Goal: Task Accomplishment & Management: Use online tool/utility

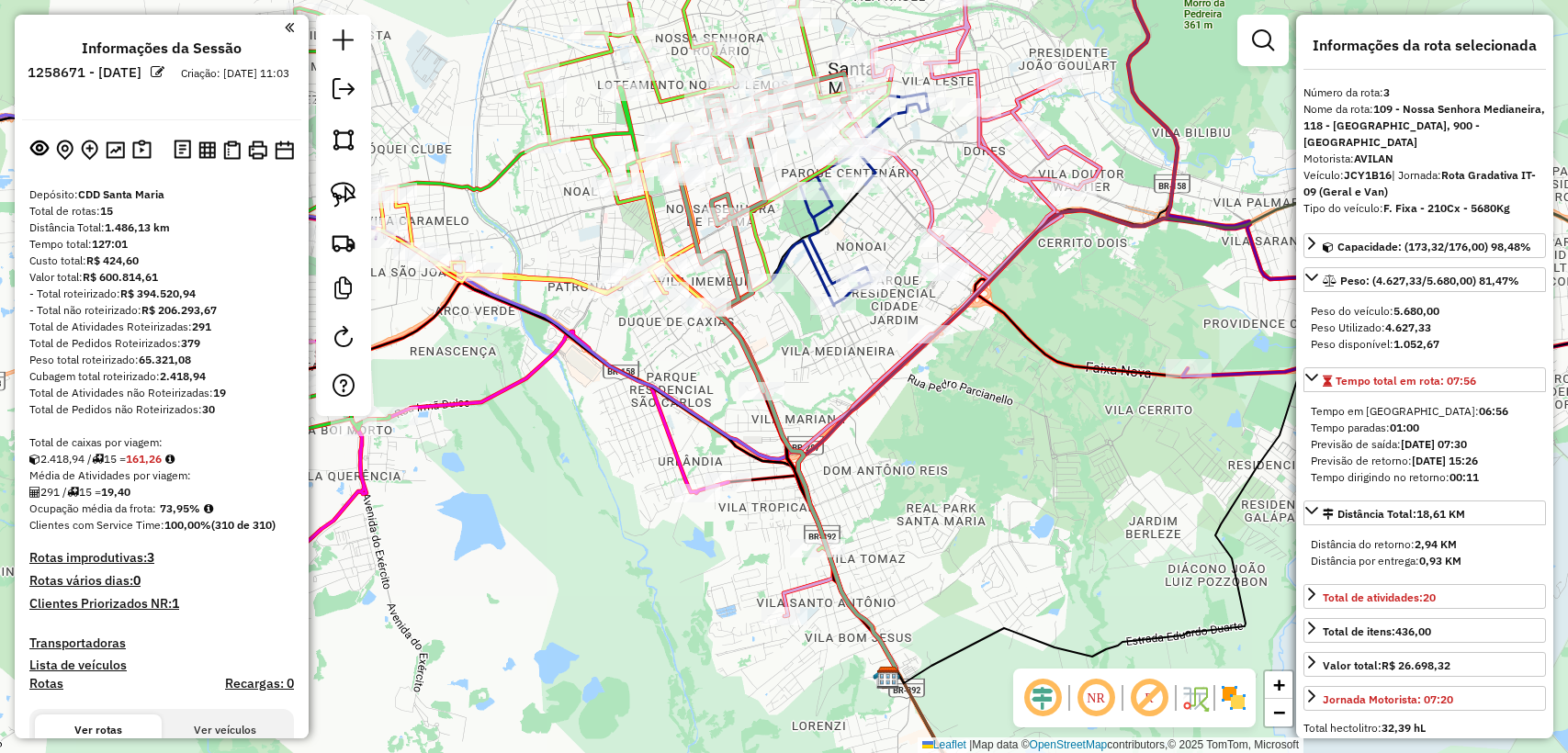
select select "**********"
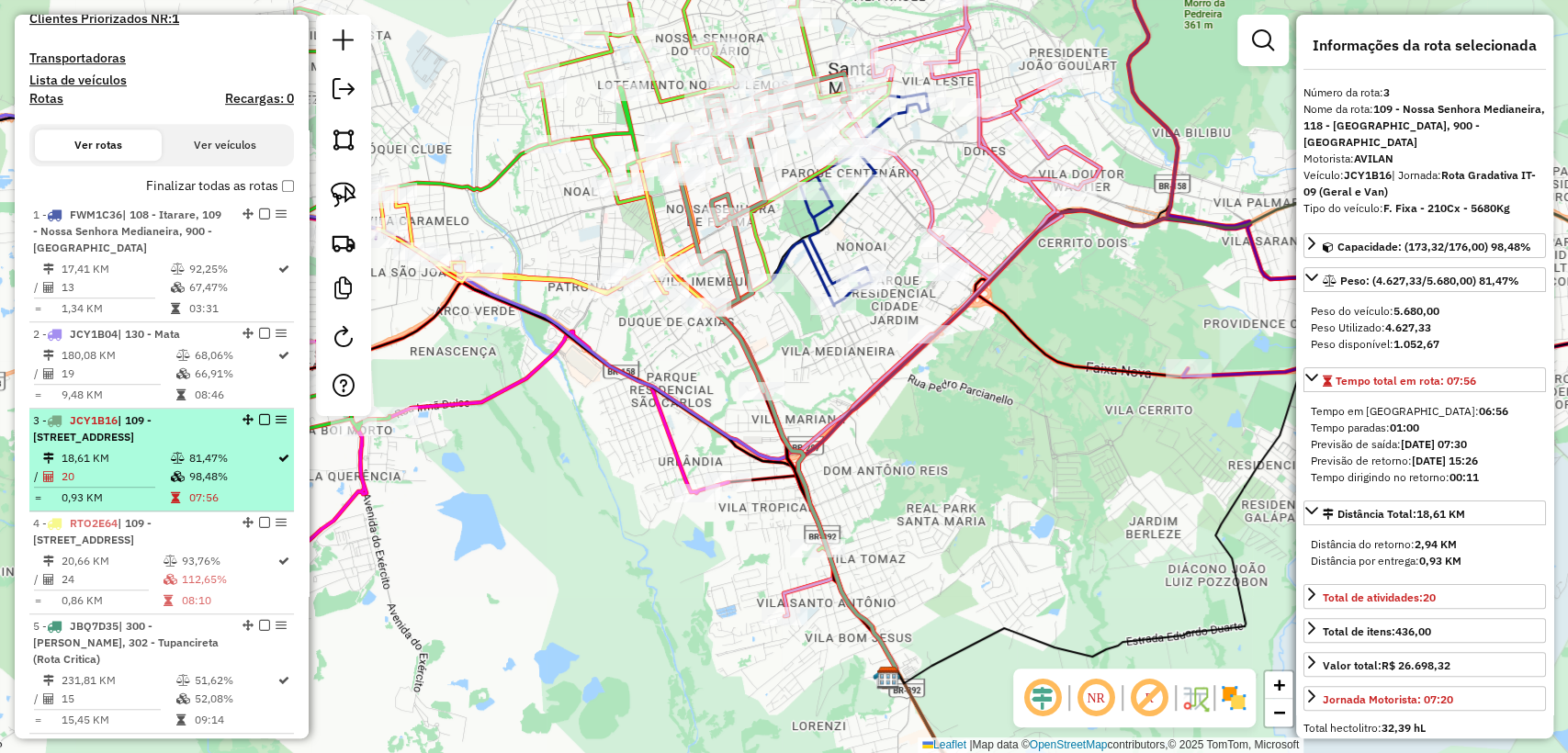
click at [137, 443] on span "| 109 - Nossa Senhora Medianeira, 118 - Vila Independência, 900 - Santa Maria" at bounding box center [92, 428] width 119 height 30
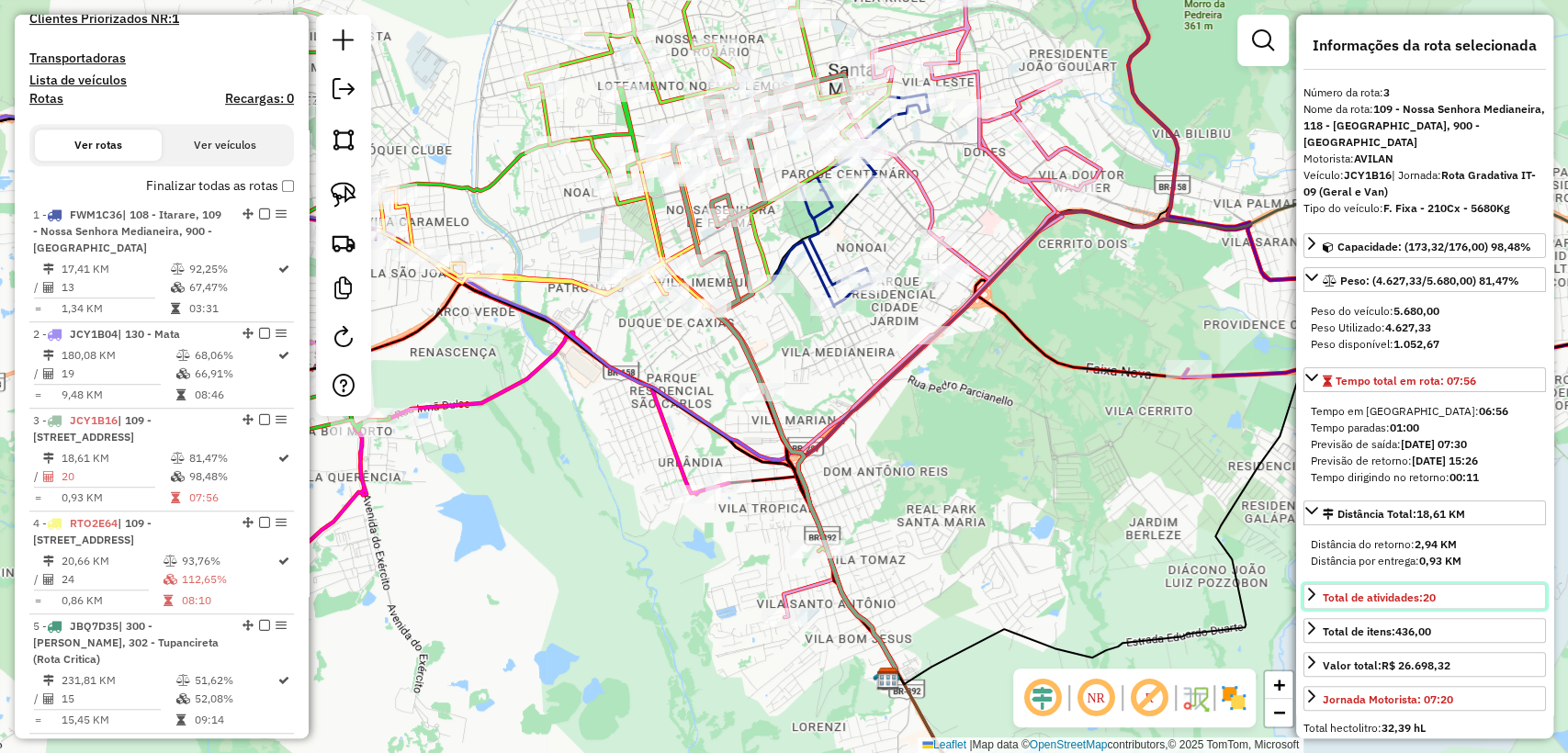
click at [1312, 590] on icon at bounding box center [1312, 594] width 7 height 13
click at [1309, 590] on icon at bounding box center [1312, 594] width 15 height 15
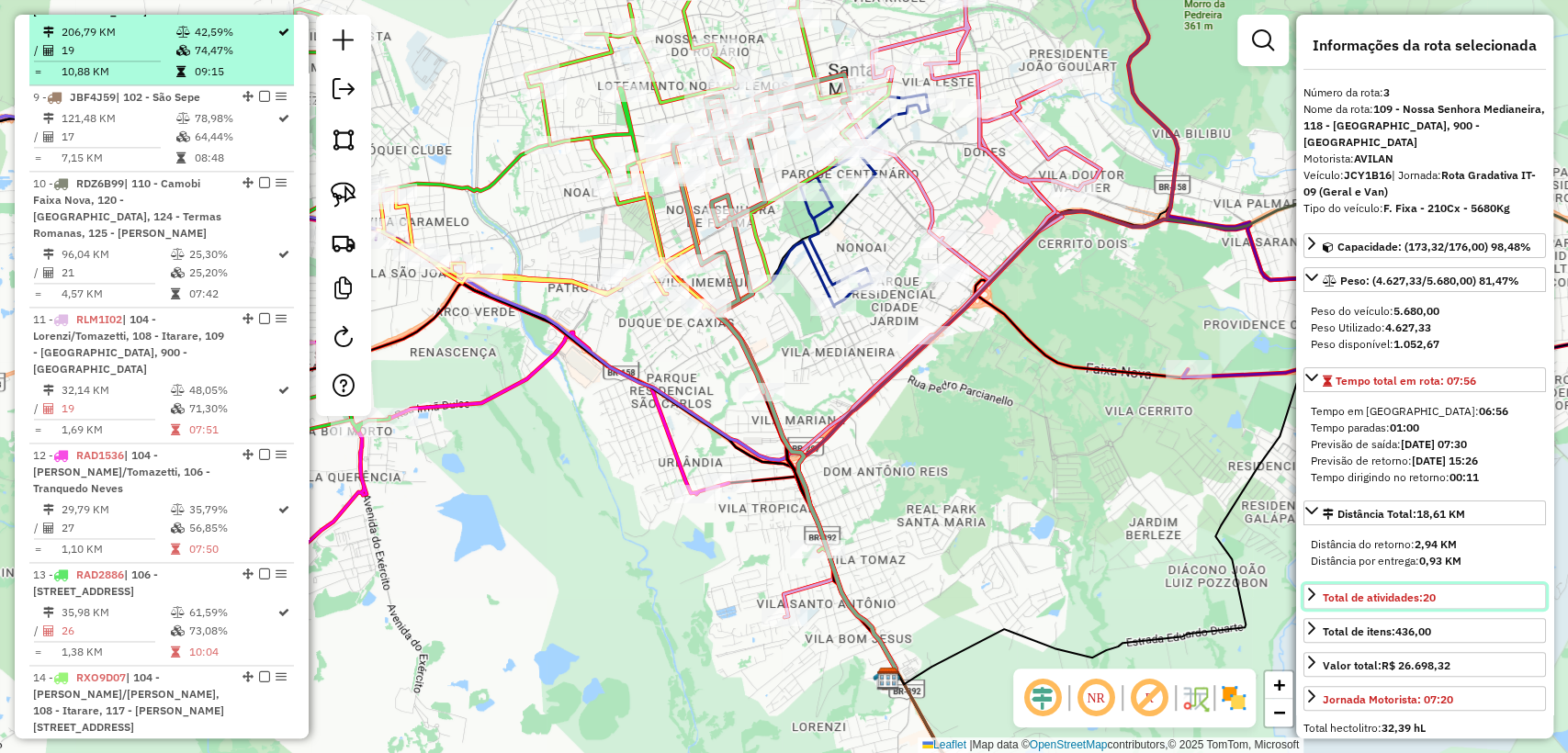
scroll to position [1605, 0]
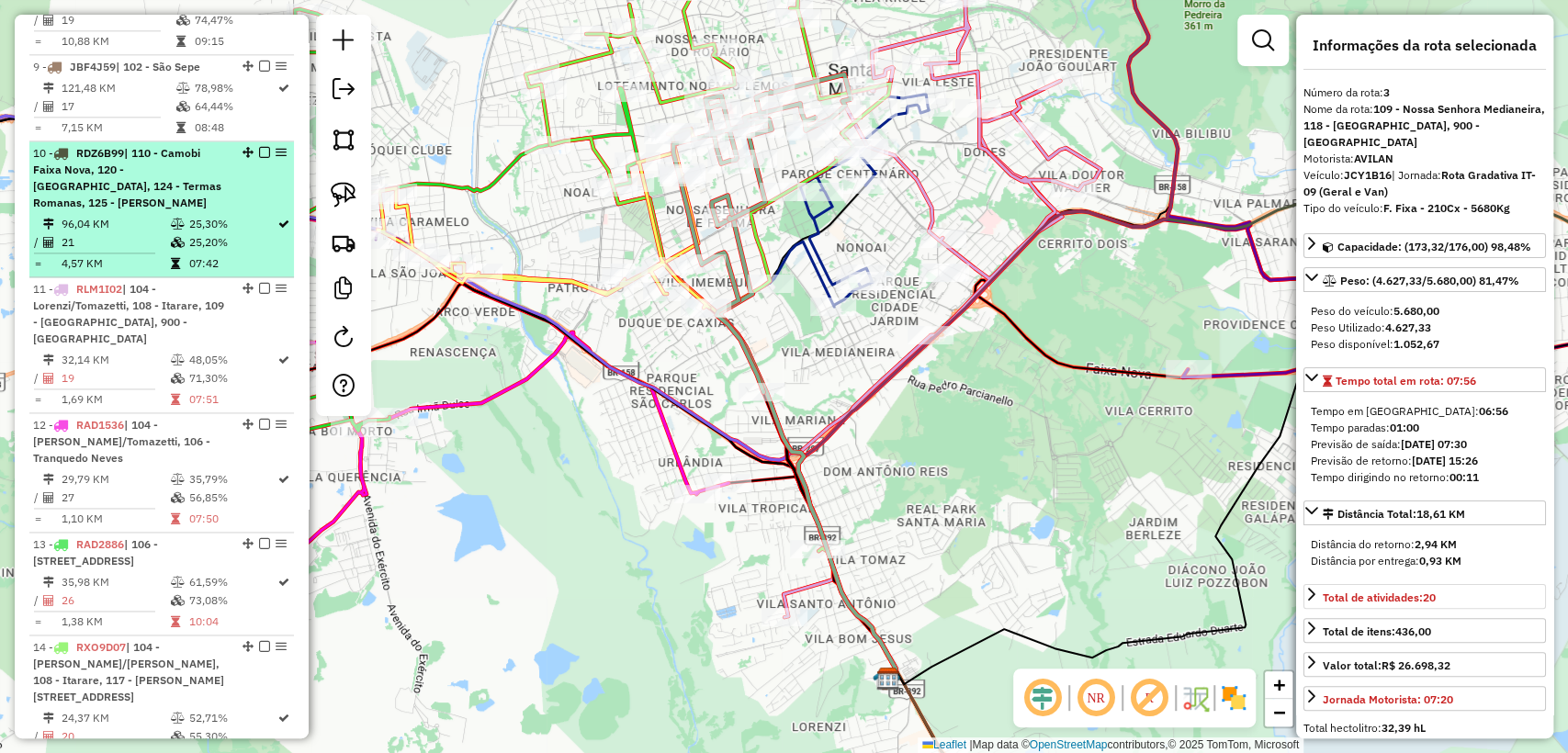
click at [247, 277] on li "10 - RDZ6B99 | 110 - Camobi Faixa Nova, 120 - São João do Polesine, 124 - Terma…" at bounding box center [161, 209] width 265 height 136
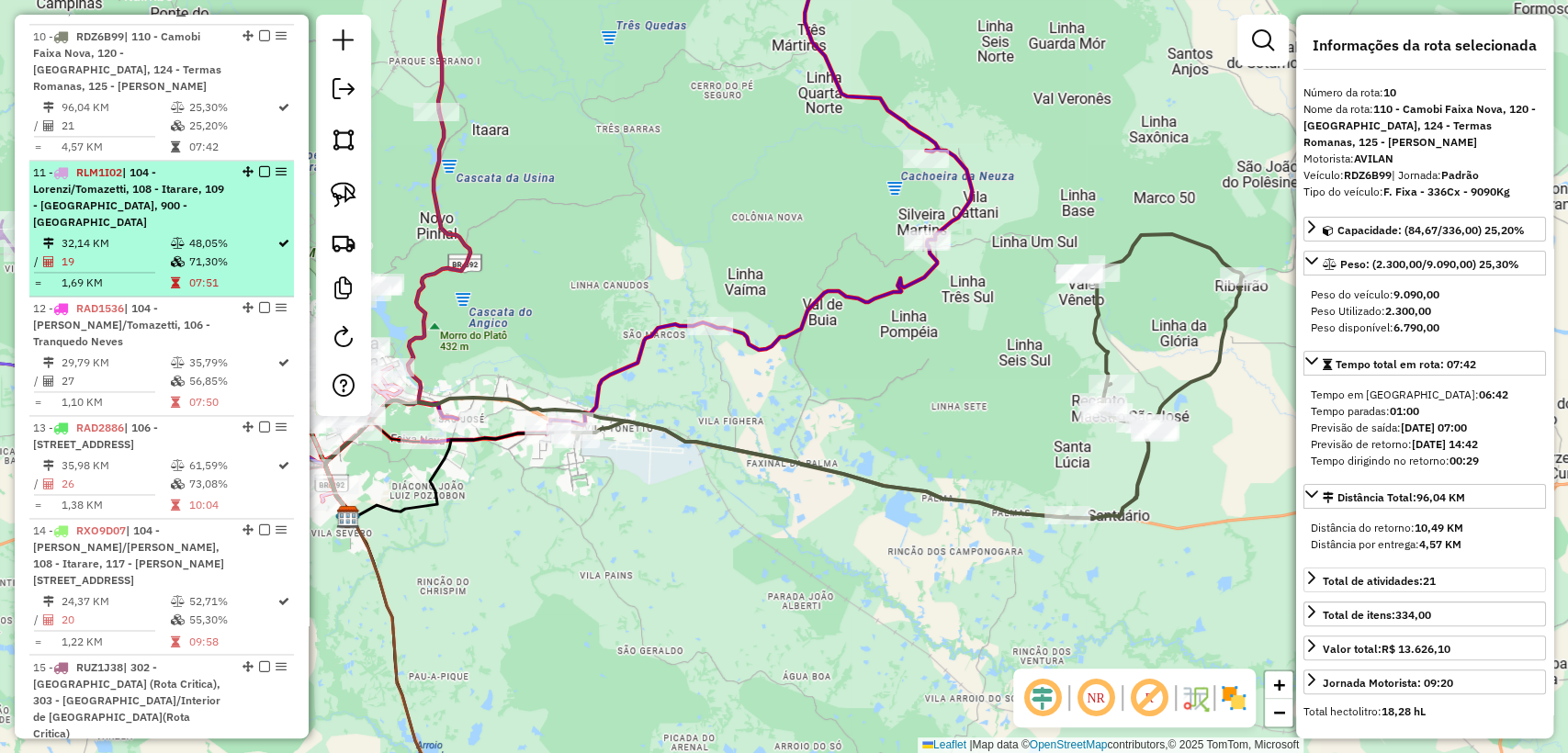
scroll to position [1809, 0]
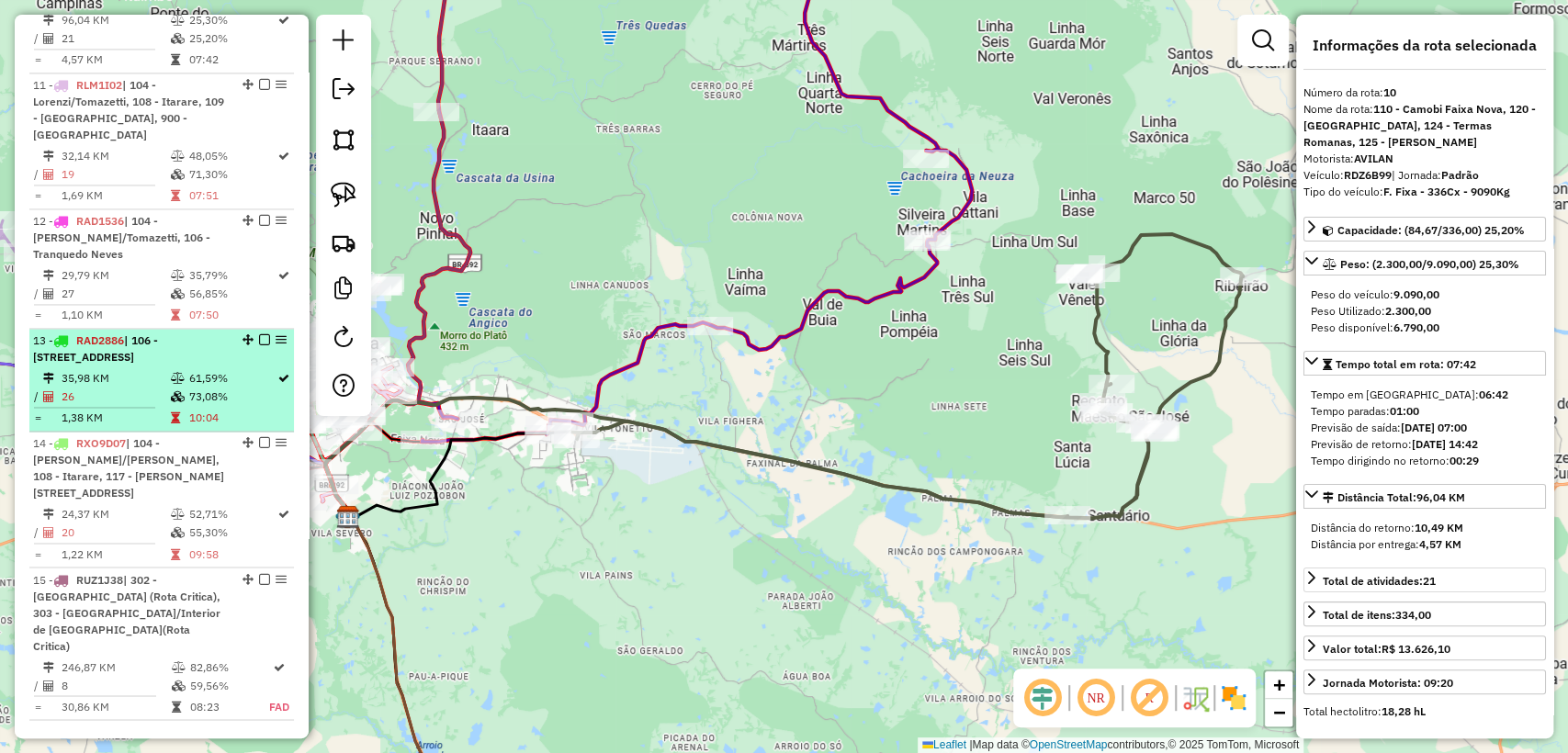
click at [218, 366] on div "13 - RAD2886 | 106 - Tranquedo Neves, 118 - Vila Independência, 119 - Nova Sant…" at bounding box center [130, 348] width 195 height 33
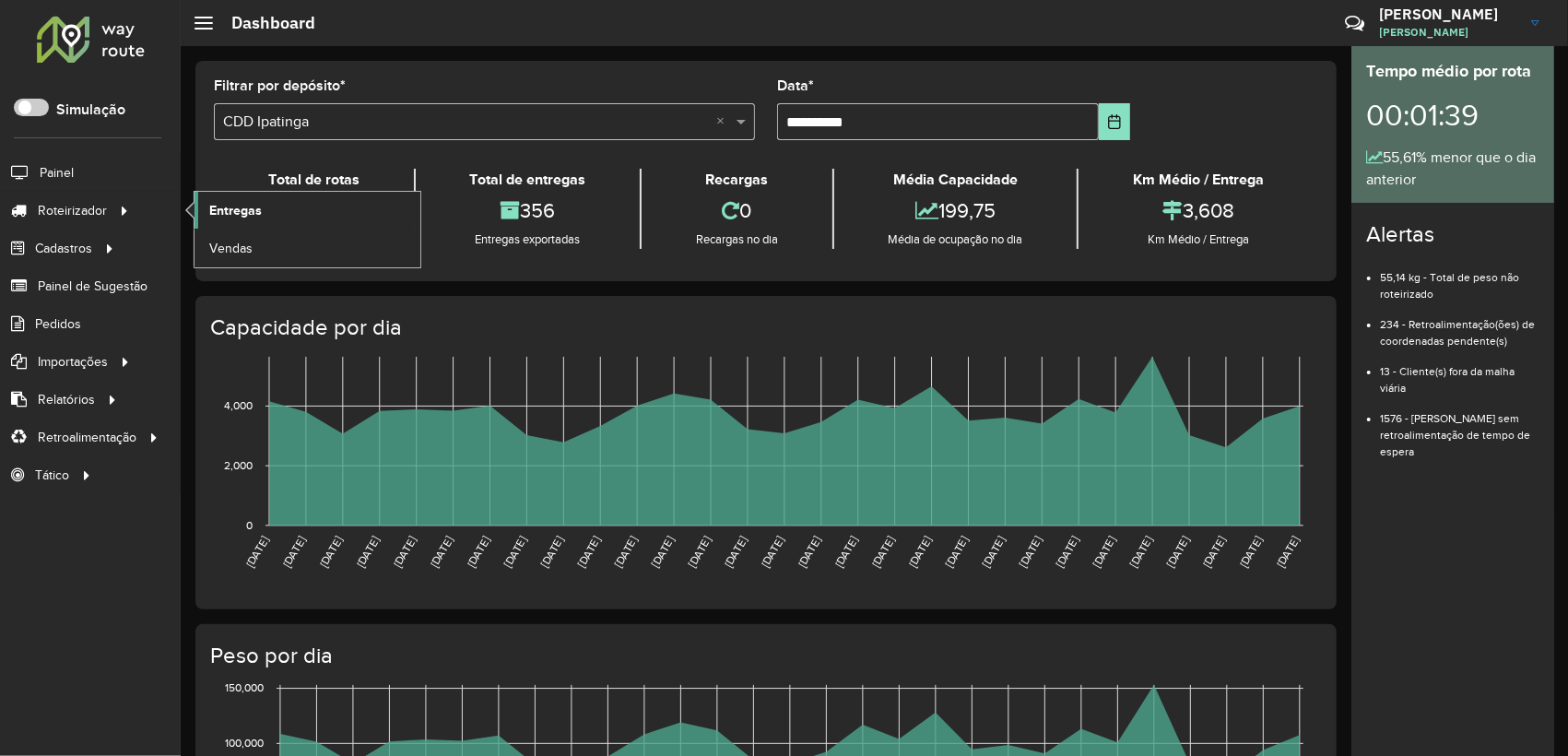
click at [266, 197] on link "Entregas" at bounding box center [307, 209] width 226 height 37
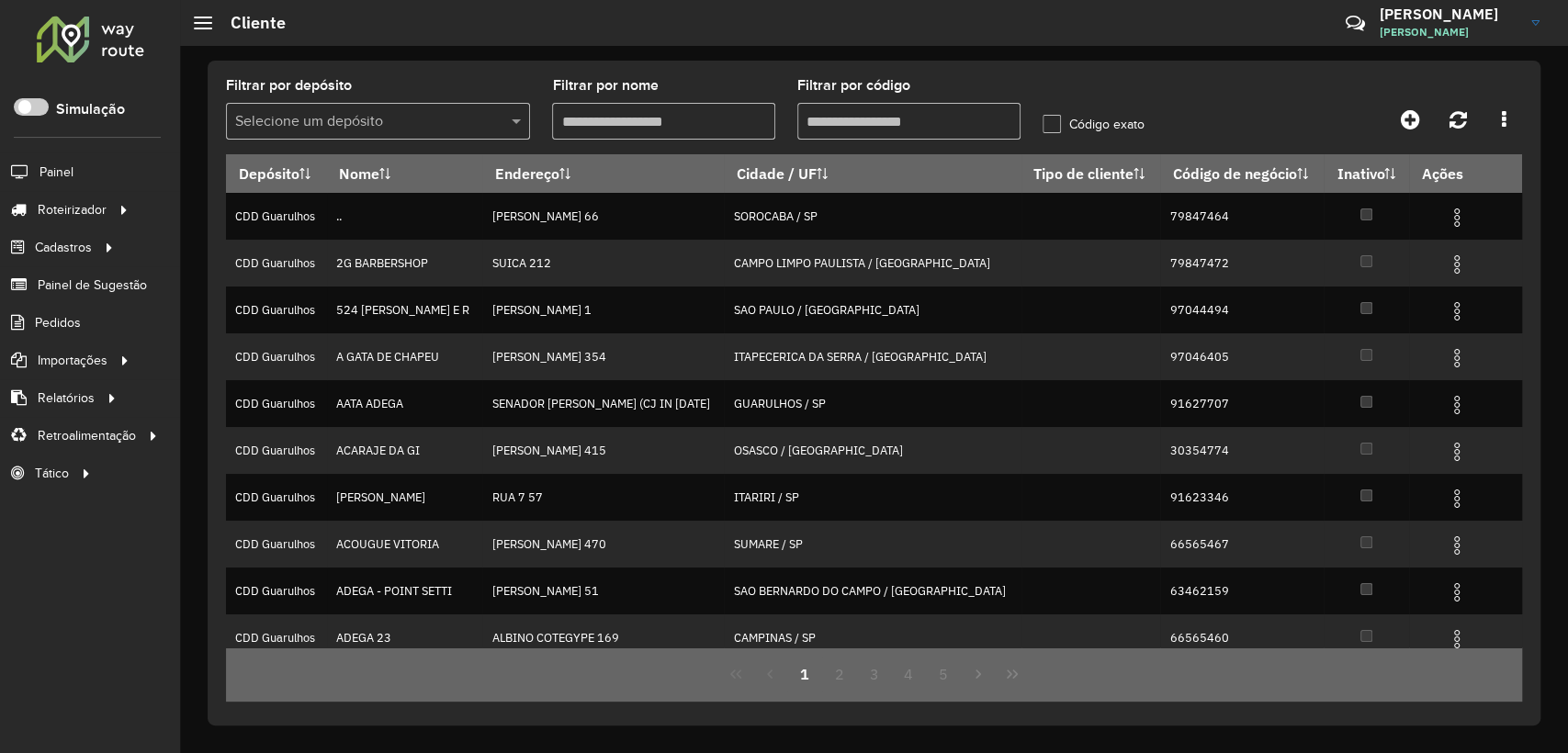
click at [966, 126] on input "Filtrar por código" at bounding box center [908, 121] width 224 height 36
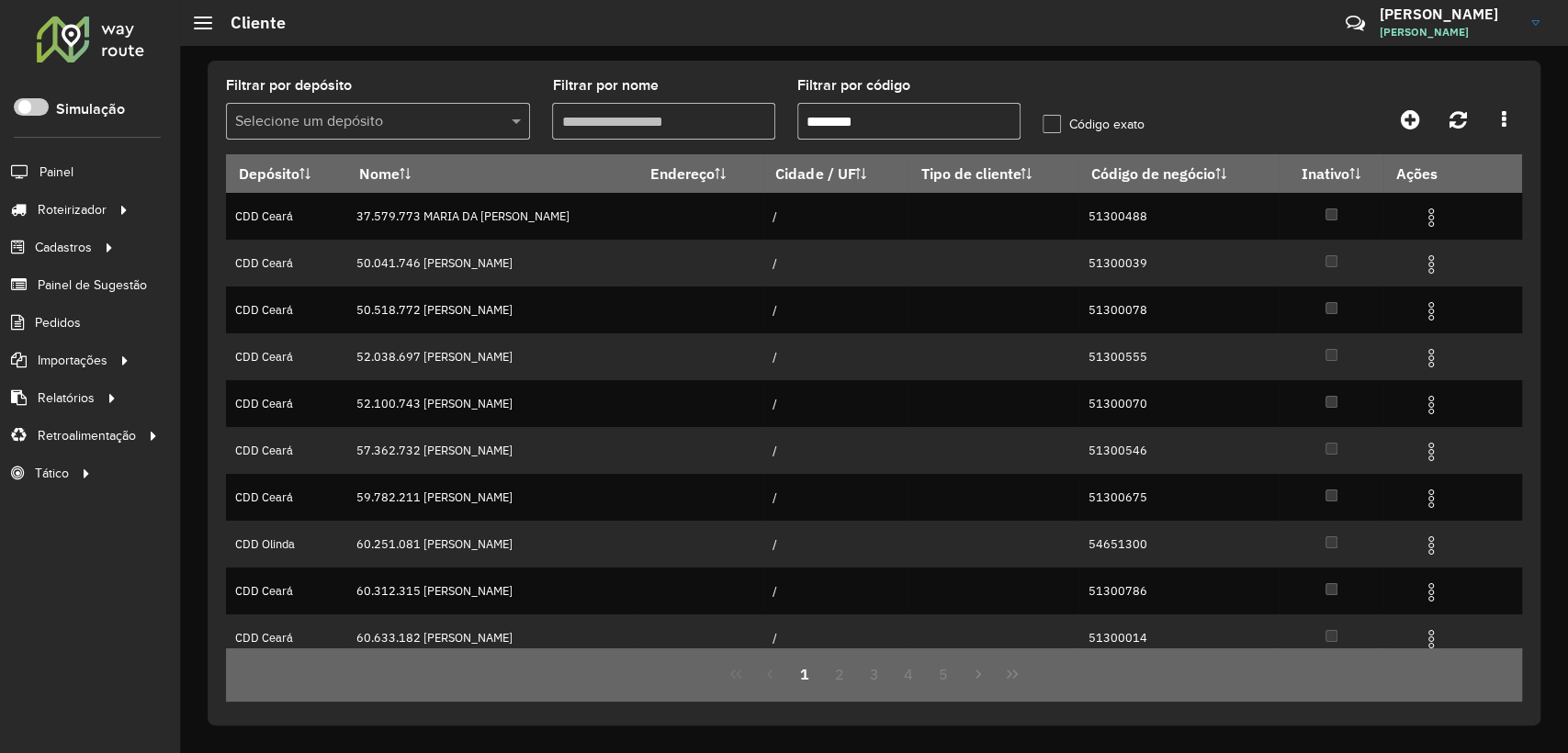
type input "********"
click at [1066, 88] on formly-field "Código exato" at bounding box center [1113, 116] width 164 height 76
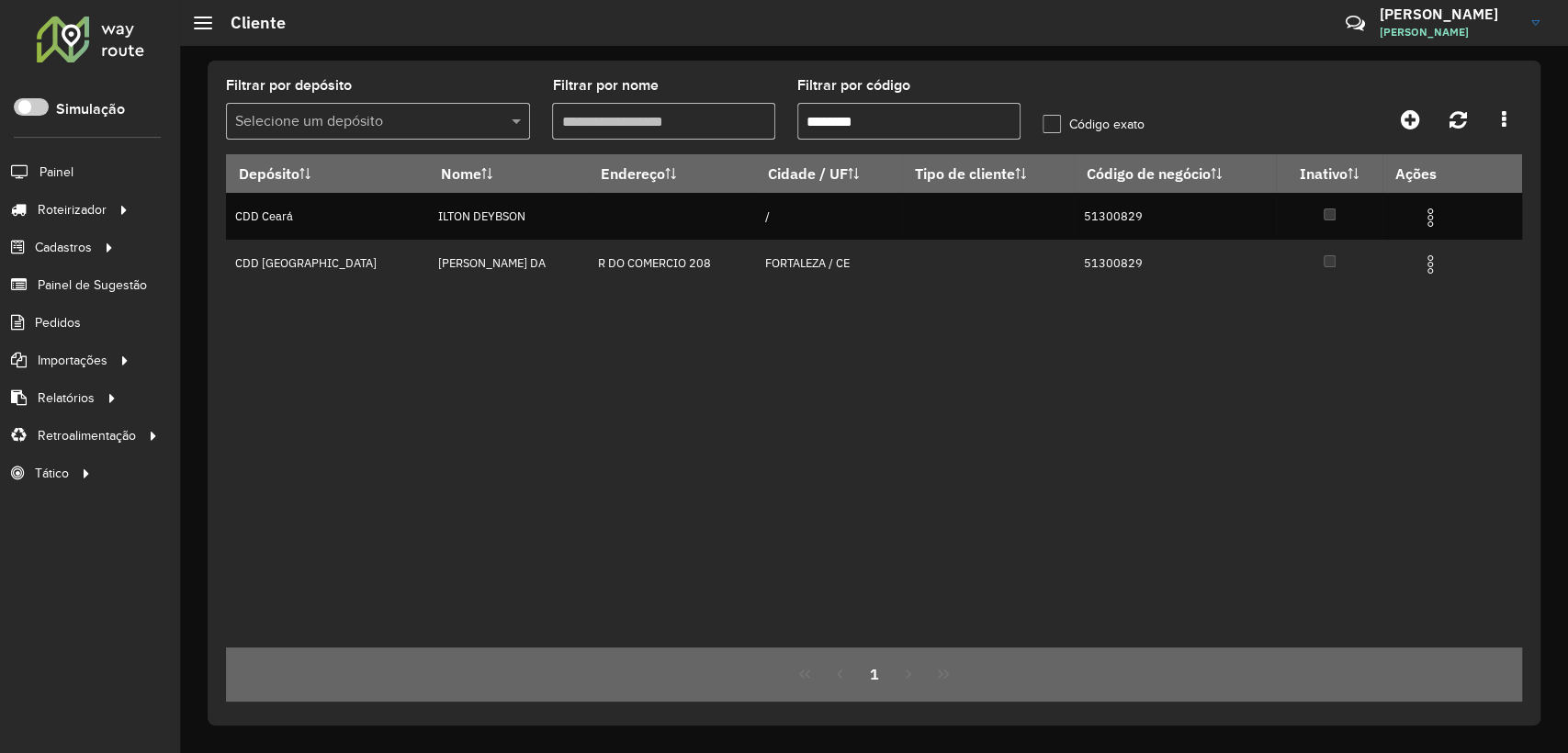
click at [981, 122] on input "********" at bounding box center [908, 121] width 224 height 36
click at [1161, 88] on formly-field "Código exato" at bounding box center [1113, 116] width 164 height 76
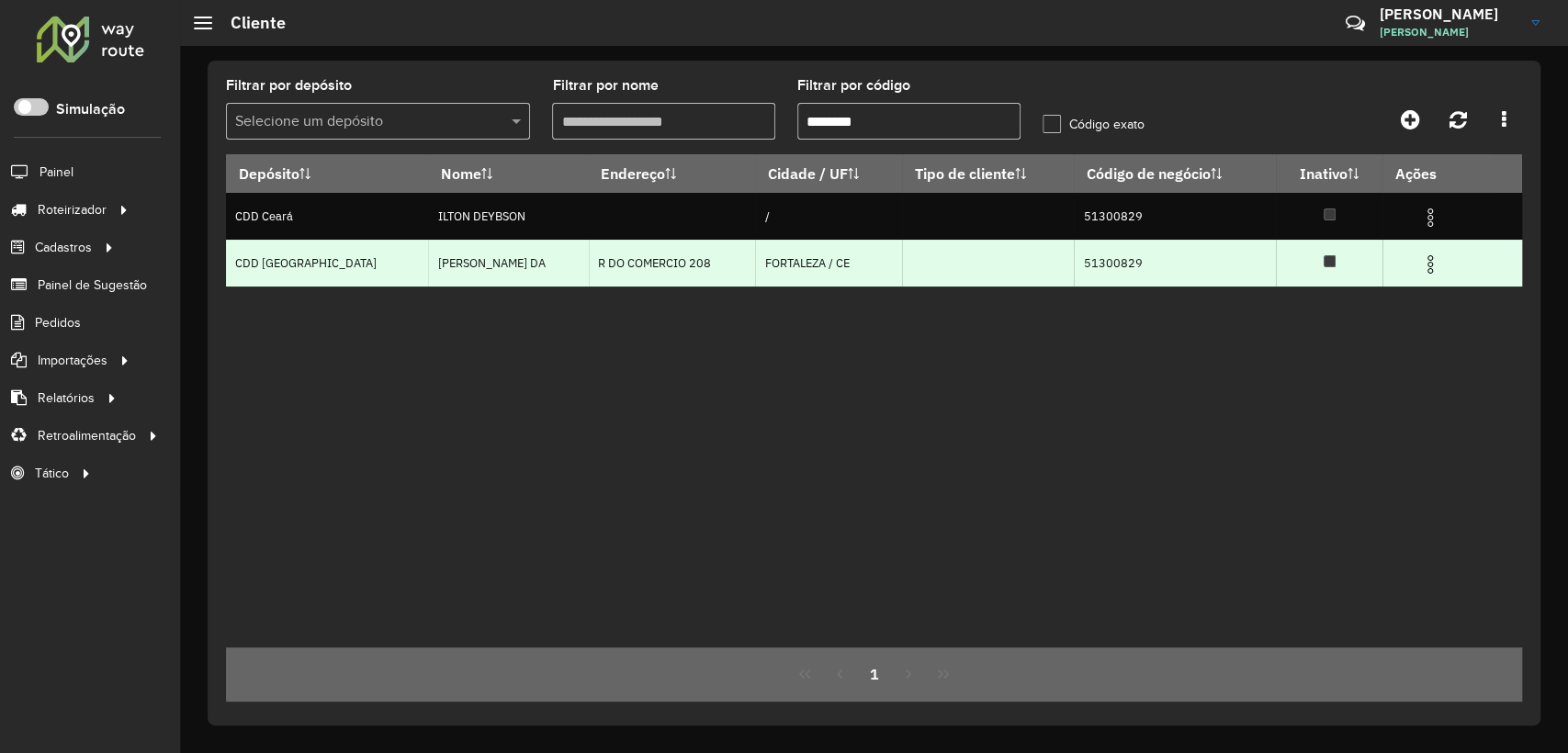
click at [1430, 260] on img at bounding box center [1430, 265] width 22 height 22
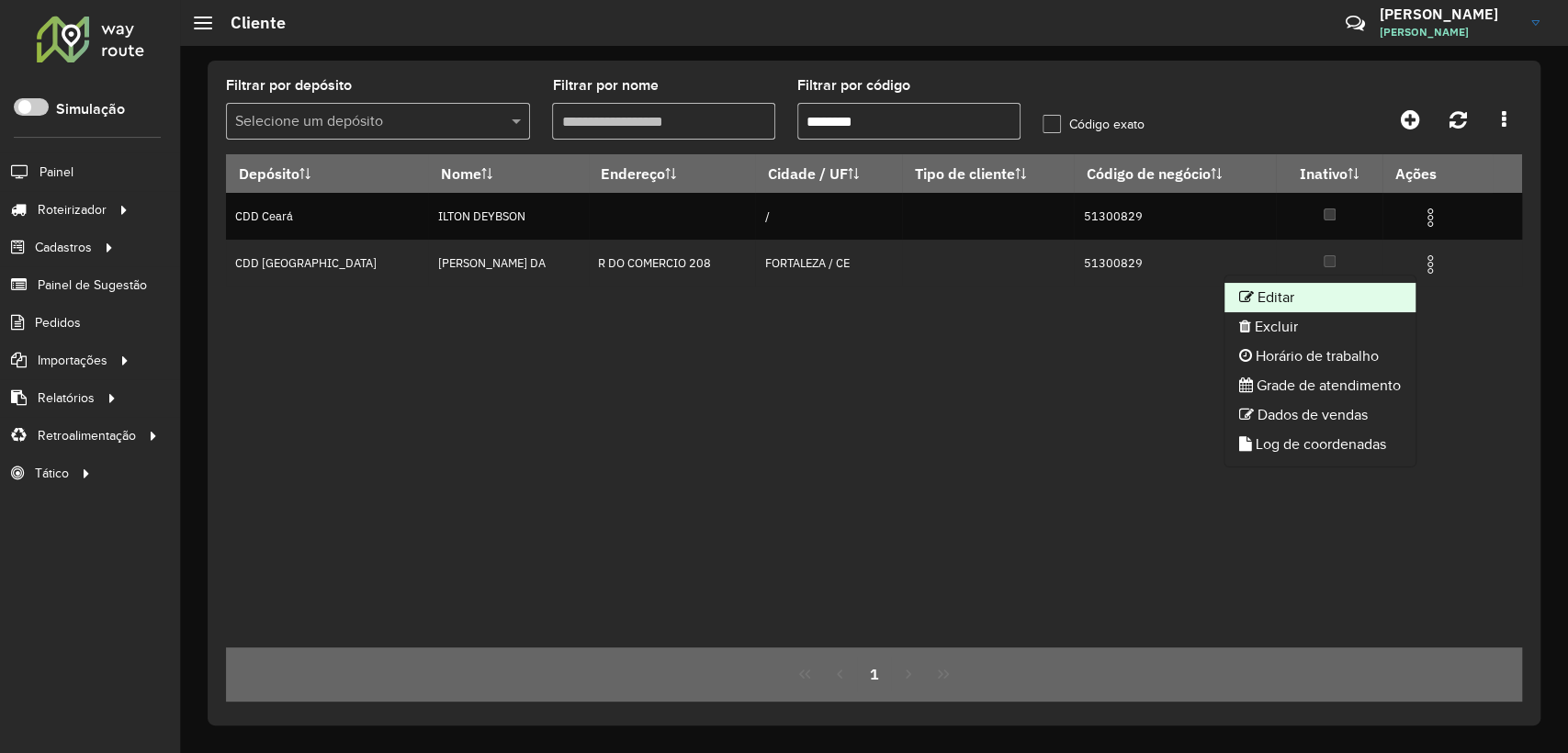
click at [1318, 302] on li "Editar" at bounding box center [1320, 297] width 191 height 29
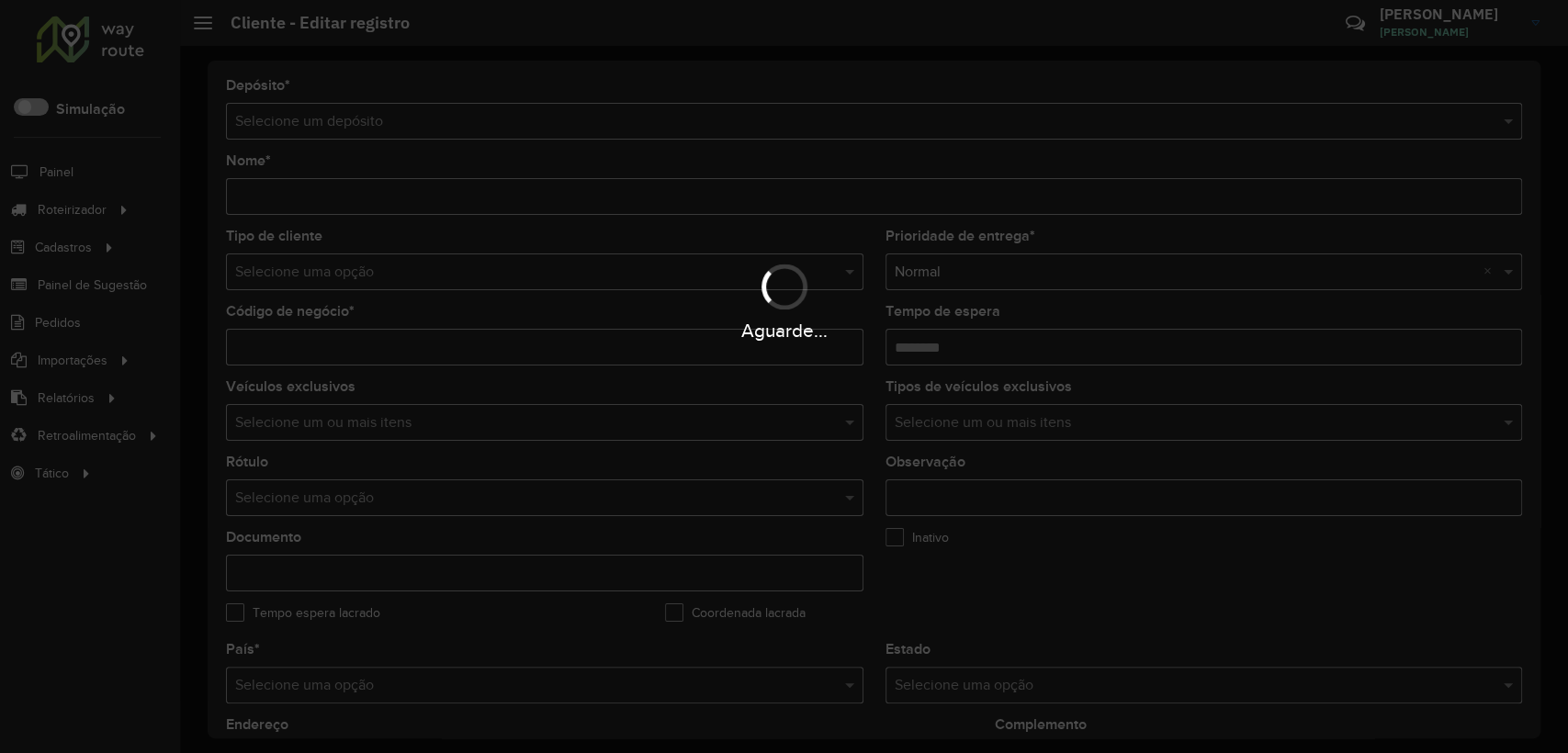
type input "**********"
type input "********"
type input "**********"
type input "*********"
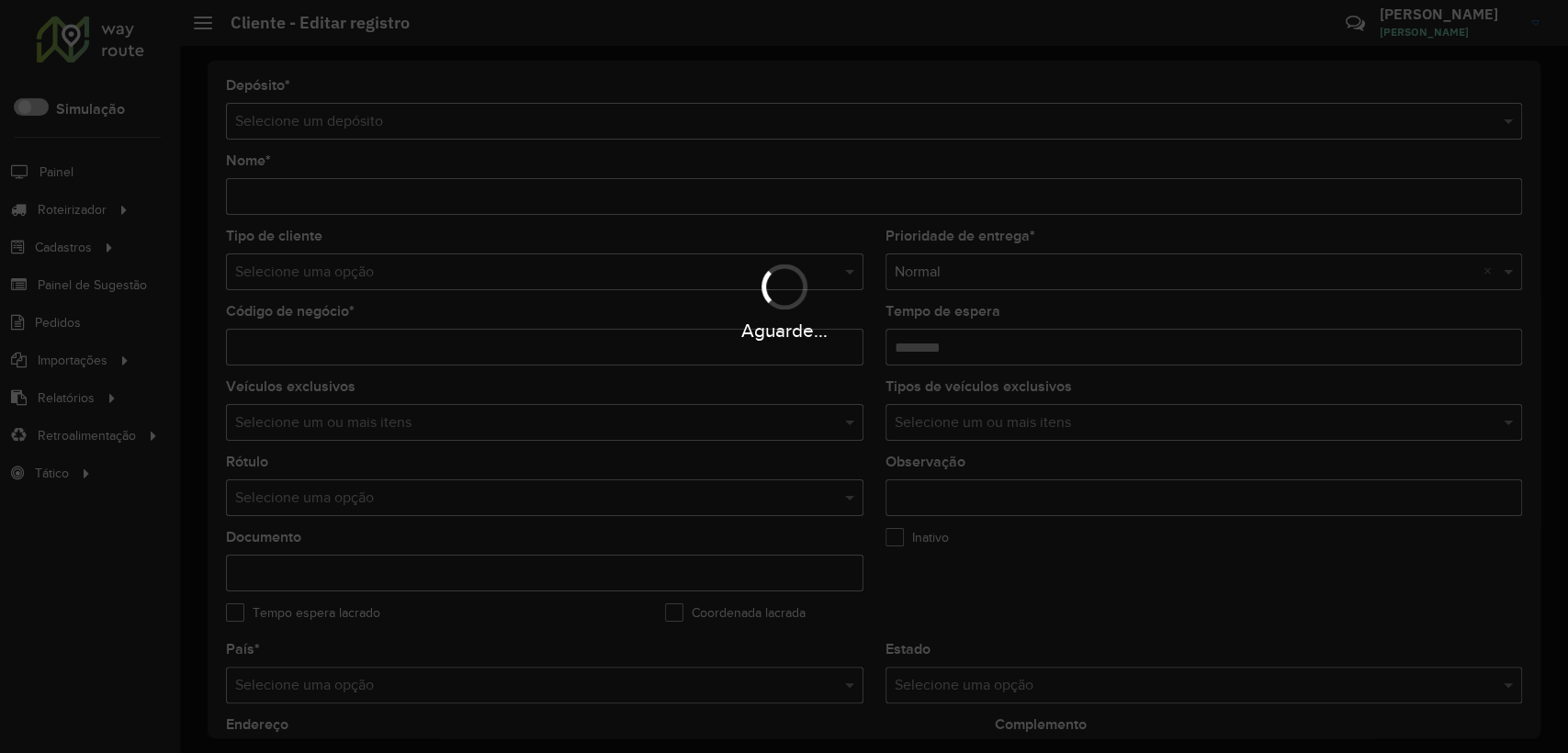
type input "**********"
type input "********"
type input "*********"
type input "**********"
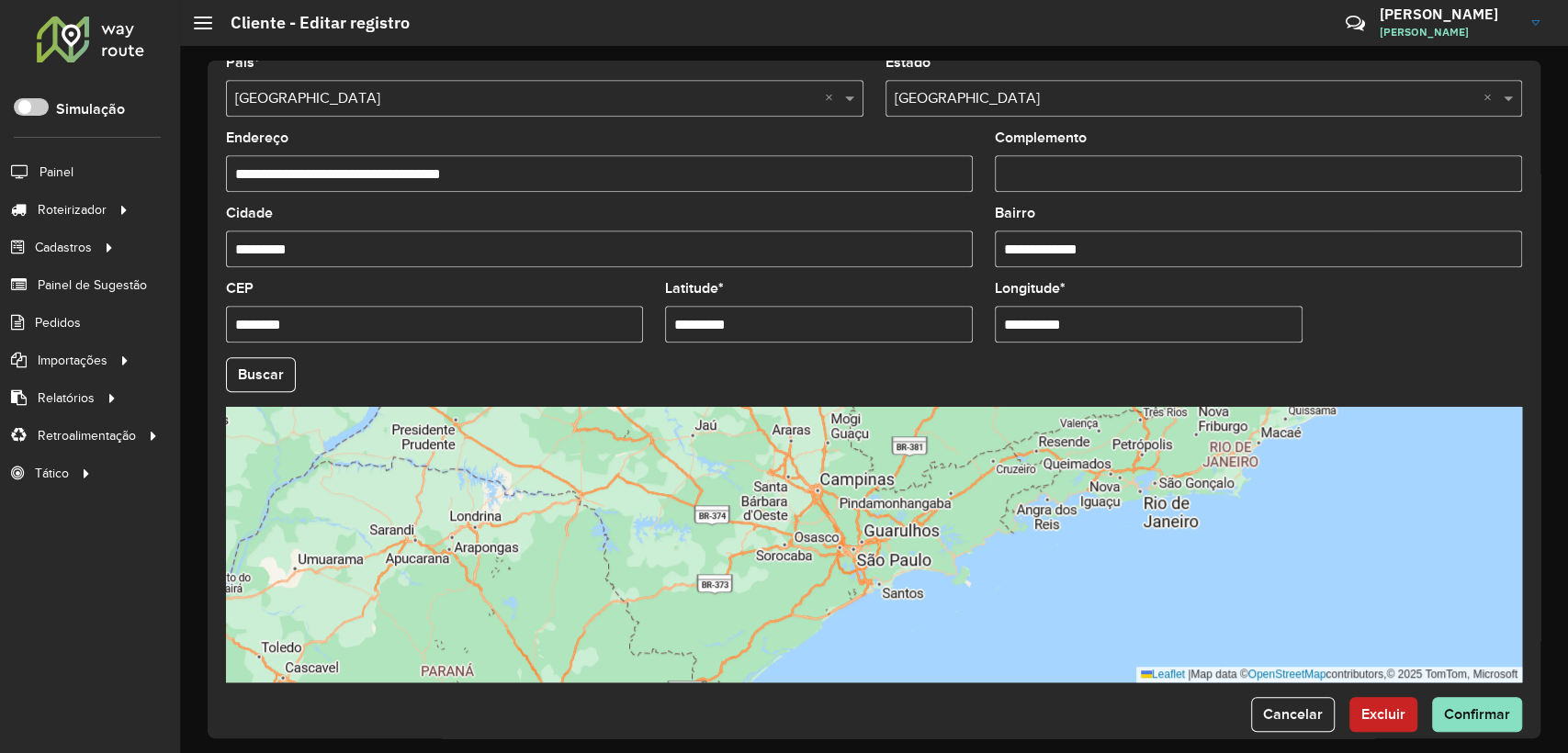
scroll to position [615, 0]
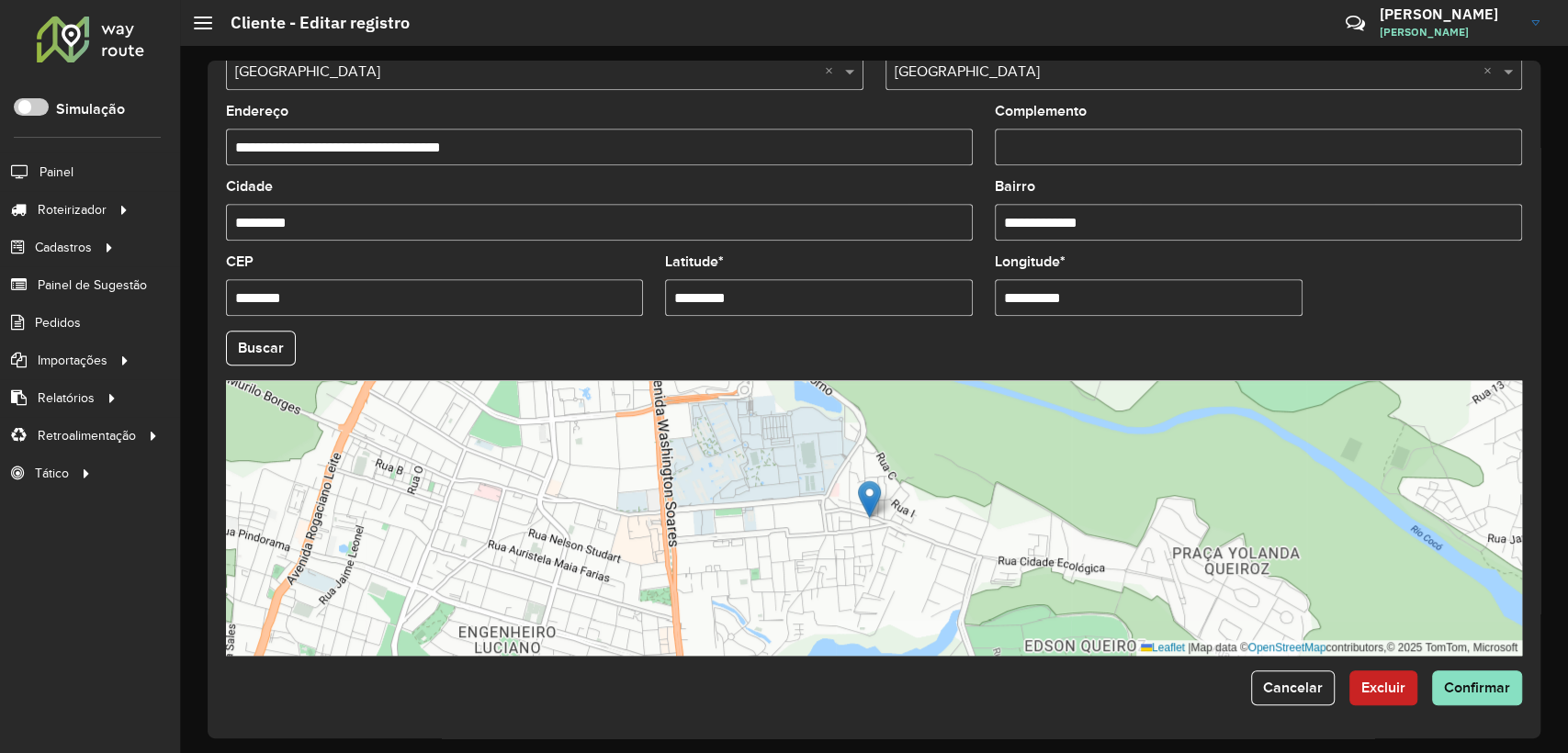
drag, startPoint x: 756, startPoint y: 293, endPoint x: 632, endPoint y: 281, distance: 124.6
click at [632, 281] on formly-group "**********" at bounding box center [874, 342] width 1318 height 627
paste input "text"
click at [672, 297] on input "********" at bounding box center [819, 297] width 308 height 36
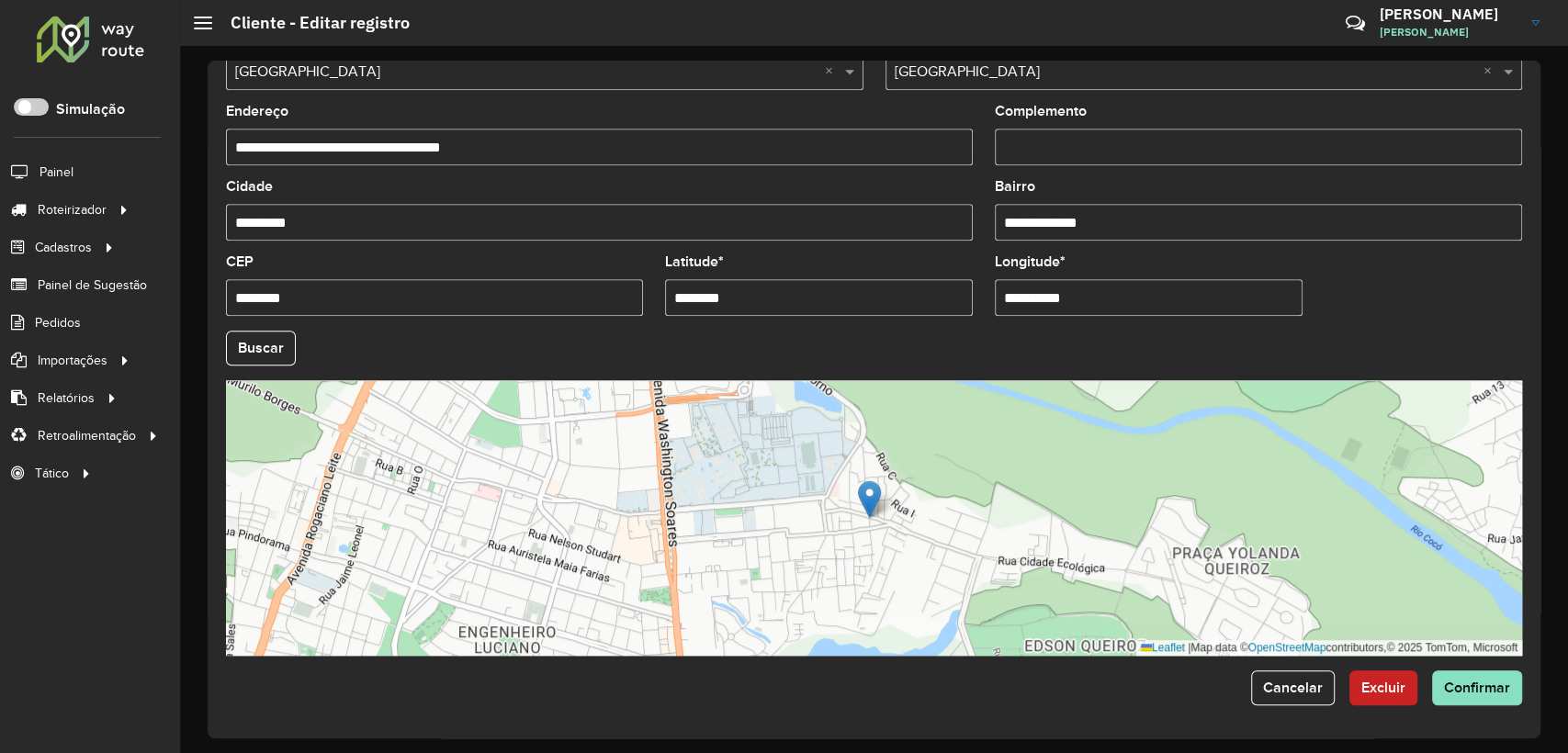
type input "*******"
paste input "*******"
click at [676, 297] on input "********" at bounding box center [819, 297] width 308 height 36
type input "*********"
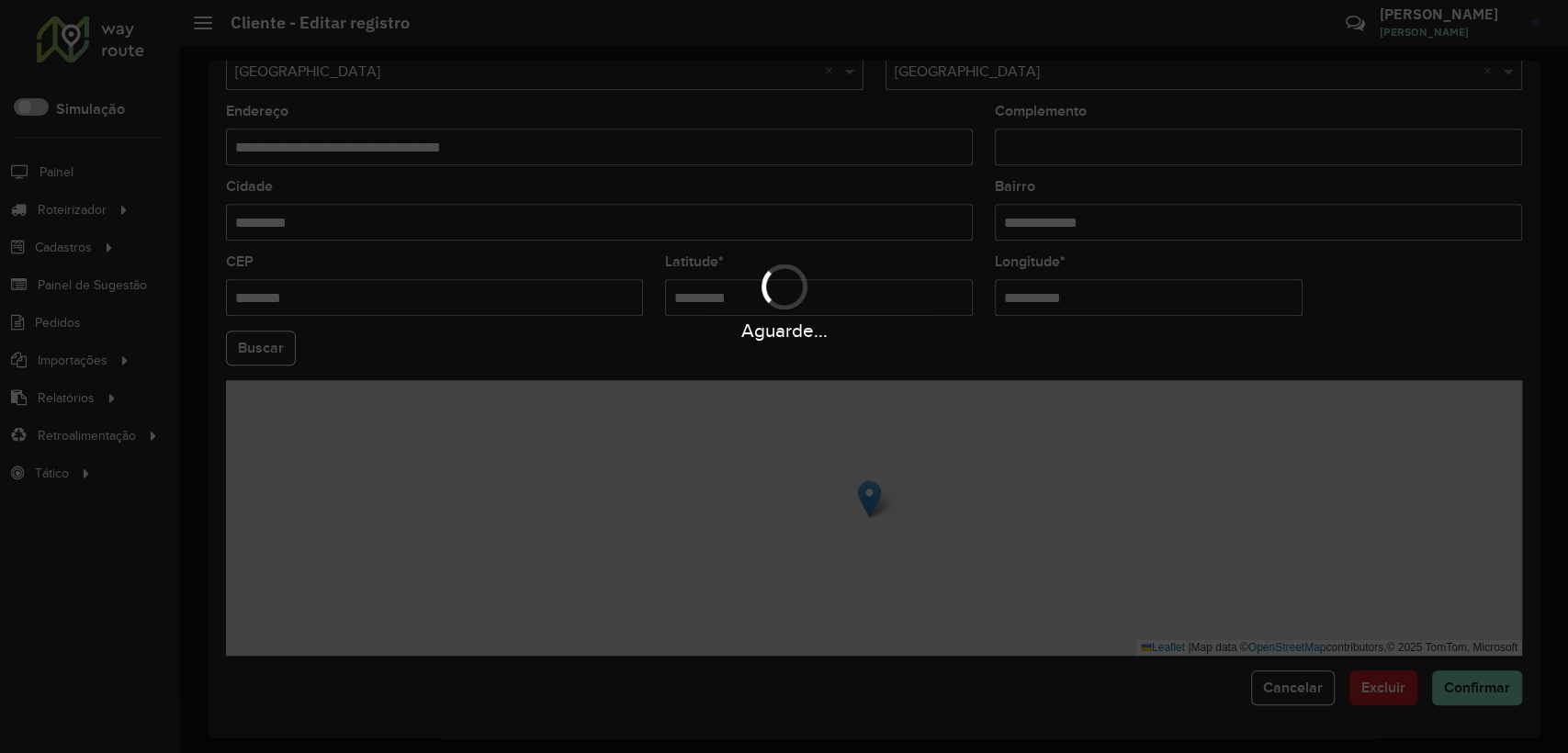
click at [776, 324] on hb-app "Aguarde... Pop-up bloqueado! Seu navegador bloqueou automáticamente a abertura …" at bounding box center [784, 376] width 1568 height 753
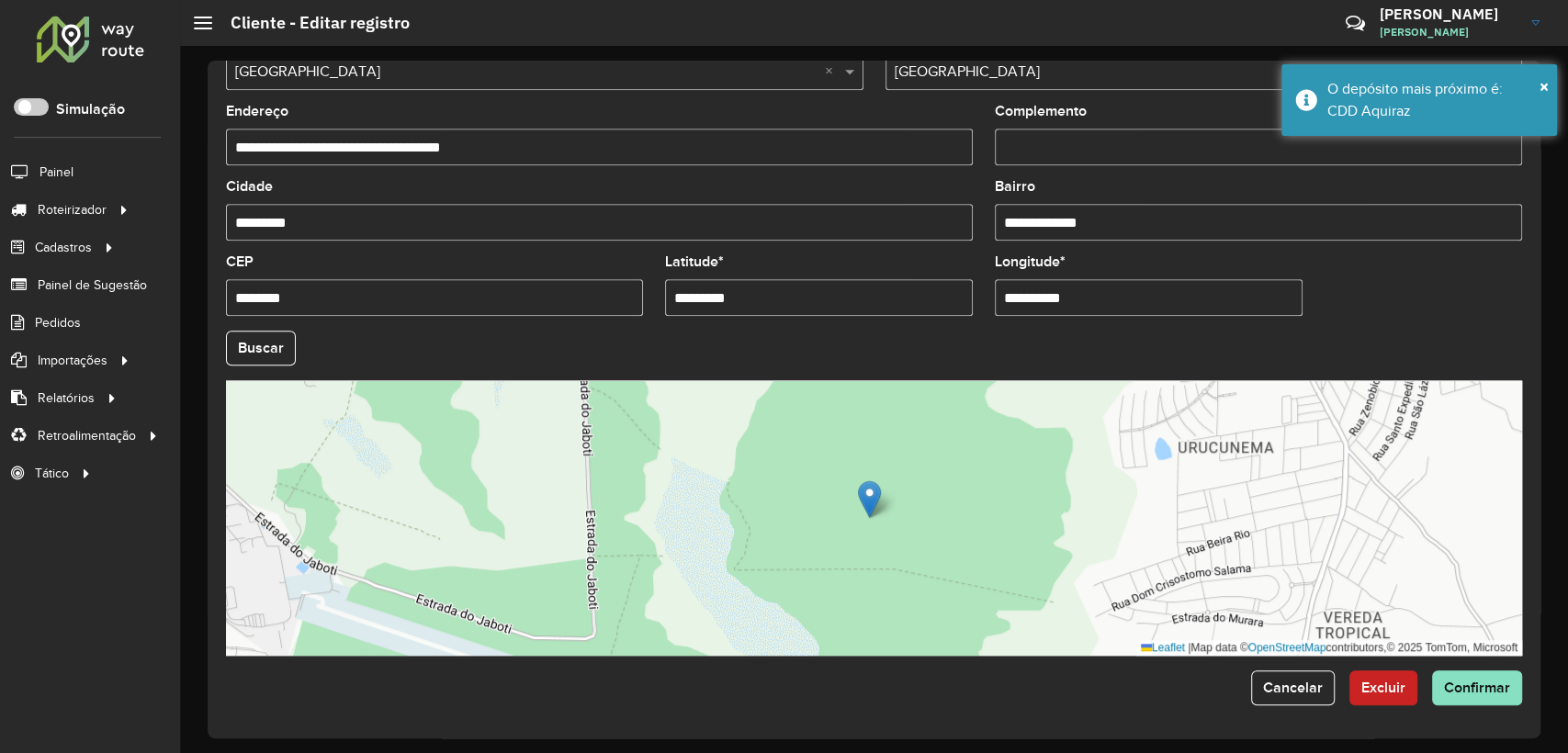
click at [1085, 297] on input "**********" at bounding box center [1148, 297] width 308 height 36
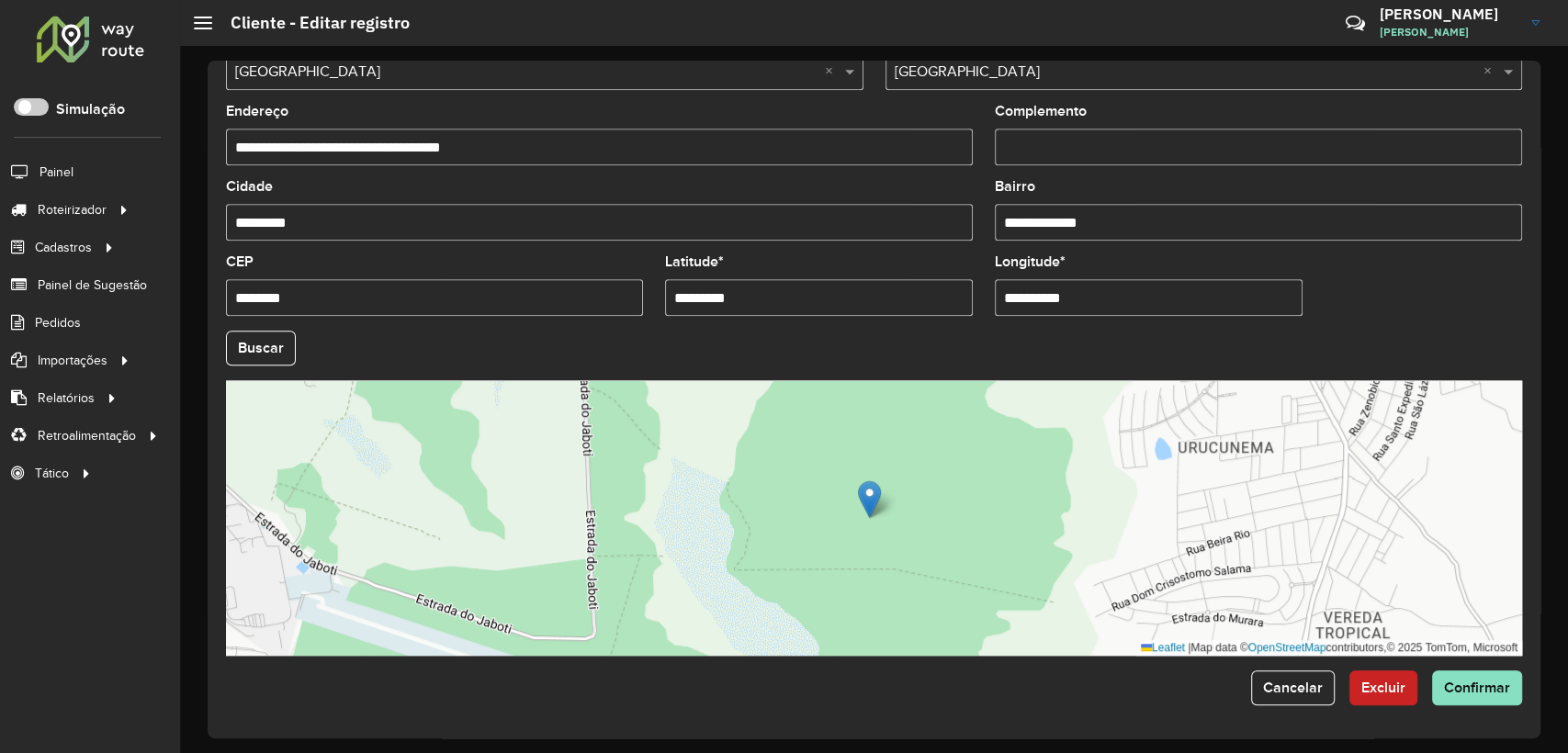
drag, startPoint x: 1084, startPoint y: 287, endPoint x: 1007, endPoint y: 293, distance: 77.2
click at [1007, 293] on input "**********" at bounding box center [1148, 297] width 308 height 36
paste input "text"
type input "**********"
click at [1127, 327] on hb-app "Aguarde... Pop-up bloqueado! Seu navegador bloqueou automáticamente a abertura …" at bounding box center [784, 376] width 1568 height 753
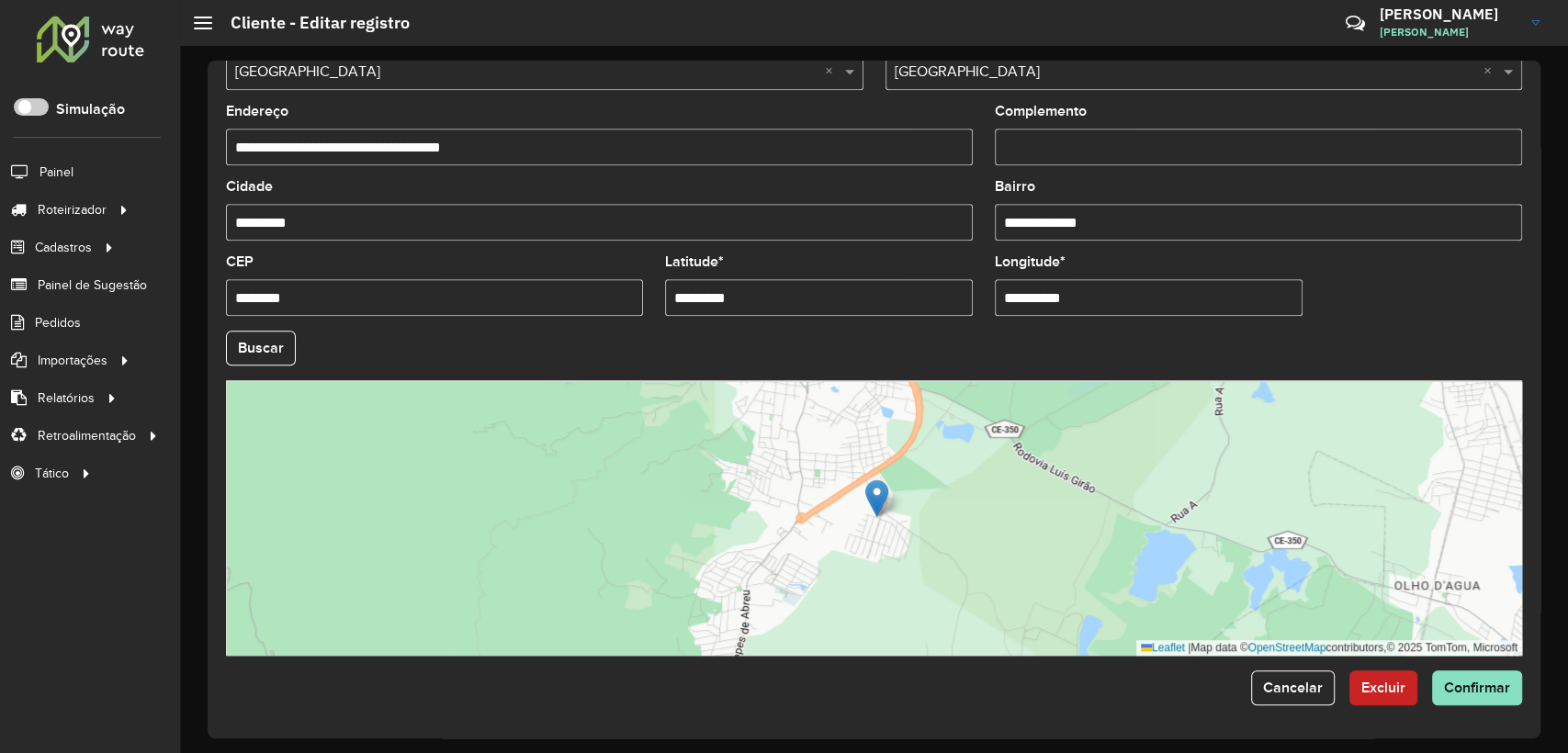
click at [712, 350] on hb-field-button "Buscar" at bounding box center [874, 347] width 1296 height 35
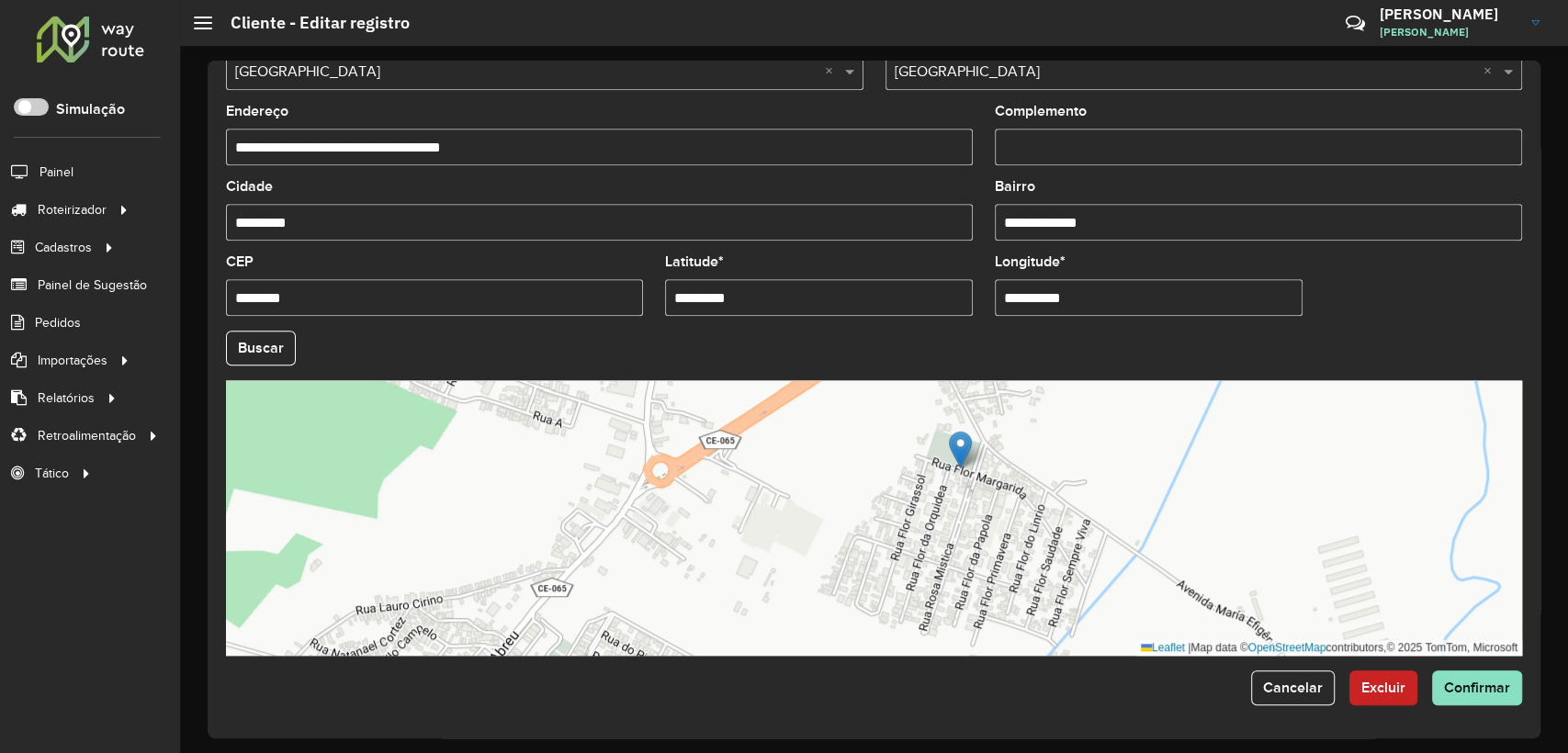
drag, startPoint x: 501, startPoint y: 149, endPoint x: 247, endPoint y: 148, distance: 254.0
click at [247, 148] on input "**********" at bounding box center [600, 146] width 747 height 36
paste input "text"
type input "**********"
click at [463, 180] on div "Cidade *********" at bounding box center [600, 210] width 747 height 61
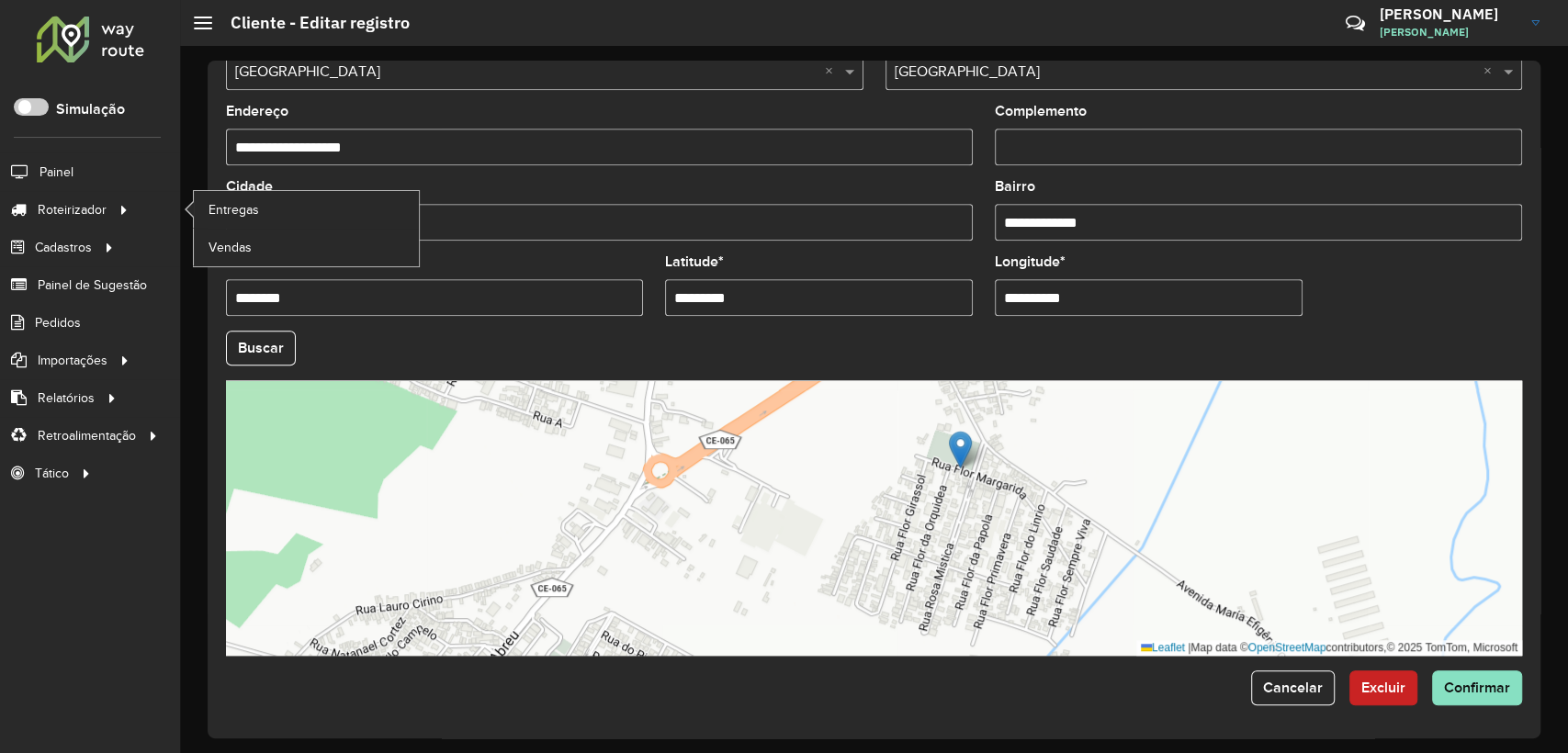
drag, startPoint x: 410, startPoint y: 203, endPoint x: 155, endPoint y: 193, distance: 255.2
click at [155, 193] on div "Roteirizador AmbevTech Simulação Painel Roteirizador Entregas Vendas Cadastros …" at bounding box center [784, 376] width 1568 height 753
paste input "*"
type input "**********"
click at [533, 177] on formly-field "**********" at bounding box center [600, 142] width 769 height 76
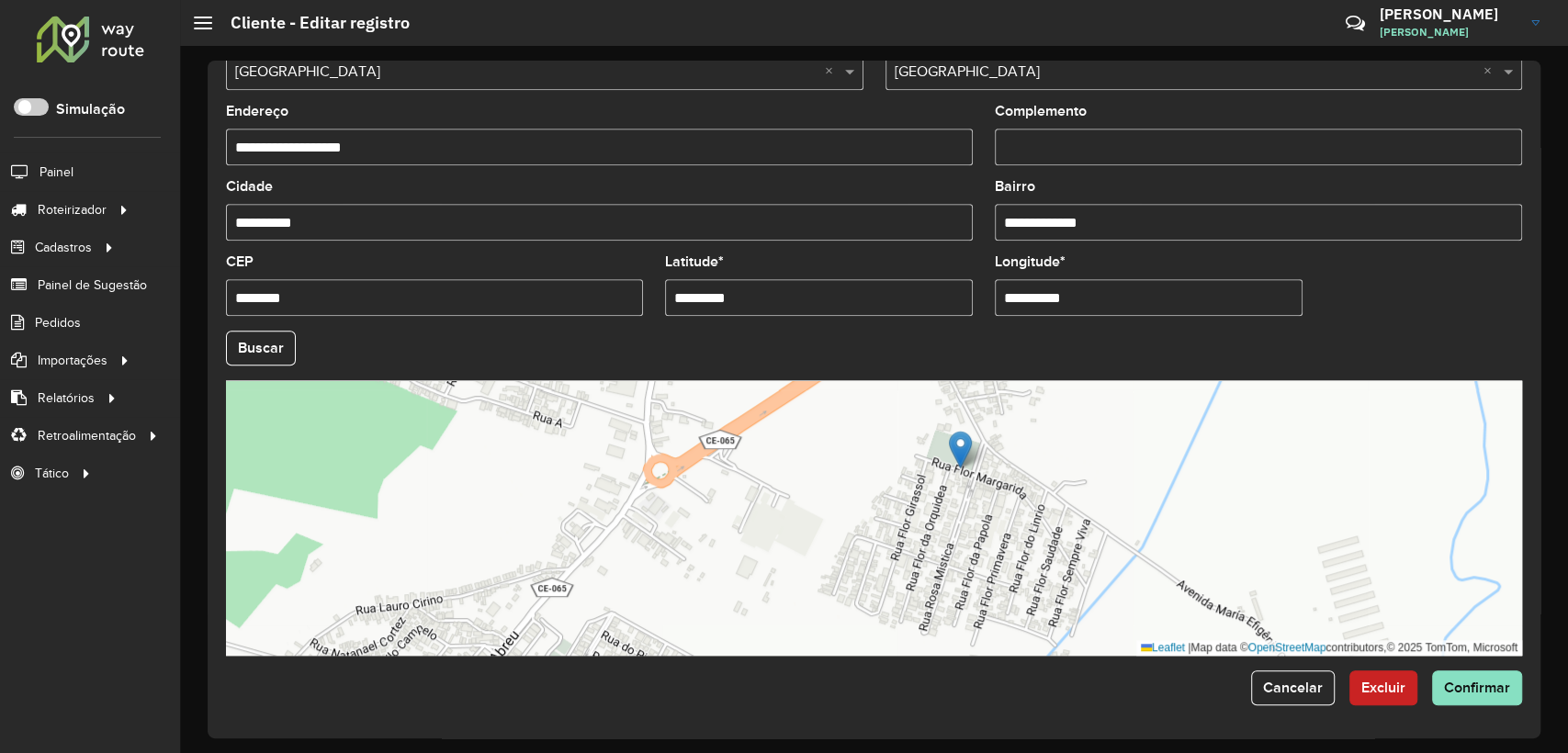
drag, startPoint x: 348, startPoint y: 297, endPoint x: 159, endPoint y: 321, distance: 190.5
click at [147, 319] on div "Roteirizador AmbevTech Simulação Painel Roteirizador Entregas Vendas Cadastros …" at bounding box center [784, 376] width 1568 height 753
paste input "**"
type input "**********"
click at [463, 331] on hb-field-button "Buscar" at bounding box center [874, 347] width 1296 height 35
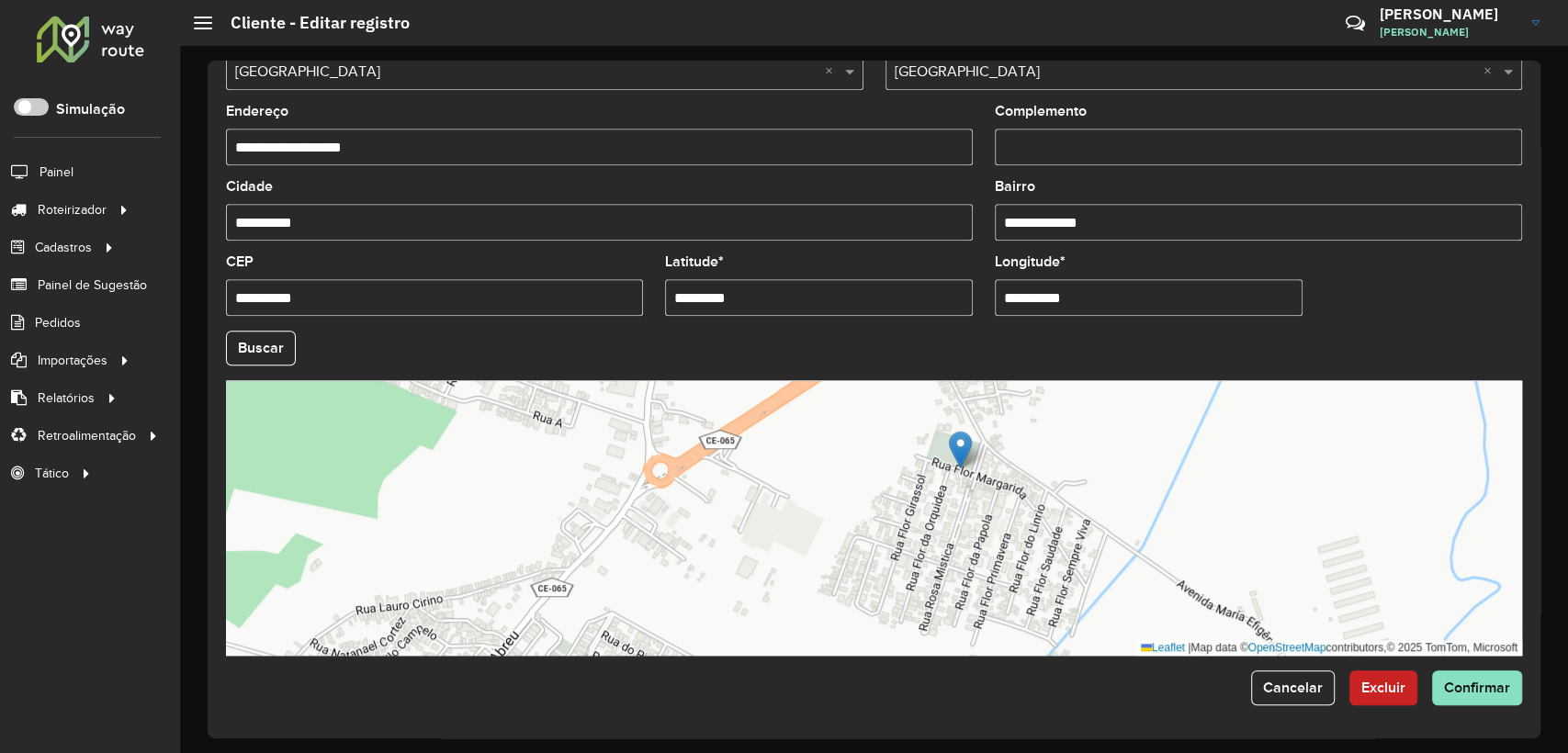
drag, startPoint x: 1143, startPoint y: 223, endPoint x: 820, endPoint y: 229, distance: 323.1
click at [820, 229] on formly-group "**********" at bounding box center [874, 342] width 1318 height 627
paste input "text"
type input "********"
click at [973, 188] on formly-field "**********" at bounding box center [600, 217] width 769 height 76
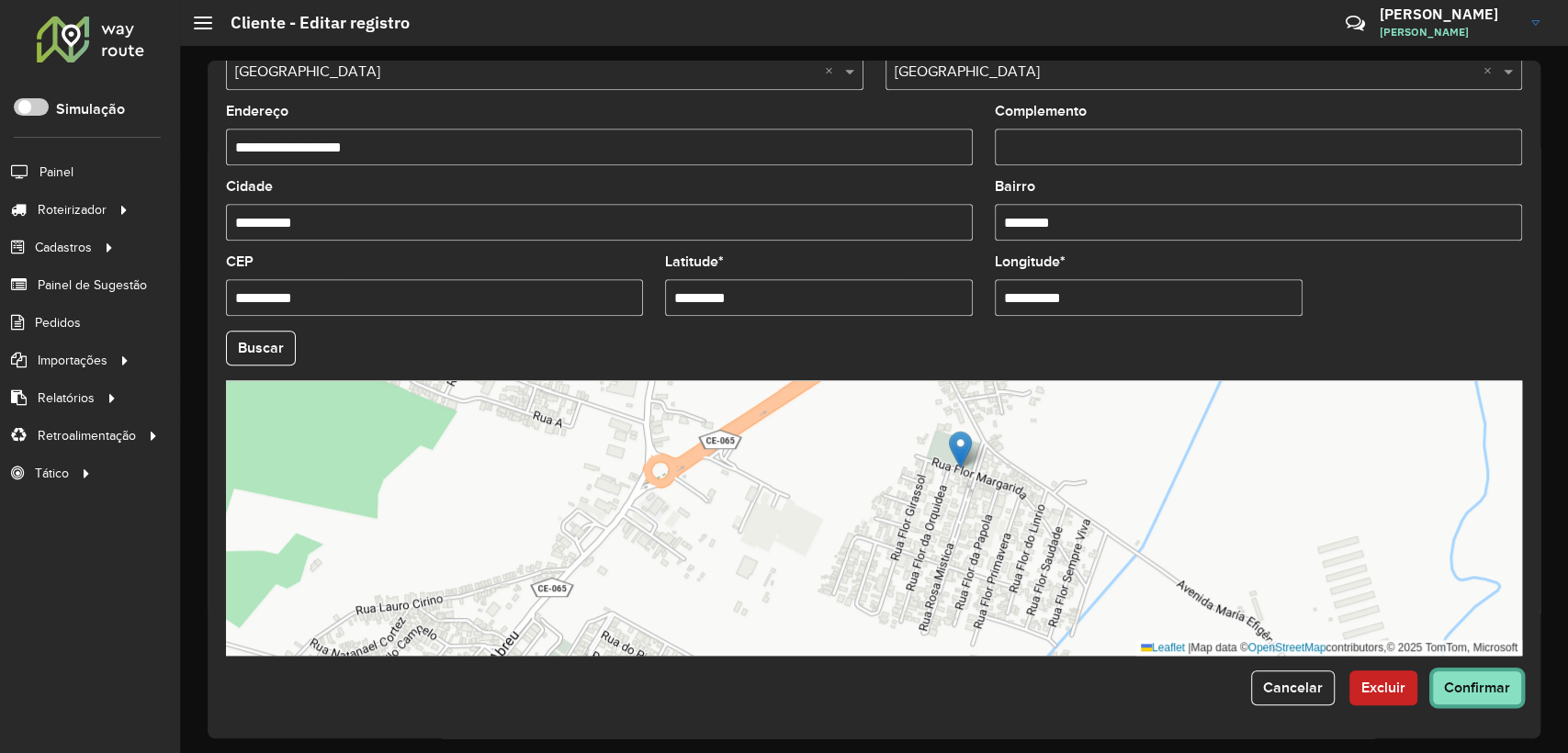
click at [1453, 688] on span "Confirmar" at bounding box center [1476, 688] width 66 height 16
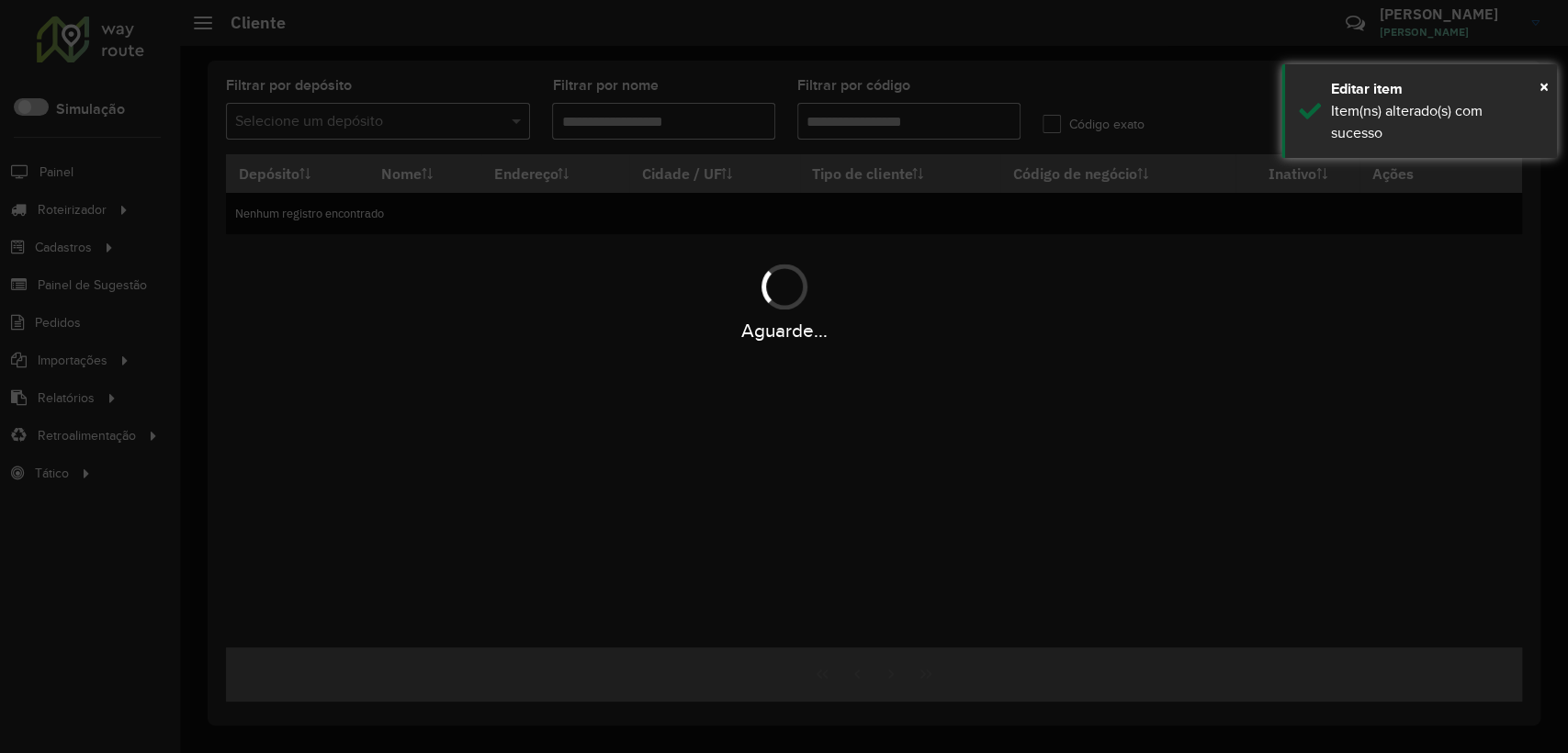
type input "********"
click at [1545, 83] on span "×" at bounding box center [1544, 86] width 9 height 21
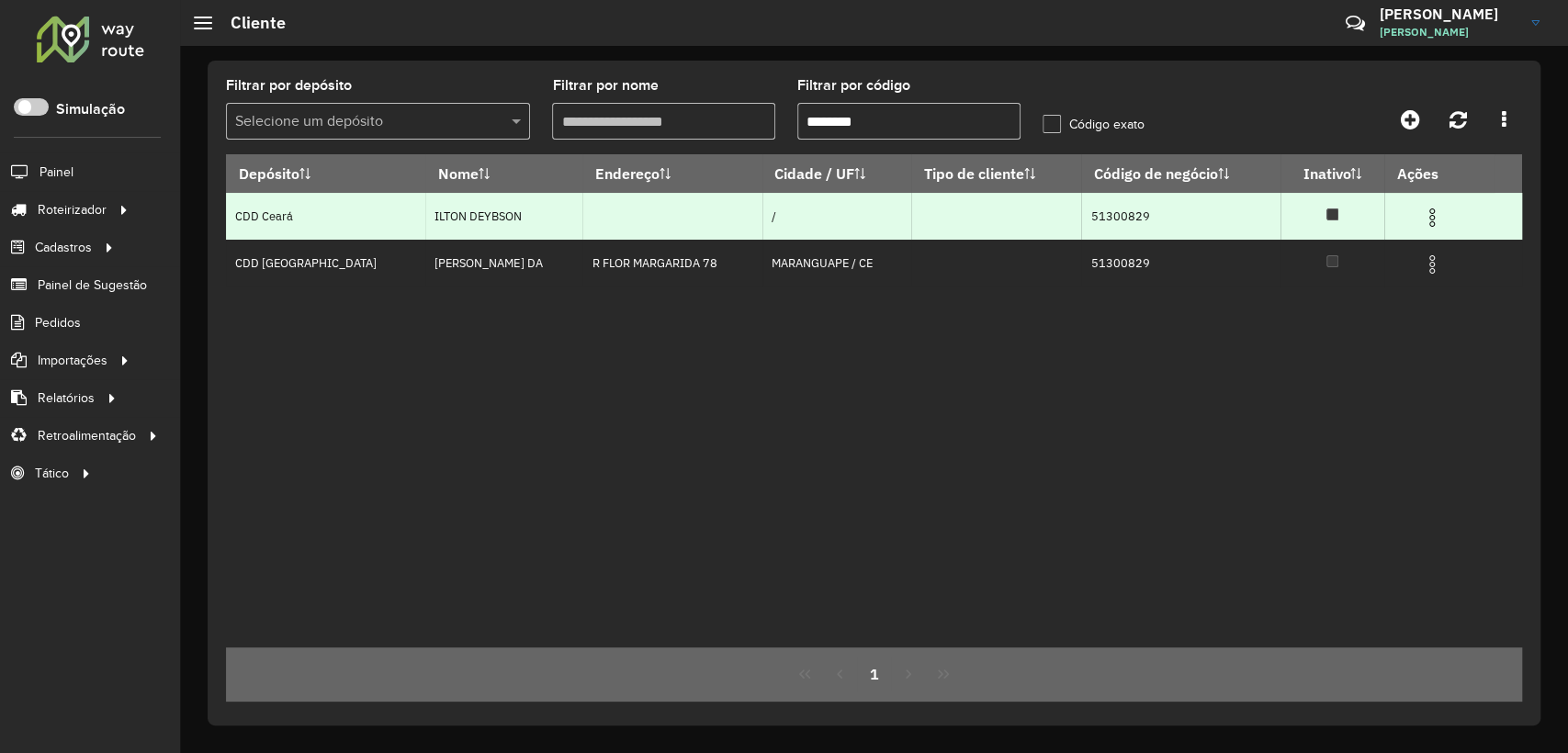
click at [1430, 220] on img at bounding box center [1432, 218] width 22 height 22
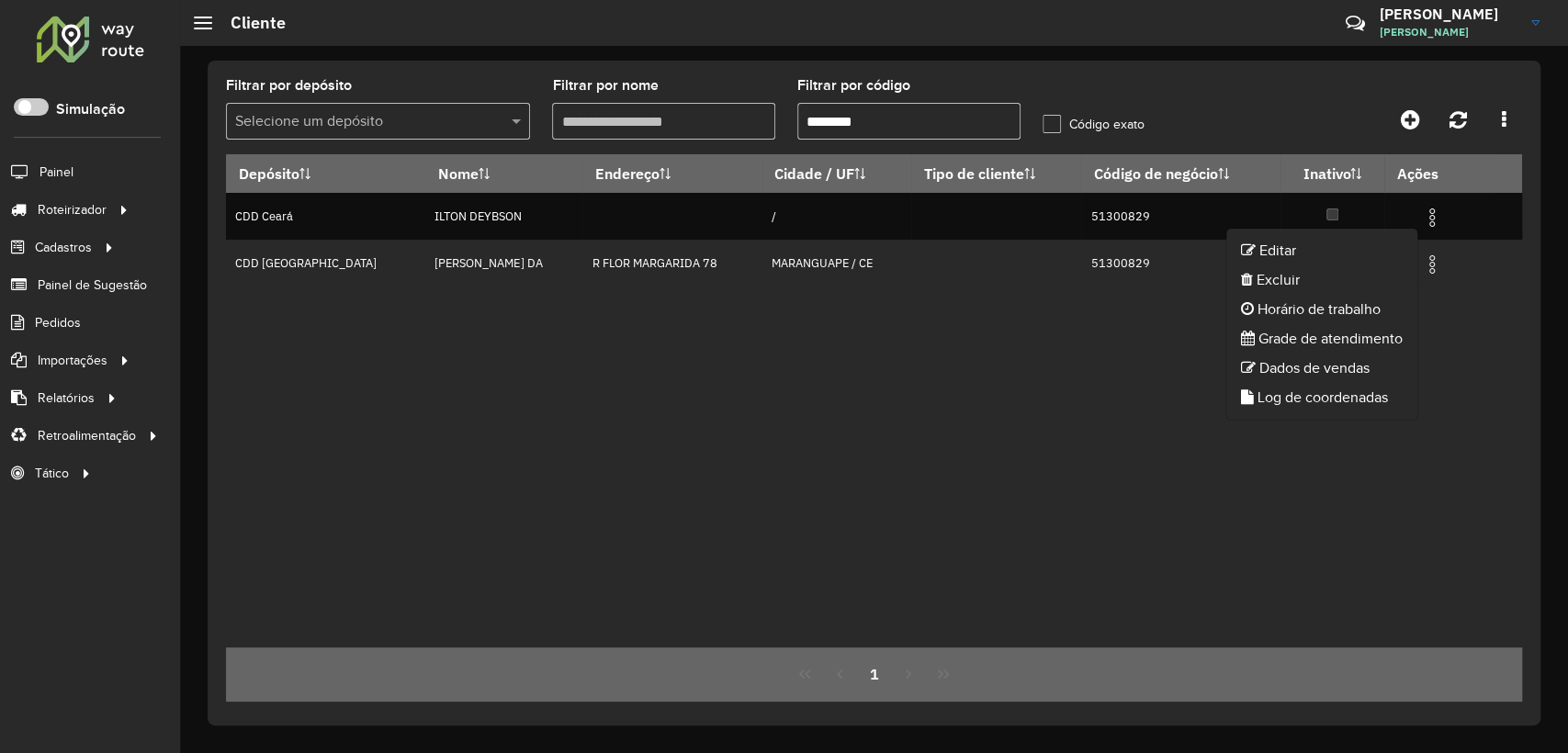
drag, startPoint x: 1355, startPoint y: 255, endPoint x: 671, endPoint y: 400, distance: 699.2
click at [671, 400] on body "Aguarde... Pop-up bloqueado! Seu navegador bloqueou automáticamente a abertura …" at bounding box center [784, 376] width 1568 height 753
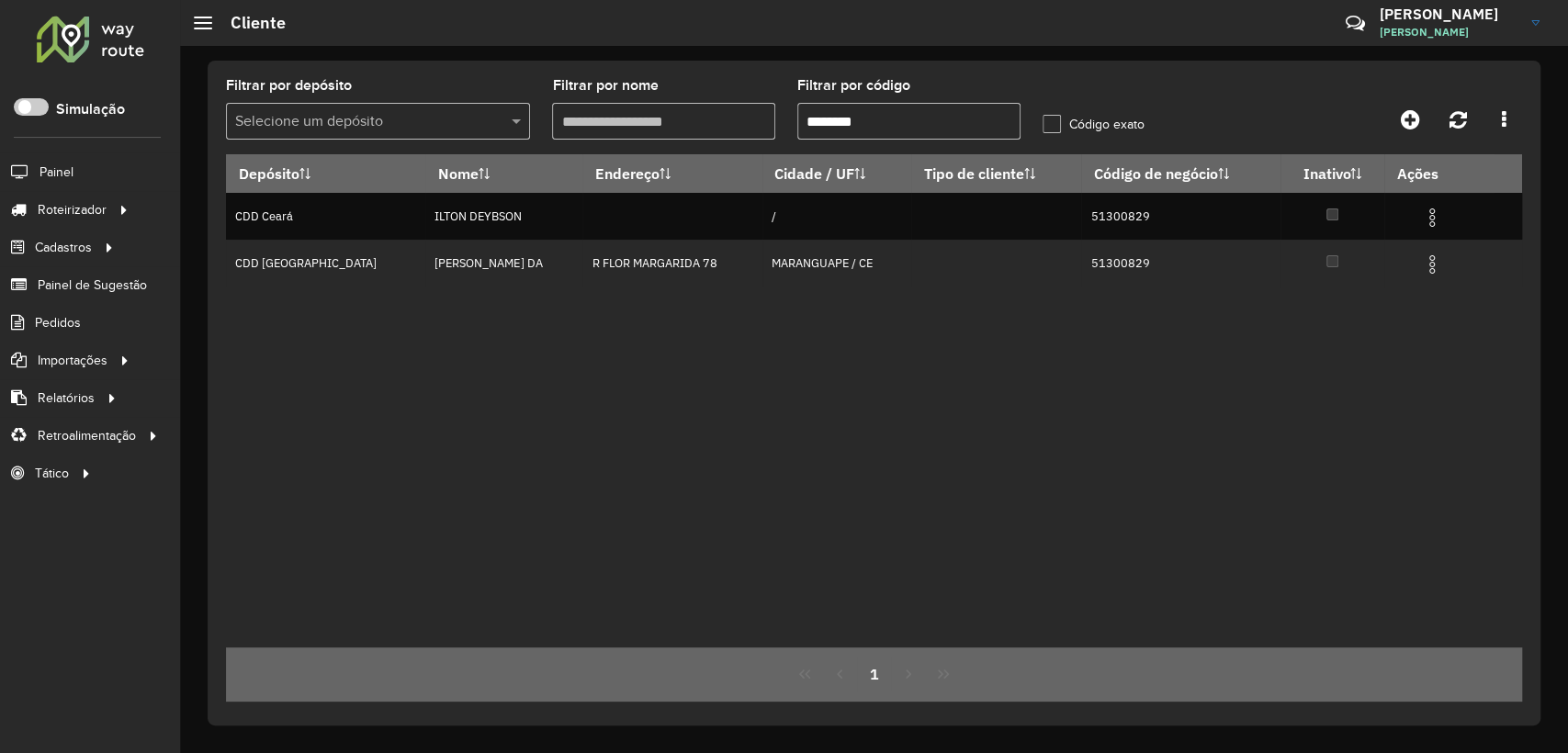
click at [669, 403] on div "Depósito Nome Endereço Cidade / UF Tipo de cliente Código de negócio Inativo Aç…" at bounding box center [874, 400] width 1296 height 493
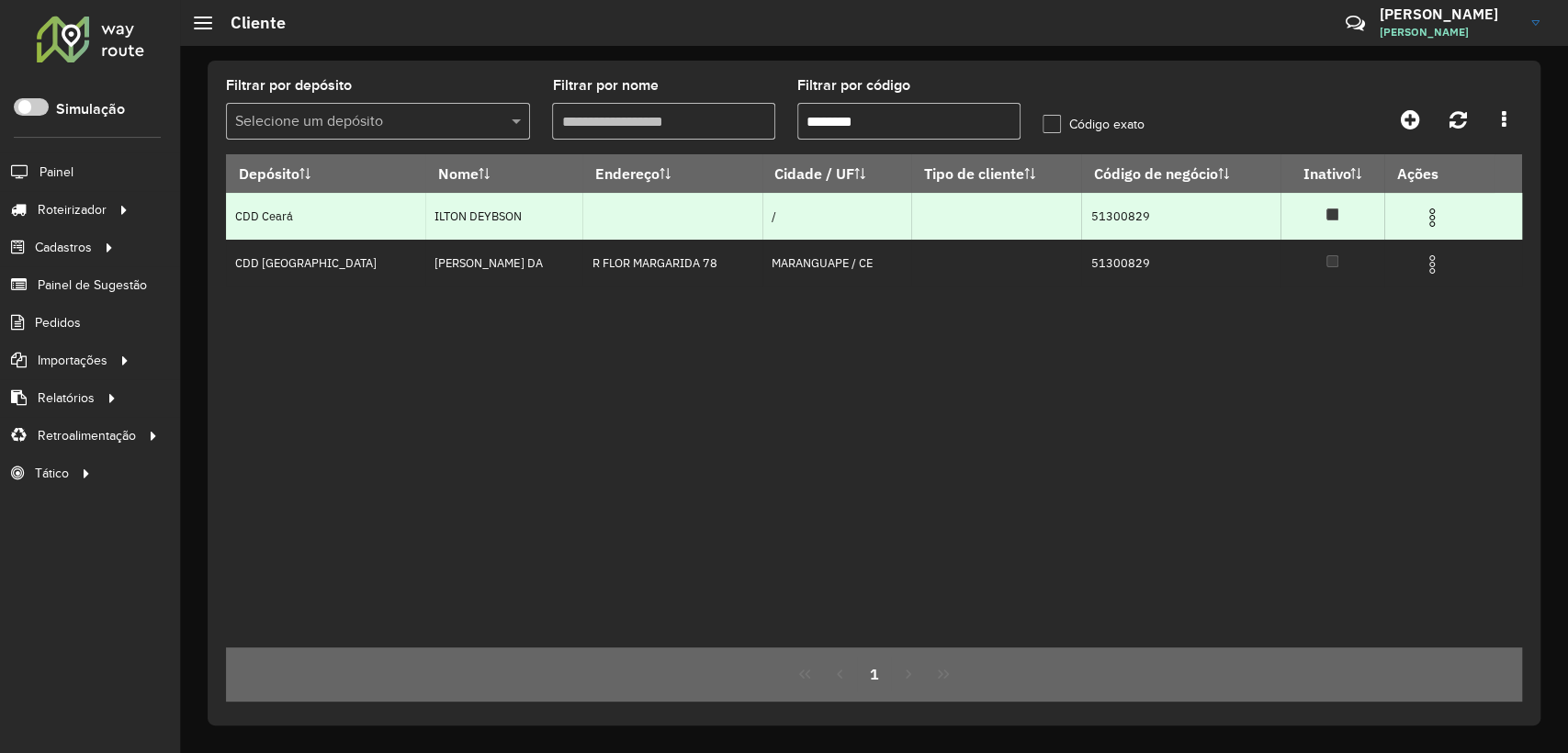
click at [1426, 225] on img at bounding box center [1432, 218] width 22 height 22
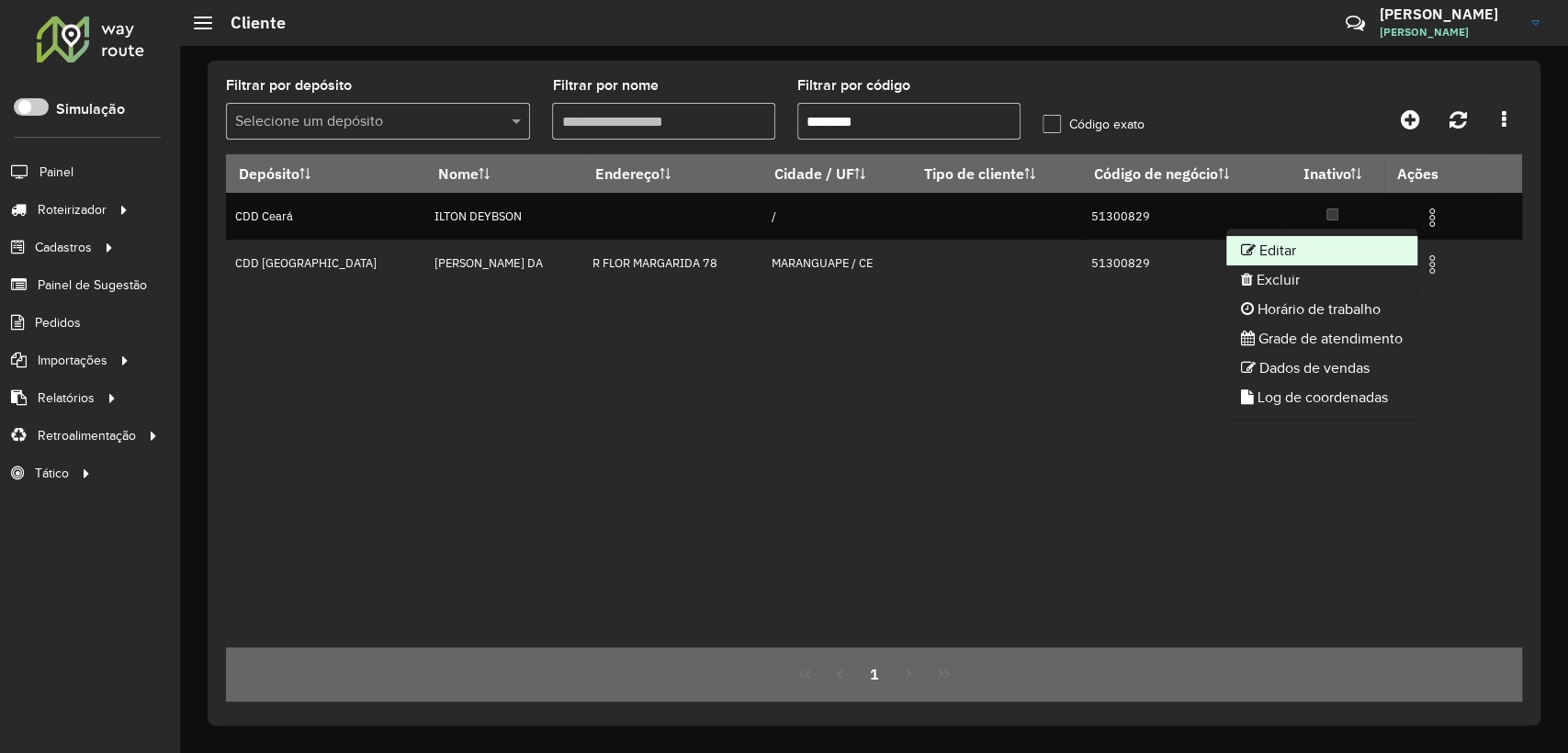
click at [1347, 253] on li "Editar" at bounding box center [1322, 250] width 191 height 29
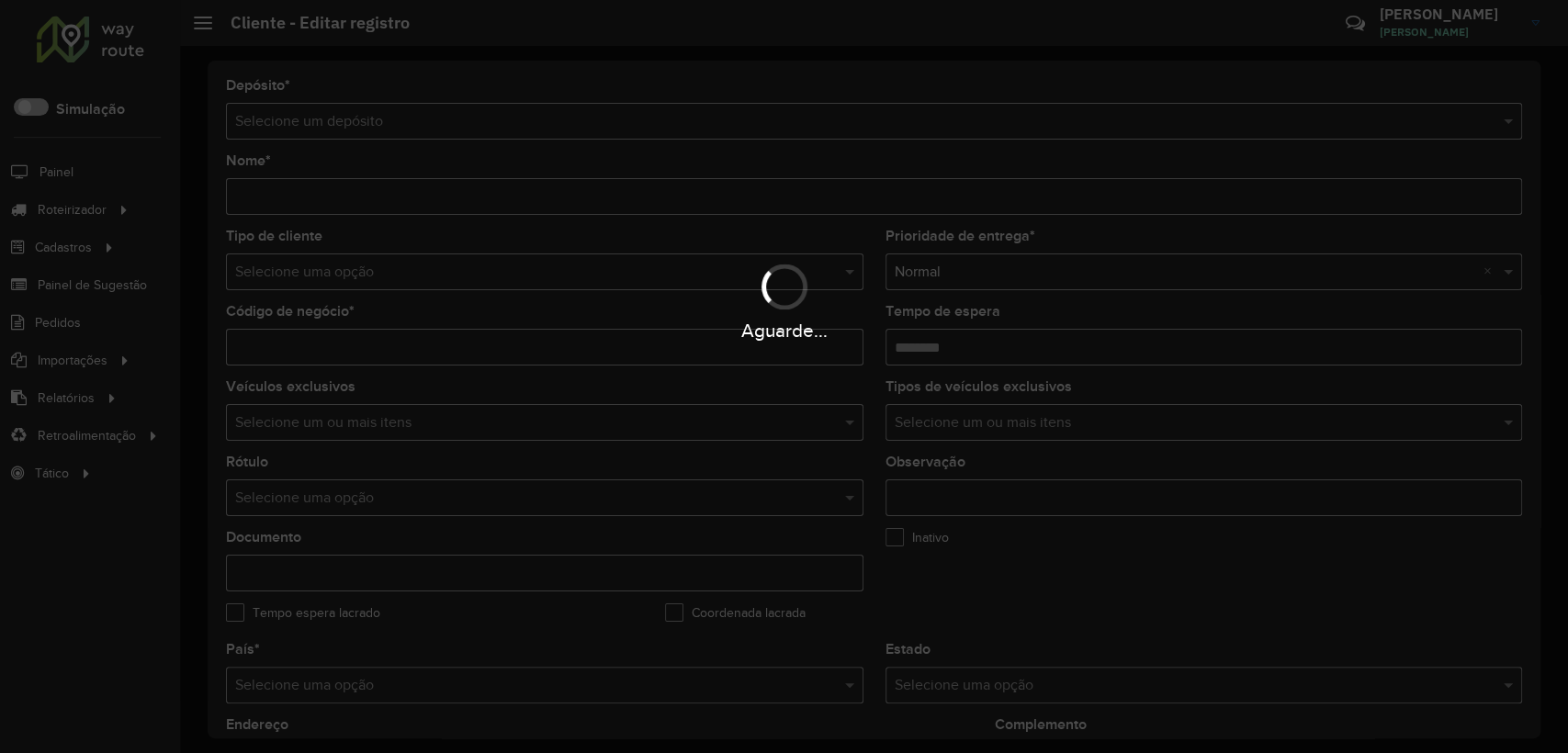
type input "**********"
type input "********"
type input "**********"
type input "*********"
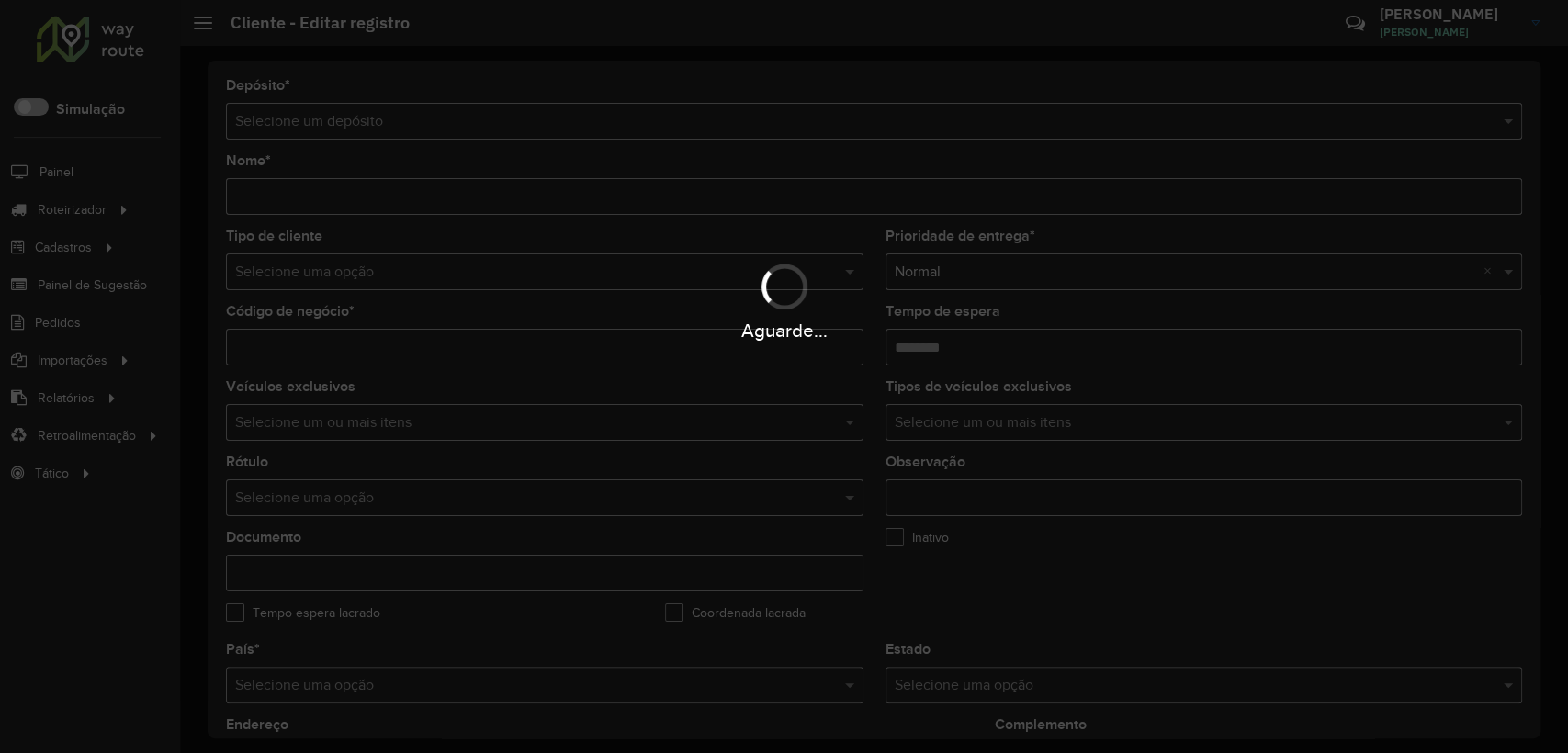
type input "**********"
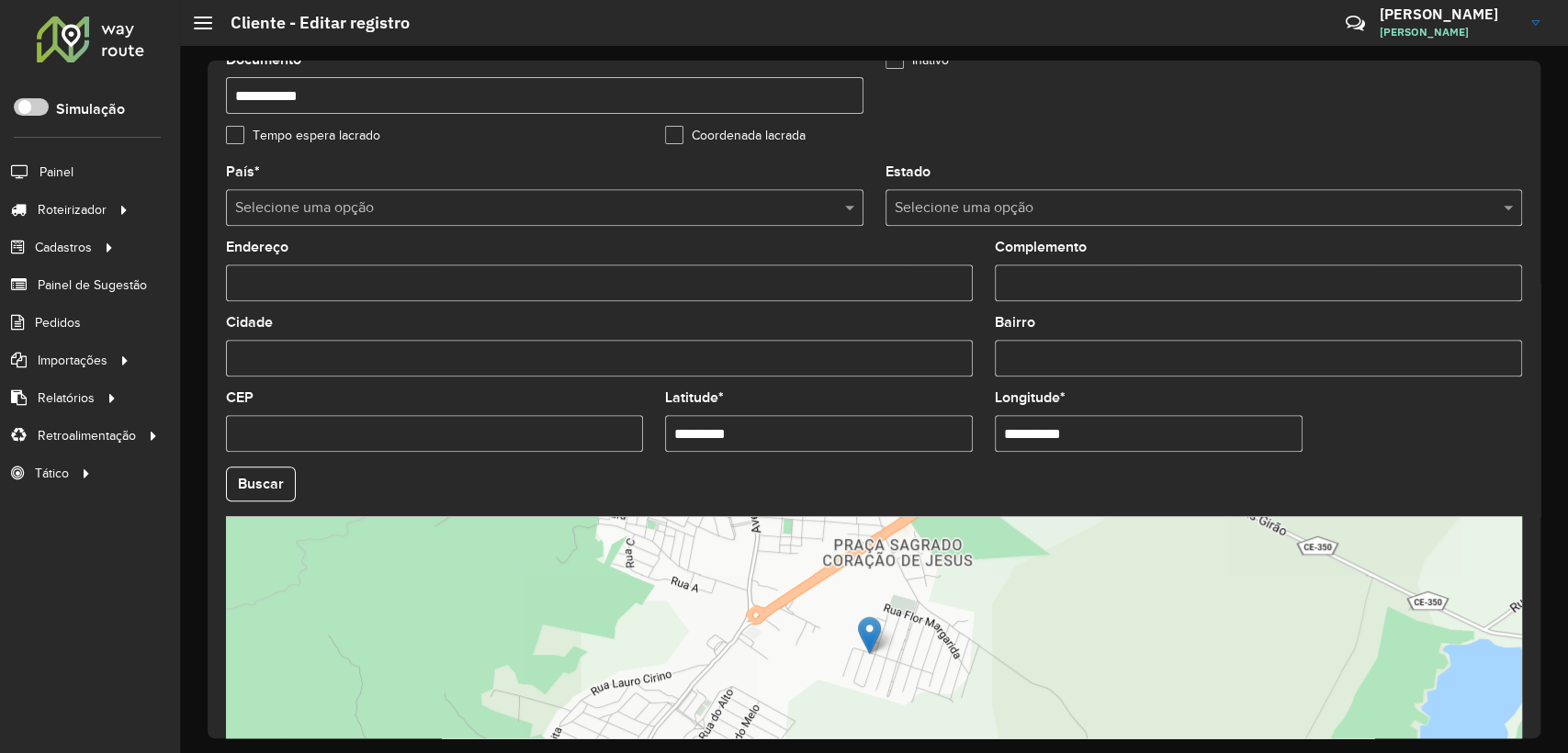
scroll to position [612, 0]
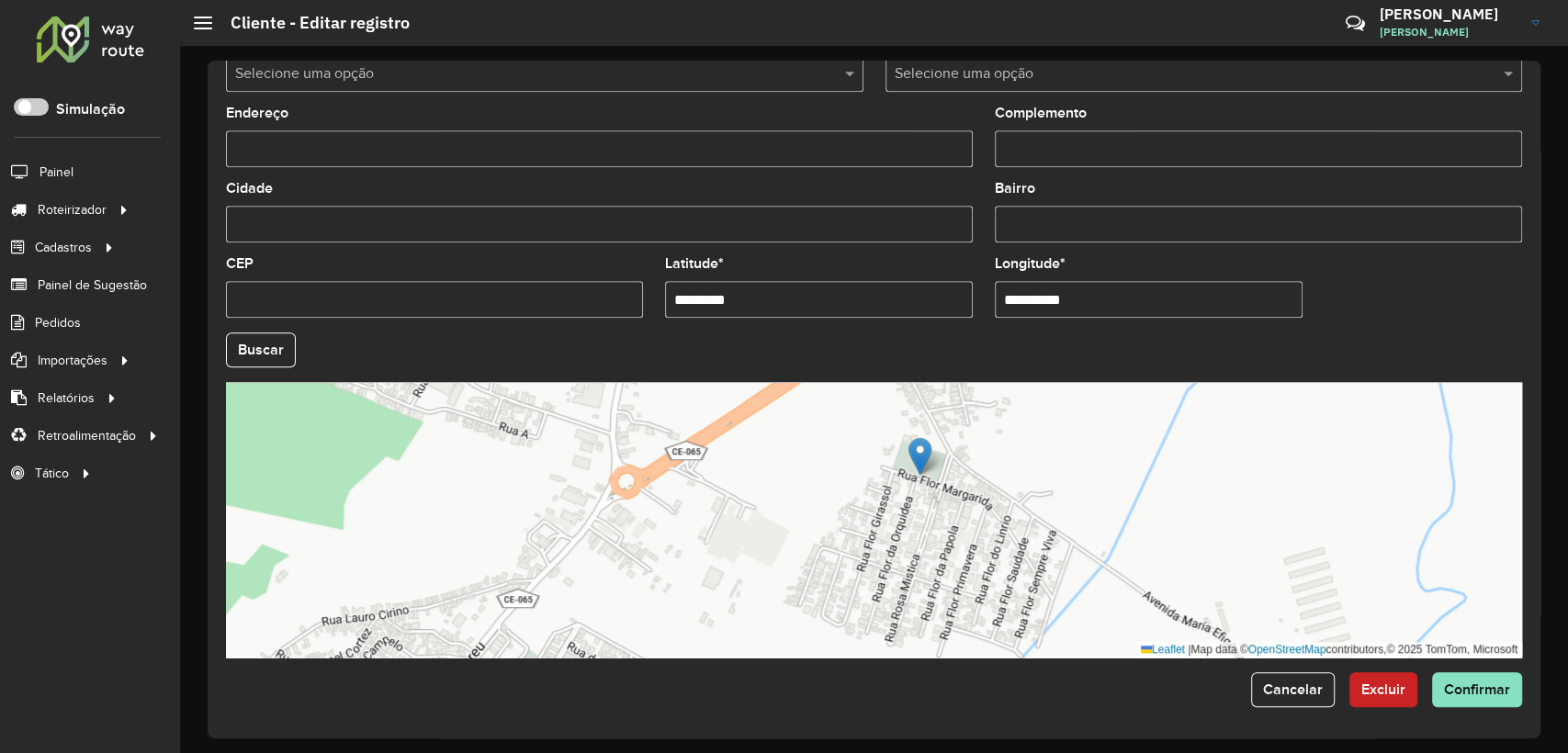
drag, startPoint x: 851, startPoint y: 543, endPoint x: 920, endPoint y: 460, distance: 107.9
click at [920, 460] on img at bounding box center [920, 456] width 23 height 37
type input "**********"
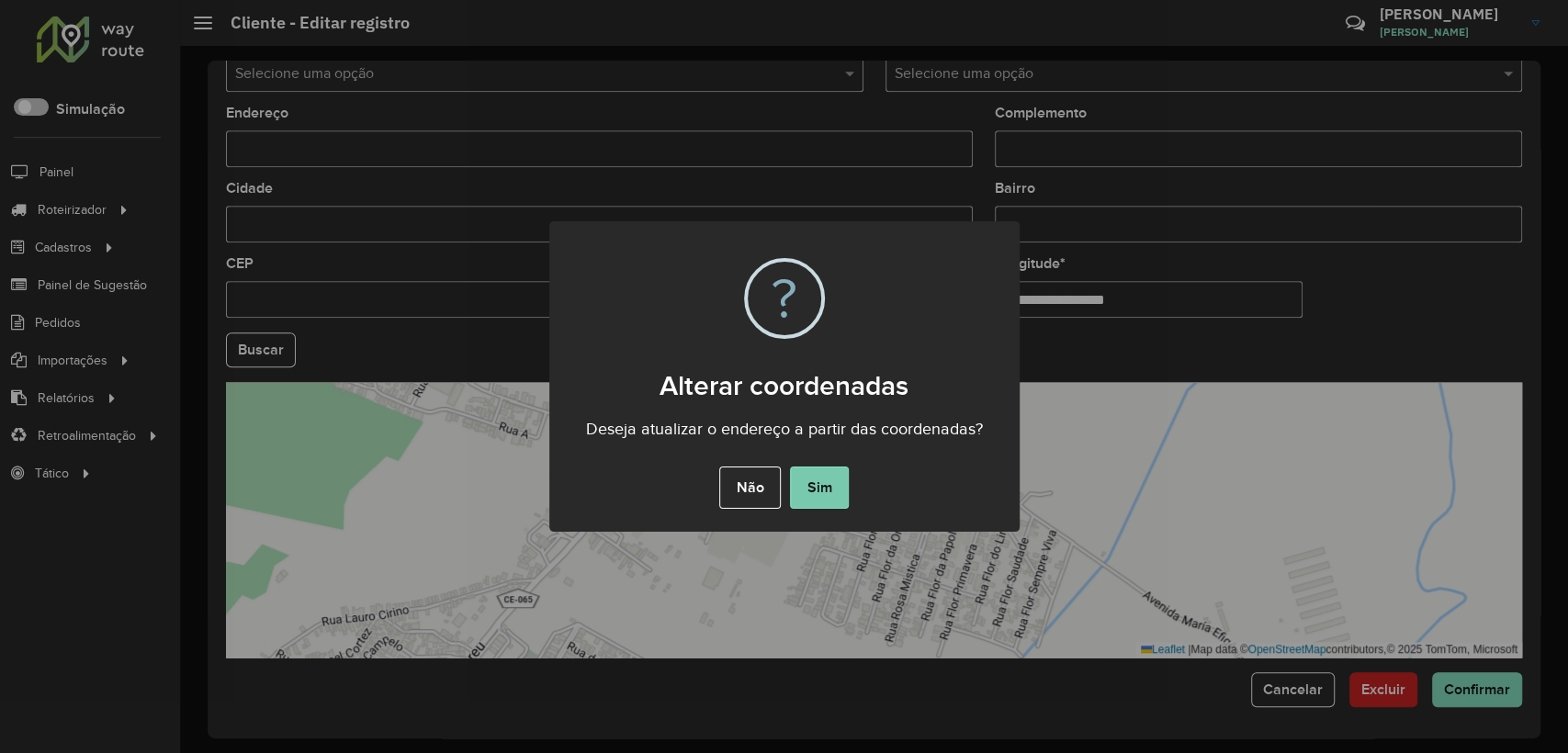
click at [831, 483] on button "Sim" at bounding box center [819, 487] width 59 height 42
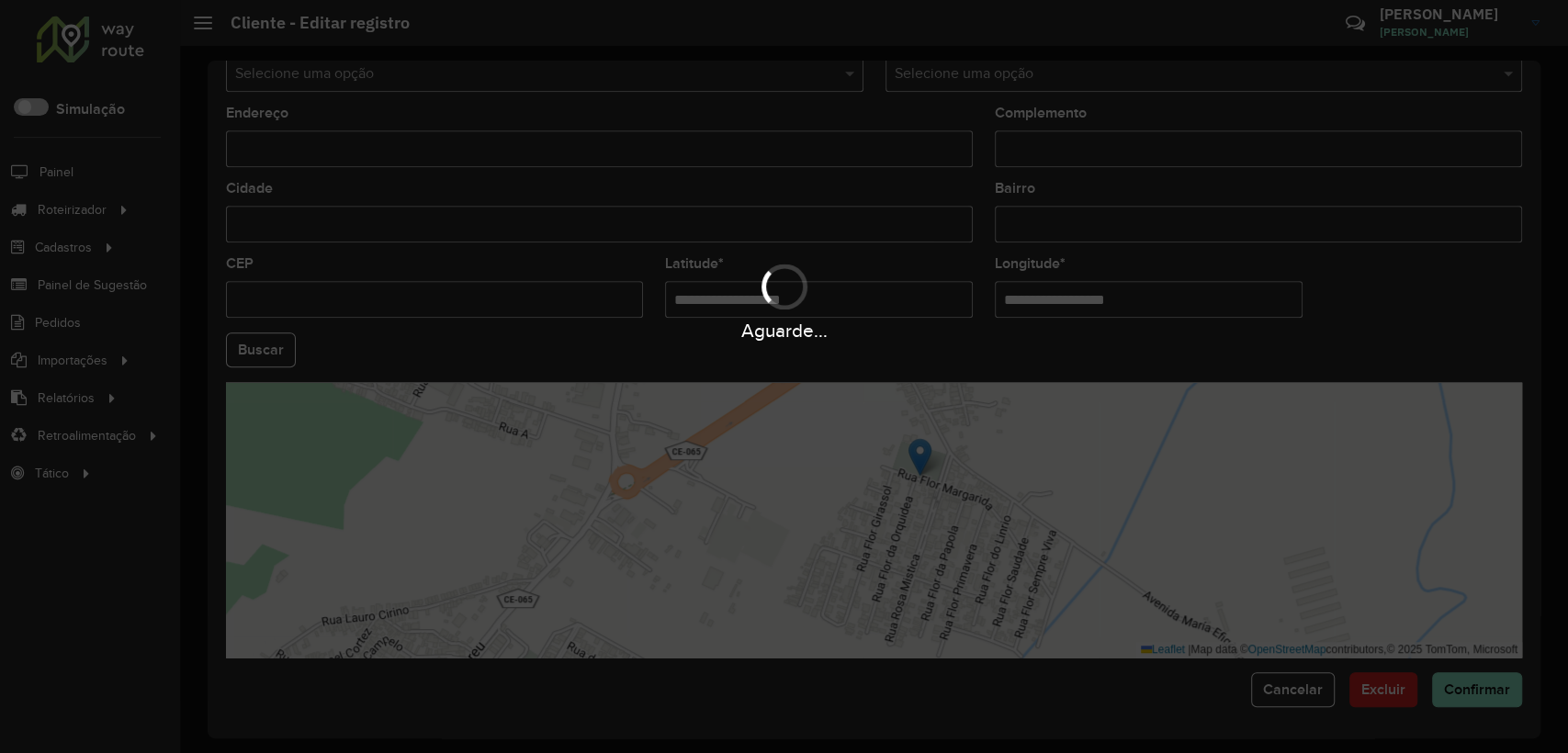
type input "**********"
type input "********"
type input "*********"
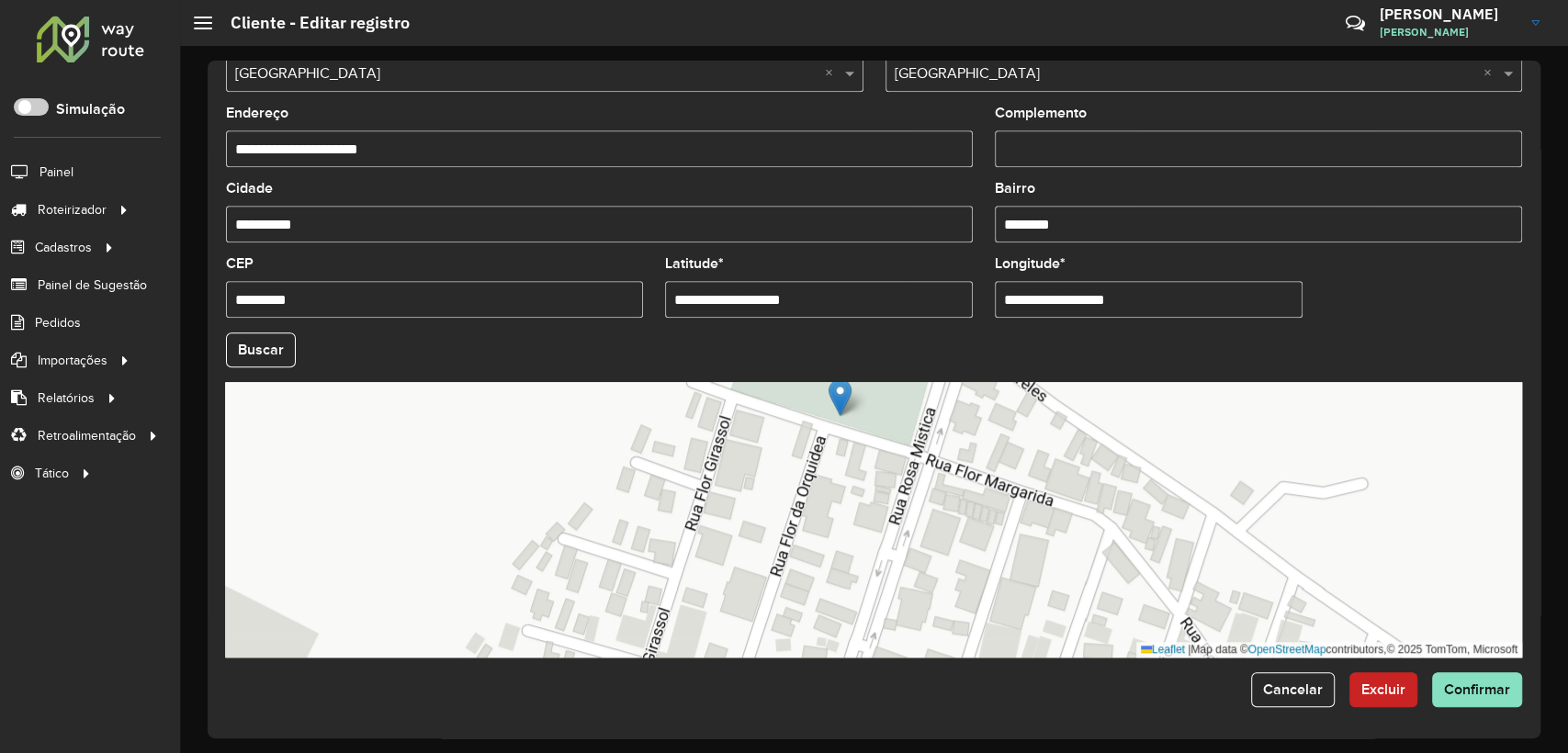
click at [825, 322] on formly-field "**********" at bounding box center [819, 295] width 329 height 76
click at [834, 301] on input "**********" at bounding box center [819, 298] width 308 height 36
paste input "text"
type input "*"
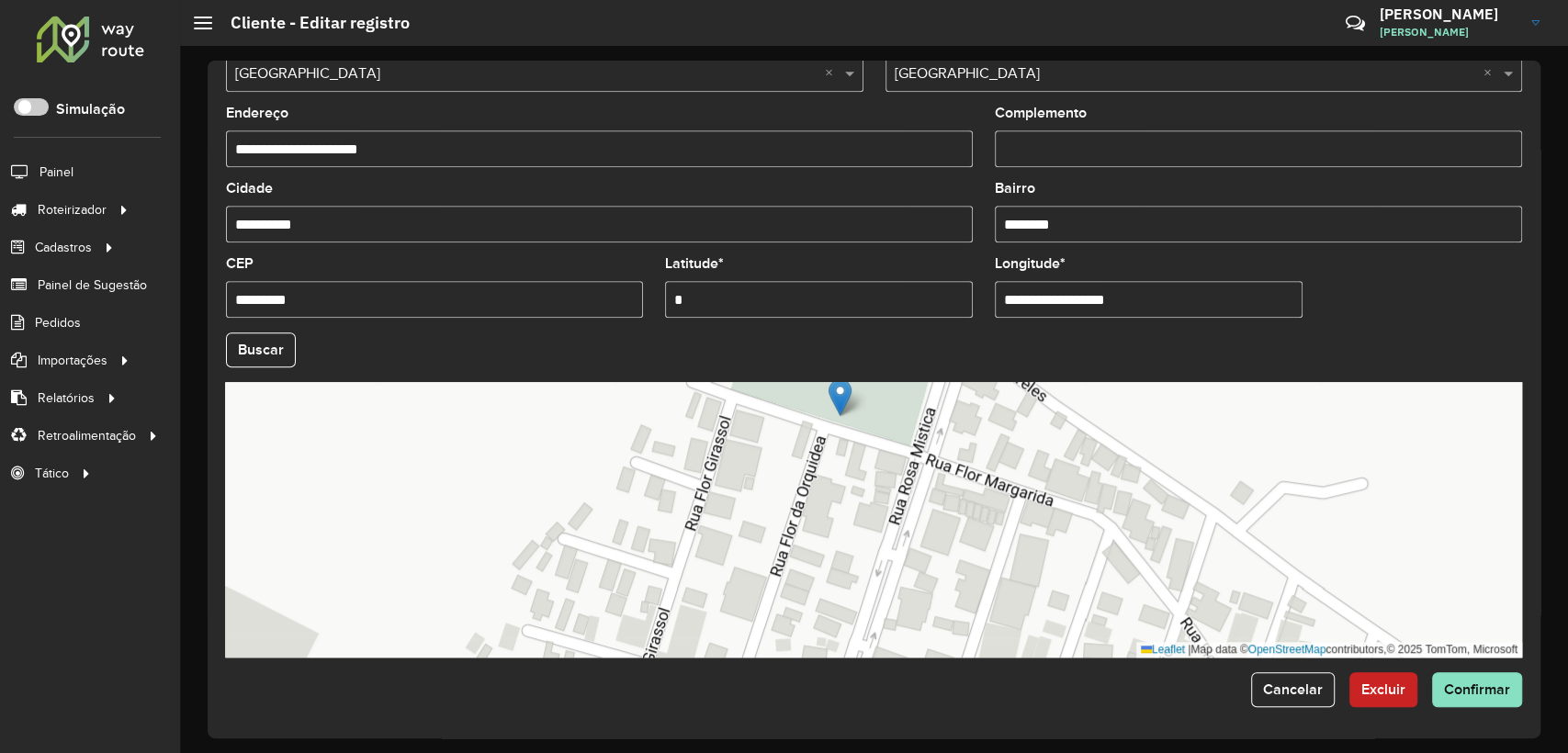
paste input "********"
type input "*********"
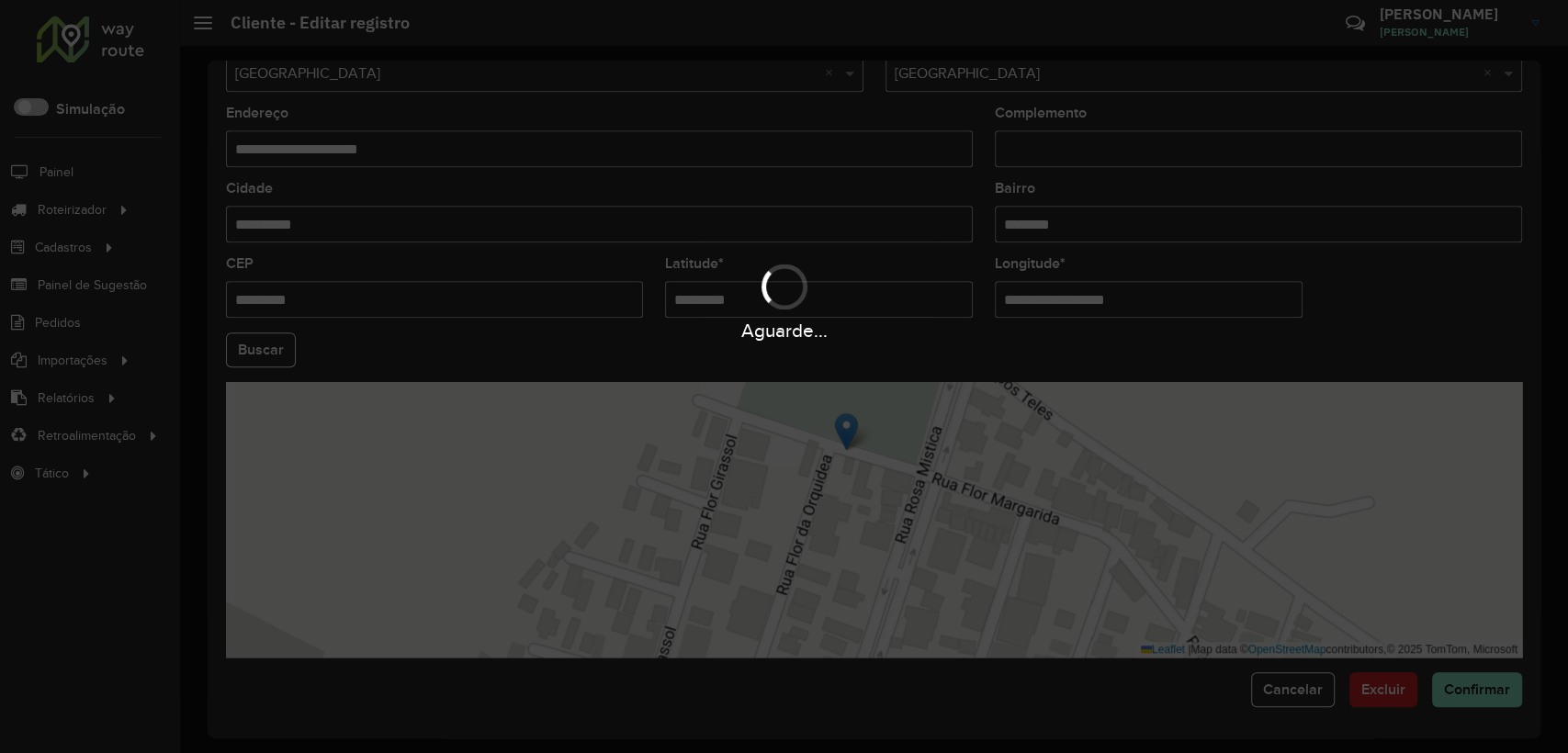
click at [754, 244] on hb-app "Aguarde... Pop-up bloqueado! Seu navegador bloqueou automáticamente a abertura …" at bounding box center [784, 376] width 1568 height 753
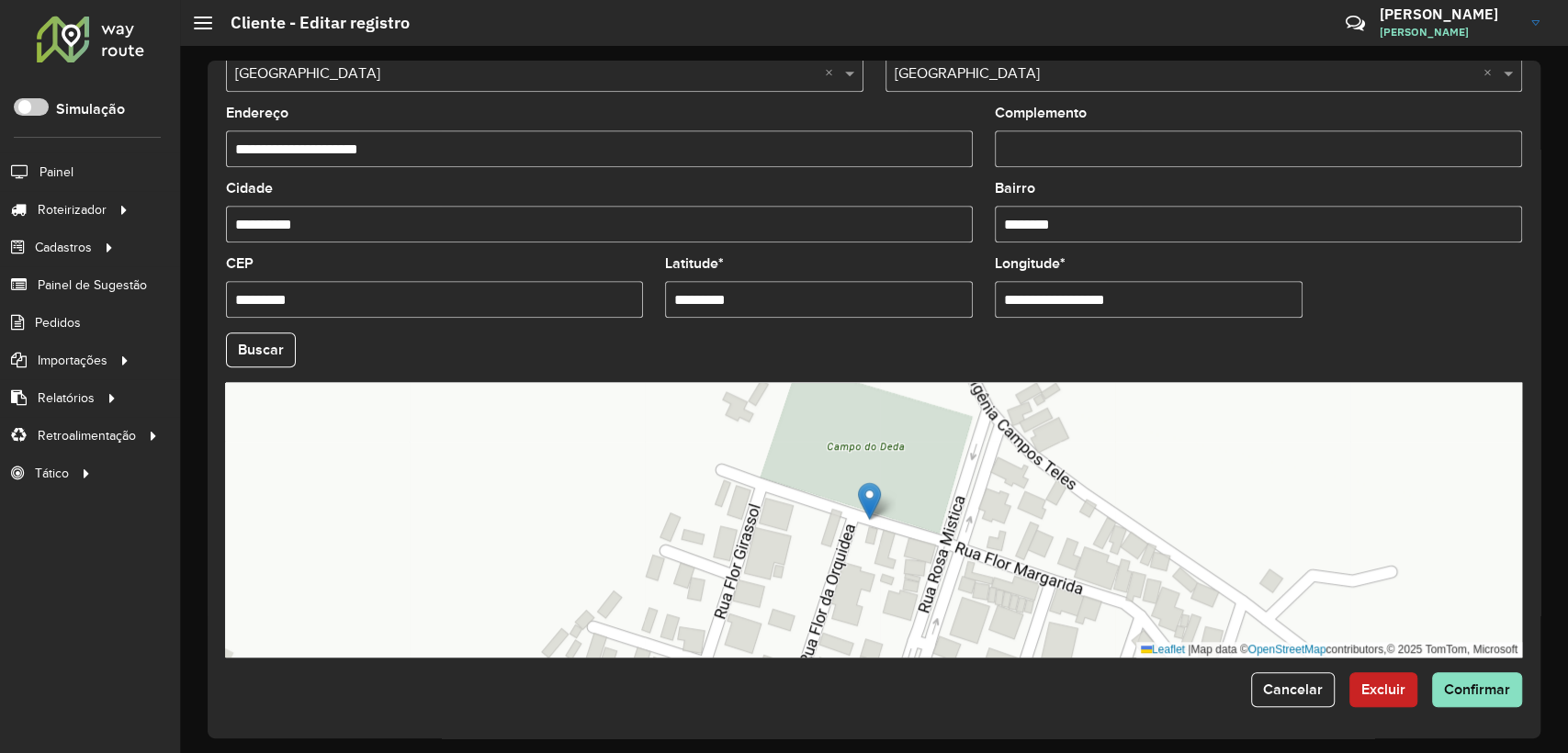
drag, startPoint x: 1007, startPoint y: 294, endPoint x: 1200, endPoint y: 292, distance: 193.0
click at [1200, 292] on input "**********" at bounding box center [1148, 298] width 308 height 36
paste input "*********"
type input "**********"
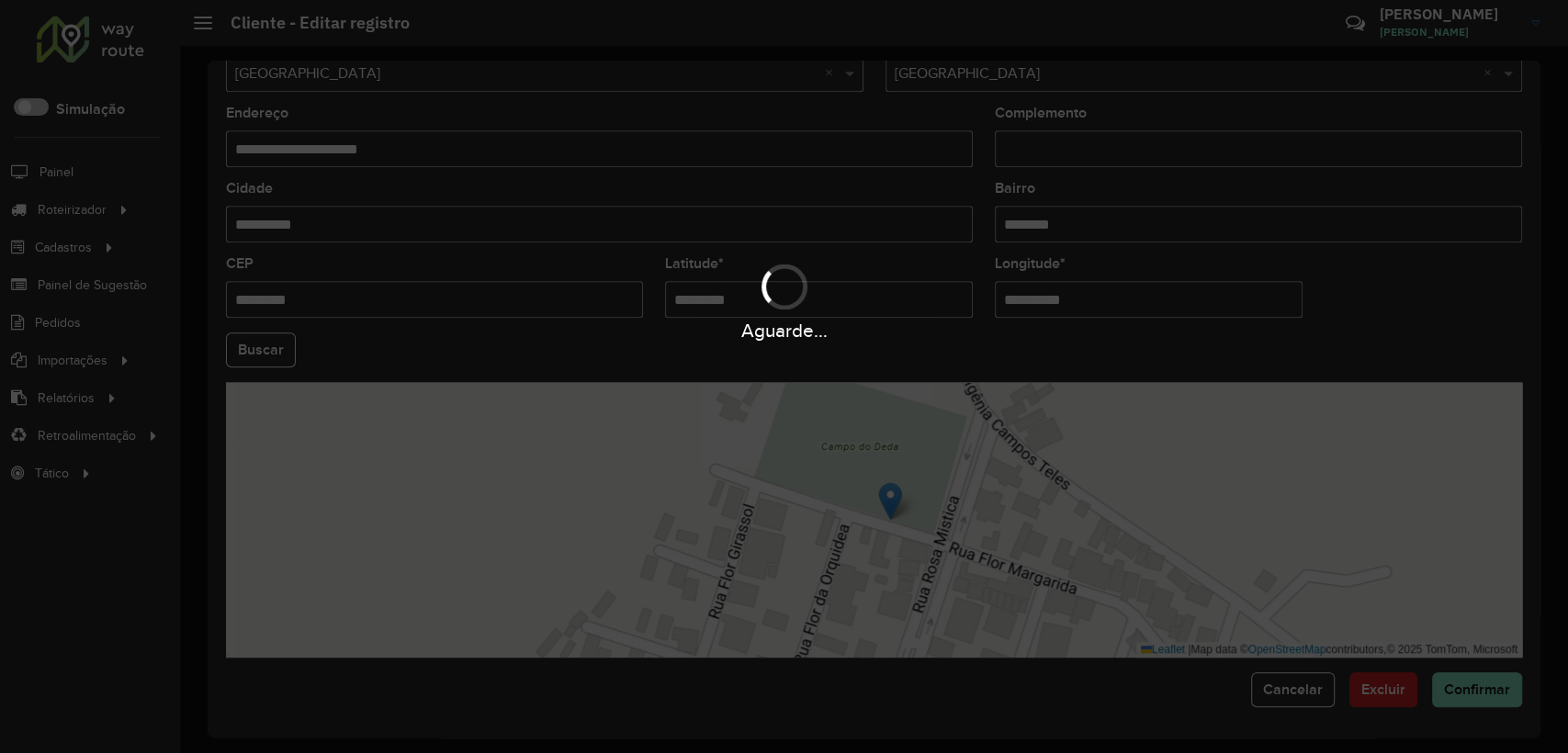
click at [1220, 342] on hb-app "Aguarde... Pop-up bloqueado! Seu navegador bloqueou automáticamente a abertura …" at bounding box center [784, 376] width 1568 height 753
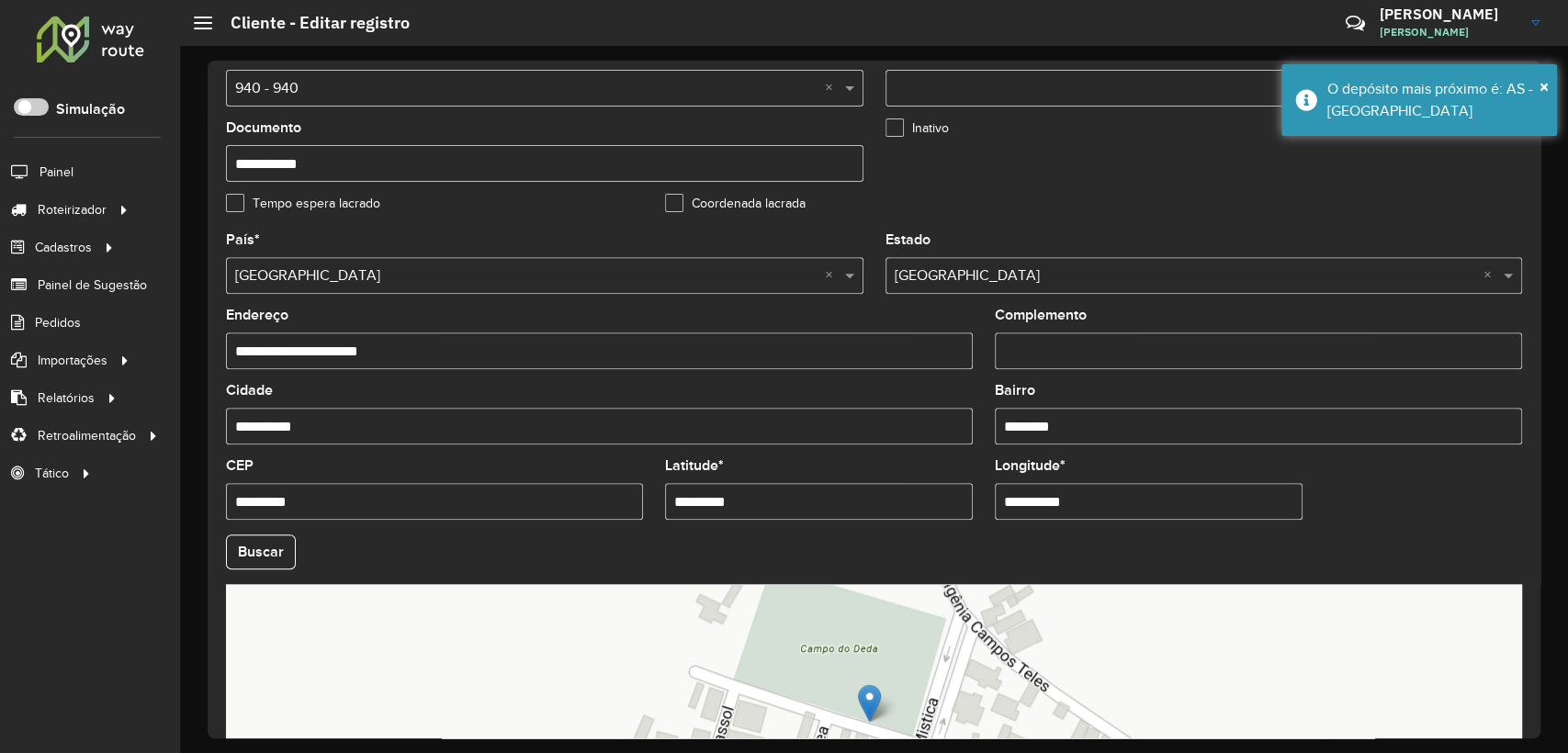
scroll to position [411, 0]
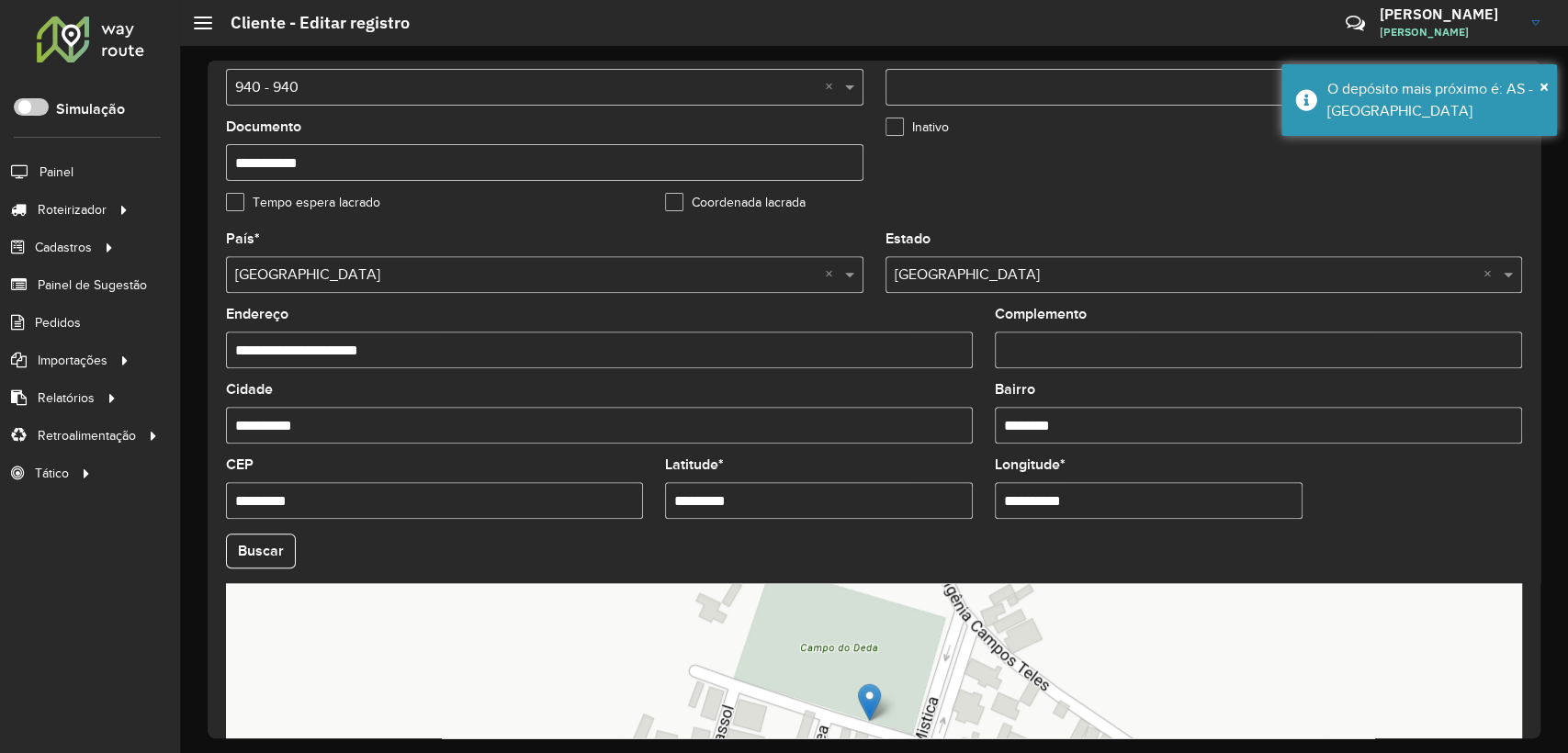
click at [408, 357] on input "**********" at bounding box center [600, 349] width 747 height 36
type input "**********"
click at [1034, 336] on input "Complemento" at bounding box center [1258, 349] width 528 height 36
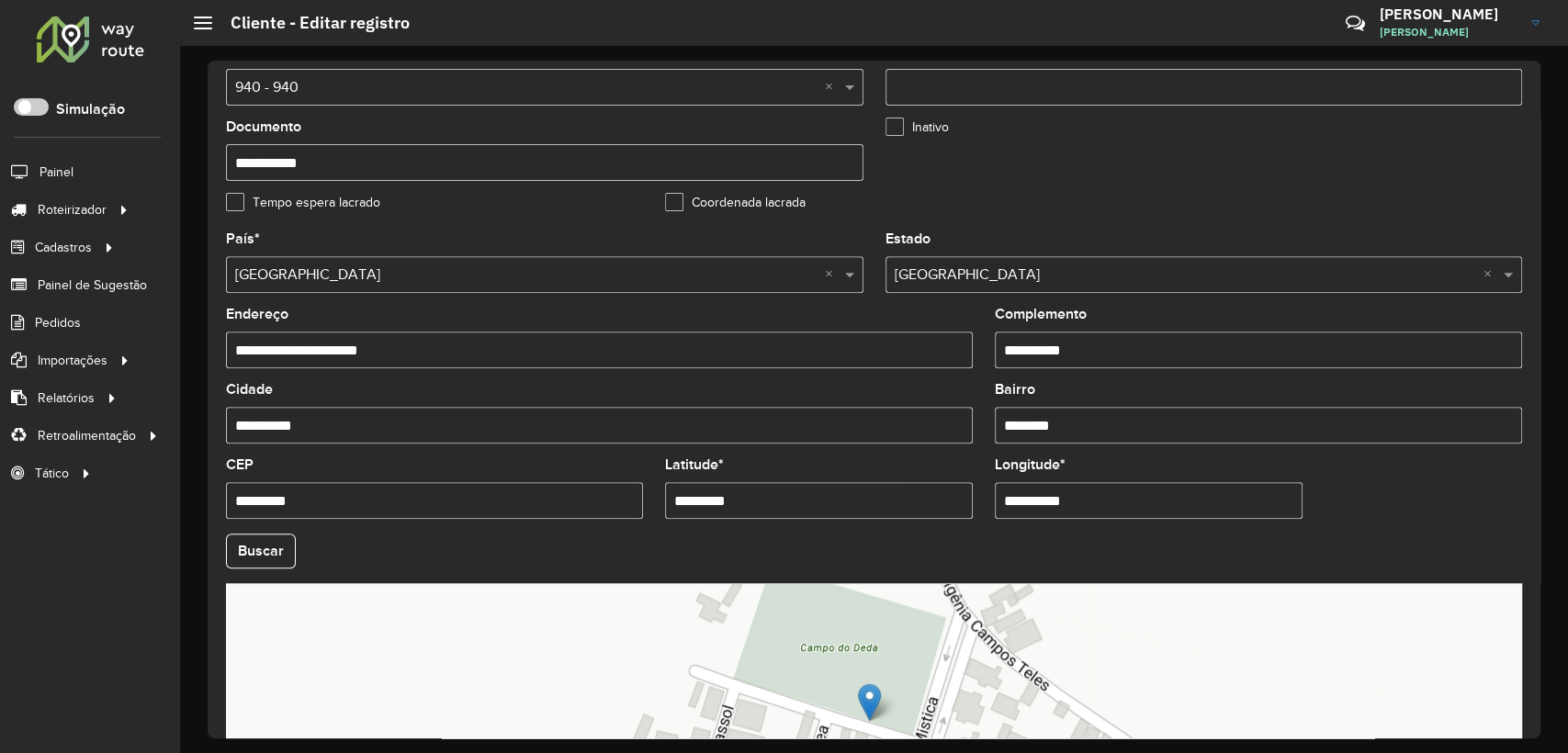
type input "*"
click at [907, 382] on formly-field "**********" at bounding box center [600, 345] width 769 height 76
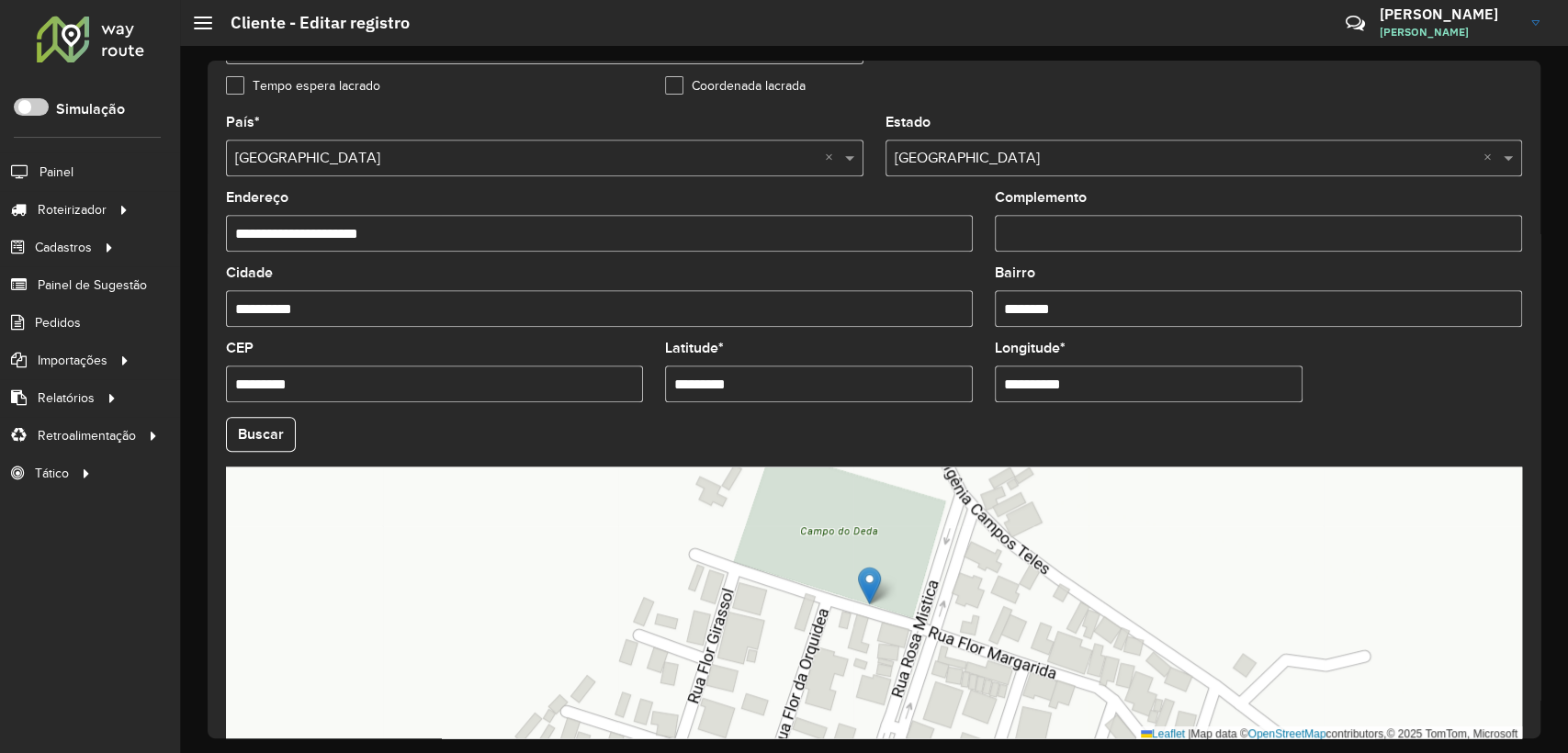
scroll to position [615, 0]
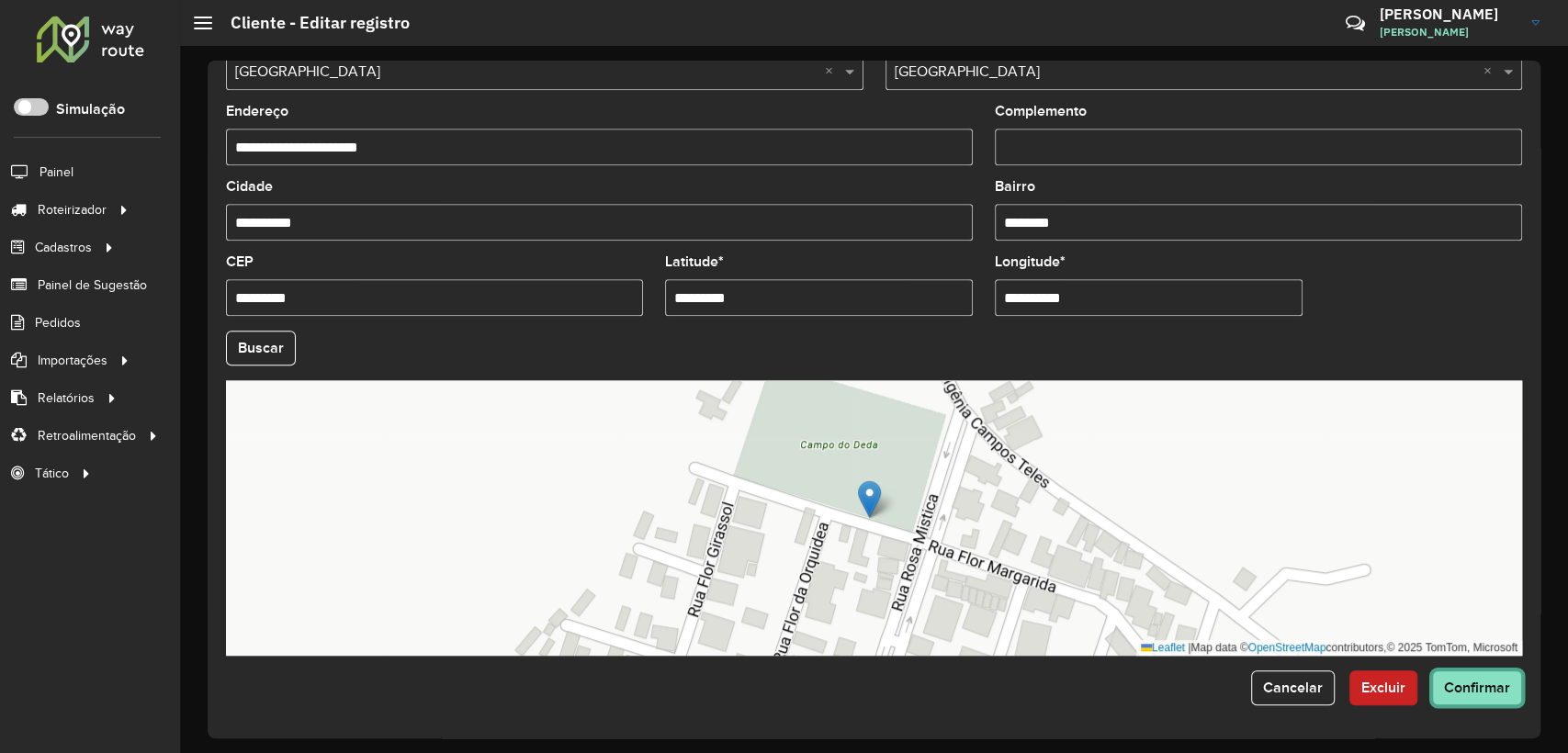
click at [1455, 676] on button "Confirmar" at bounding box center [1477, 688] width 90 height 35
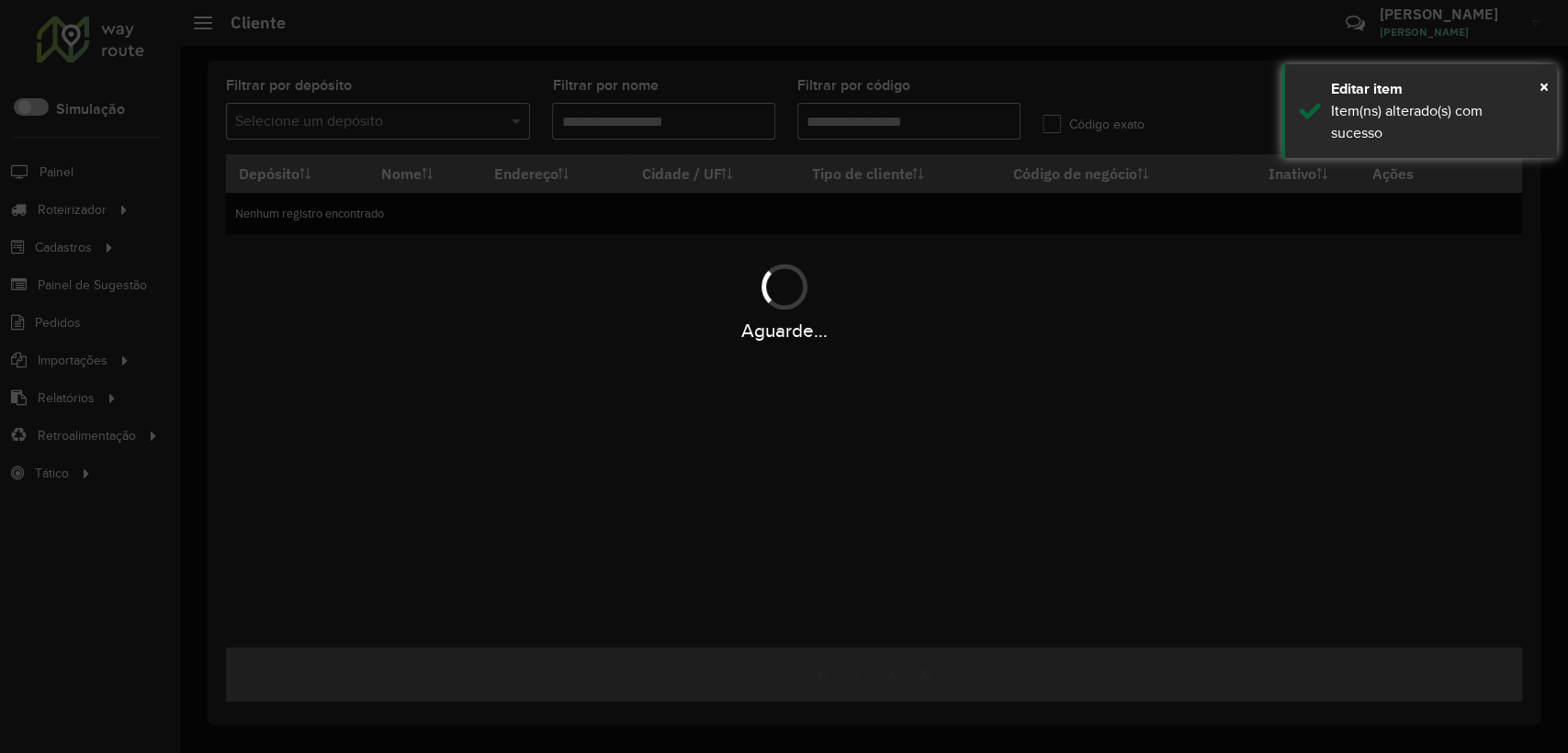
type input "********"
click at [1541, 78] on span "×" at bounding box center [1544, 86] width 9 height 21
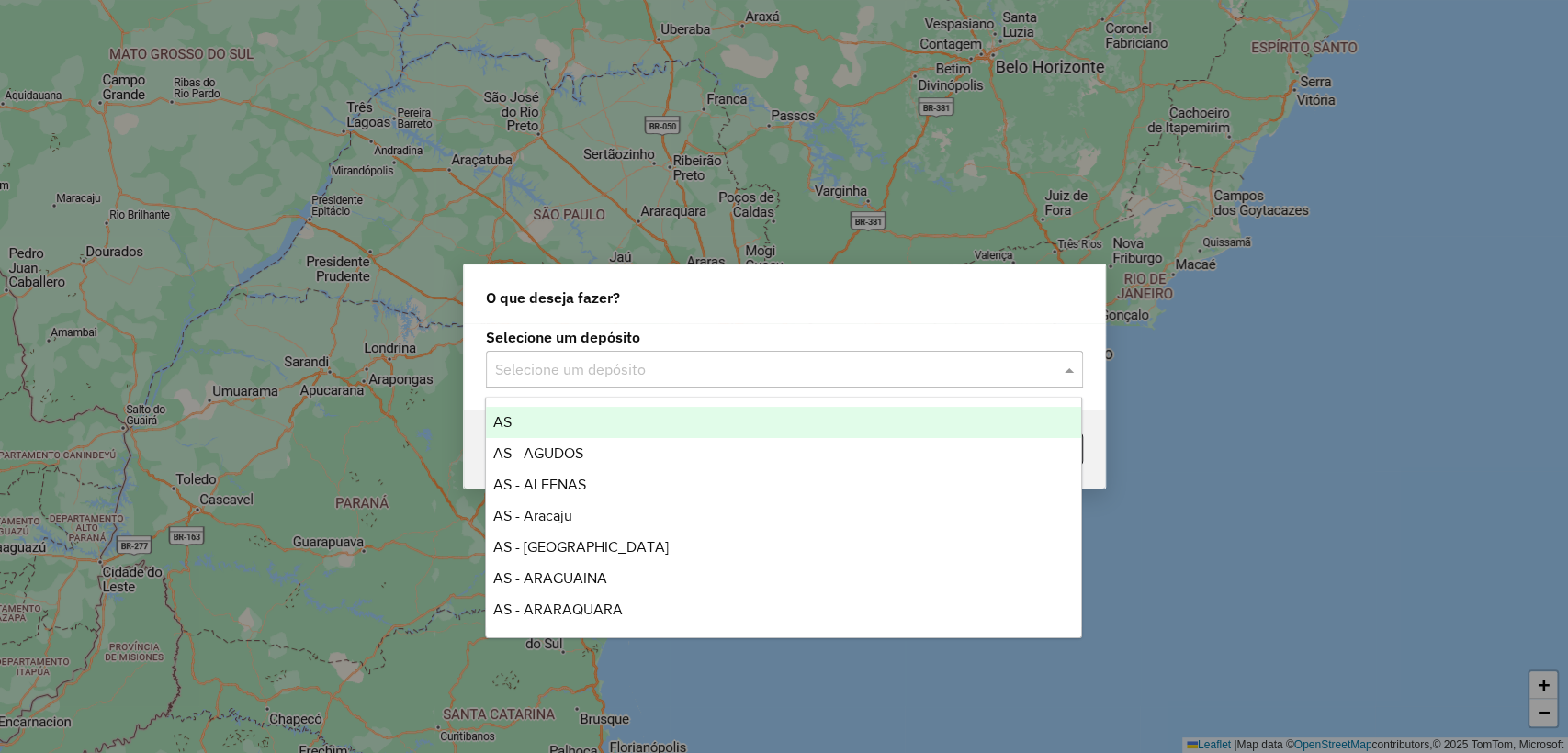
click at [730, 361] on div "Selecione um depósito" at bounding box center [784, 369] width 597 height 36
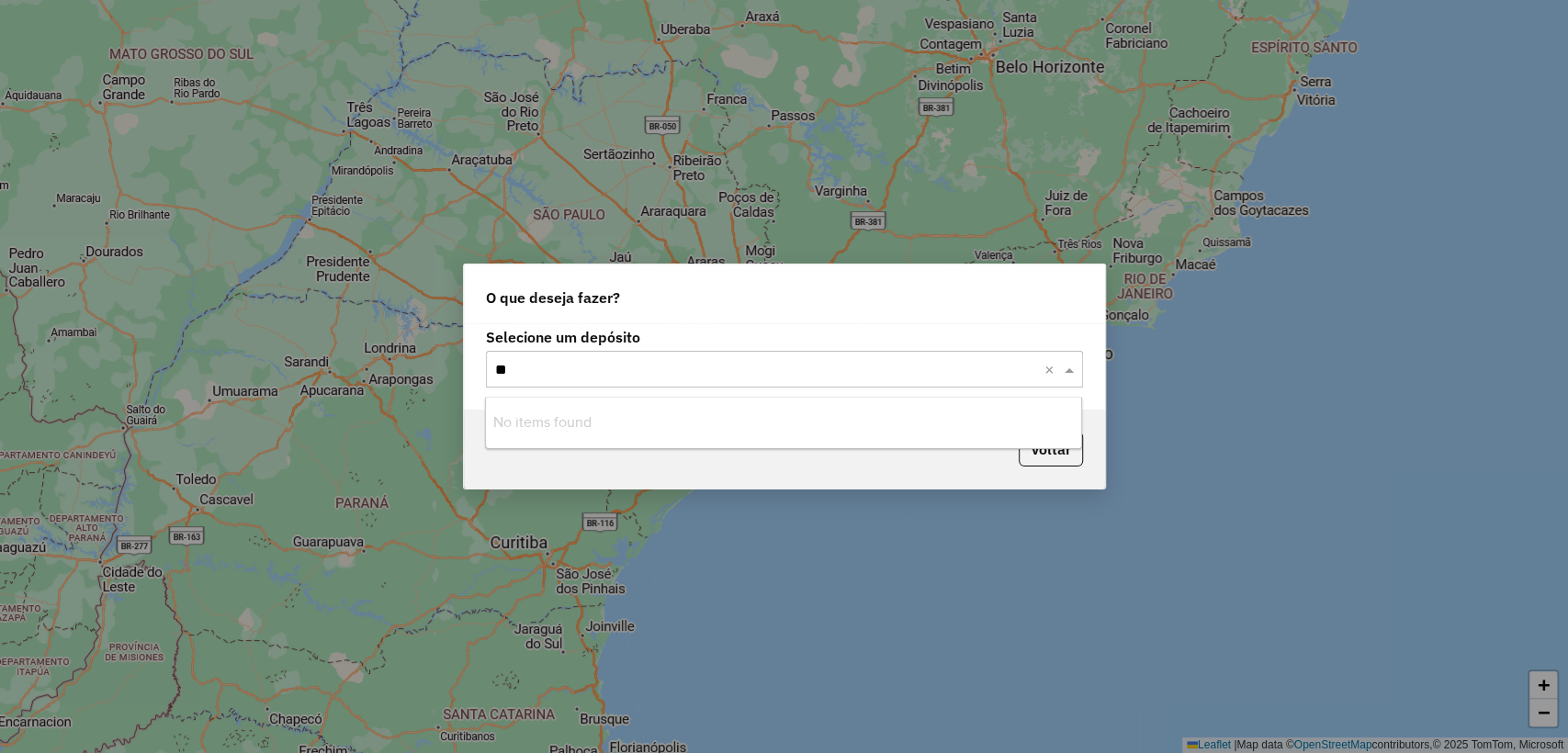
type input "*"
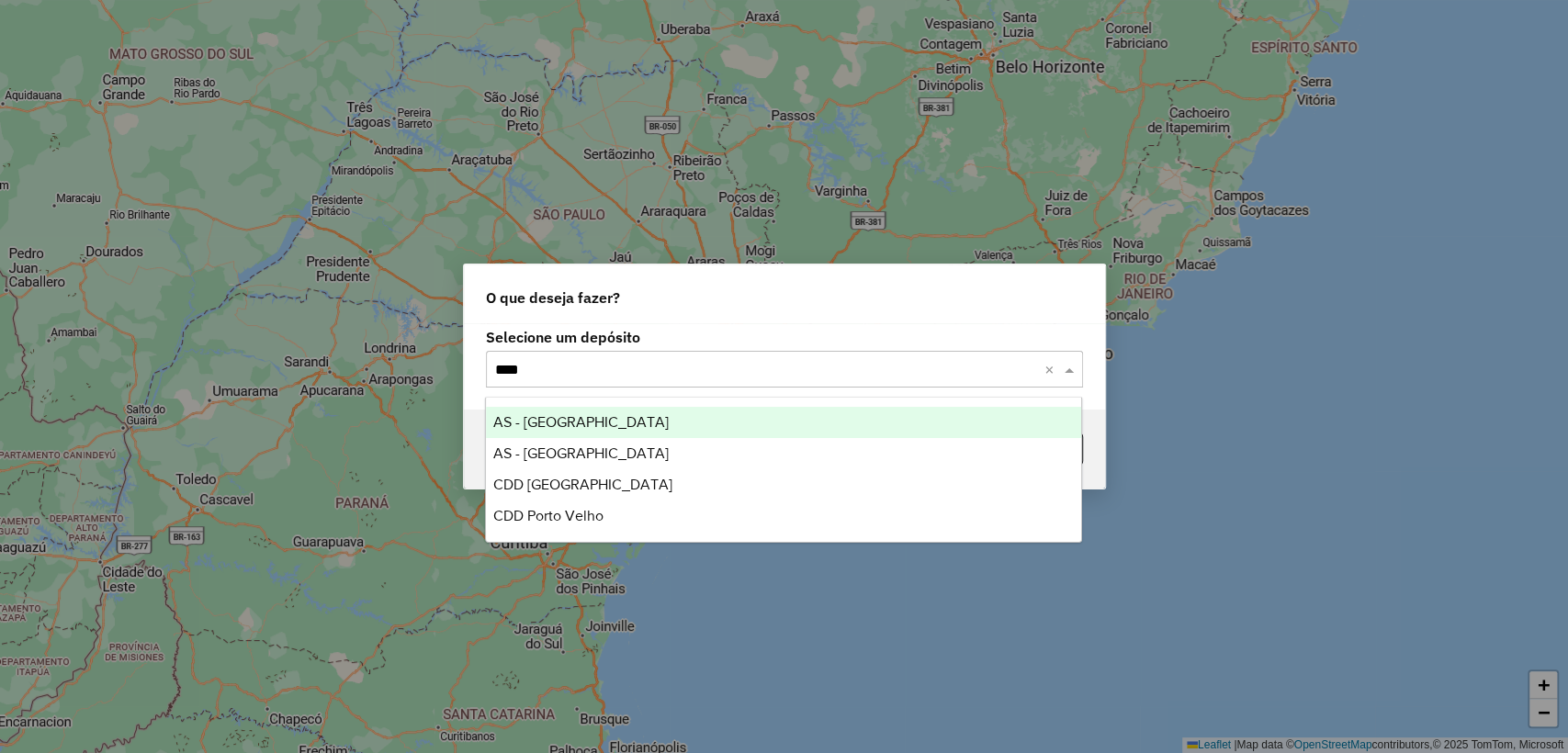
type input "*****"
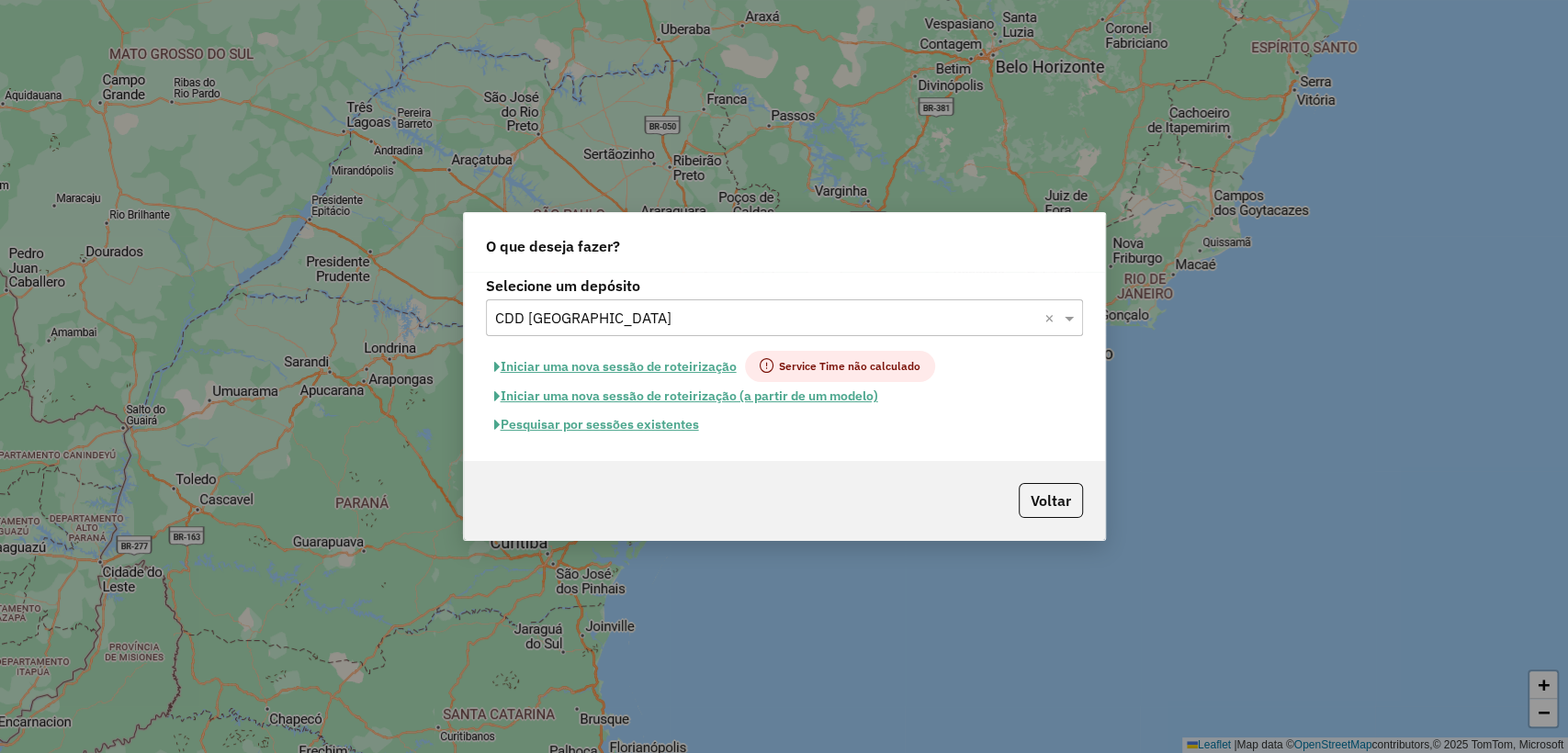
click at [605, 422] on button "Pesquisar por sessões existentes" at bounding box center [596, 425] width 222 height 28
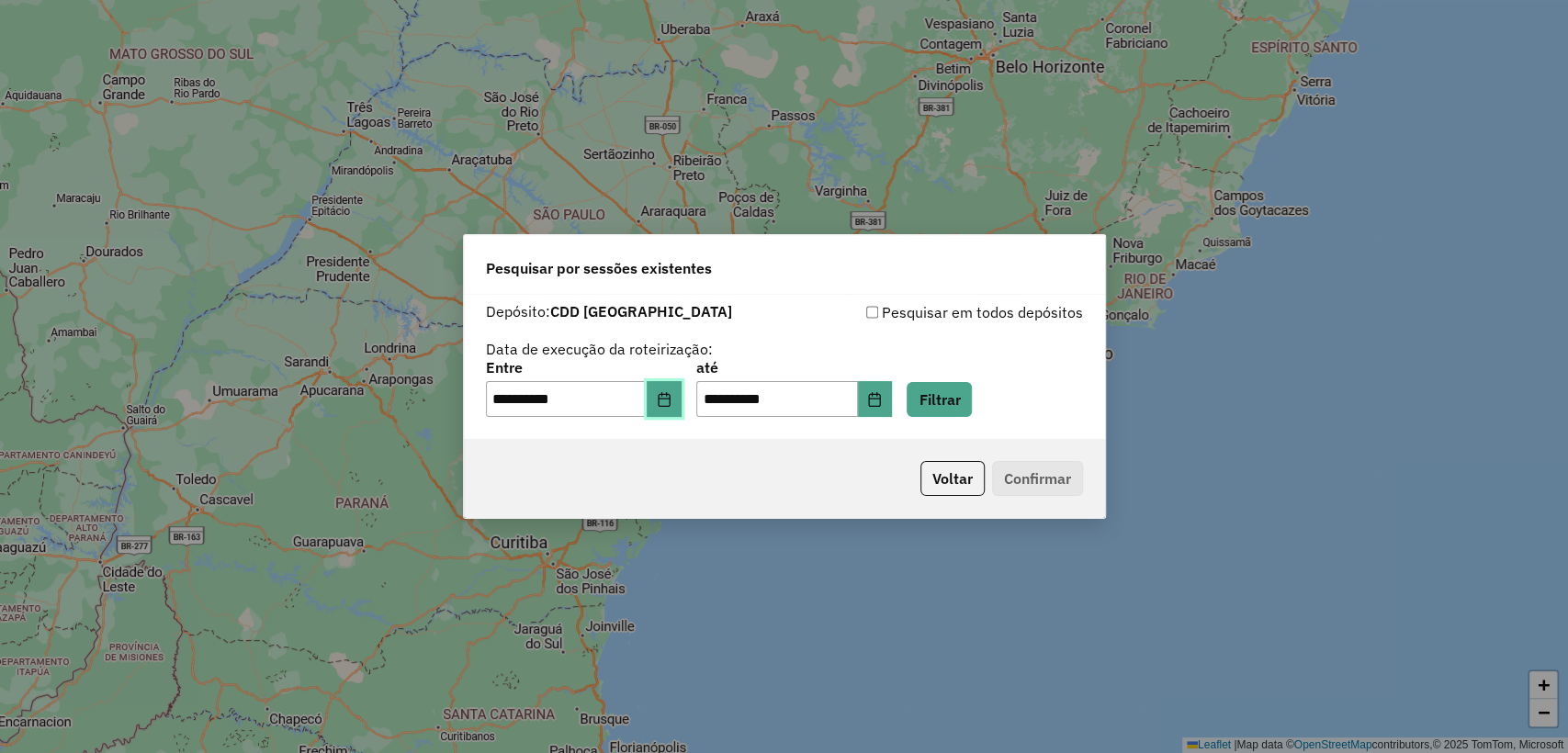
click at [670, 393] on icon "Choose Date" at bounding box center [663, 399] width 12 height 15
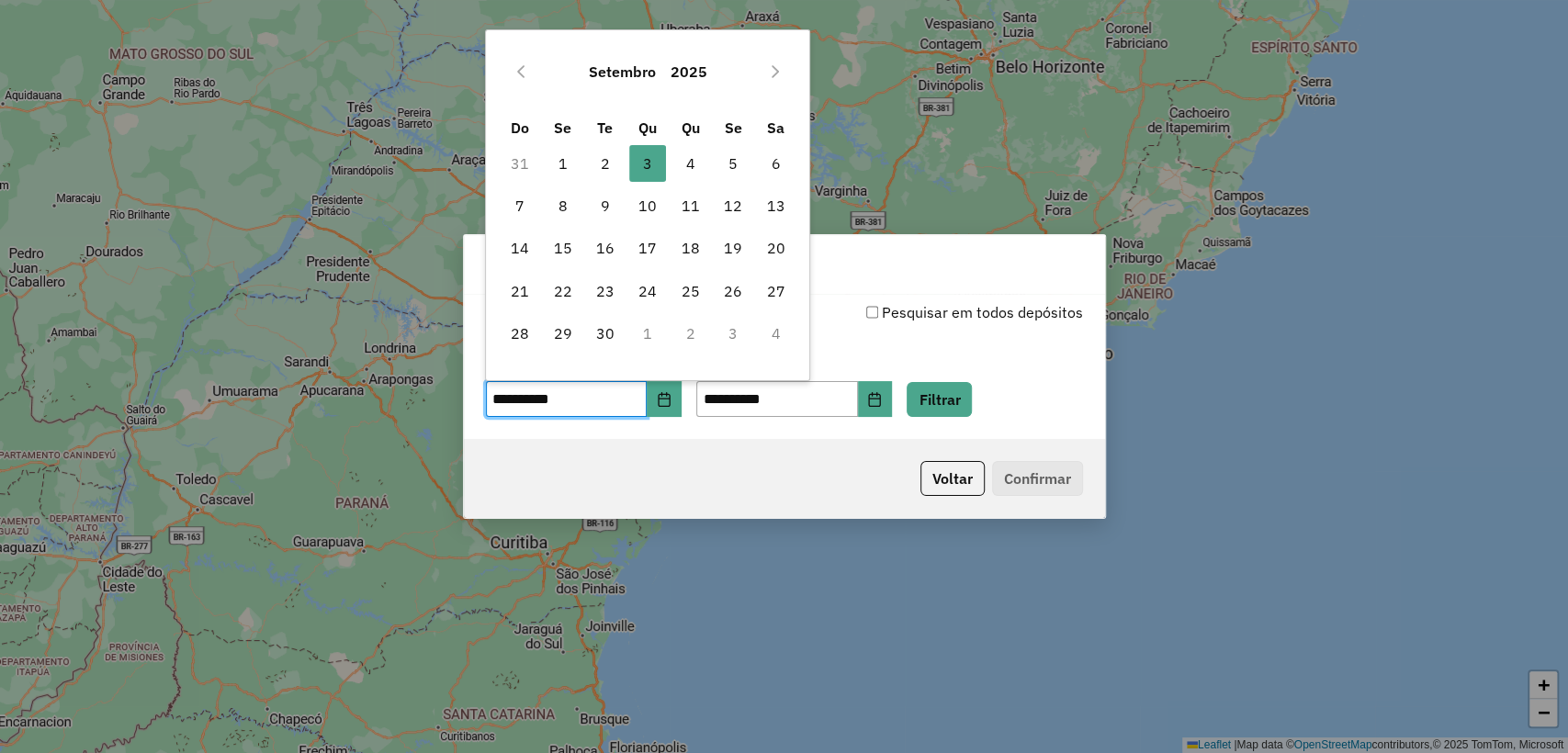
click at [882, 451] on div "Voltar Confirmar" at bounding box center [784, 478] width 641 height 79
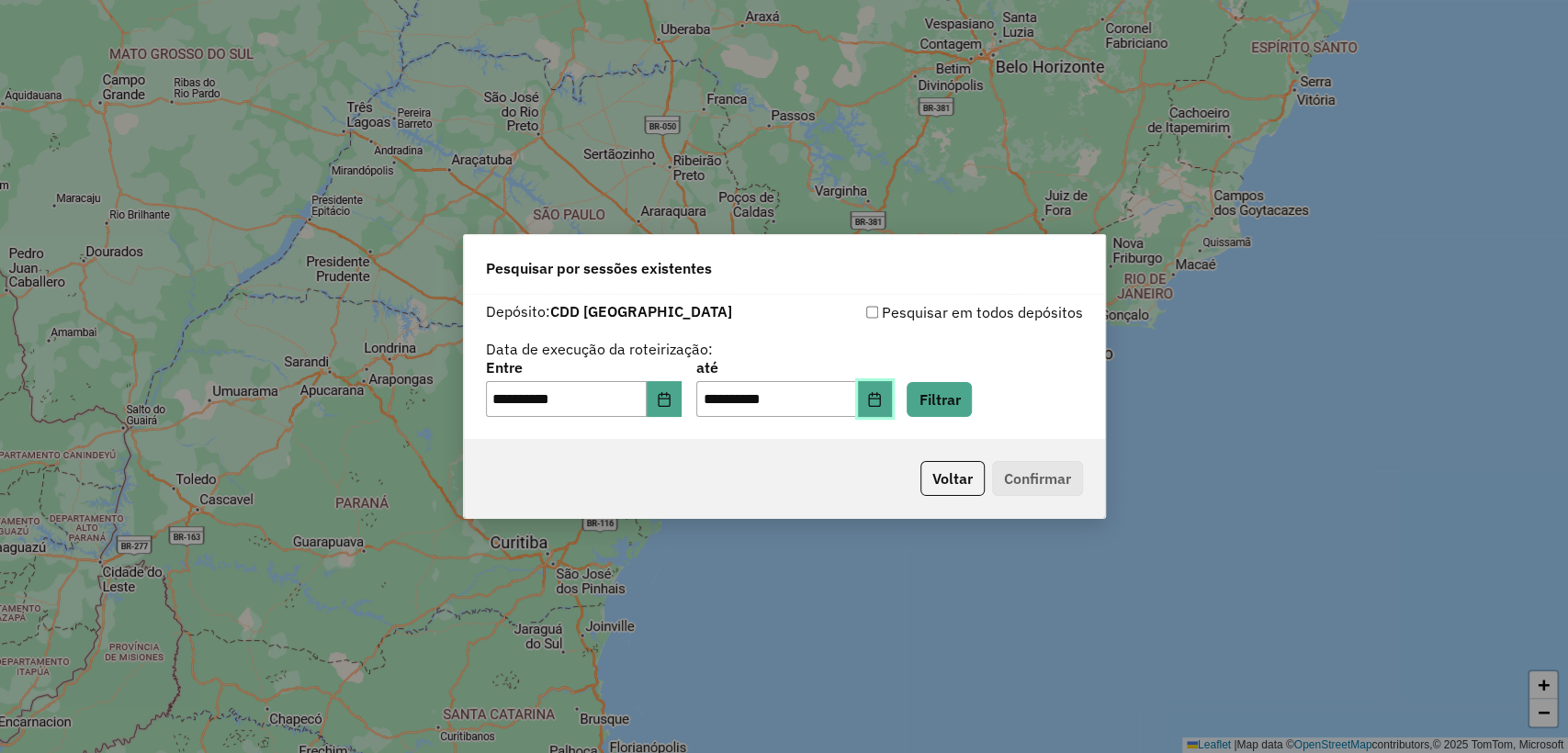
click at [893, 388] on button "Choose Date" at bounding box center [875, 398] width 35 height 36
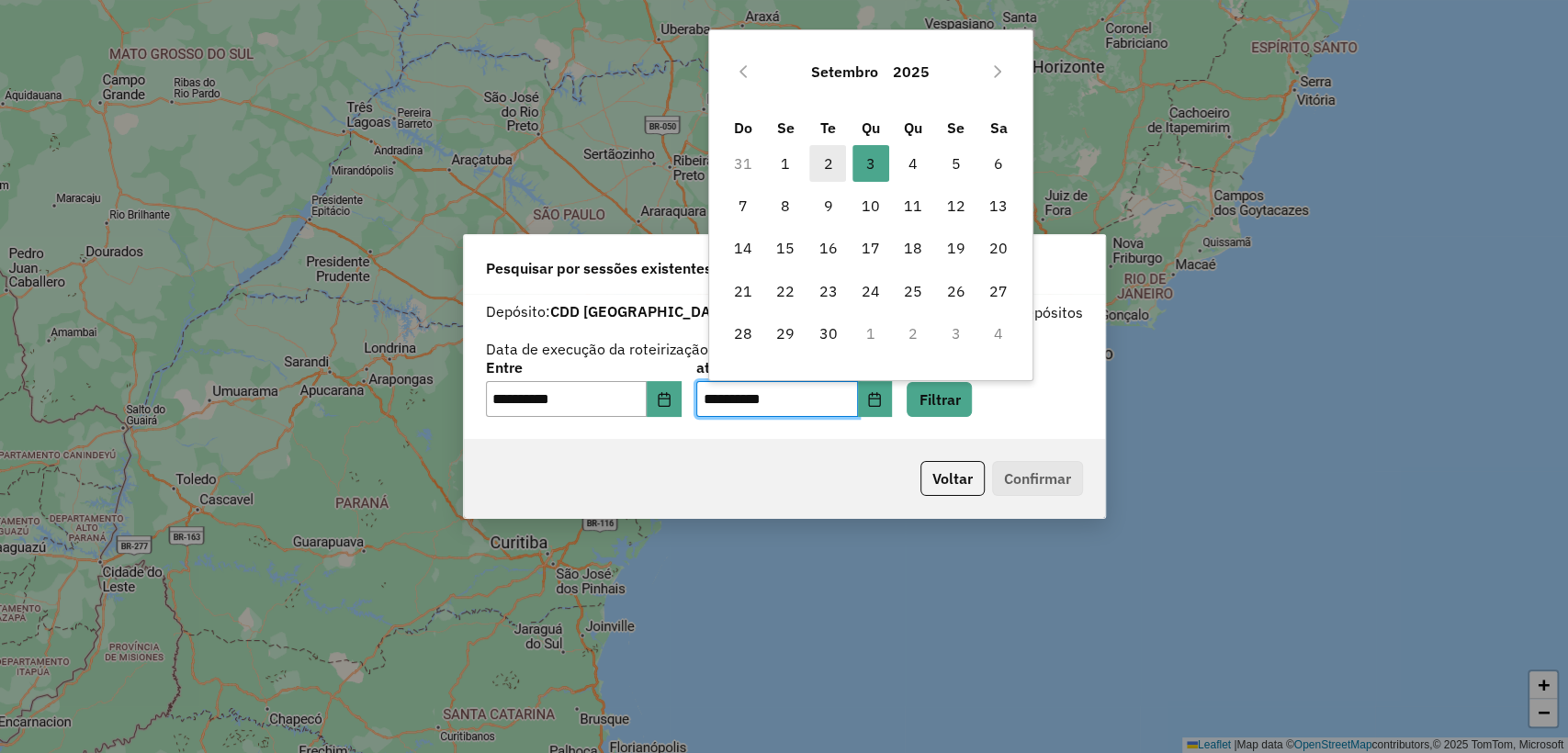
click at [825, 164] on span "2" at bounding box center [827, 163] width 36 height 36
type input "**********"
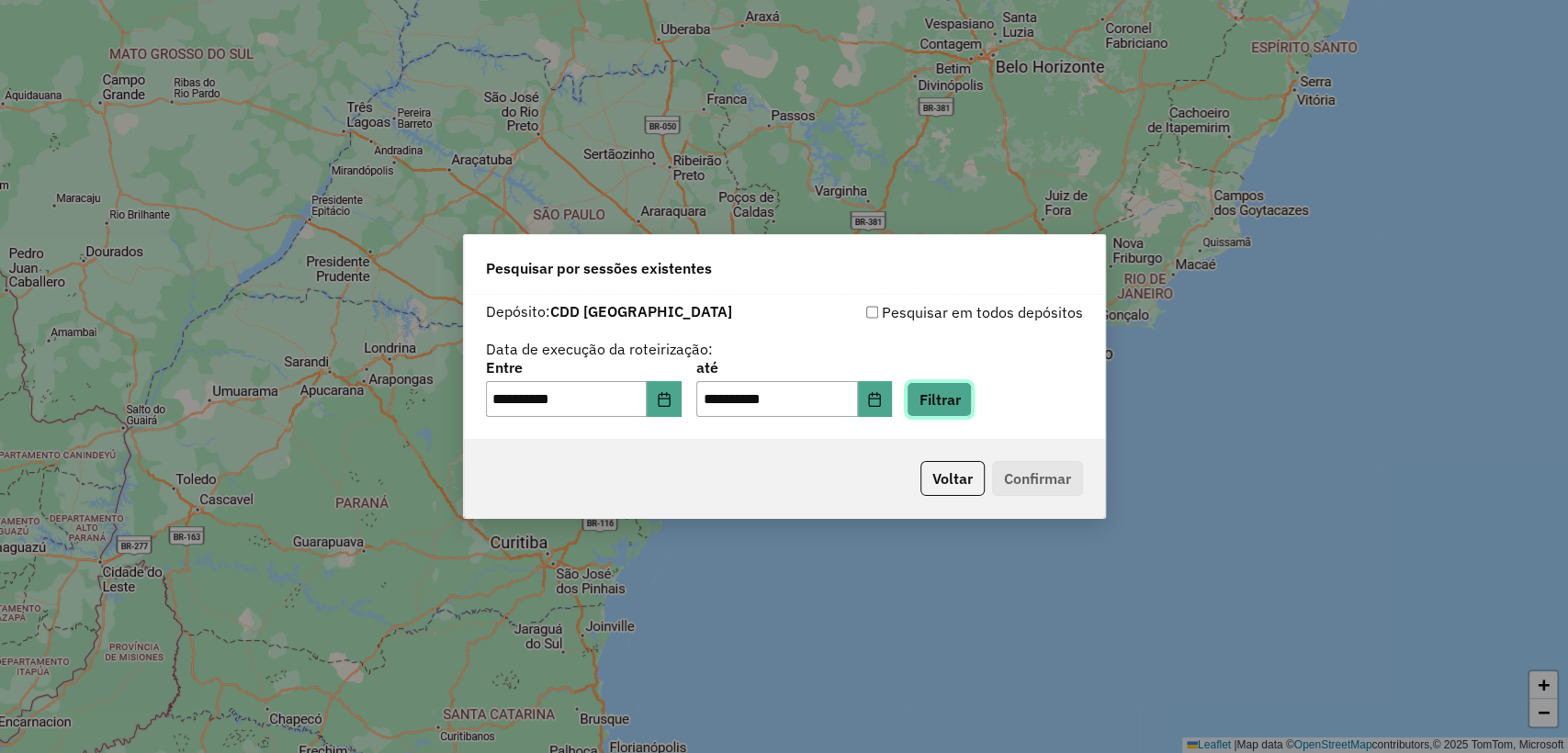
click at [970, 398] on button "Filtrar" at bounding box center [939, 398] width 65 height 35
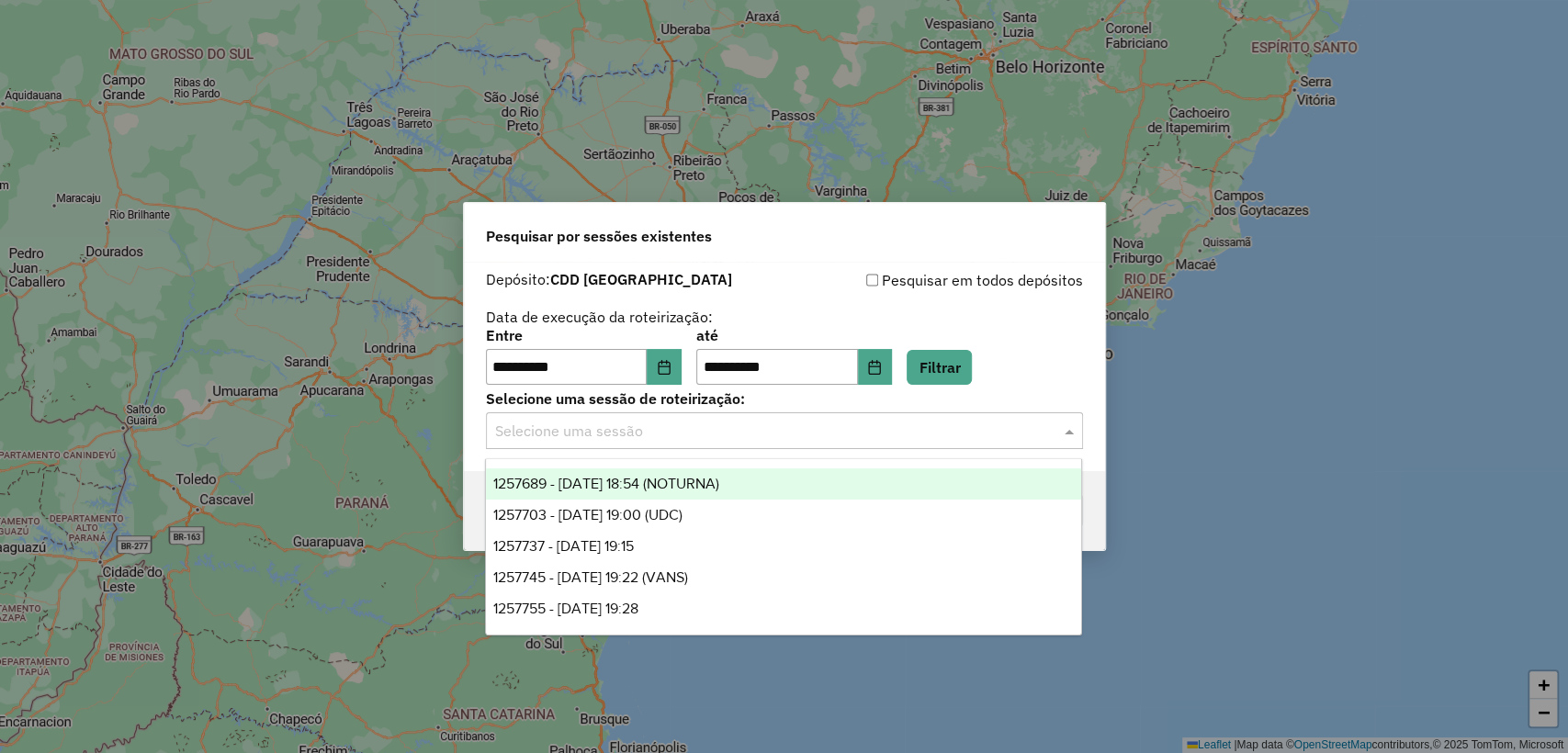
click at [697, 437] on input "text" at bounding box center [765, 432] width 542 height 22
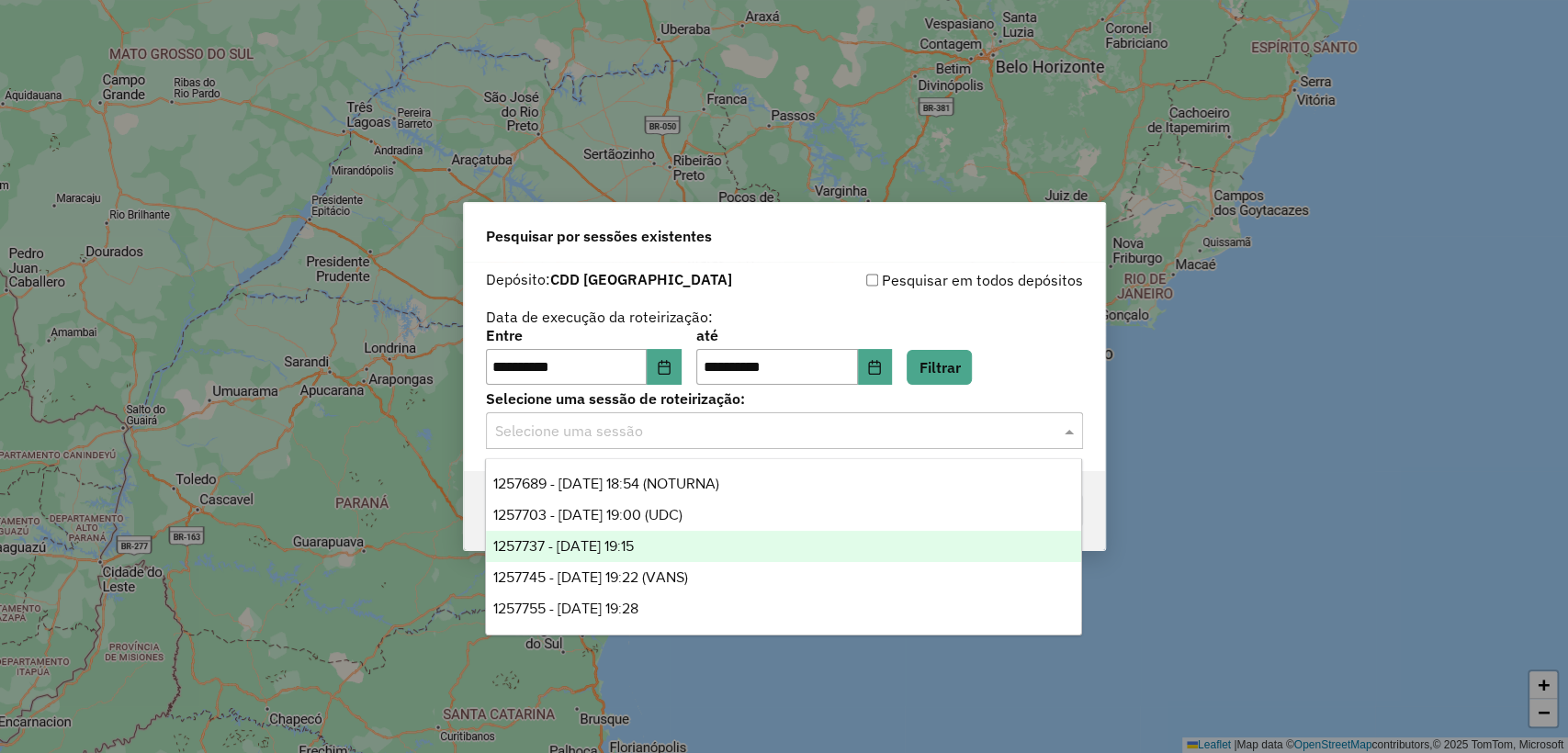
click at [749, 532] on div "1257737 - 02/09/2025 19:15" at bounding box center [783, 545] width 595 height 31
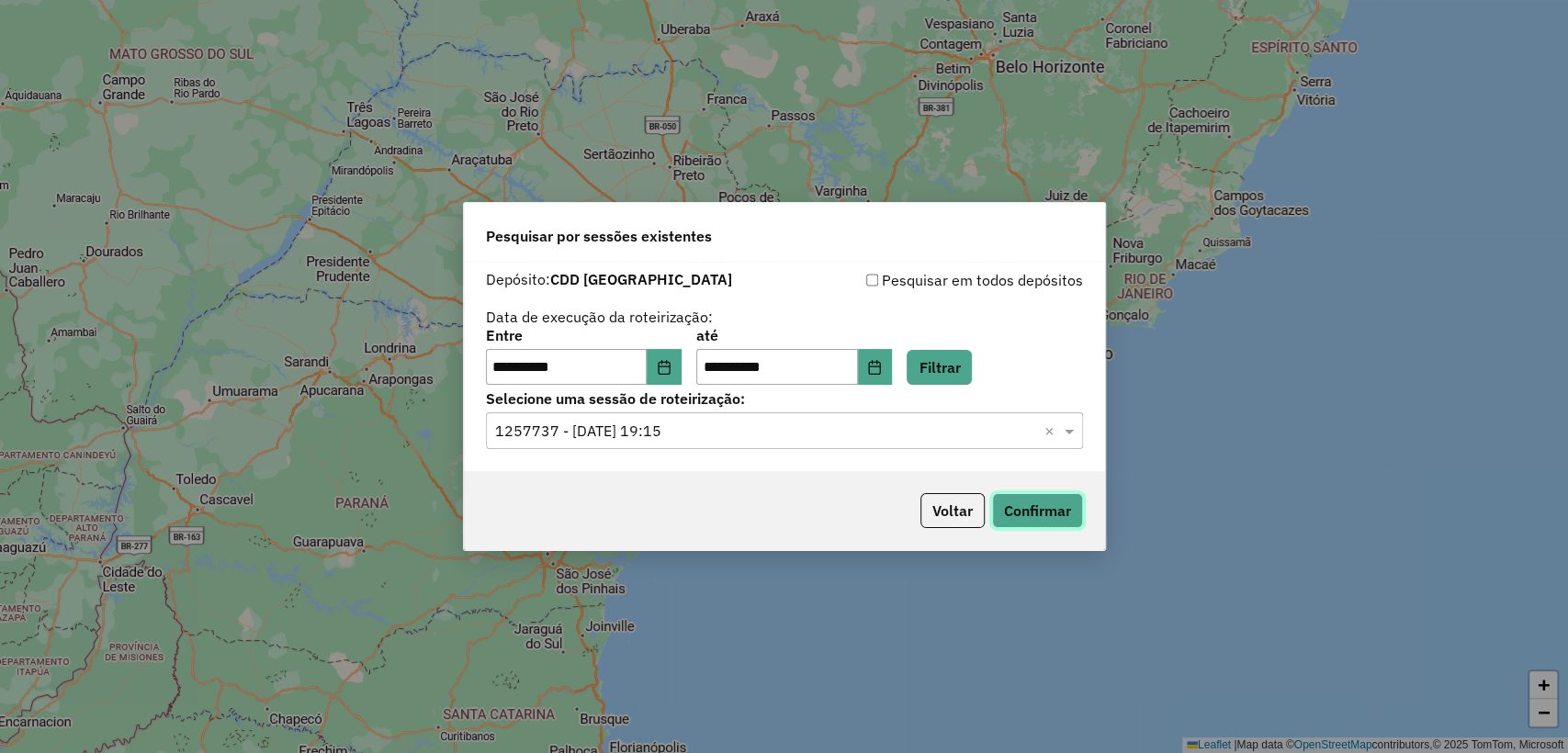
click at [1000, 506] on button "Confirmar" at bounding box center [1037, 510] width 91 height 35
click at [764, 433] on input "text" at bounding box center [765, 432] width 542 height 22
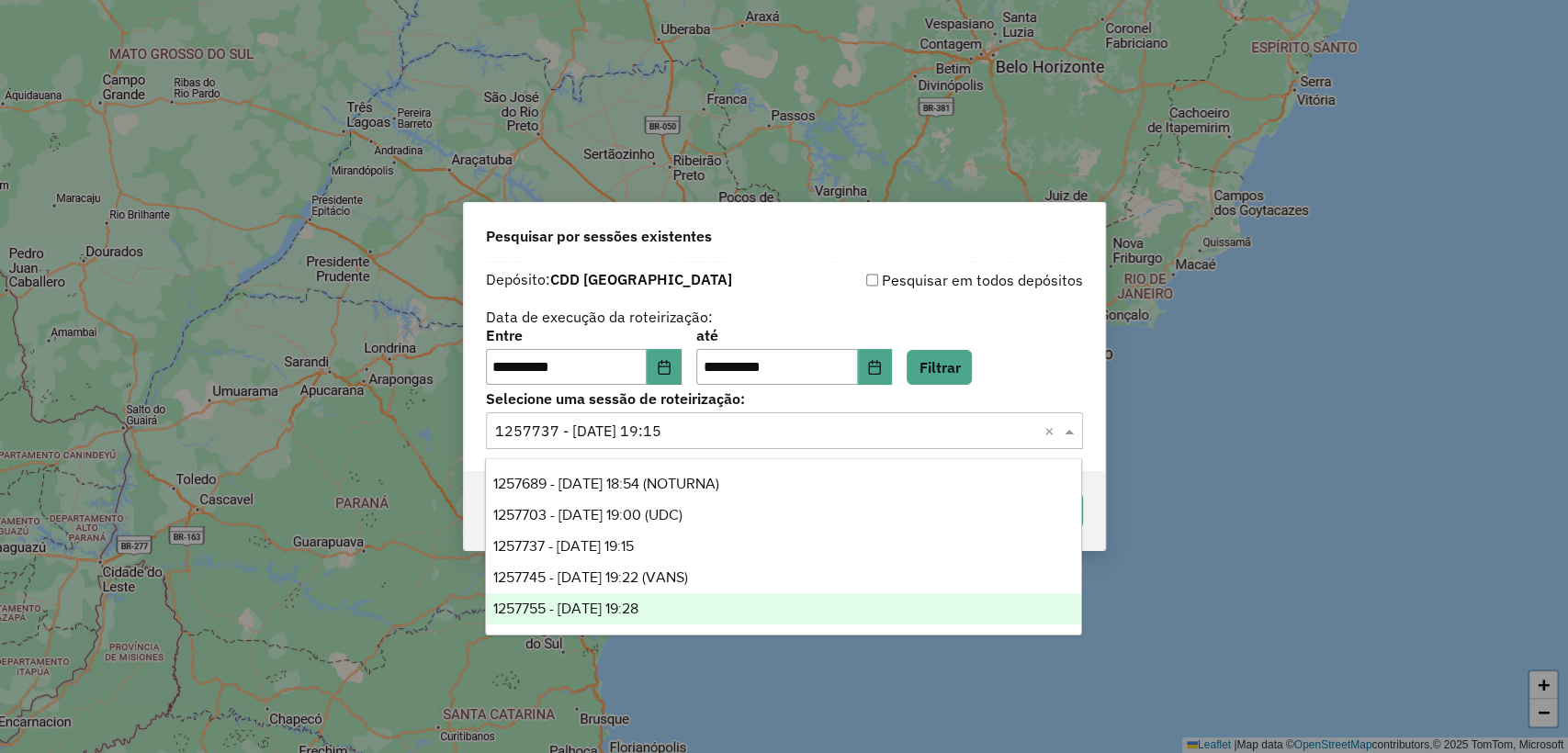
click at [720, 597] on div "1257755 - 02/09/2025 19:28" at bounding box center [783, 608] width 595 height 31
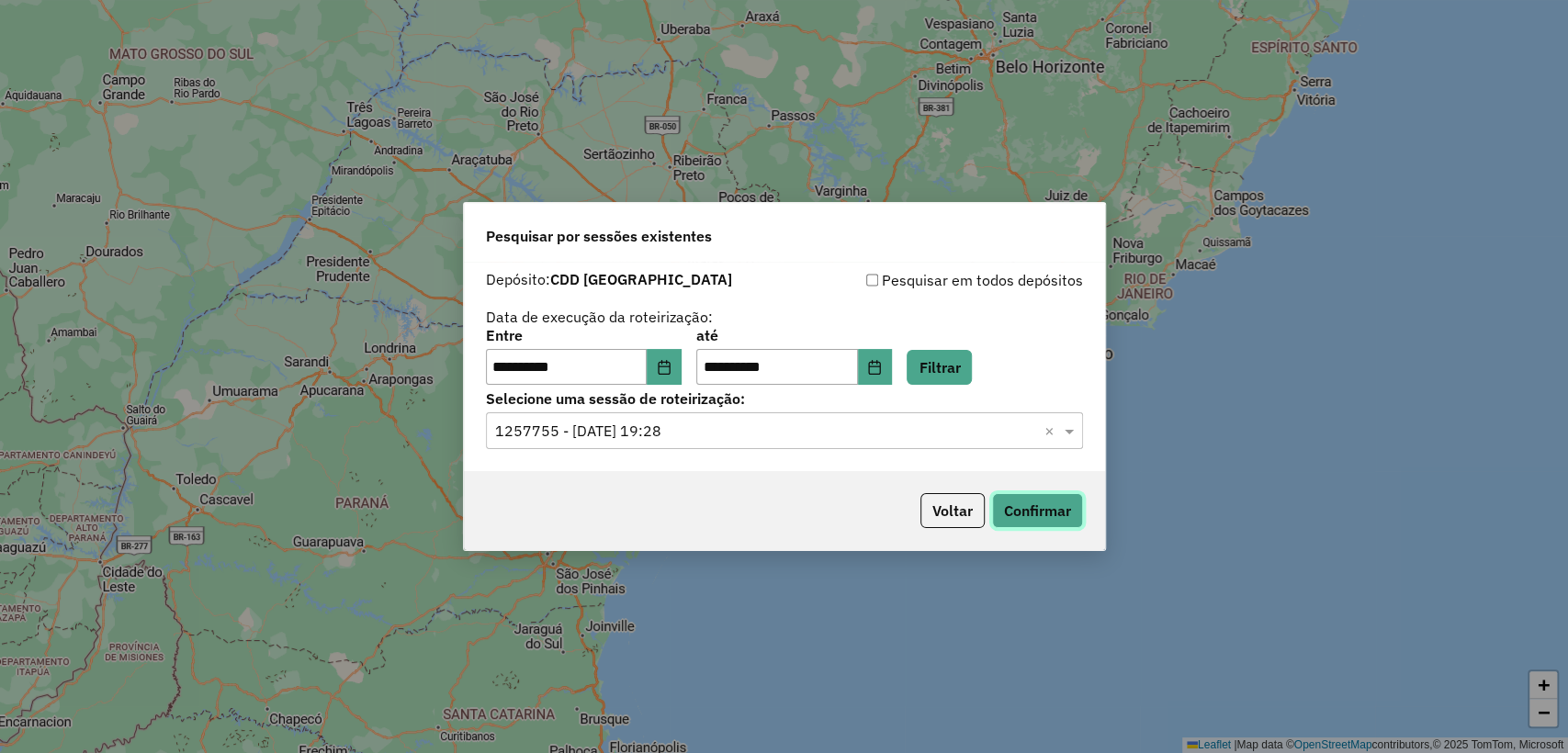
click at [1050, 518] on button "Confirmar" at bounding box center [1037, 510] width 91 height 35
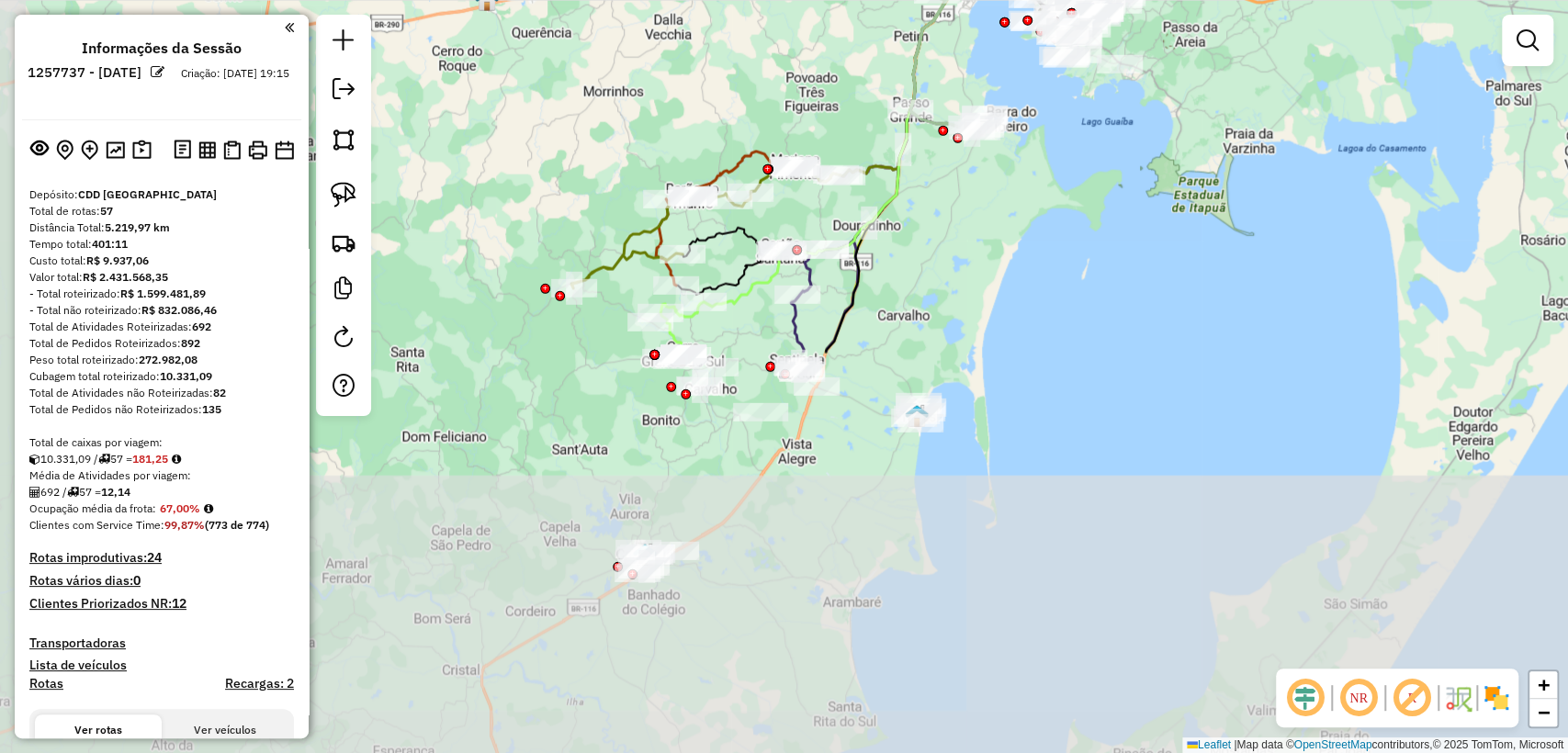
drag, startPoint x: 816, startPoint y: 673, endPoint x: 1006, endPoint y: 196, distance: 513.4
click at [1006, 196] on div "Janela de atendimento Grade de atendimento Capacidade Transportadoras Veículos …" at bounding box center [784, 376] width 1568 height 753
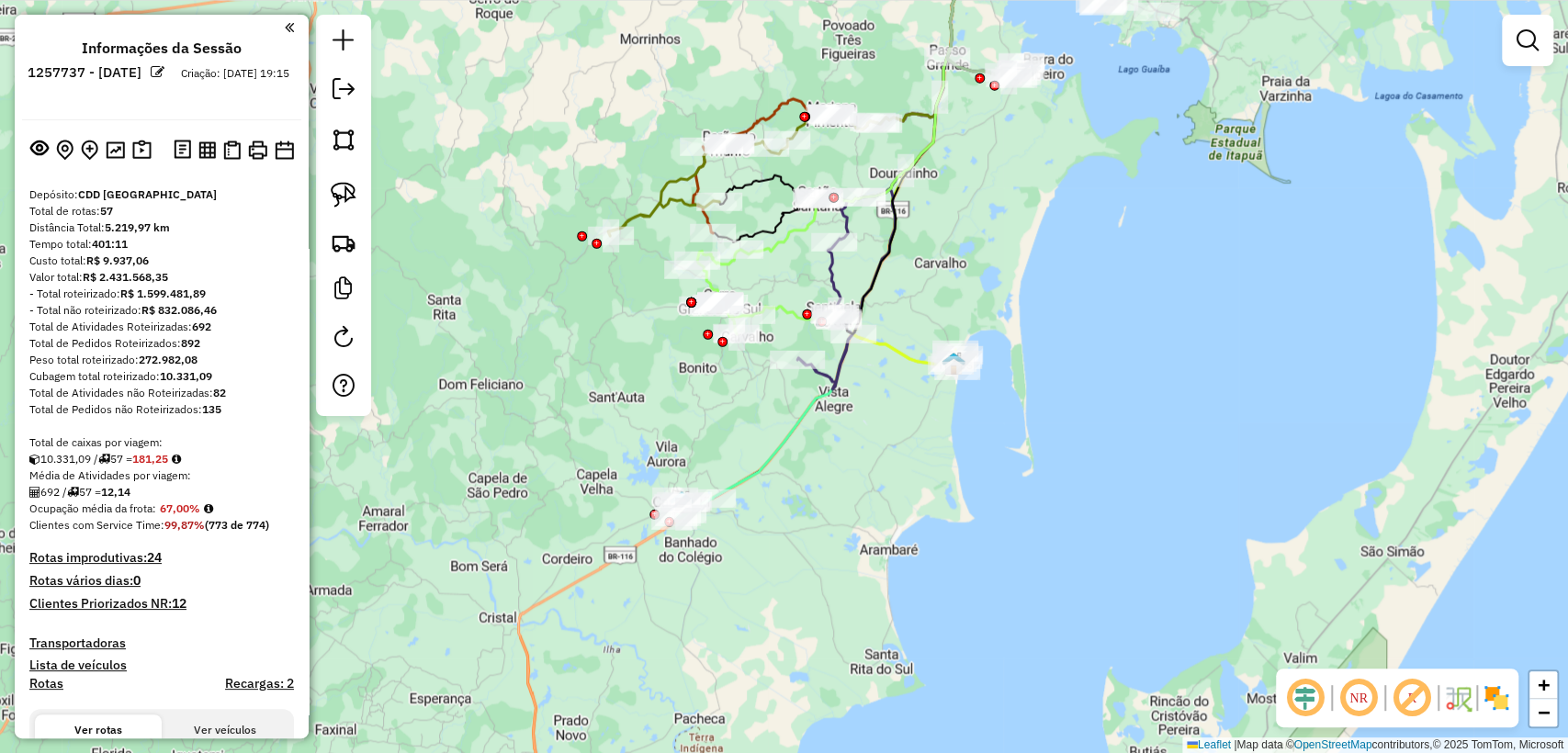
drag, startPoint x: 829, startPoint y: 529, endPoint x: 844, endPoint y: 511, distance: 23.4
click at [844, 511] on div "Janela de atendimento Grade de atendimento Capacidade Transportadoras Veículos …" at bounding box center [784, 376] width 1568 height 753
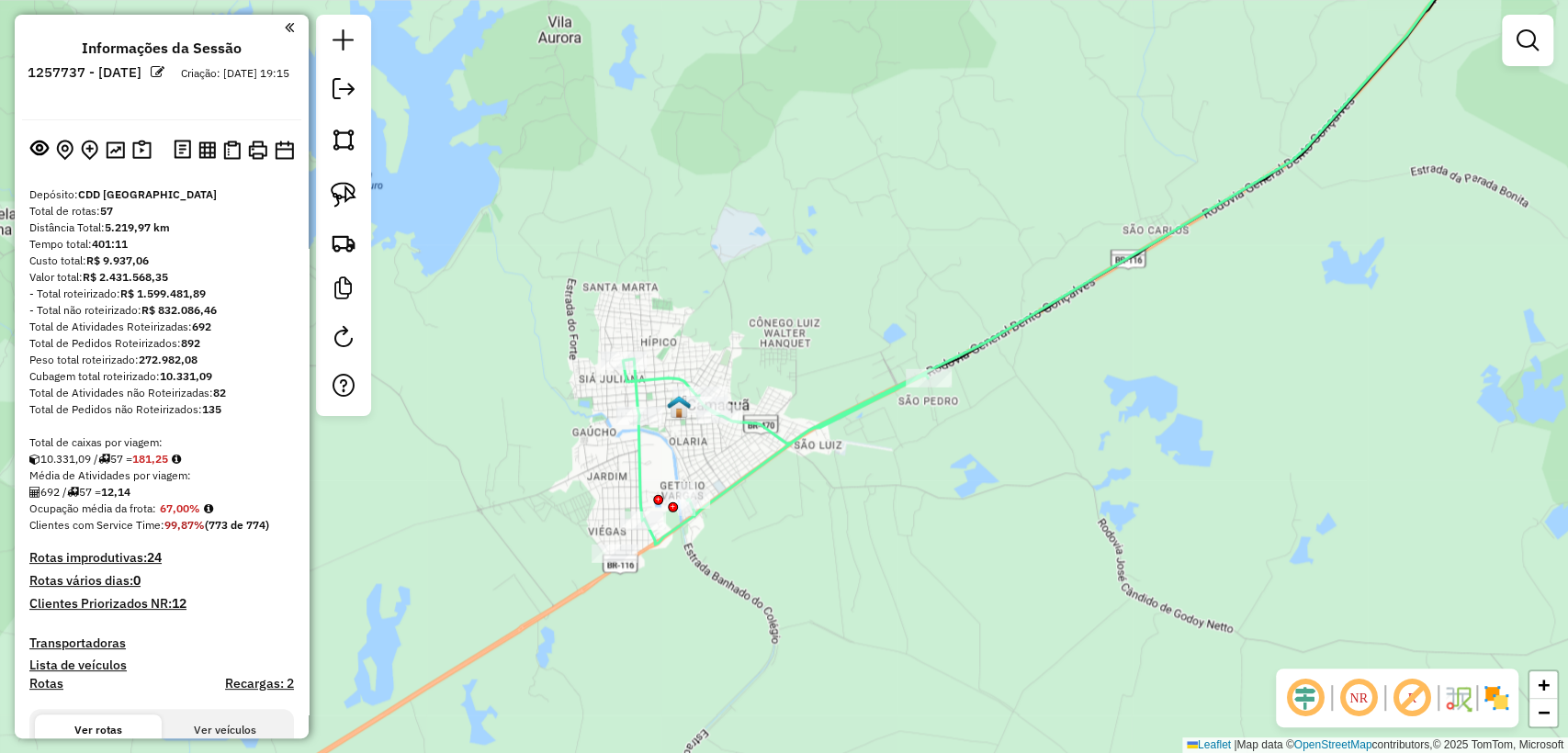
click at [777, 433] on icon at bounding box center [1097, 183] width 786 height 519
select select "**********"
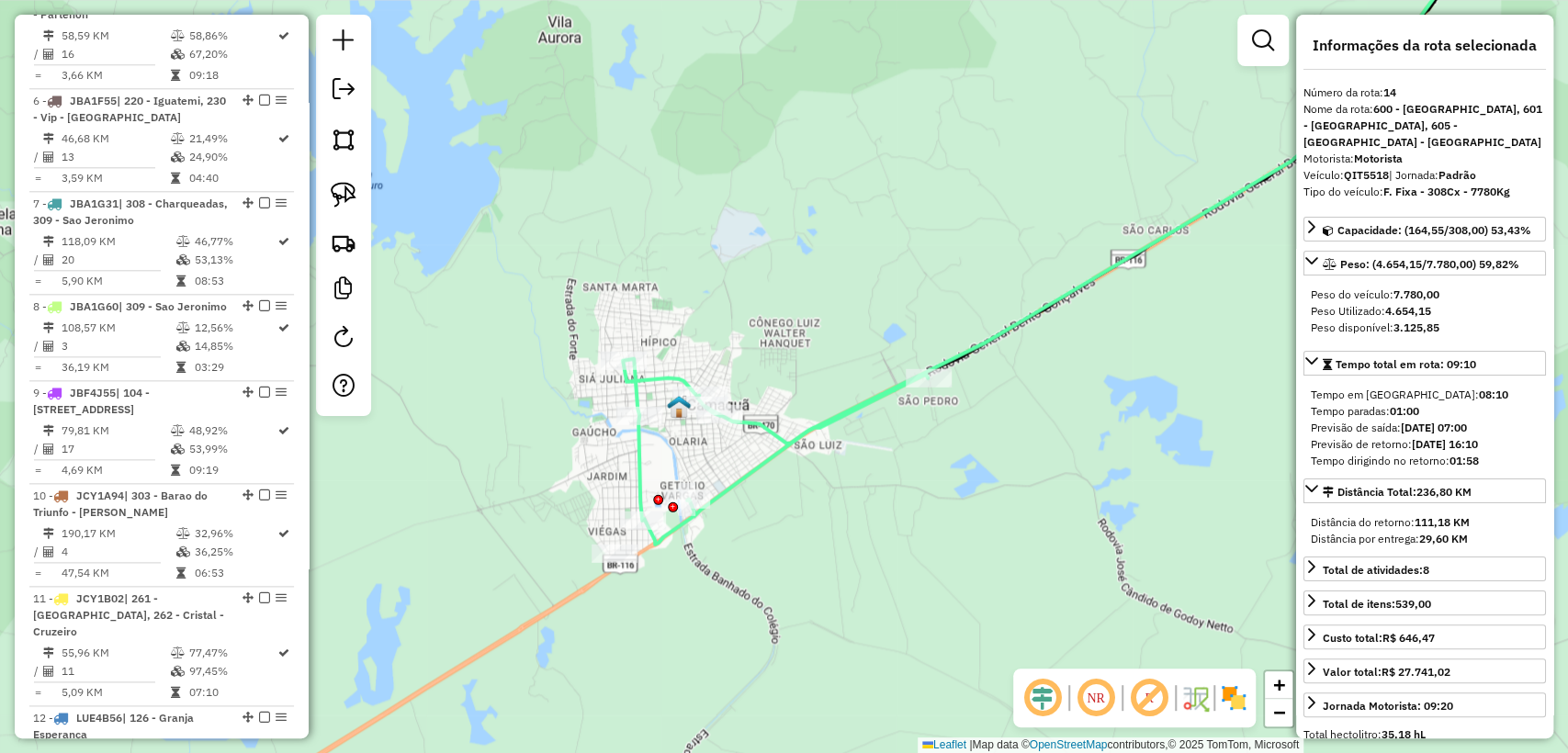
scroll to position [2191, 0]
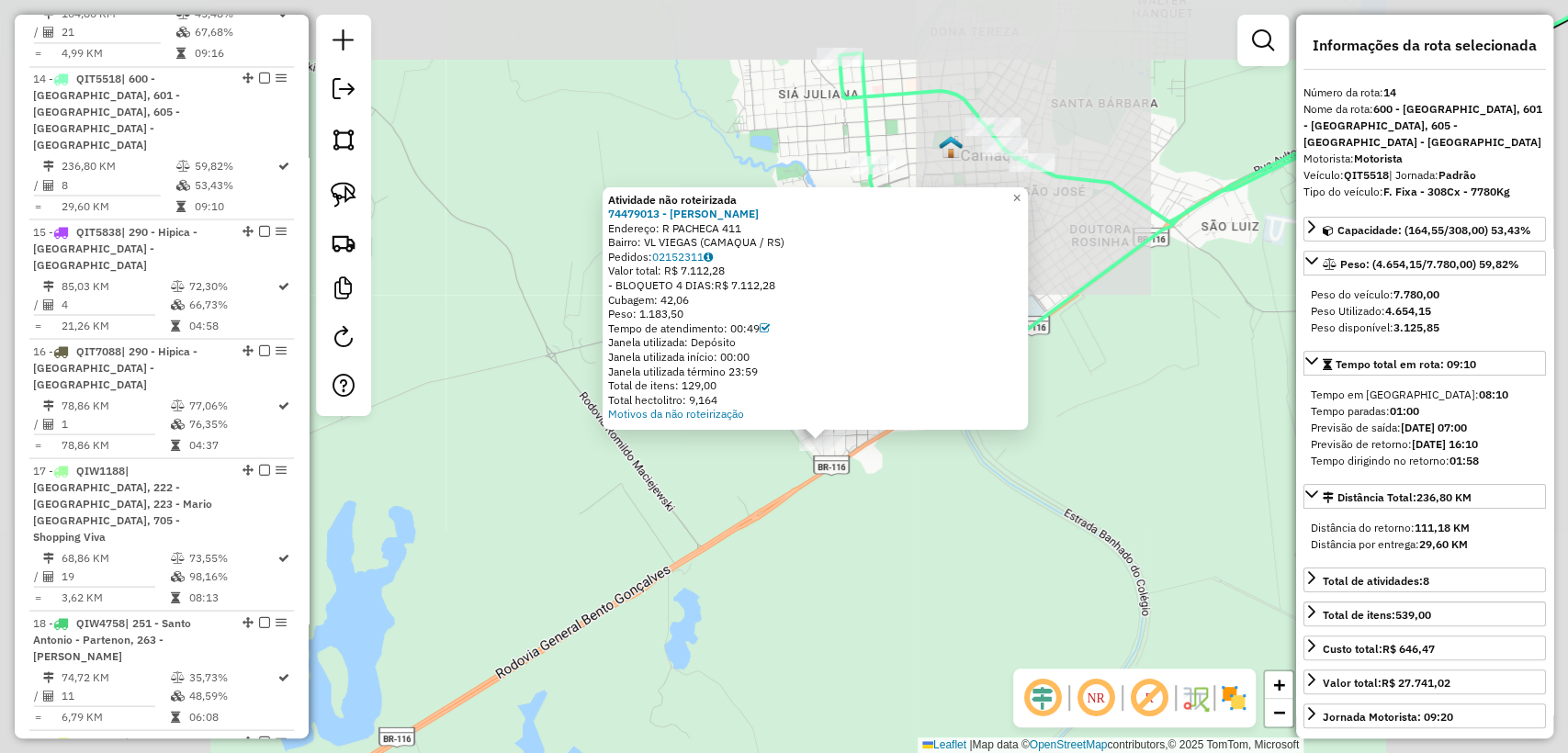
click at [852, 479] on div "Atividade não roteirizada 74479013 - MARCIO HELENO BARTZ Endereço: R PACHECA 41…" at bounding box center [784, 376] width 1568 height 753
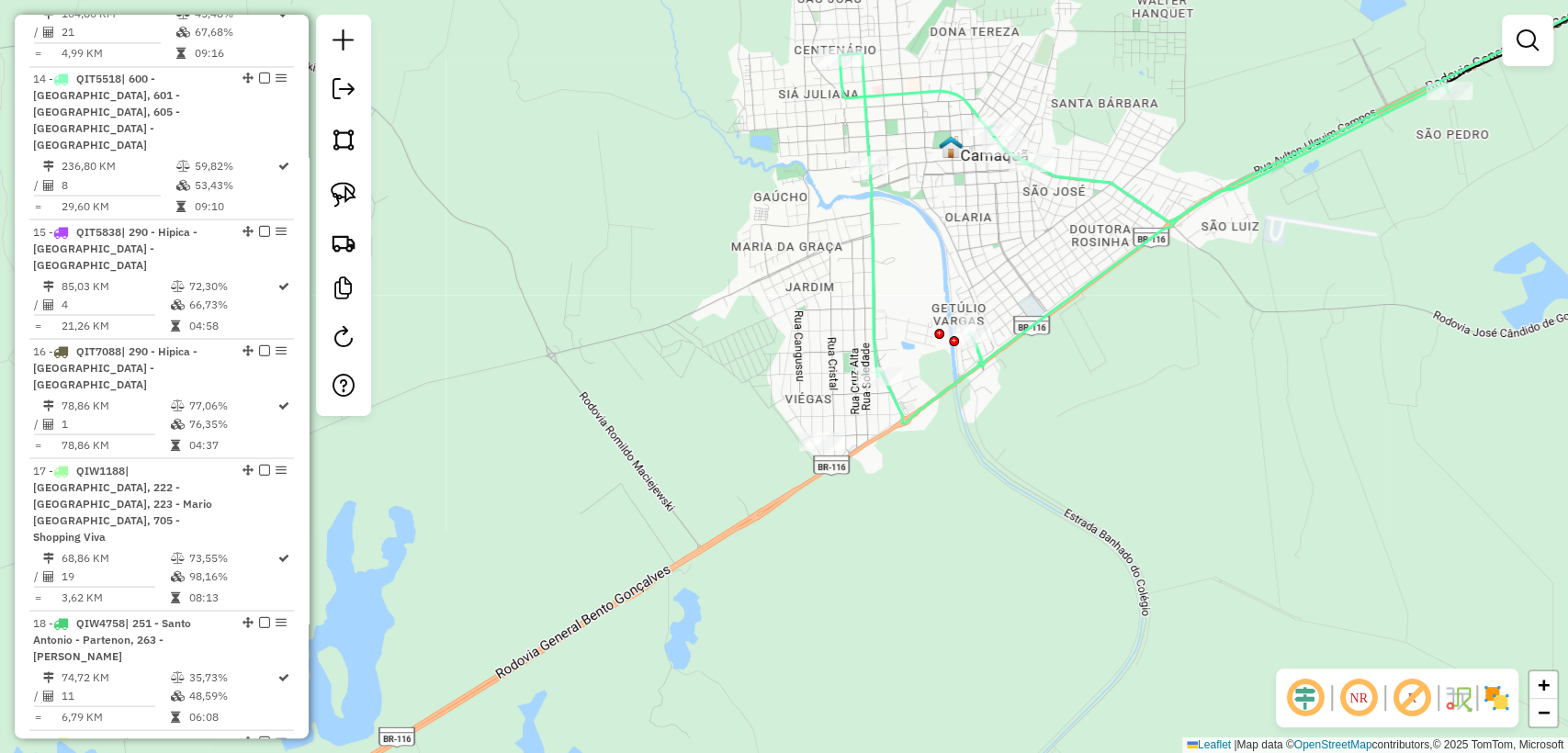
click at [1117, 268] on icon at bounding box center [1143, 239] width 608 height 370
select select "**********"
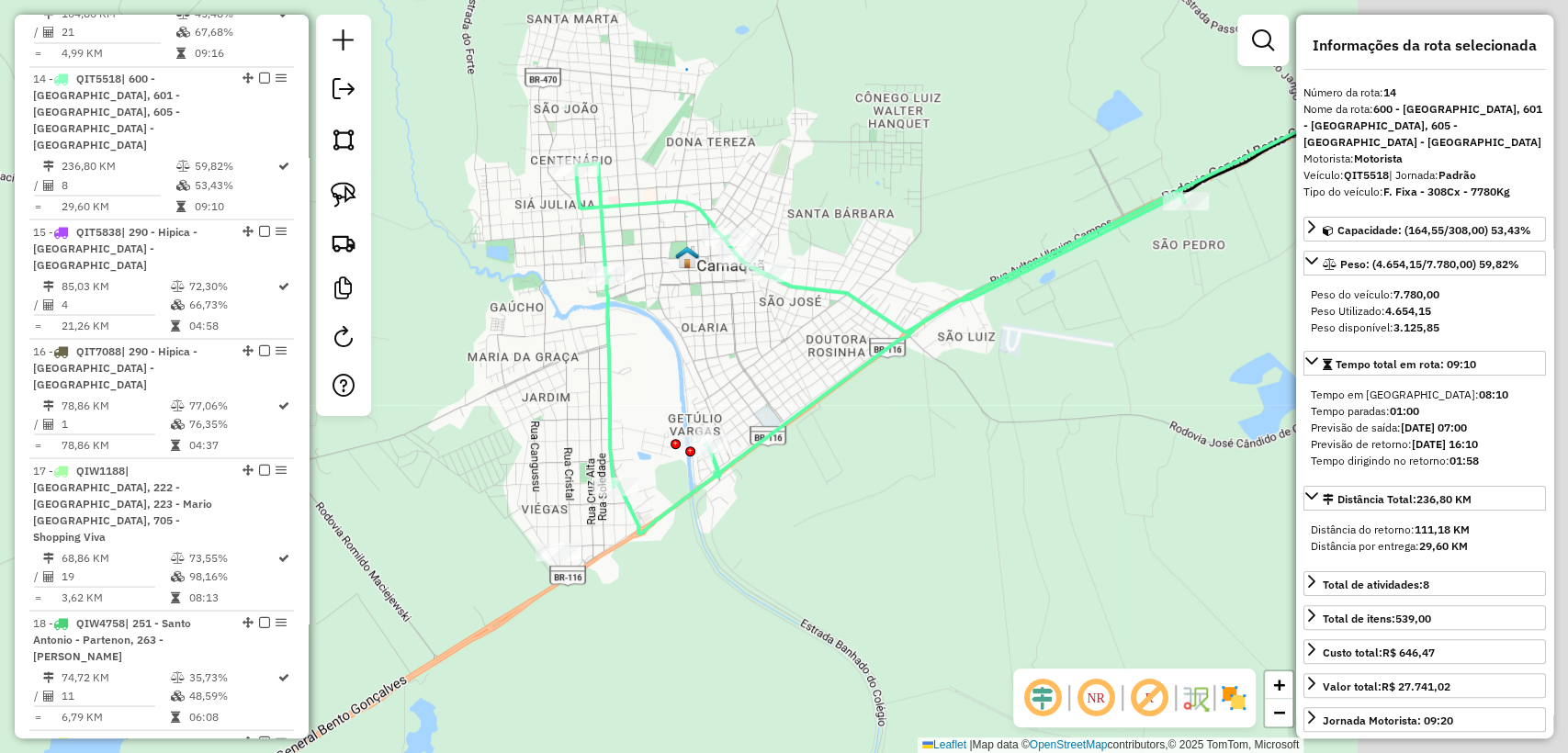
drag, startPoint x: 904, startPoint y: 456, endPoint x: 766, endPoint y: 528, distance: 155.7
click at [763, 526] on div "Janela de atendimento Grade de atendimento Capacidade Transportadoras Veículos …" at bounding box center [784, 376] width 1568 height 753
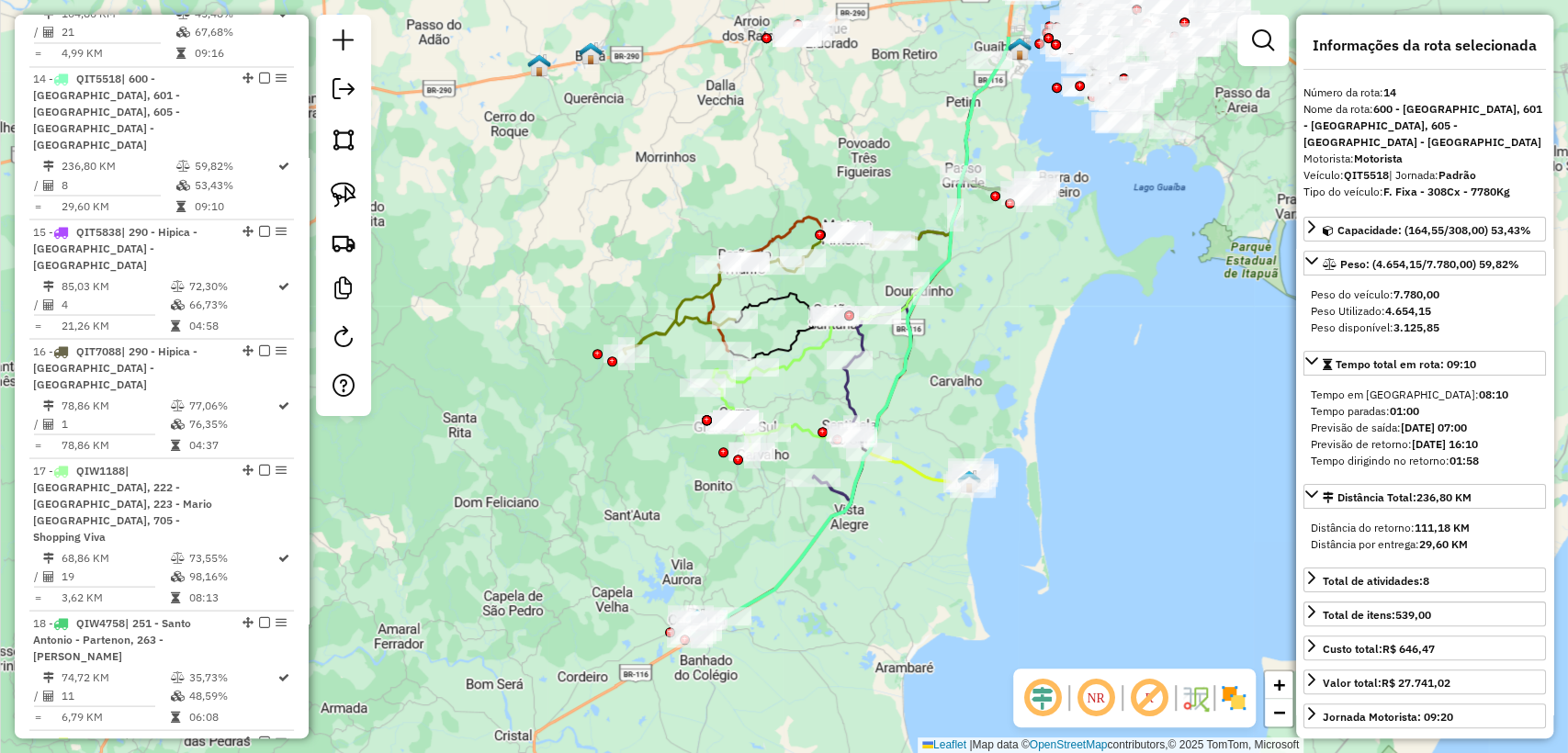
drag, startPoint x: 914, startPoint y: 485, endPoint x: 832, endPoint y: 585, distance: 129.3
click at [834, 586] on div "Janela de atendimento Grade de atendimento Capacidade Transportadoras Veículos …" at bounding box center [784, 376] width 1568 height 753
click at [832, 585] on div "Janela de atendimento Grade de atendimento Capacidade Transportadoras Veículos …" at bounding box center [784, 376] width 1568 height 753
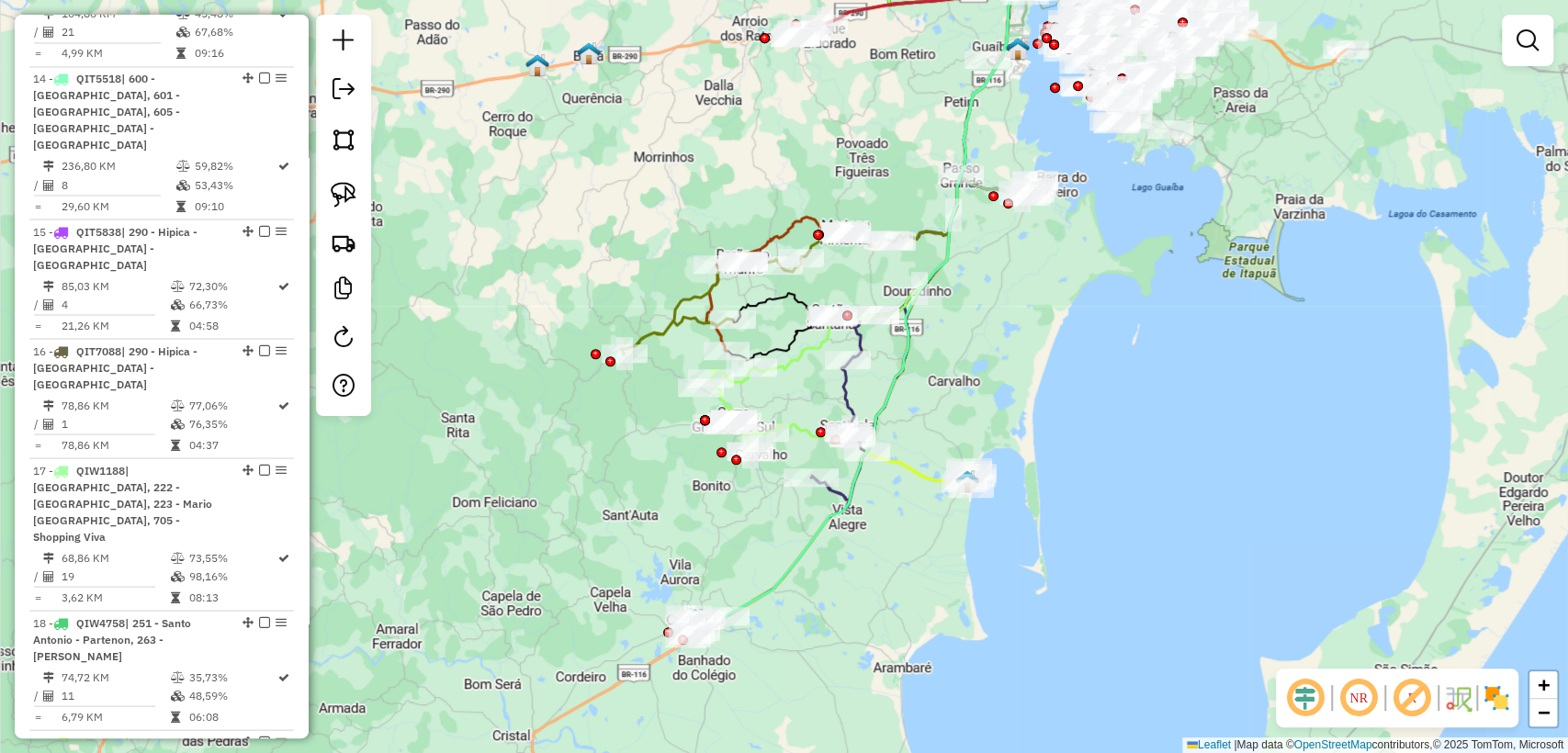
click at [792, 562] on icon at bounding box center [863, 296] width 327 height 659
select select "**********"
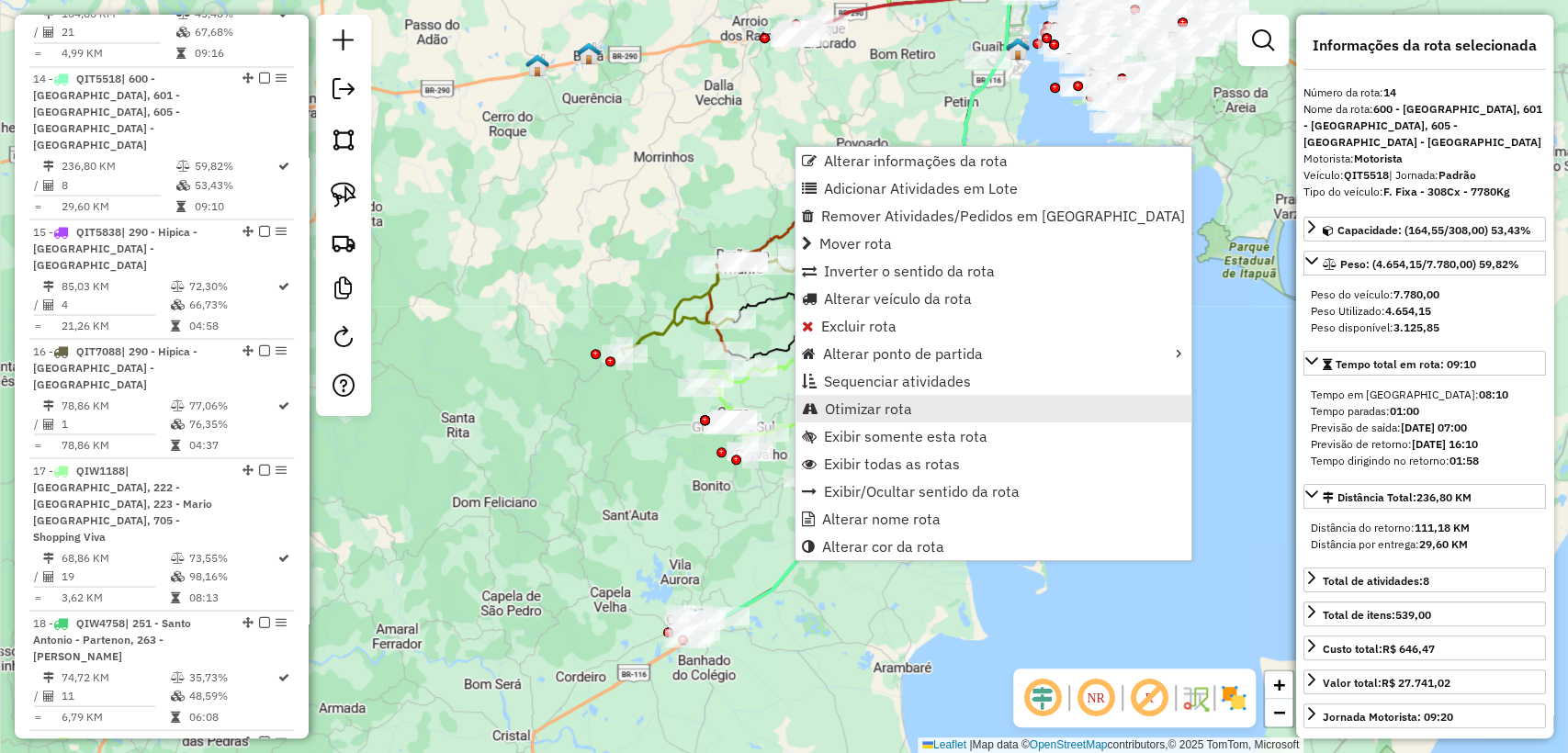
click at [897, 403] on span "Otimizar rota" at bounding box center [868, 409] width 87 height 15
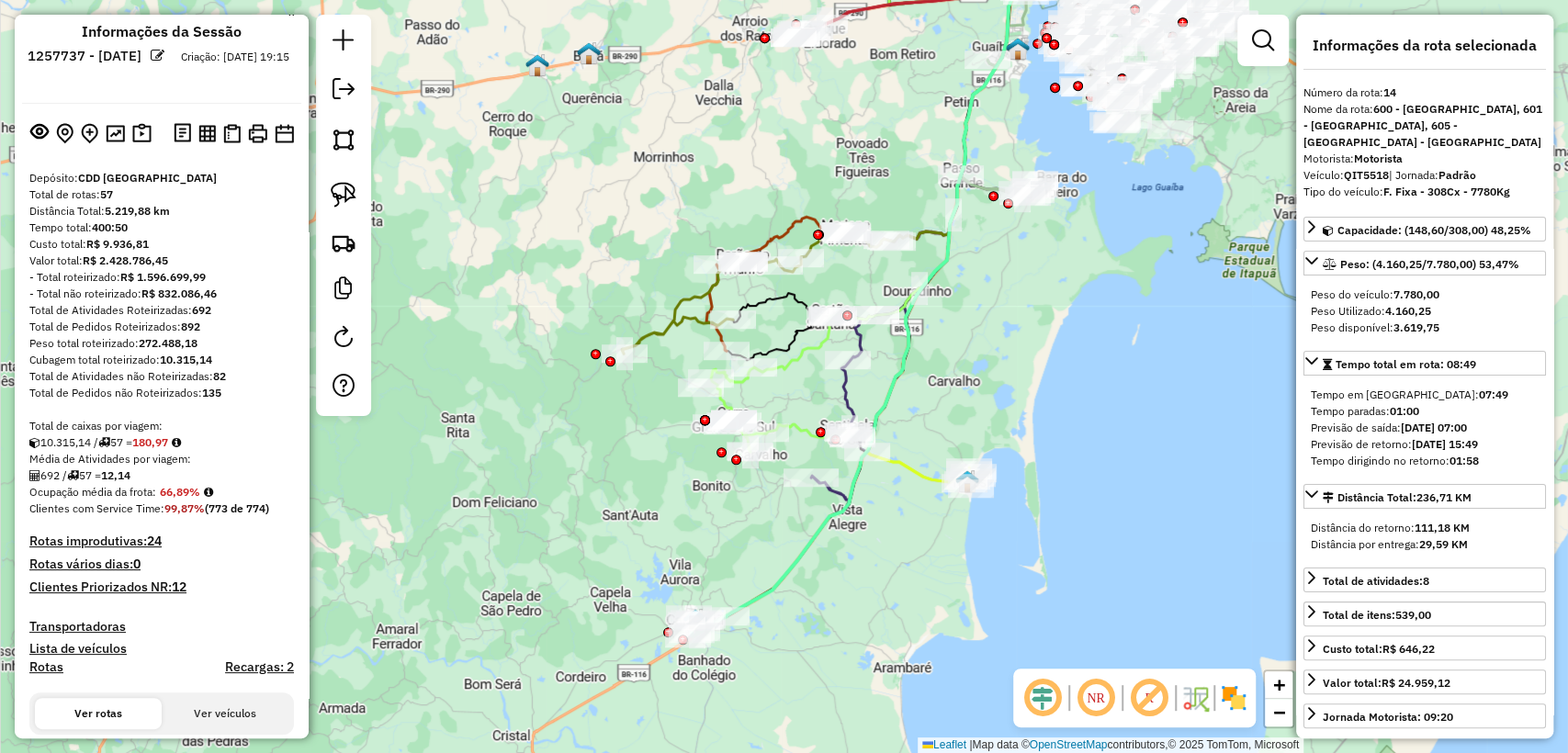
scroll to position [0, 0]
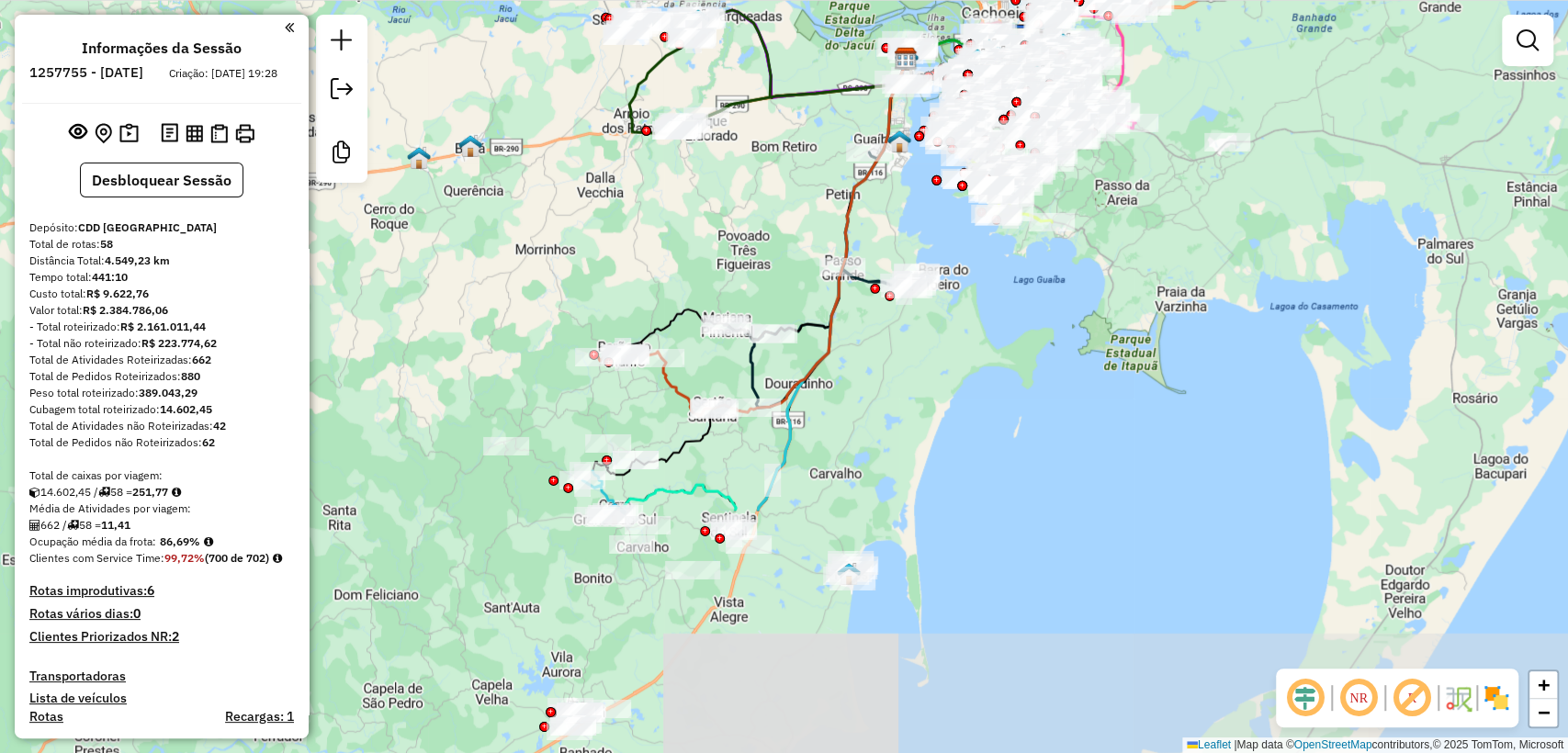
drag, startPoint x: 870, startPoint y: 685, endPoint x: 992, endPoint y: 368, distance: 339.7
click at [992, 368] on div "Janela de atendimento Grade de atendimento Capacidade Transportadoras Veículos …" at bounding box center [784, 376] width 1568 height 753
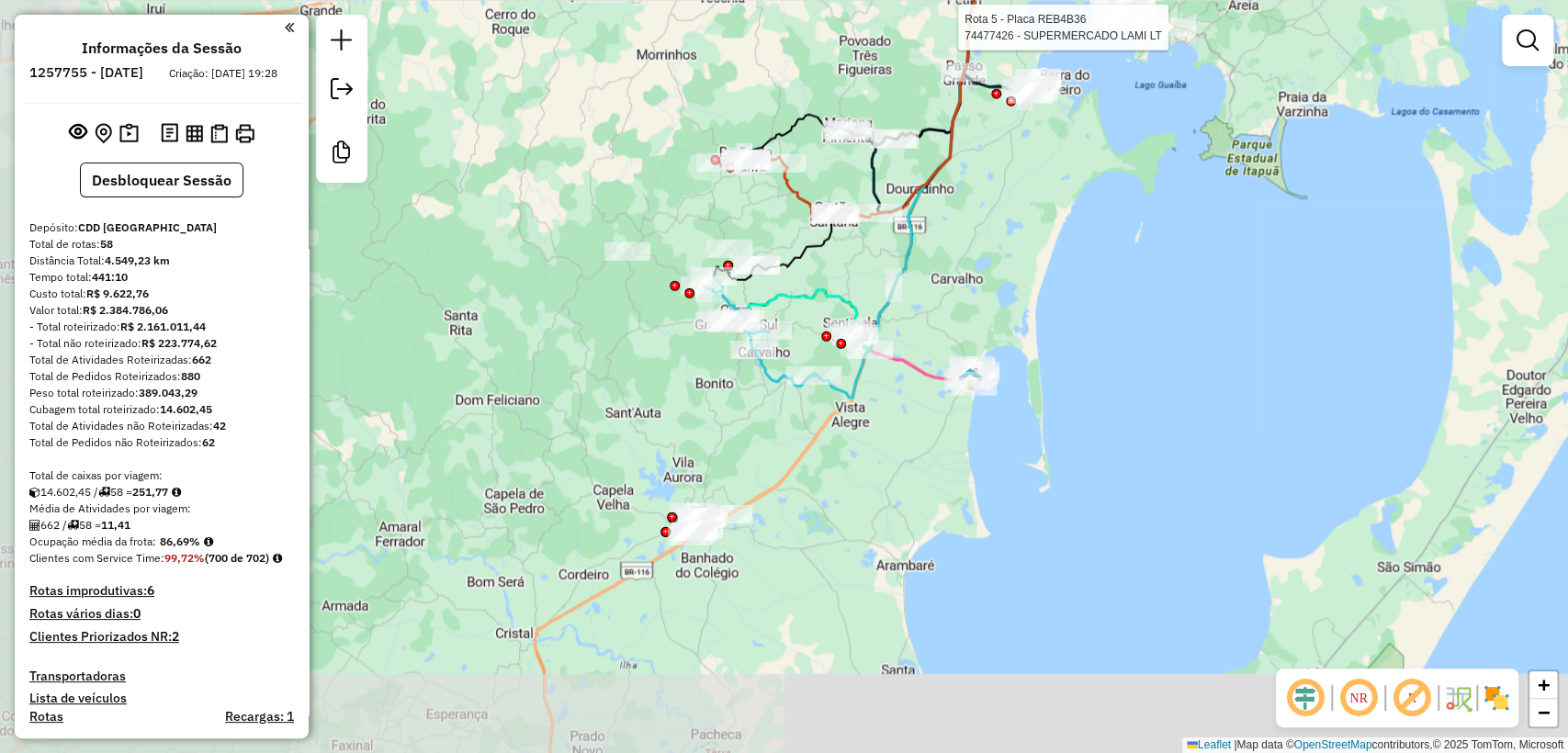
drag, startPoint x: 749, startPoint y: 708, endPoint x: 871, endPoint y: 514, distance: 229.2
click at [871, 514] on div "Rota 5 - Placa REB4B36 74477426 - SUPERMERCADO LAMI LT Janela de atendimento Gr…" at bounding box center [784, 376] width 1568 height 753
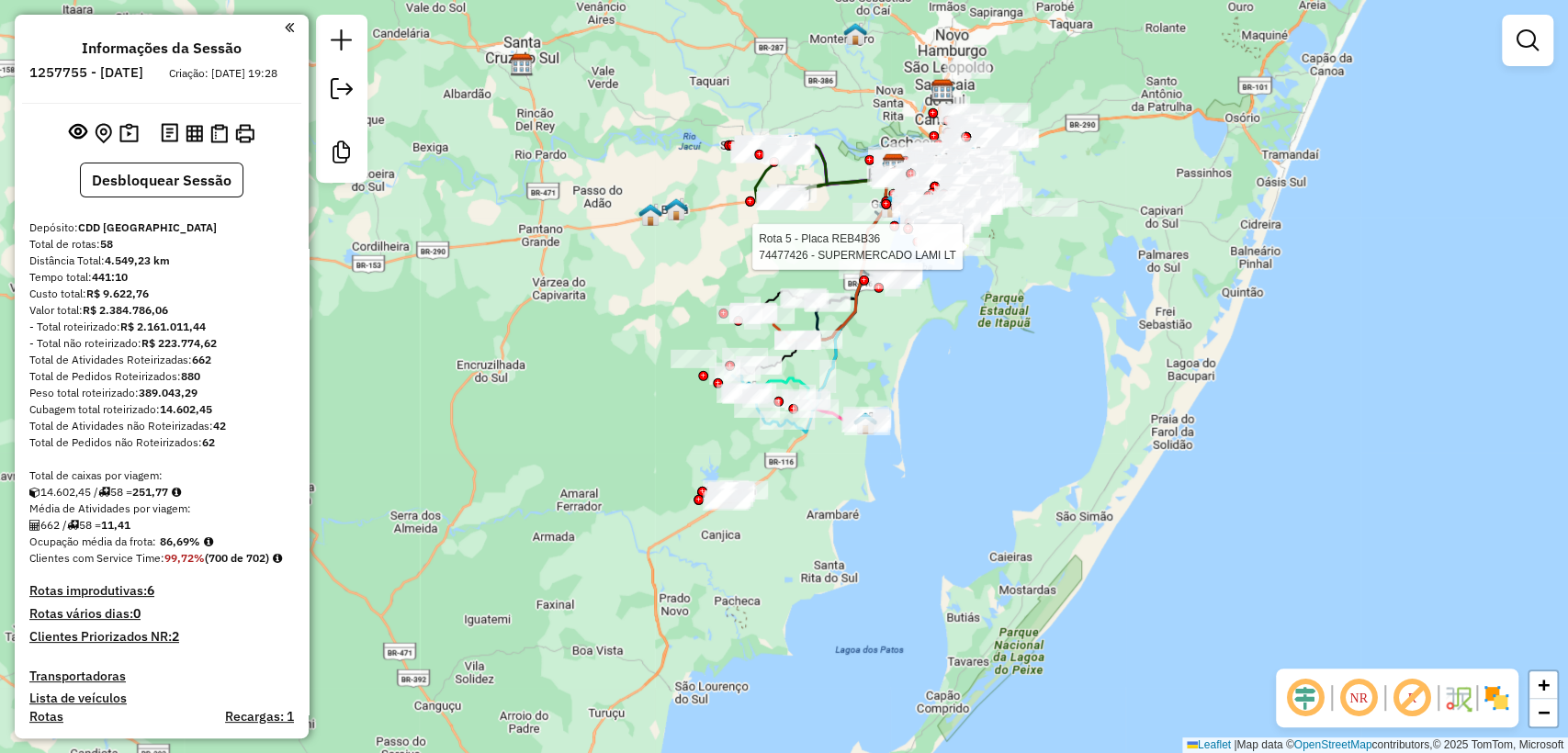
drag, startPoint x: 838, startPoint y: 434, endPoint x: 794, endPoint y: 474, distance: 59.5
click at [797, 476] on div "Rota 5 - Placa REB4B36 74477426 - SUPERMERCADO LAMI LT Janela de atendimento Gr…" at bounding box center [784, 376] width 1568 height 753
click at [1117, 421] on div "Rota 5 - Placa REB4B36 74477426 - SUPERMERCADO LAMI LT Janela de atendimento Gr…" at bounding box center [784, 376] width 1568 height 753
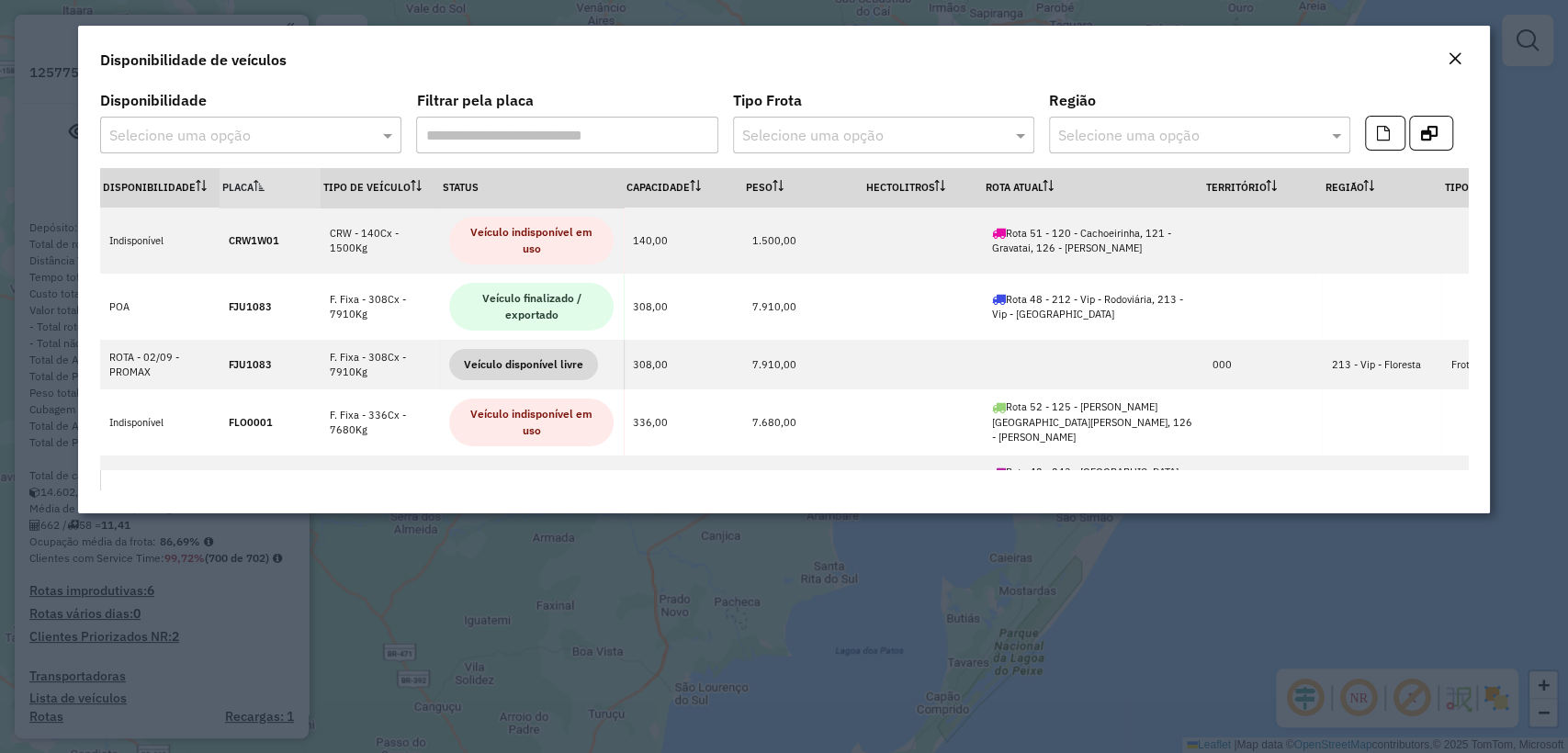
click at [1077, 166] on formly-field "Região Selecione uma opção" at bounding box center [1199, 131] width 301 height 75
click at [1073, 171] on th "Rota Atual" at bounding box center [1093, 188] width 221 height 39
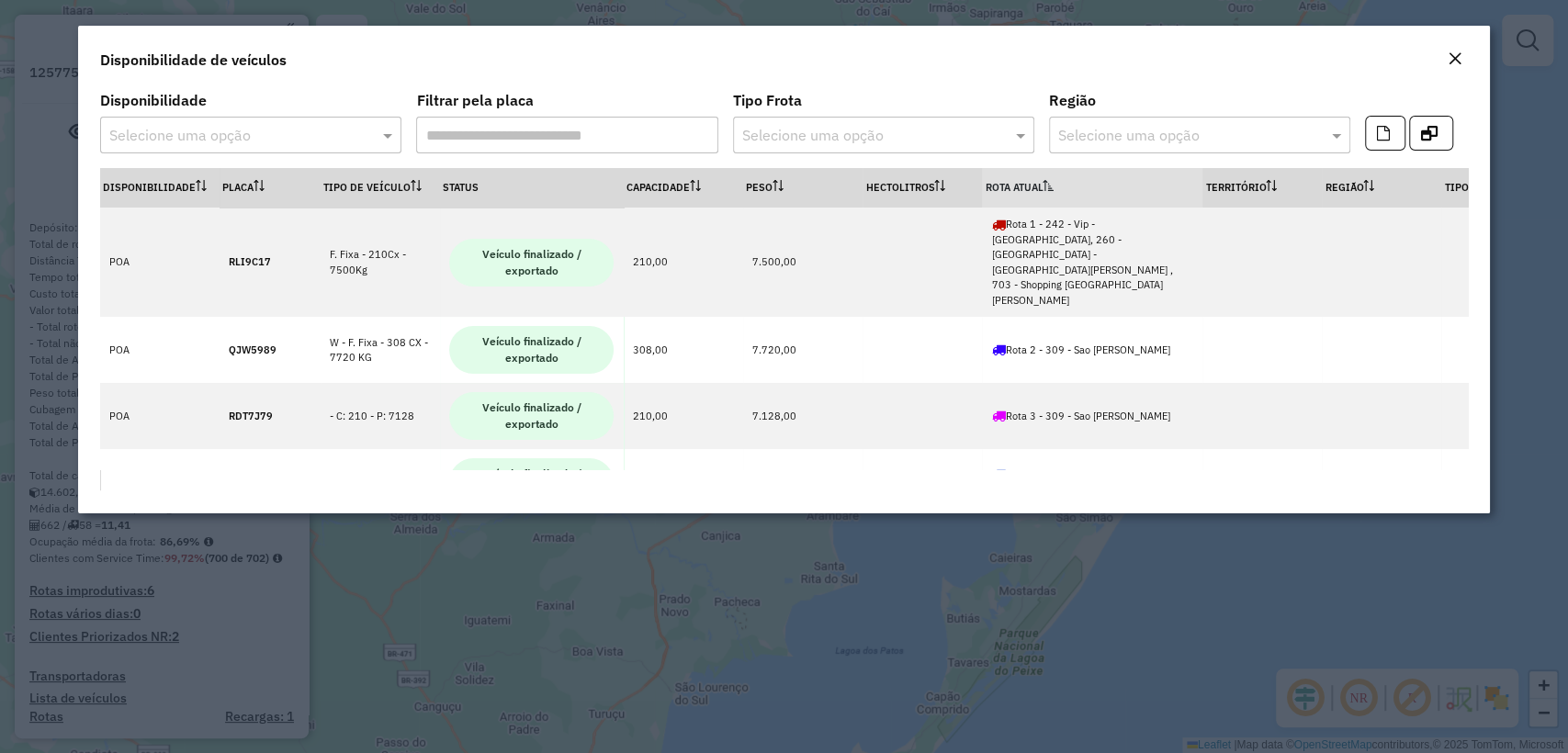
click at [1070, 175] on th "Rota Atual" at bounding box center [1093, 188] width 221 height 39
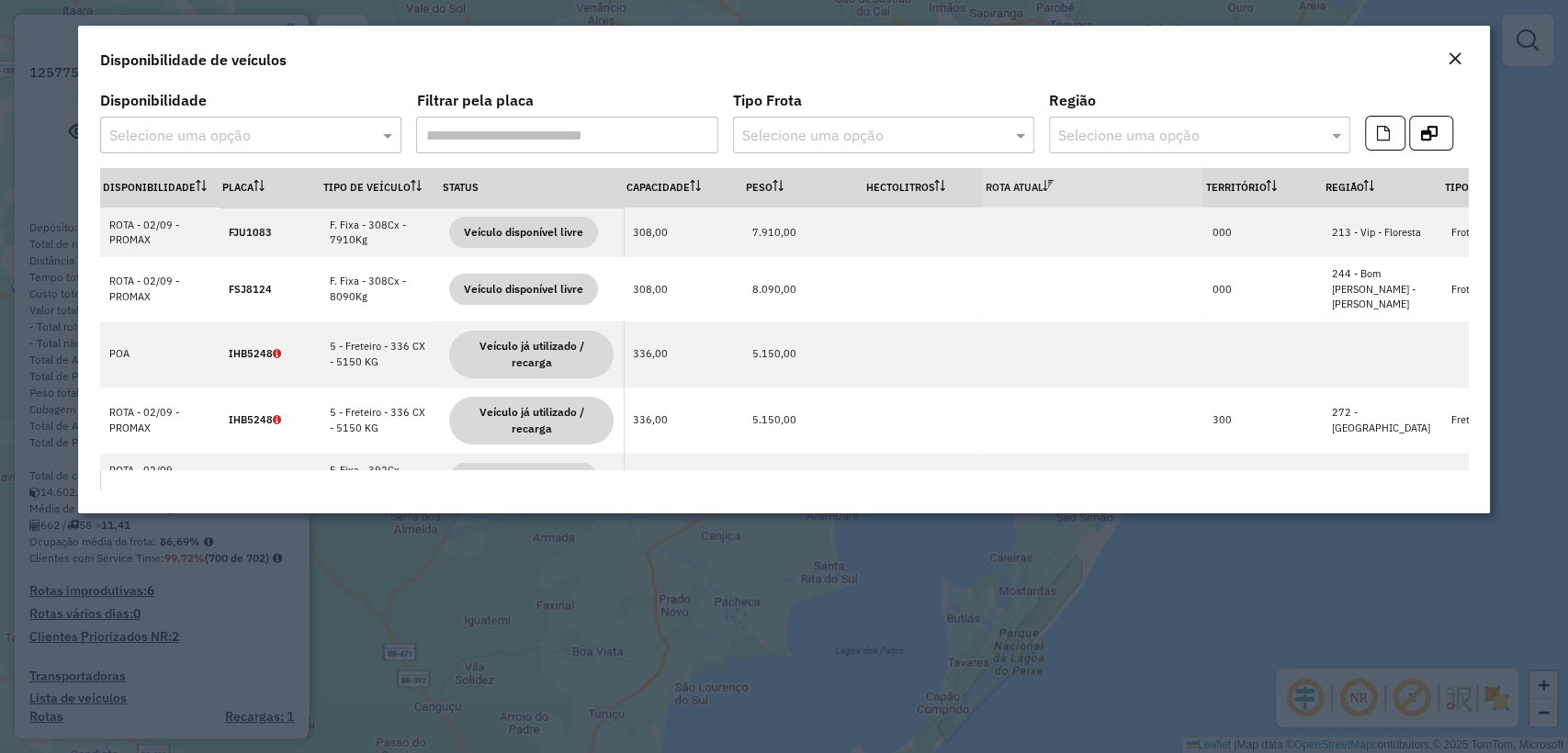
click at [294, 152] on formly-field "Disponibilidade Selecione uma opção" at bounding box center [251, 131] width 301 height 75
click at [282, 137] on input "text" at bounding box center [232, 137] width 246 height 22
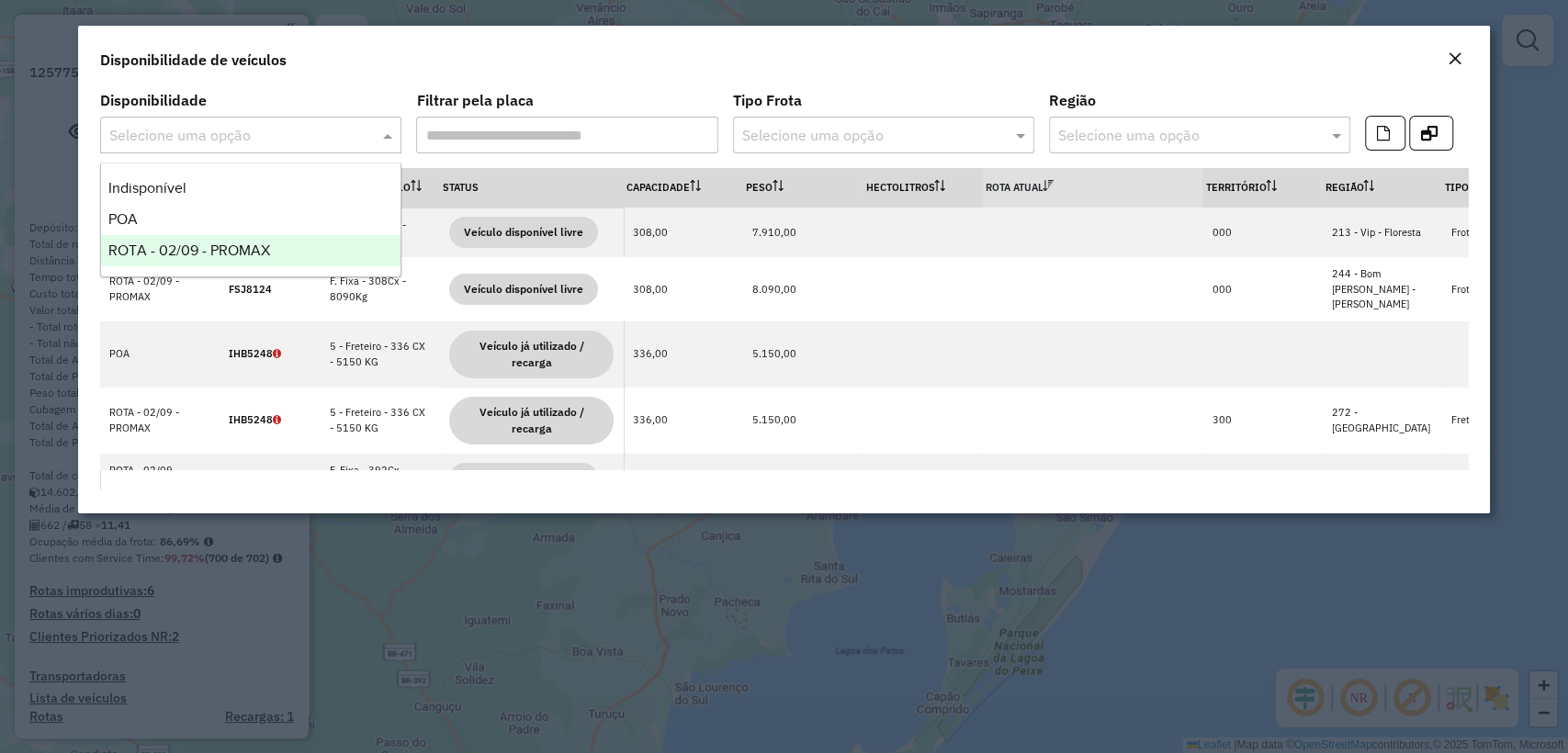
click at [219, 252] on span "ROTA - 02/09 - PROMAX" at bounding box center [189, 250] width 162 height 16
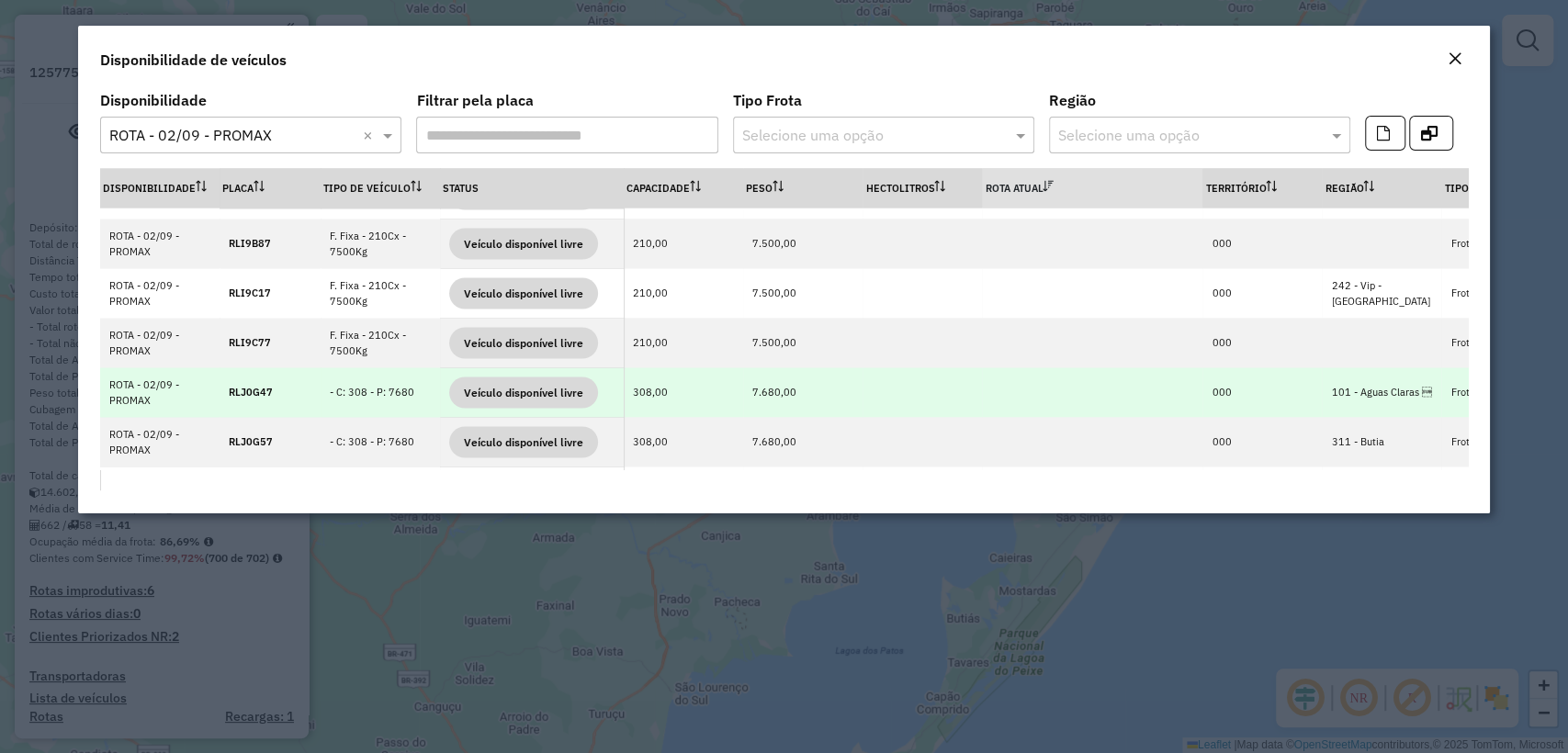
scroll to position [2926, 0]
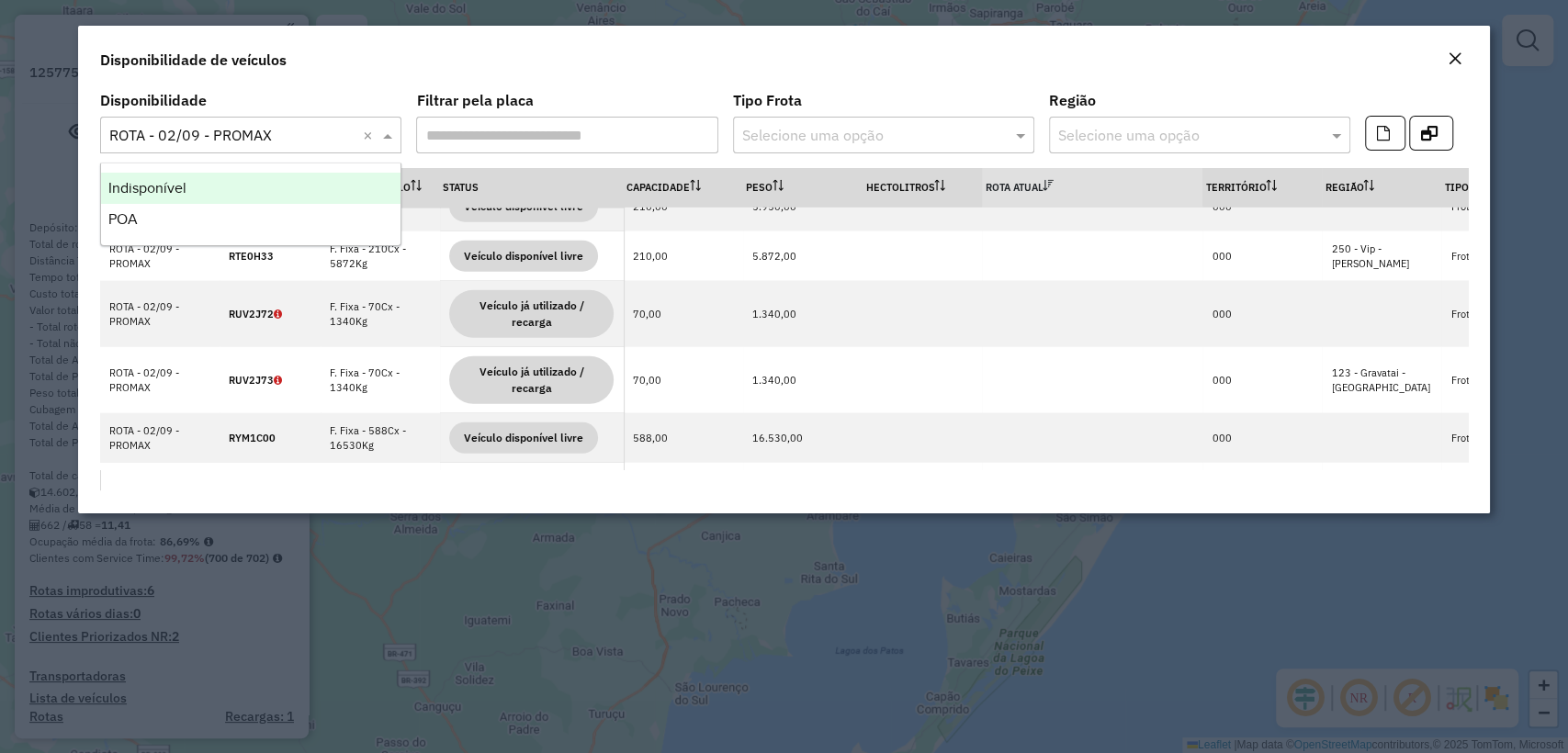
click at [286, 123] on div "Selecione uma opção × ROTA - 02/09 - PROMAX ×" at bounding box center [251, 135] width 301 height 36
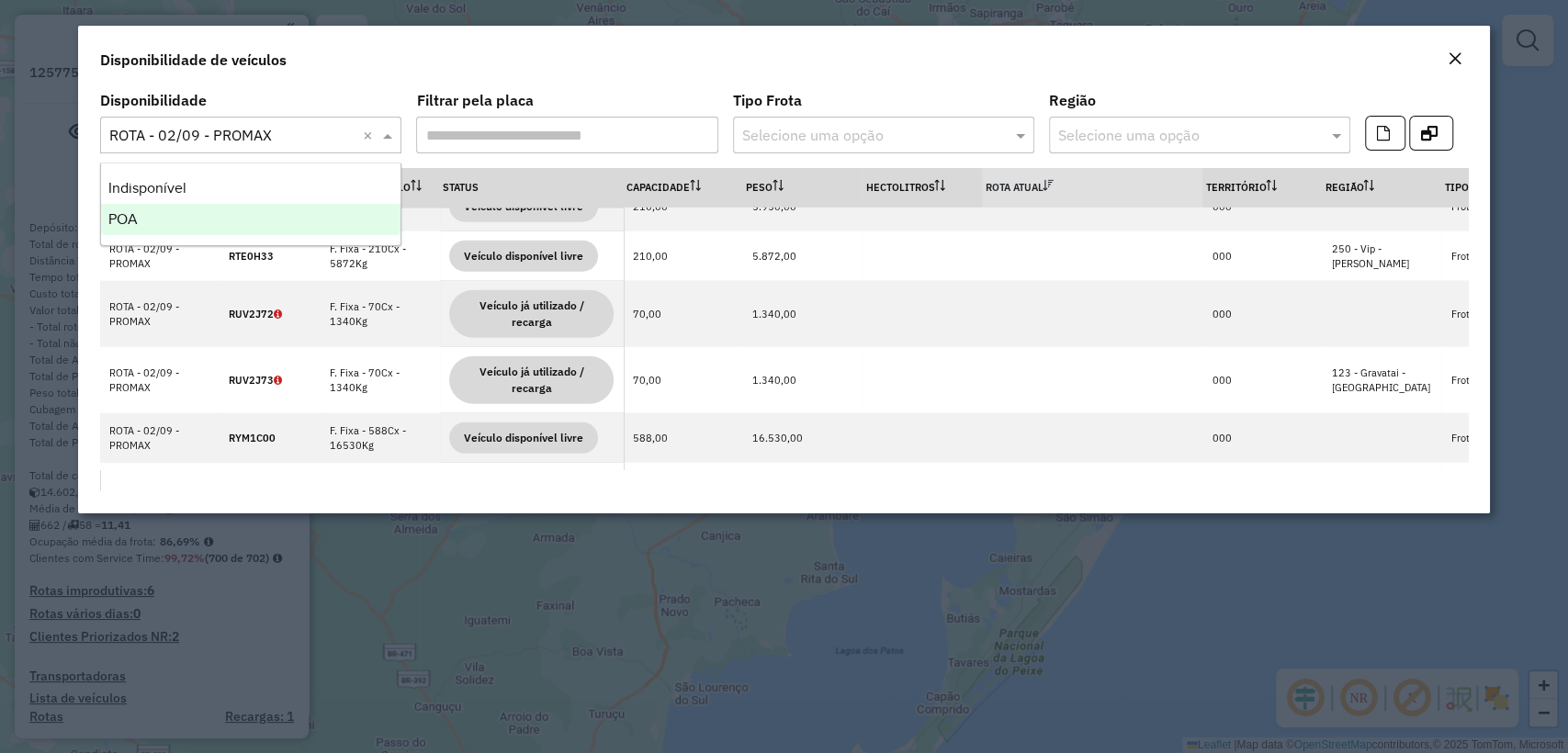
click at [219, 210] on div "POA" at bounding box center [251, 219] width 299 height 31
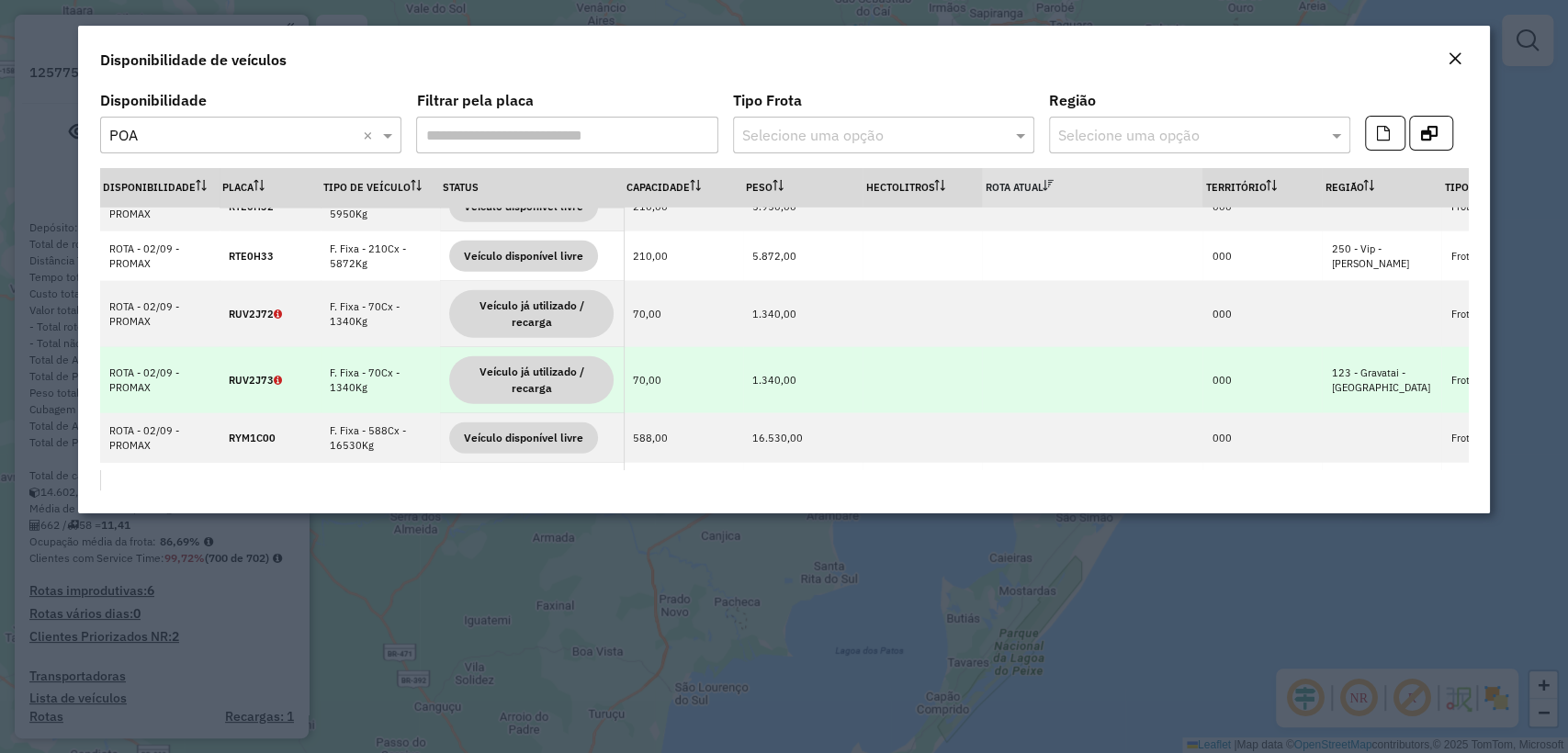
scroll to position [0, 0]
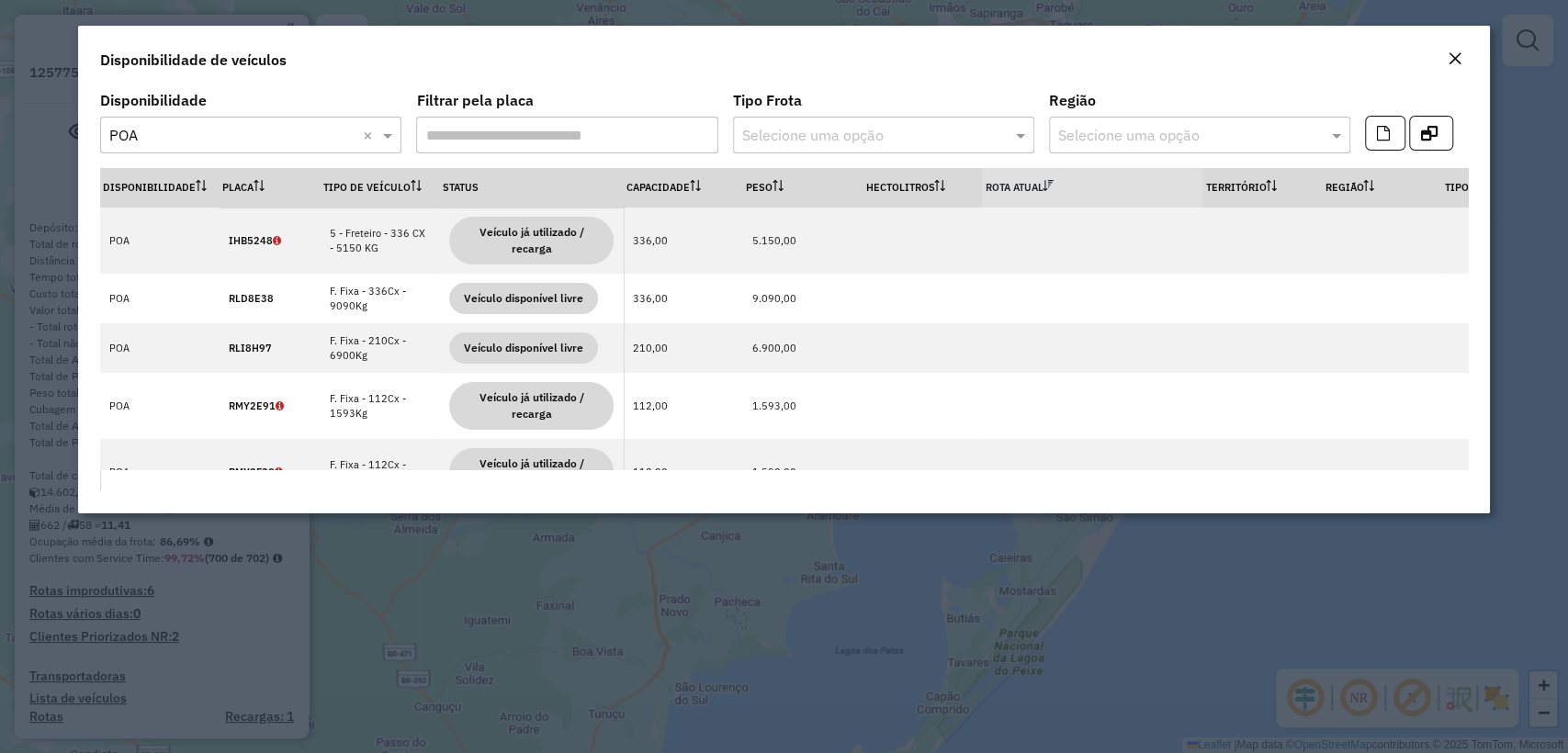
click at [1007, 186] on th "Rota Atual" at bounding box center [1093, 188] width 221 height 39
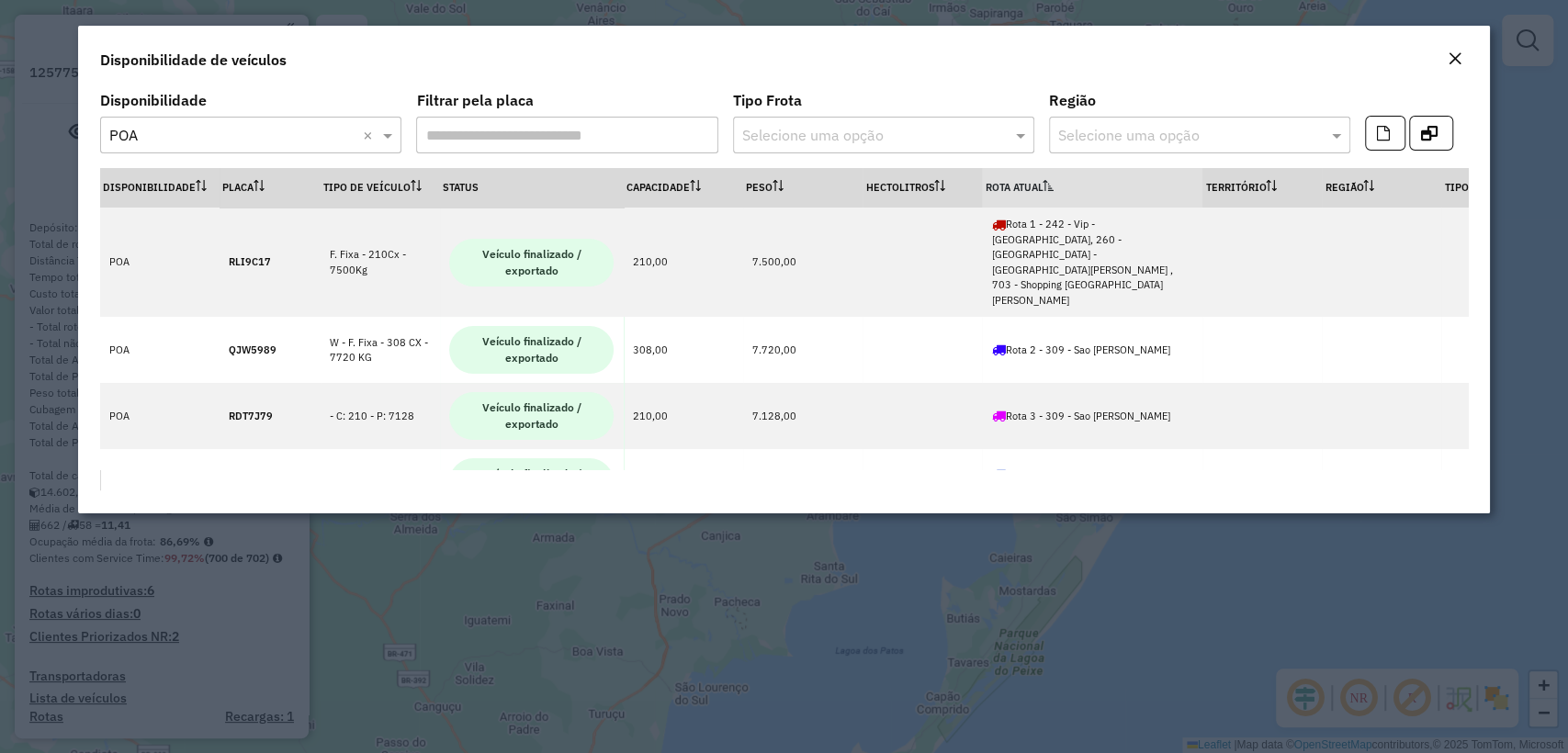
click at [1021, 179] on th "Rota Atual" at bounding box center [1093, 188] width 221 height 39
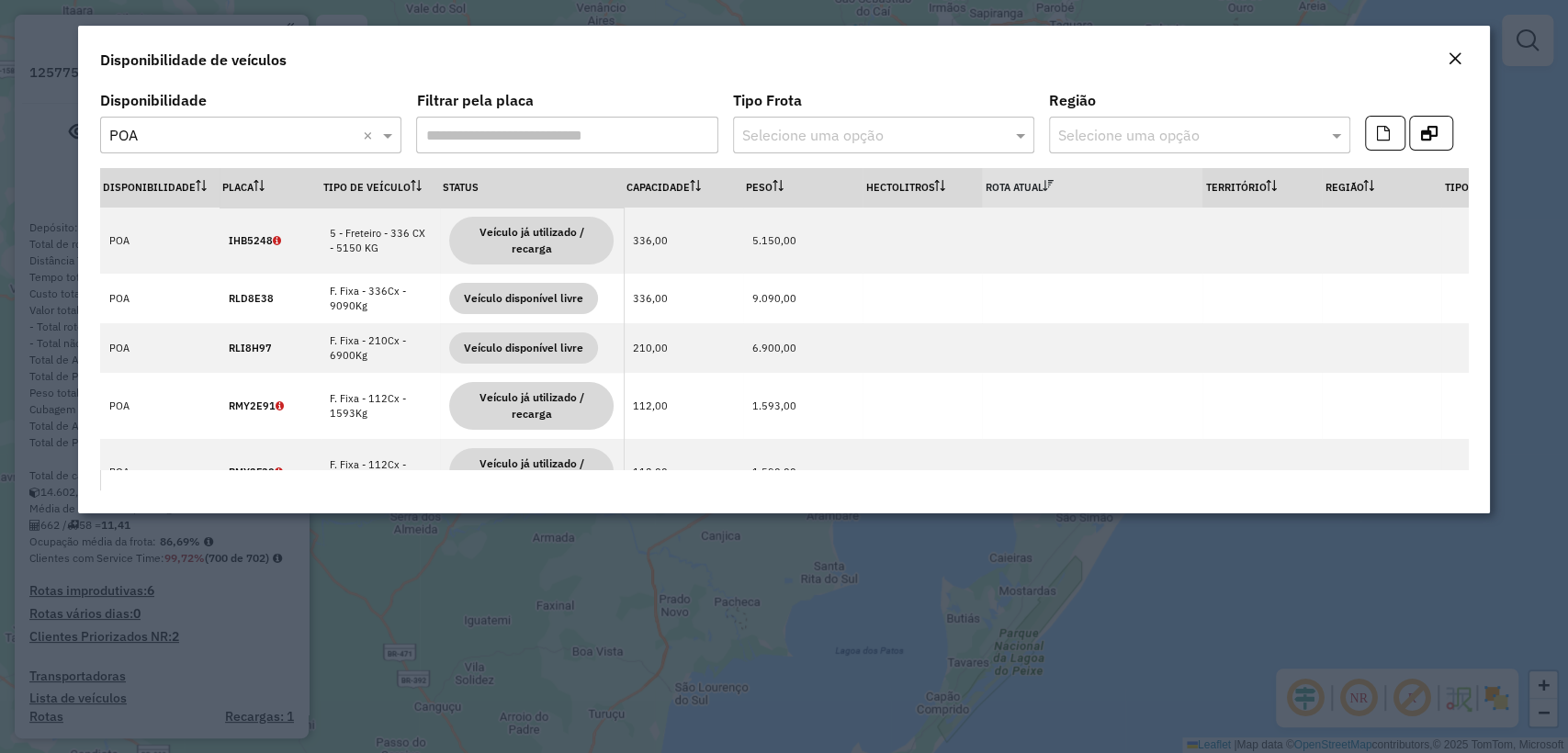
click at [1460, 67] on div "Close" at bounding box center [1455, 60] width 15 height 22
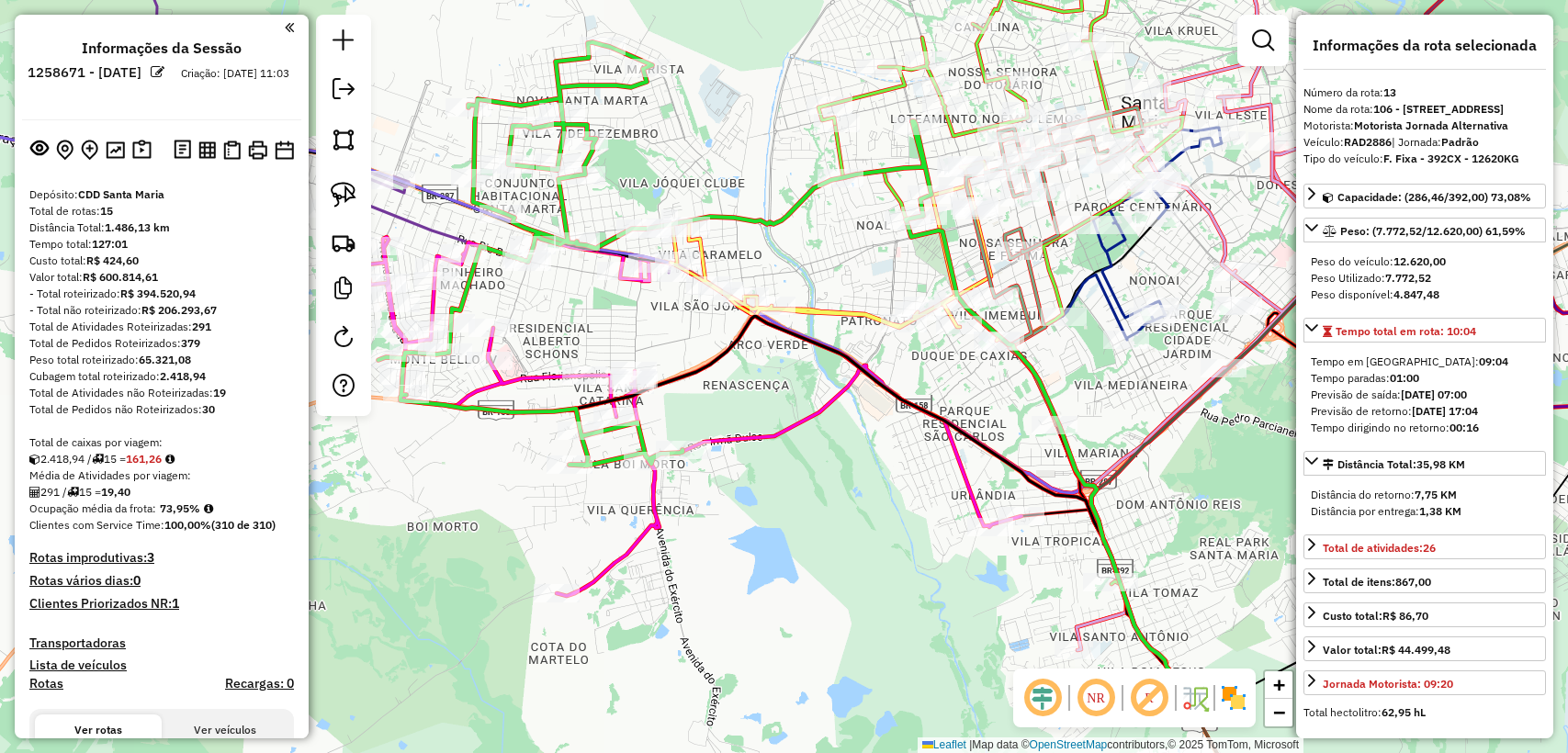
select select "**********"
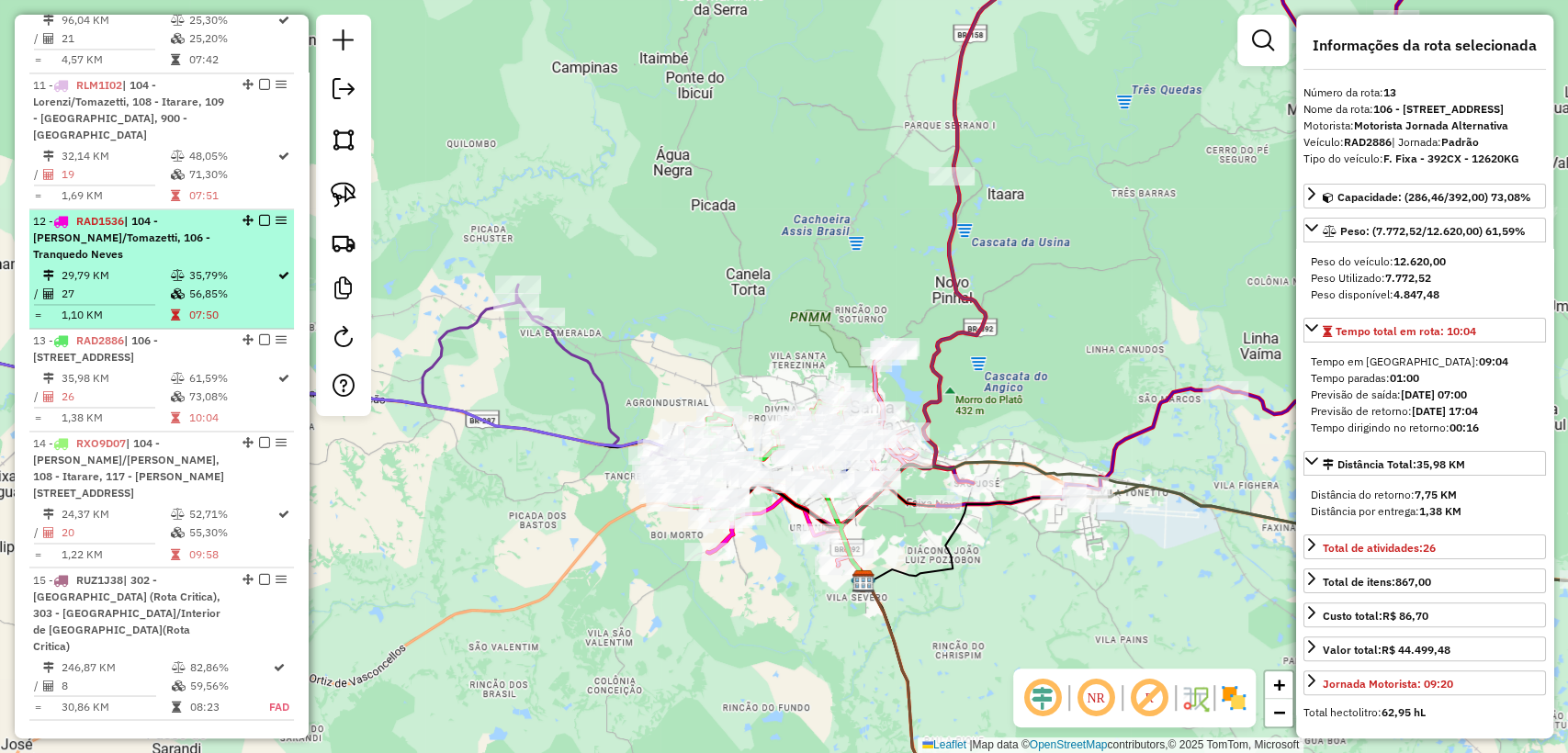
click at [145, 303] on td "27" at bounding box center [115, 294] width 109 height 19
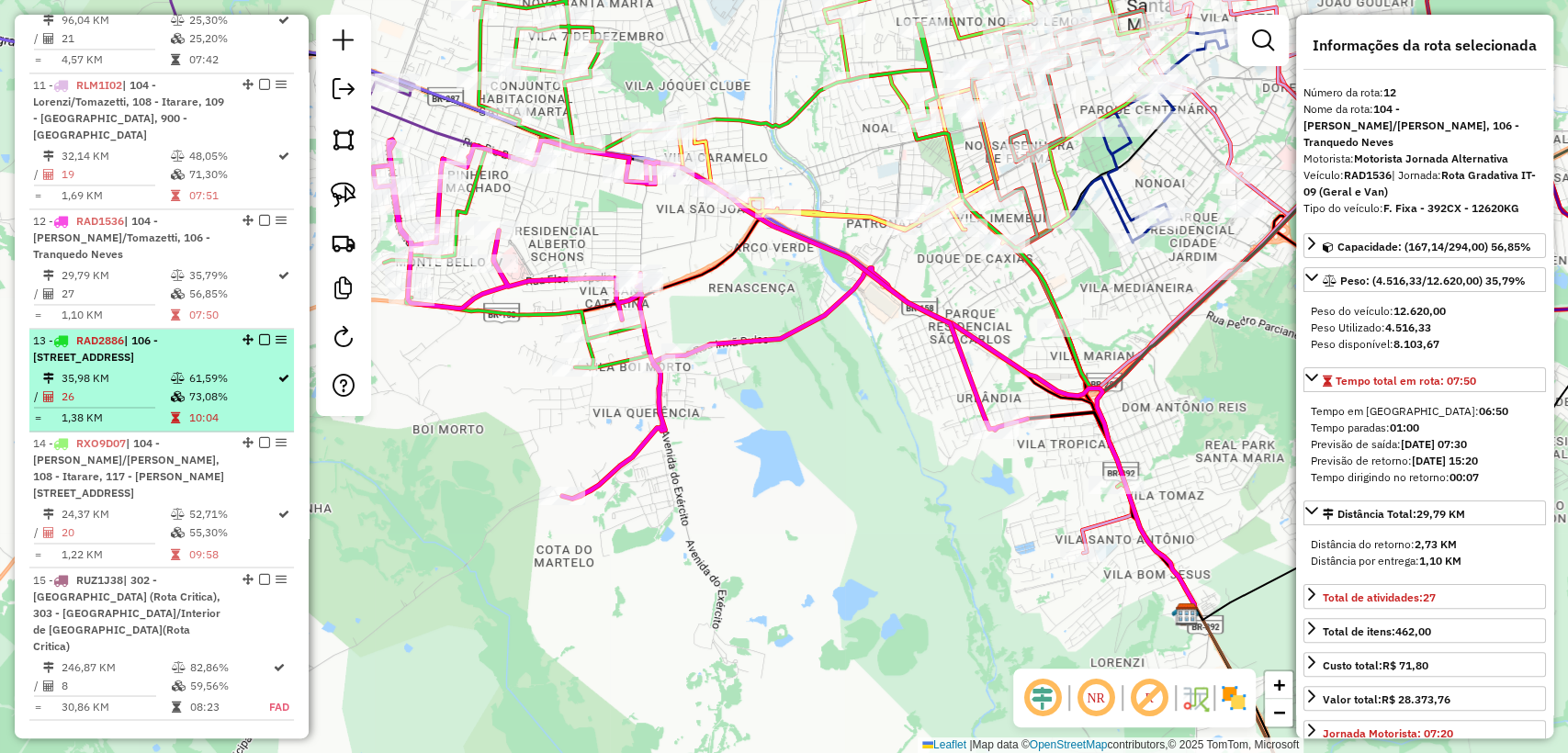
click at [147, 387] on td "35,98 KM" at bounding box center [115, 379] width 109 height 19
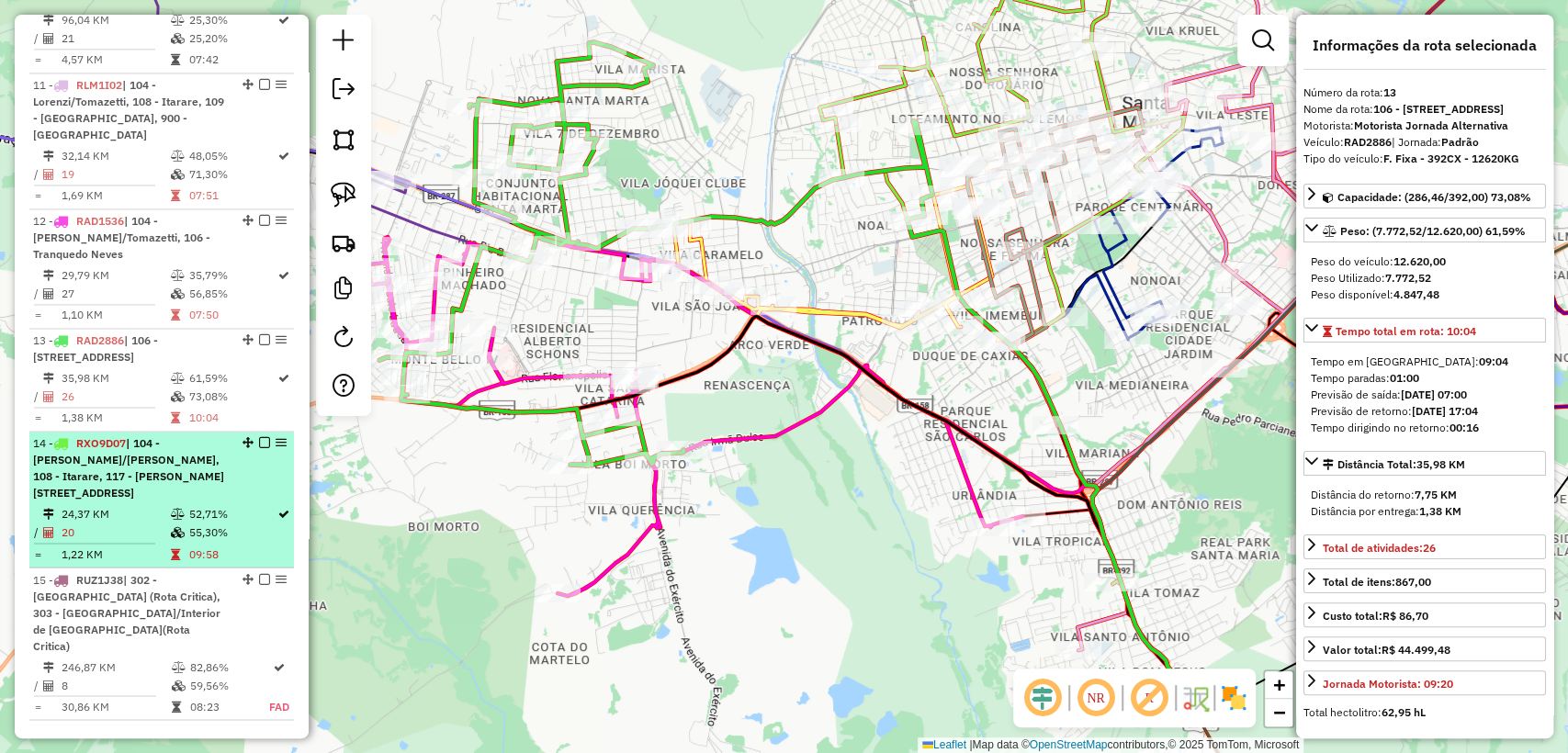
click at [242, 448] on em at bounding box center [248, 442] width 11 height 11
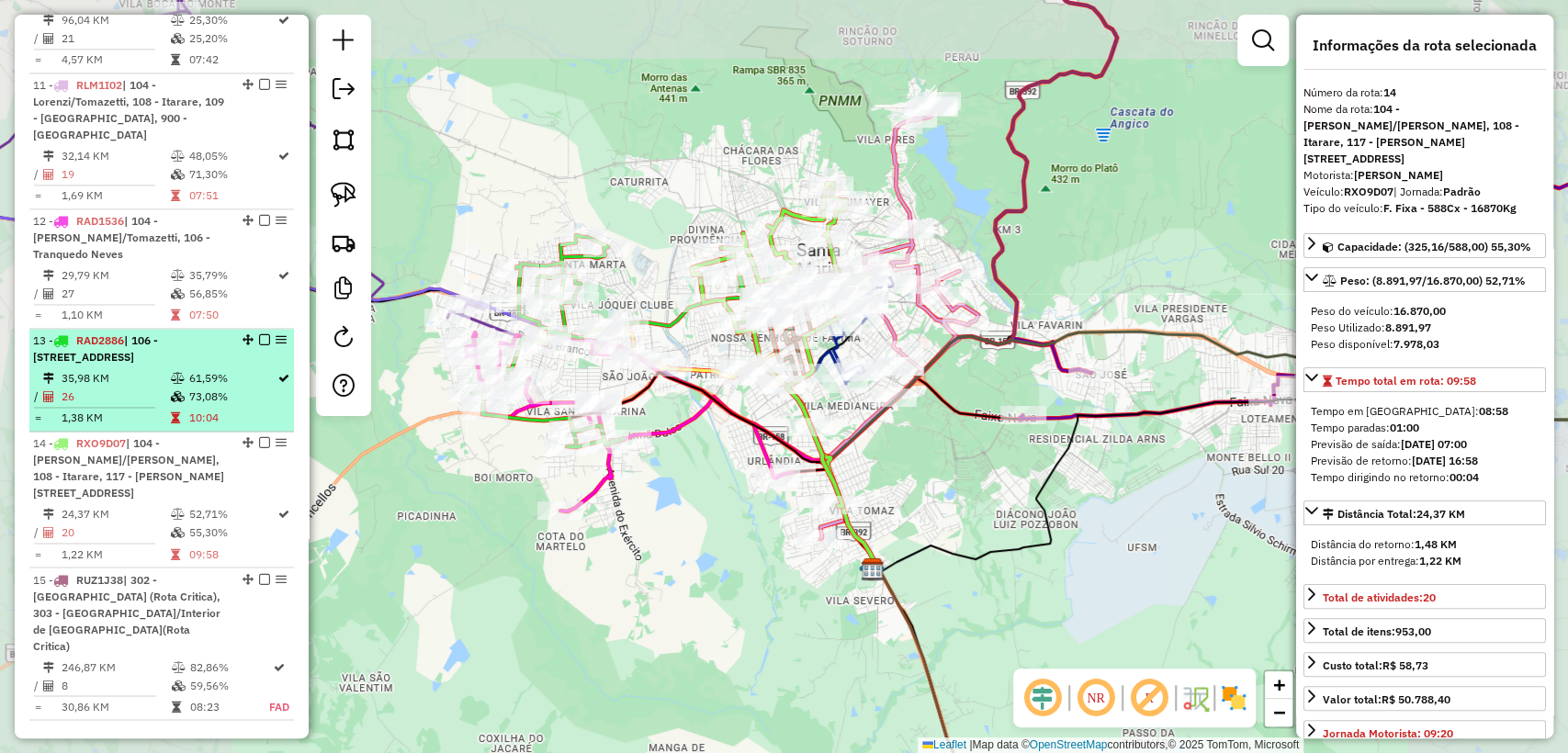
click at [187, 406] on td "73,08%" at bounding box center [231, 397] width 89 height 19
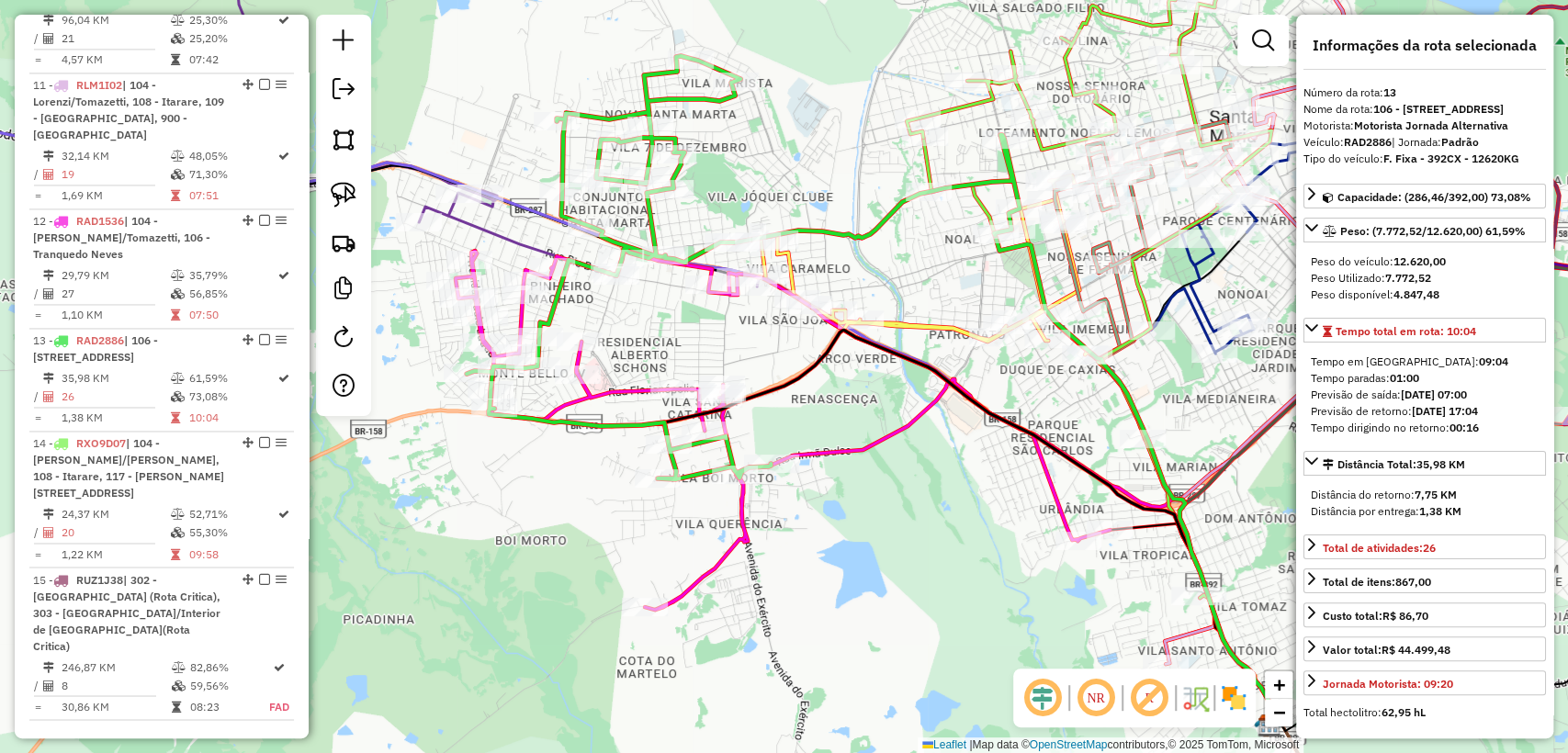
drag, startPoint x: 649, startPoint y: 170, endPoint x: 761, endPoint y: 183, distance: 112.8
click at [761, 183] on div "Janela de atendimento Grade de atendimento Capacidade Transportadoras Veículos …" at bounding box center [784, 376] width 1568 height 753
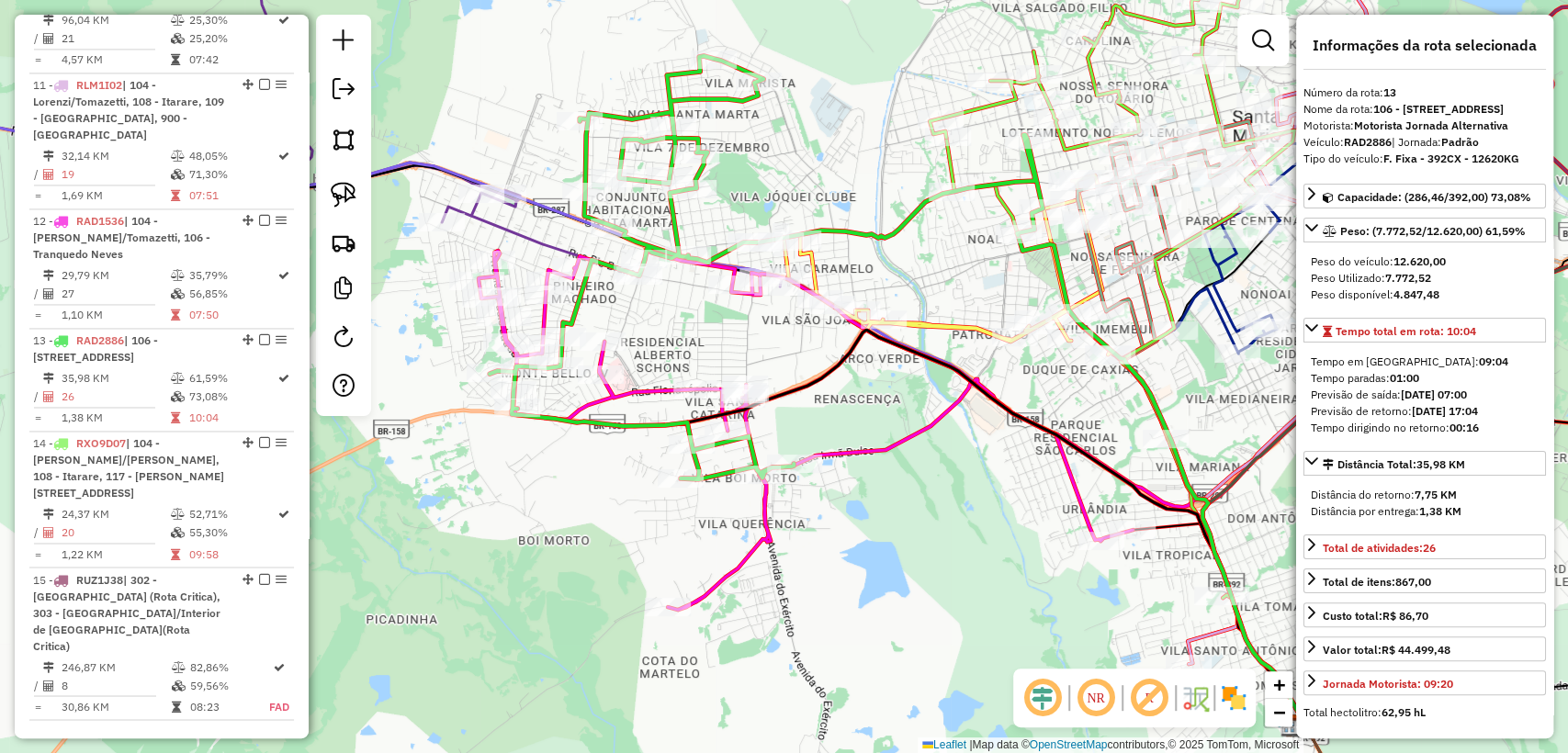
click at [696, 105] on icon at bounding box center [765, 268] width 553 height 424
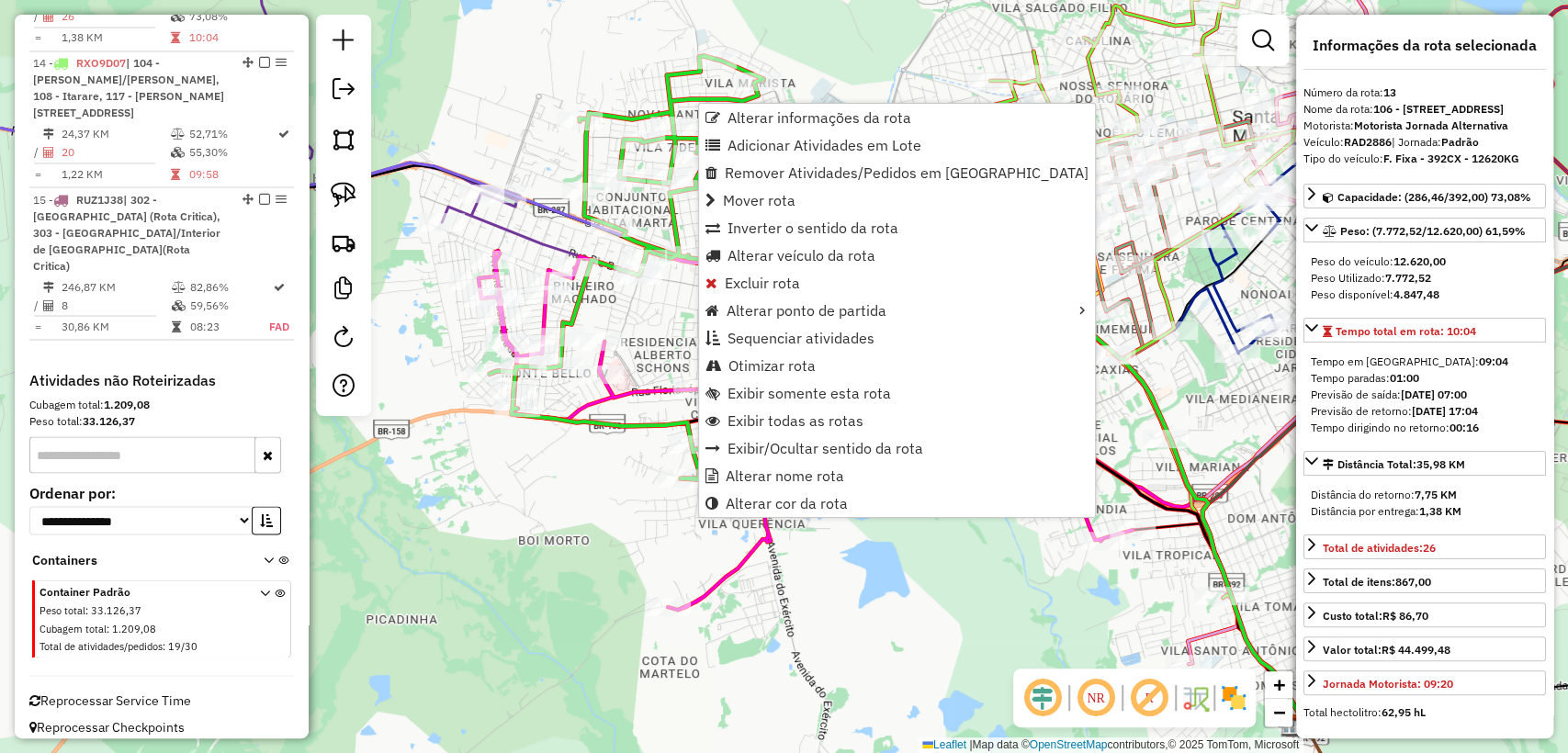
scroll to position [2188, 0]
click at [802, 396] on span "Exibir somente esta rota" at bounding box center [809, 393] width 164 height 15
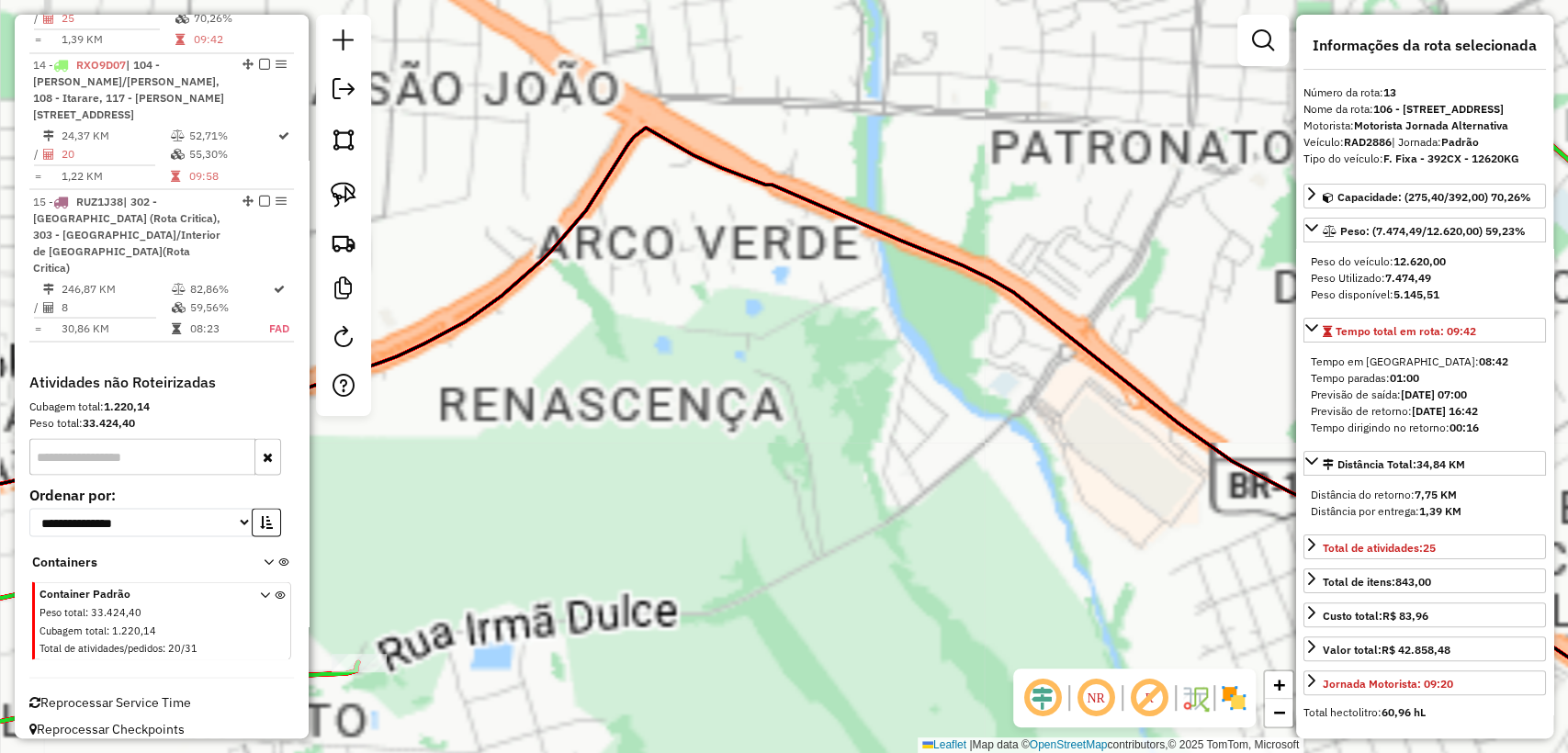
drag, startPoint x: 882, startPoint y: 337, endPoint x: 682, endPoint y: 791, distance: 496.1
click at [682, 752] on html "Aguarde... Pop-up bloqueado! Seu navegador bloqueou automáticamente a abertura …" at bounding box center [784, 376] width 1568 height 753
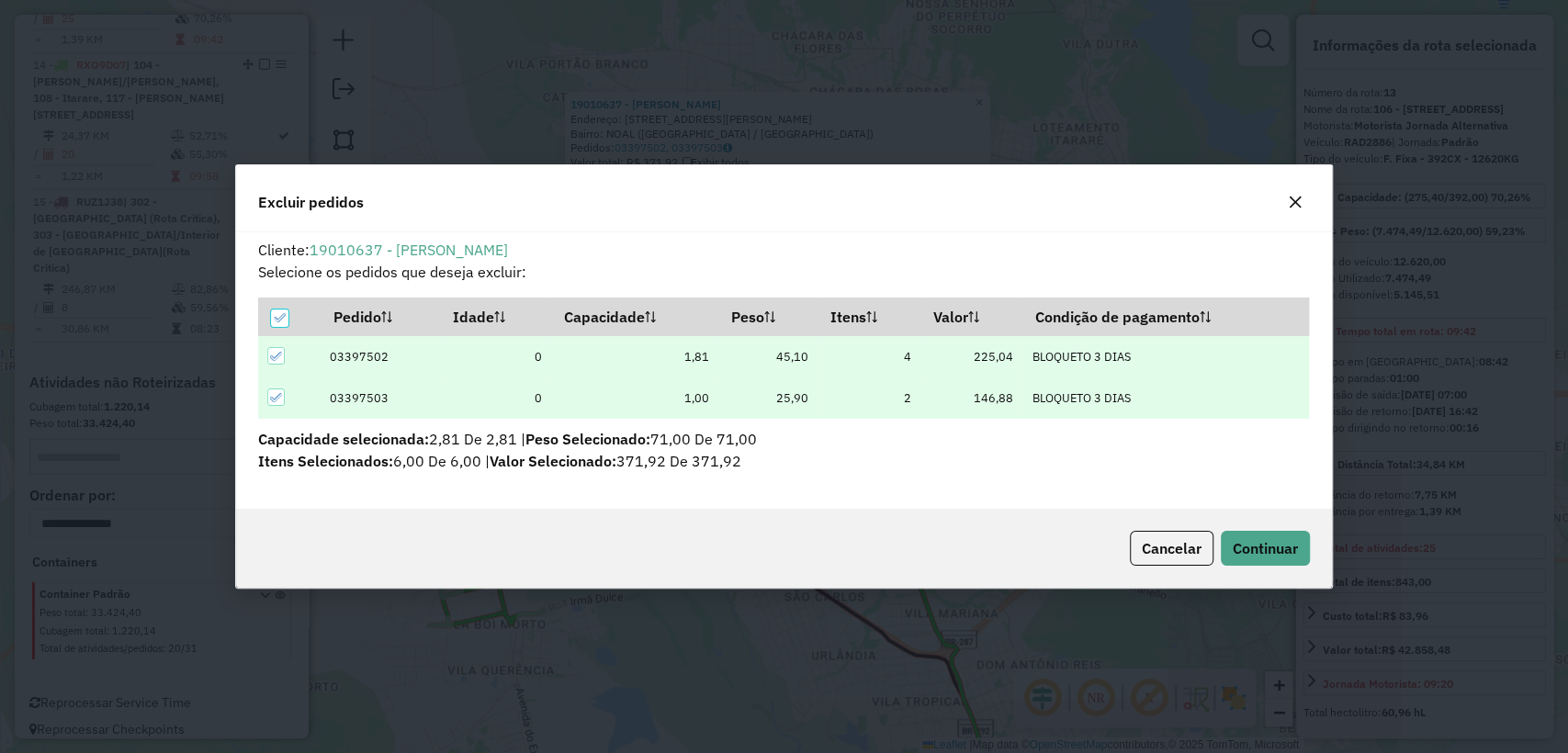
scroll to position [0, 0]
click at [1267, 549] on span "Continuar" at bounding box center [1266, 548] width 65 height 19
click at [1299, 549] on button "Continuar" at bounding box center [1265, 547] width 89 height 35
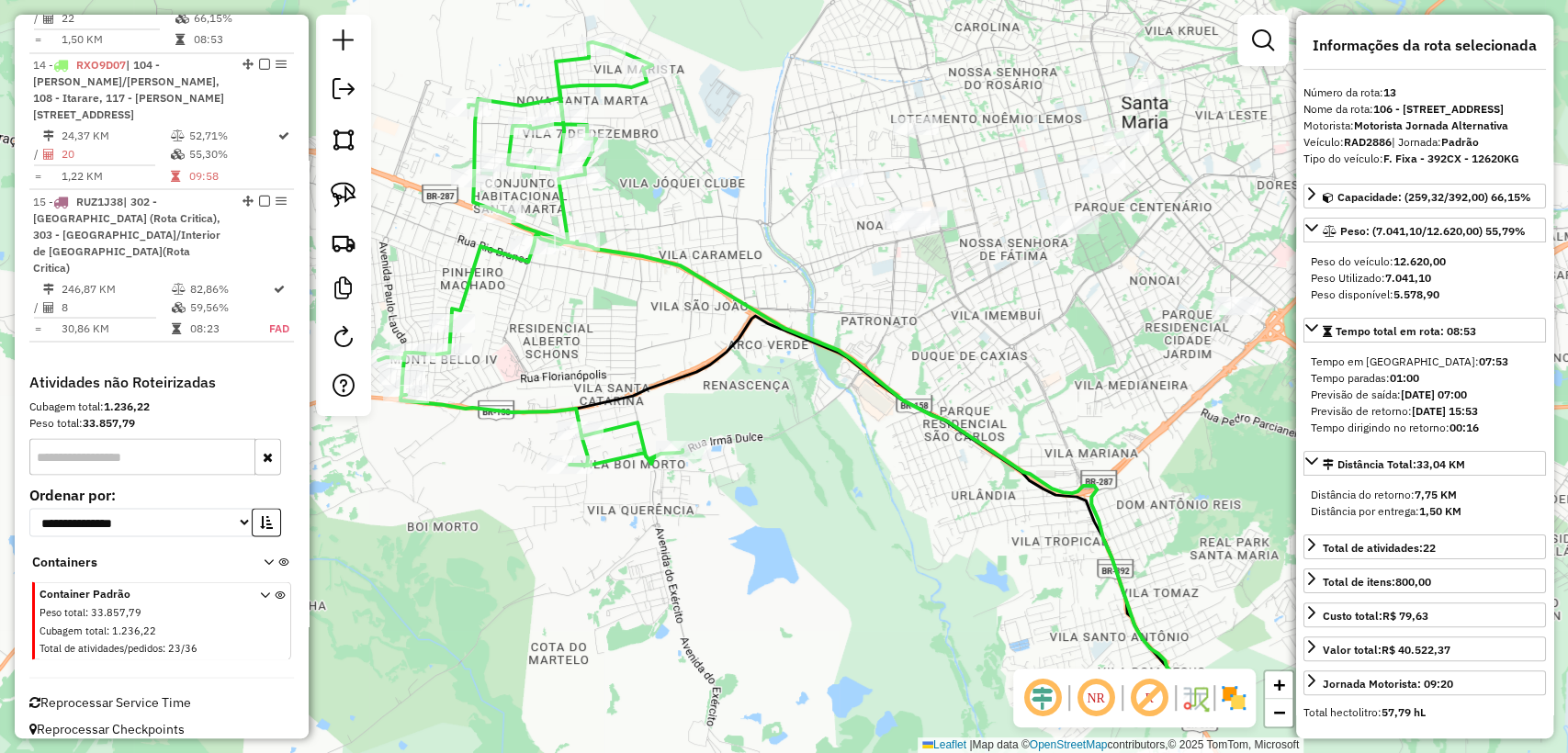
click at [728, 286] on icon at bounding box center [883, 476] width 612 height 471
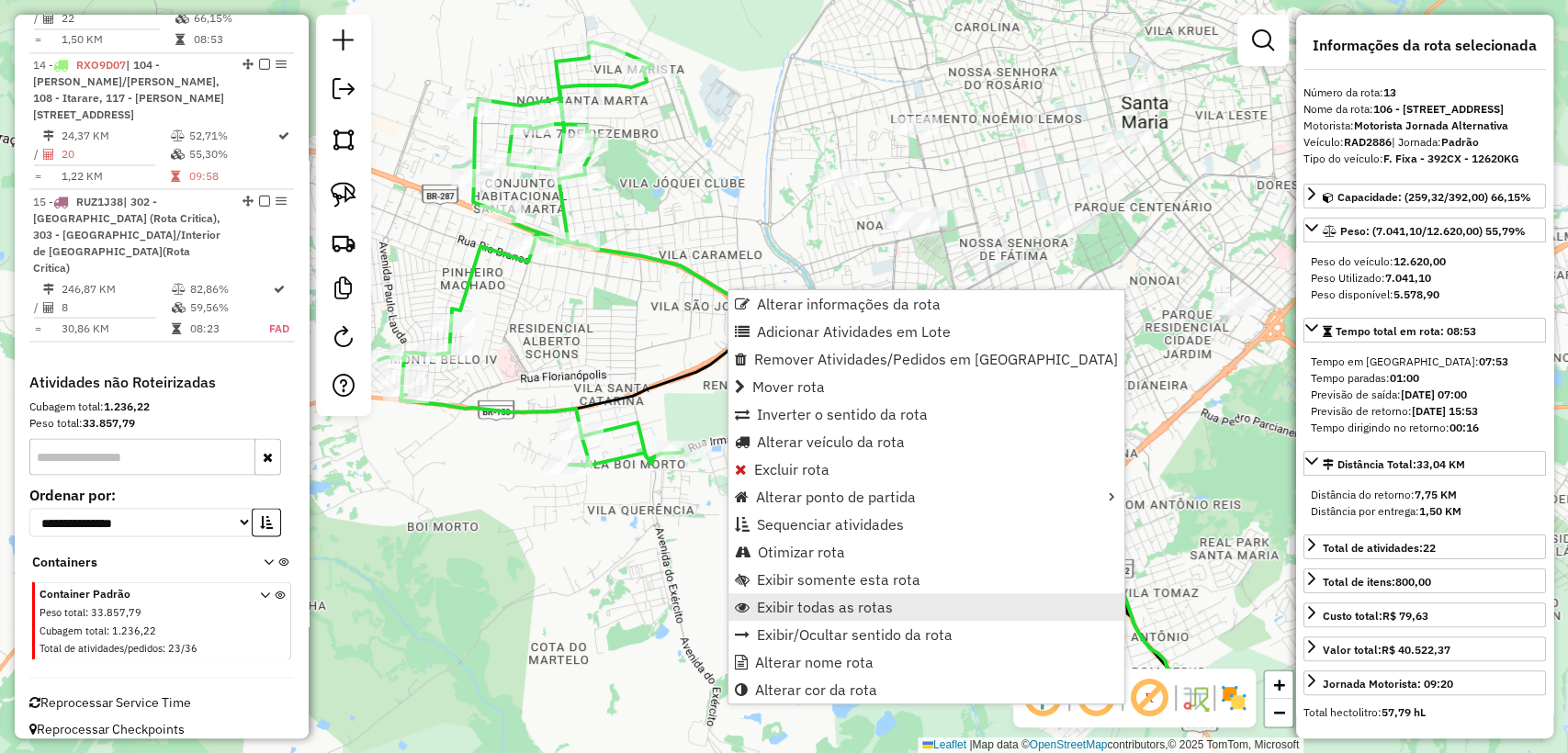
click at [837, 600] on span "Exibir todas as rotas" at bounding box center [824, 607] width 136 height 15
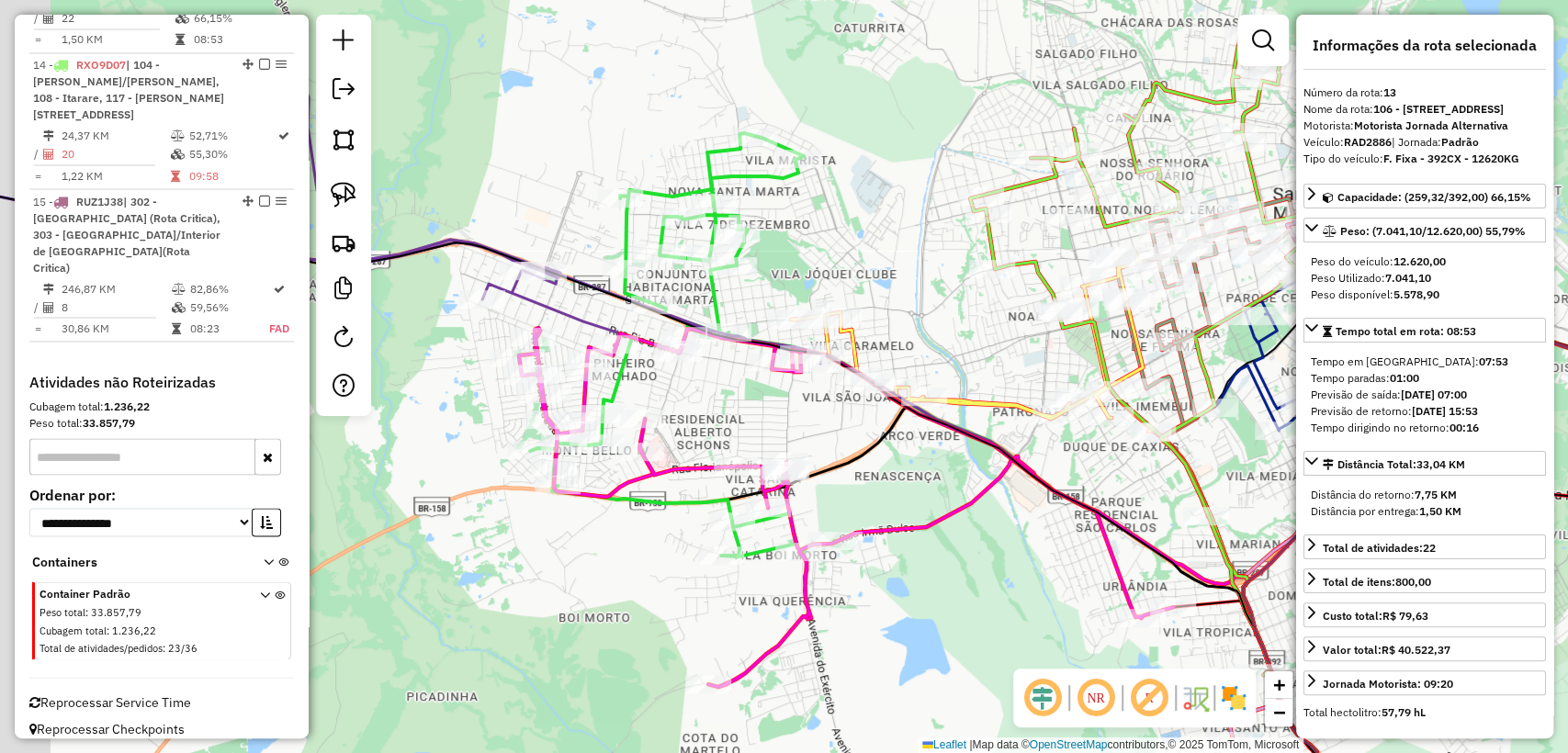
drag, startPoint x: 748, startPoint y: 201, endPoint x: 825, endPoint y: 278, distance: 108.9
click at [901, 294] on div "Janela de atendimento Grade de atendimento Capacidade Transportadoras Veículos …" at bounding box center [784, 376] width 1568 height 753
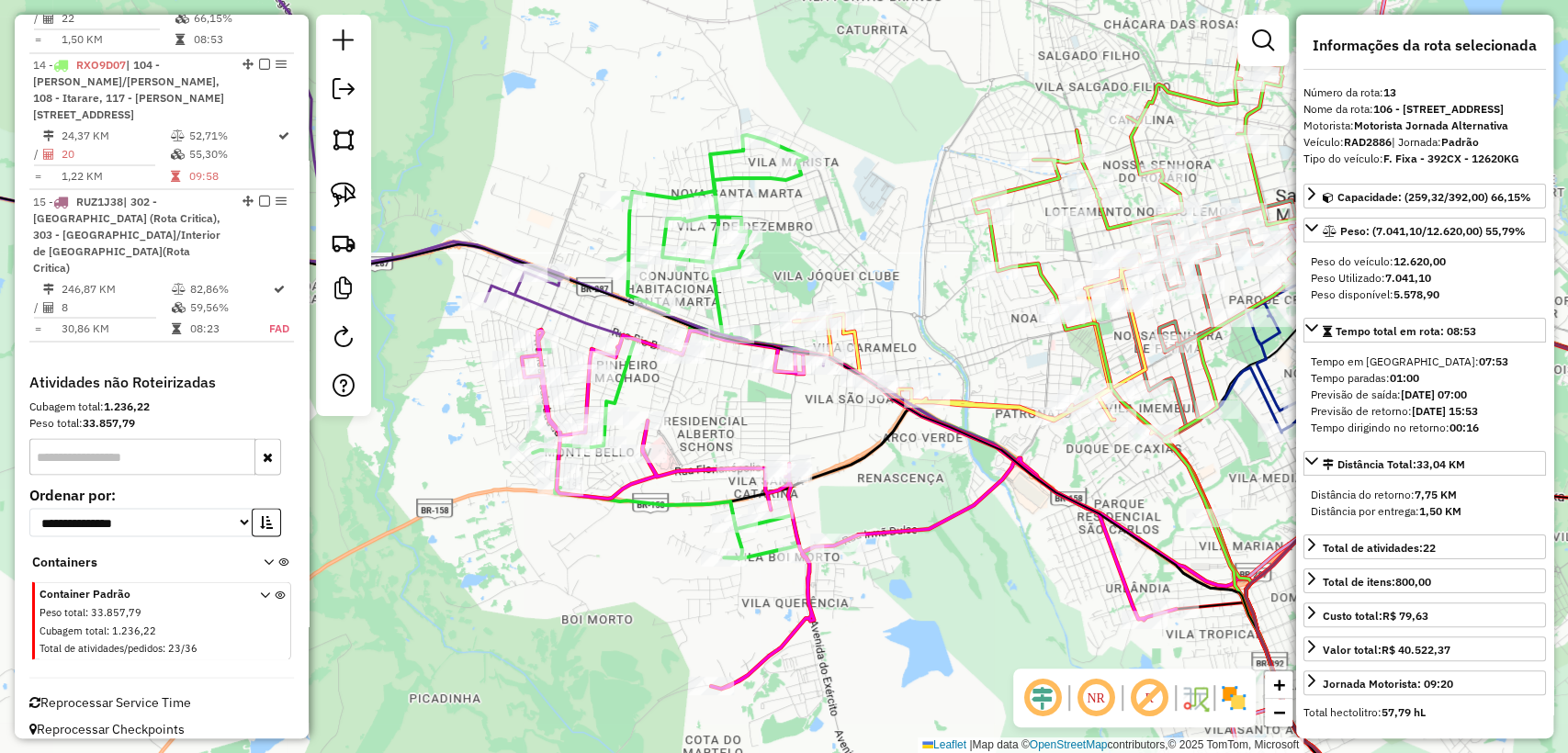
click at [719, 303] on icon at bounding box center [684, 346] width 304 height 424
click at [701, 421] on div "Janela de atendimento Grade de atendimento Capacidade Transportadoras Veículos …" at bounding box center [784, 376] width 1568 height 753
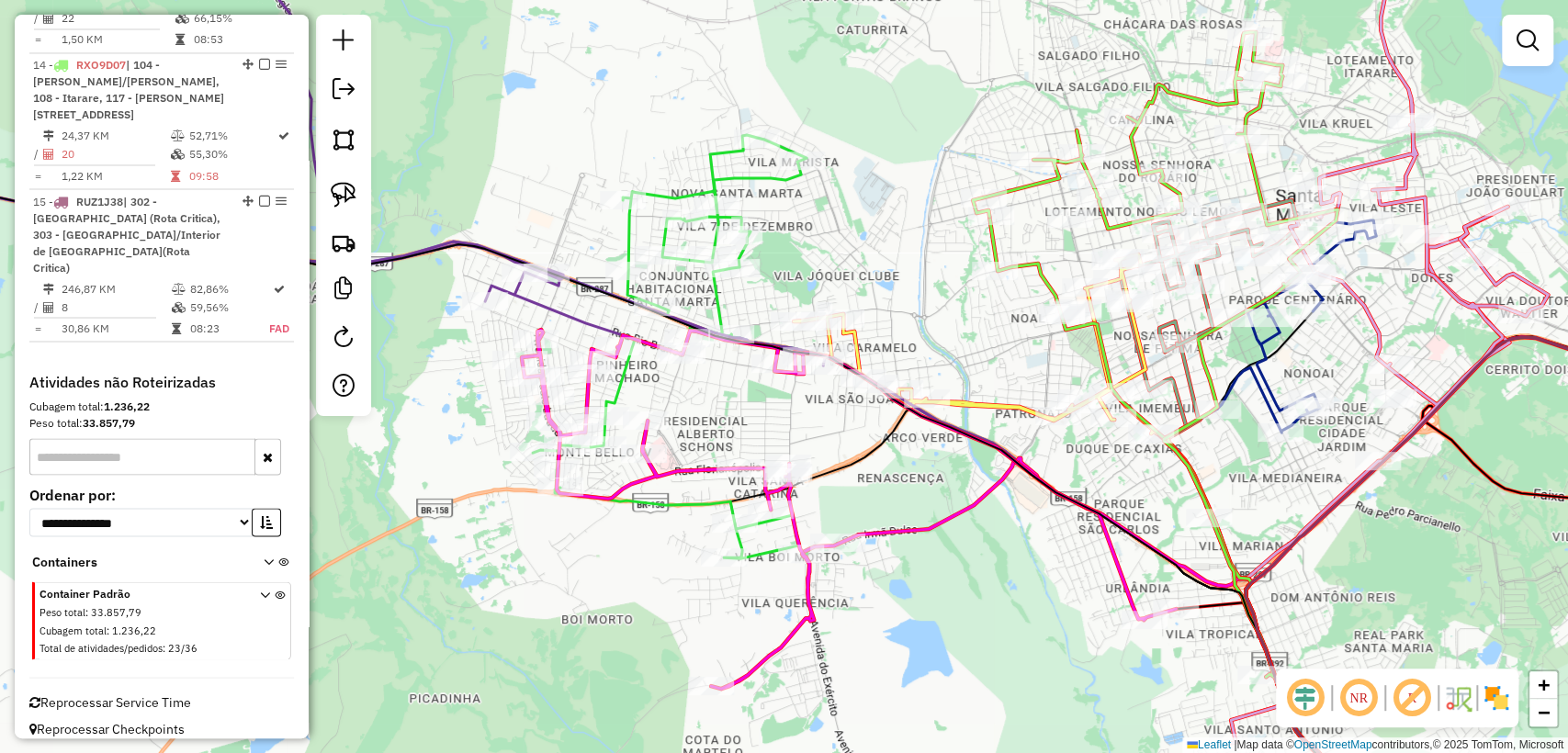
click at [665, 470] on icon at bounding box center [849, 509] width 654 height 359
select select "**********"
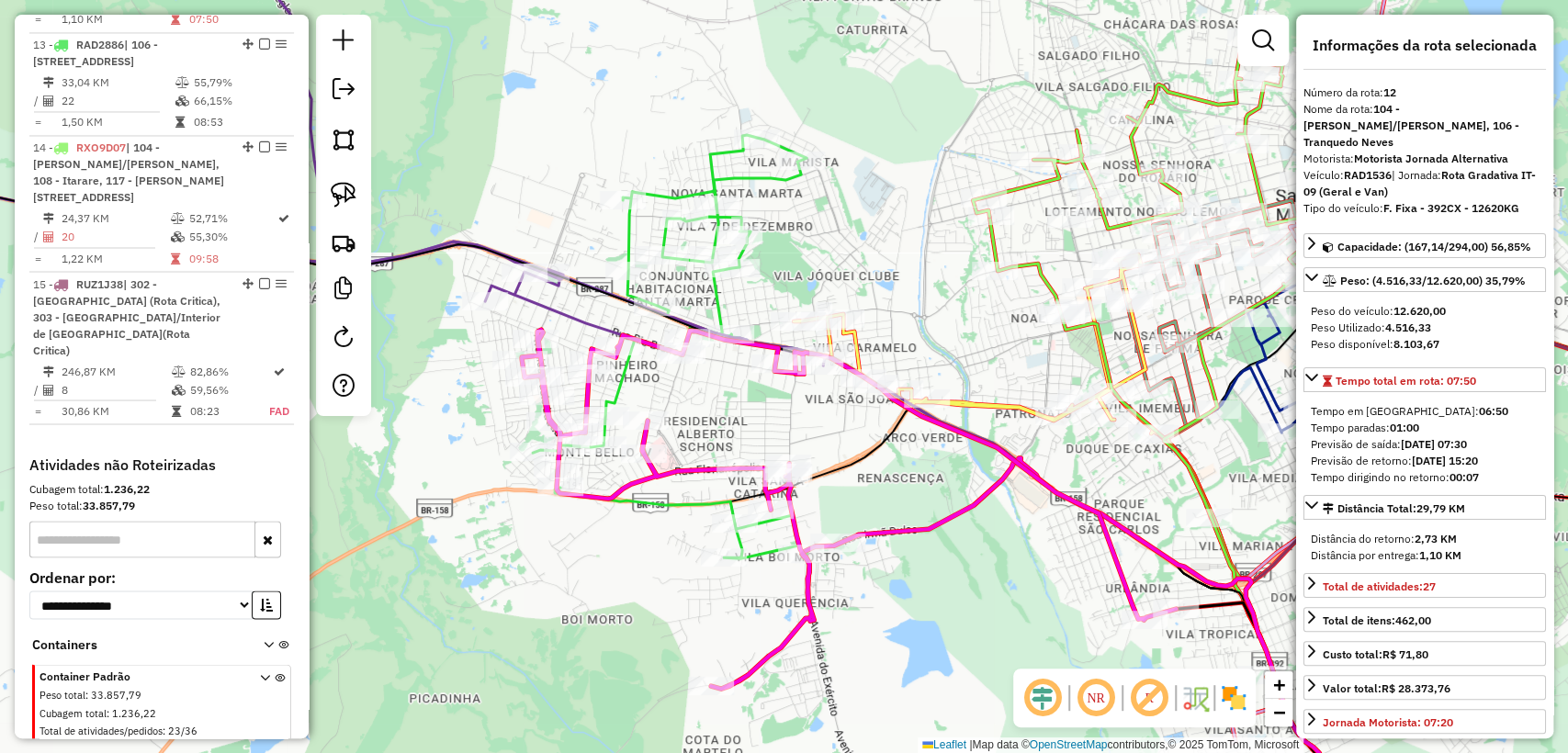
scroll to position [2068, 0]
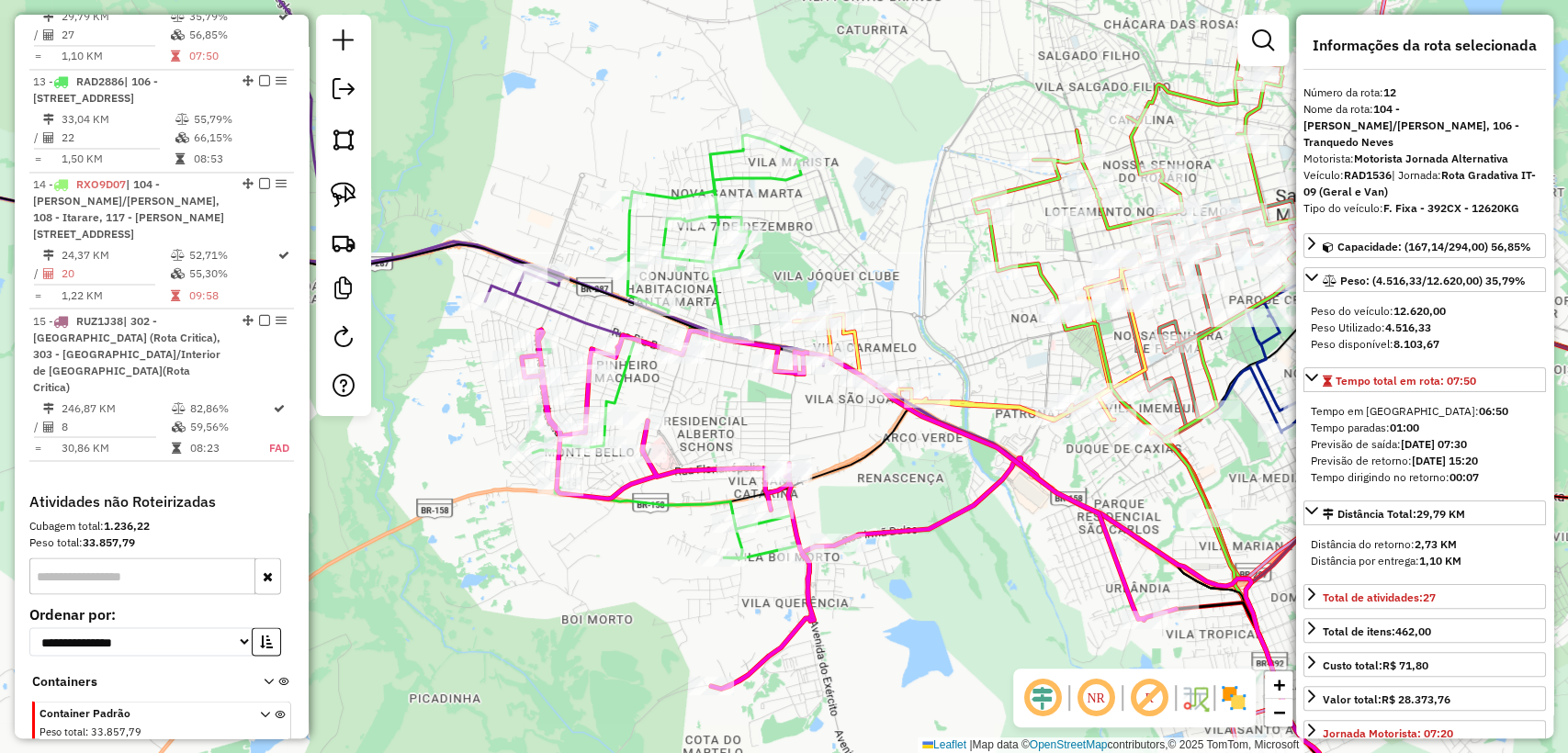
click at [715, 421] on div "Janela de atendimento Grade de atendimento Capacidade Transportadoras Veículos …" at bounding box center [784, 376] width 1568 height 753
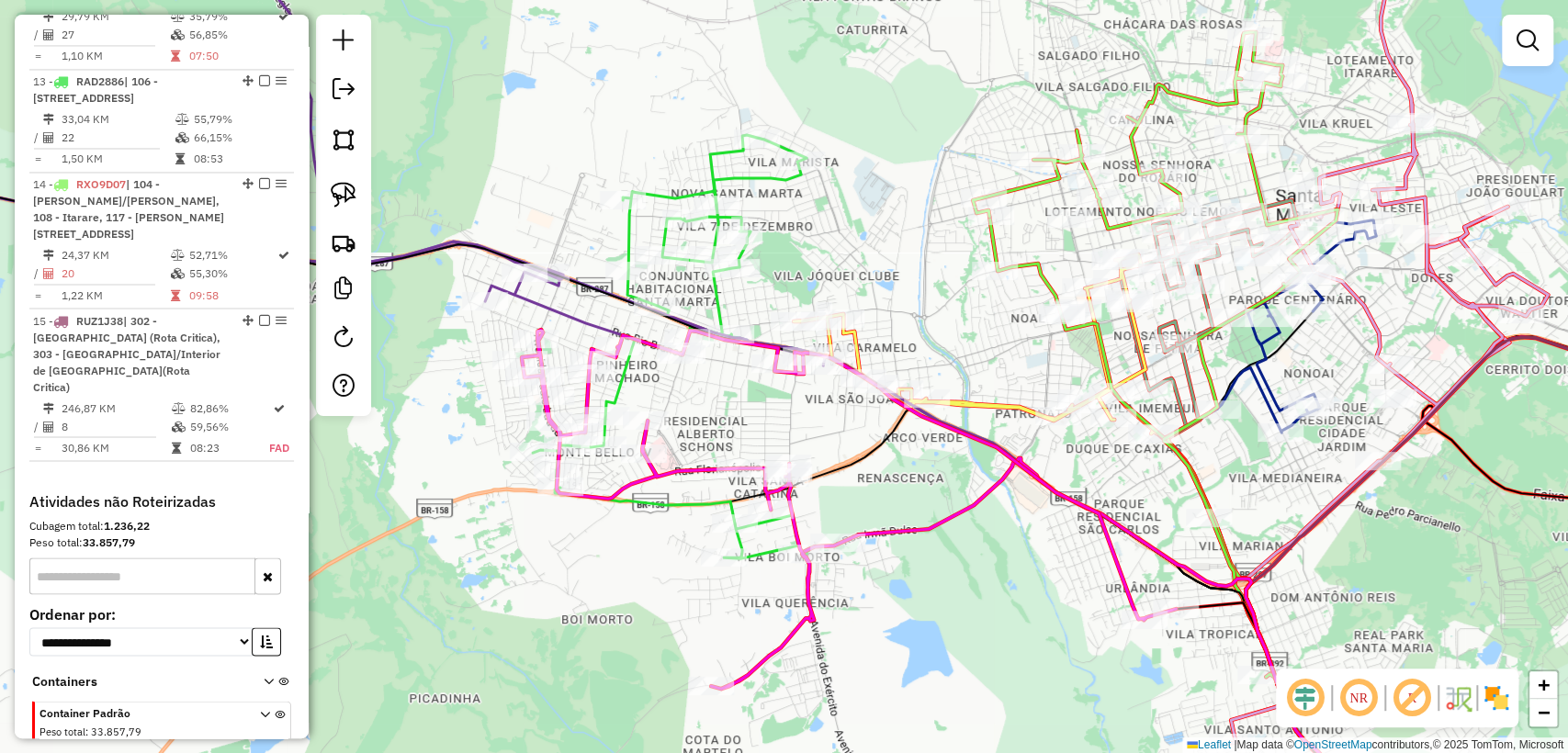
click at [628, 218] on icon at bounding box center [684, 346] width 304 height 424
select select "**********"
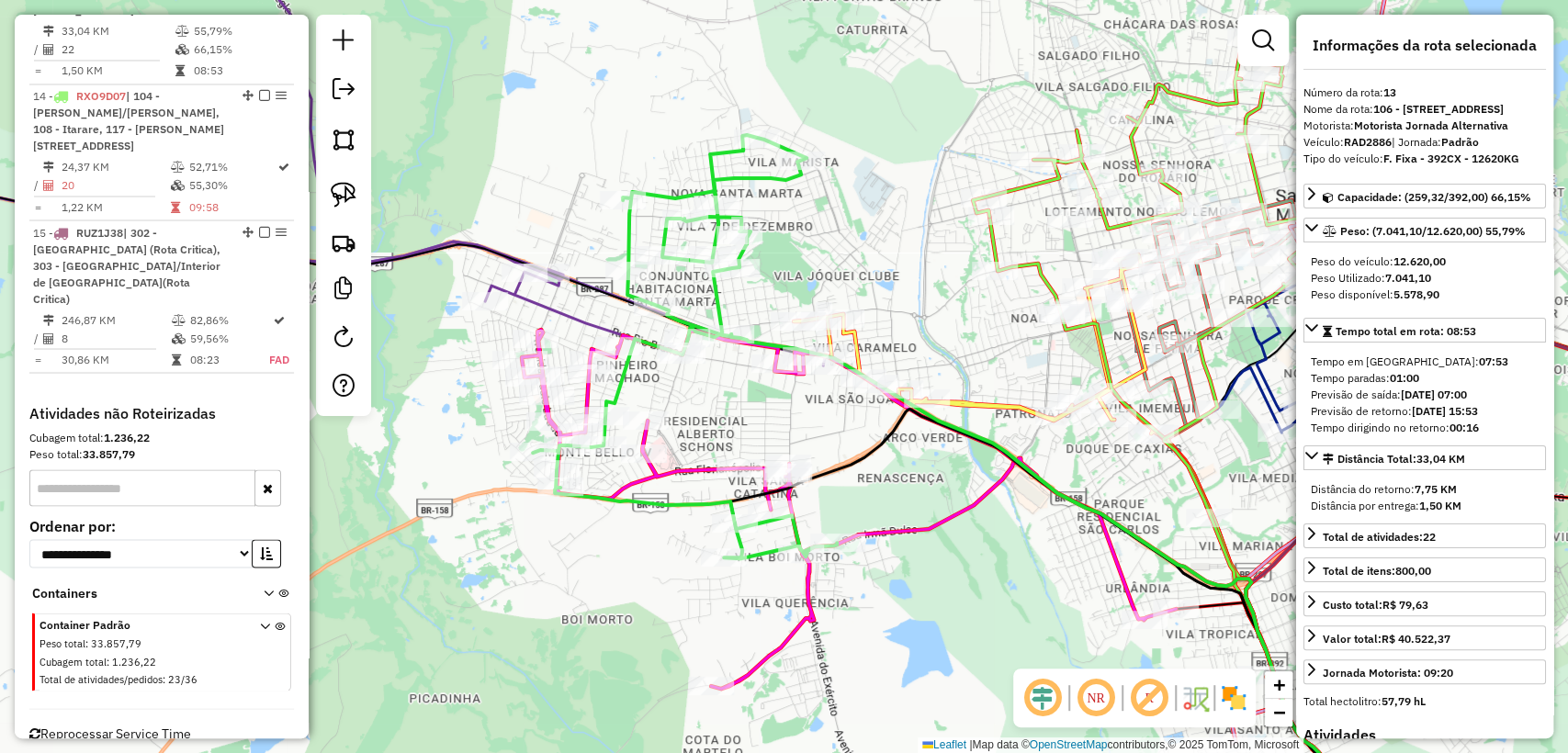
scroll to position [2188, 0]
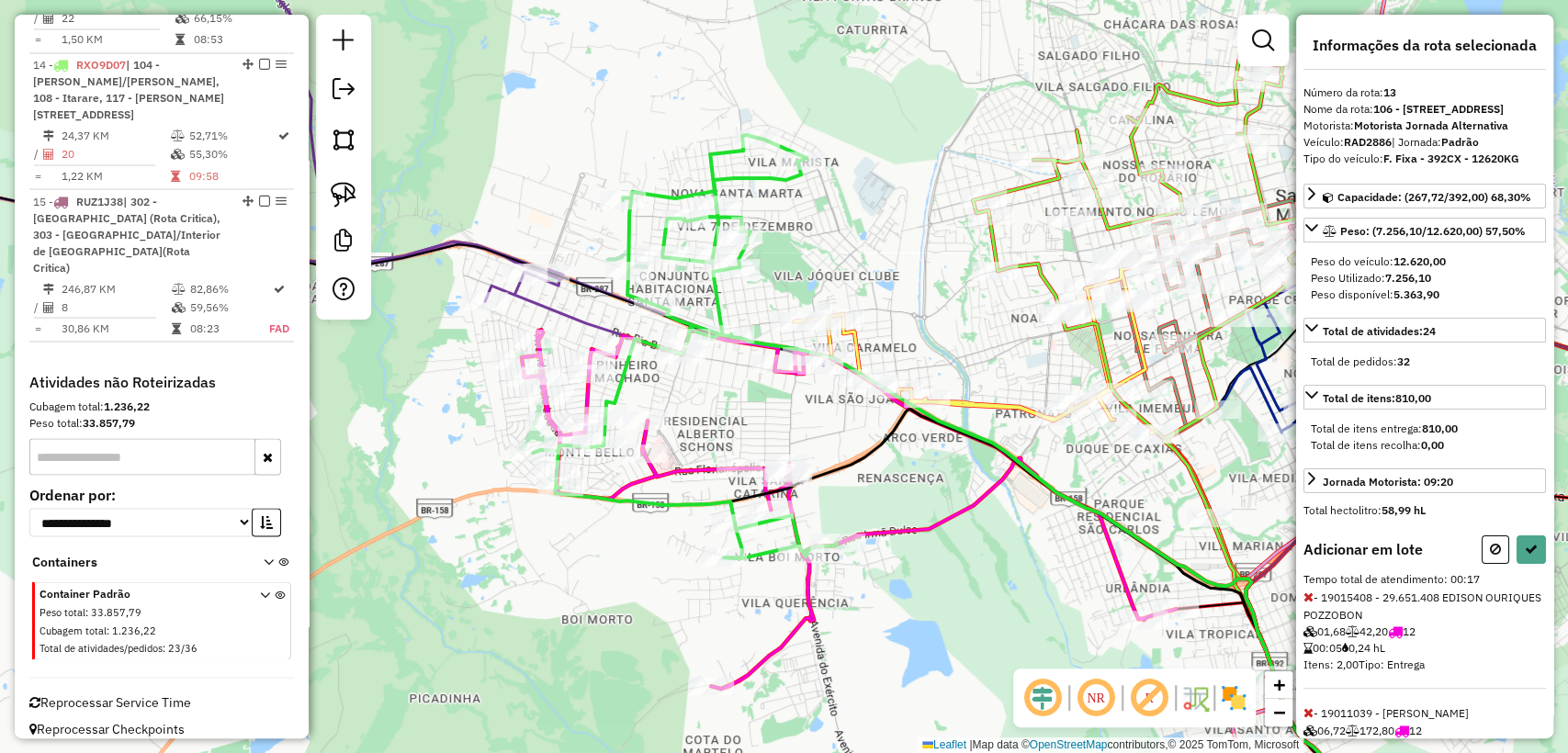
click at [699, 700] on div "Rota 12 - Placa RAD1536 19013960 - MINI MERCADO MACHADO Janela de atendimento G…" at bounding box center [784, 376] width 1568 height 753
click at [1525, 556] on icon at bounding box center [1532, 549] width 13 height 13
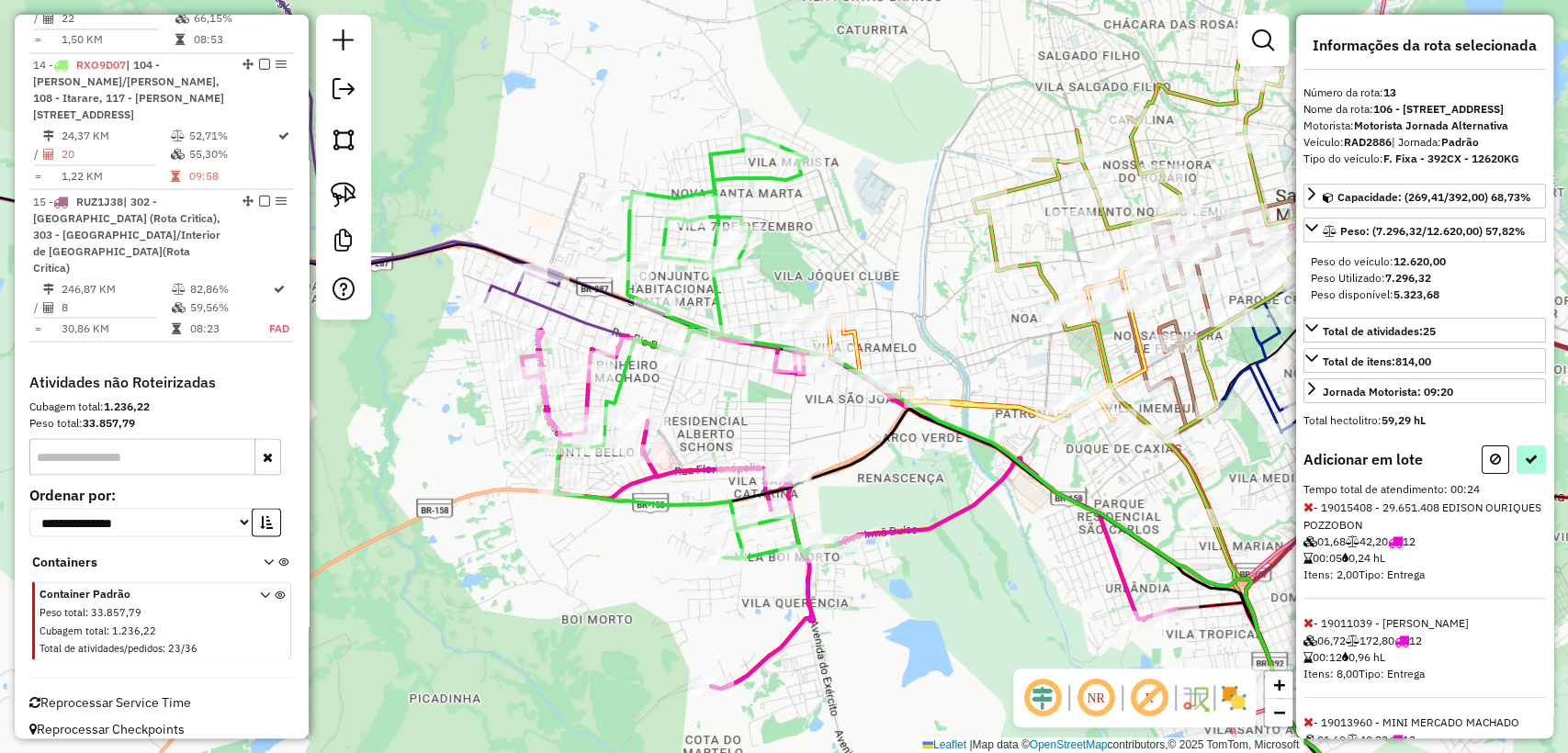
select select "**********"
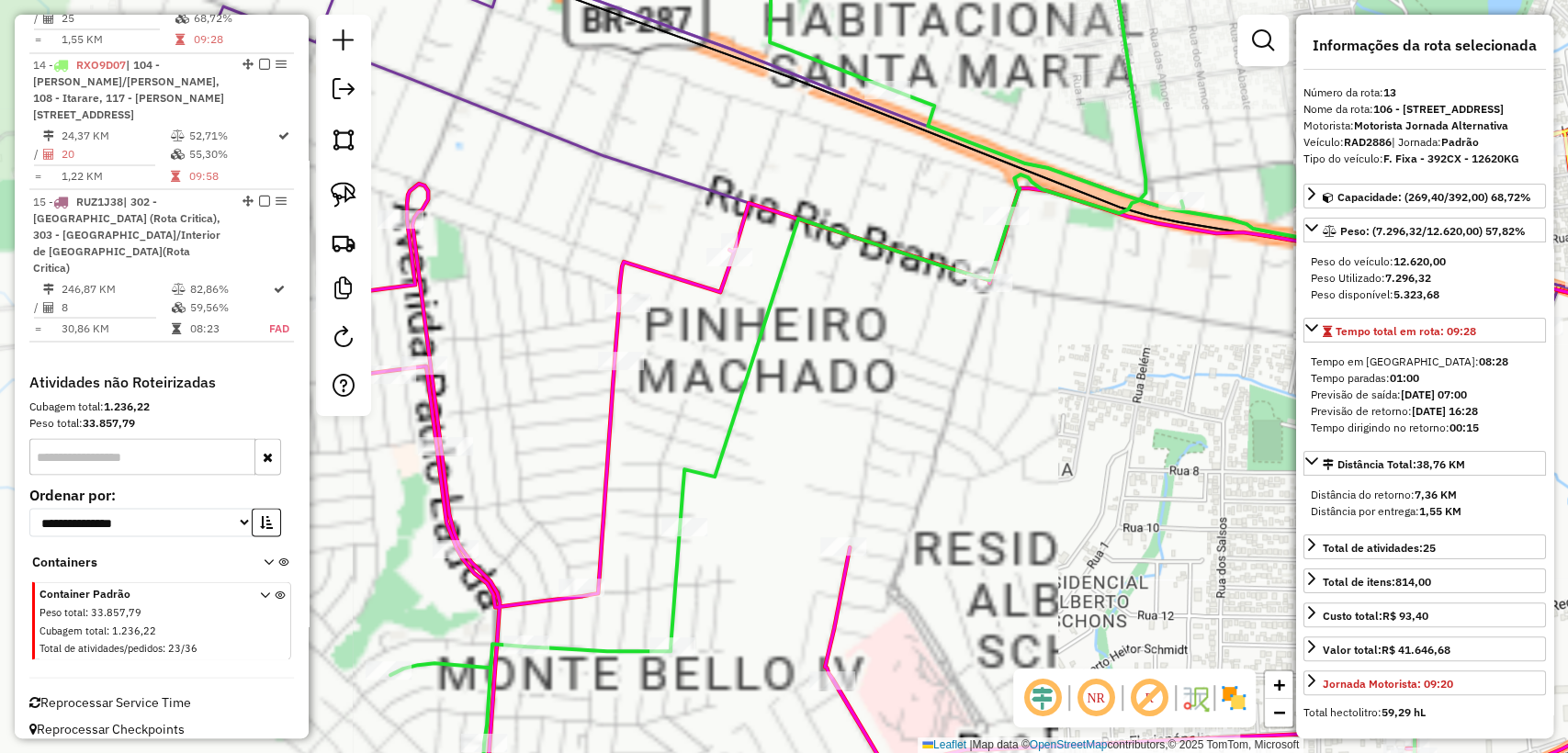
click at [617, 414] on icon at bounding box center [1034, 505] width 1380 height 644
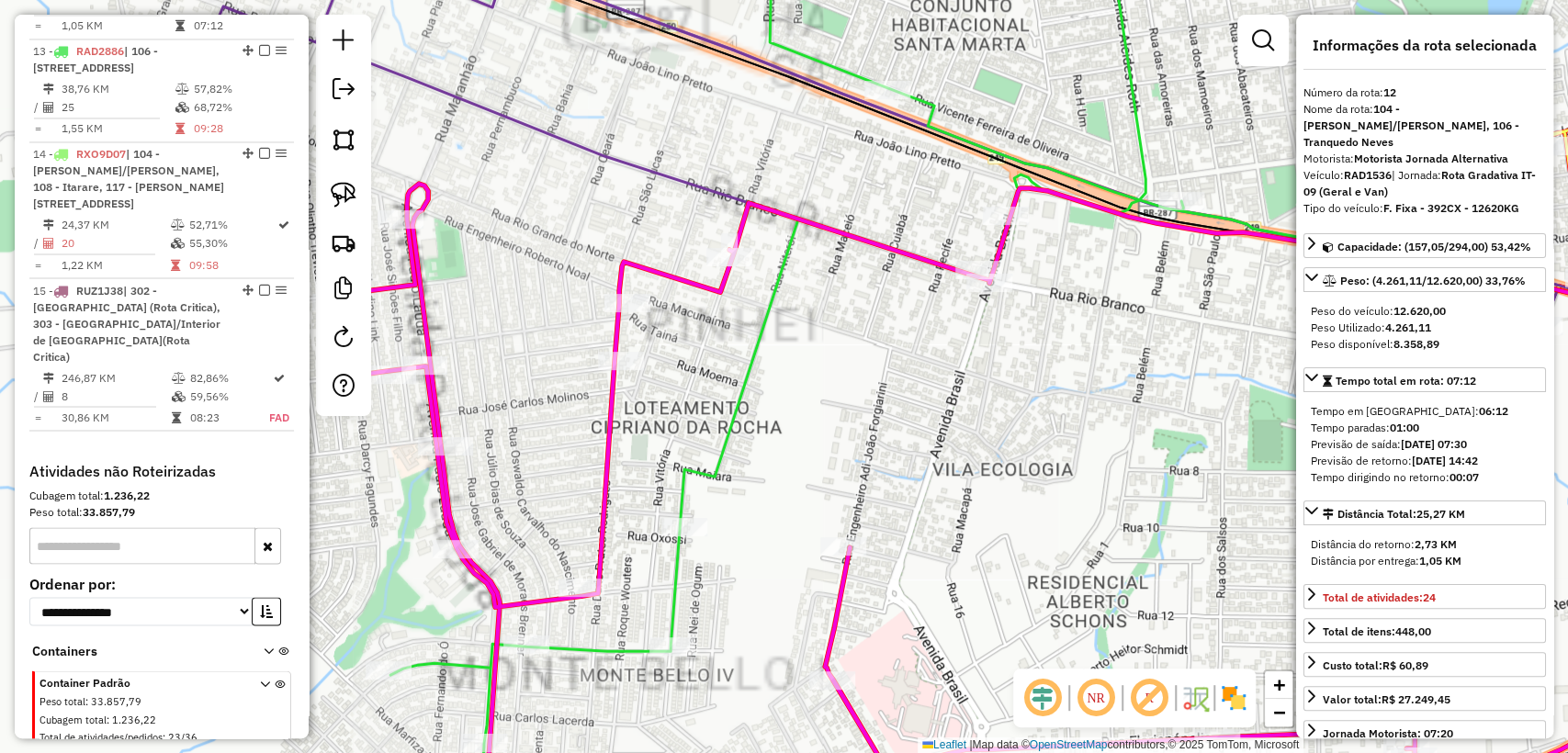
scroll to position [2068, 0]
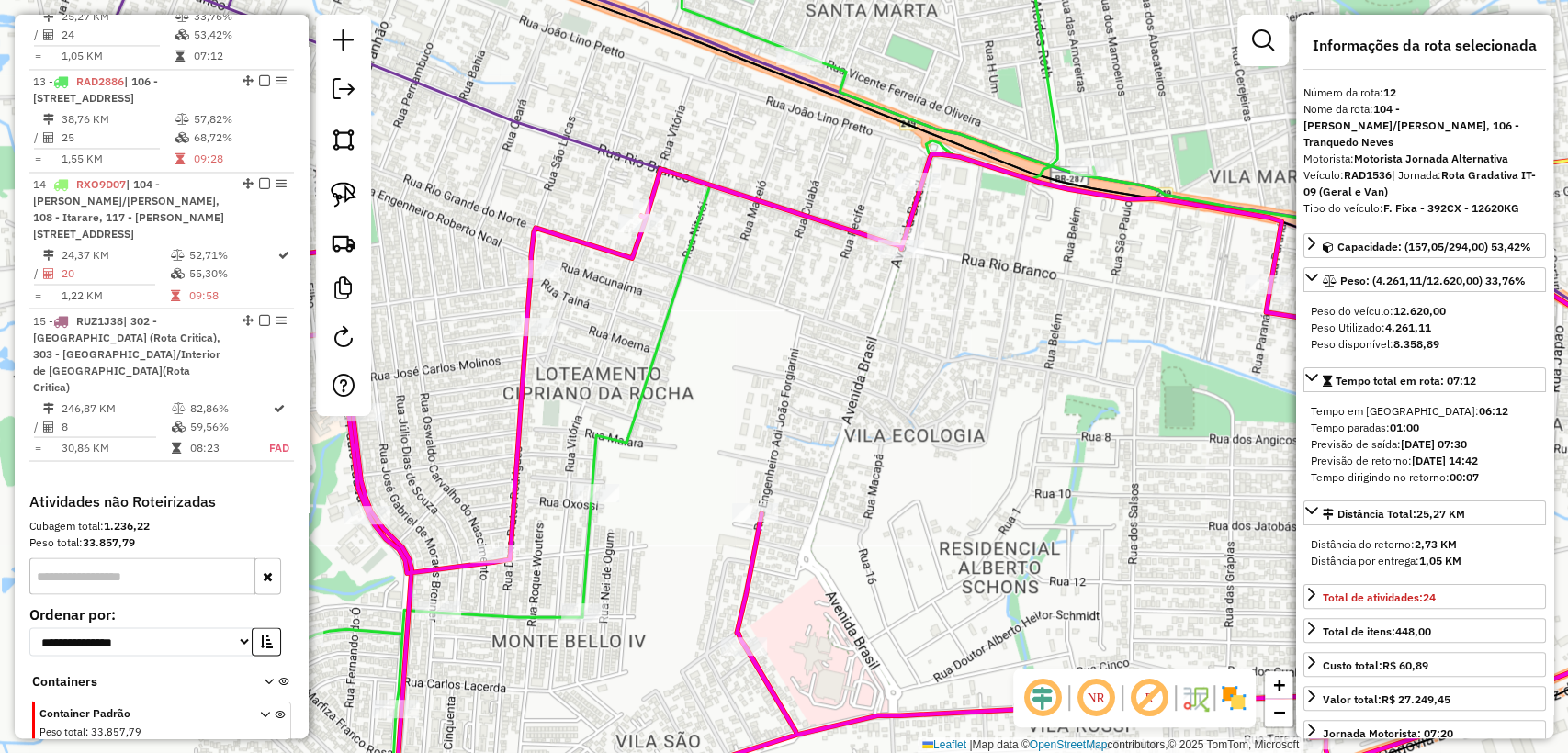
click at [880, 378] on div "Janela de atendimento Grade de atendimento Capacidade Transportadoras Veículos …" at bounding box center [784, 376] width 1568 height 753
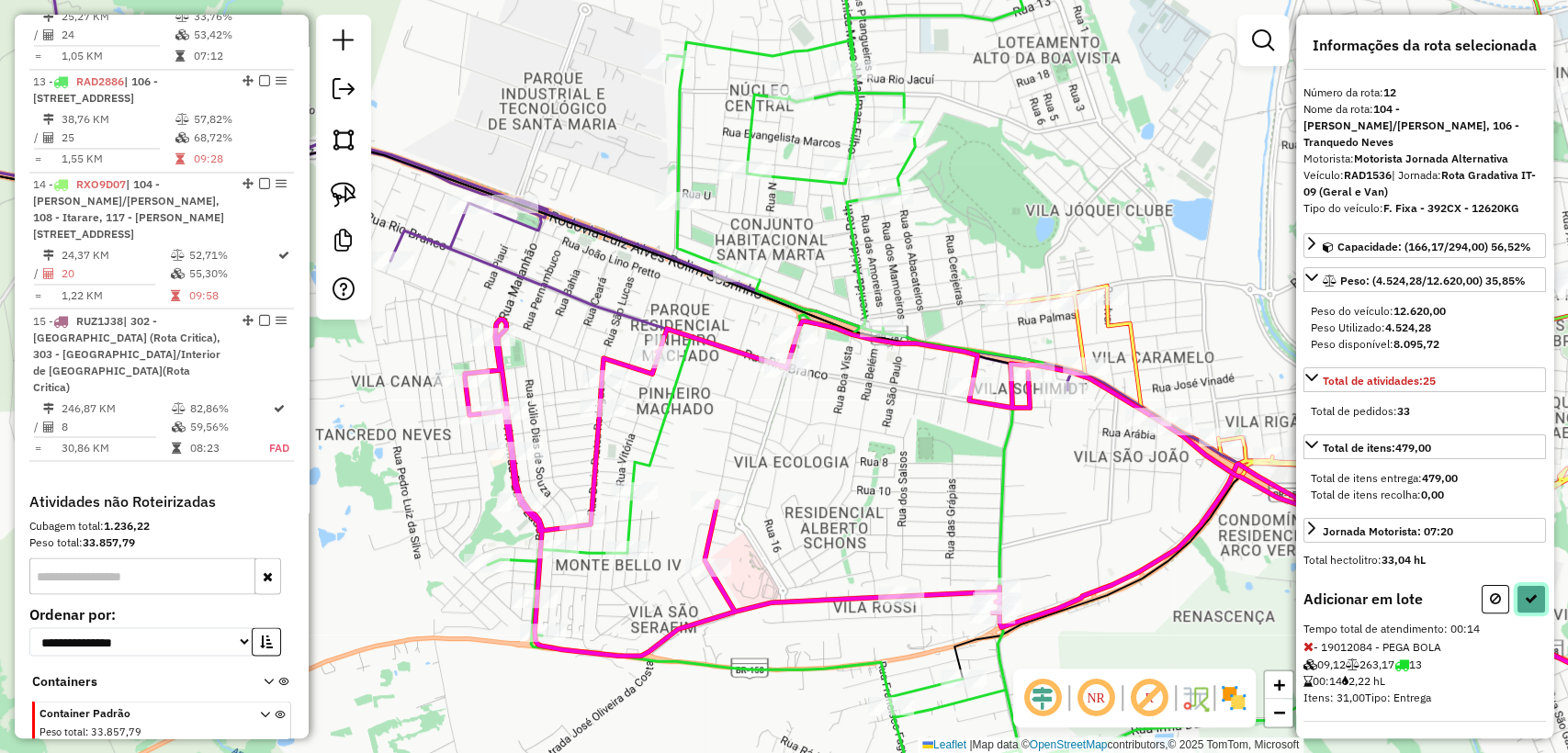
click at [1520, 585] on button at bounding box center [1531, 599] width 29 height 28
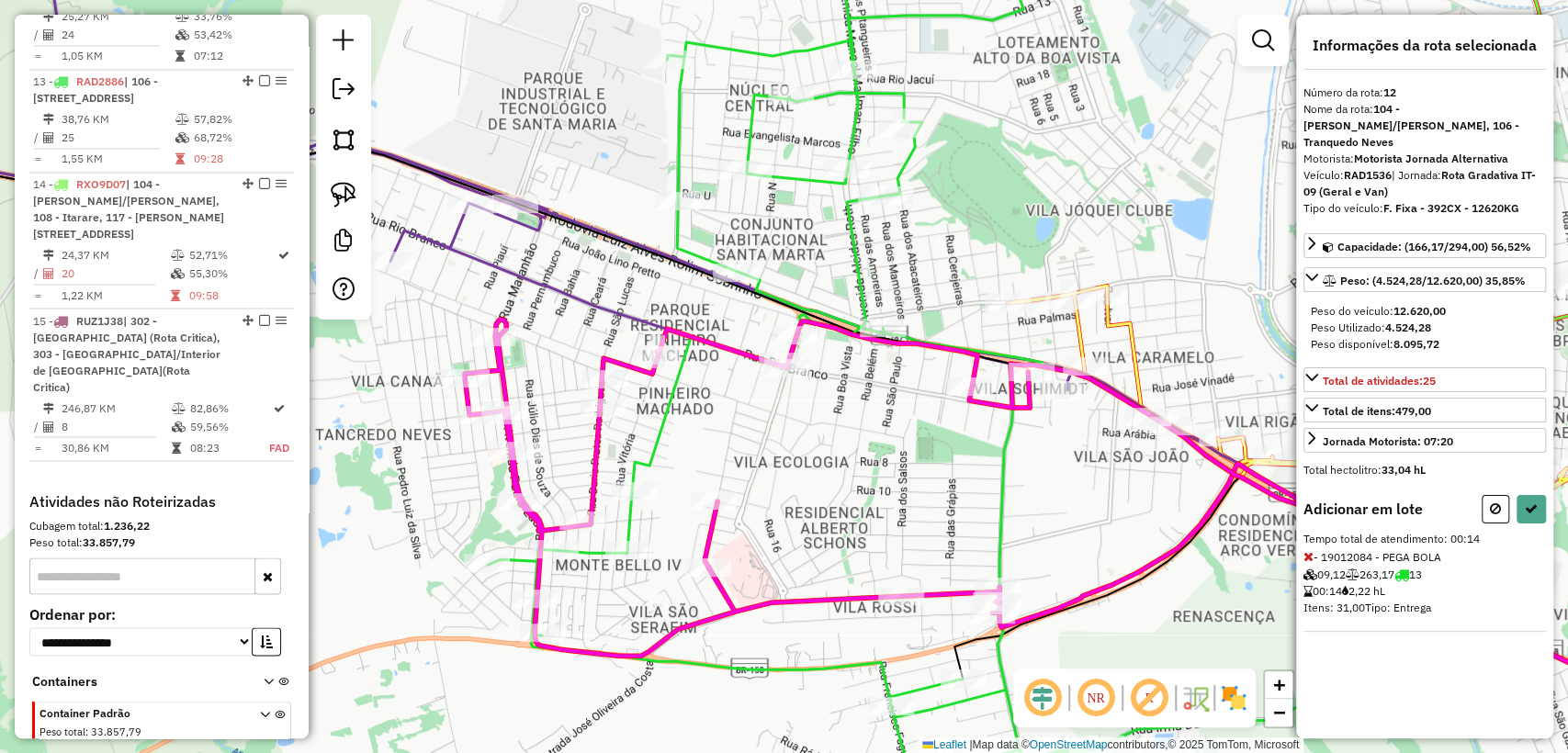
select select "**********"
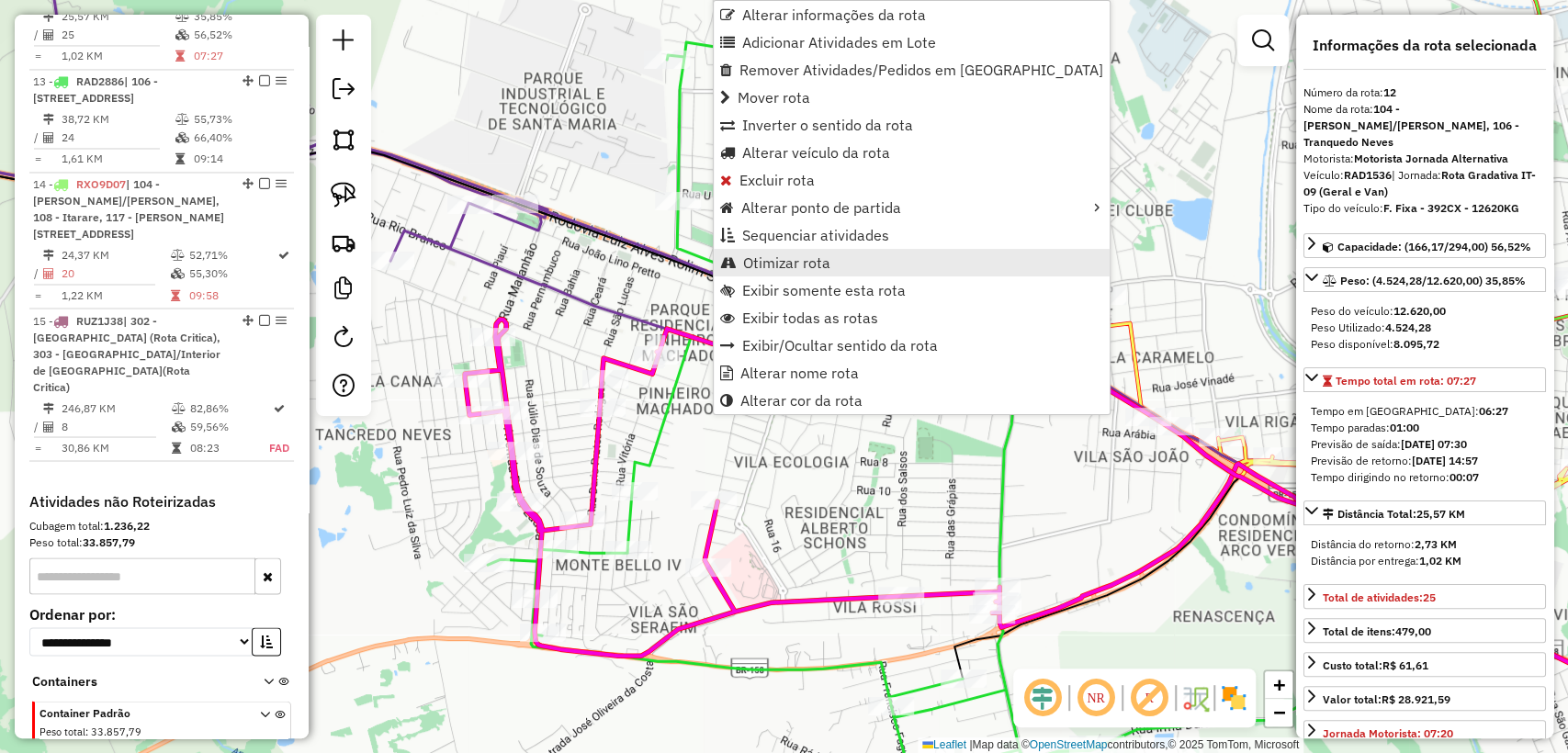
click at [809, 257] on span "Otimizar rota" at bounding box center [786, 263] width 87 height 15
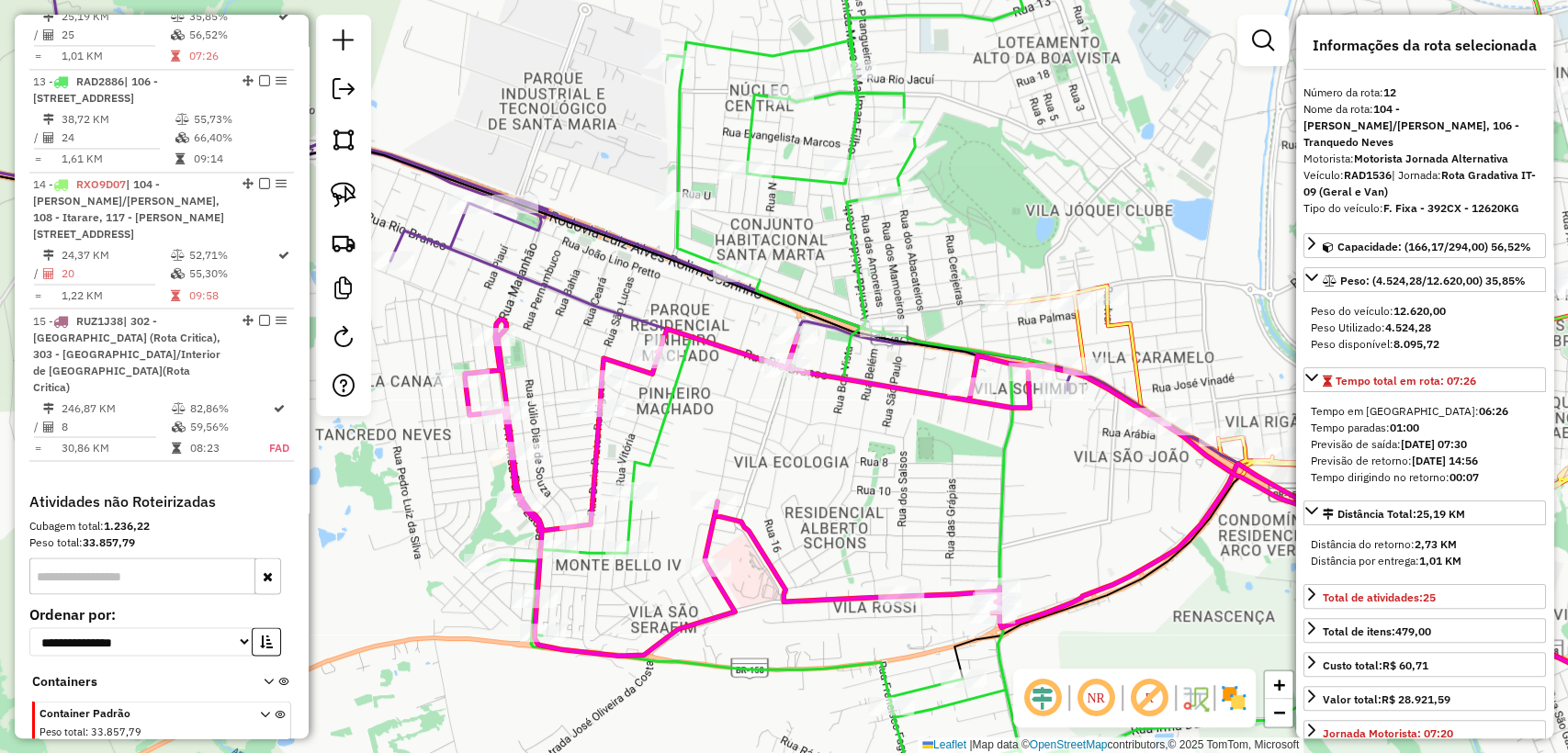
click at [653, 427] on icon at bounding box center [791, 379] width 608 height 898
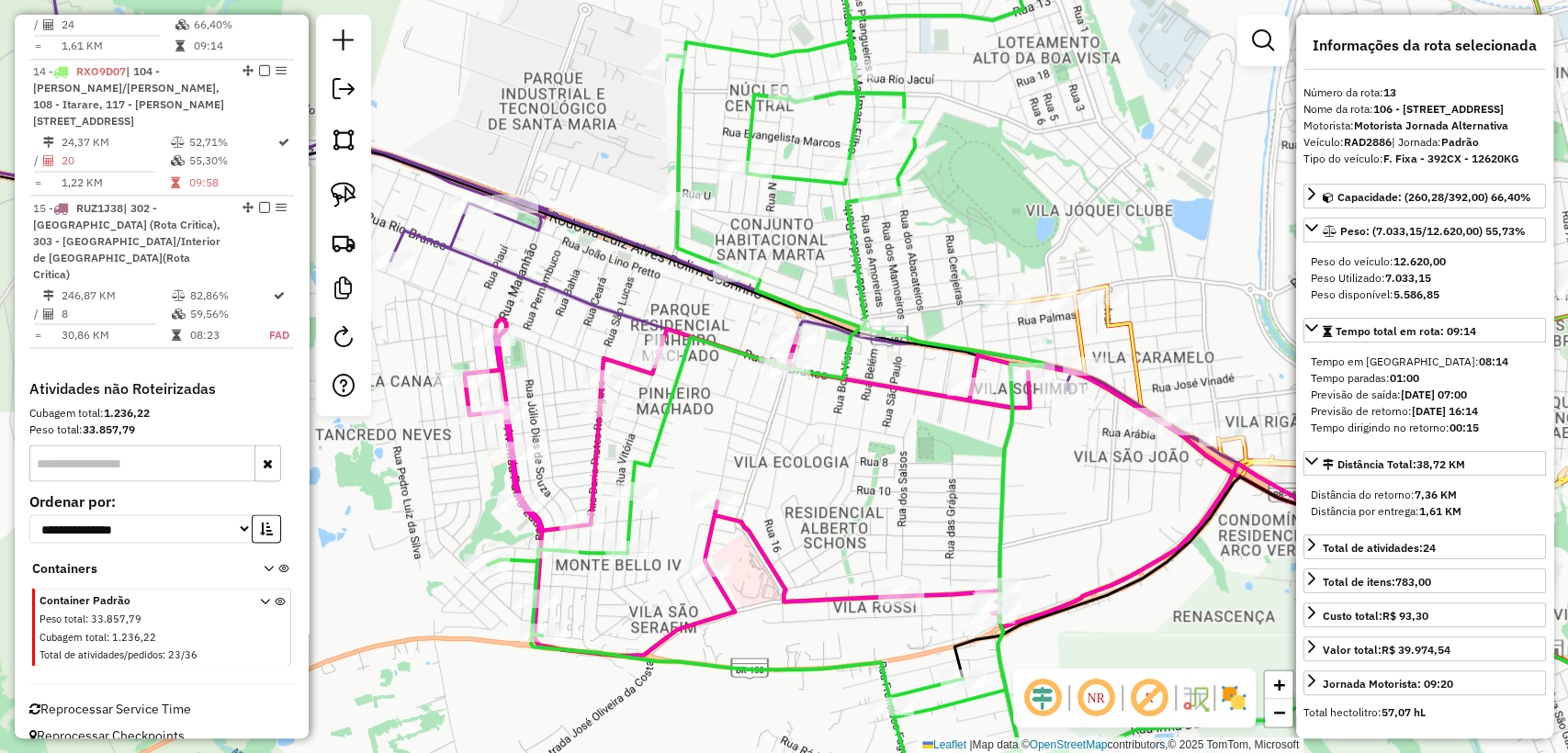
scroll to position [2188, 0]
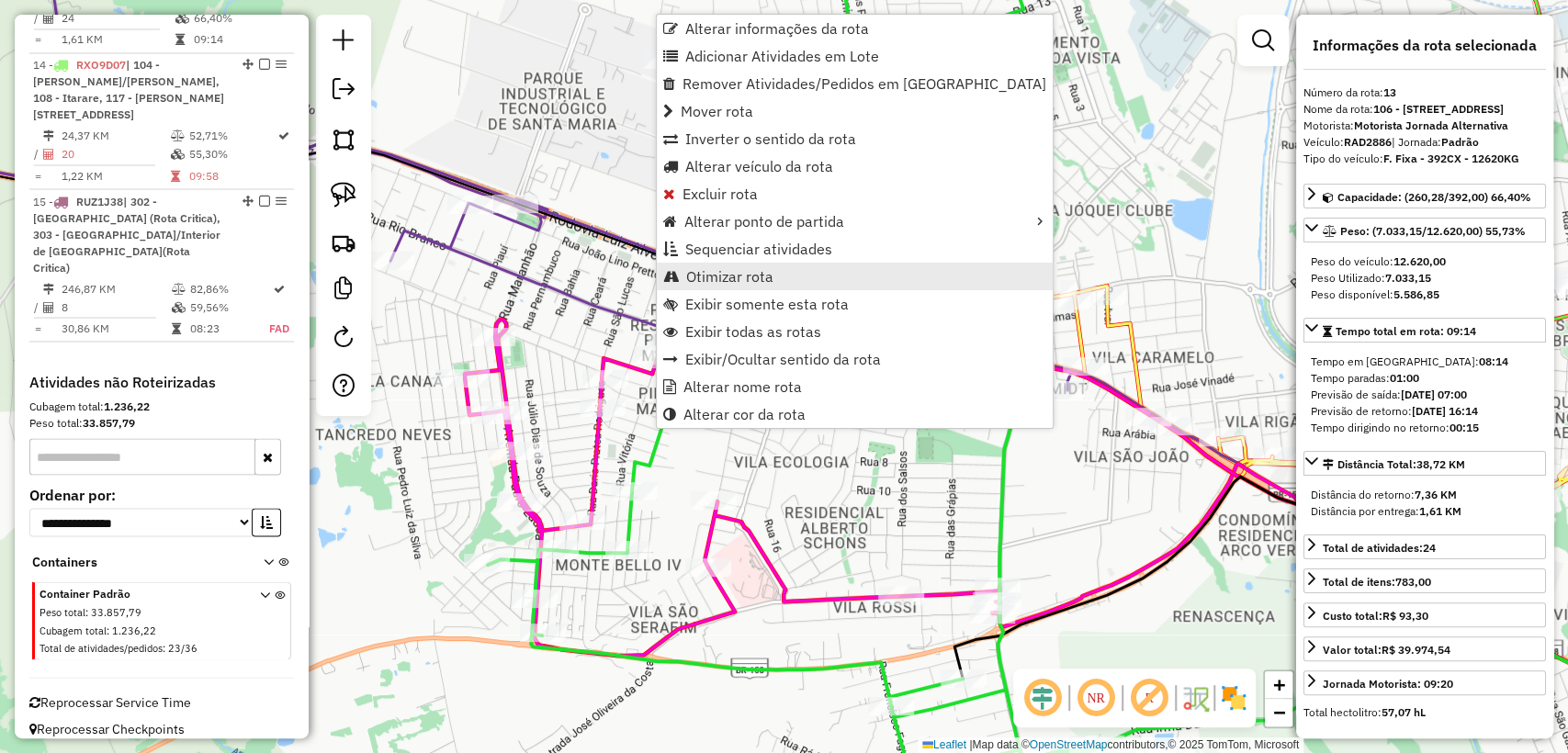
click at [768, 281] on span "Otimizar rota" at bounding box center [729, 277] width 87 height 15
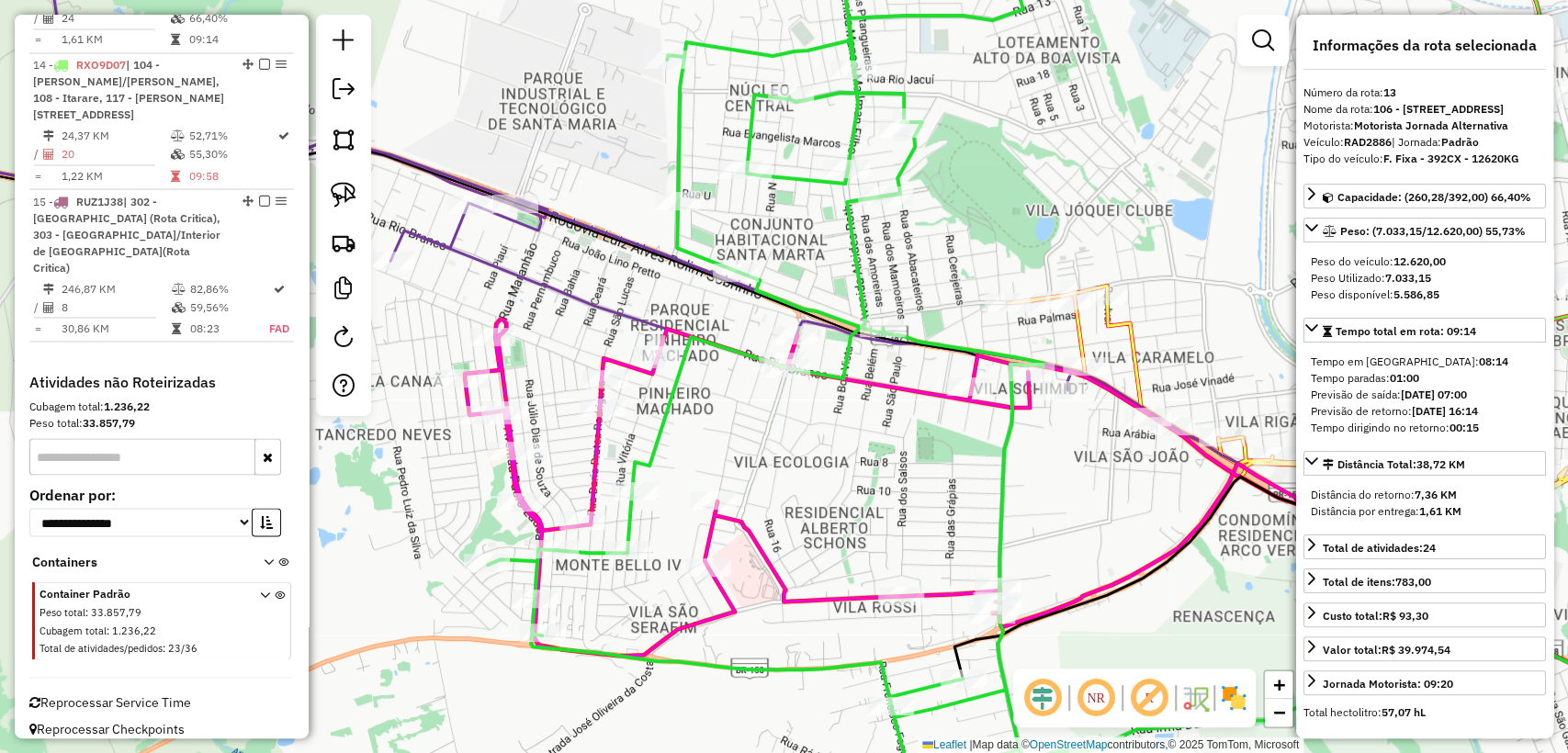
click at [592, 554] on icon at bounding box center [791, 379] width 608 height 898
click at [615, 448] on div "Janela de atendimento Grade de atendimento Capacidade Transportadoras Veículos …" at bounding box center [784, 376] width 1568 height 753
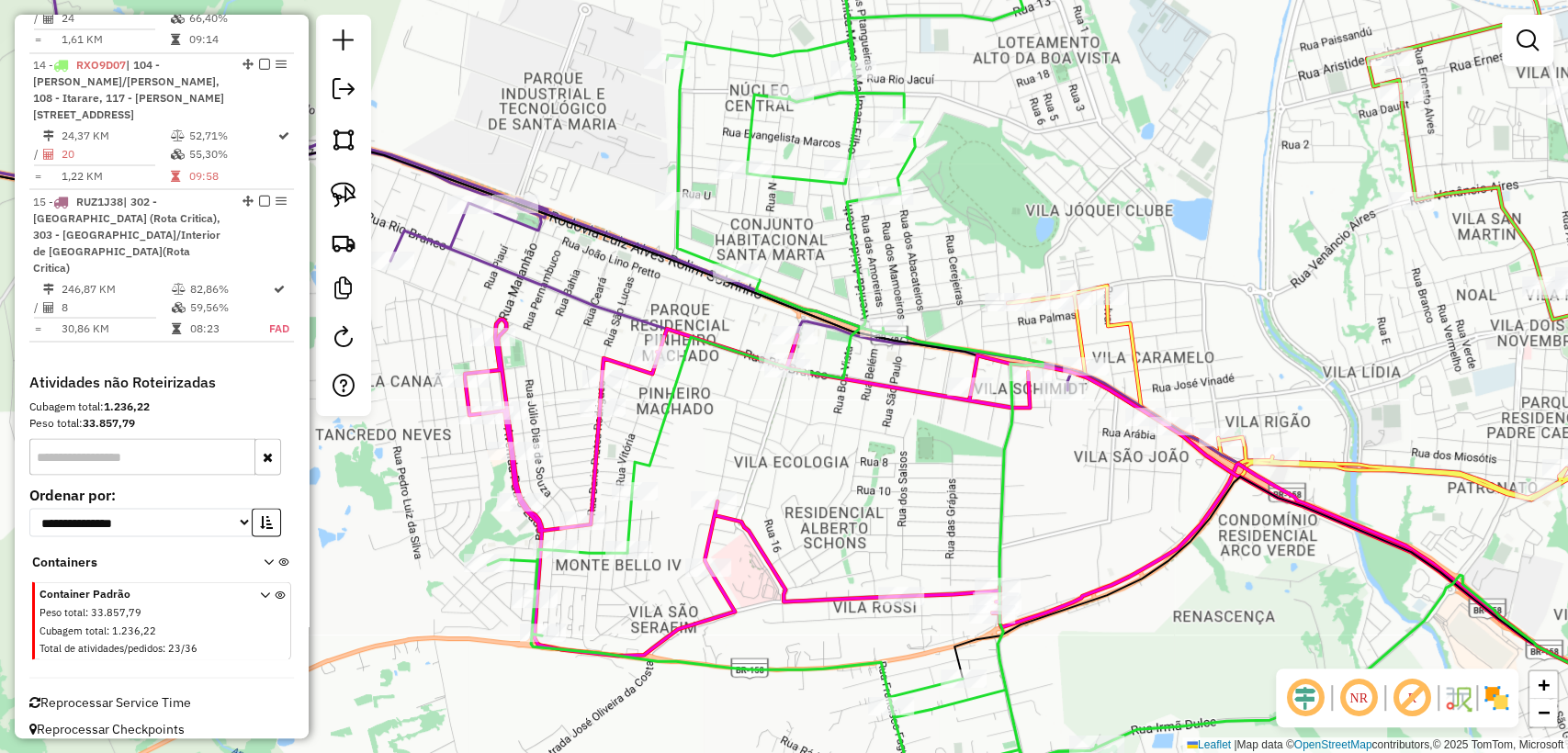
click at [606, 449] on icon at bounding box center [1067, 574] width 1206 height 509
select select "**********"
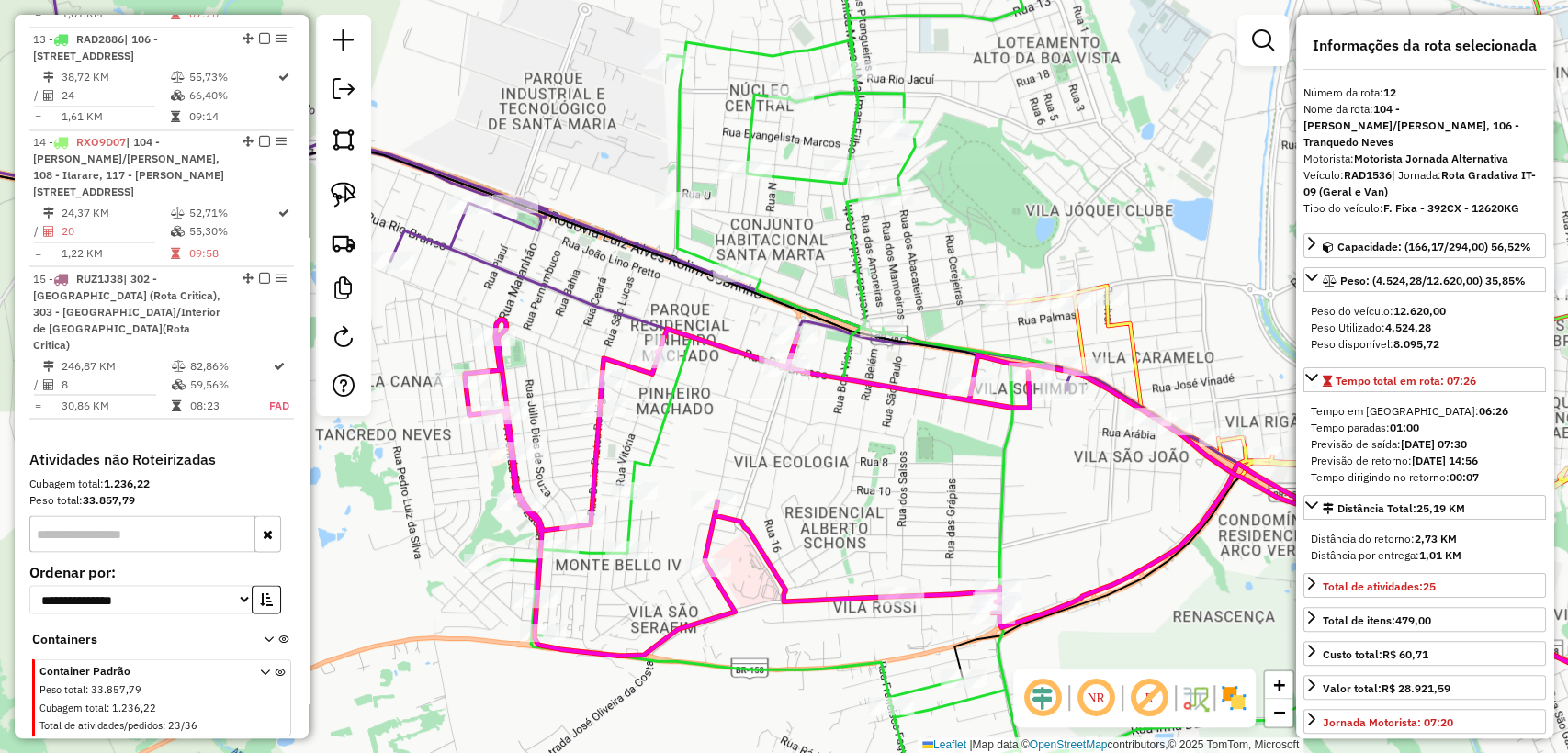
scroll to position [2068, 0]
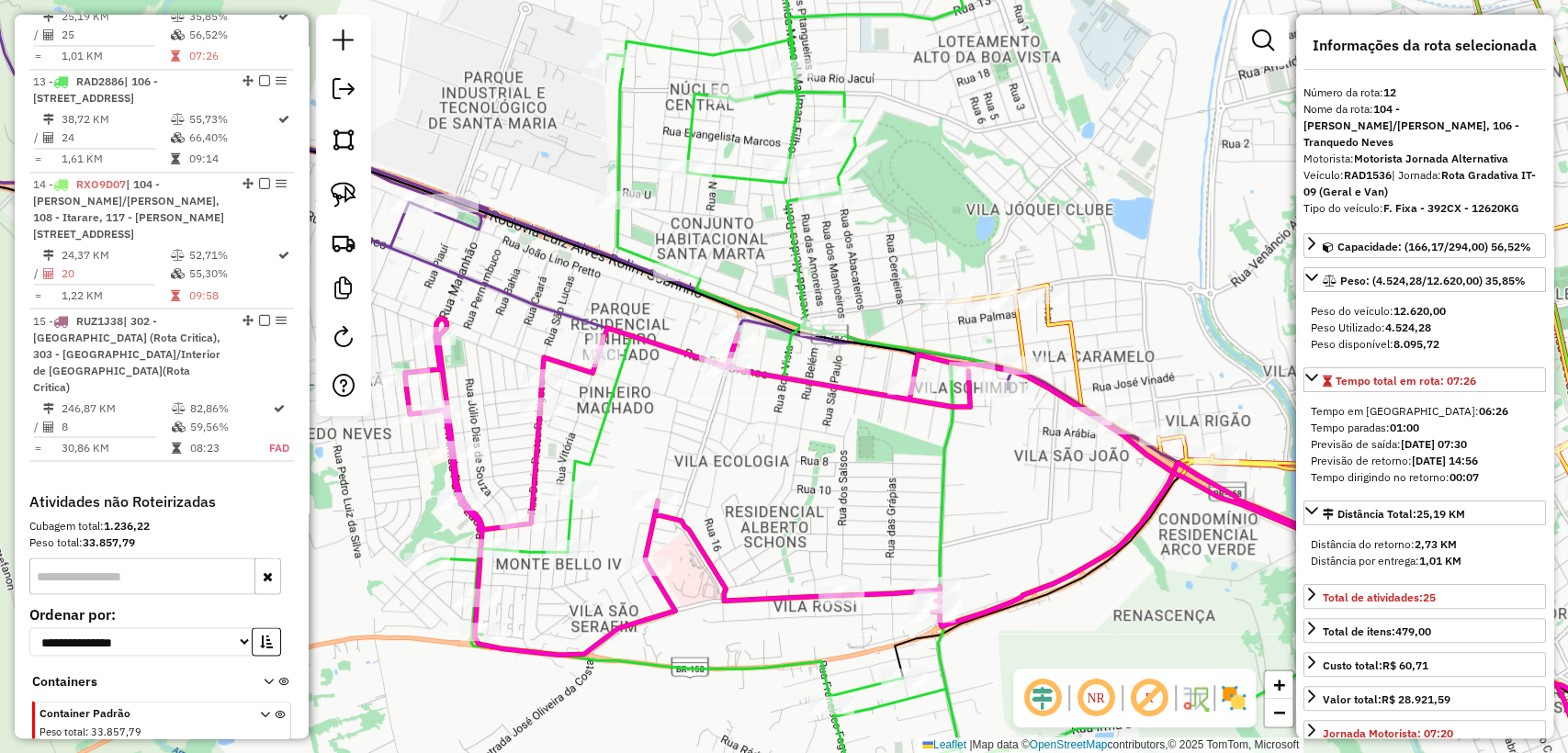
drag, startPoint x: 844, startPoint y: 486, endPoint x: 741, endPoint y: 479, distance: 103.2
click at [741, 479] on div "Janela de atendimento Grade de atendimento Capacidade Transportadoras Veículos …" at bounding box center [784, 376] width 1568 height 753
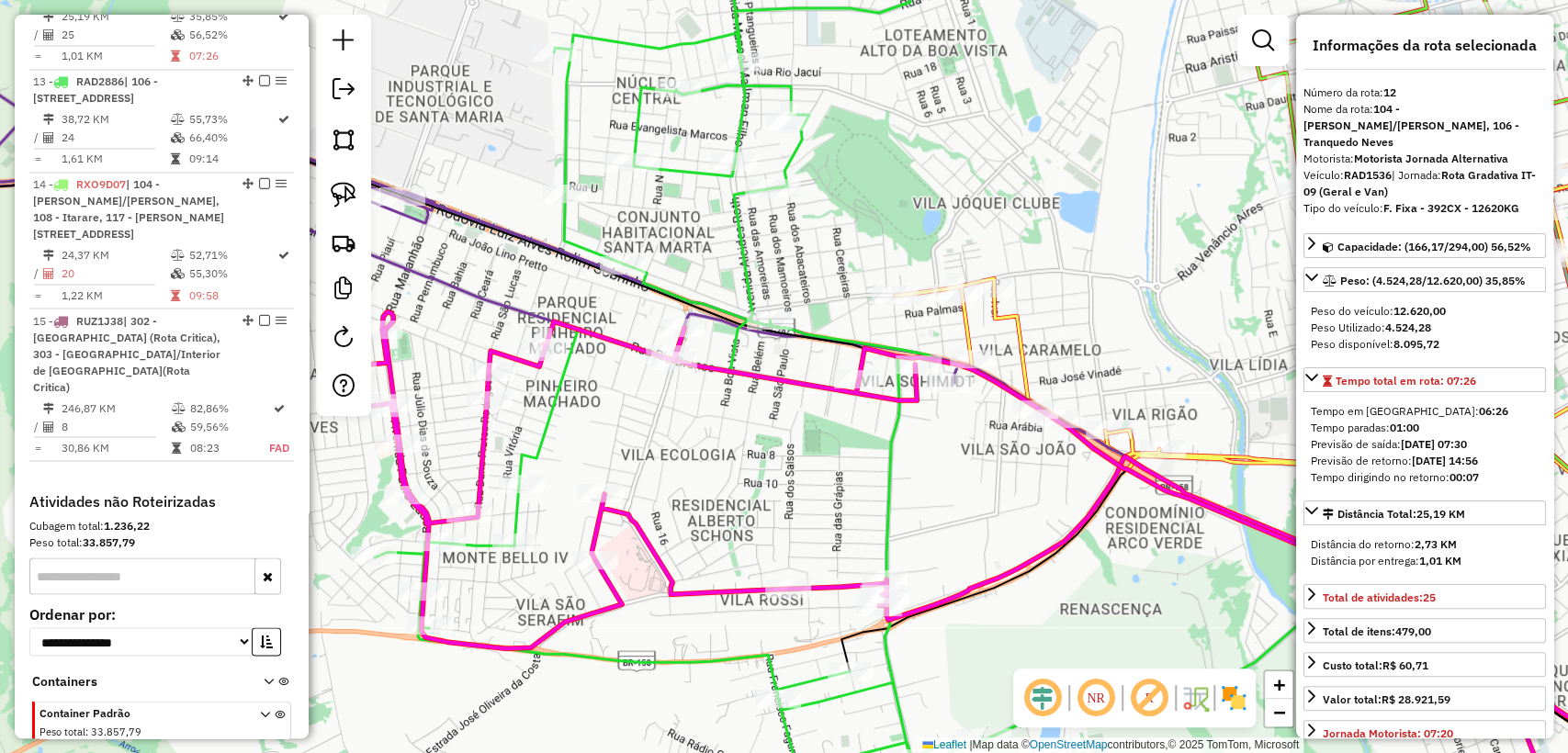
drag, startPoint x: 491, startPoint y: 287, endPoint x: 507, endPoint y: 297, distance: 18.9
click at [507, 297] on div "Rota 12 - Placa RAD1536 19000593 - FOLLIS GINASIO DE ES Rota 12 - Placa RAD1536…" at bounding box center [784, 376] width 1568 height 753
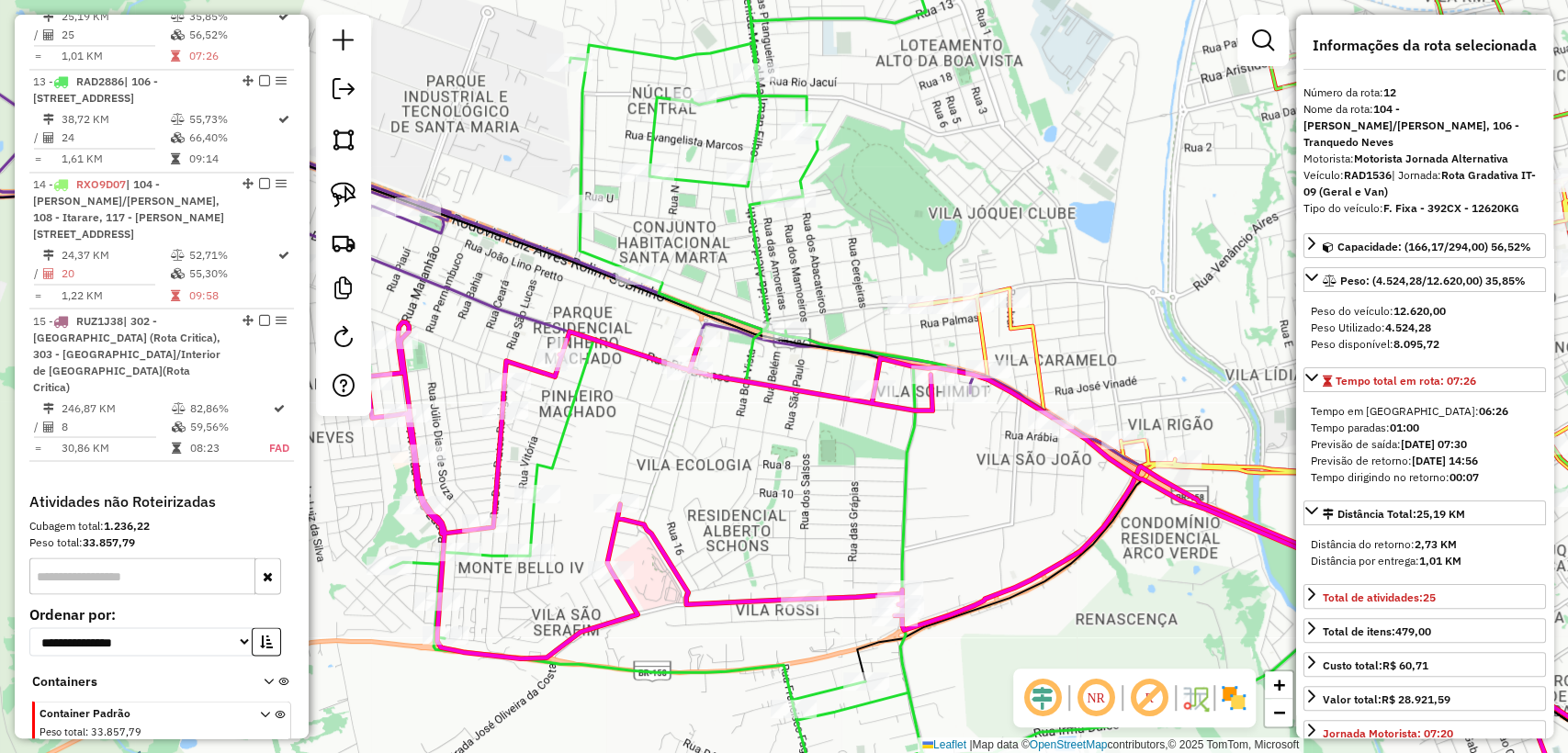
click at [494, 308] on icon at bounding box center [459, 158] width 1028 height 469
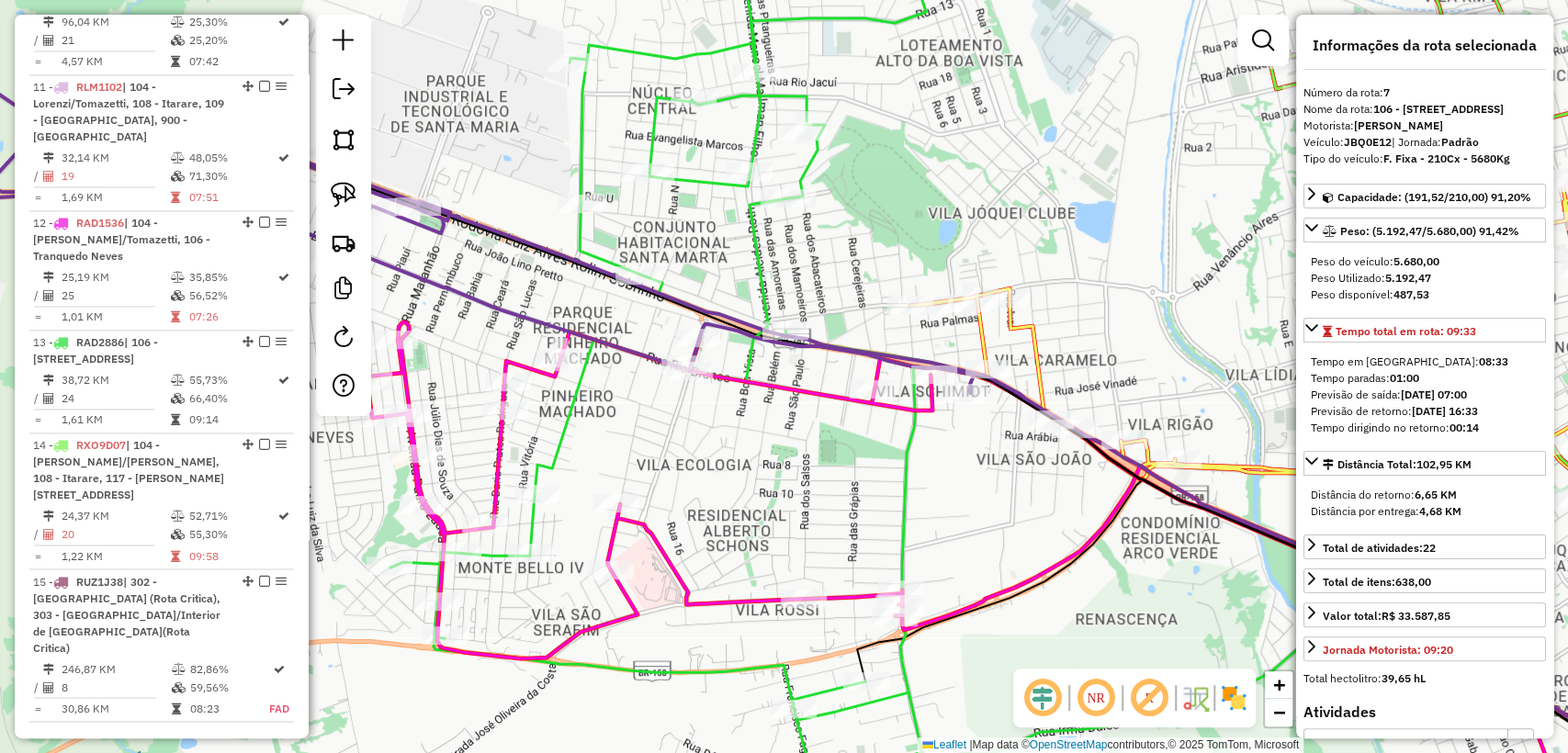
scroll to position [1488, 0]
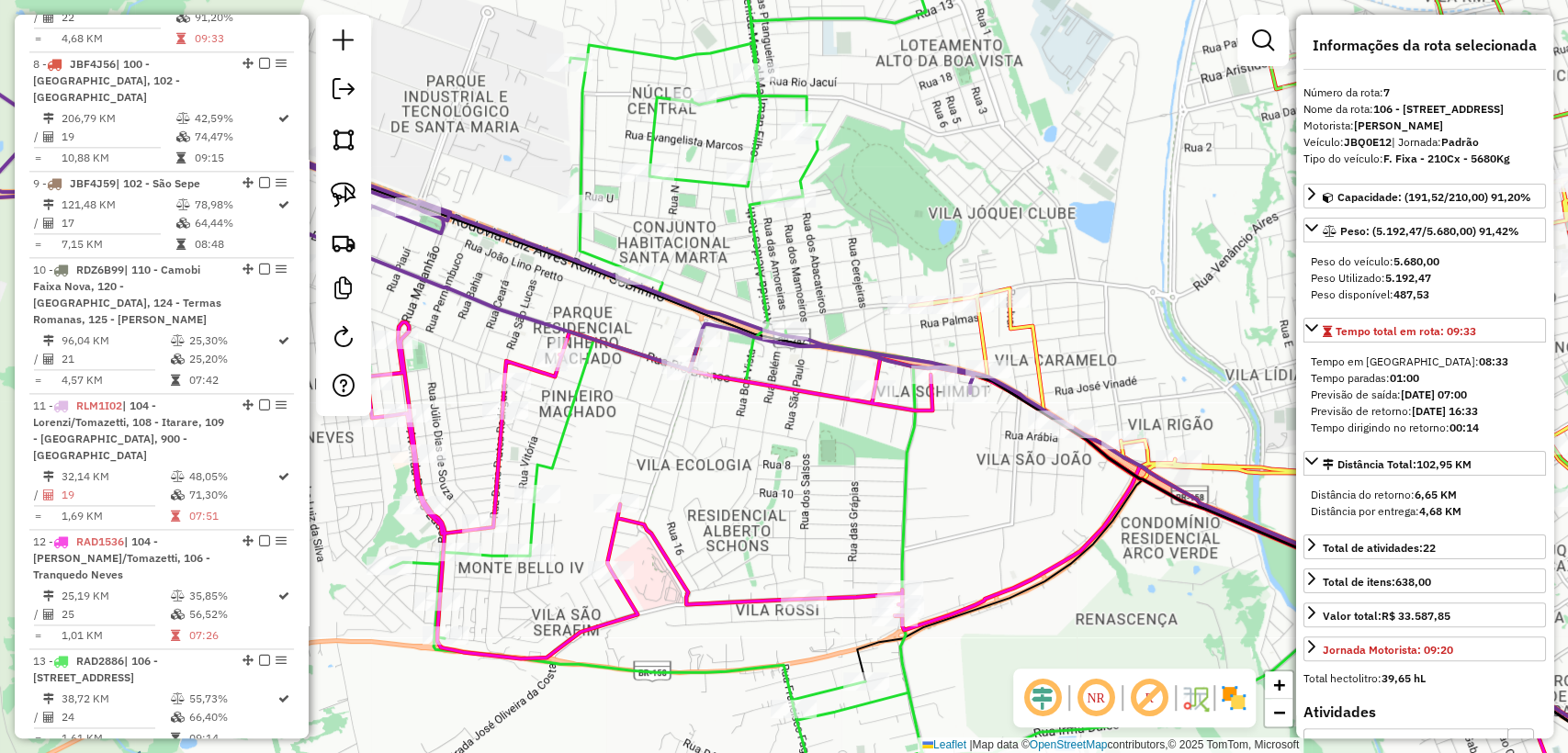
click at [772, 270] on div "Janela de atendimento Grade de atendimento Capacidade Transportadoras Veículos …" at bounding box center [784, 376] width 1568 height 753
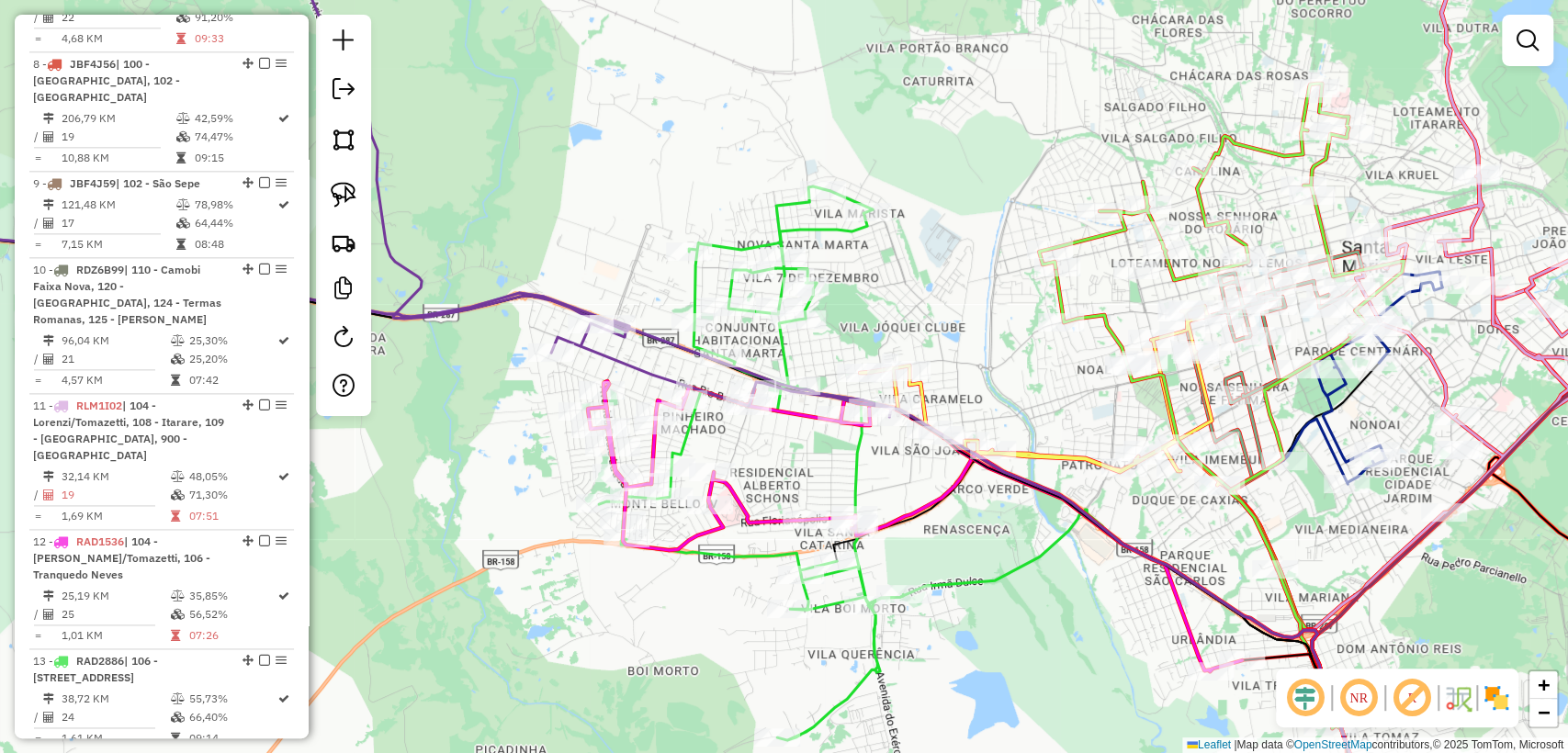
click at [878, 306] on div "Janela de atendimento Grade de atendimento Capacidade Transportadoras Veículos …" at bounding box center [784, 376] width 1568 height 753
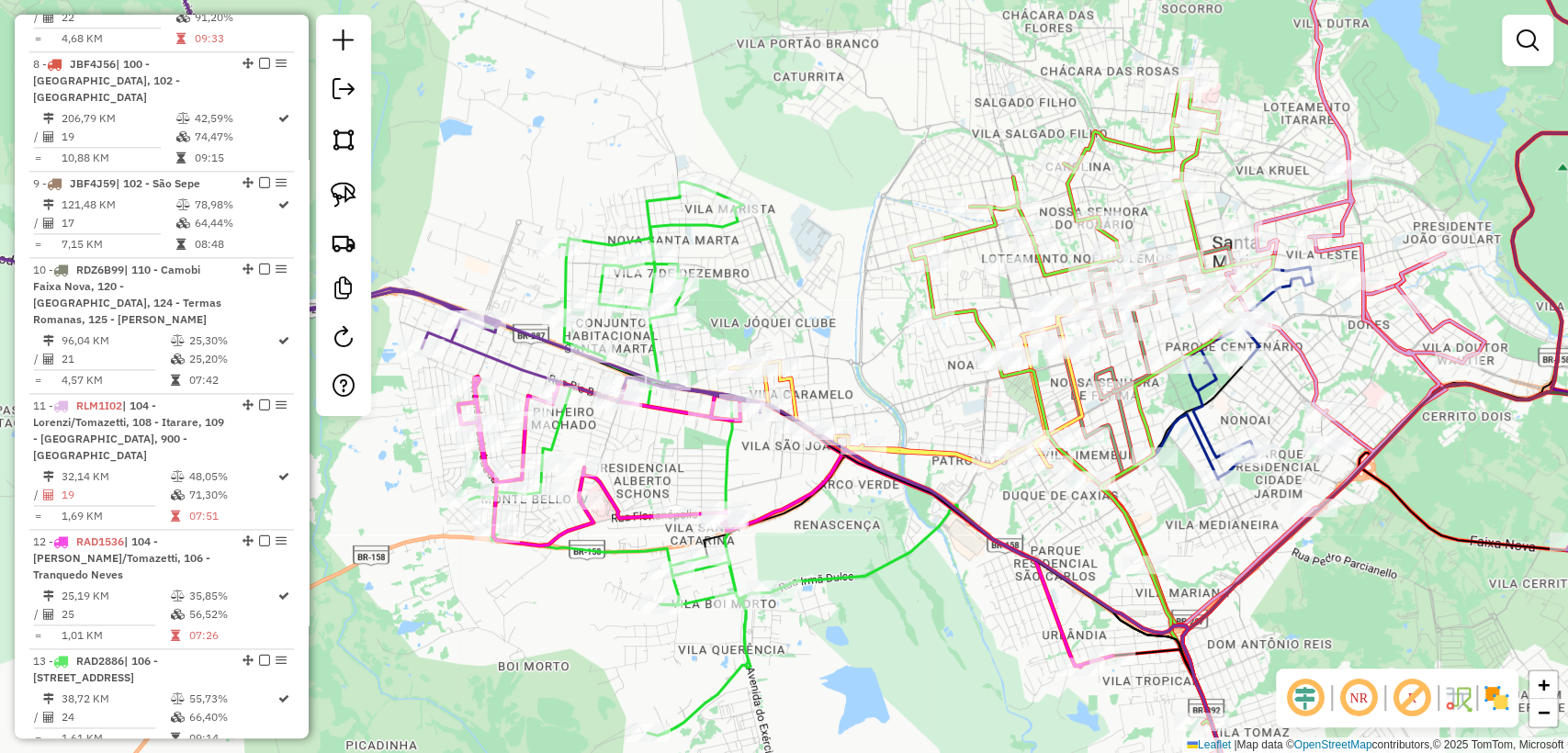
drag, startPoint x: 925, startPoint y: 323, endPoint x: 896, endPoint y: 311, distance: 31.4
click at [797, 318] on div "Janela de atendimento Grade de atendimento Capacidade Transportadoras Veículos …" at bounding box center [784, 376] width 1568 height 753
click at [968, 311] on icon at bounding box center [1101, 546] width 346 height 565
select select "**********"
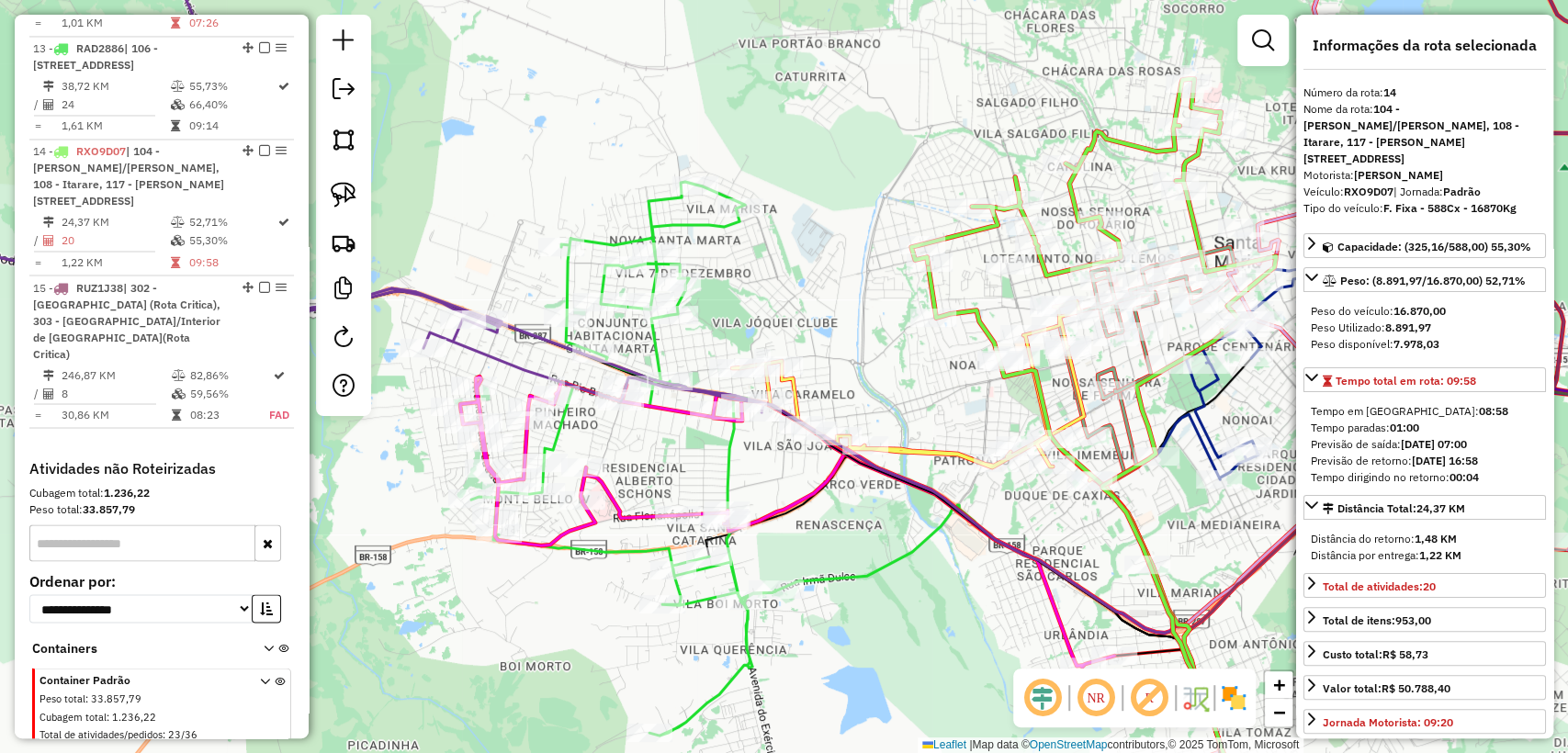
scroll to position [2266, 0]
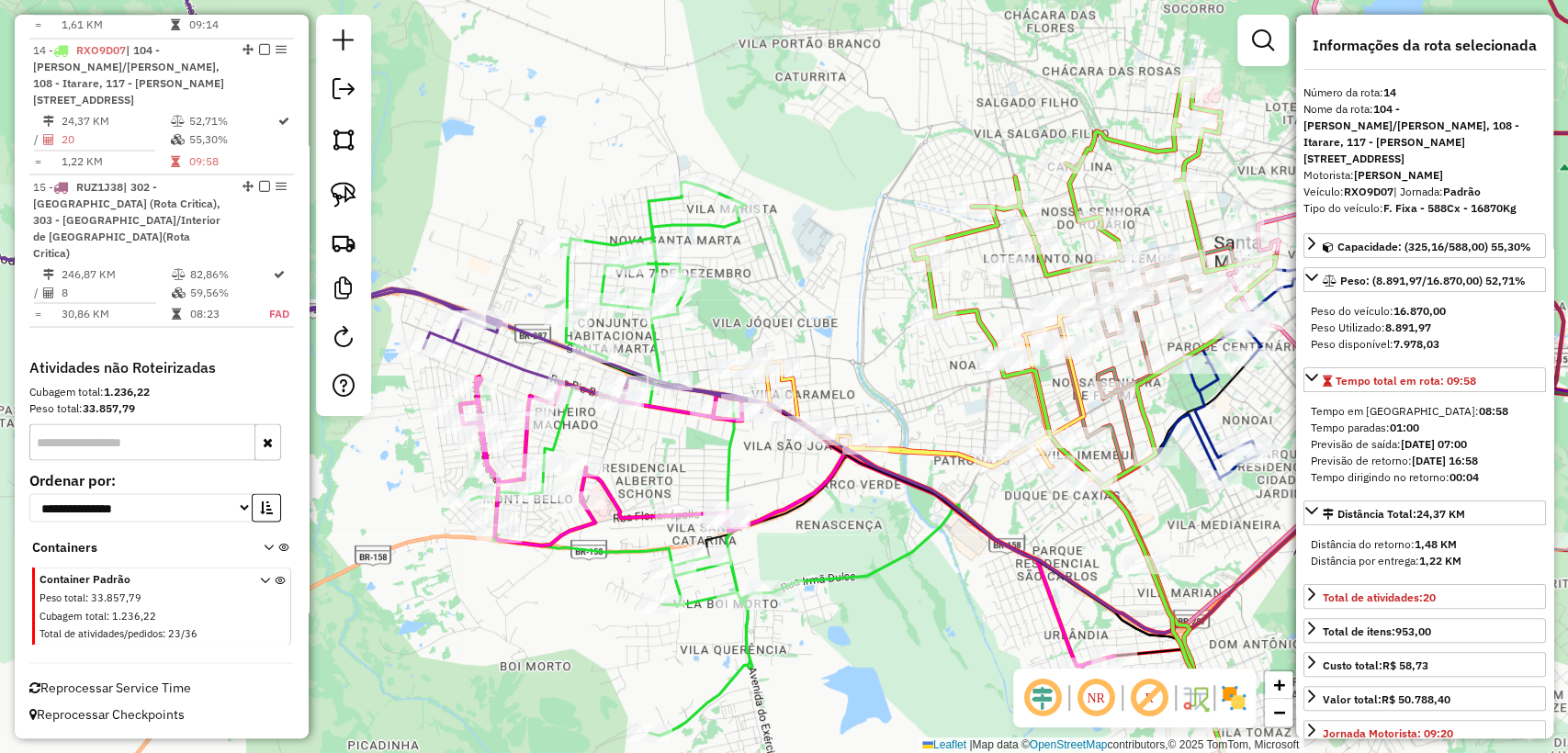
click at [765, 324] on div "Janela de atendimento Grade de atendimento Capacidade Transportadoras Veículos …" at bounding box center [784, 376] width 1568 height 753
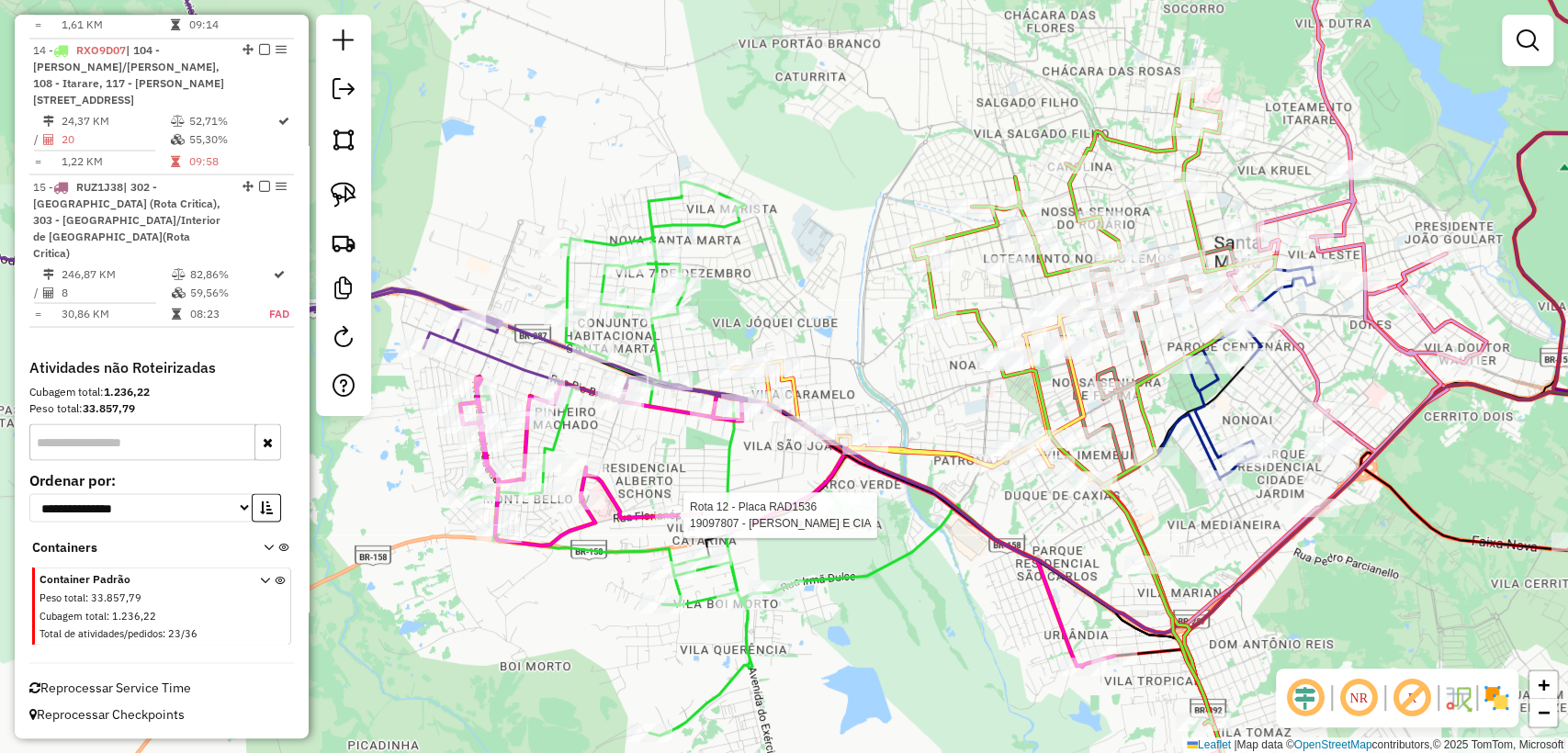
select select "**********"
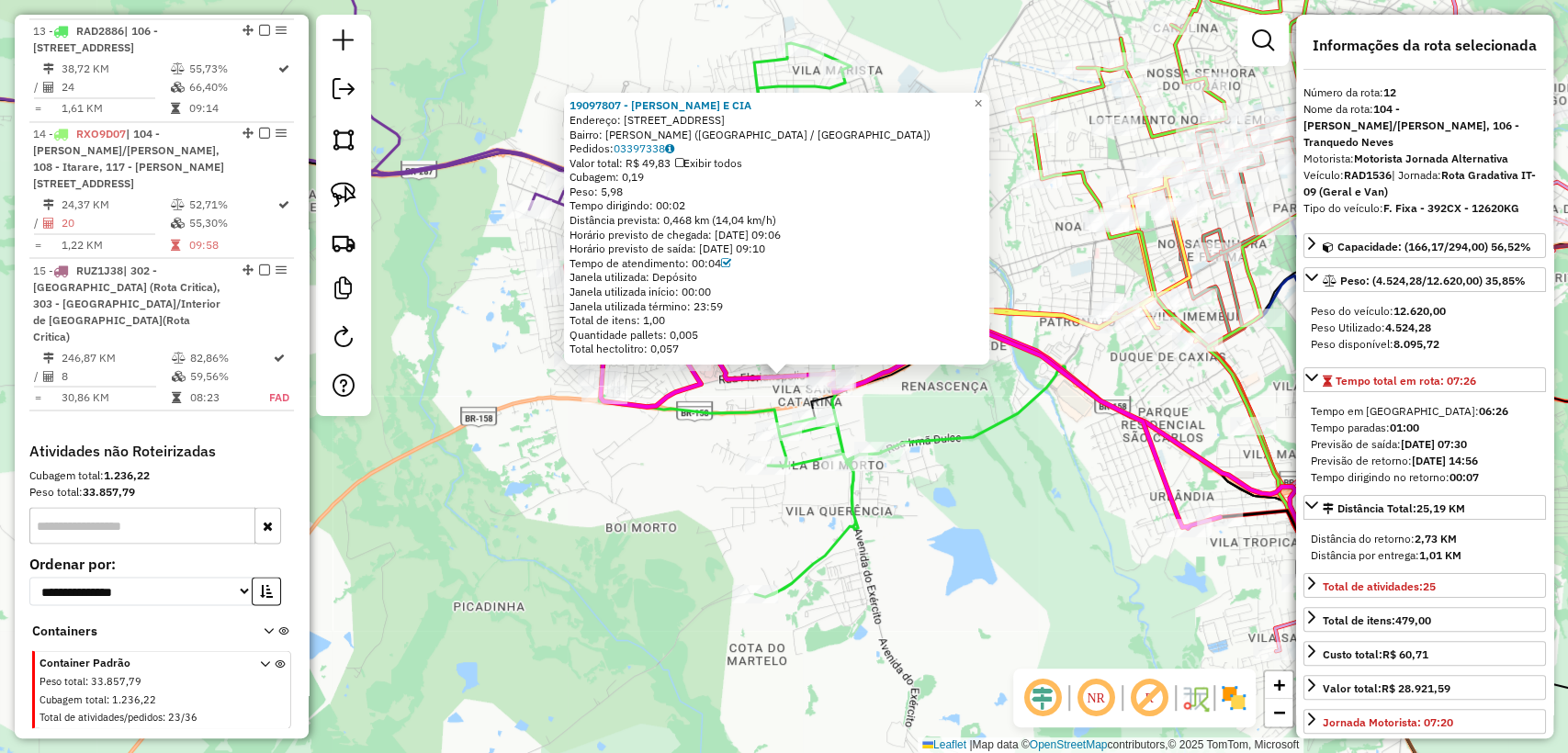
scroll to position [2068, 0]
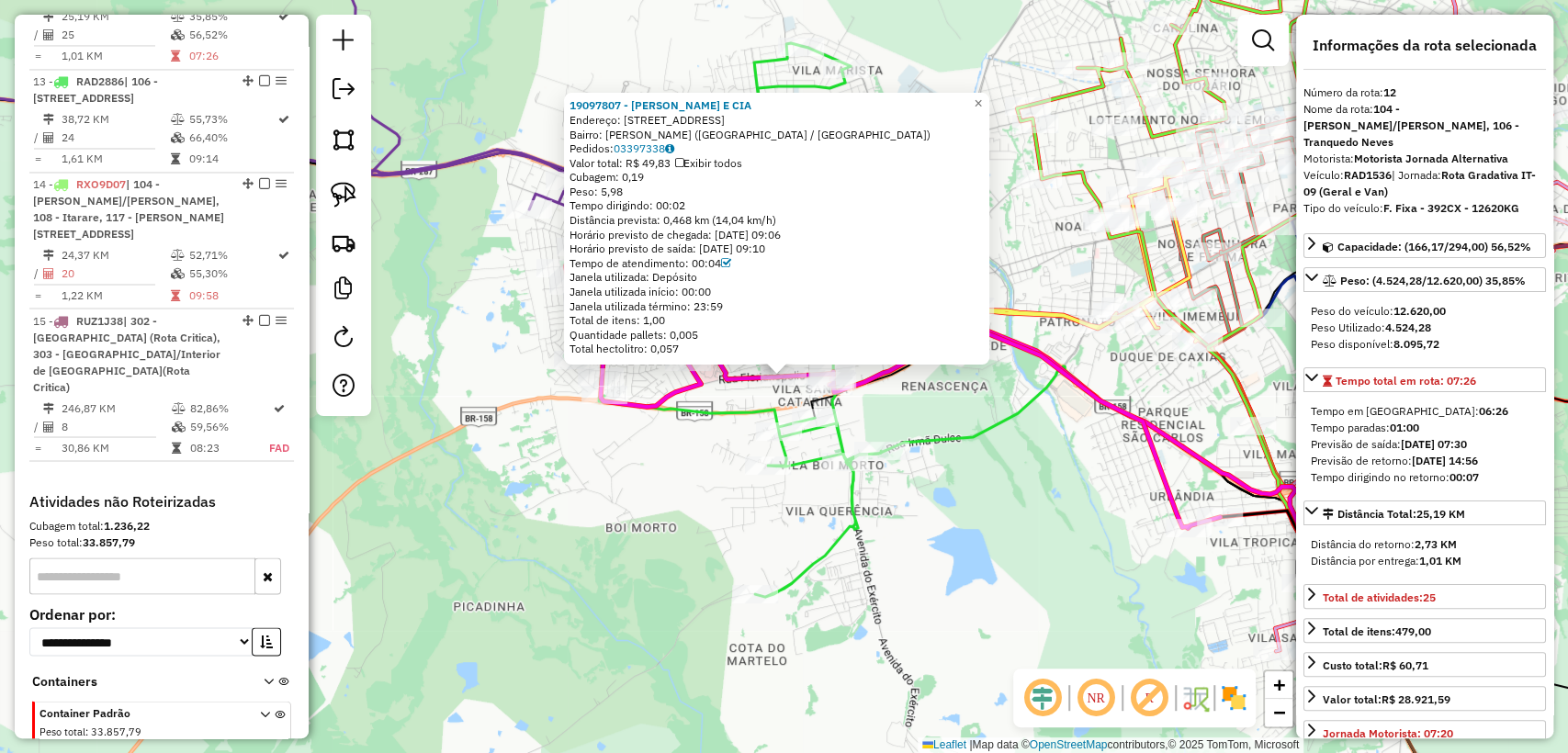
click at [690, 501] on div "19097807 - AZEREDO WEBER E CIA Endereço: R FLORIANOPOLIS 427 Bairro: PINHEIRO M…" at bounding box center [784, 376] width 1568 height 753
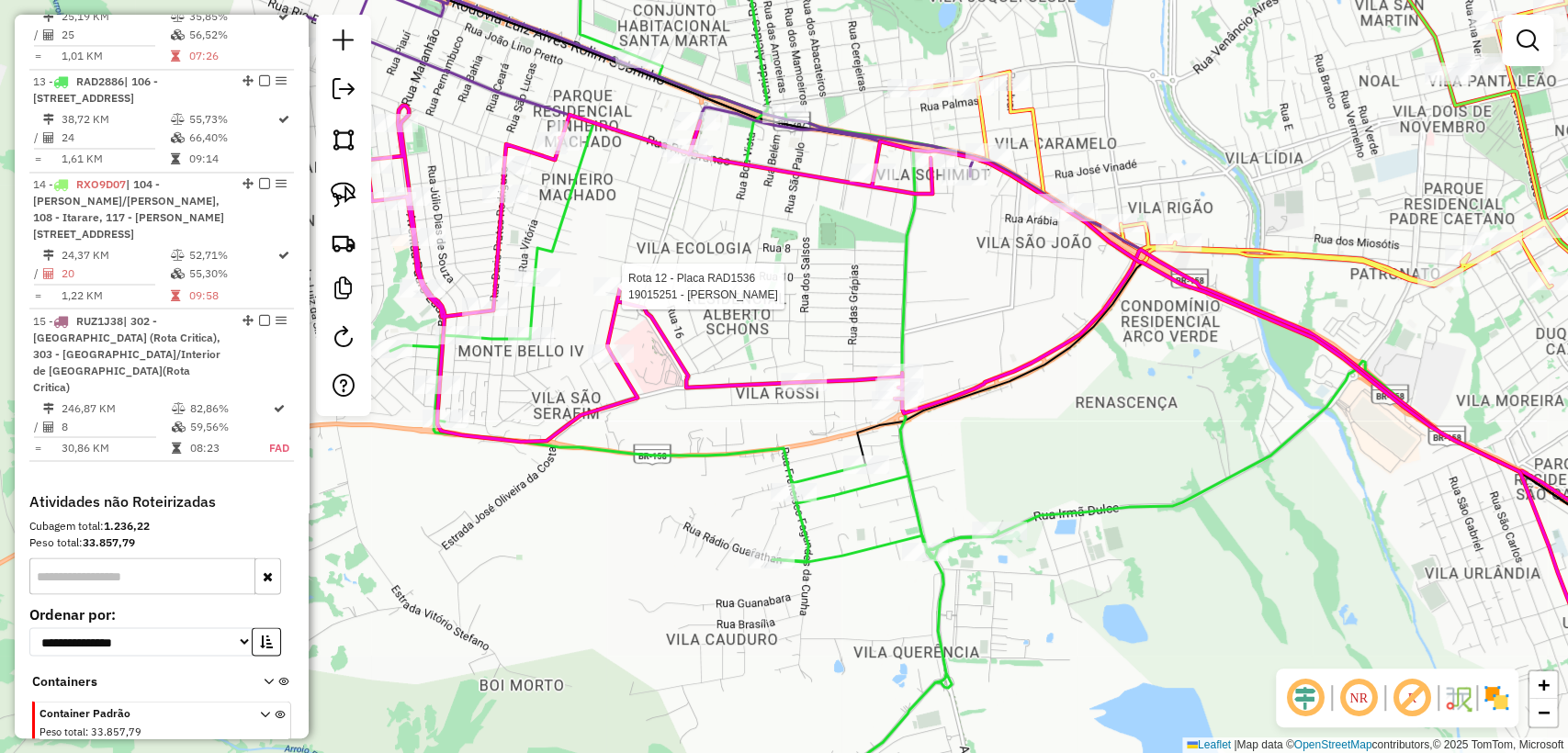
select select "**********"
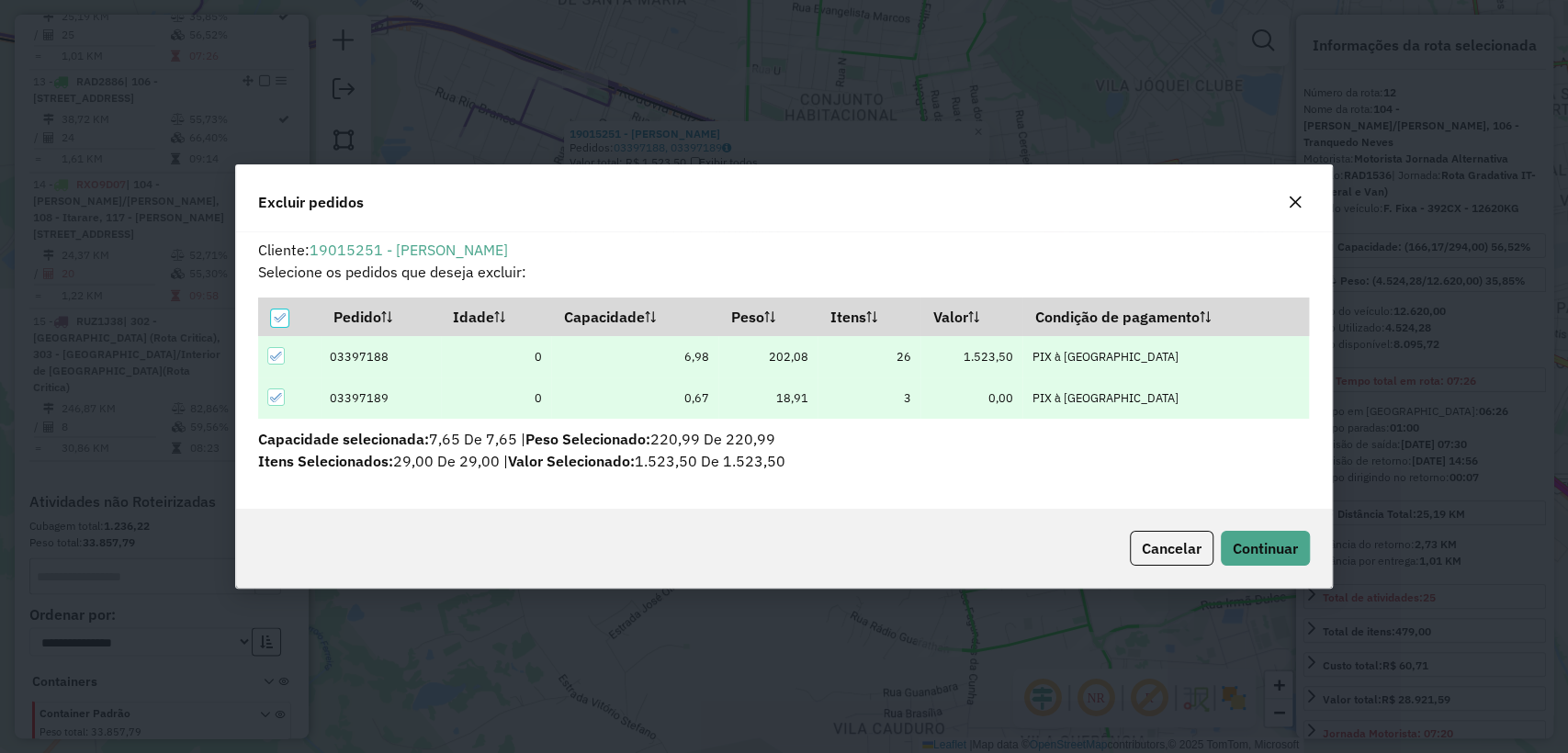
scroll to position [0, 0]
click at [1283, 540] on span "Continuar" at bounding box center [1266, 548] width 65 height 19
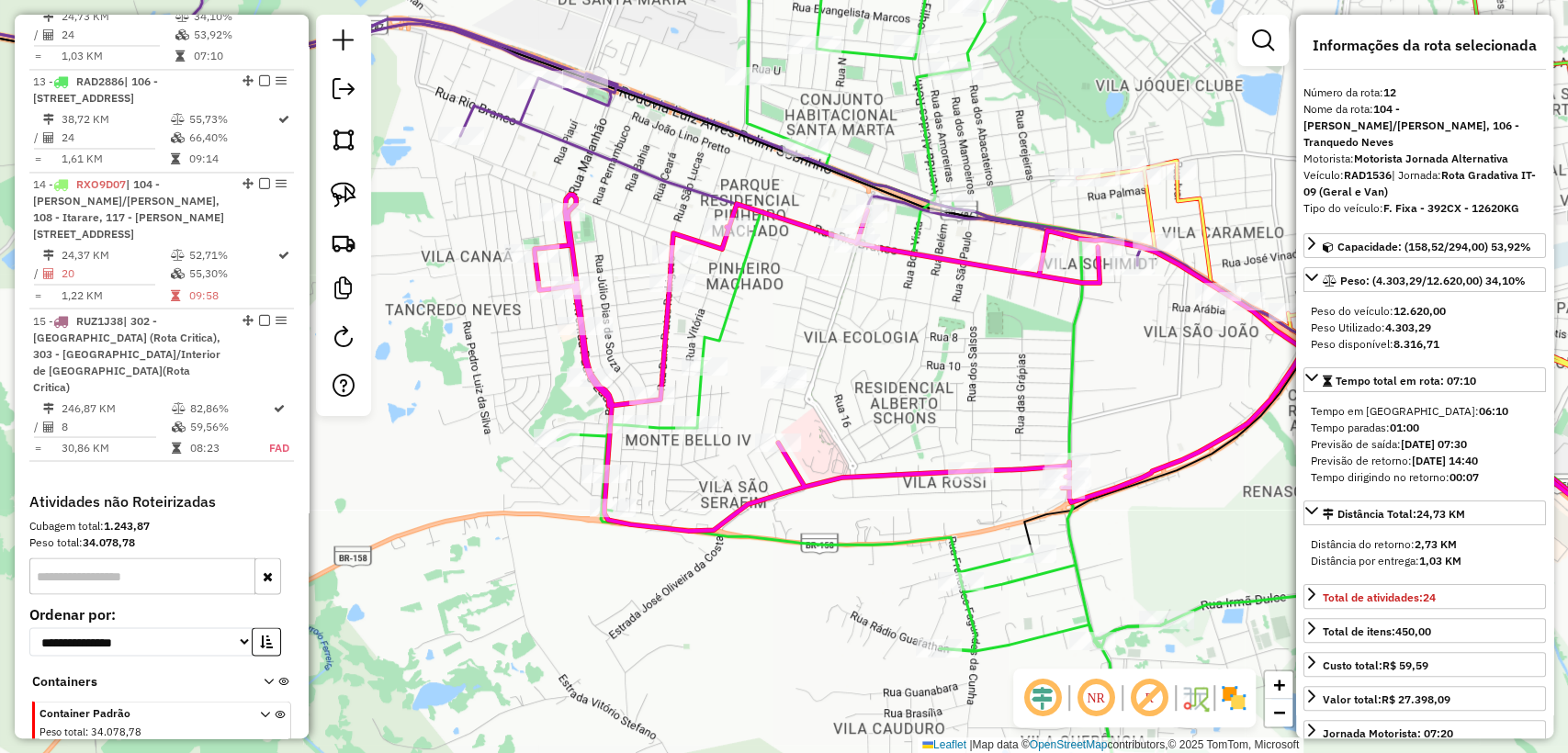
click at [1064, 277] on icon at bounding box center [1128, 427] width 1189 height 466
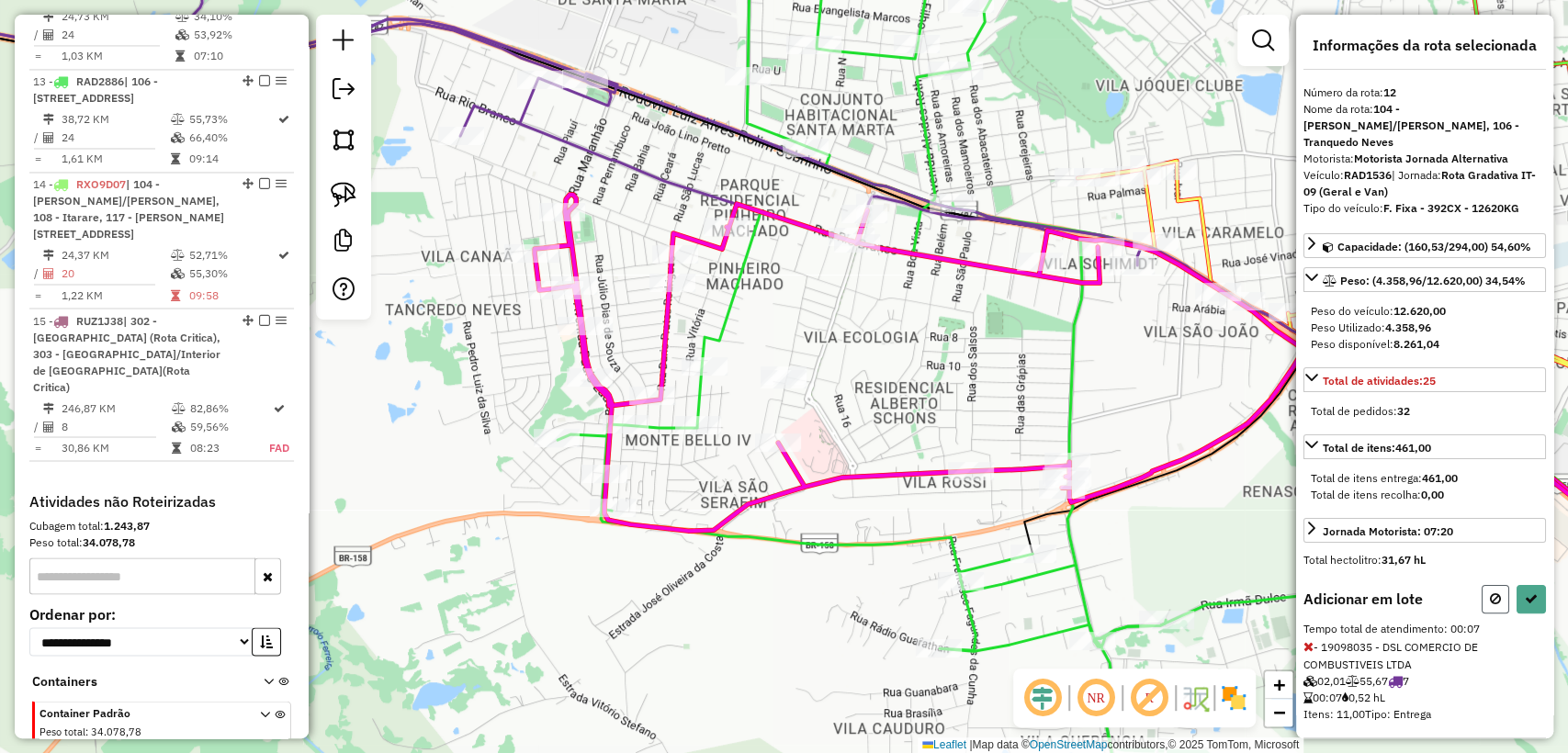
click at [1499, 585] on button at bounding box center [1495, 599] width 27 height 28
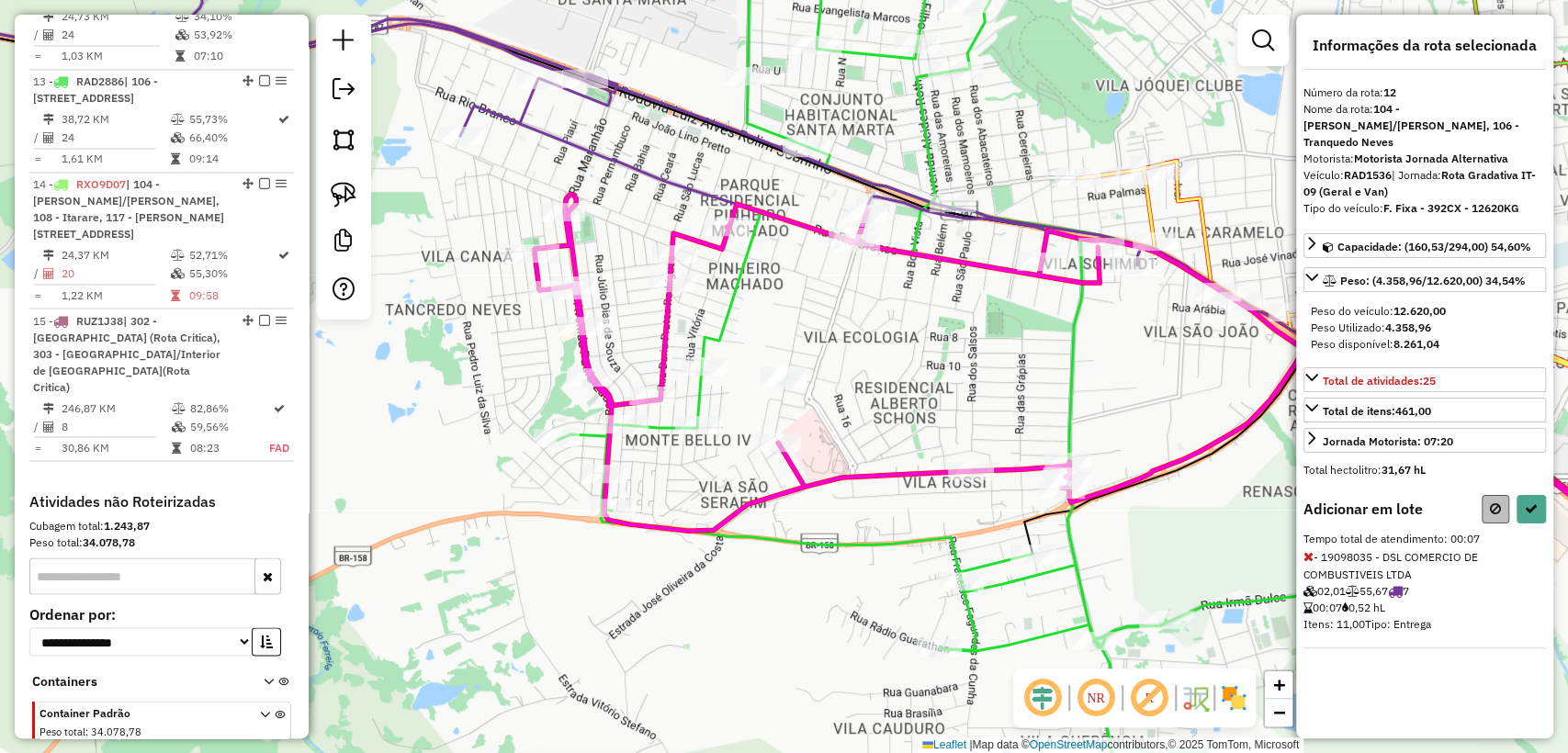
select select "**********"
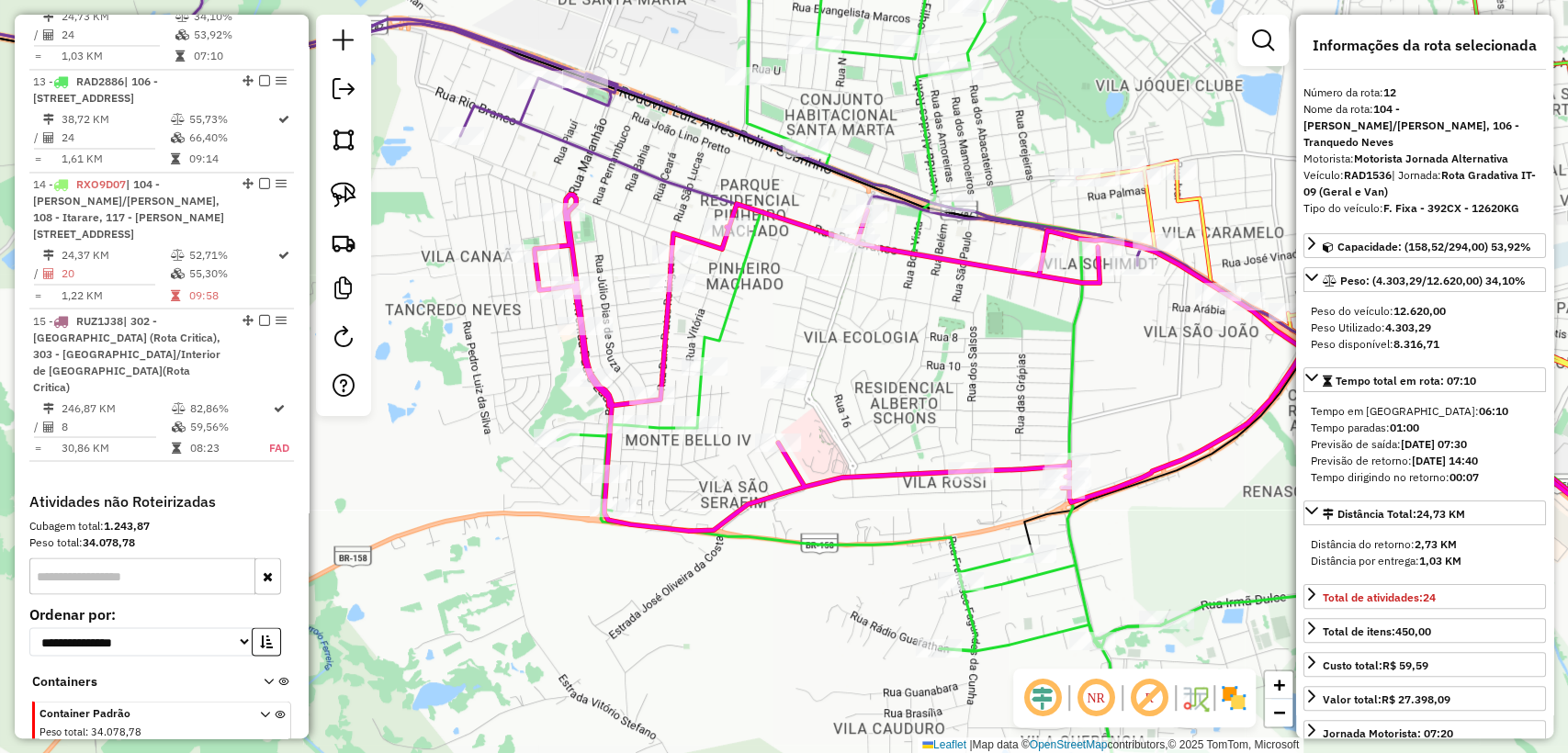
click at [1147, 209] on icon at bounding box center [1401, 215] width 646 height 324
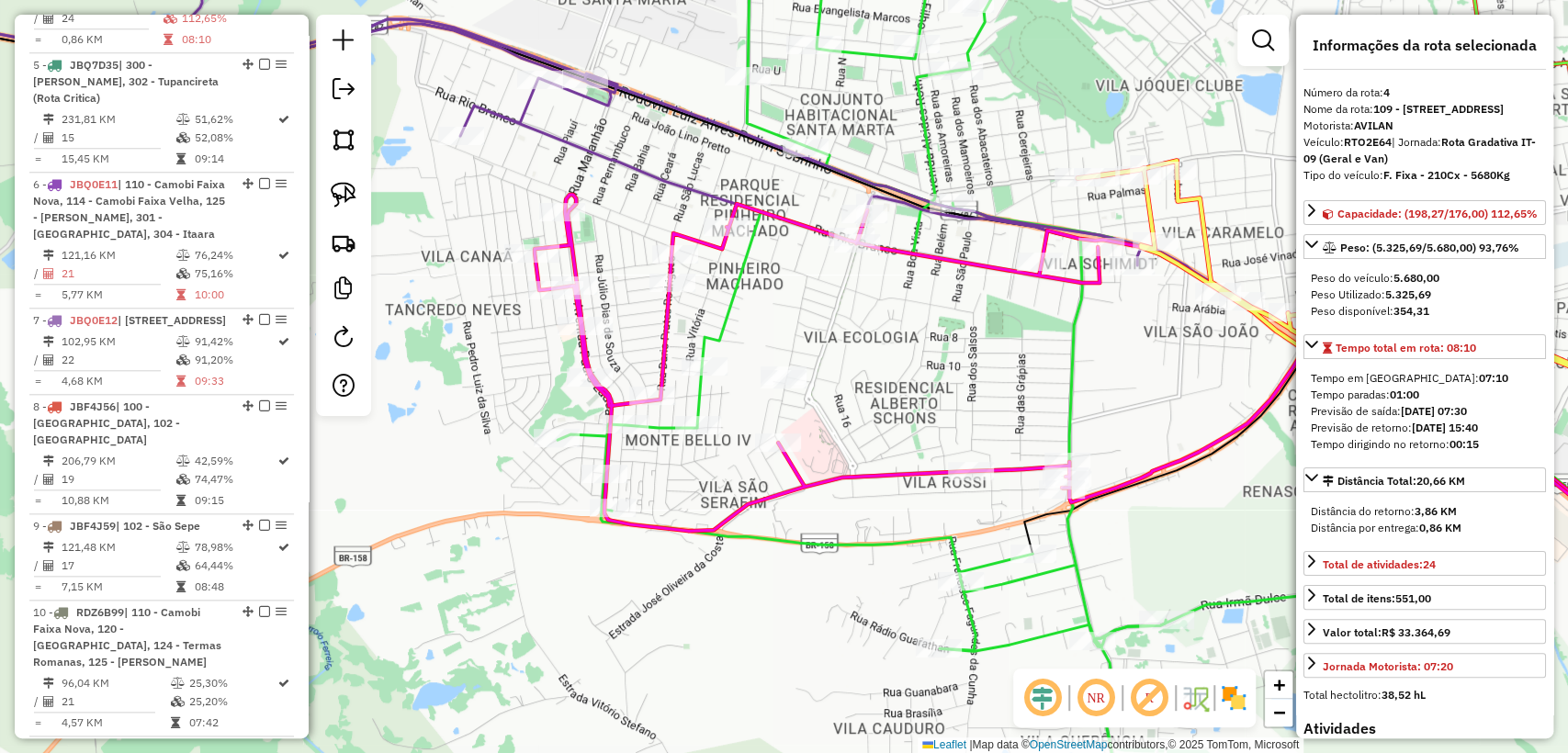
scroll to position [1096, 0]
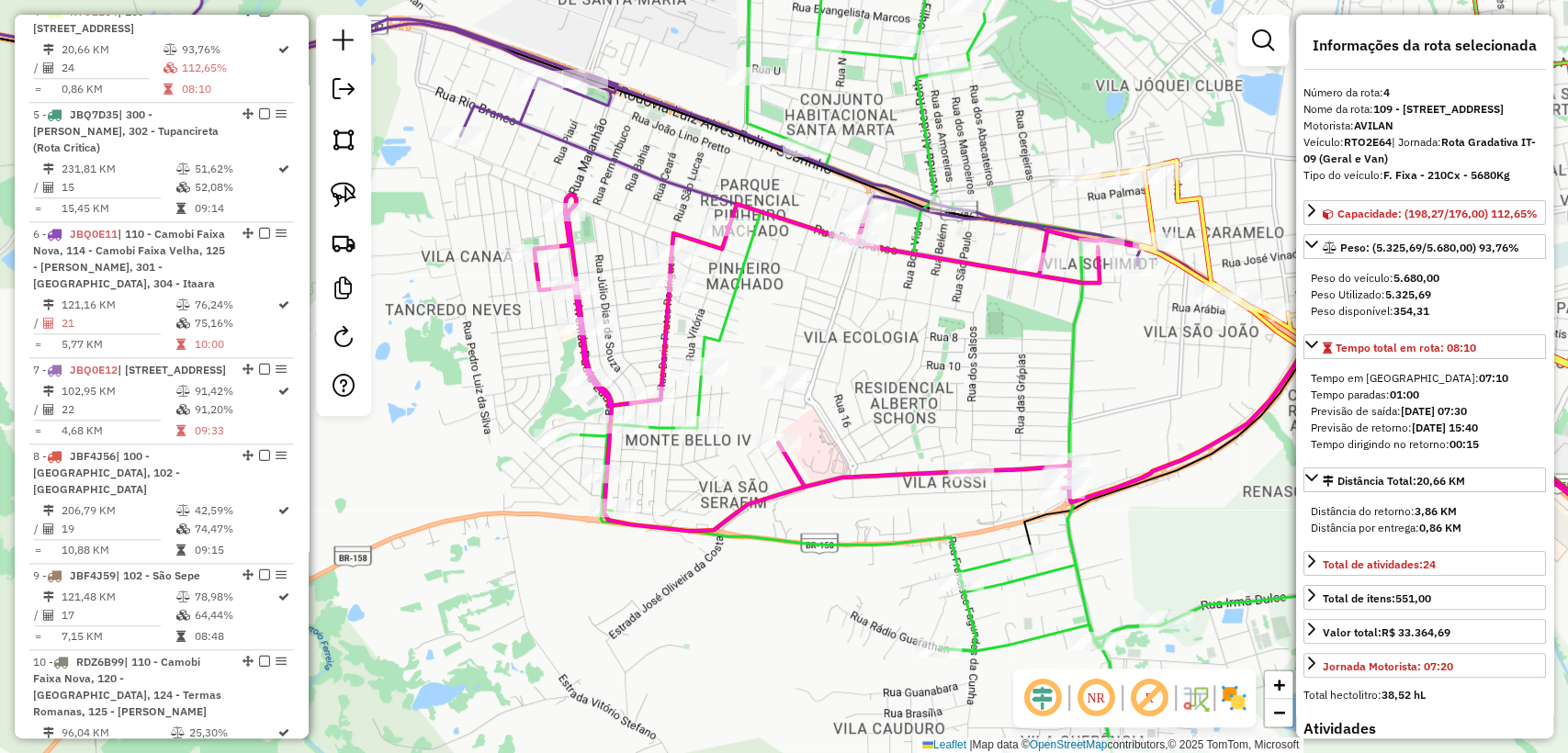
drag, startPoint x: 1110, startPoint y: 400, endPoint x: 1097, endPoint y: 404, distance: 13.6
click at [1097, 404] on div "Janela de atendimento Grade de atendimento Capacidade Transportadoras Veículos …" at bounding box center [784, 376] width 1568 height 753
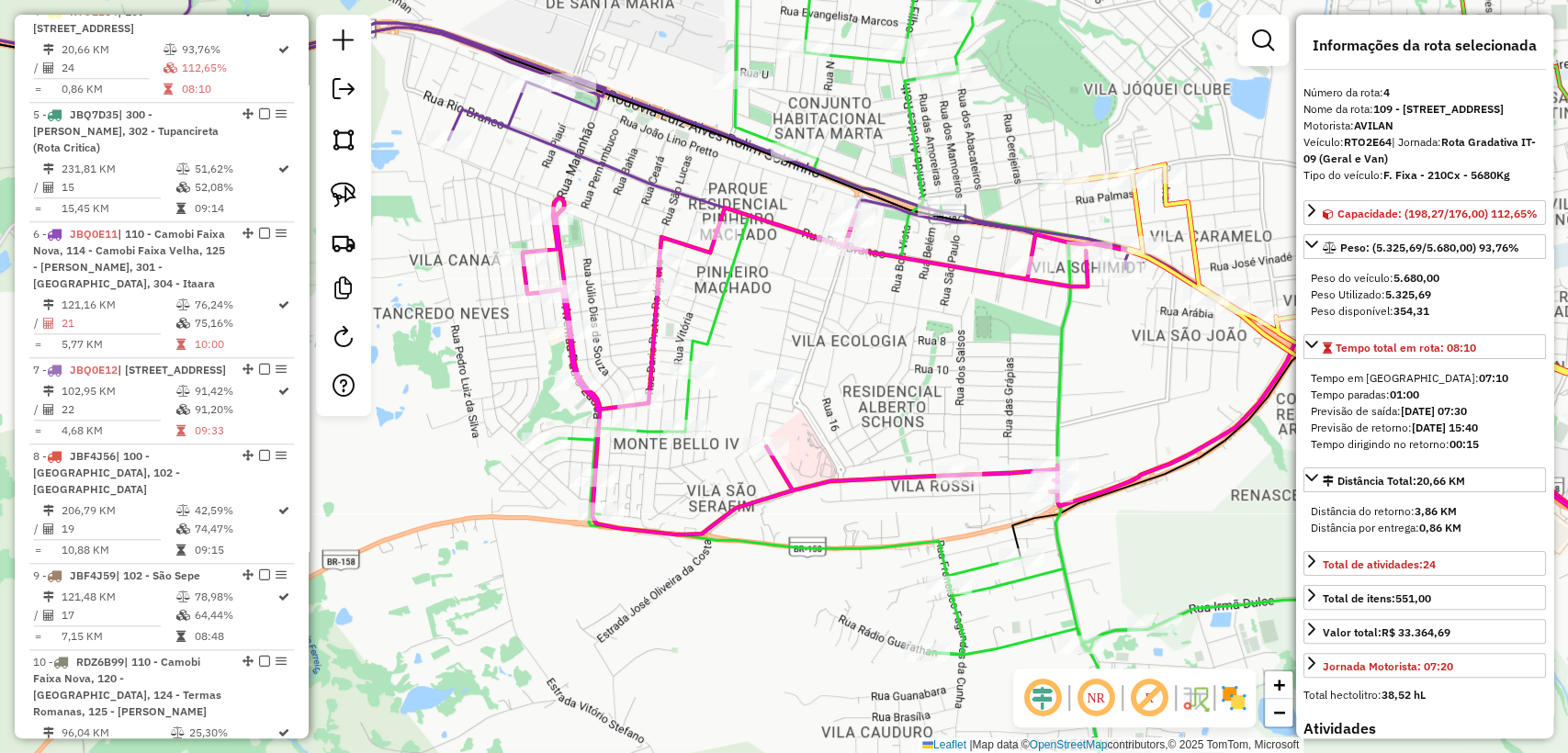
click at [561, 128] on div "Janela de atendimento Grade de atendimento Capacidade Transportadoras Veículos …" at bounding box center [784, 376] width 1568 height 753
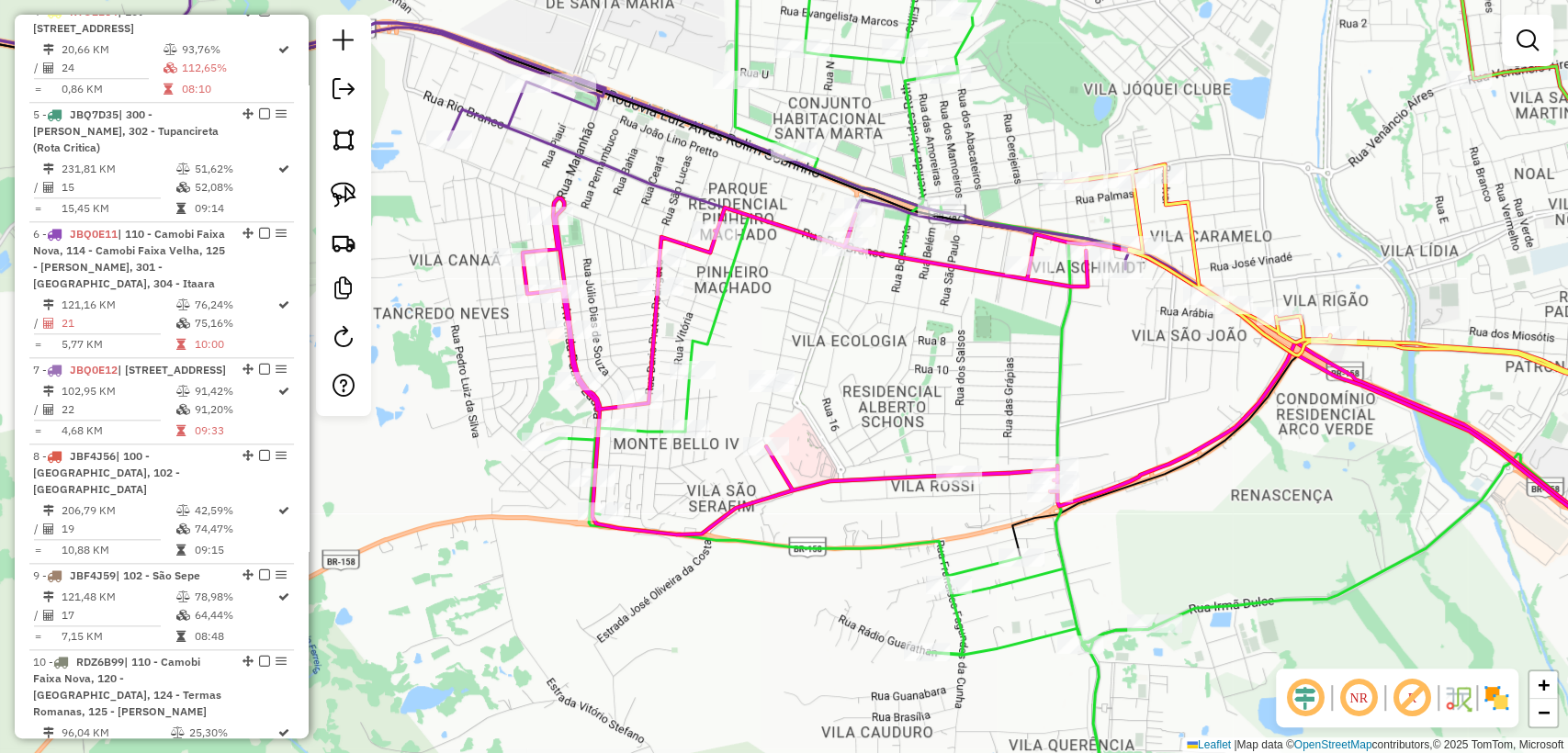
click at [559, 141] on icon at bounding box center [625, 96] width 1009 height 344
select select "**********"
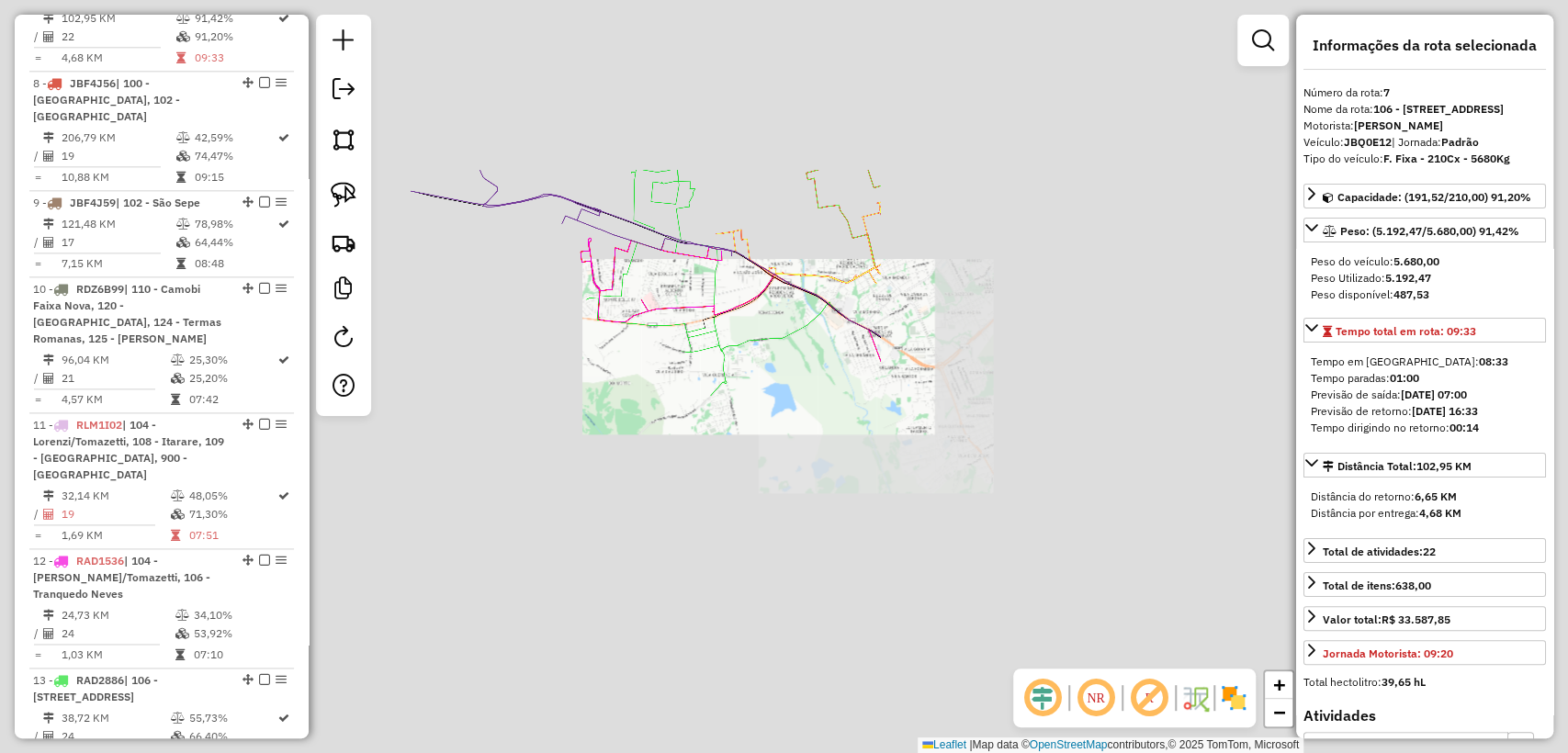
scroll to position [1488, 0]
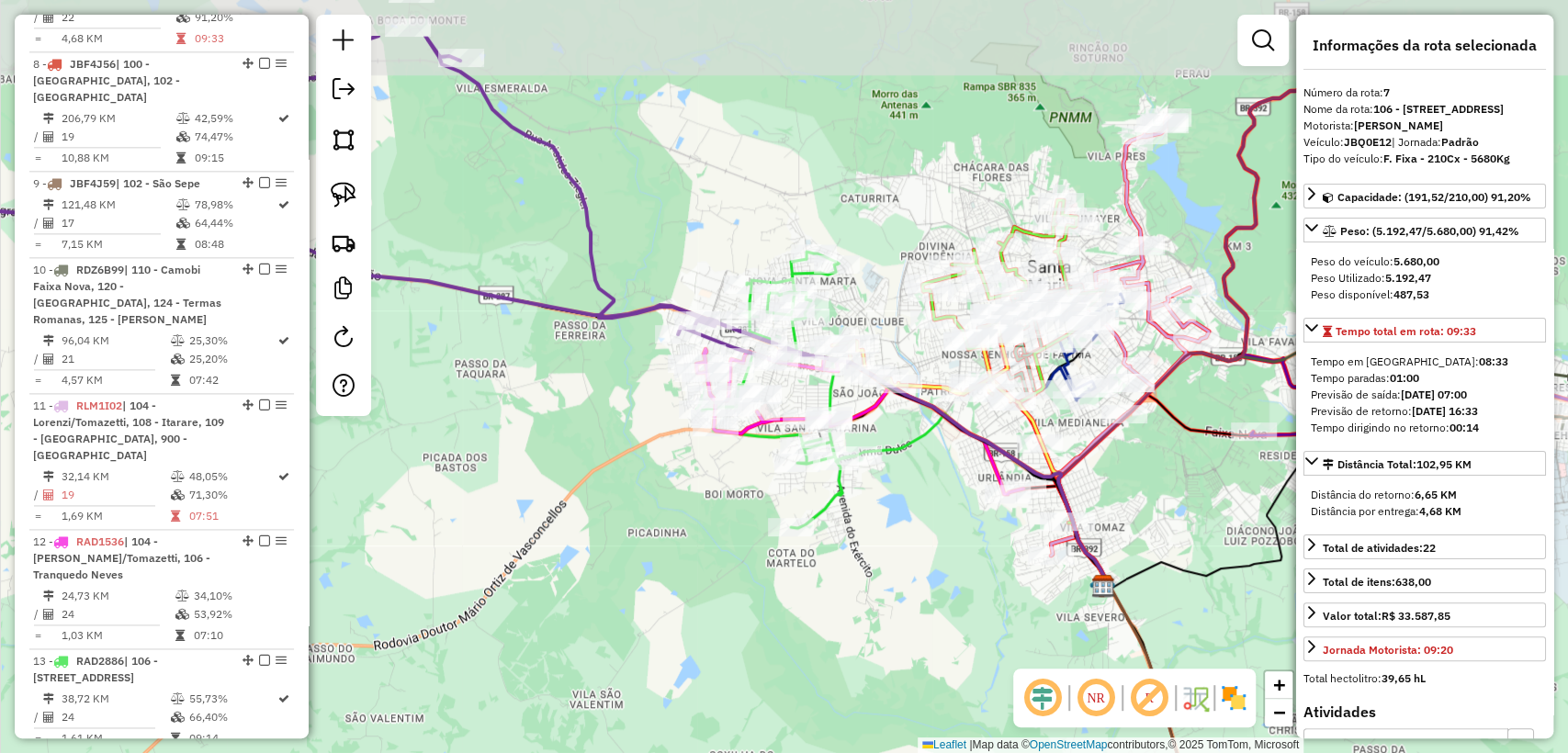
drag, startPoint x: 647, startPoint y: 478, endPoint x: 777, endPoint y: 576, distance: 162.8
click at [777, 576] on div "Janela de atendimento Grade de atendimento Capacidade Transportadoras Veículos …" at bounding box center [784, 376] width 1568 height 753
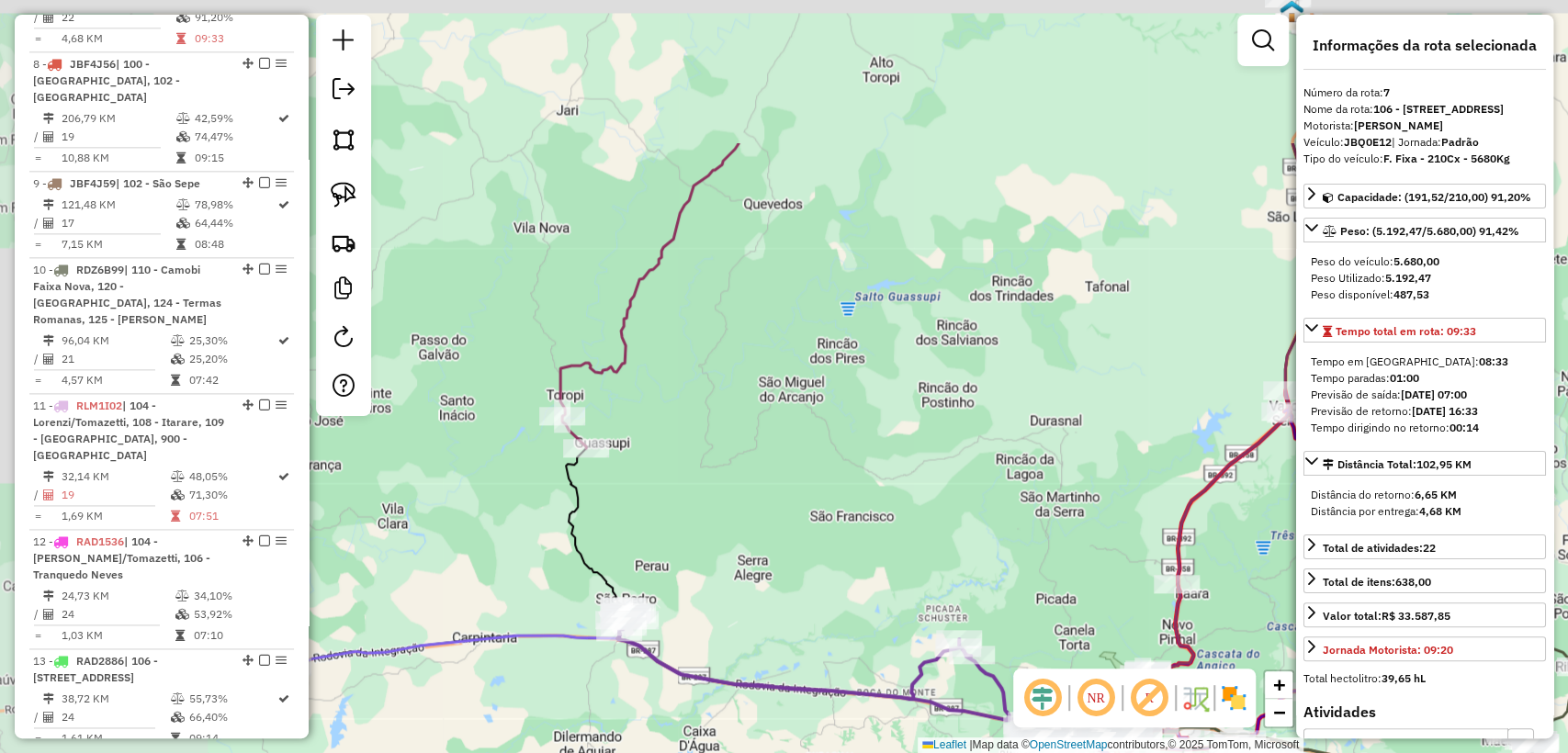
drag, startPoint x: 658, startPoint y: 509, endPoint x: 851, endPoint y: 561, distance: 199.9
click at [850, 562] on div "Janela de atendimento Grade de atendimento Capacidade Transportadoras Veículos …" at bounding box center [784, 376] width 1568 height 753
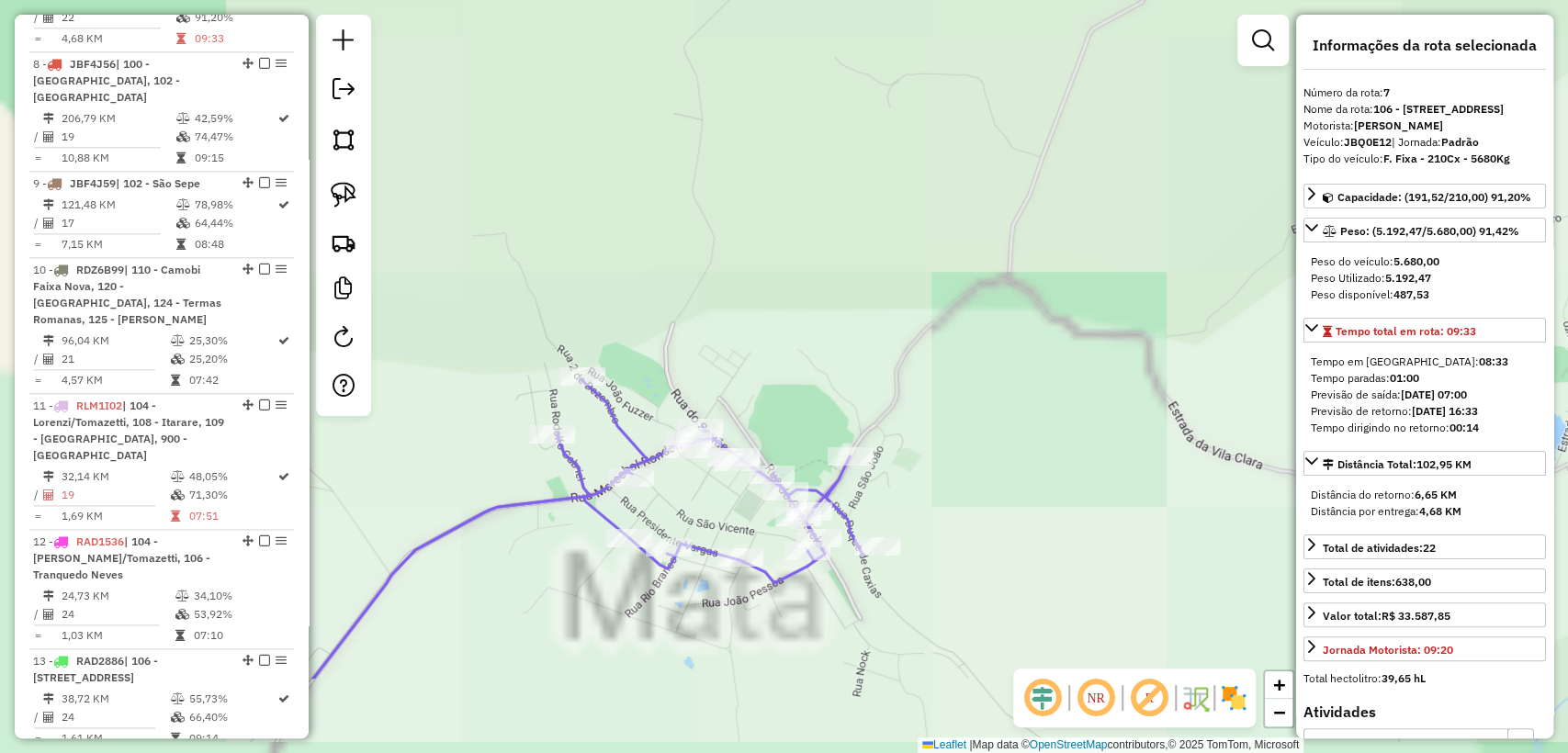
click at [867, 369] on div "Janela de atendimento Grade de atendimento Capacidade Transportadoras Veículos …" at bounding box center [784, 376] width 1568 height 753
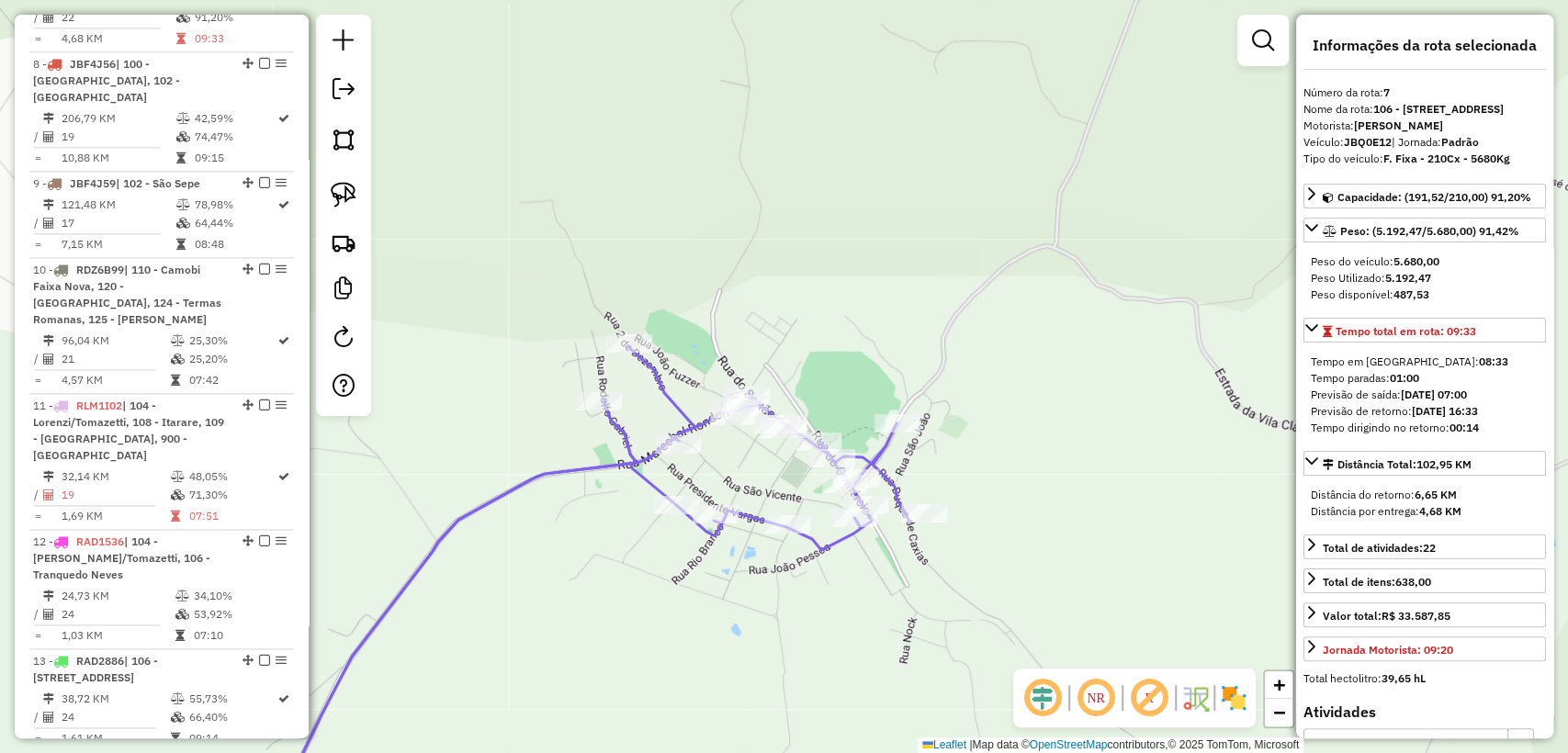
click at [664, 390] on icon at bounding box center [588, 586] width 643 height 482
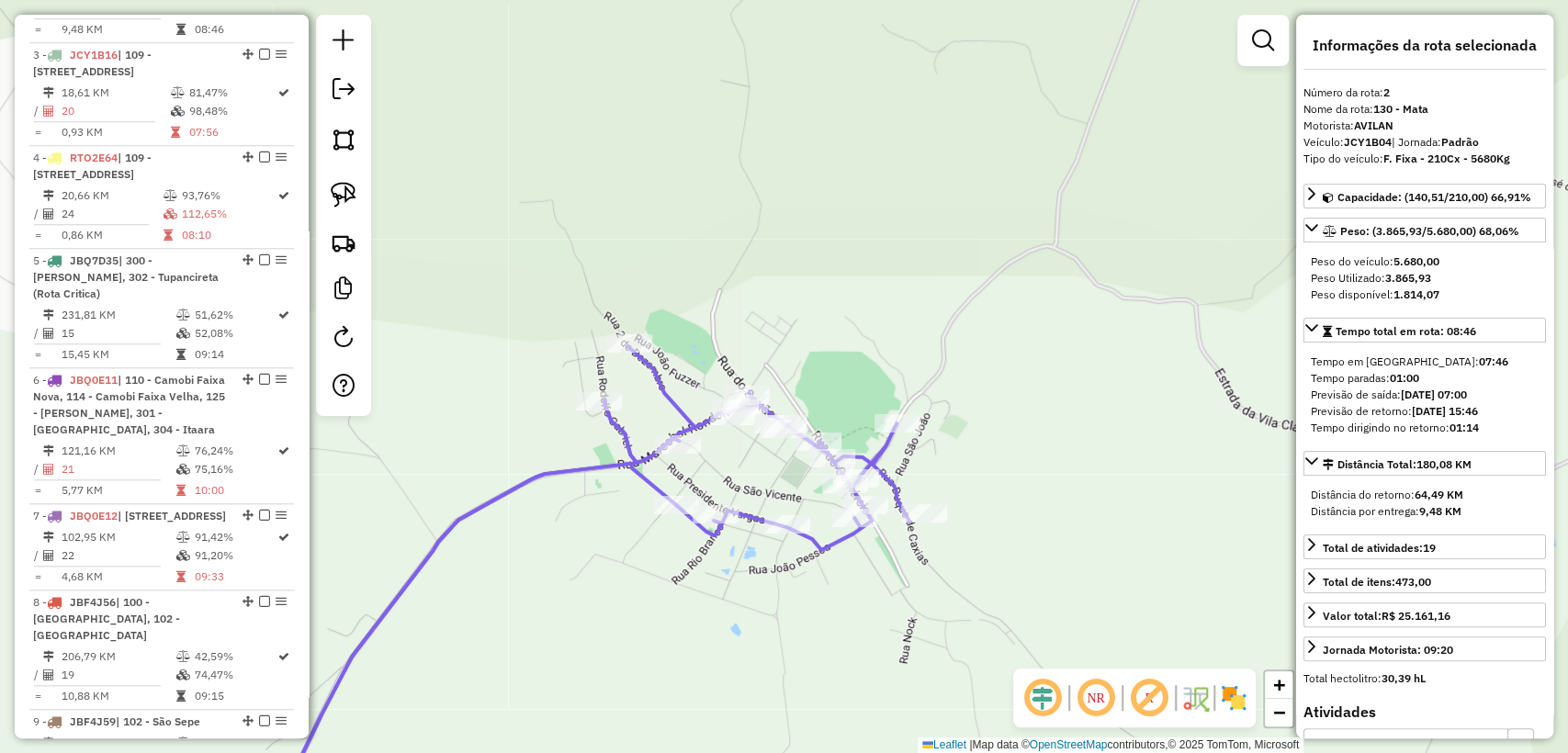
scroll to position [891, 0]
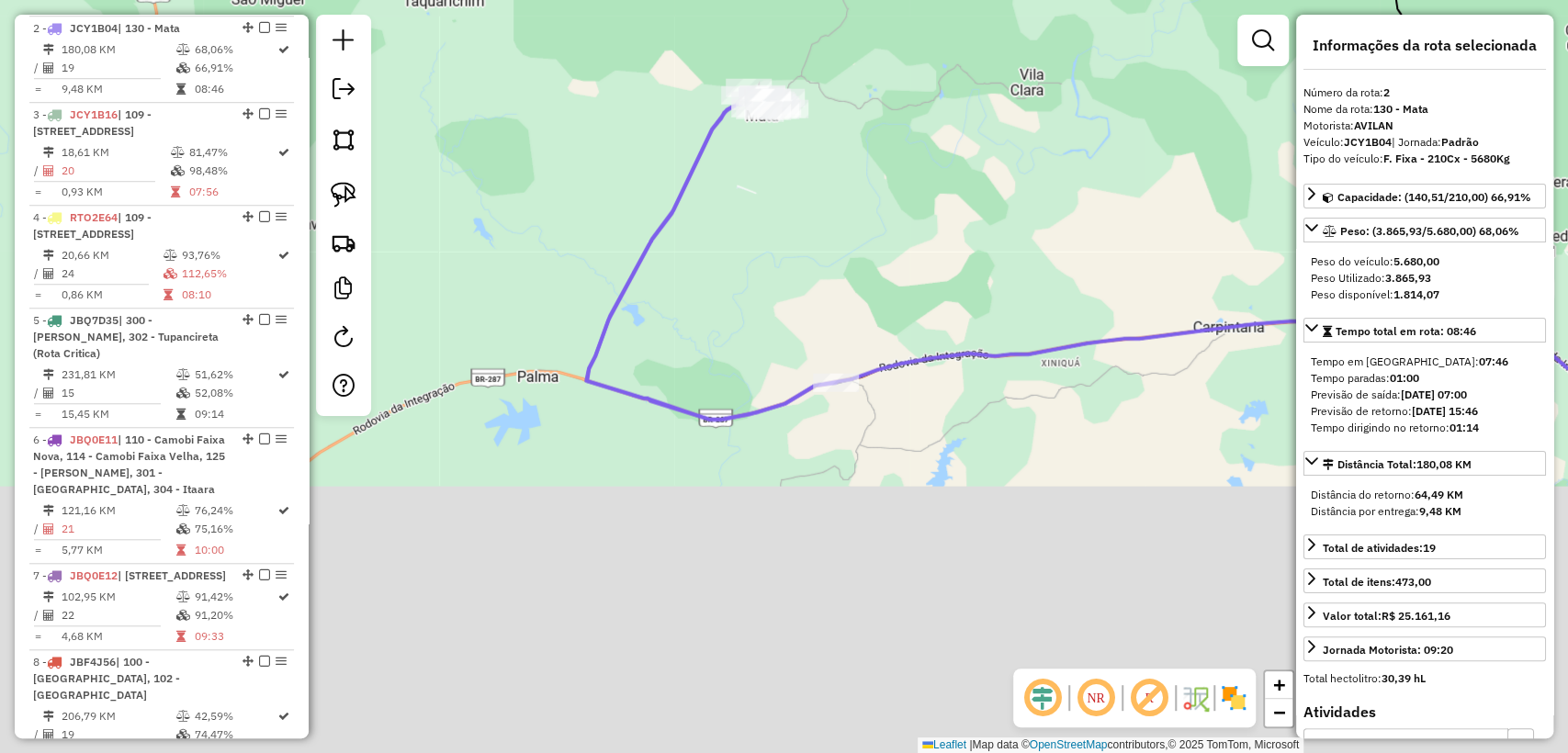
drag, startPoint x: 835, startPoint y: 596, endPoint x: 802, endPoint y: 213, distance: 384.4
click at [802, 213] on div "Janela de atendimento Grade de atendimento Capacidade Transportadoras Veículos …" at bounding box center [784, 376] width 1568 height 753
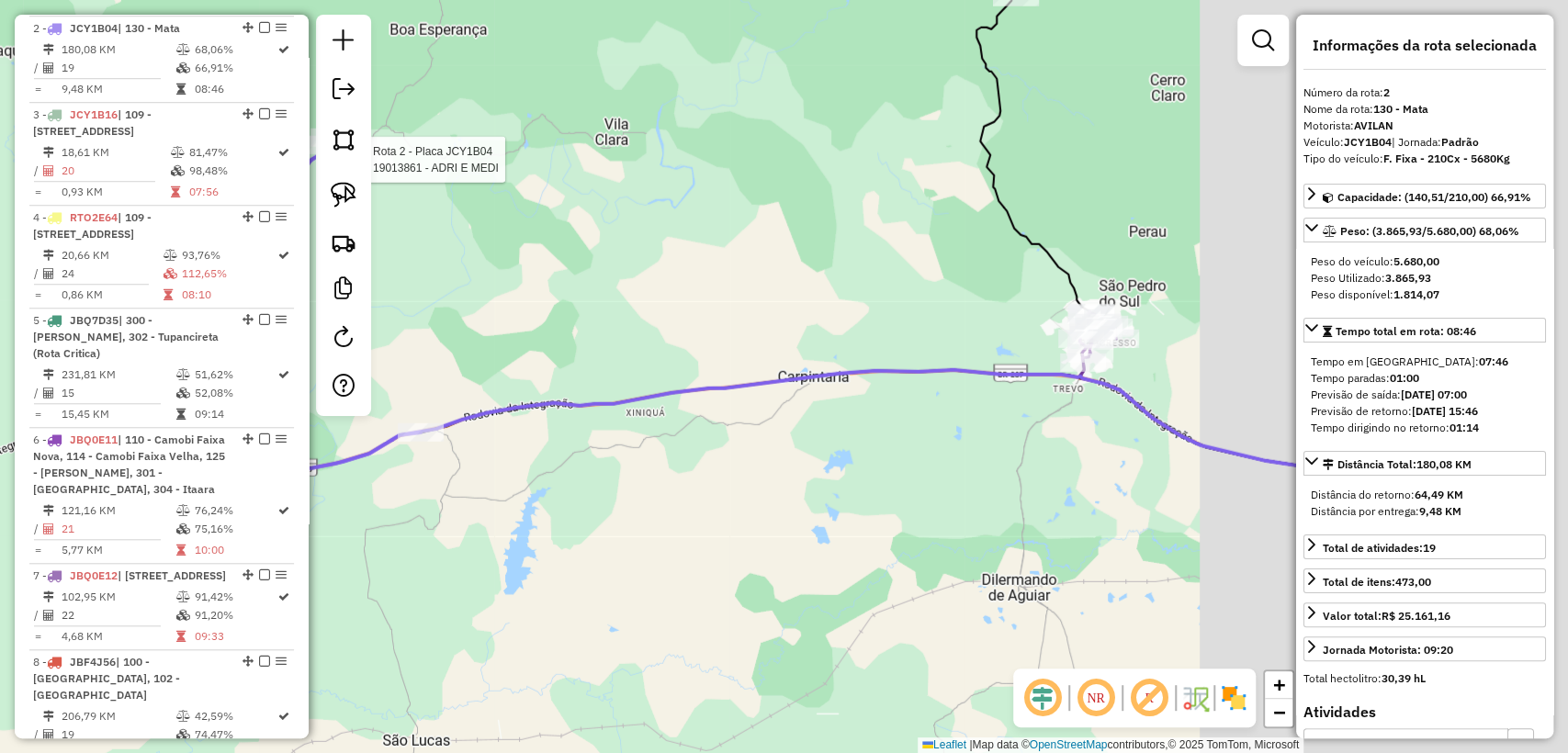
drag, startPoint x: 926, startPoint y: 268, endPoint x: 507, endPoint y: 320, distance: 422.2
click at [507, 320] on div "Rota 2 - Placa JCY1B04 19013861 - ADRI E MEDI Janela de atendimento Grade de at…" at bounding box center [784, 376] width 1568 height 753
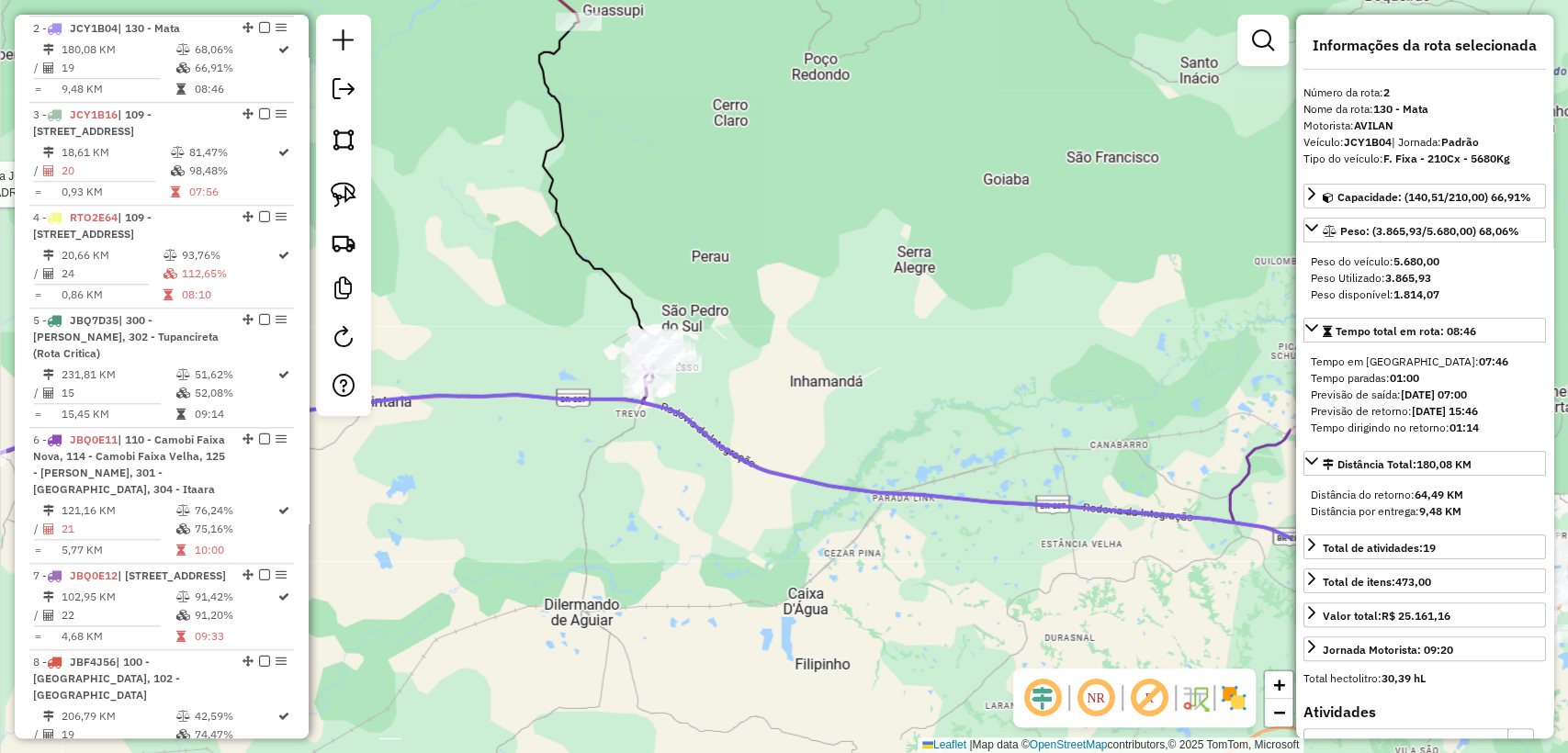
drag, startPoint x: 983, startPoint y: 281, endPoint x: 550, endPoint y: 304, distance: 433.6
click at [550, 304] on div "Rota 2 - Placa JCY1B04 19013861 - ADRI E MEDI Janela de atendimento Grade de at…" at bounding box center [784, 376] width 1568 height 753
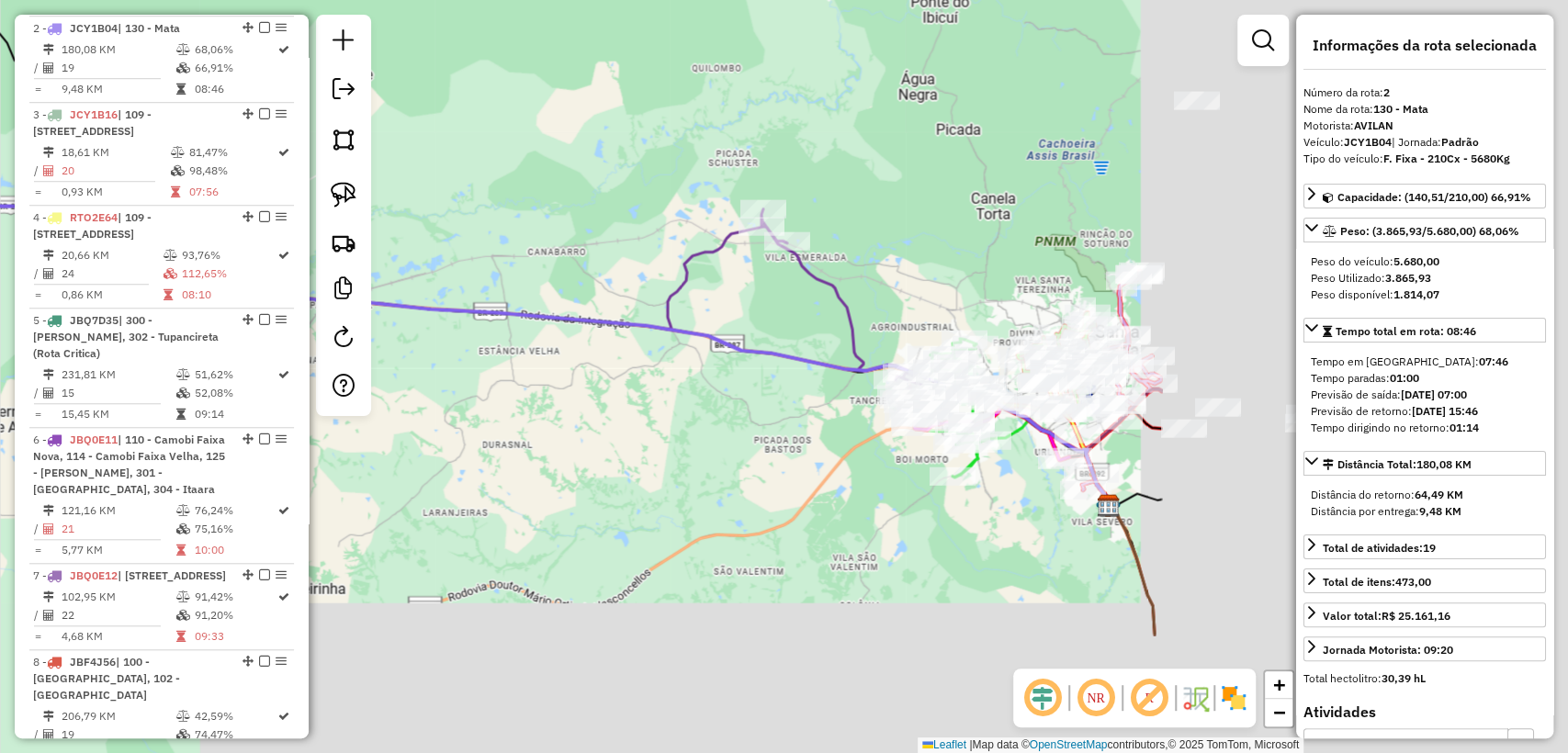
drag, startPoint x: 871, startPoint y: 409, endPoint x: 647, endPoint y: 360, distance: 229.3
click at [369, 241] on hb-router-mapa "Informações da Sessão 1258671 - 03/09/2025 Criação: 03/09/2025 11:03 Depósito: …" at bounding box center [784, 376] width 1568 height 753
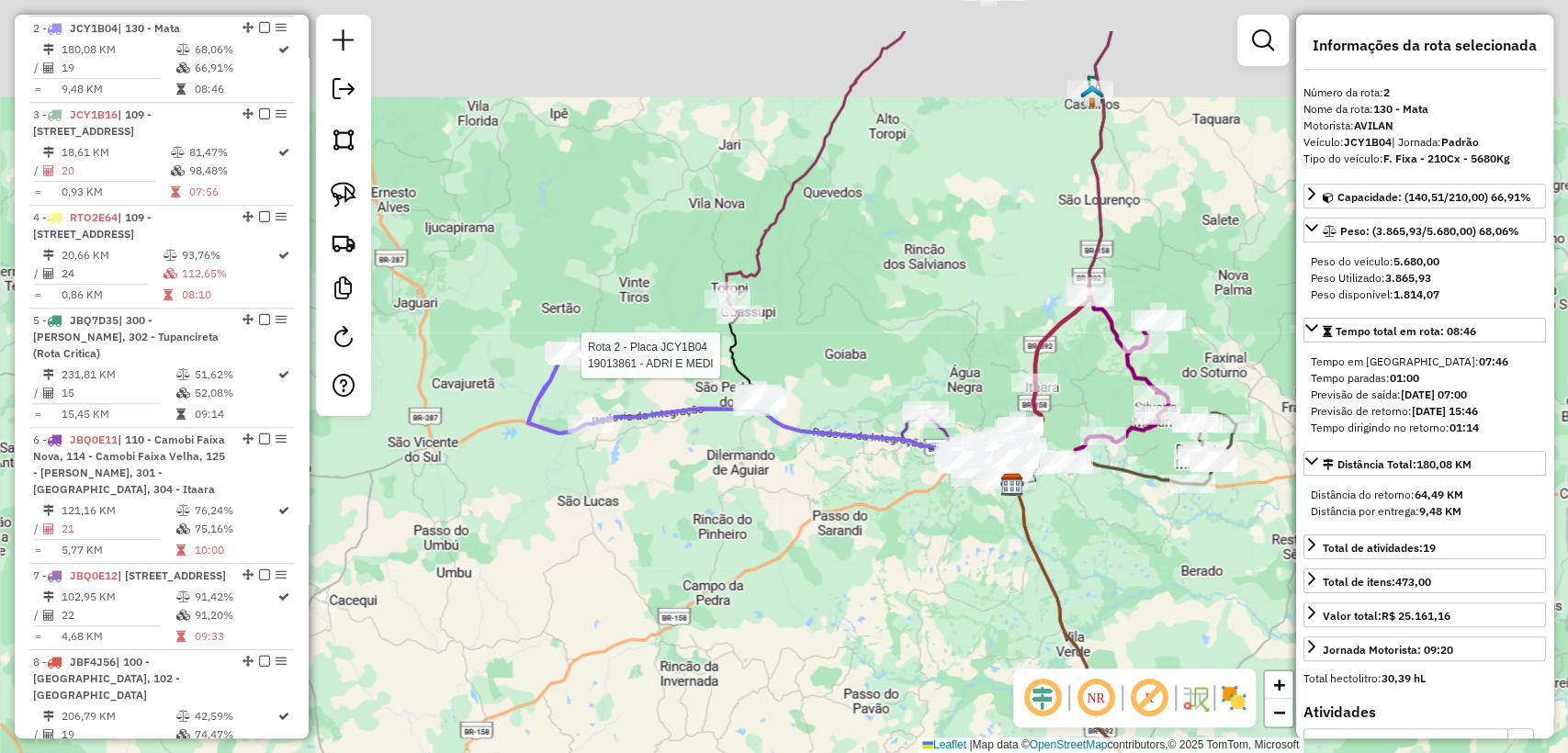
drag, startPoint x: 684, startPoint y: 154, endPoint x: 733, endPoint y: 271, distance: 126.8
click at [711, 277] on div "Rota 2 - Placa JCY1B04 19013861 - ADRI E MEDI Janela de atendimento Grade de at…" at bounding box center [784, 376] width 1568 height 753
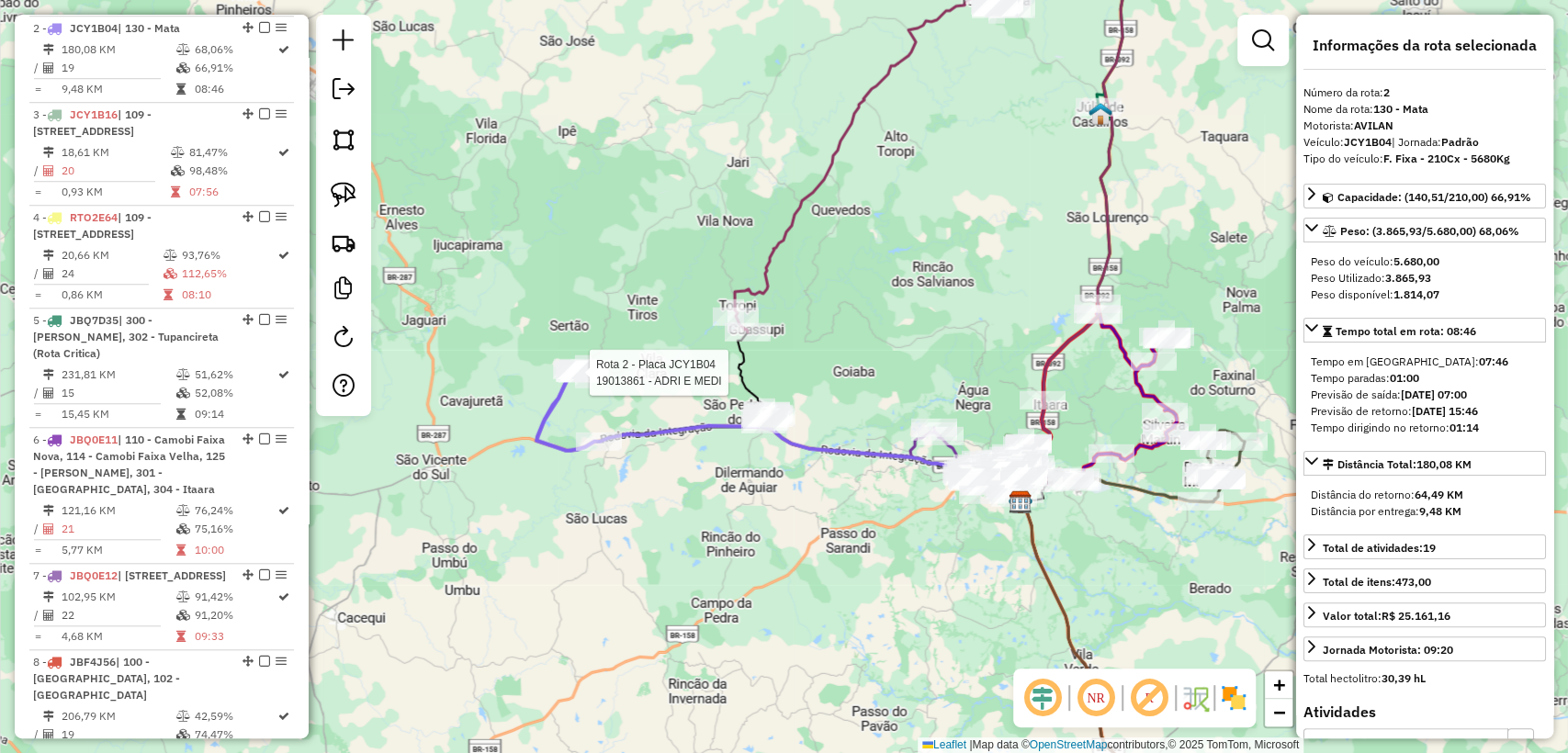
click at [776, 256] on icon at bounding box center [865, 164] width 263 height 337
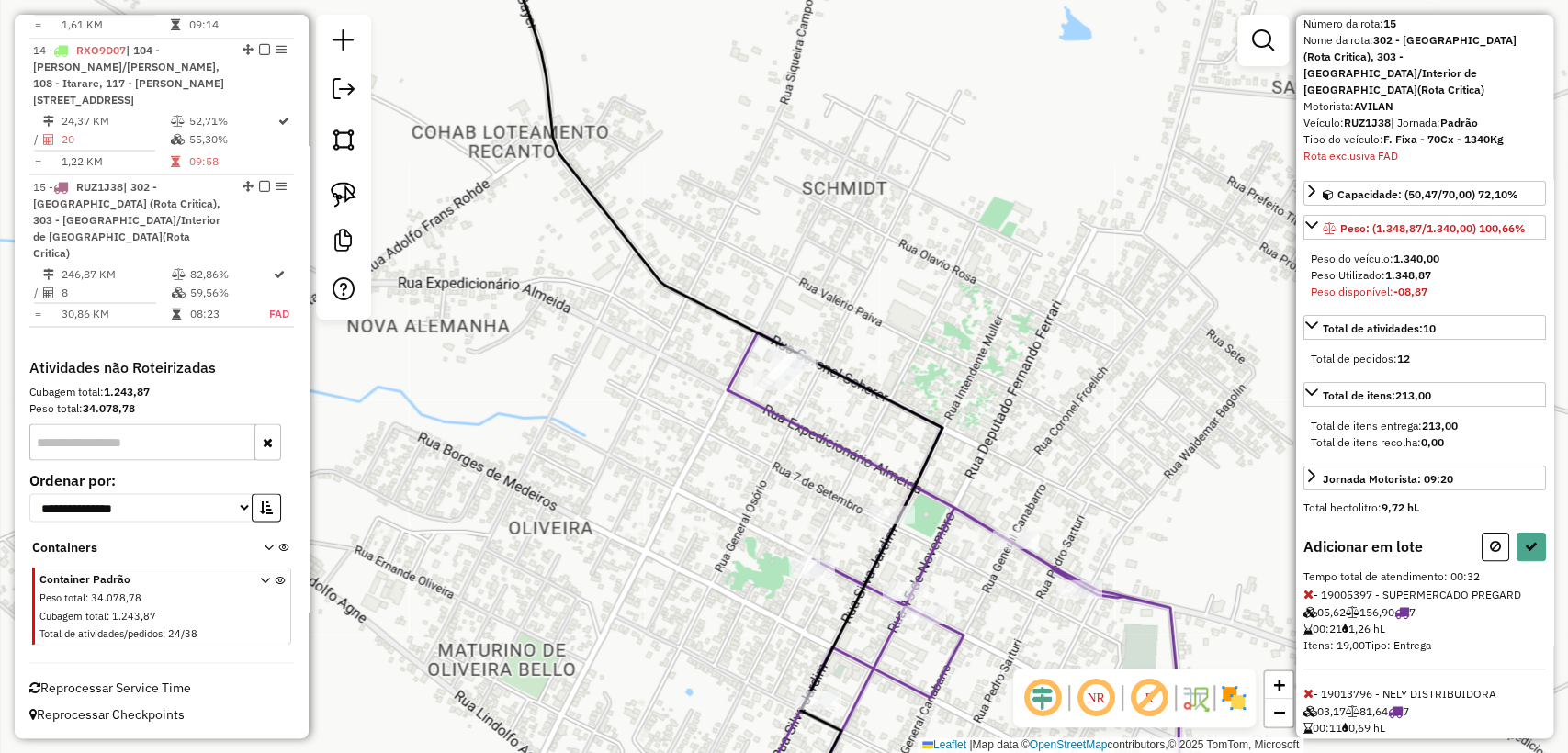
scroll to position [102, 0]
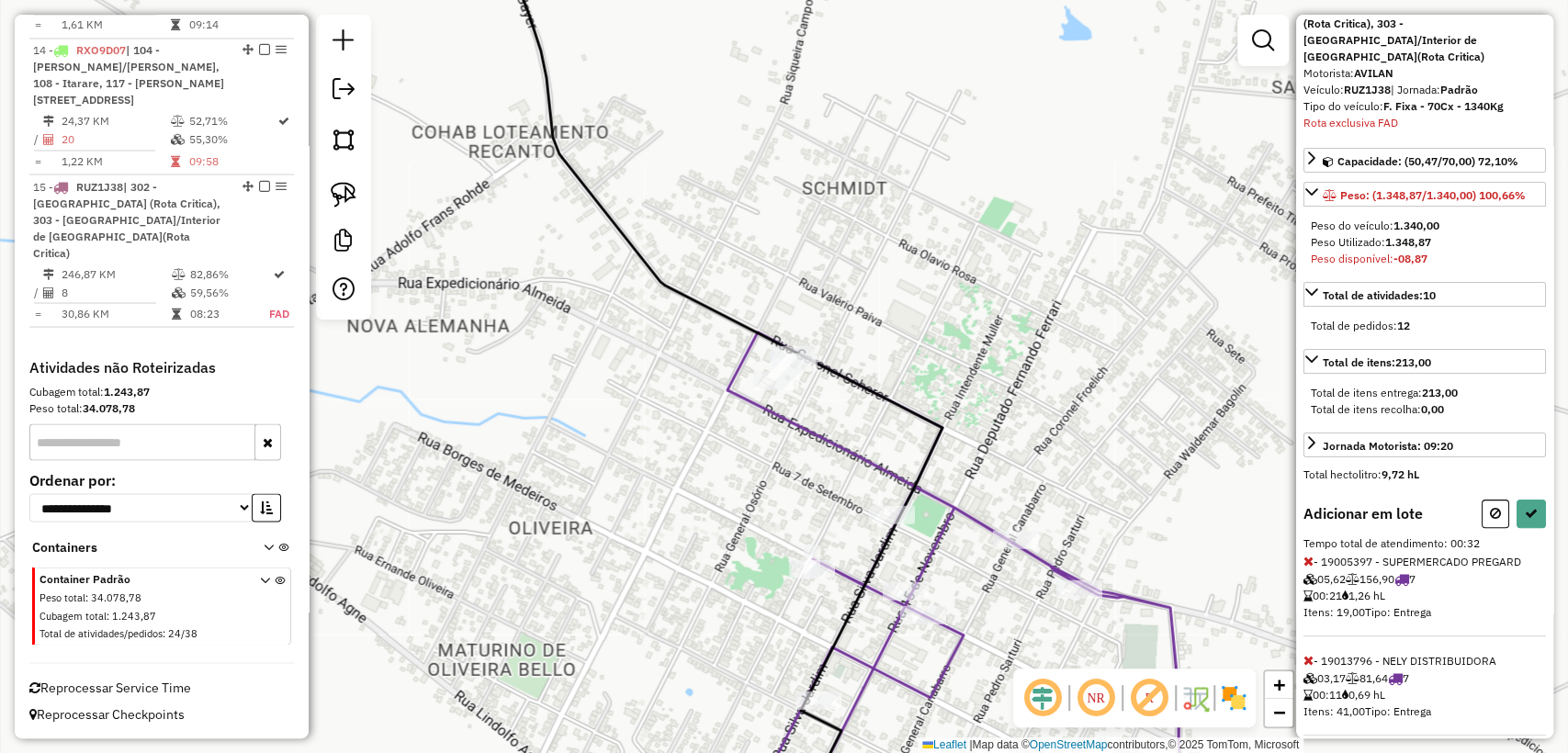
click at [1309, 654] on icon at bounding box center [1308, 660] width 10 height 13
click at [1532, 500] on button at bounding box center [1531, 514] width 29 height 28
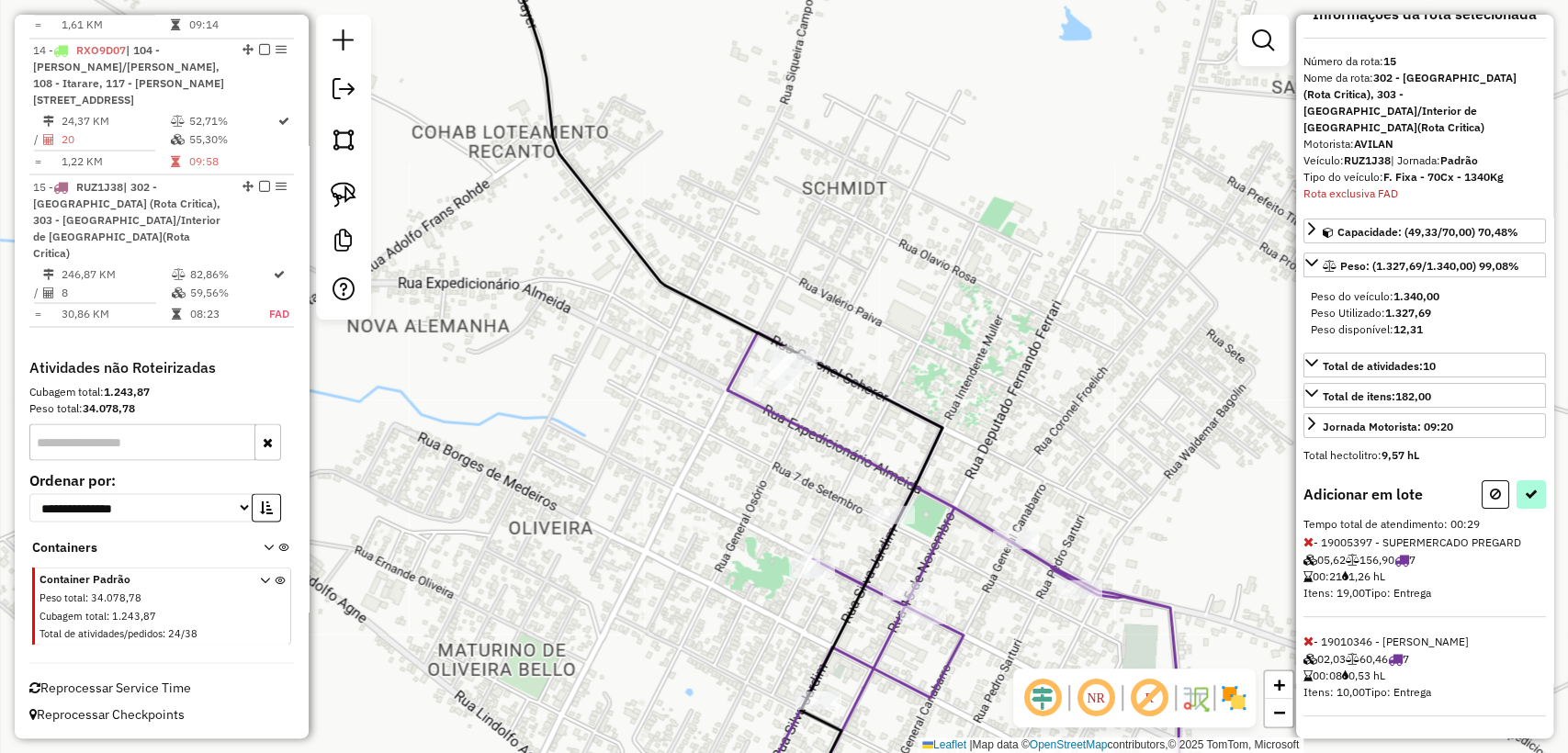
select select "**********"
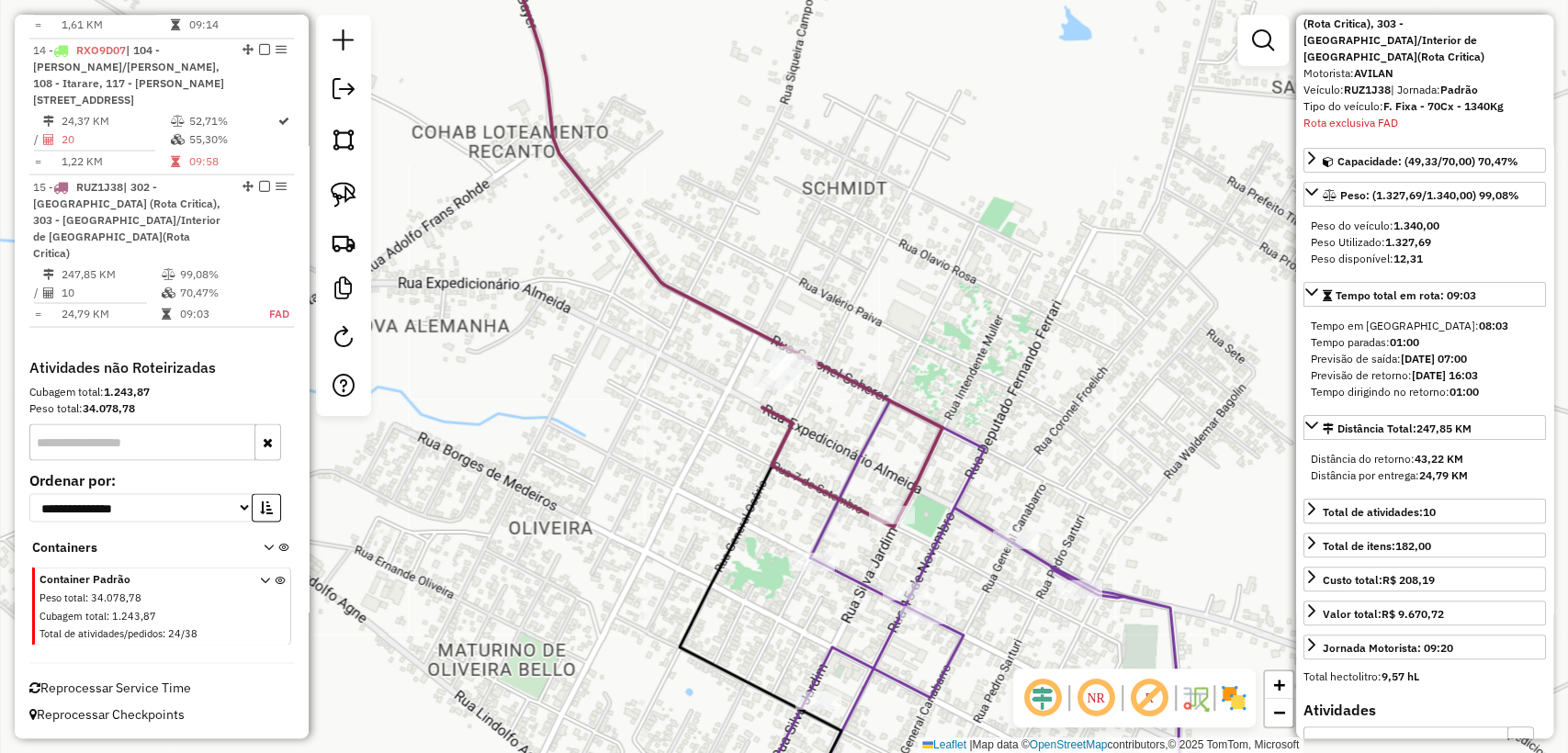
click at [646, 267] on icon at bounding box center [711, 225] width 464 height 602
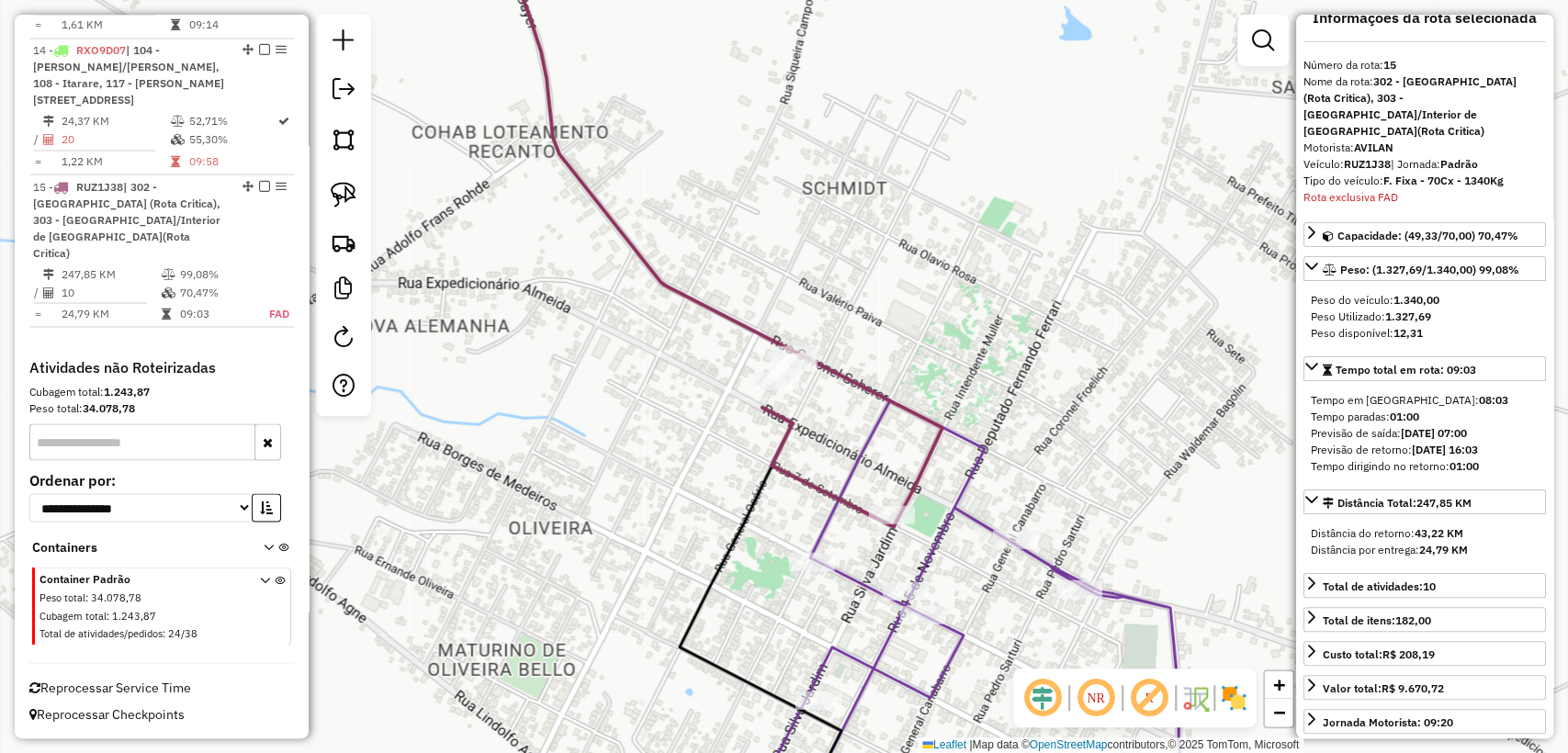
scroll to position [0, 0]
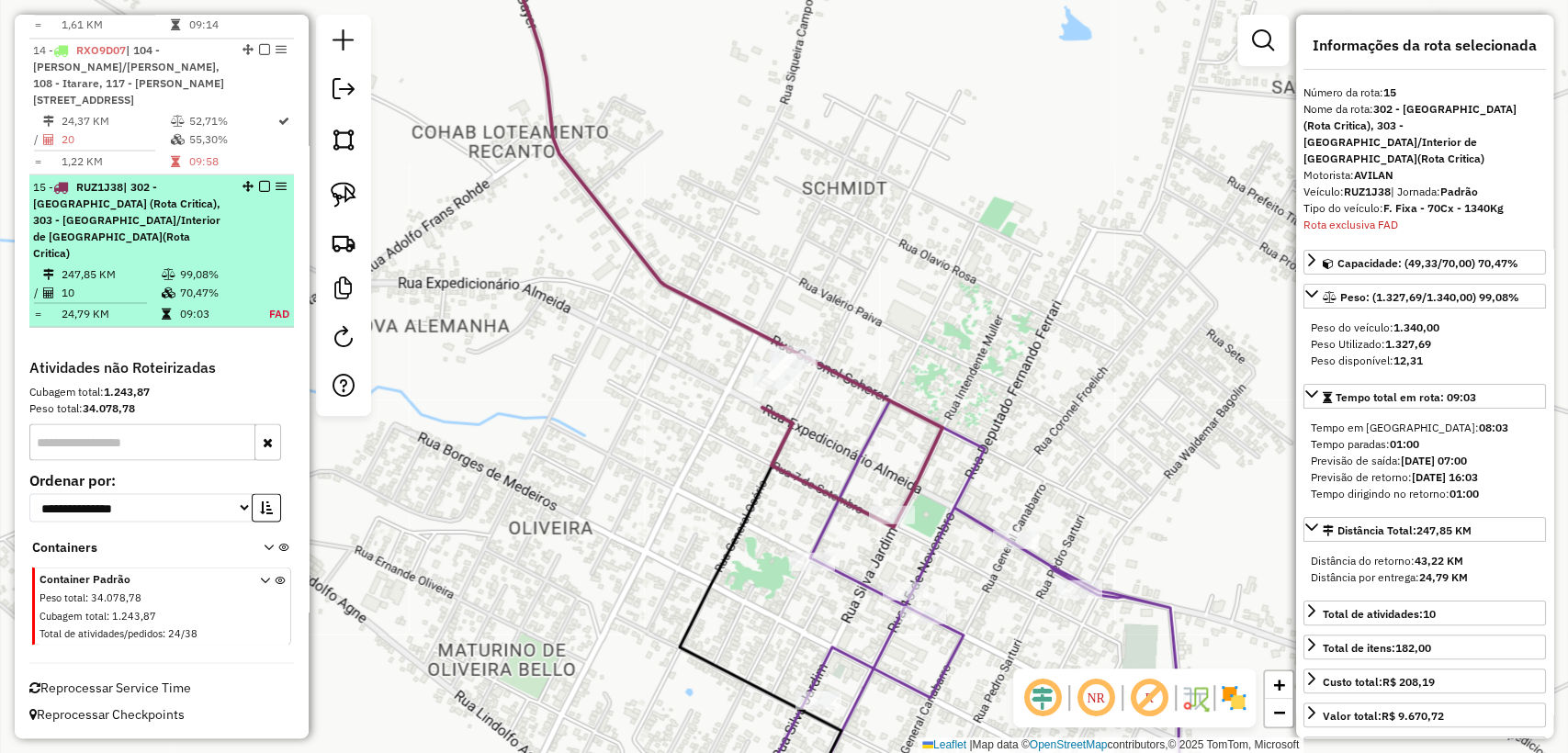
click at [259, 191] on em at bounding box center [265, 185] width 11 height 11
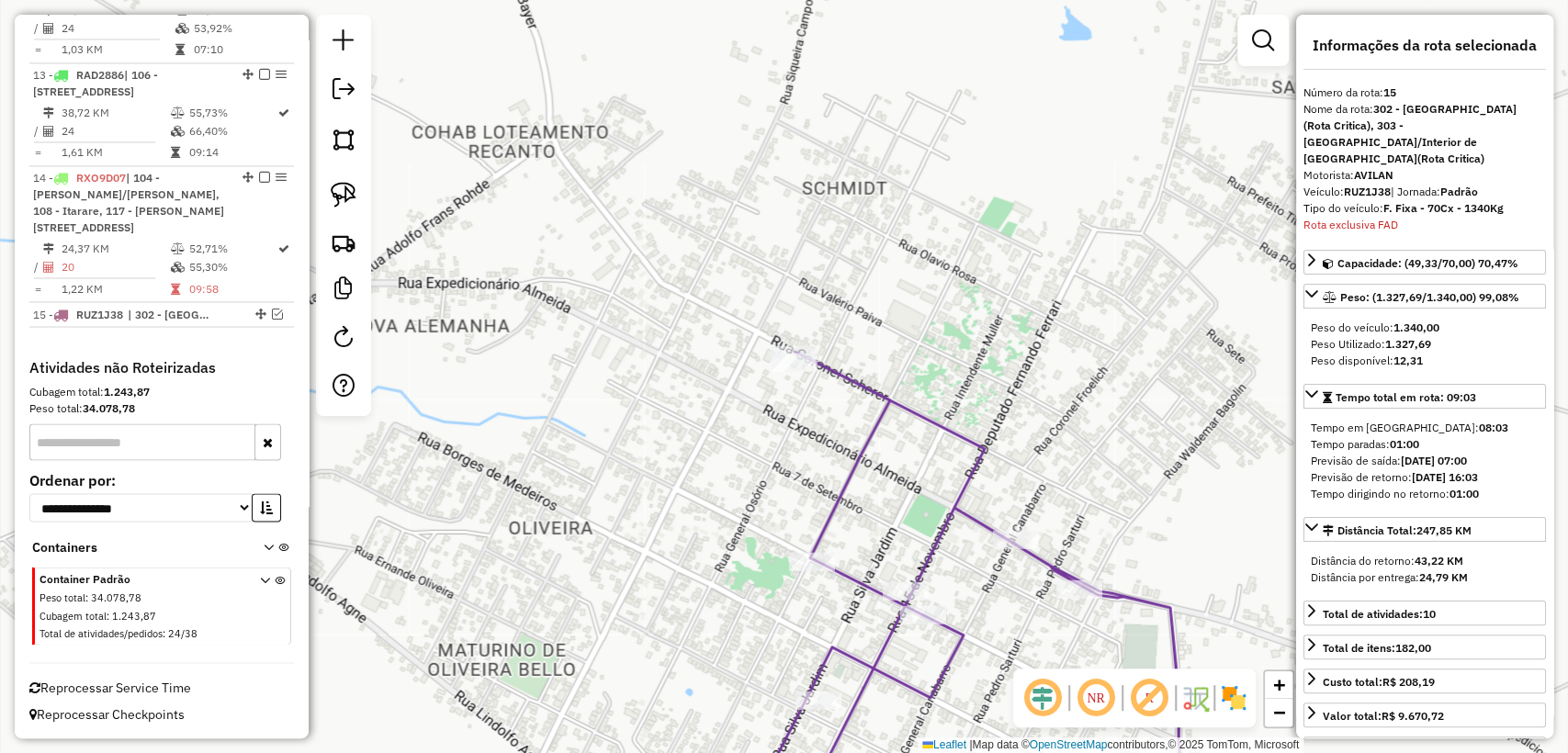
click at [875, 413] on icon at bounding box center [889, 590] width 584 height 477
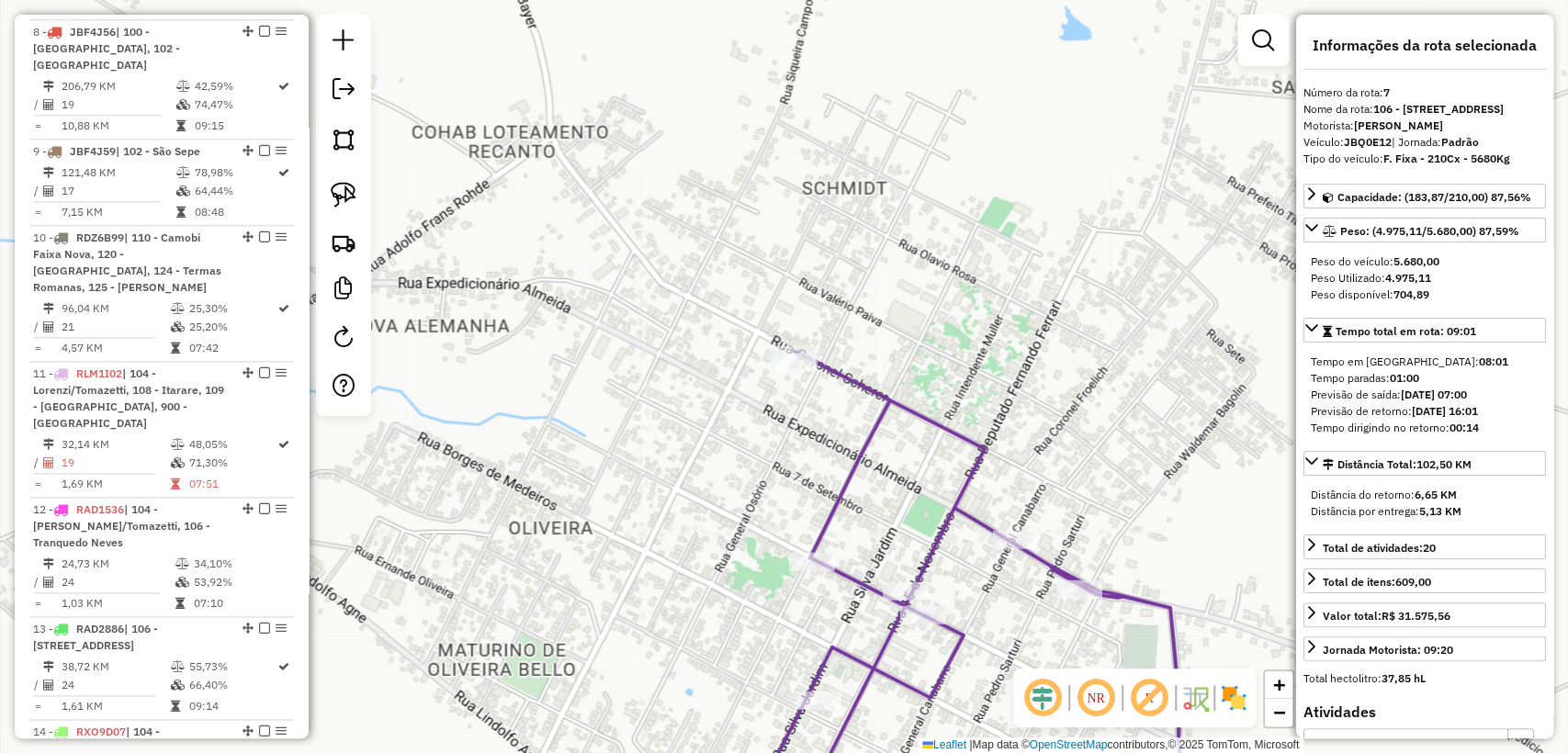
scroll to position [1488, 0]
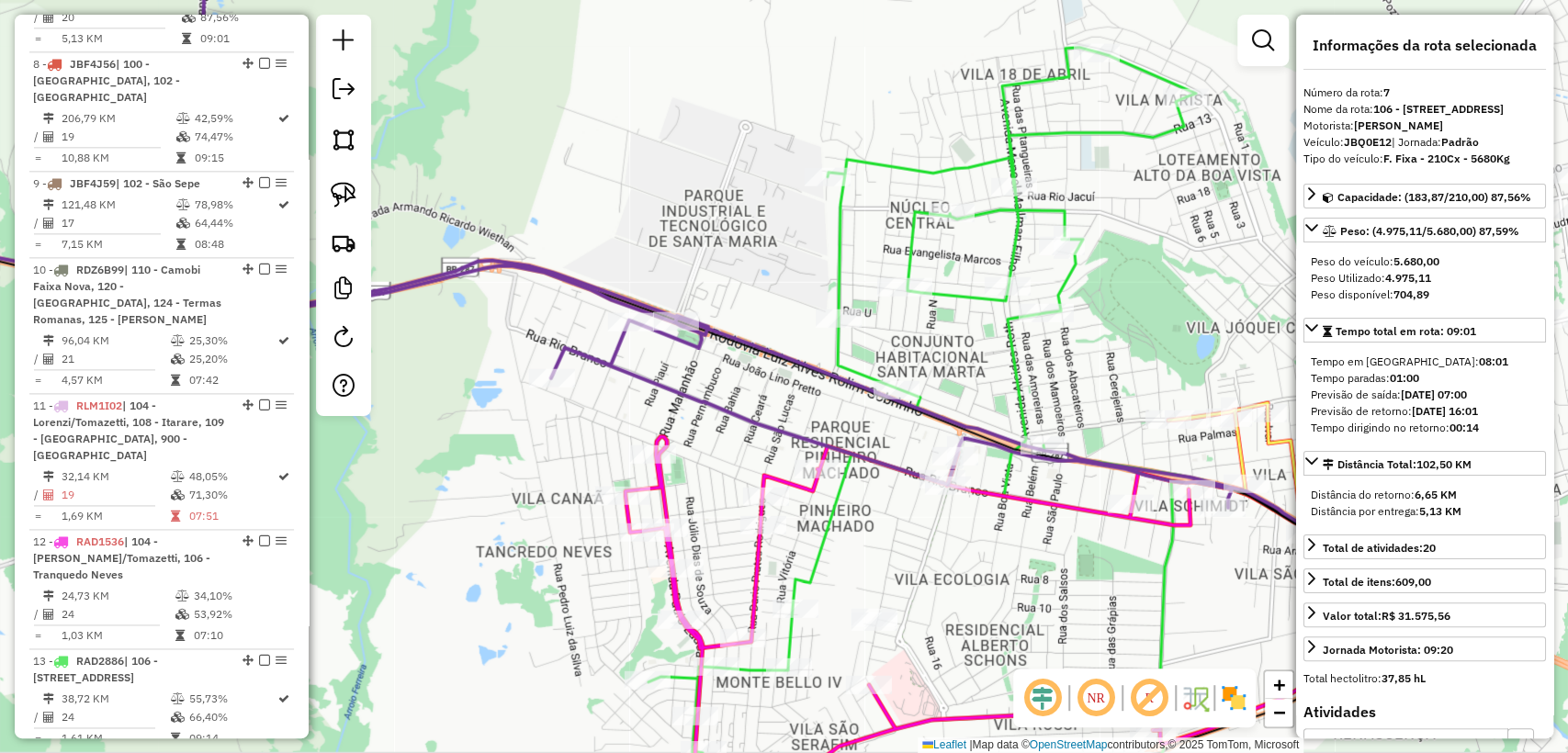
drag, startPoint x: 1094, startPoint y: 483, endPoint x: 890, endPoint y: 441, distance: 208.3
click at [890, 441] on div "Janela de atendimento Grade de atendimento Capacidade Transportadoras Veículos …" at bounding box center [784, 376] width 1568 height 753
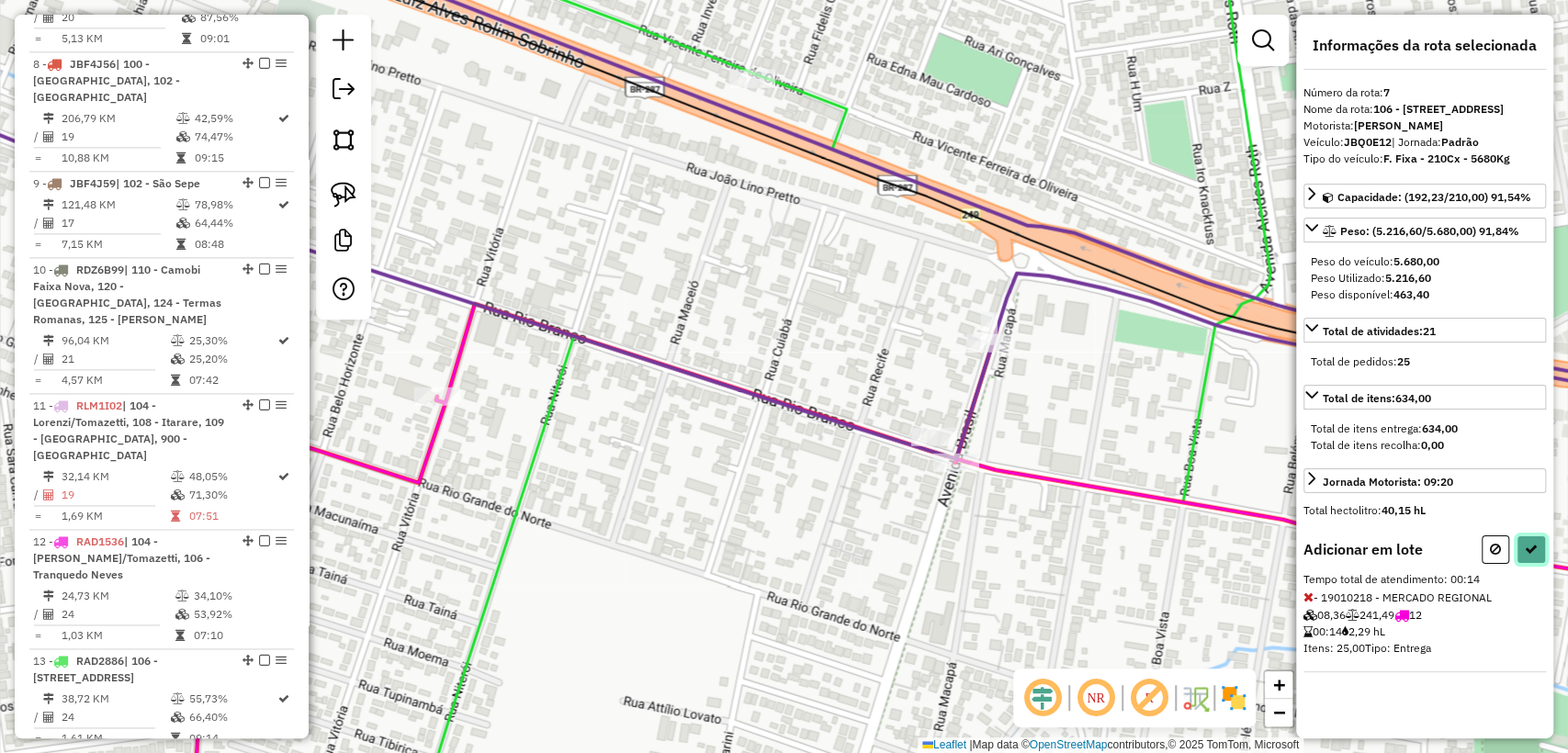
click at [1527, 556] on icon at bounding box center [1532, 549] width 13 height 13
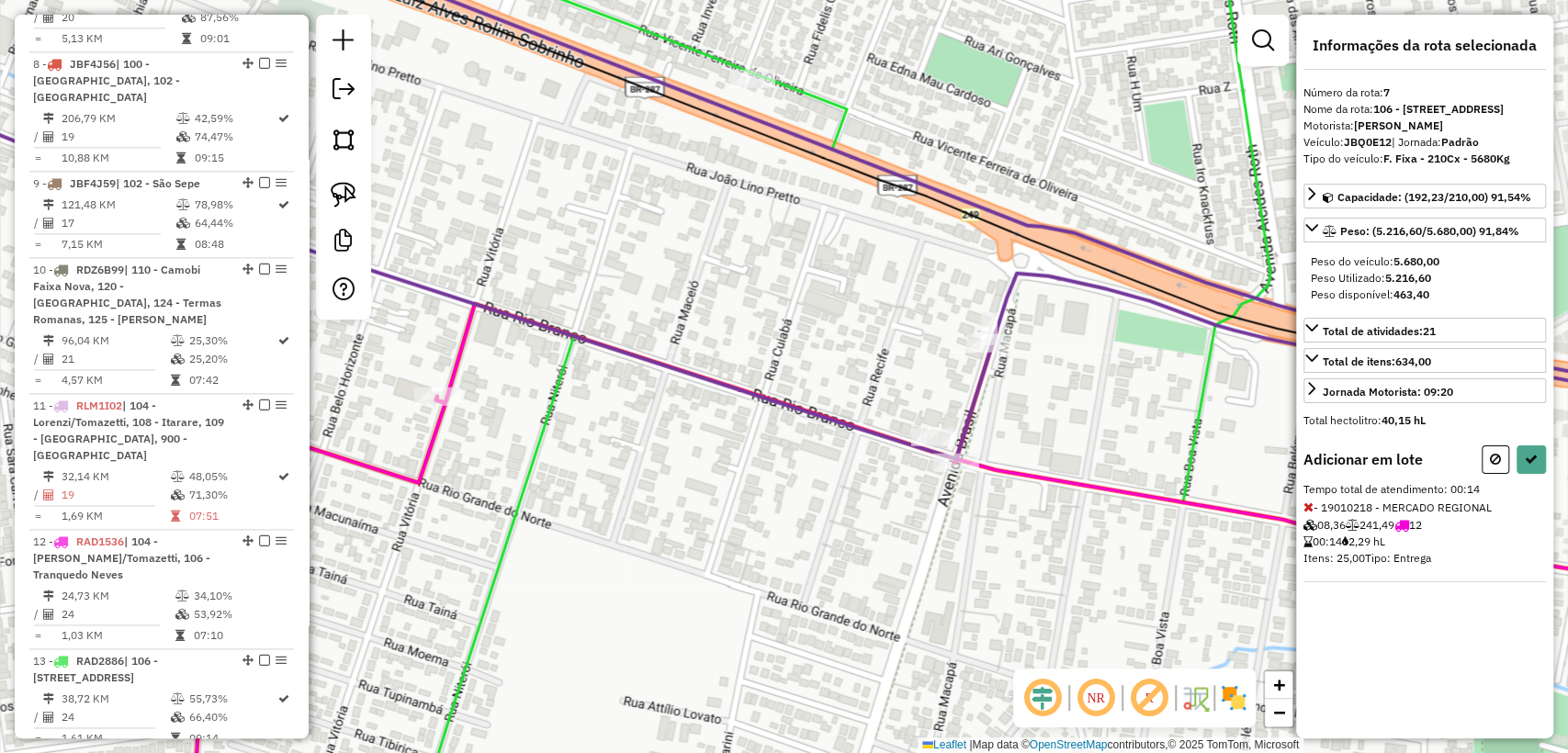
select select "**********"
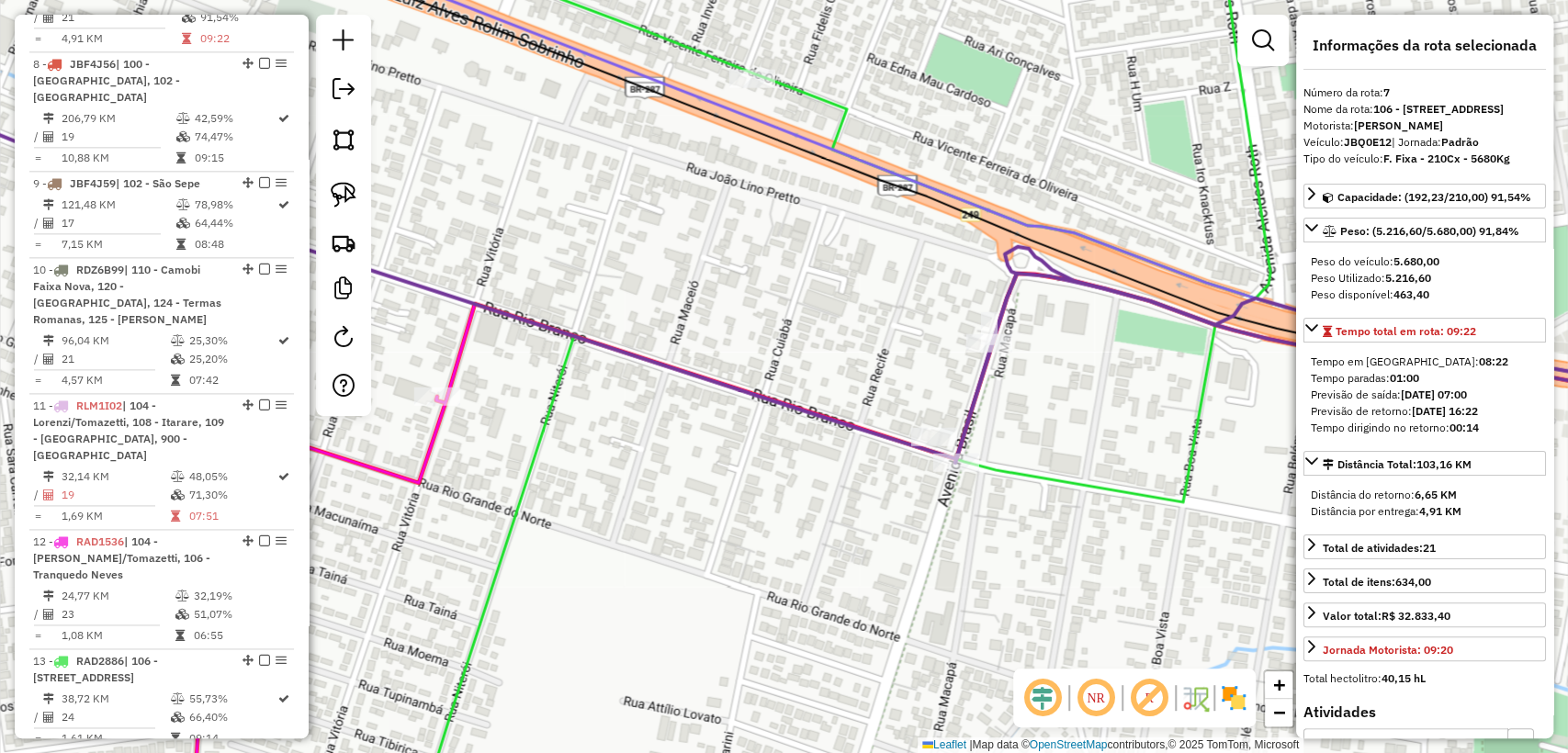
click at [835, 416] on icon at bounding box center [784, 193] width 1881 height 538
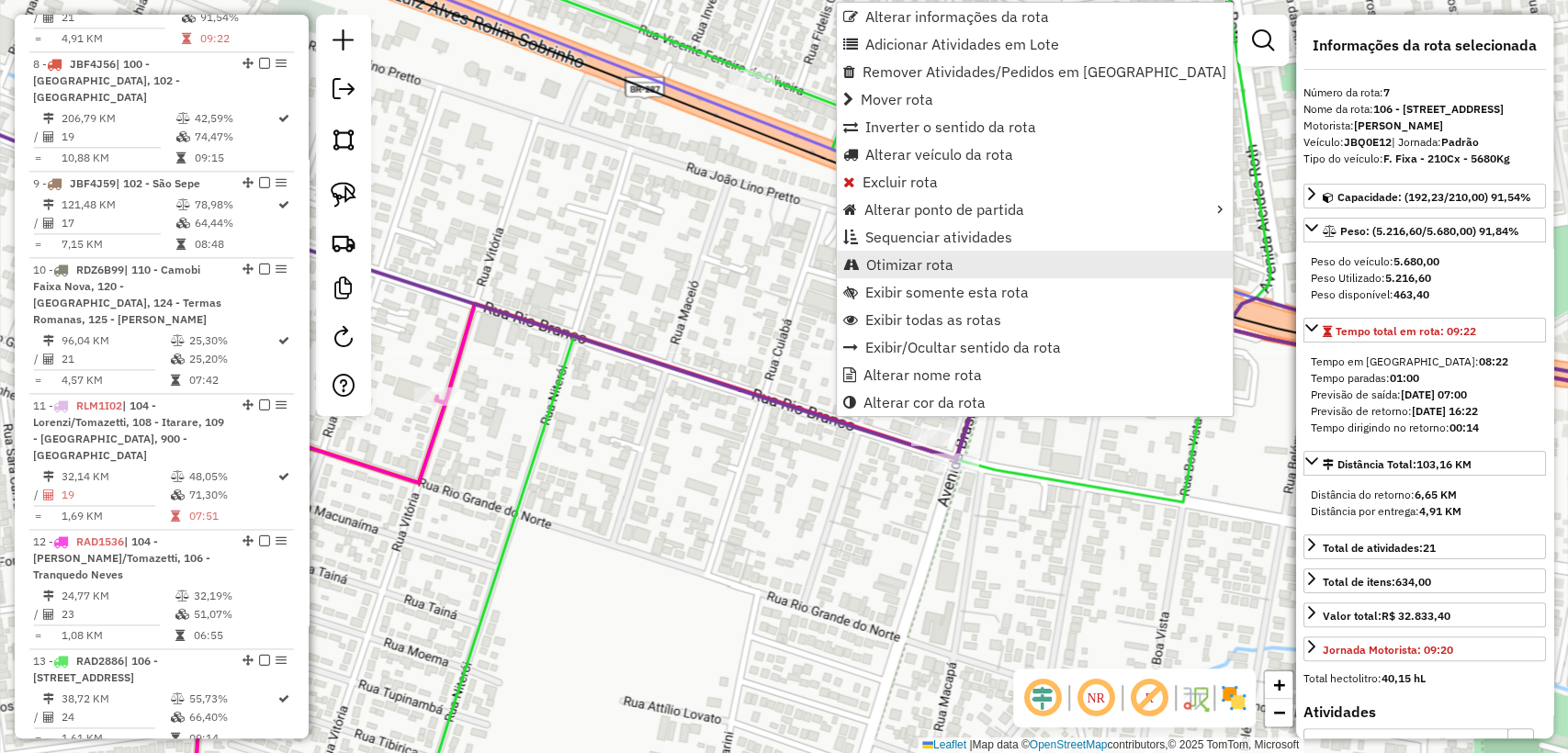
click at [950, 259] on span "Otimizar rota" at bounding box center [909, 265] width 87 height 15
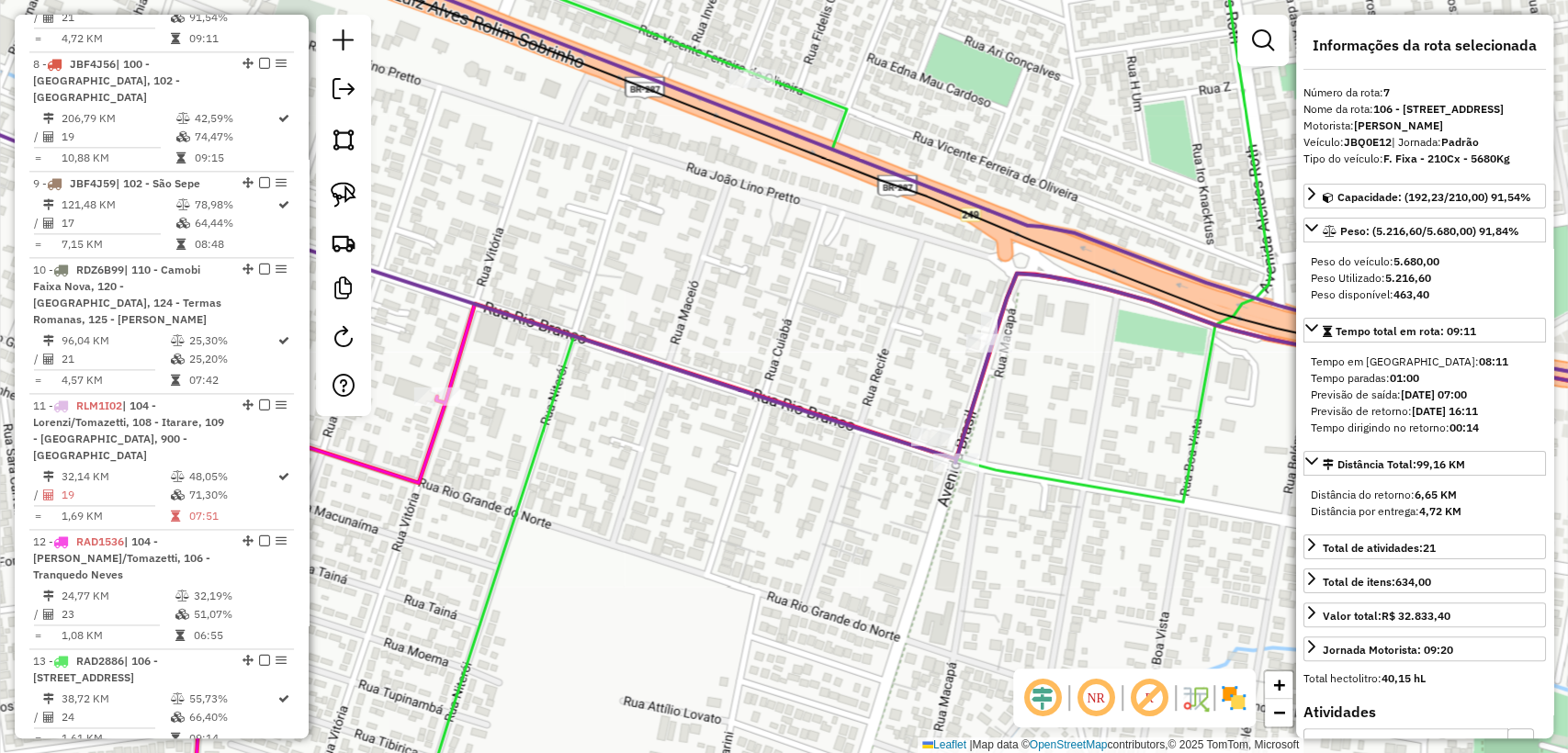
click at [820, 418] on icon at bounding box center [784, 269] width 1881 height 387
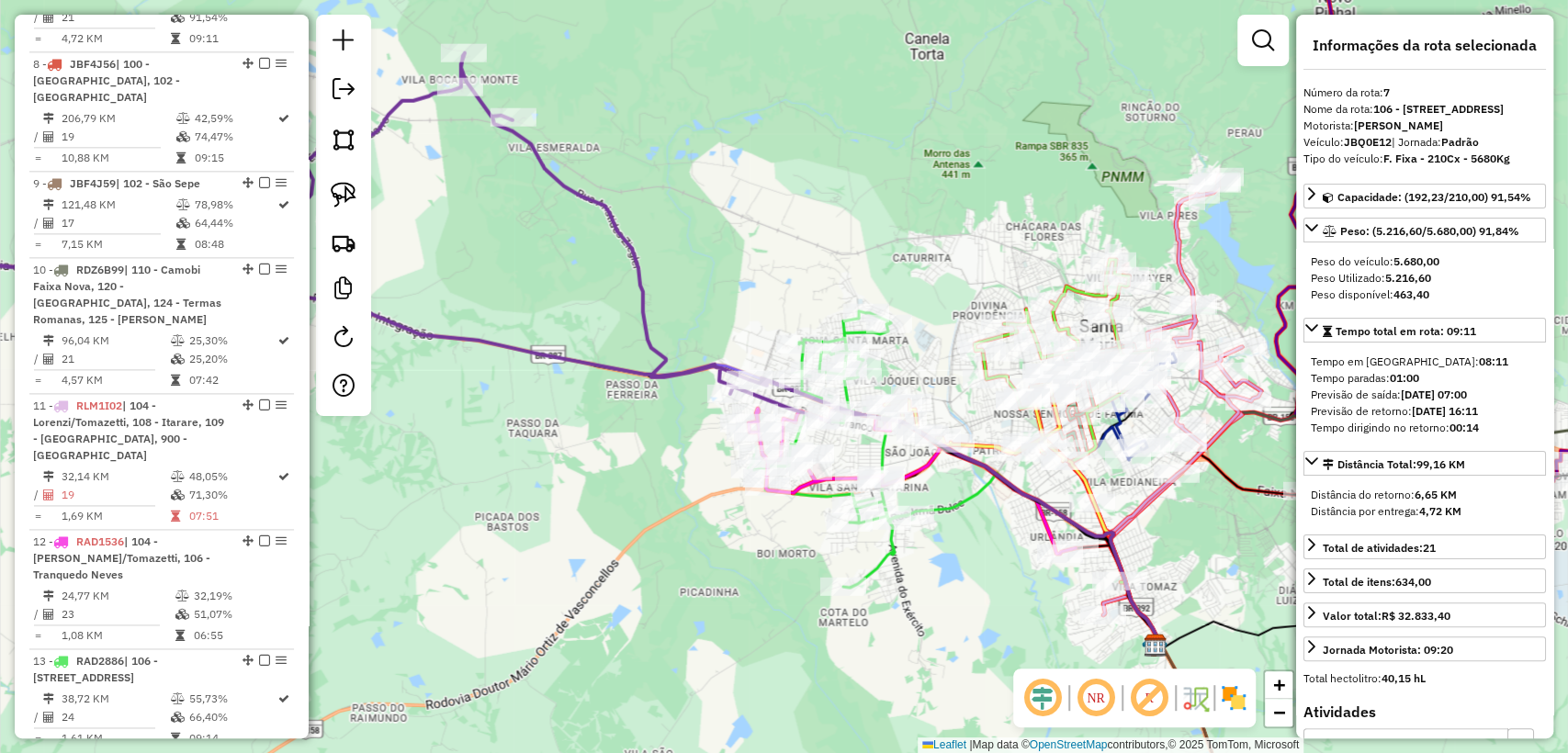
scroll to position [1394, 0]
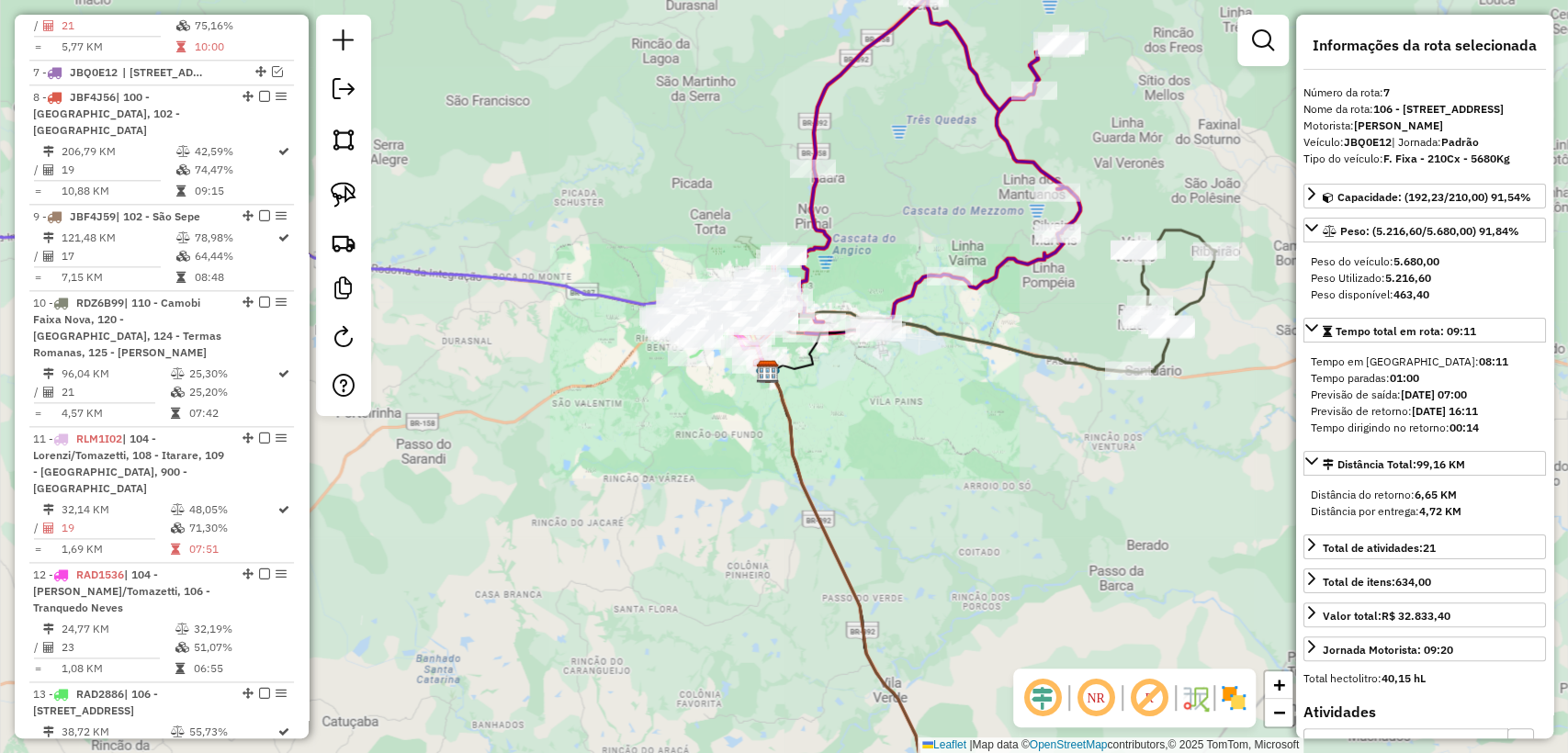
drag, startPoint x: 558, startPoint y: 232, endPoint x: 970, endPoint y: 220, distance: 412.2
click at [970, 220] on div "Janela de atendimento Grade de atendimento Capacidade Transportadoras Veículos …" at bounding box center [784, 376] width 1568 height 753
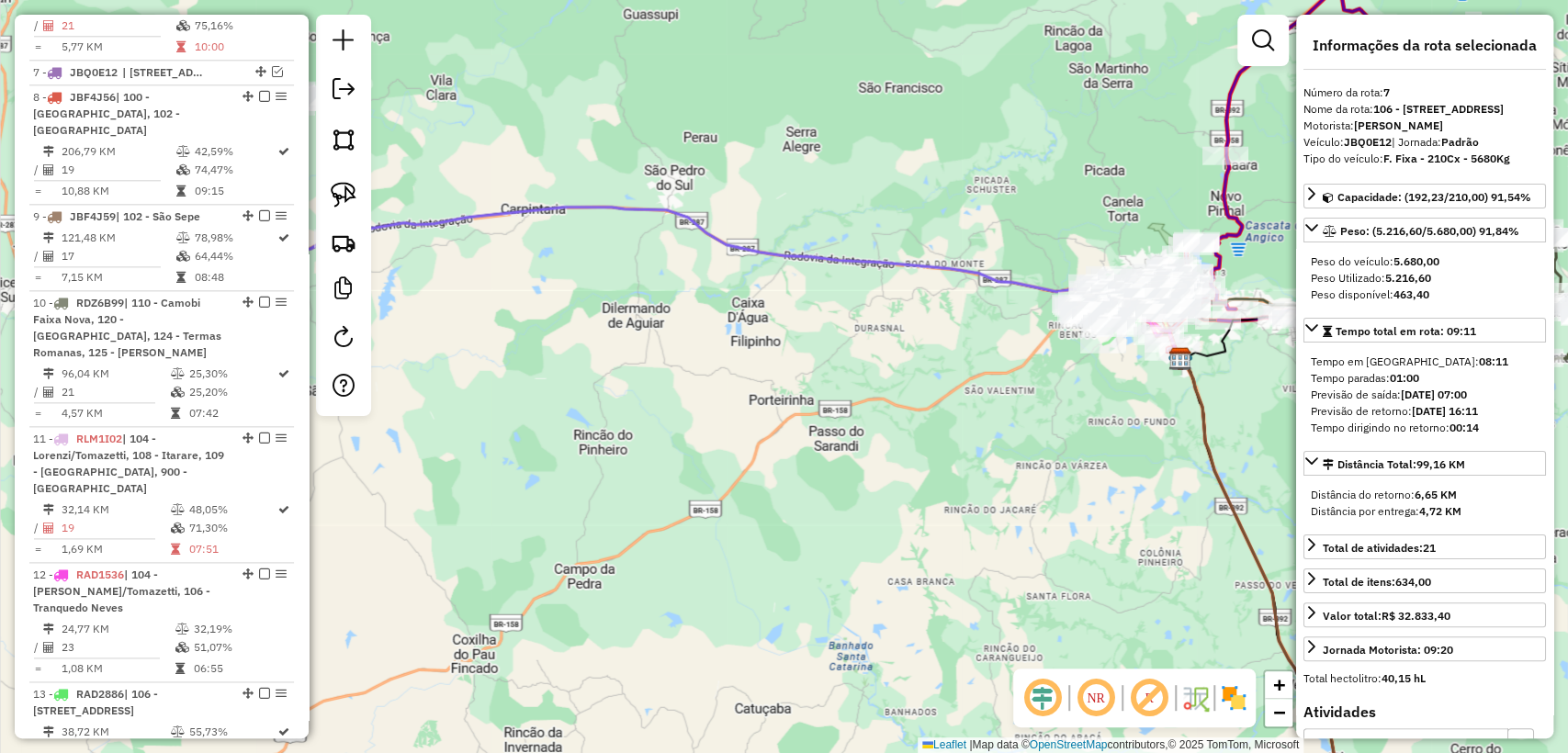
click at [631, 209] on icon at bounding box center [697, 226] width 969 height 265
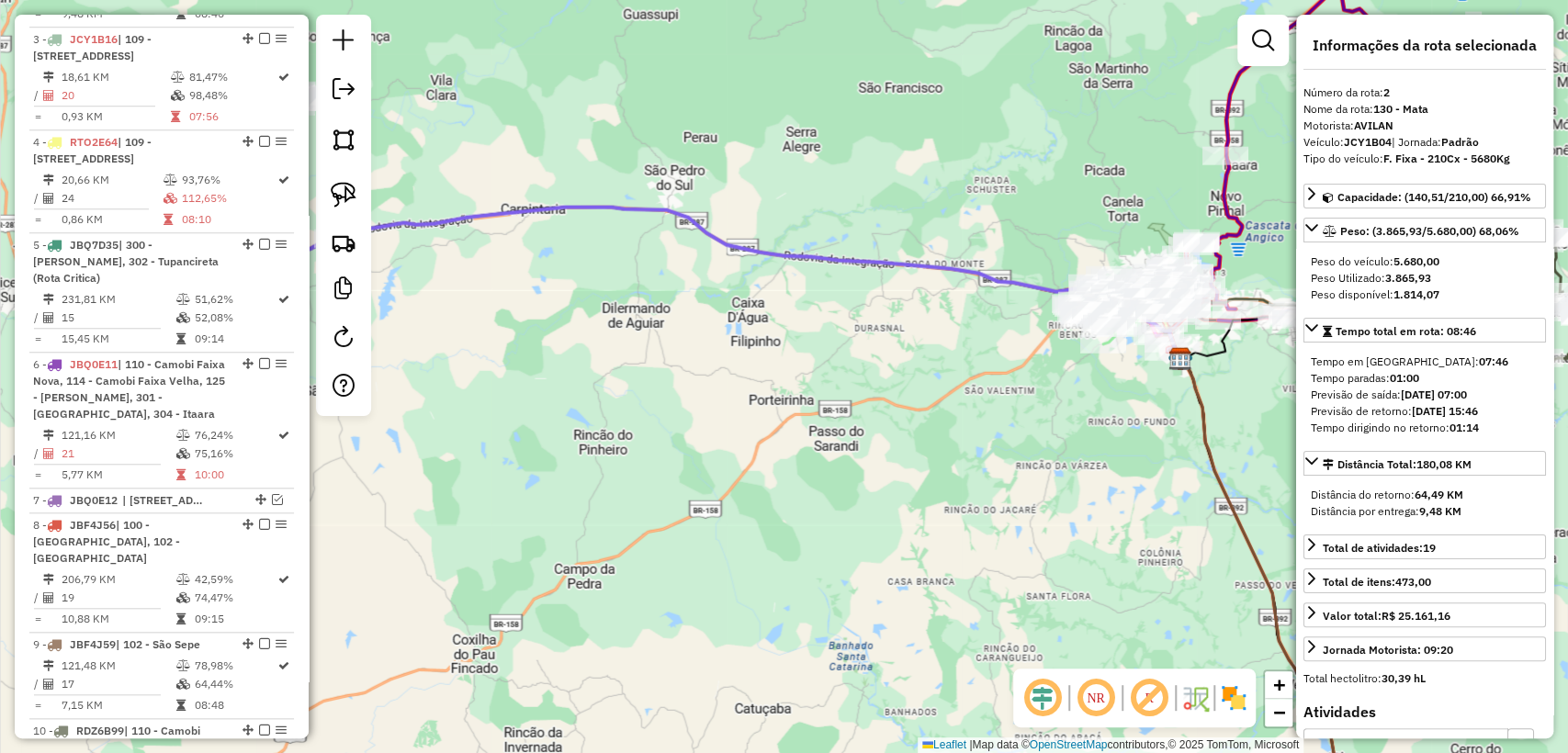
scroll to position [891, 0]
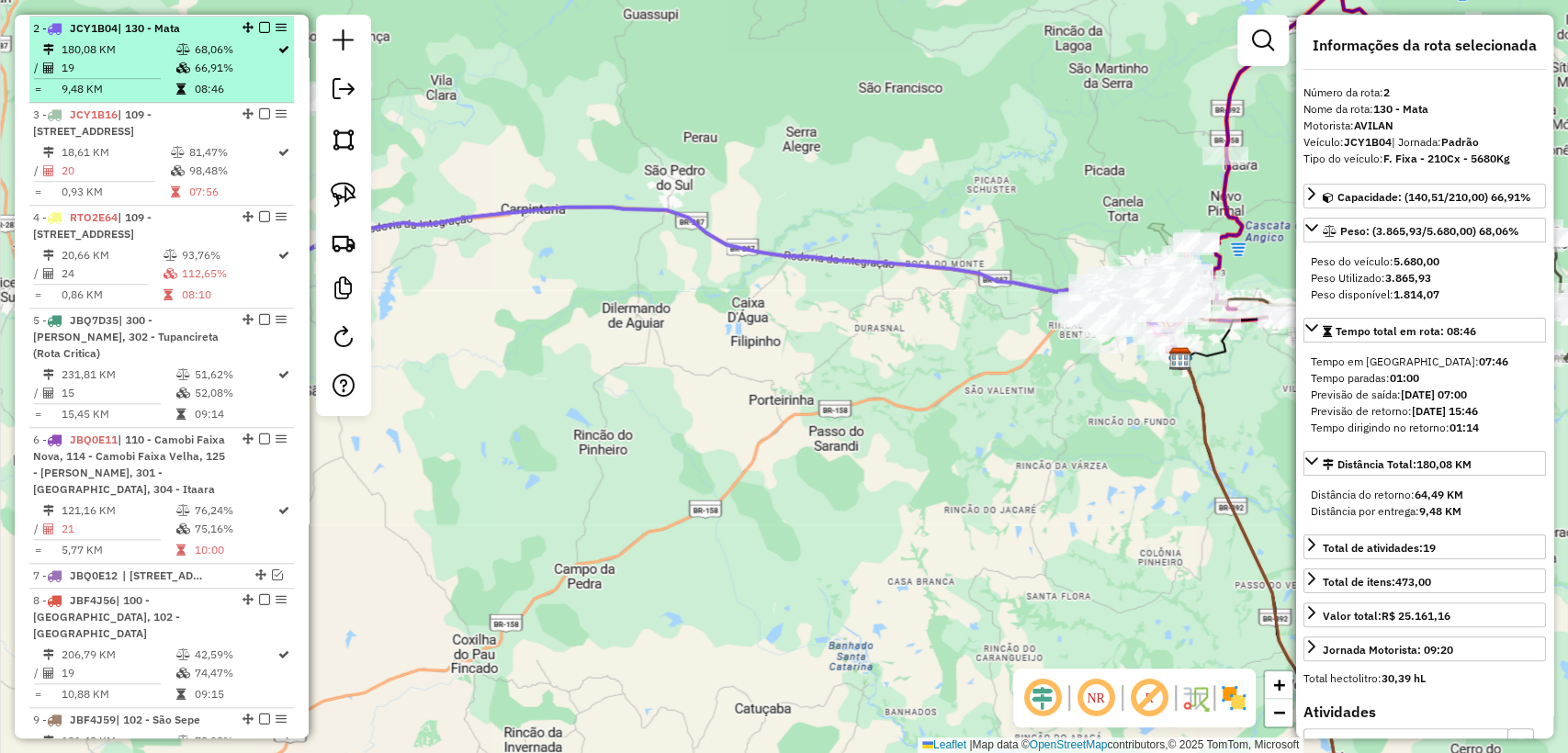
click at [259, 24] on em at bounding box center [265, 28] width 11 height 11
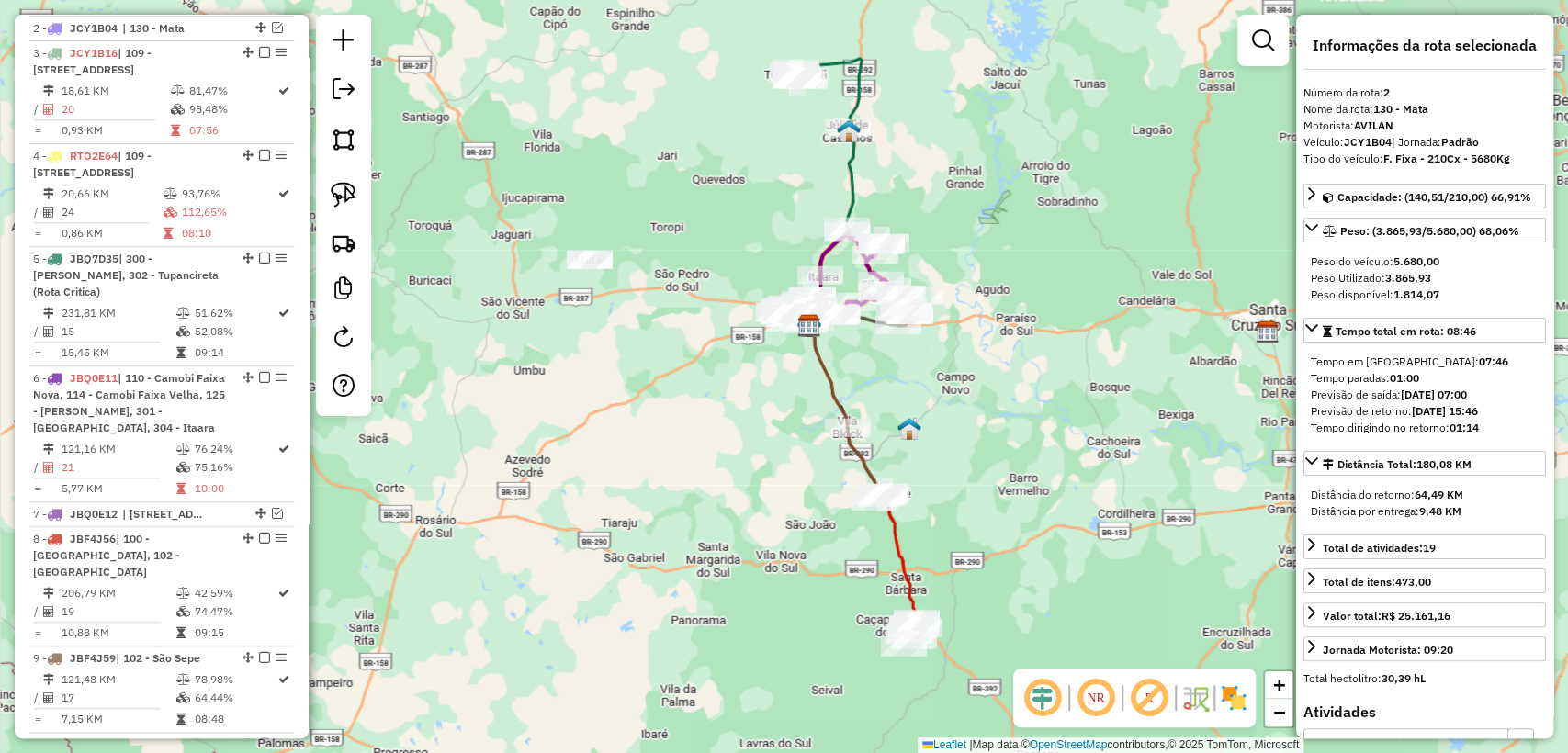
drag, startPoint x: 641, startPoint y: 297, endPoint x: 603, endPoint y: 355, distance: 69.3
click at [603, 355] on div "Janela de atendimento Grade de atendimento Capacidade Transportadoras Veículos …" at bounding box center [784, 376] width 1568 height 753
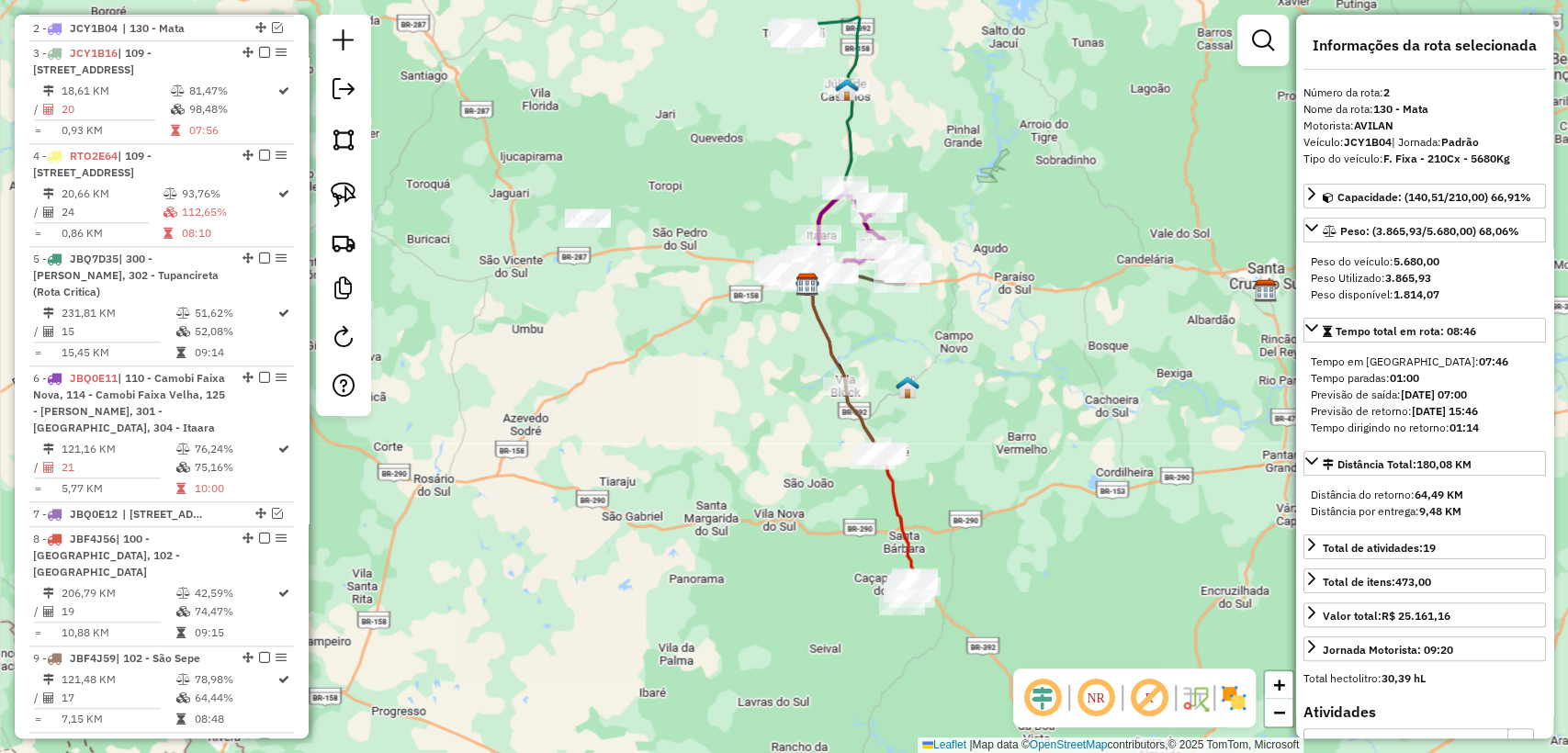
drag, startPoint x: 980, startPoint y: 580, endPoint x: 963, endPoint y: 452, distance: 129.1
click at [963, 452] on div "Janela de atendimento Grade de atendimento Capacidade Transportadoras Veículos …" at bounding box center [784, 376] width 1568 height 753
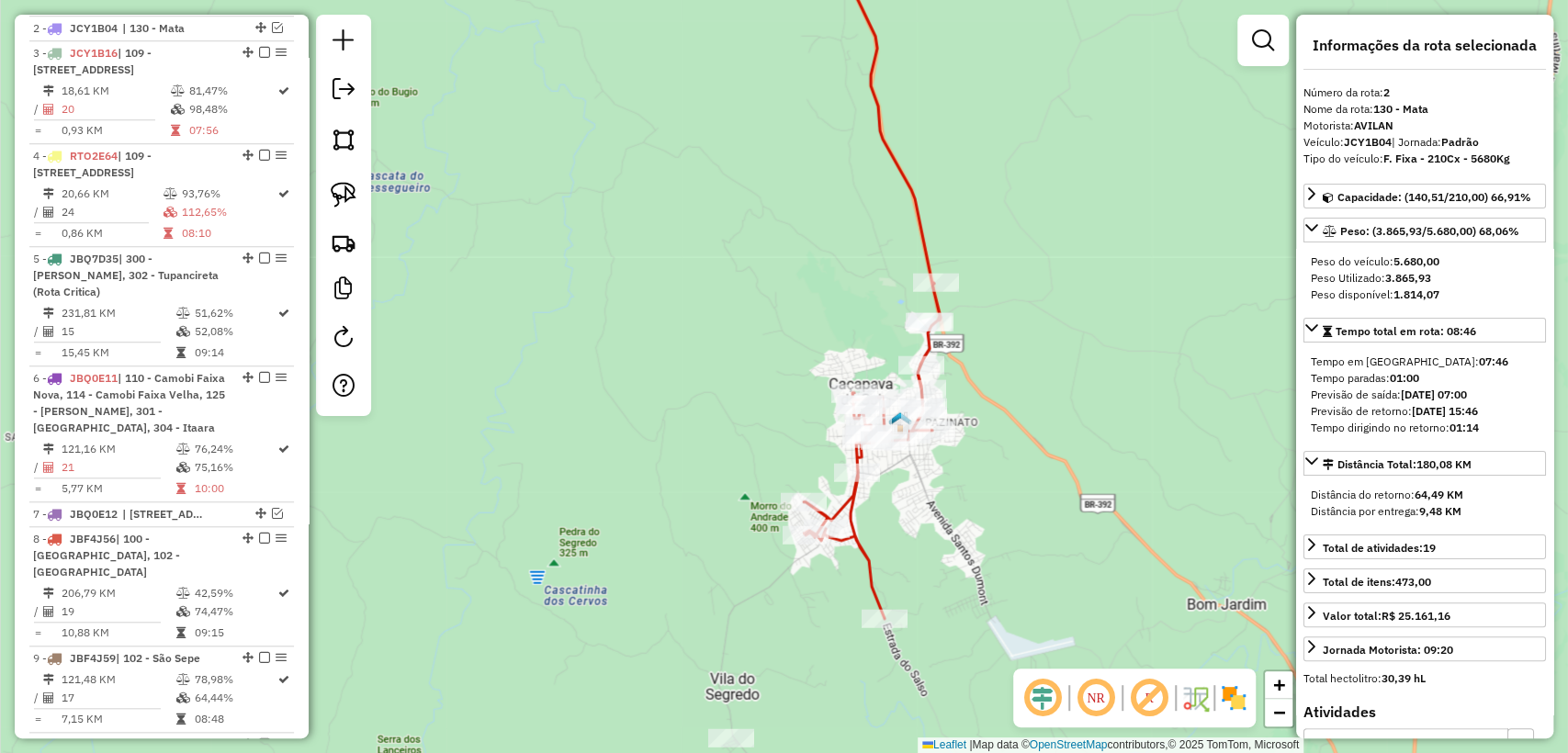
click at [857, 514] on icon at bounding box center [872, 271] width 137 height 694
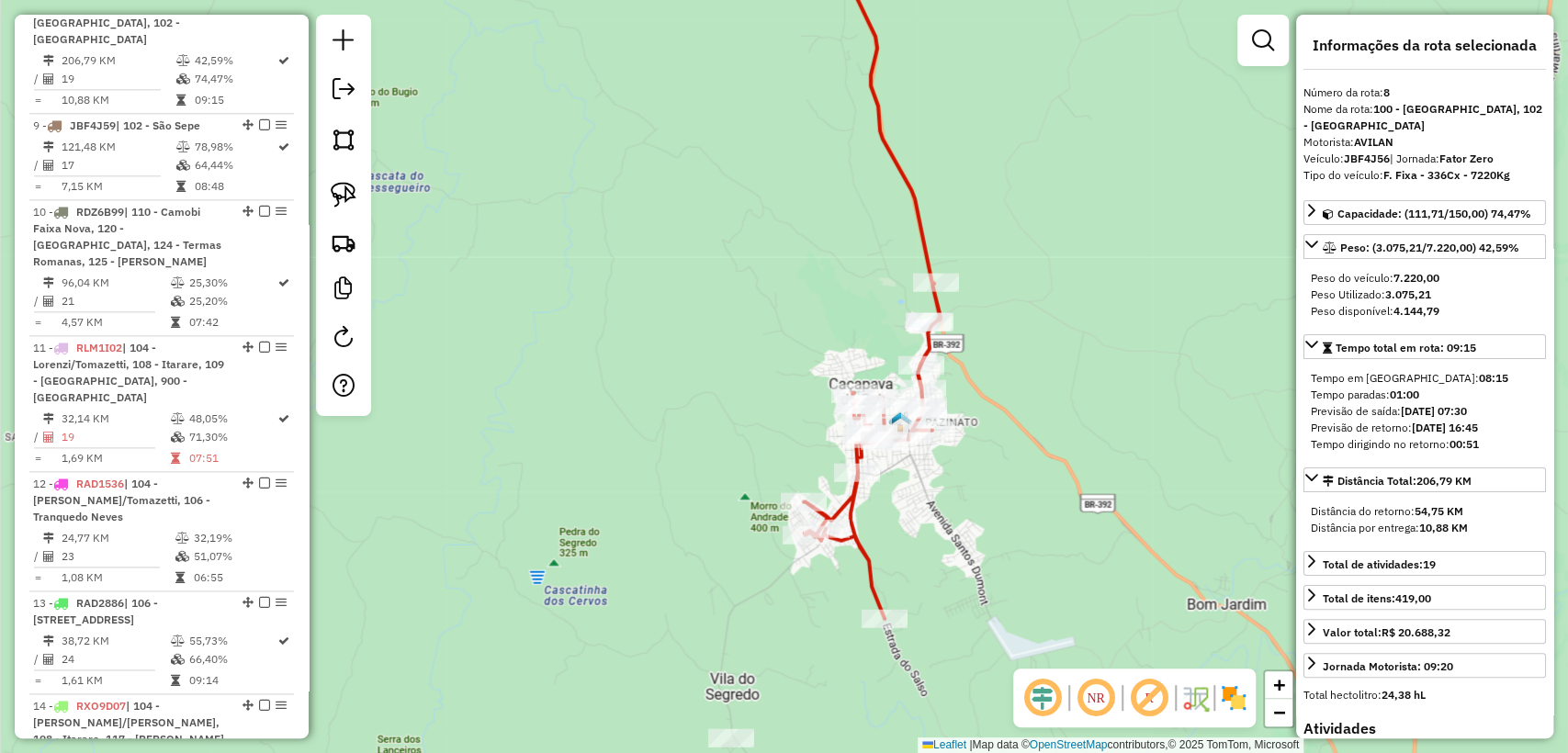
scroll to position [1452, 0]
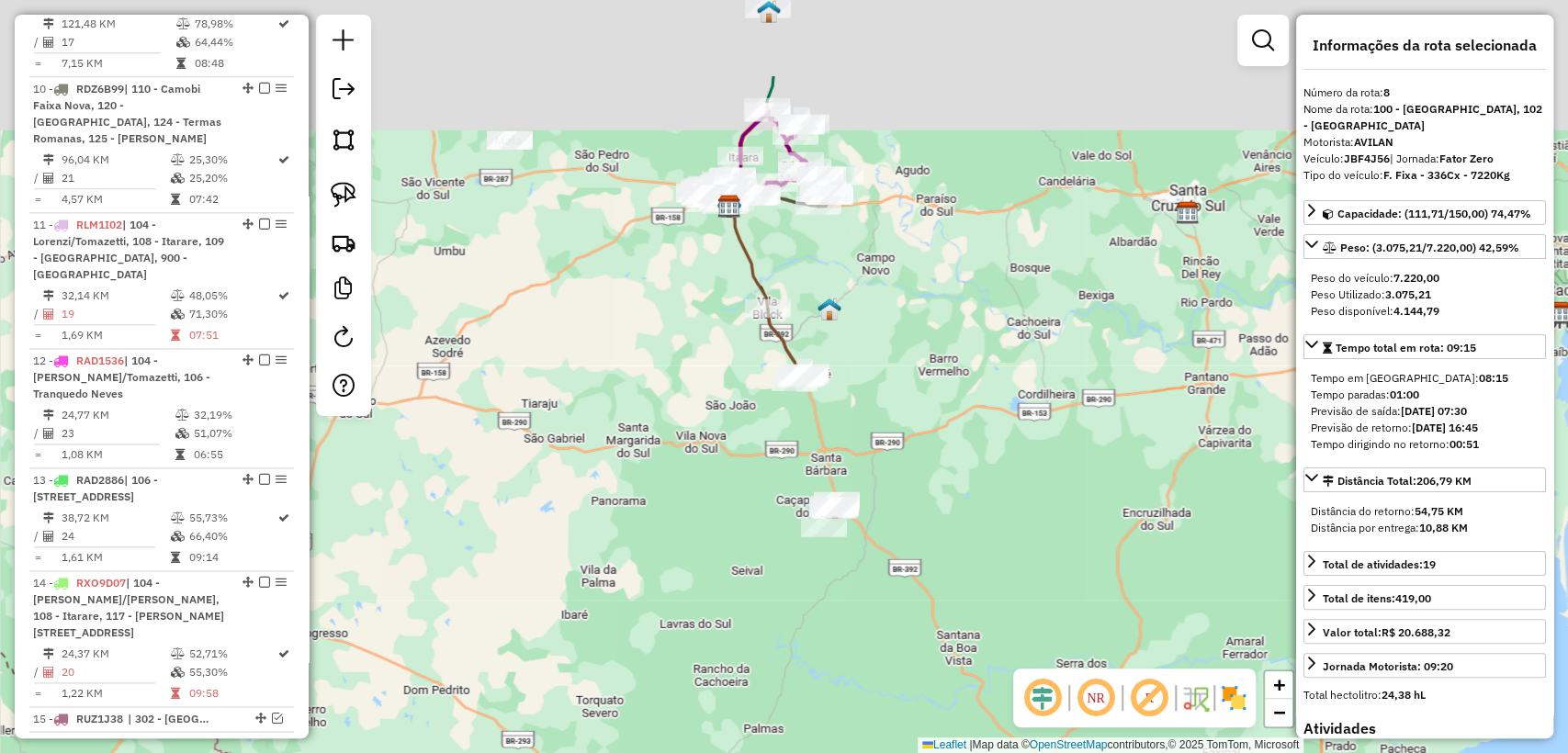
drag, startPoint x: 719, startPoint y: 377, endPoint x: 730, endPoint y: 426, distance: 50.2
click at [730, 426] on div "Janela de atendimento Grade de atendimento Capacidade Transportadoras Veículos …" at bounding box center [784, 376] width 1568 height 753
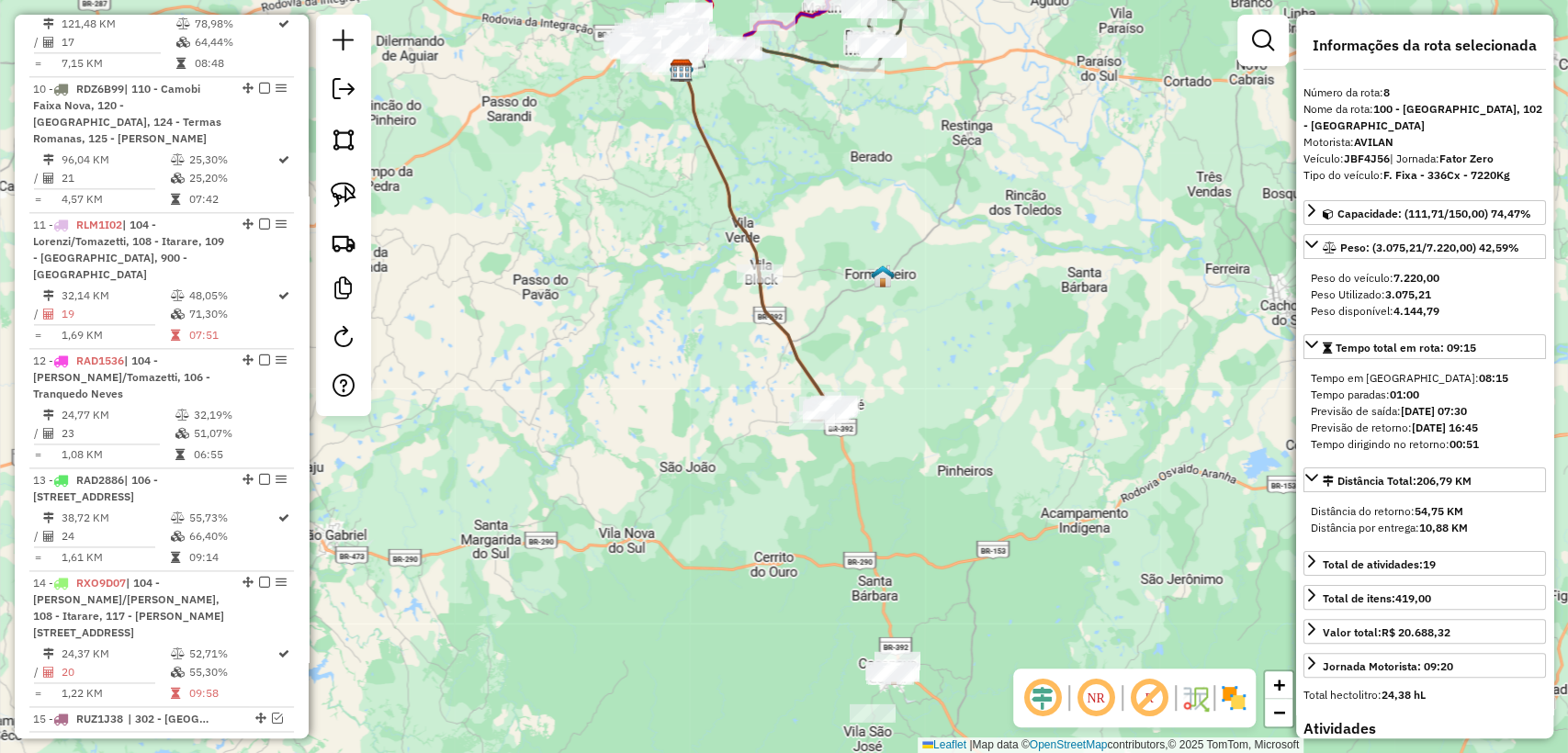
click at [779, 319] on icon at bounding box center [798, 347] width 77 height 147
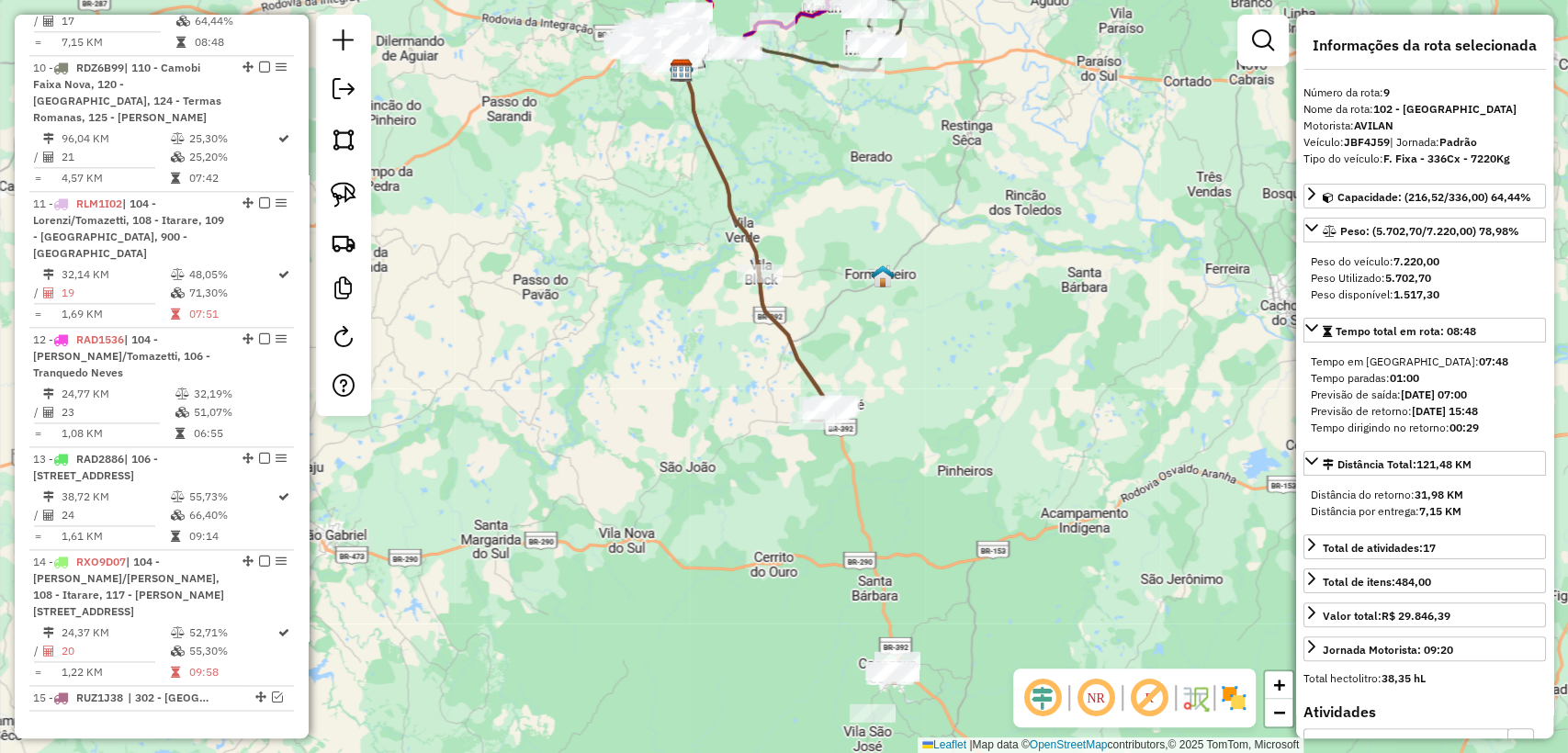
scroll to position [1476, 0]
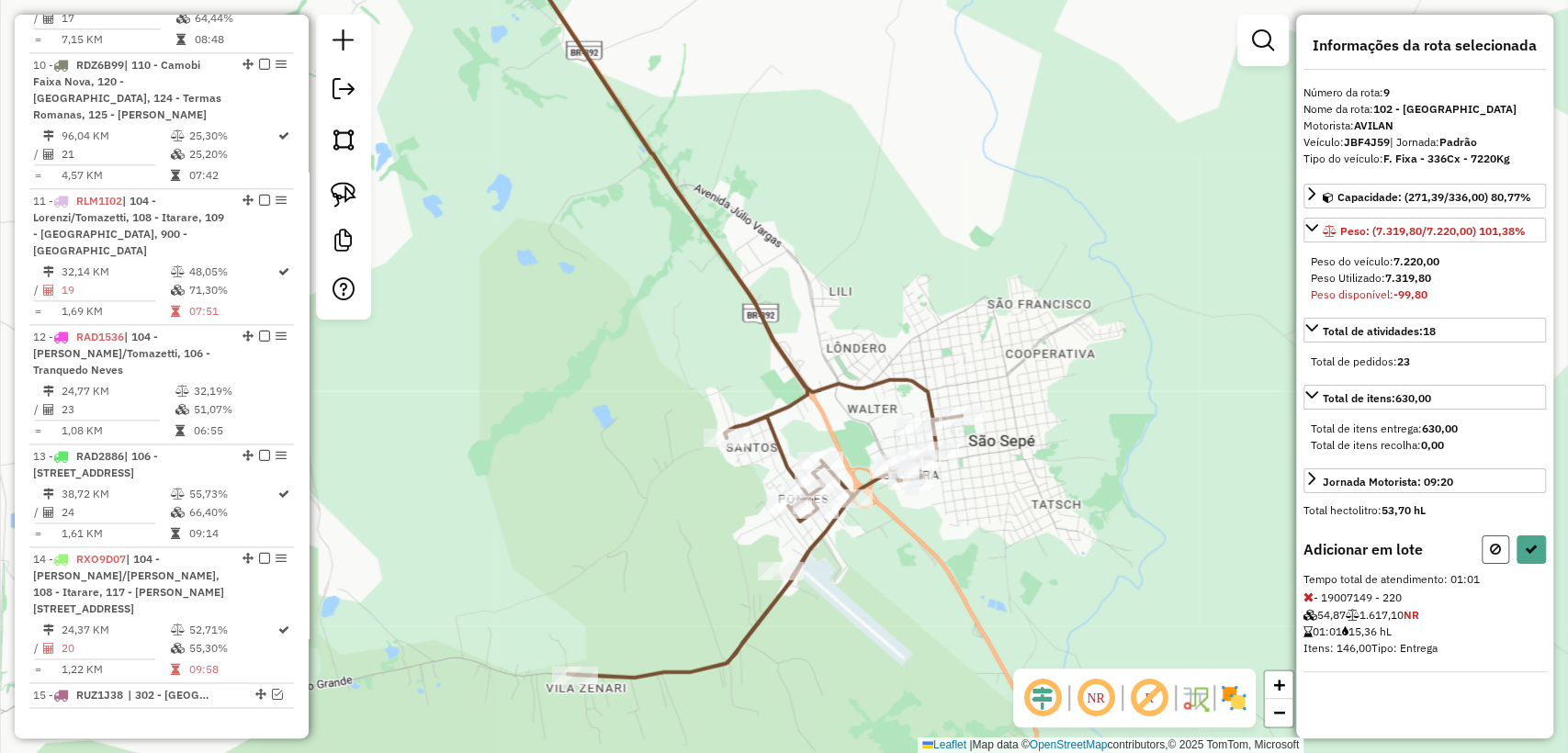
click at [1491, 552] on icon at bounding box center [1495, 549] width 11 height 13
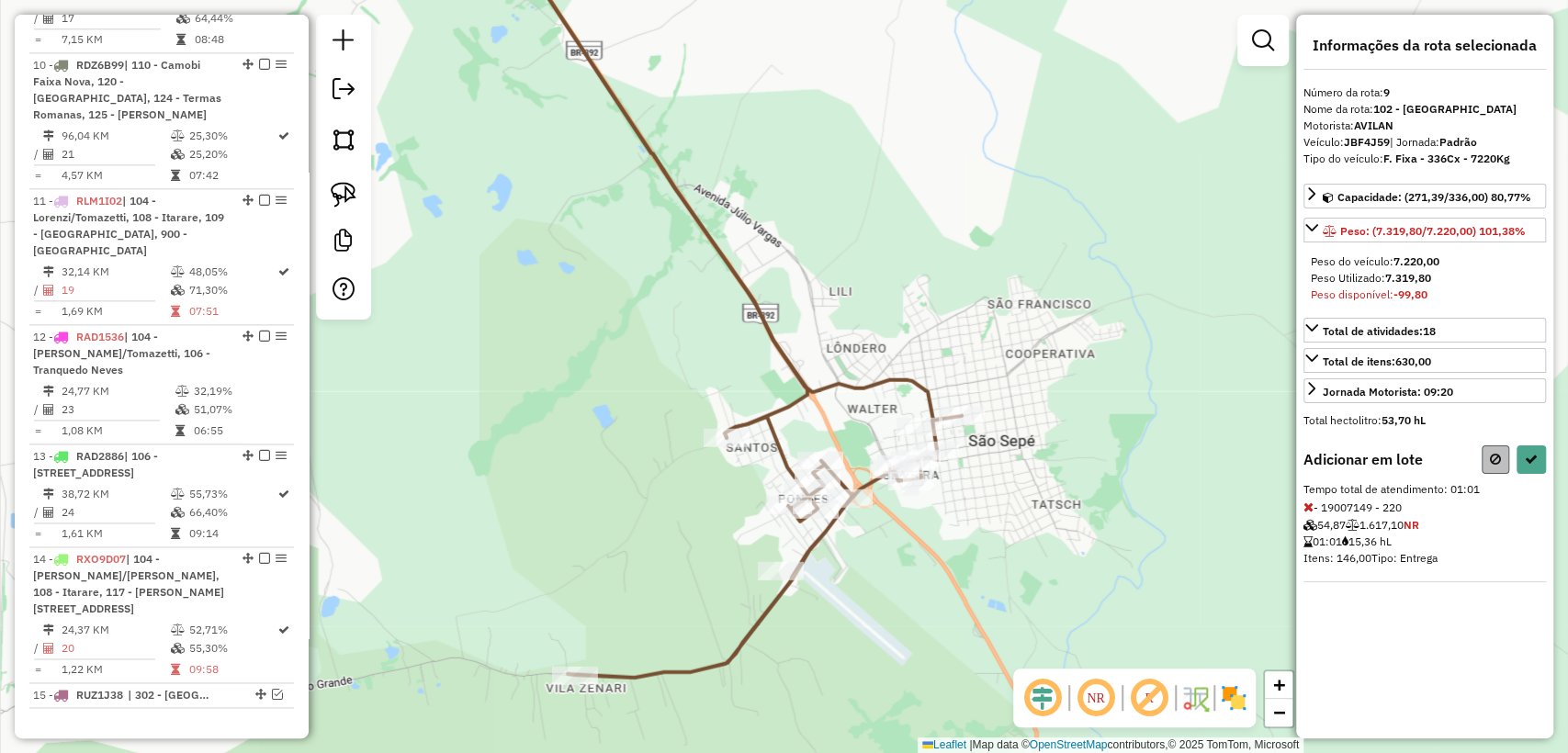
select select "**********"
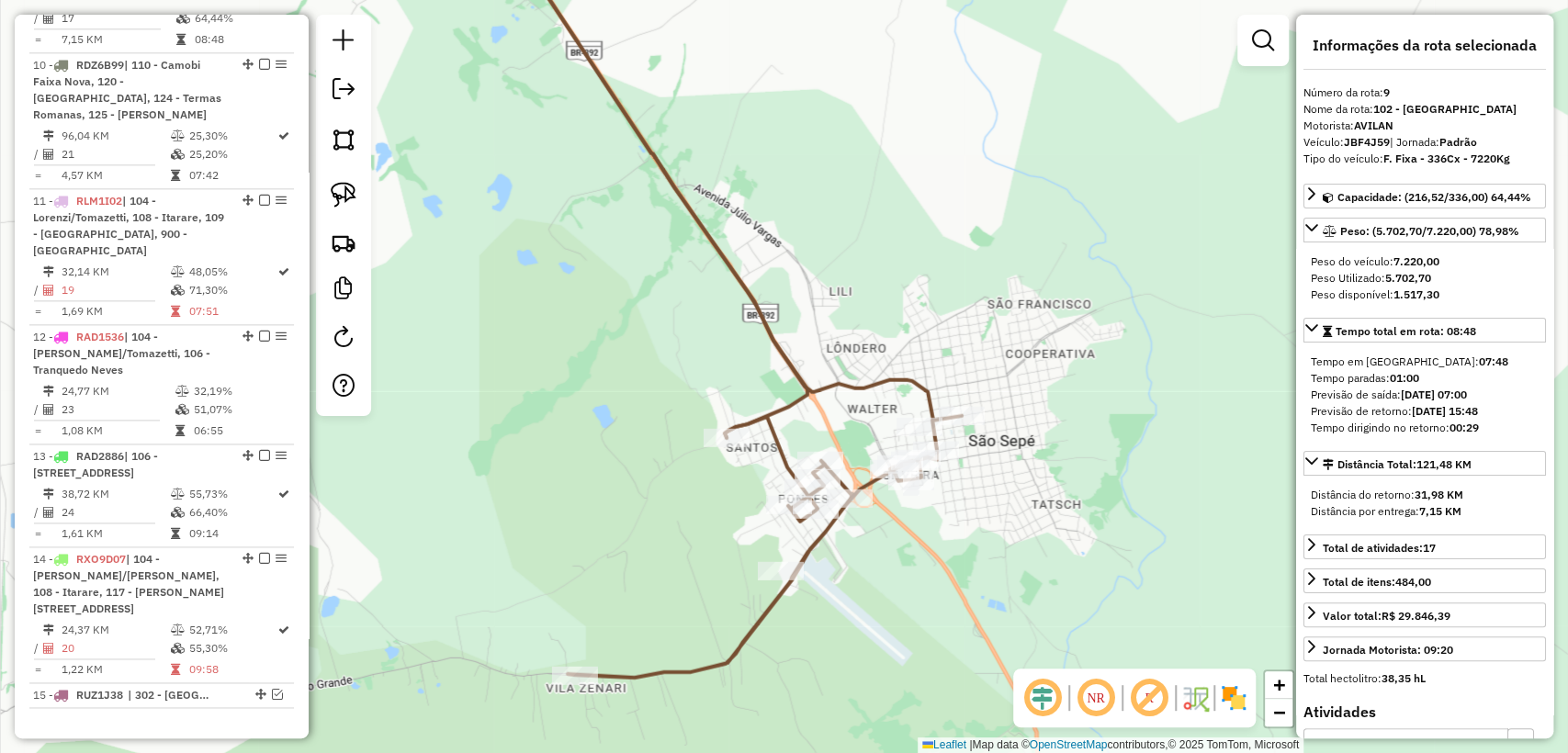
click at [801, 546] on icon at bounding box center [731, 300] width 462 height 753
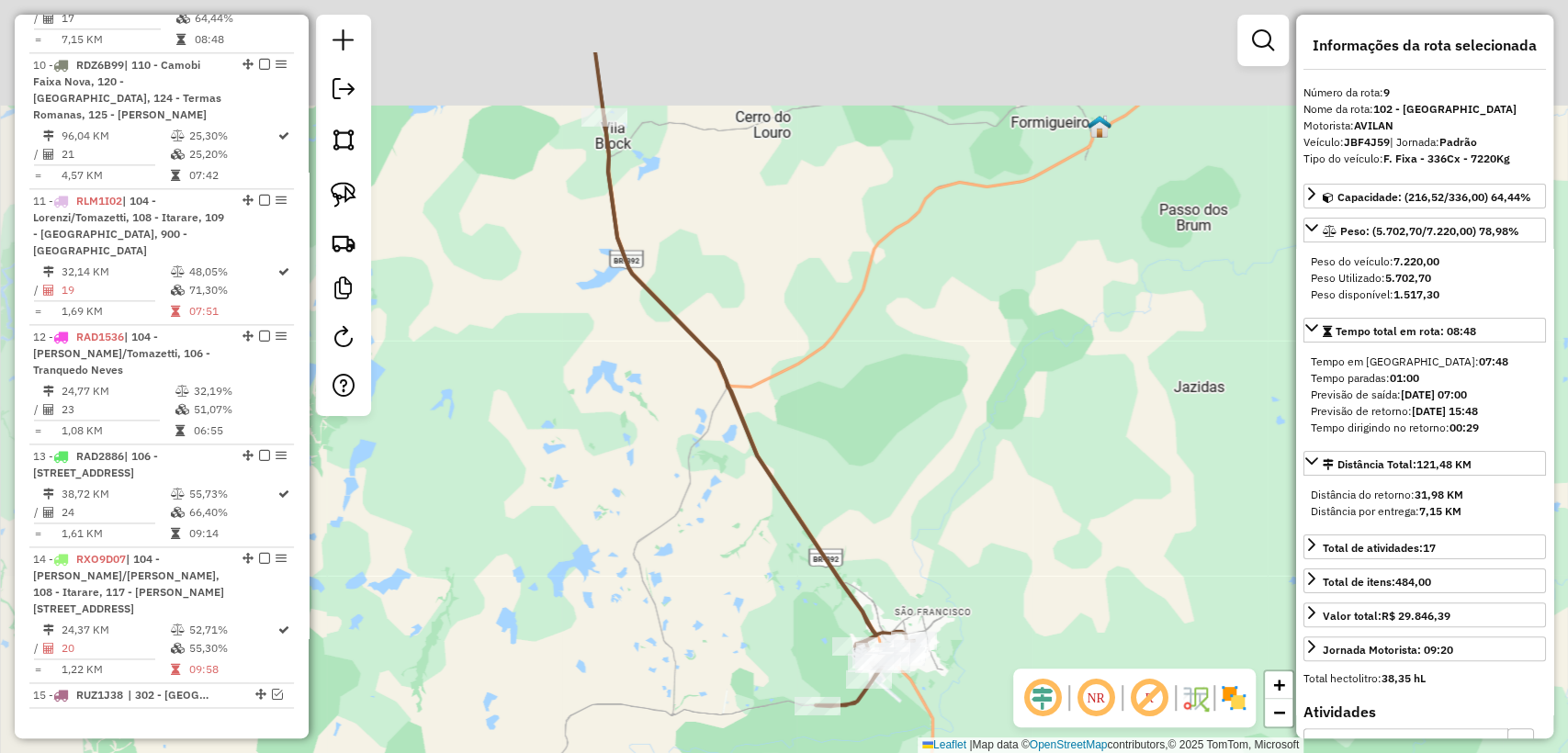
drag, startPoint x: 801, startPoint y: 426, endPoint x: 878, endPoint y: 530, distance: 129.4
click at [878, 530] on div "Janela de atendimento Grade de atendimento Capacidade Transportadoras Veículos …" at bounding box center [784, 376] width 1568 height 753
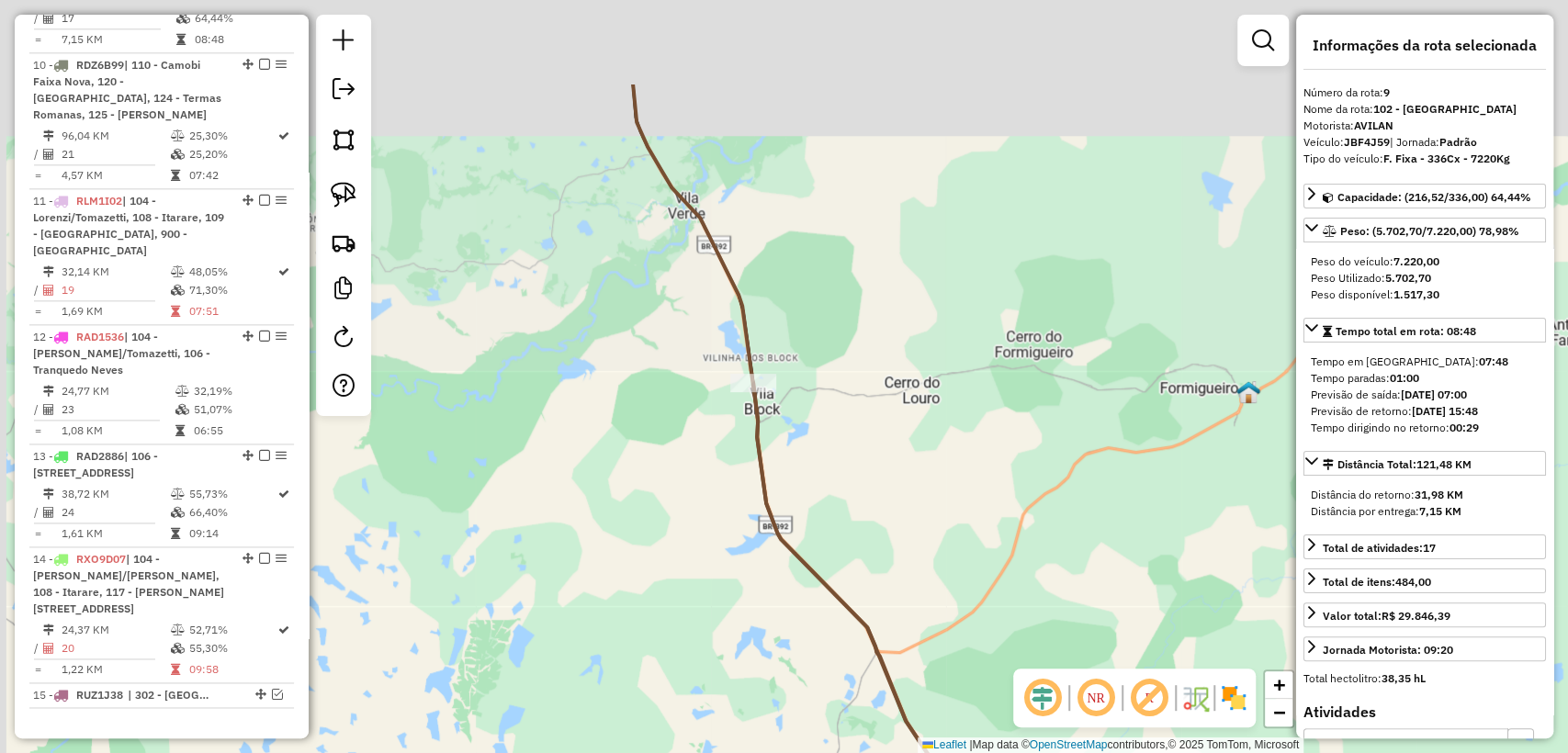
drag, startPoint x: 827, startPoint y: 423, endPoint x: 898, endPoint y: 553, distance: 148.1
click at [898, 553] on div "Janela de atendimento Grade de atendimento Capacidade Transportadoras Veículos …" at bounding box center [784, 376] width 1568 height 753
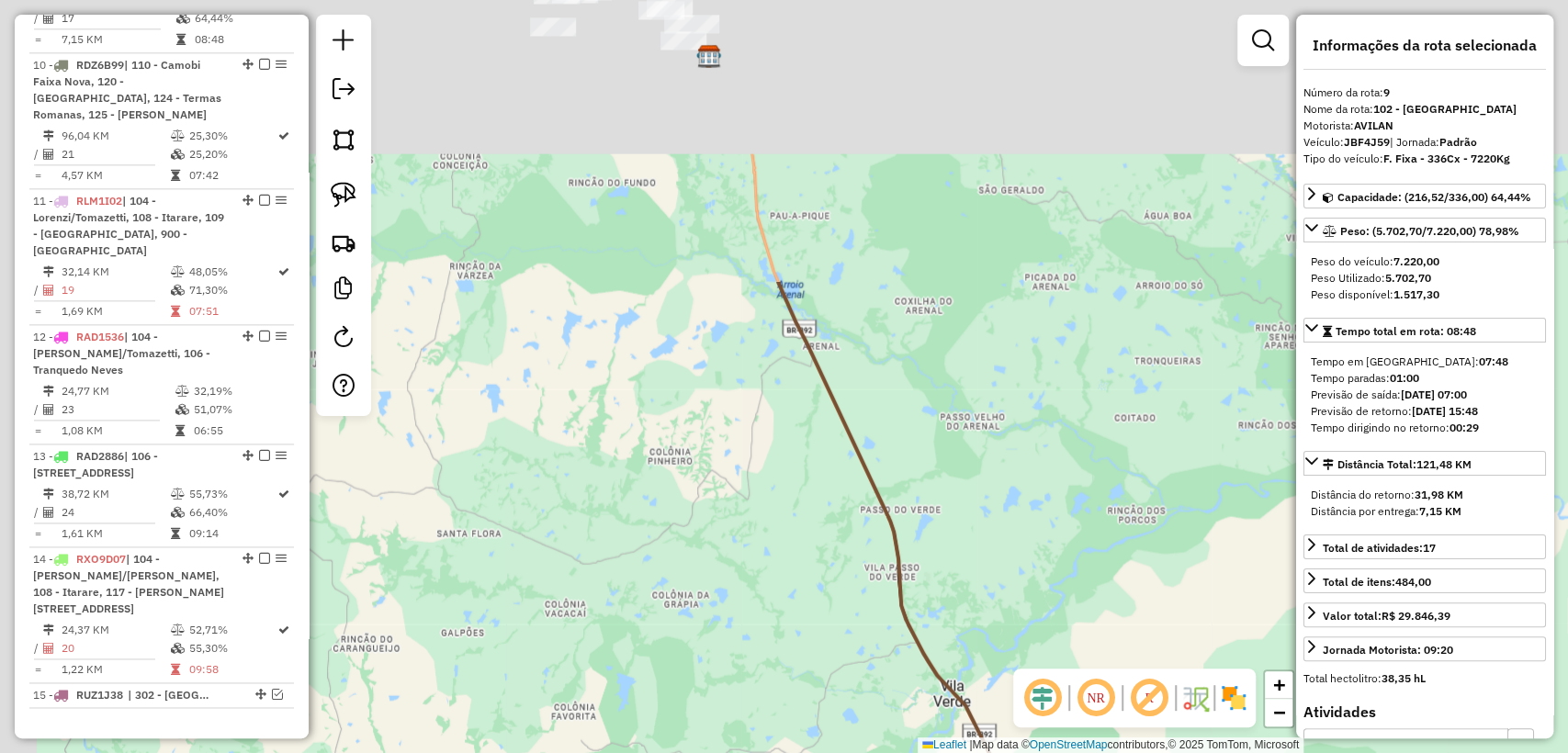
drag, startPoint x: 769, startPoint y: 292, endPoint x: 966, endPoint y: 657, distance: 414.8
click at [966, 657] on div "Janela de atendimento Grade de atendimento Capacidade Transportadoras Veículos …" at bounding box center [784, 376] width 1568 height 753
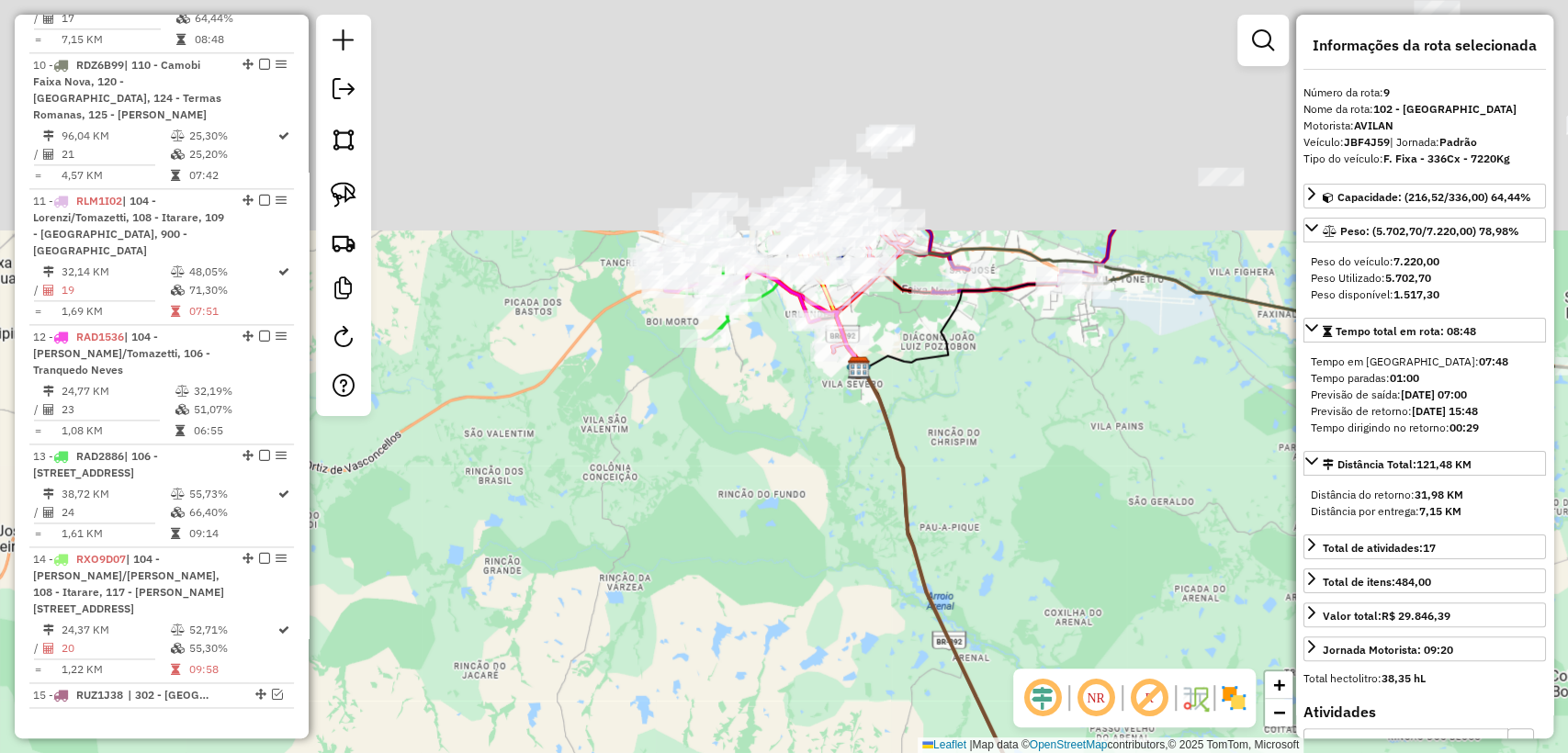
drag, startPoint x: 837, startPoint y: 302, endPoint x: 974, endPoint y: 566, distance: 297.4
click at [974, 566] on div "Janela de atendimento Grade de atendimento Capacidade Transportadoras Veículos …" at bounding box center [784, 376] width 1568 height 753
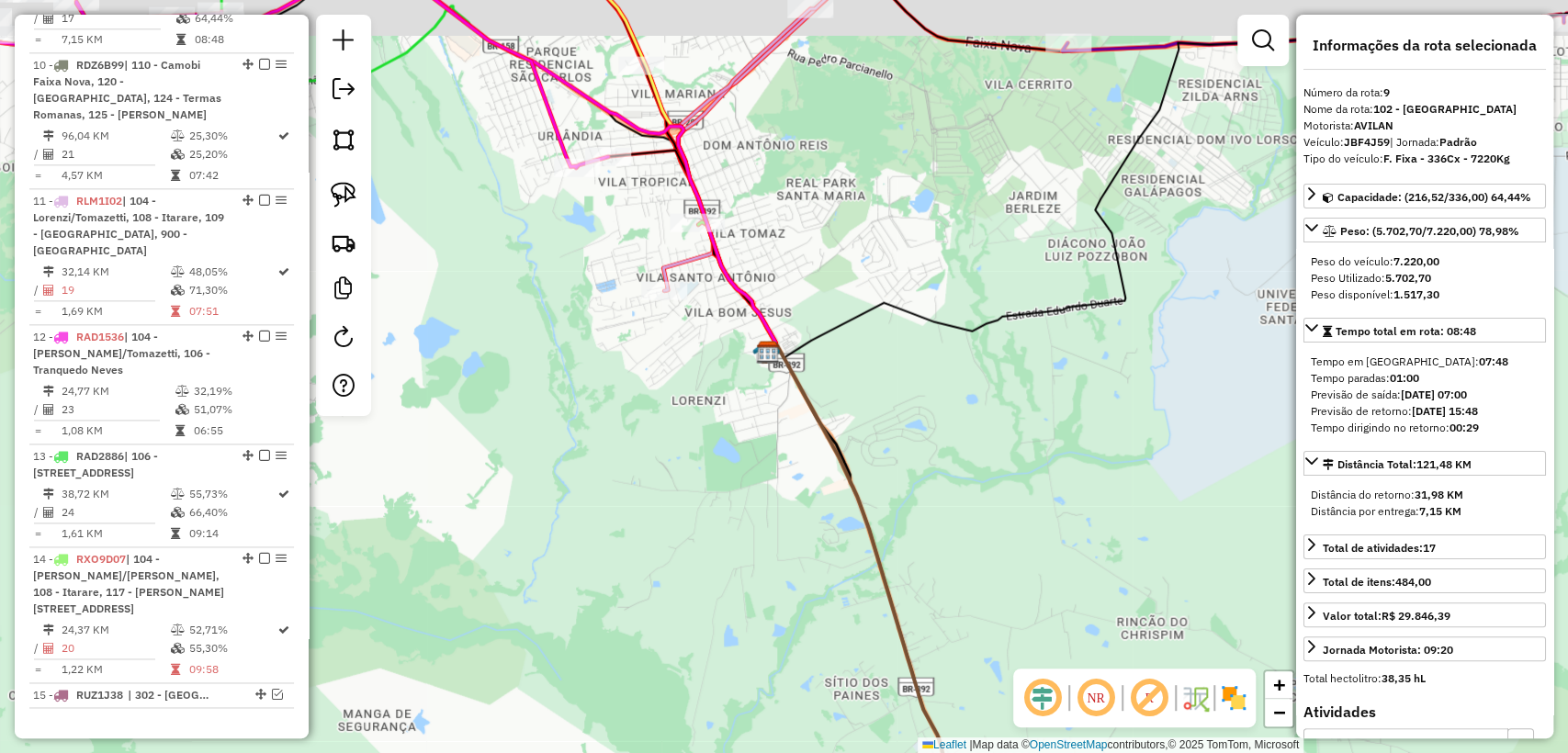
drag, startPoint x: 704, startPoint y: 331, endPoint x: 720, endPoint y: 397, distance: 67.9
click at [720, 397] on div "Janela de atendimento Grade de atendimento Capacidade Transportadoras Veículos …" at bounding box center [784, 376] width 1568 height 753
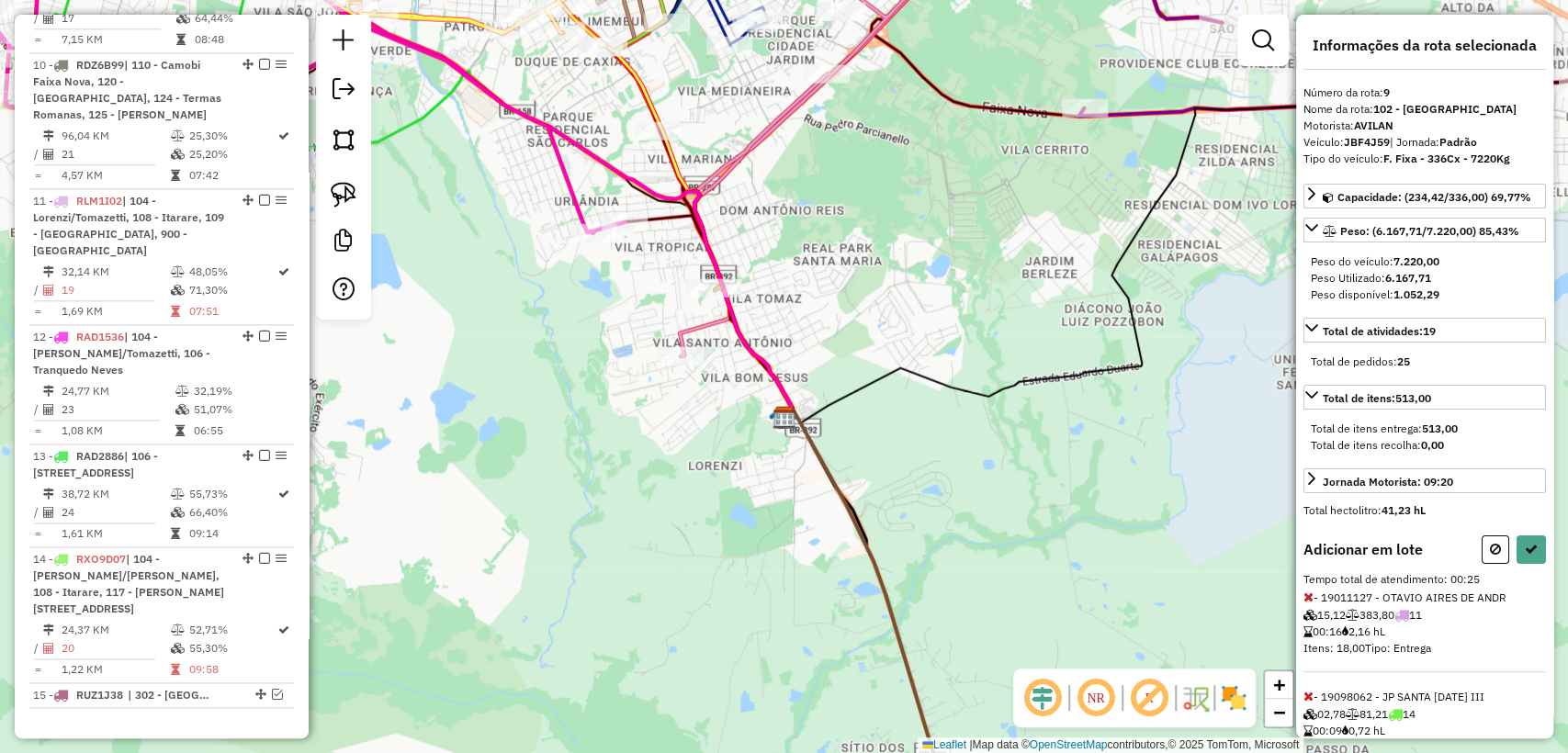
scroll to position [51, 0]
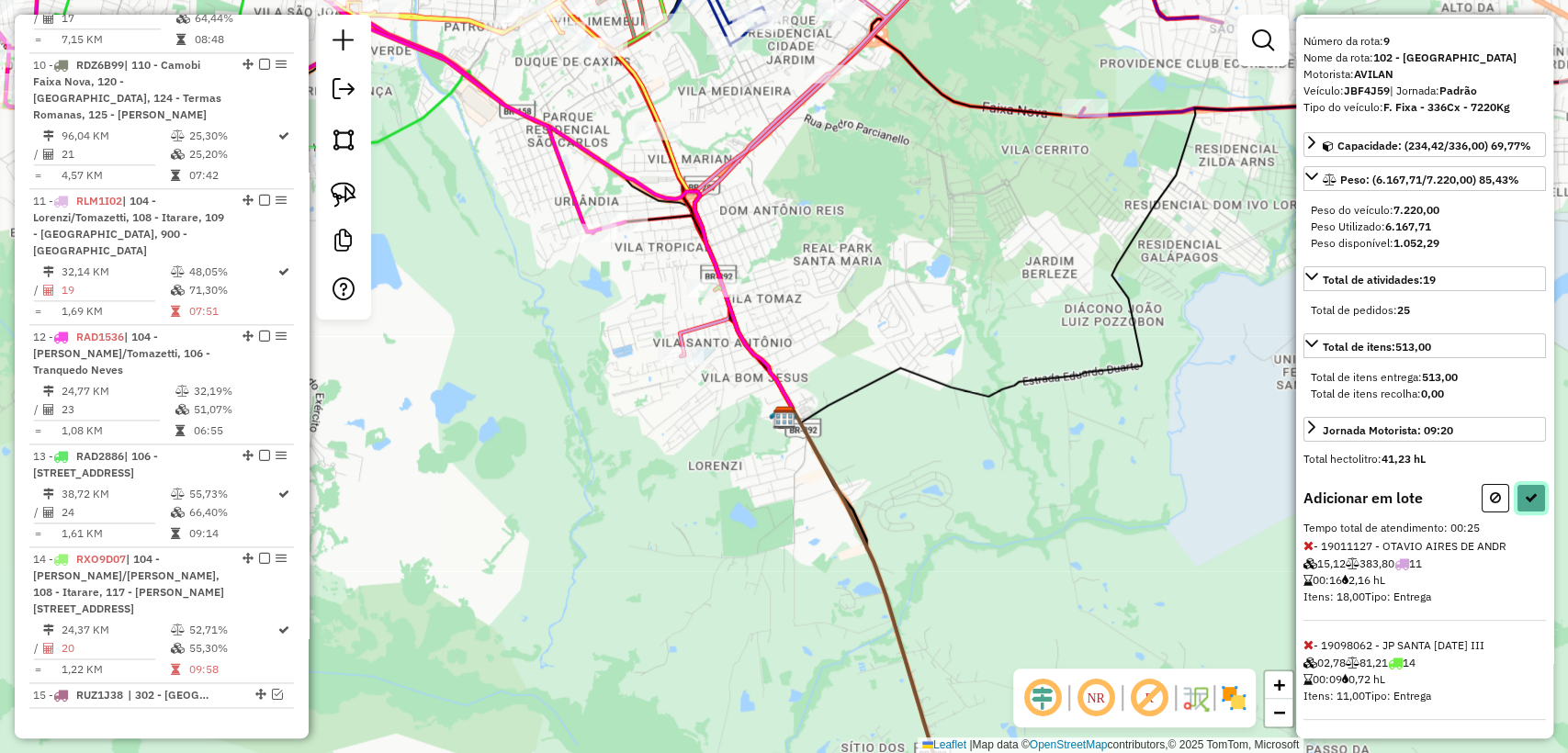
click at [1525, 497] on icon at bounding box center [1532, 498] width 13 height 13
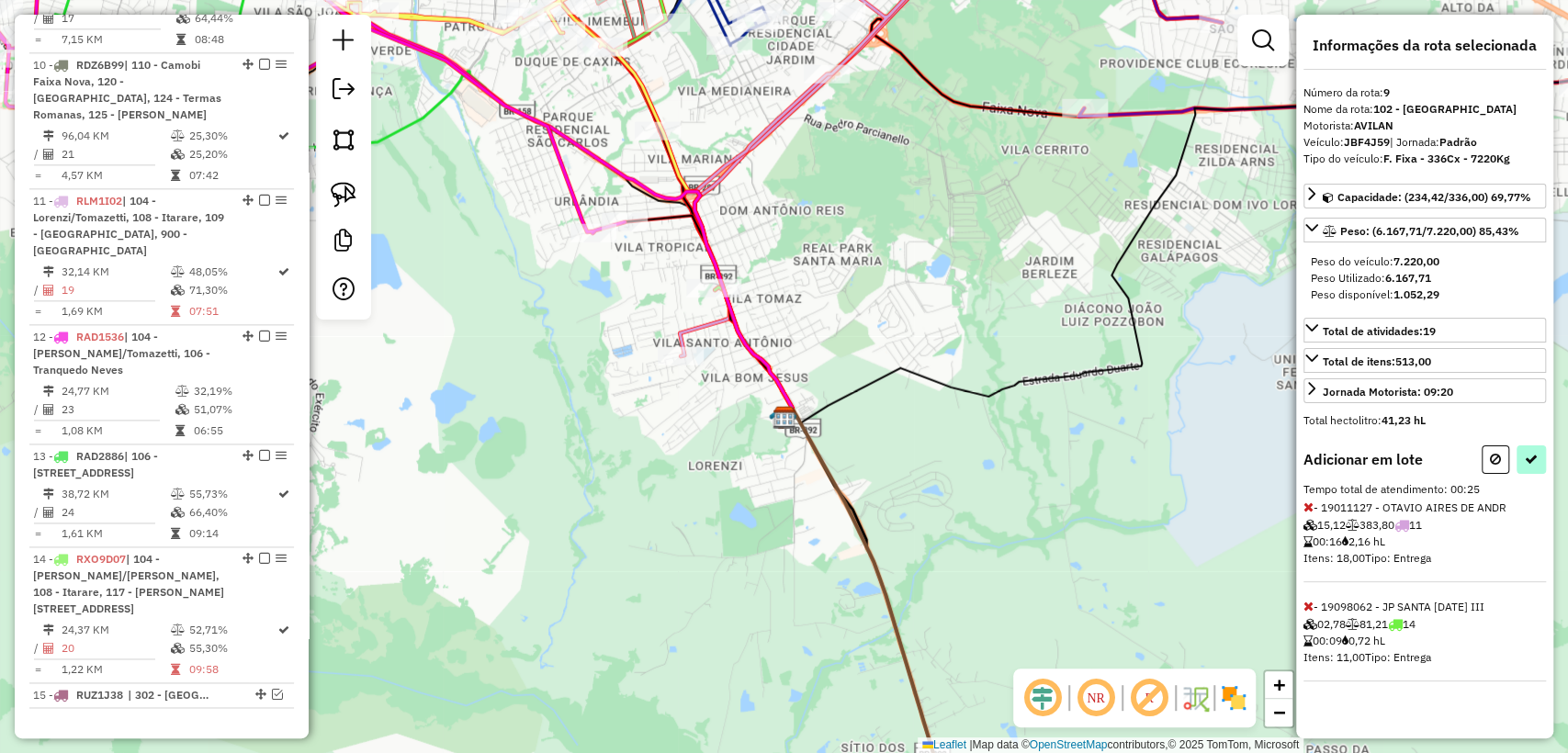
select select "**********"
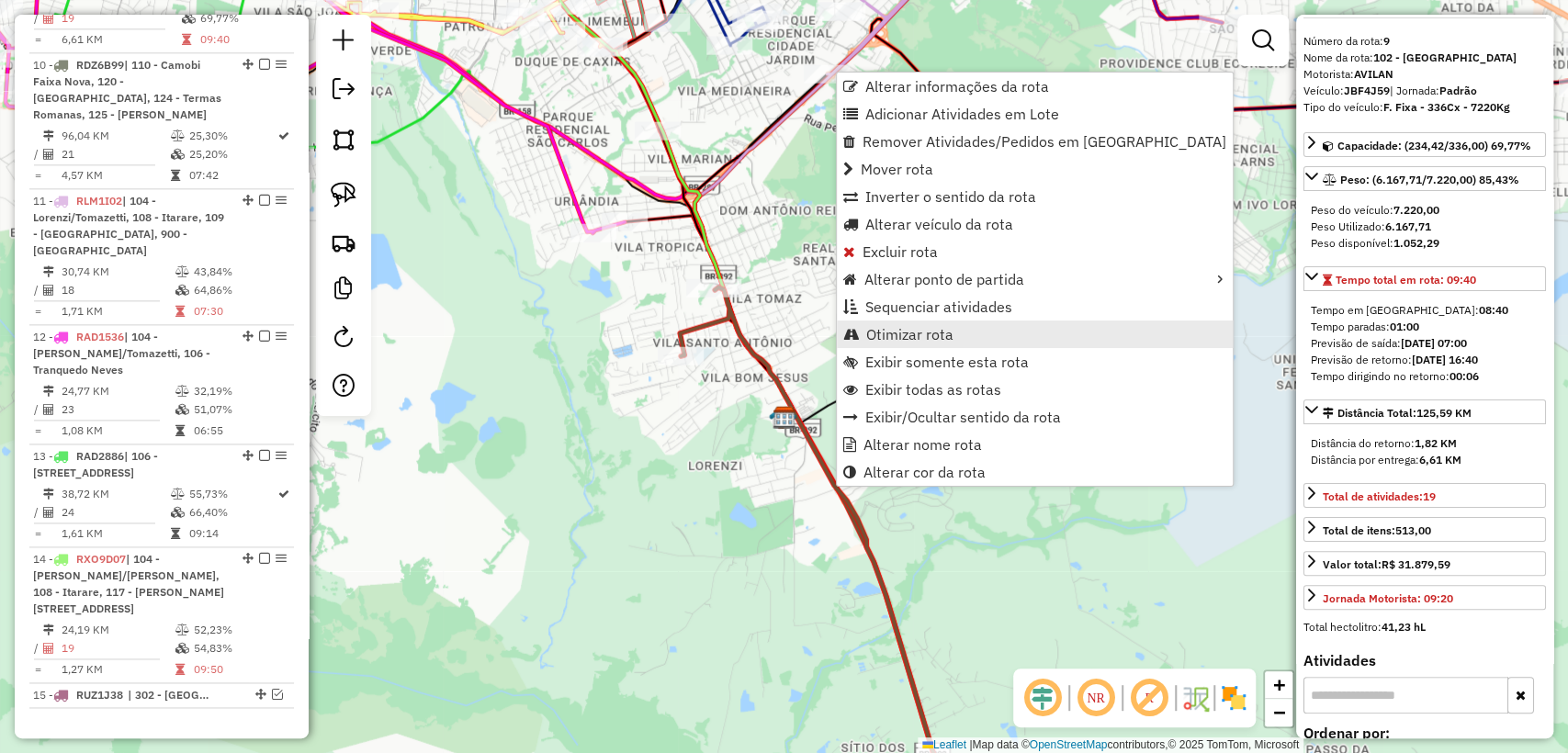
click at [889, 338] on span "Otimizar rota" at bounding box center [909, 335] width 87 height 15
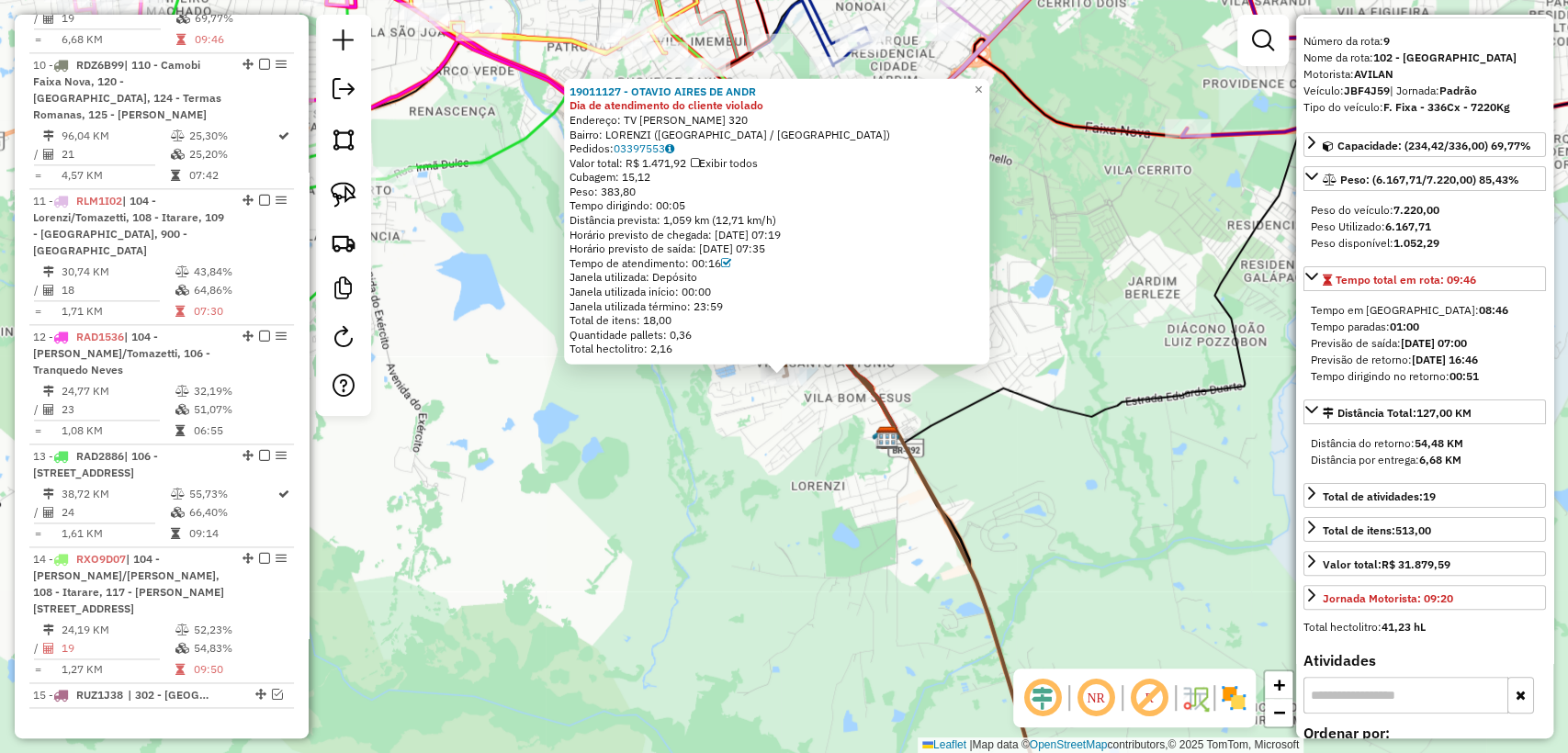
click at [764, 424] on div "19011127 - OTAVIO AIRES DE ANDR Dia de atendimento do cliente violado Endereço:…" at bounding box center [784, 376] width 1568 height 753
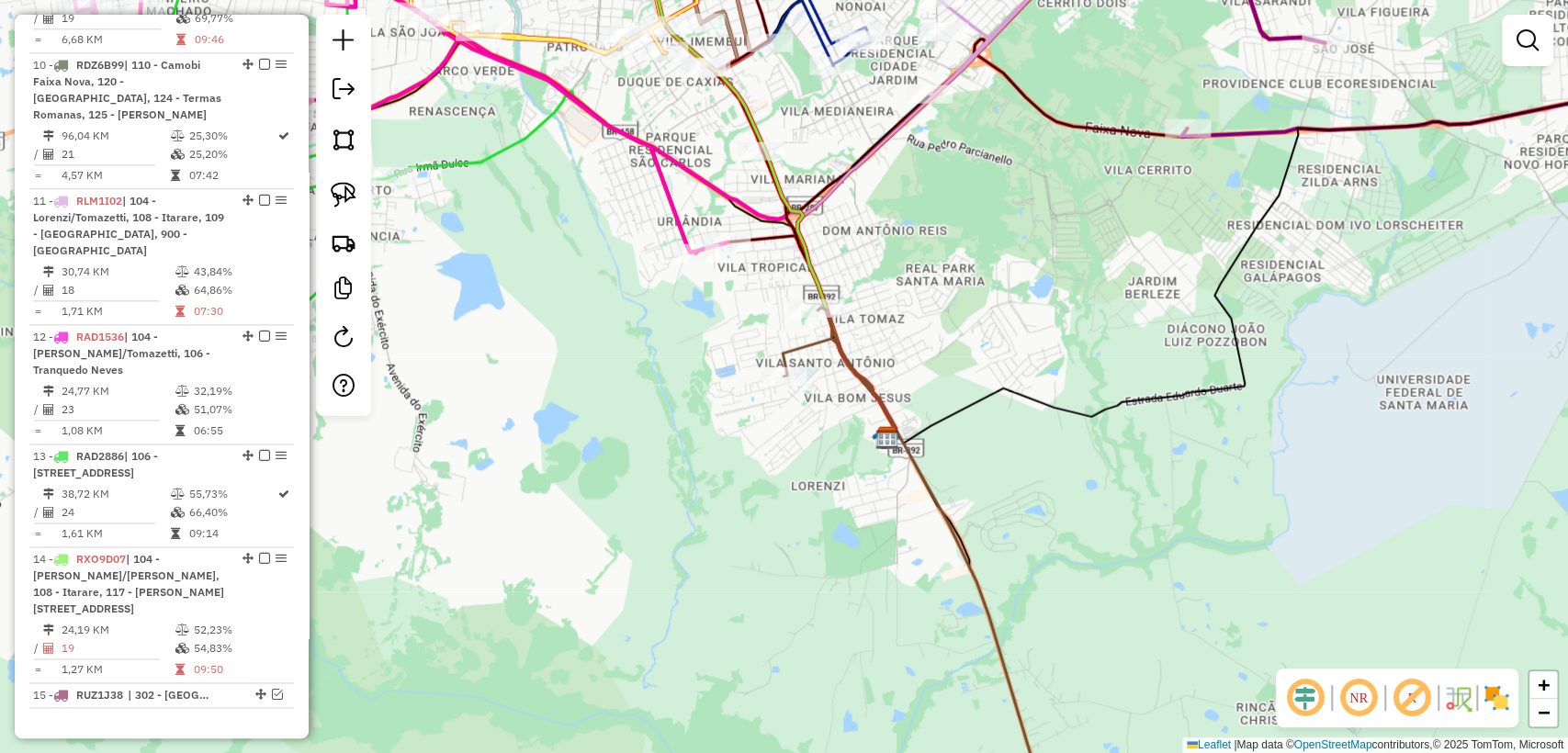
click at [859, 387] on icon at bounding box center [921, 568] width 277 height 521
select select "**********"
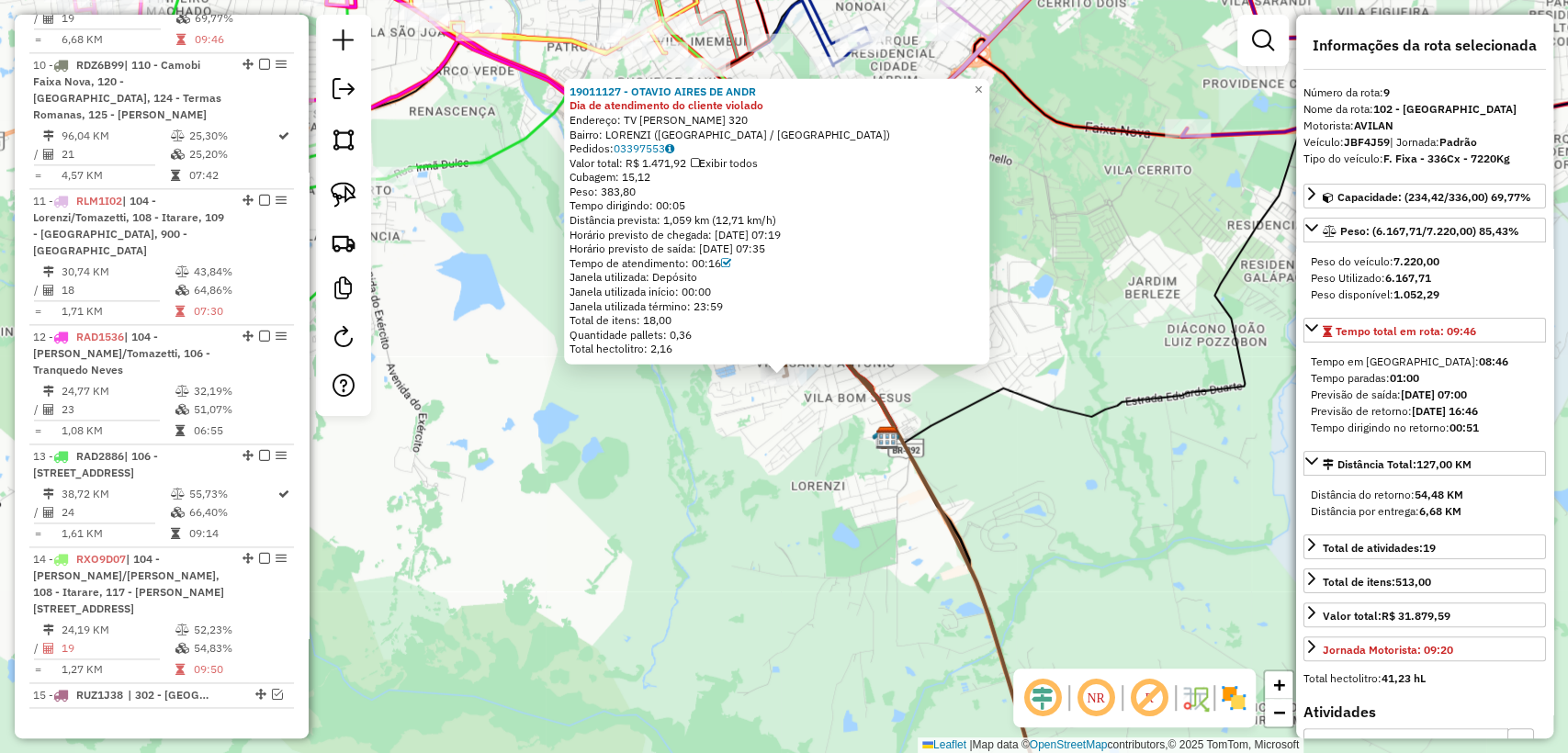
click at [796, 415] on div "19011127 - OTAVIO AIRES DE ANDR Dia de atendimento do cliente violado Endereço:…" at bounding box center [784, 376] width 1568 height 753
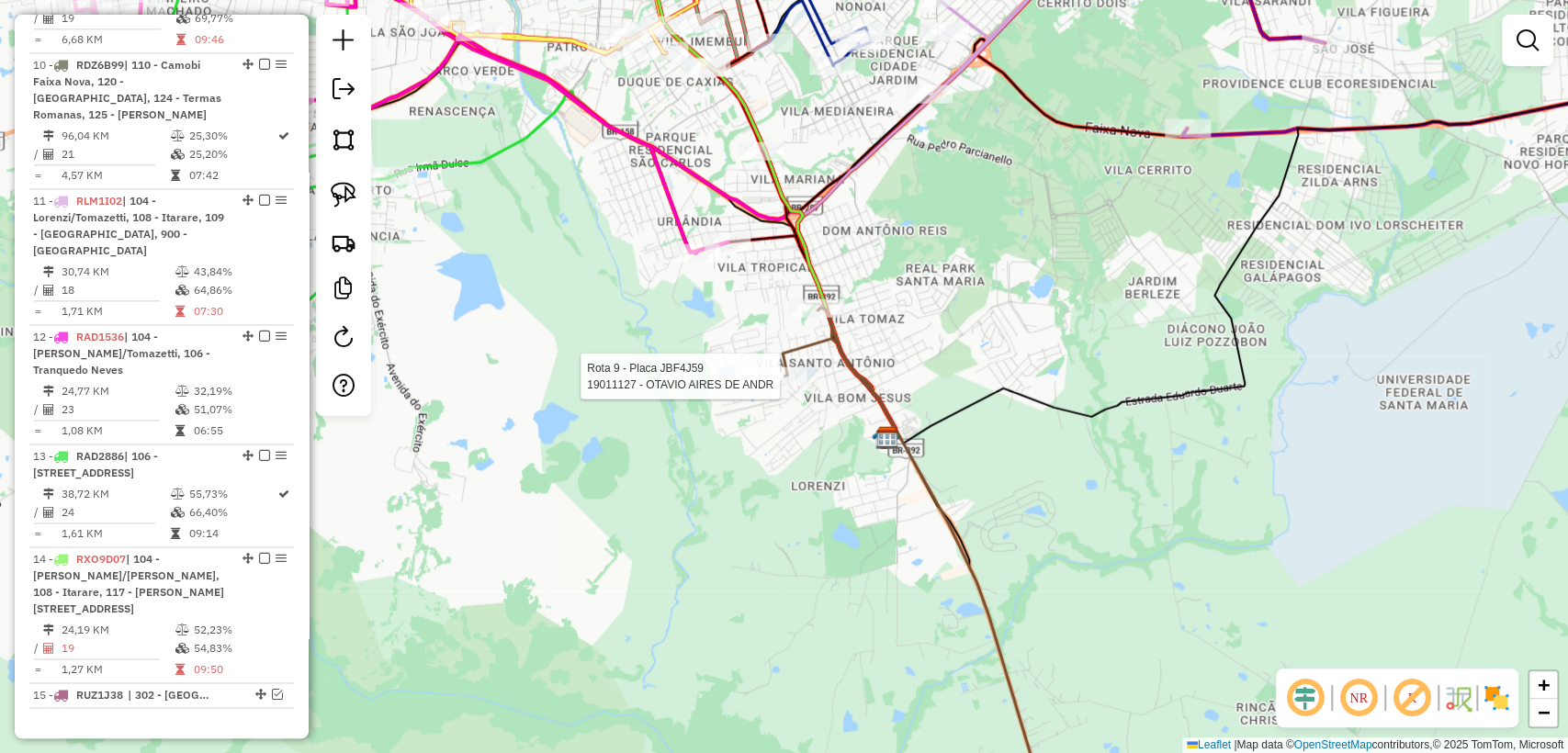
select select "**********"
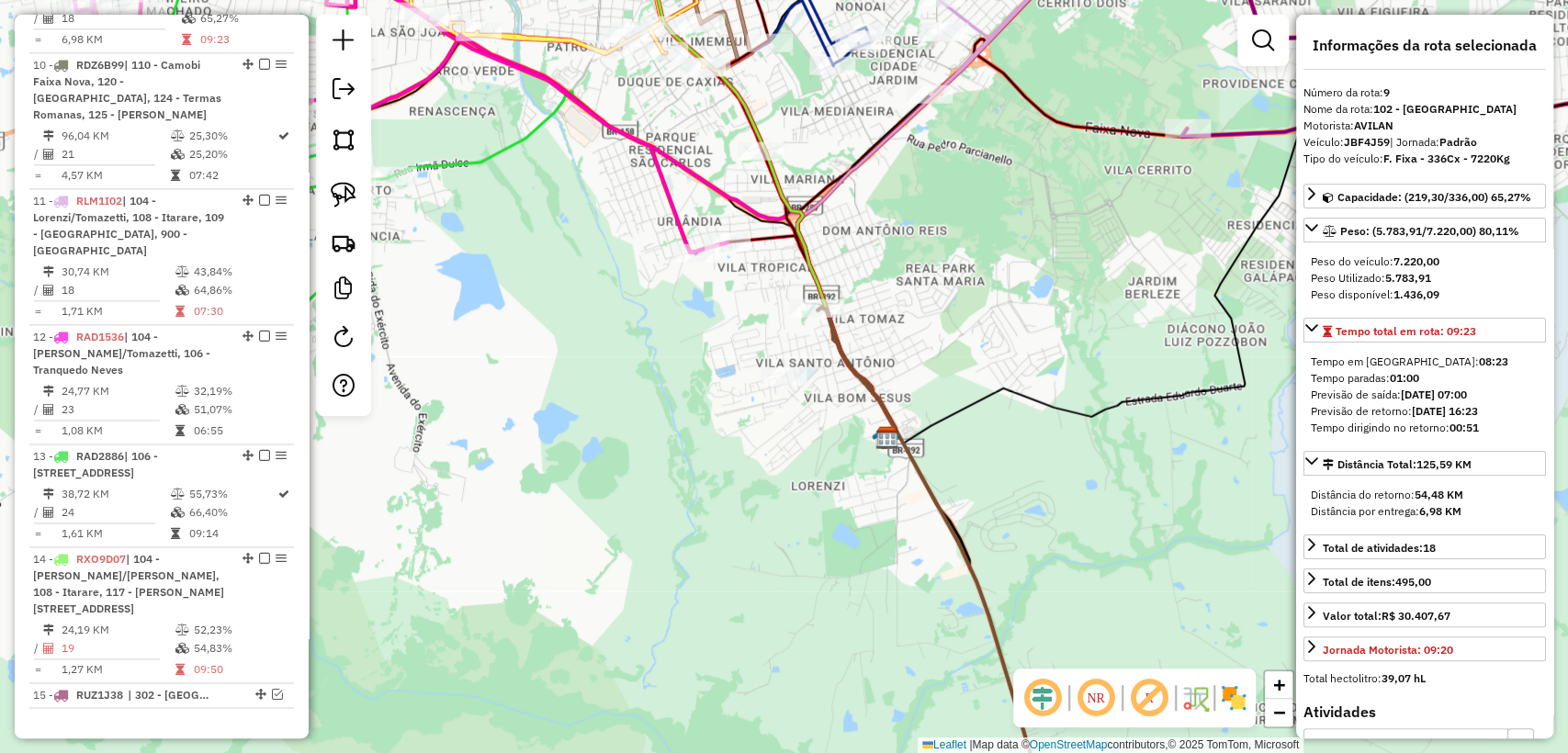
click at [866, 380] on icon at bounding box center [938, 568] width 241 height 521
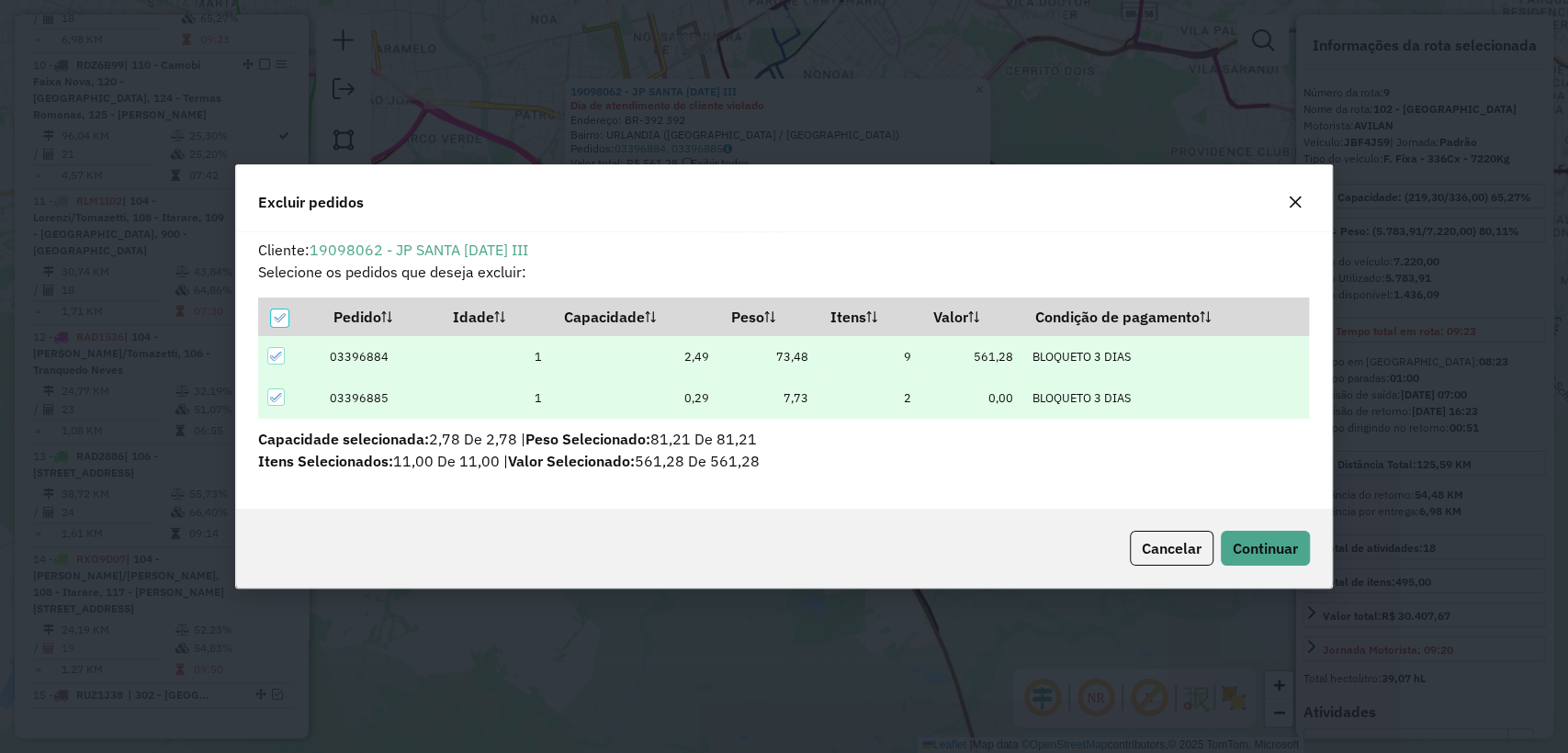
scroll to position [0, 0]
click at [1256, 542] on span "Continuar" at bounding box center [1266, 548] width 65 height 19
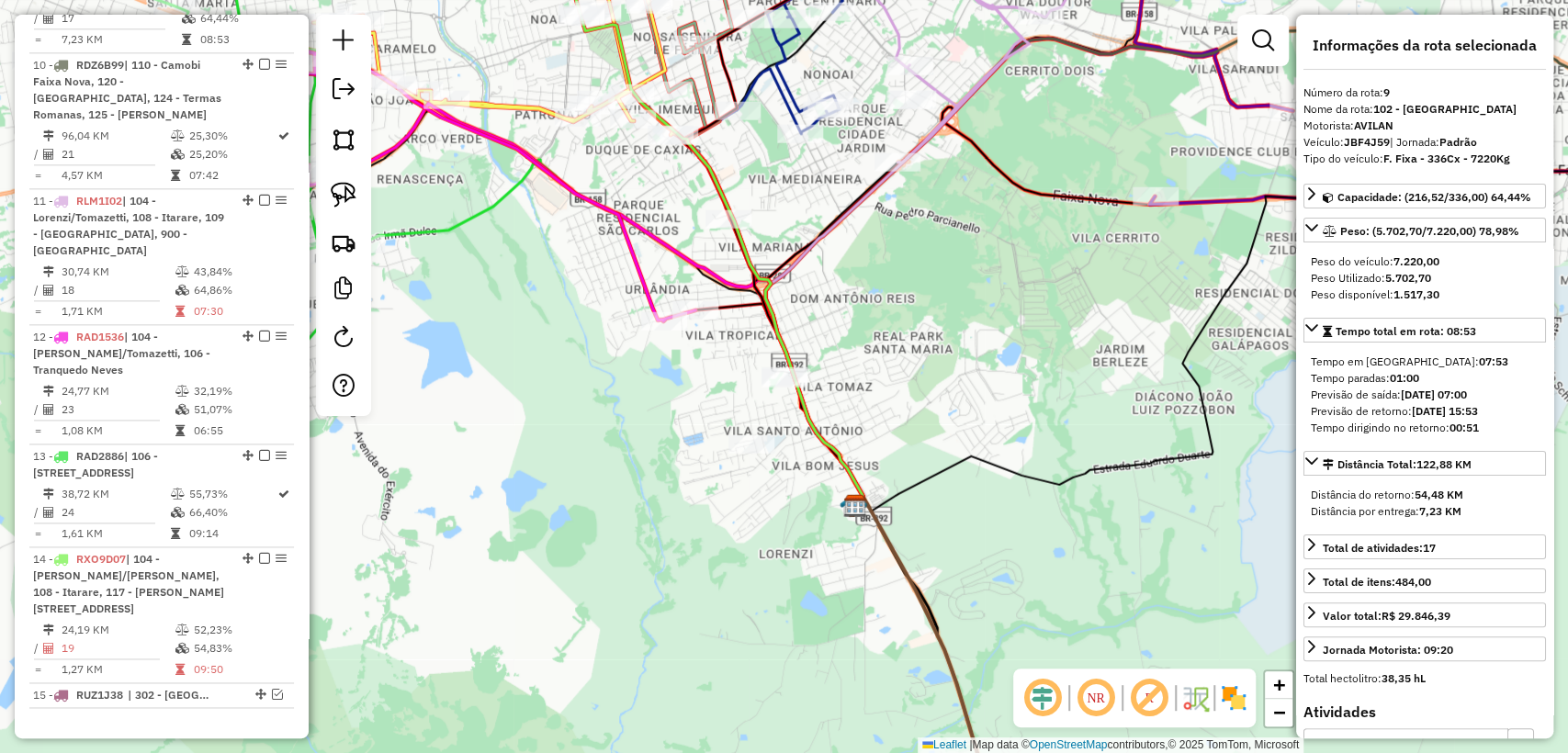
click at [915, 576] on icon at bounding box center [926, 662] width 145 height 330
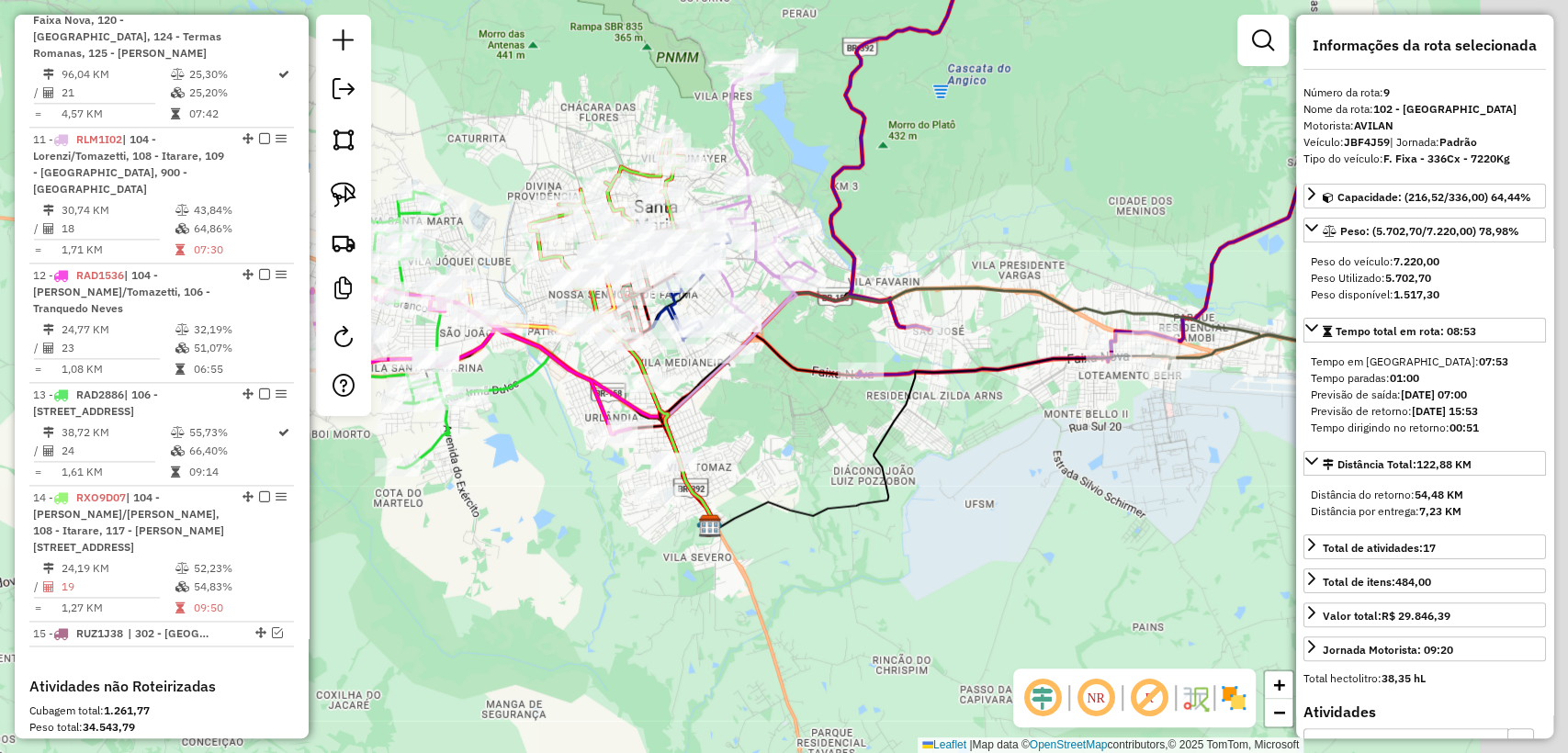
drag, startPoint x: 1164, startPoint y: 479, endPoint x: 603, endPoint y: 439, distance: 562.4
click at [603, 439] on div "Janela de atendimento Grade de atendimento Capacidade Transportadoras Veículos …" at bounding box center [784, 376] width 1568 height 753
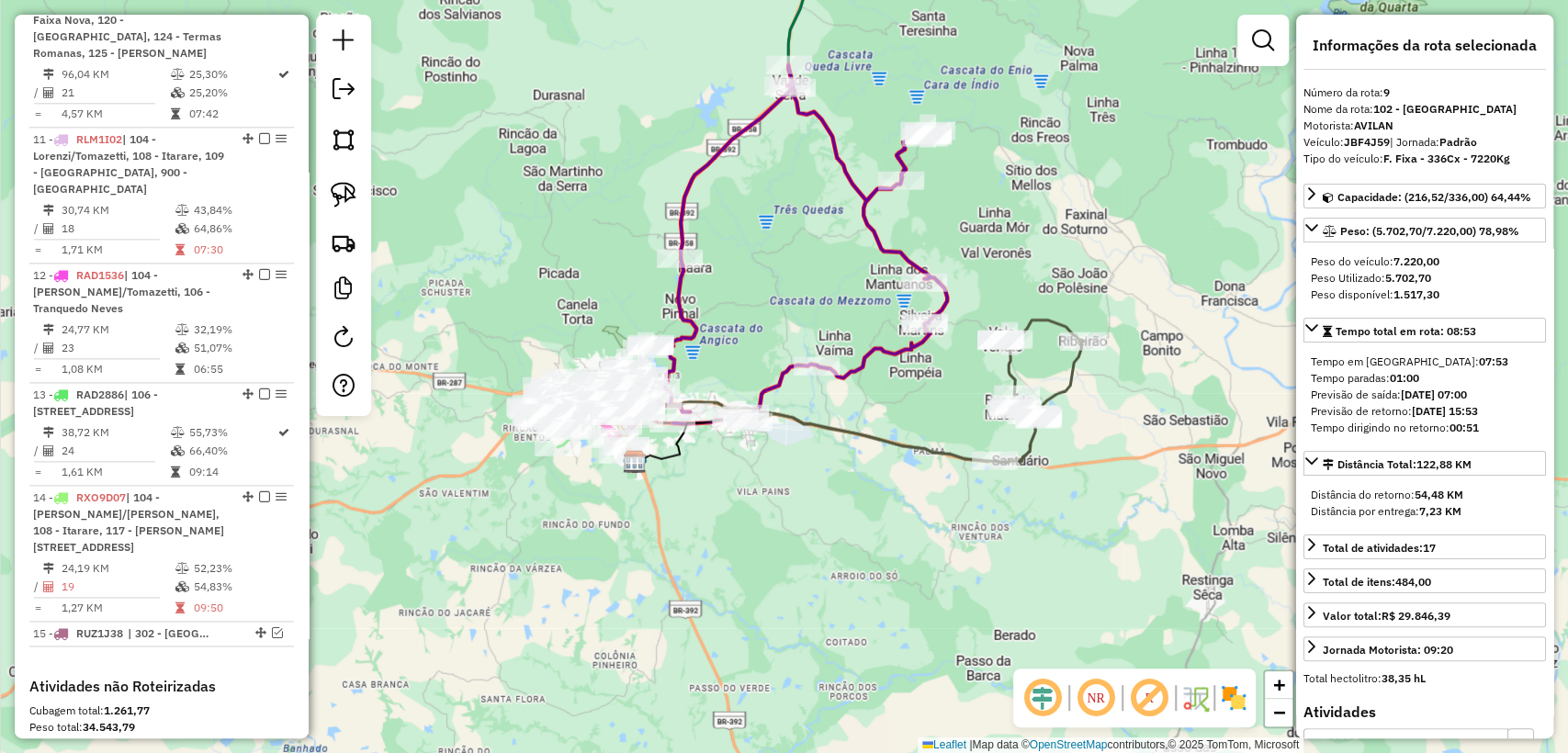
drag, startPoint x: 939, startPoint y: 506, endPoint x: 797, endPoint y: 483, distance: 143.9
click at [797, 483] on div "Janela de atendimento Grade de atendimento Capacidade Transportadoras Veículos …" at bounding box center [784, 376] width 1568 height 753
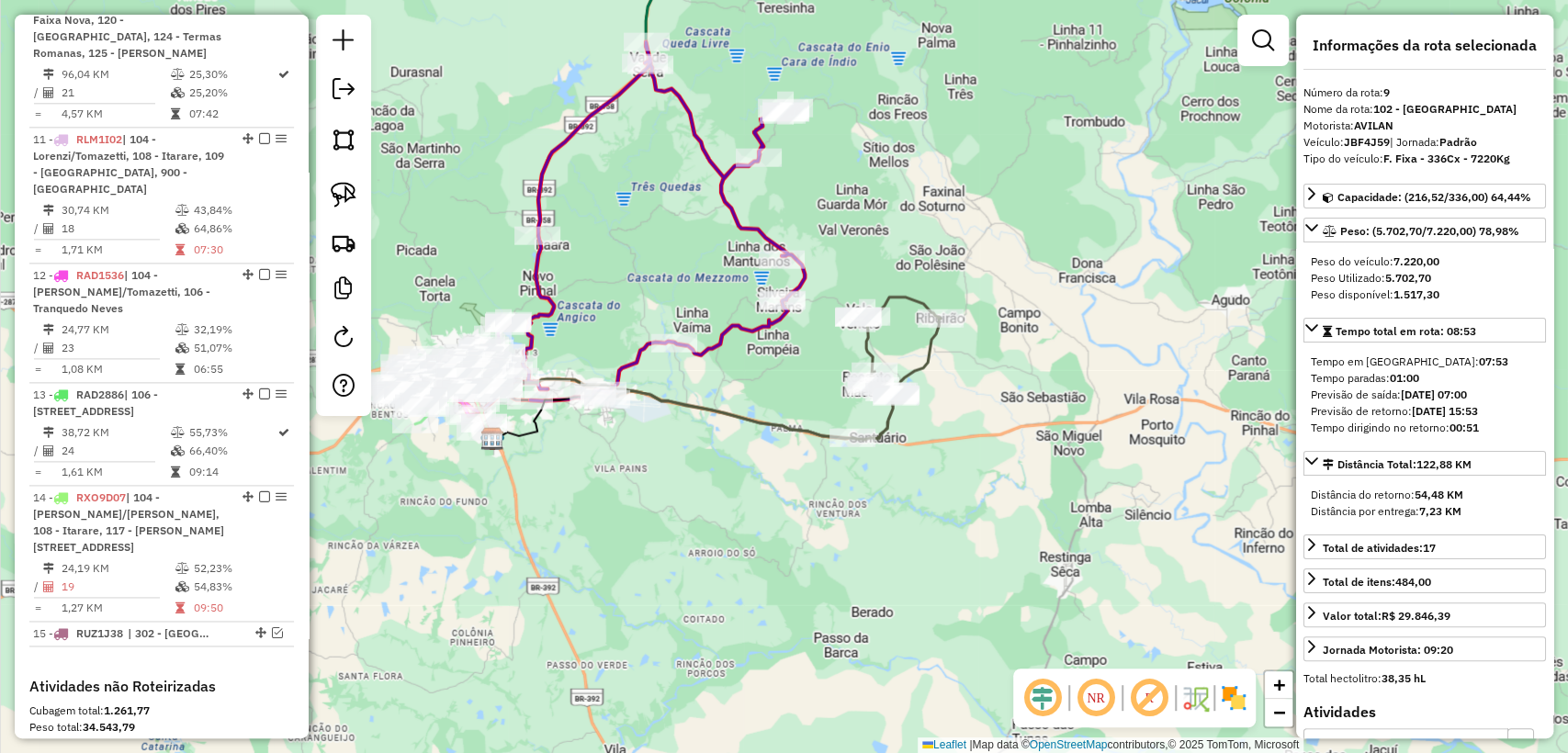
click at [781, 428] on icon at bounding box center [772, 369] width 337 height 142
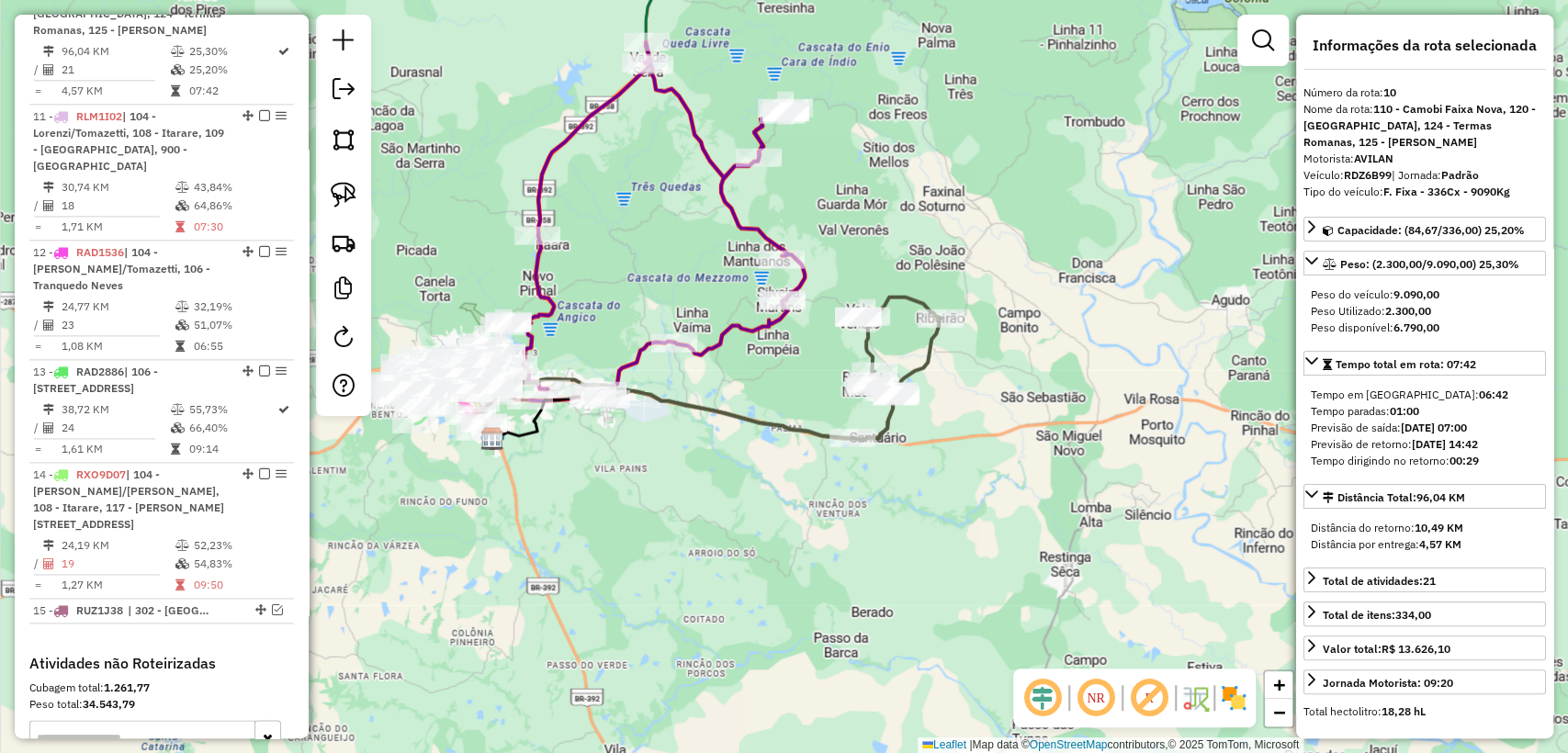
scroll to position [1499, 0]
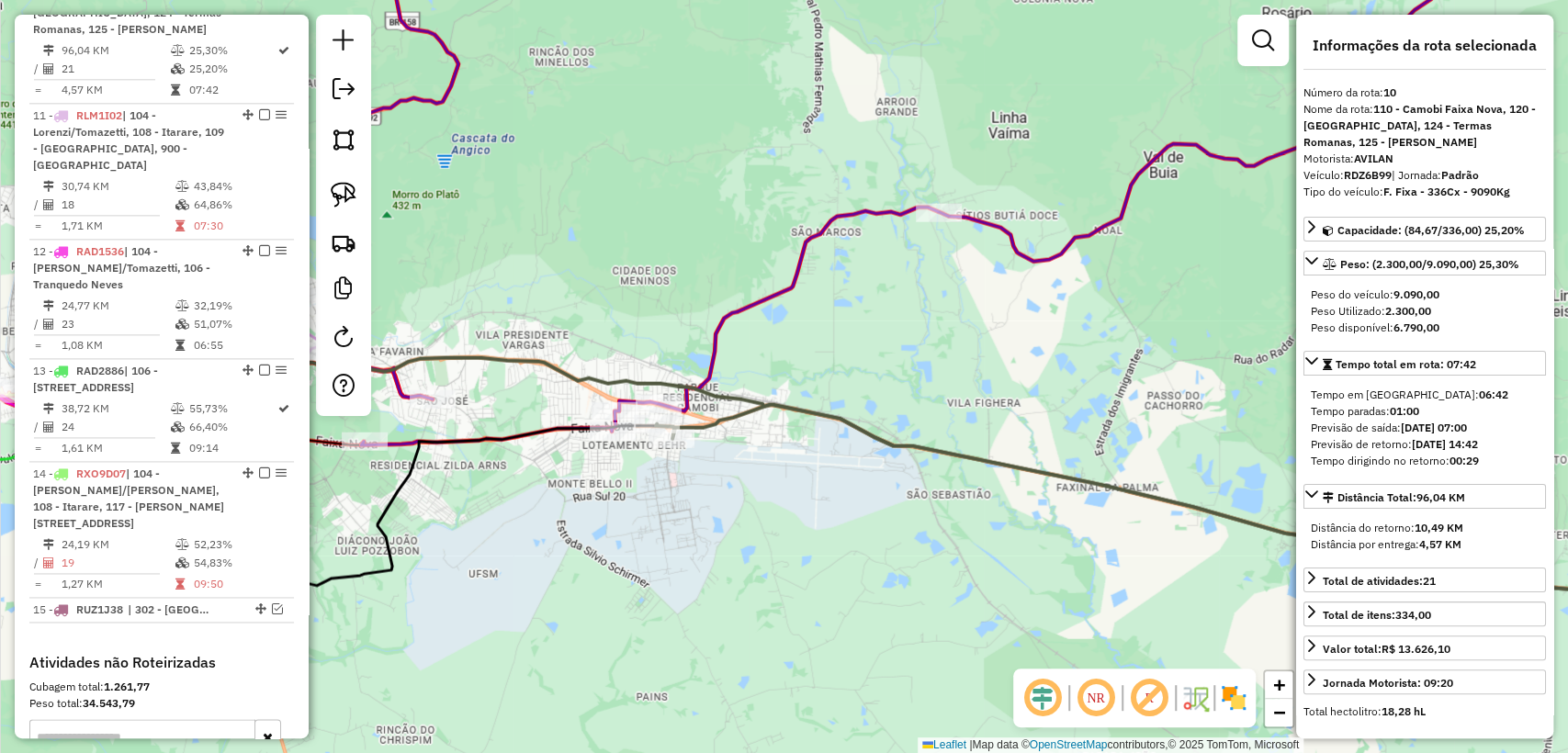
drag, startPoint x: 642, startPoint y: 480, endPoint x: 761, endPoint y: 475, distance: 119.1
click at [761, 475] on div "Janela de atendimento Grade de atendimento Capacidade Transportadoras Veículos …" at bounding box center [784, 376] width 1568 height 753
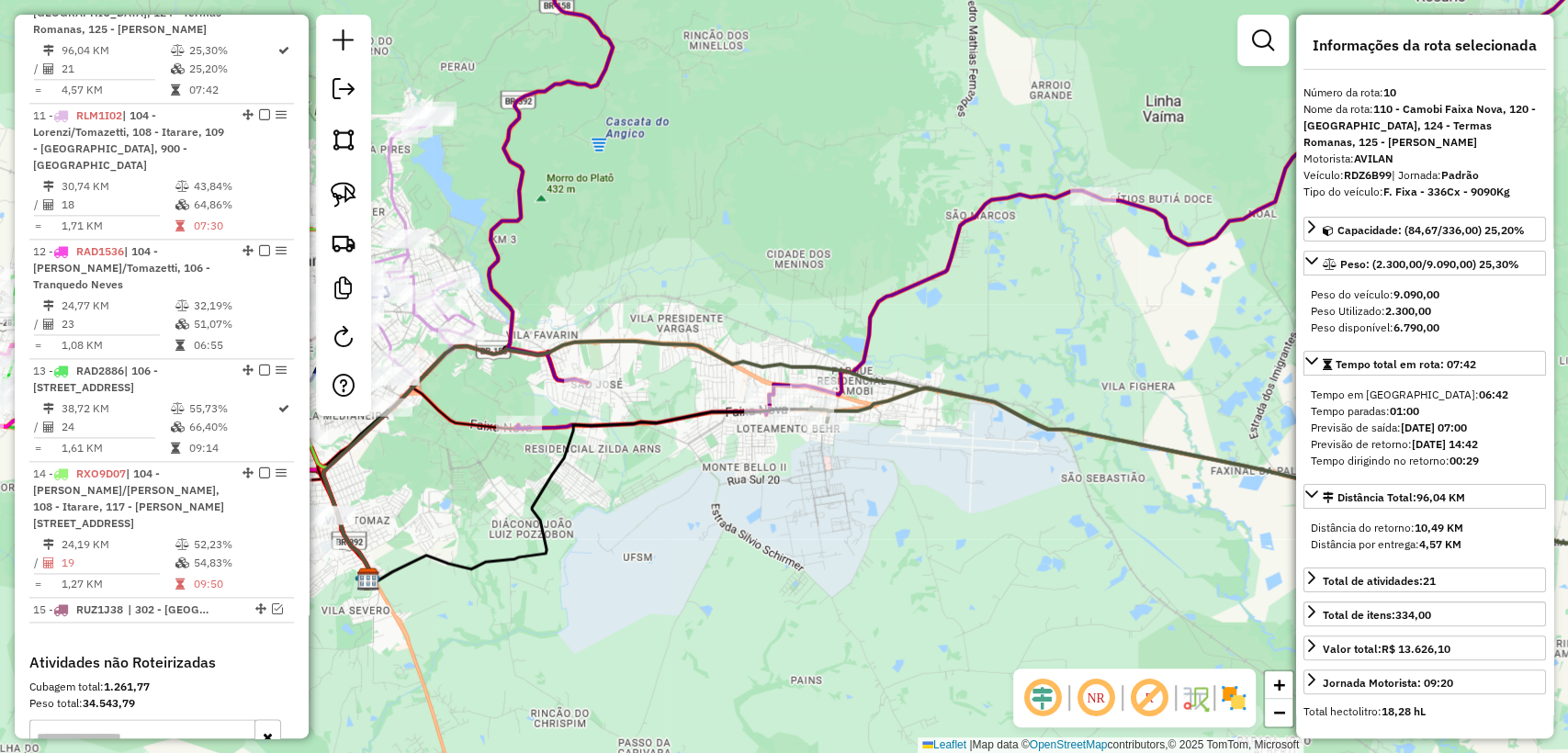
drag, startPoint x: 632, startPoint y: 500, endPoint x: 787, endPoint y: 483, distance: 155.9
click at [787, 483] on div "Janela de atendimento Grade de atendimento Capacidade Transportadoras Veículos …" at bounding box center [784, 376] width 1568 height 753
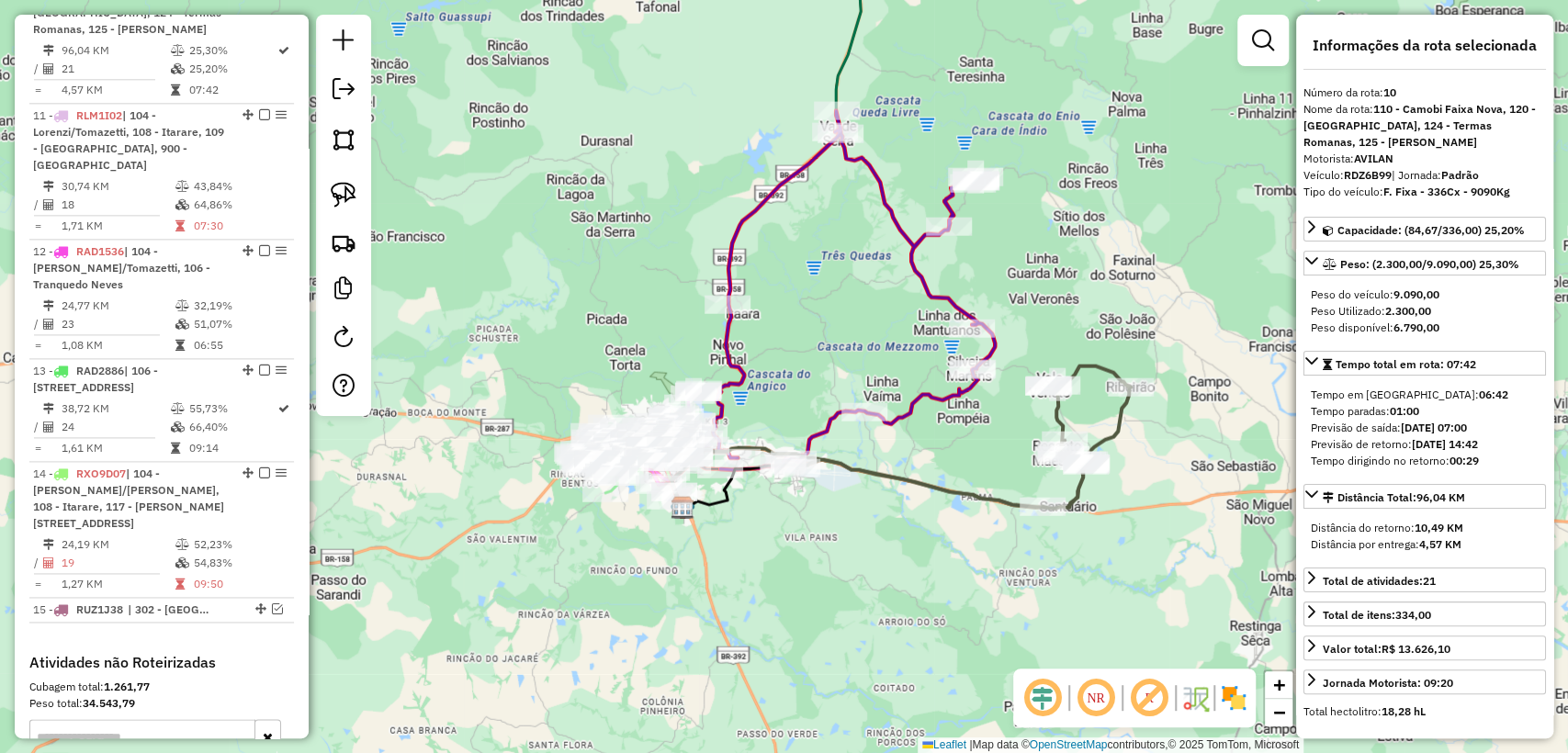
click at [927, 401] on icon at bounding box center [853, 291] width 282 height 359
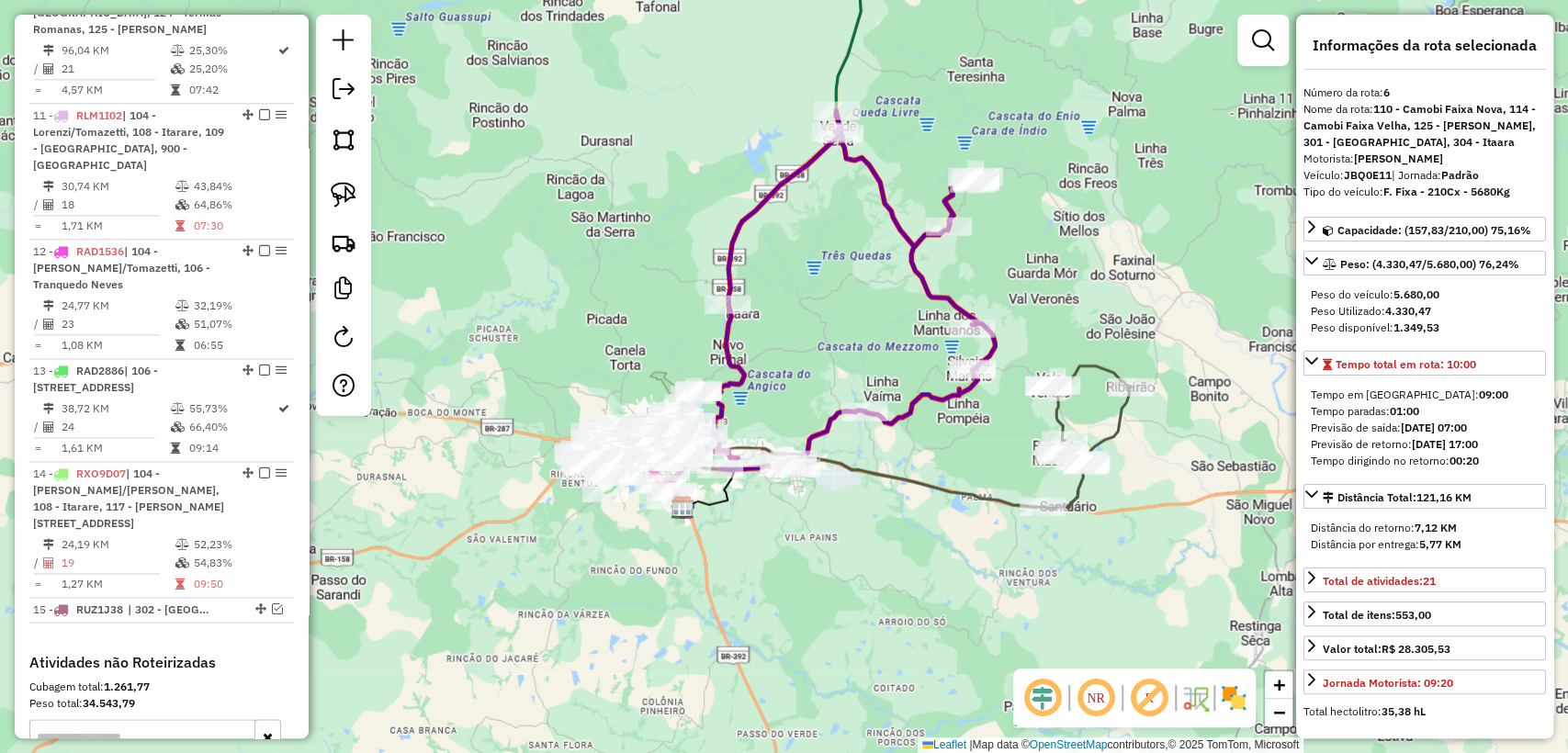
scroll to position [1291, 0]
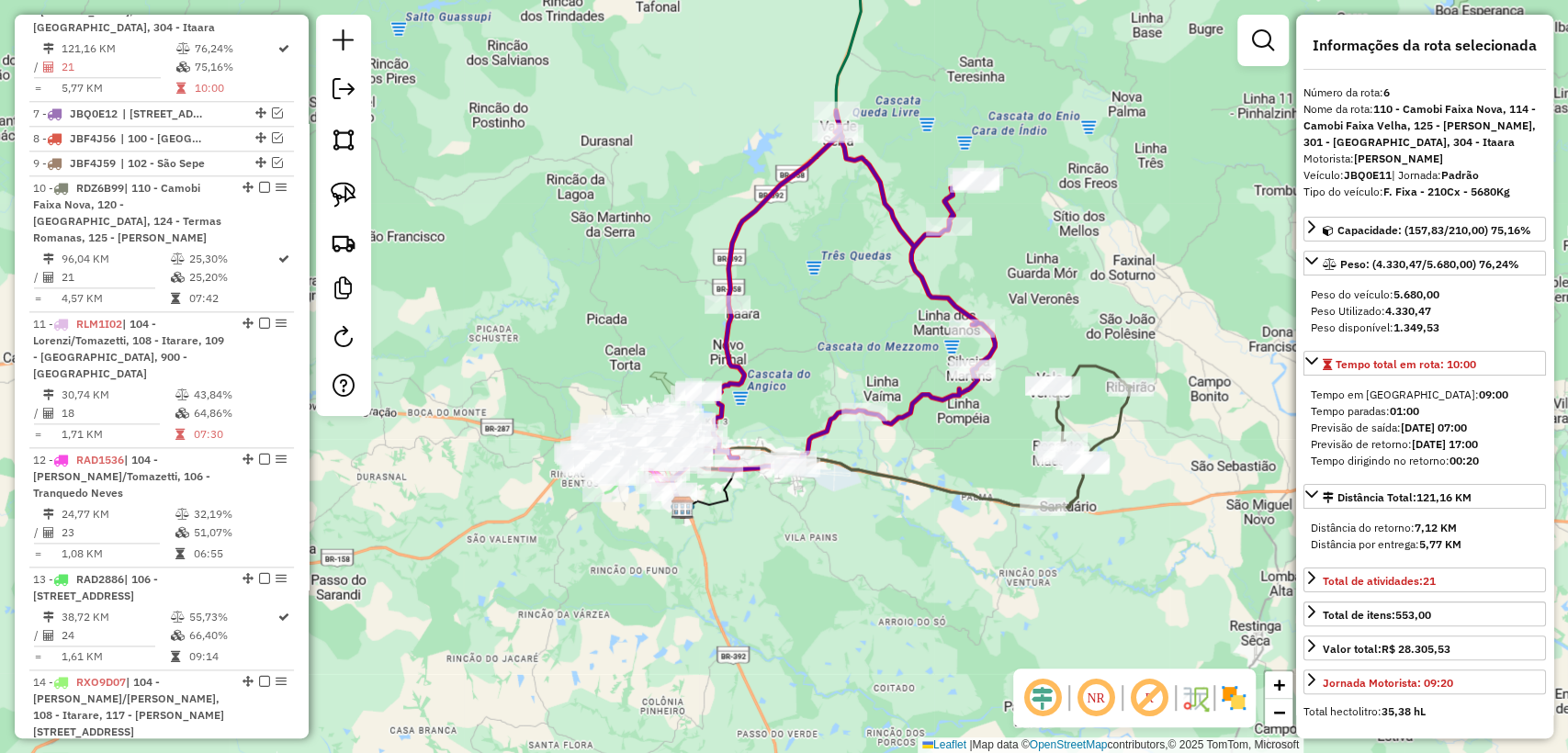
click at [857, 471] on icon at bounding box center [962, 438] width 337 height 142
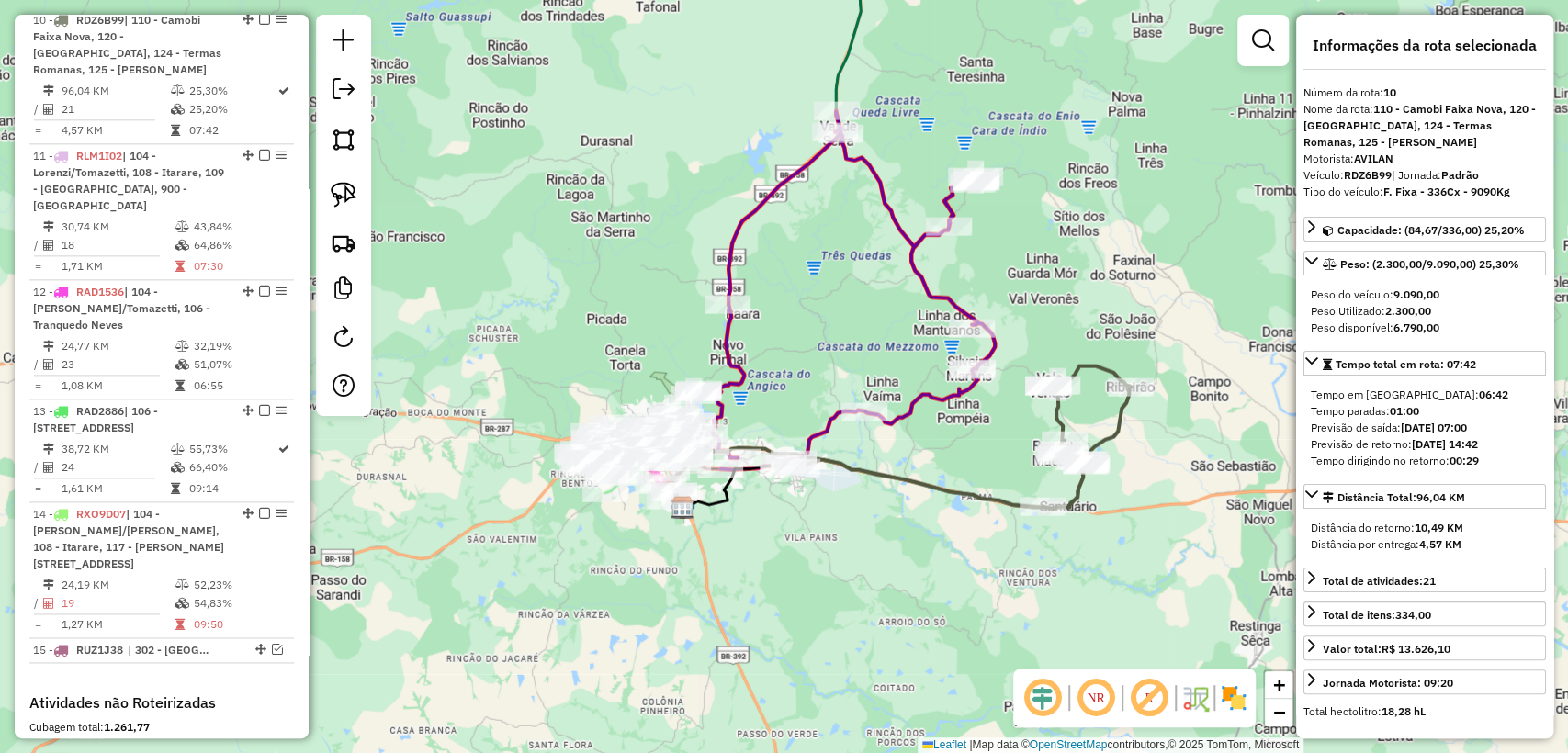
scroll to position [1499, 0]
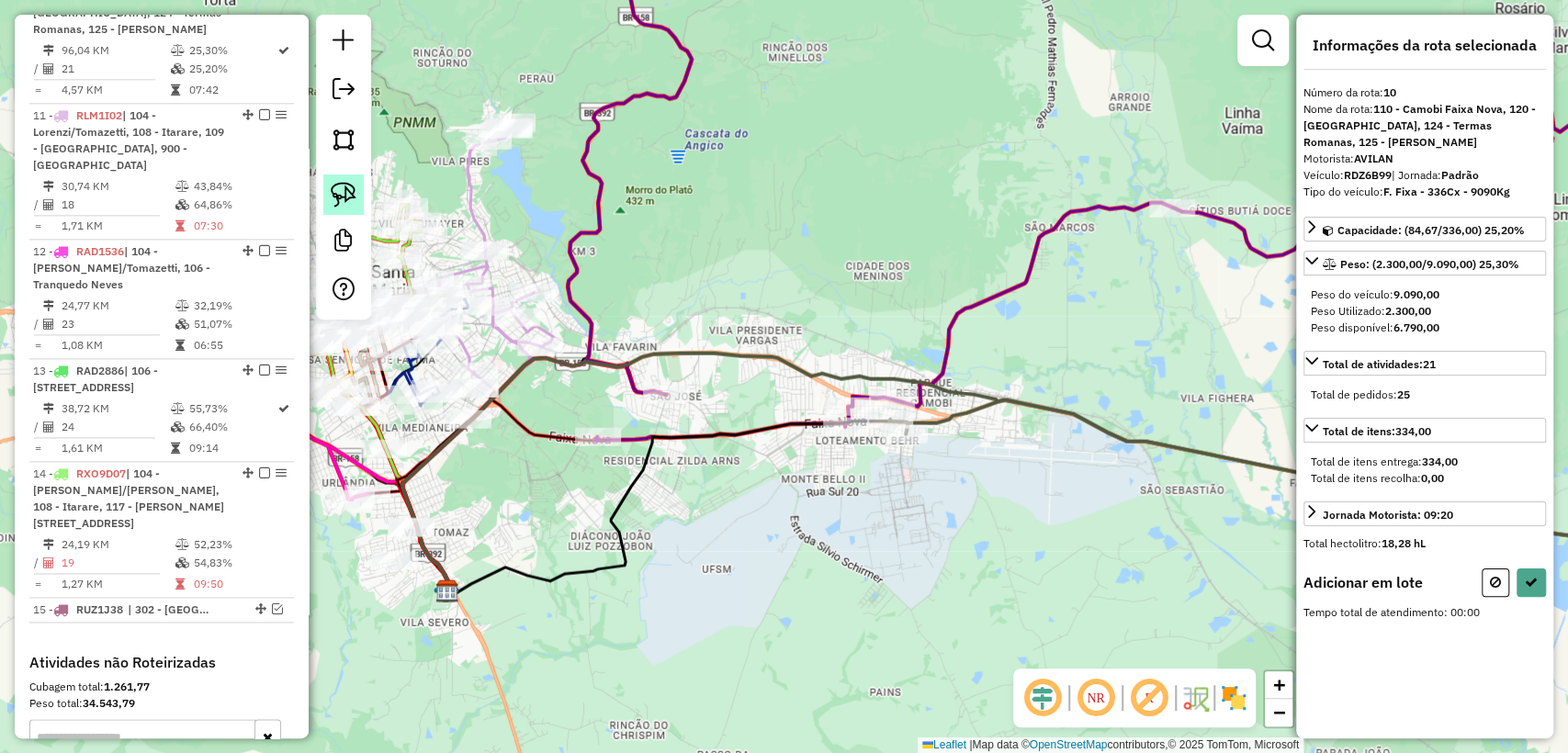
click at [351, 196] on img at bounding box center [342, 194] width 25 height 25
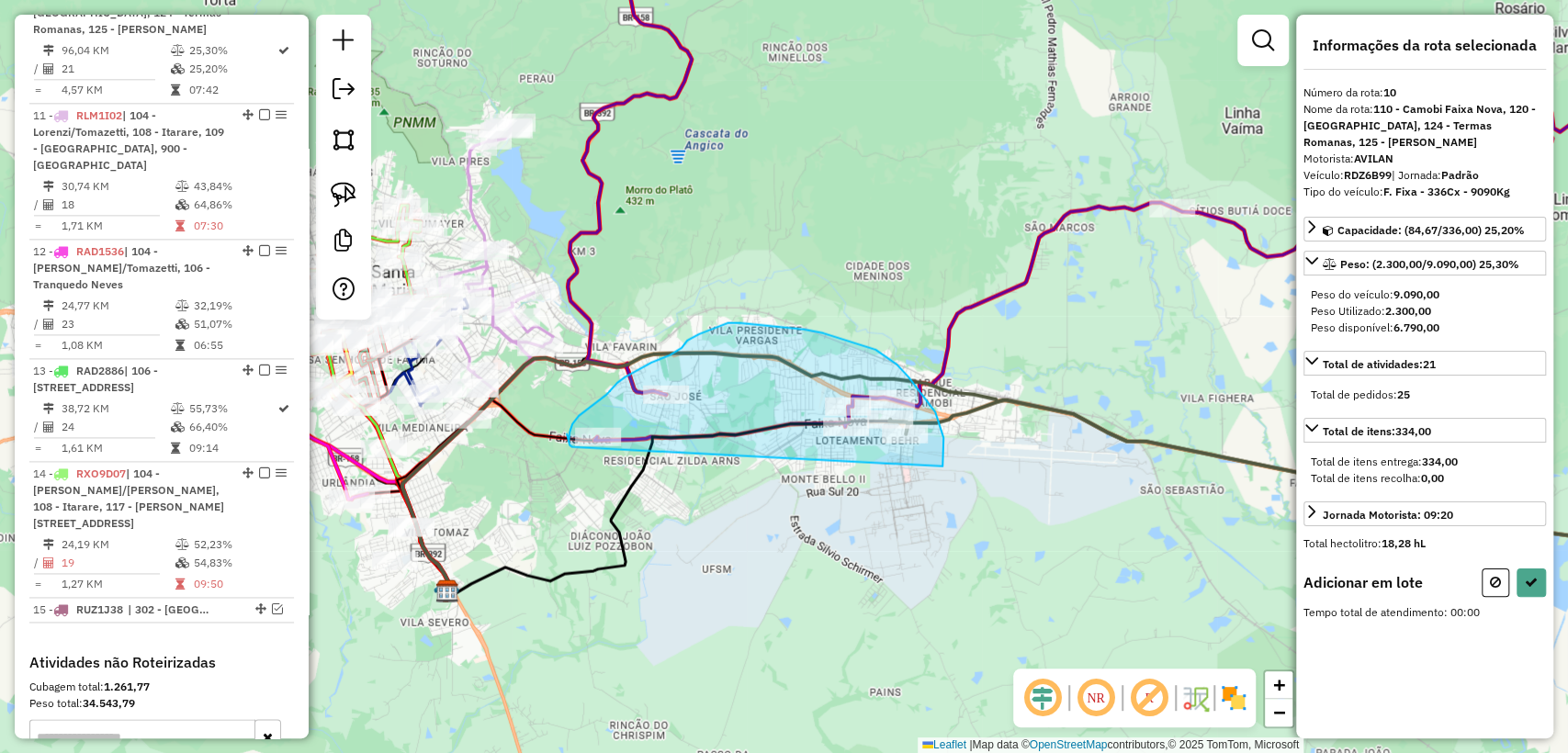
drag, startPoint x: 943, startPoint y: 452, endPoint x: 680, endPoint y: 473, distance: 263.8
click at [576, 449] on div "Janela de atendimento Grade de atendimento Capacidade Transportadoras Veículos …" at bounding box center [784, 376] width 1568 height 753
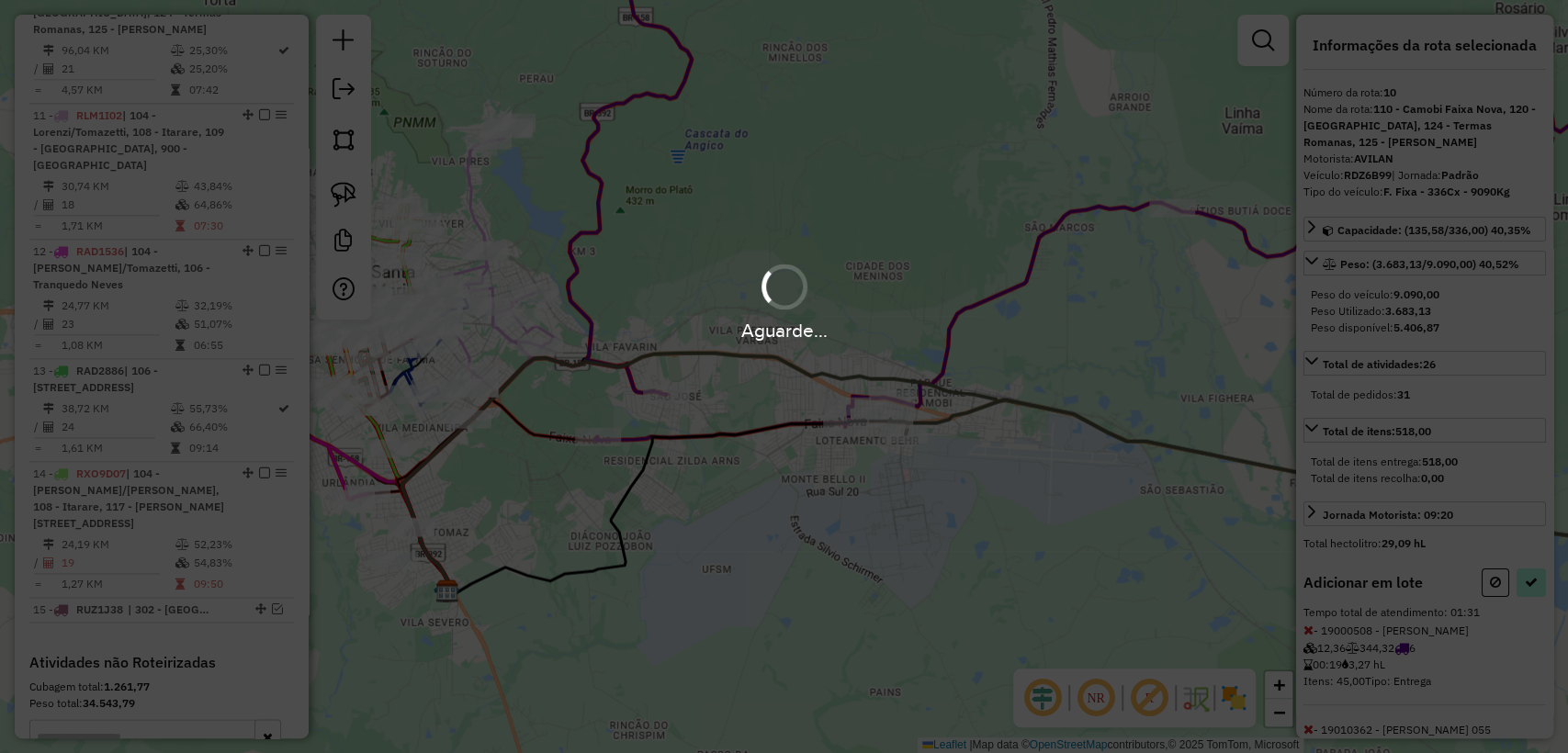
drag, startPoint x: 1524, startPoint y: 563, endPoint x: 1526, endPoint y: 572, distance: 9.2
click at [1525, 568] on hb-app "Aguarde... Pop-up bloqueado! Seu navegador bloqueou automáticamente a abertura …" at bounding box center [784, 376] width 1568 height 753
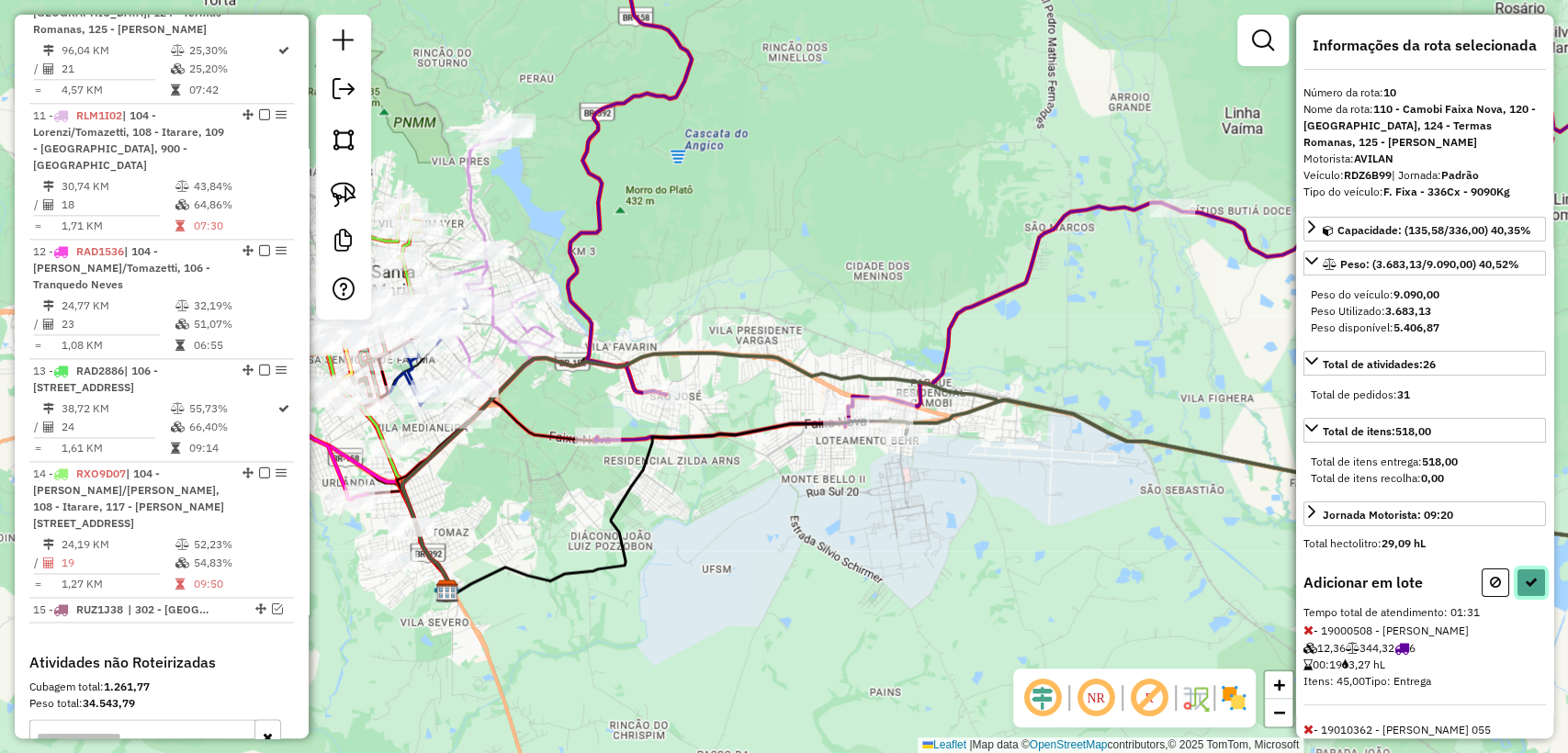
click at [1528, 576] on icon at bounding box center [1532, 583] width 13 height 13
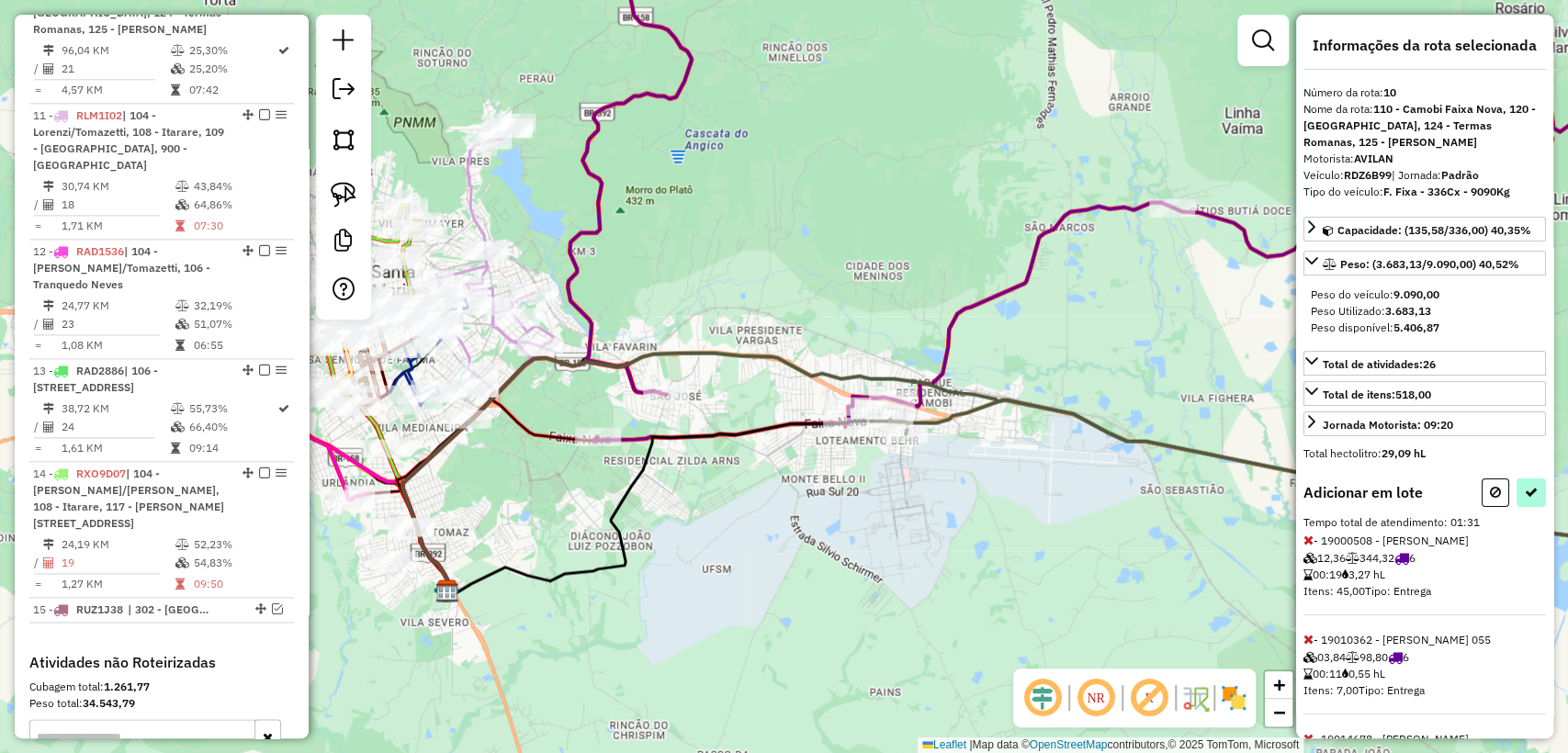
select select "**********"
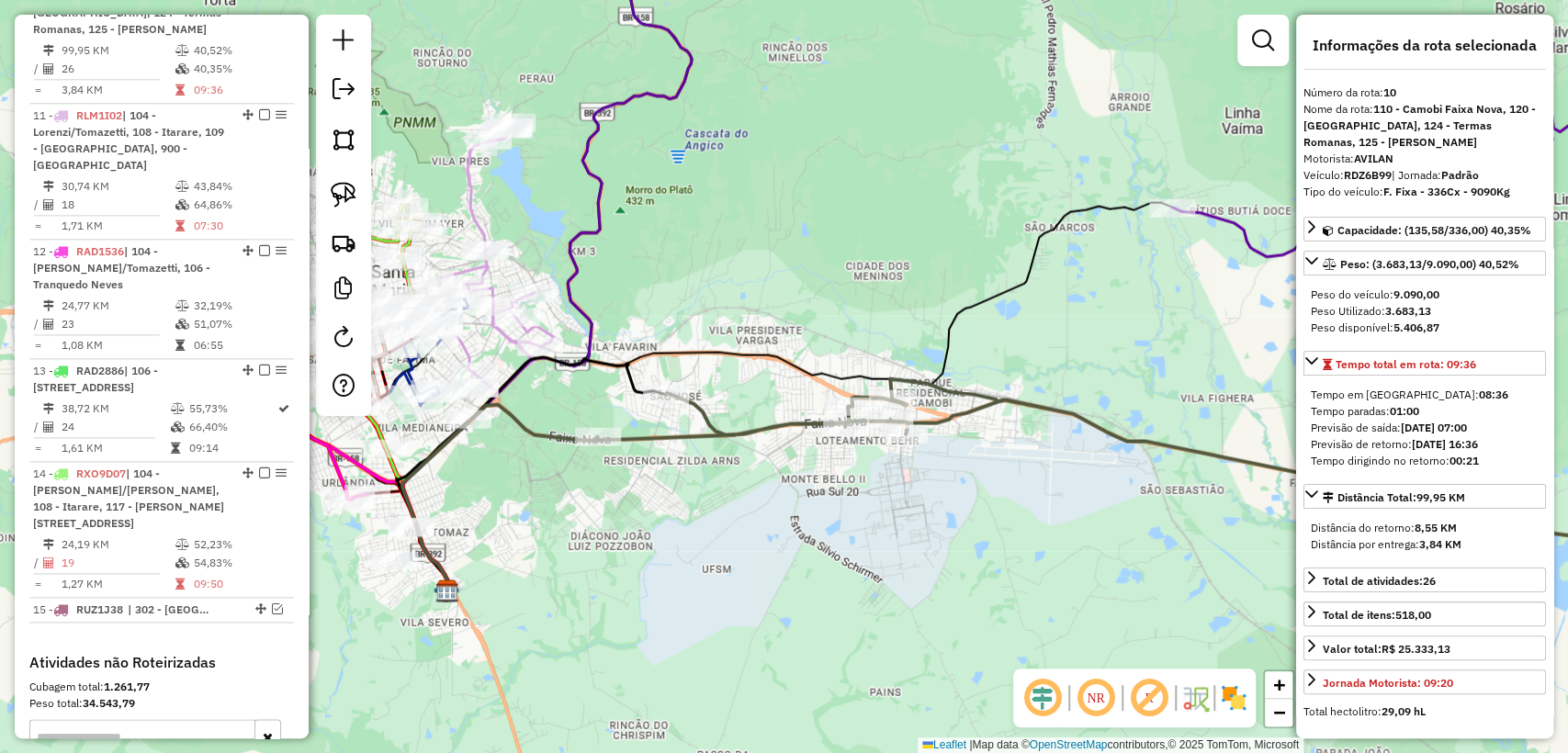
click at [1223, 224] on icon at bounding box center [1433, 90] width 523 height 332
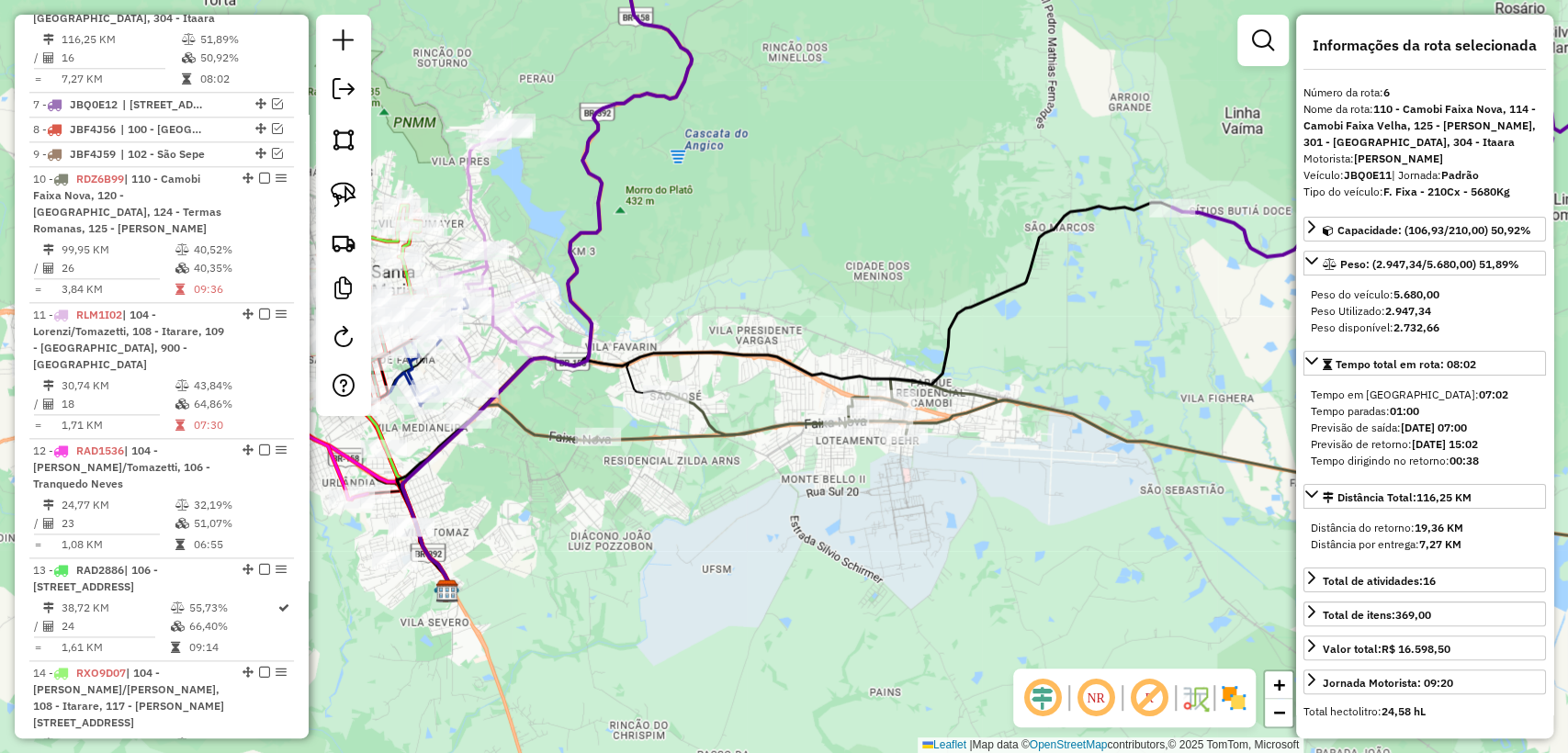
scroll to position [1291, 0]
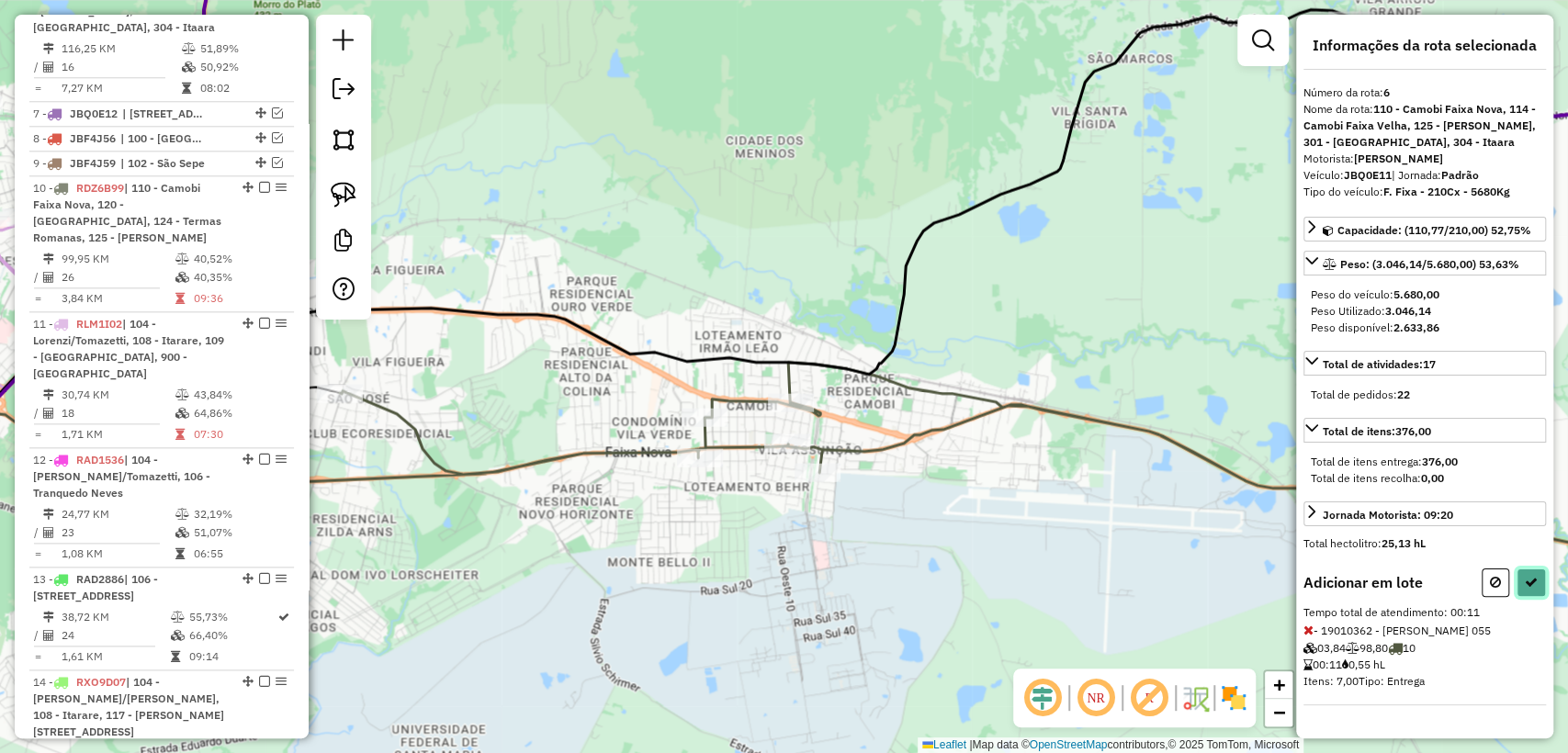
click at [1534, 588] on button at bounding box center [1531, 583] width 29 height 28
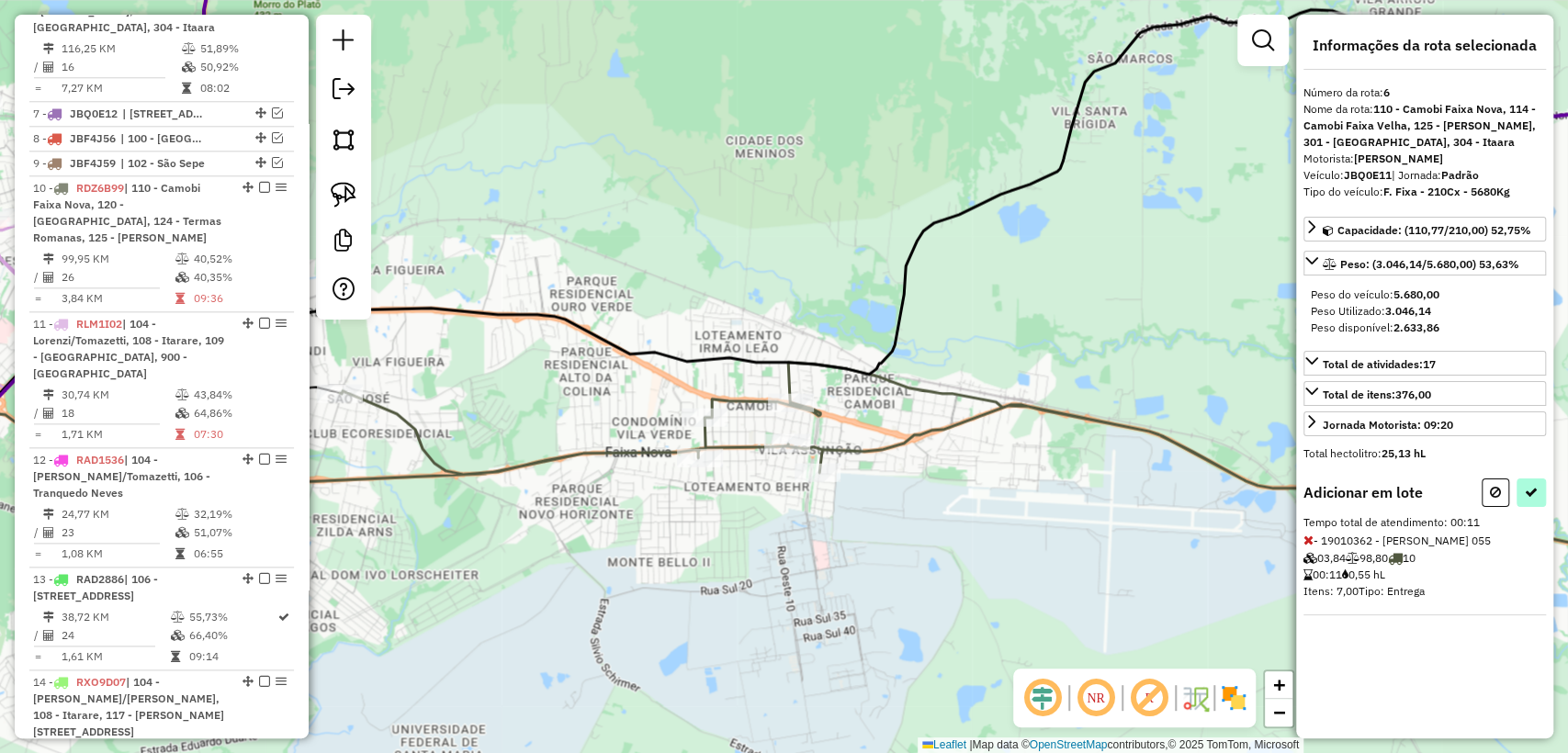
select select "**********"
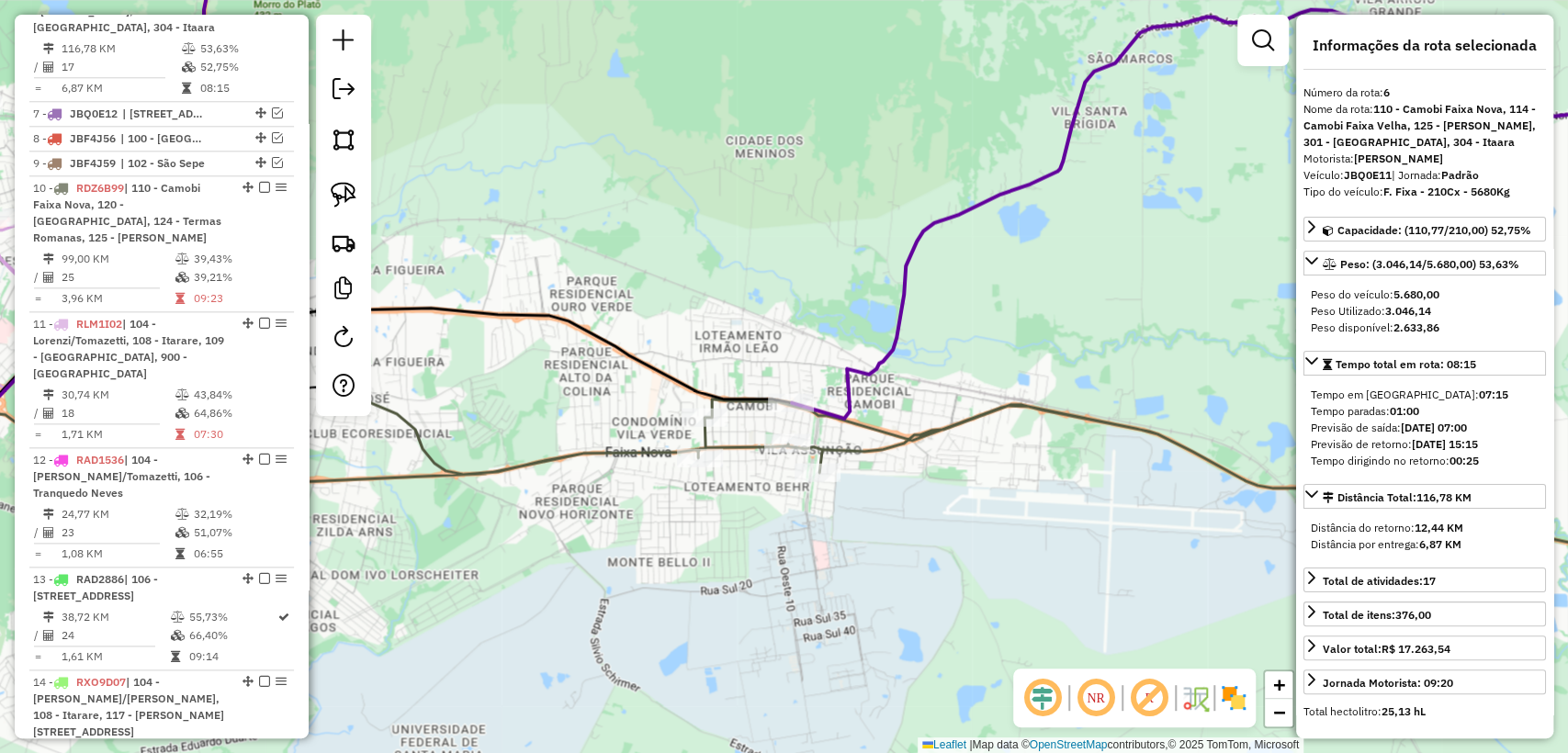
click at [735, 449] on icon at bounding box center [960, 484] width 1528 height 186
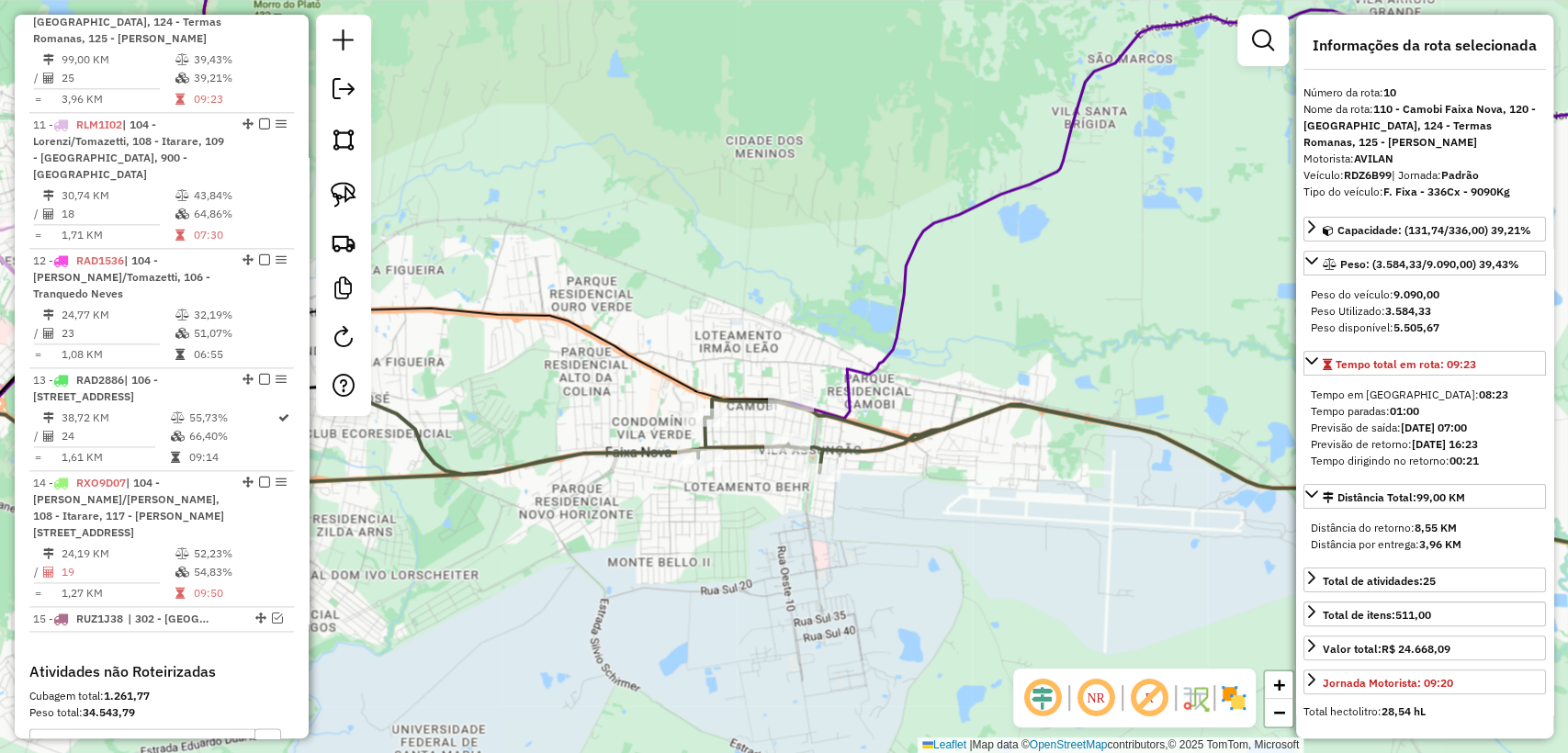
scroll to position [1499, 0]
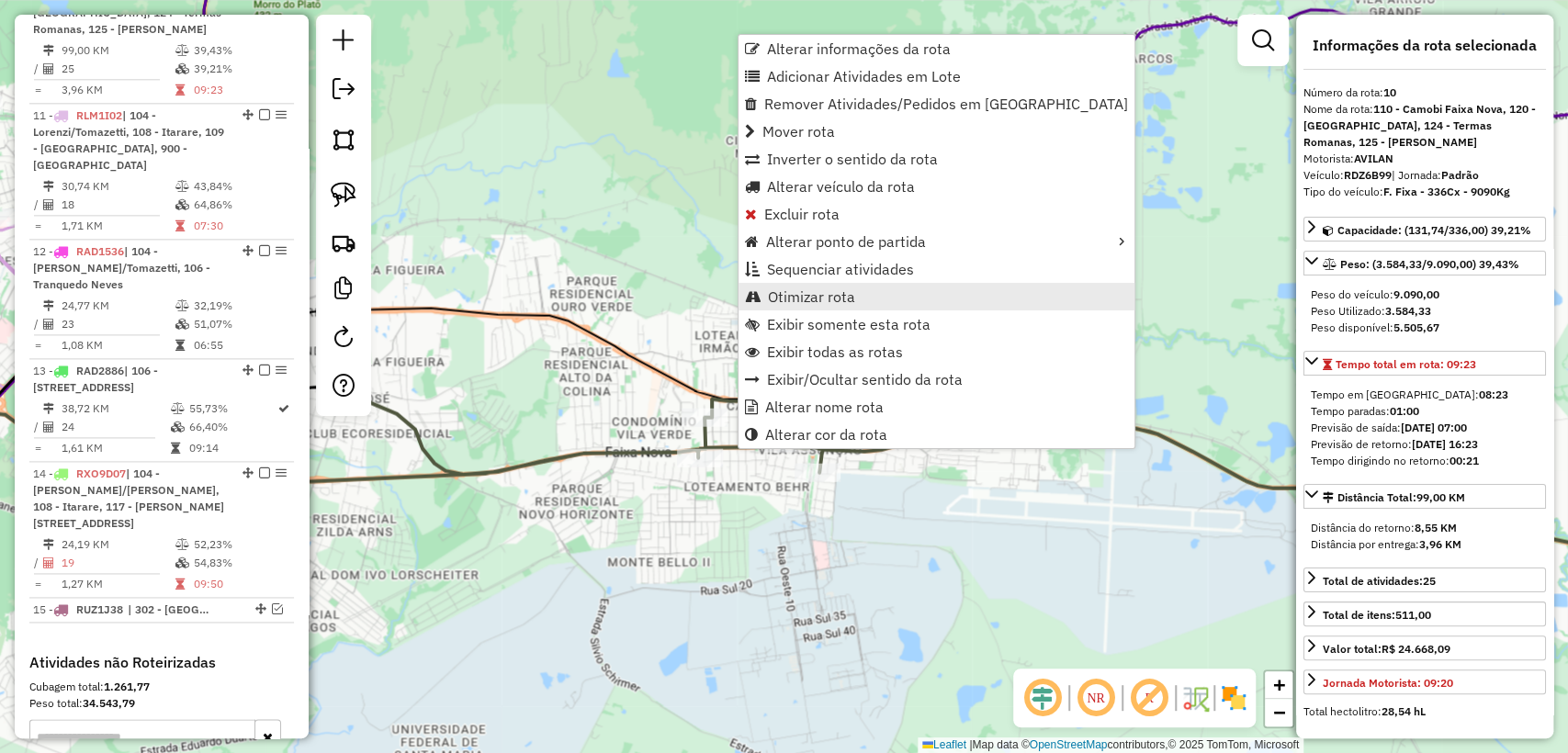
click at [835, 303] on span "Otimizar rota" at bounding box center [811, 297] width 87 height 15
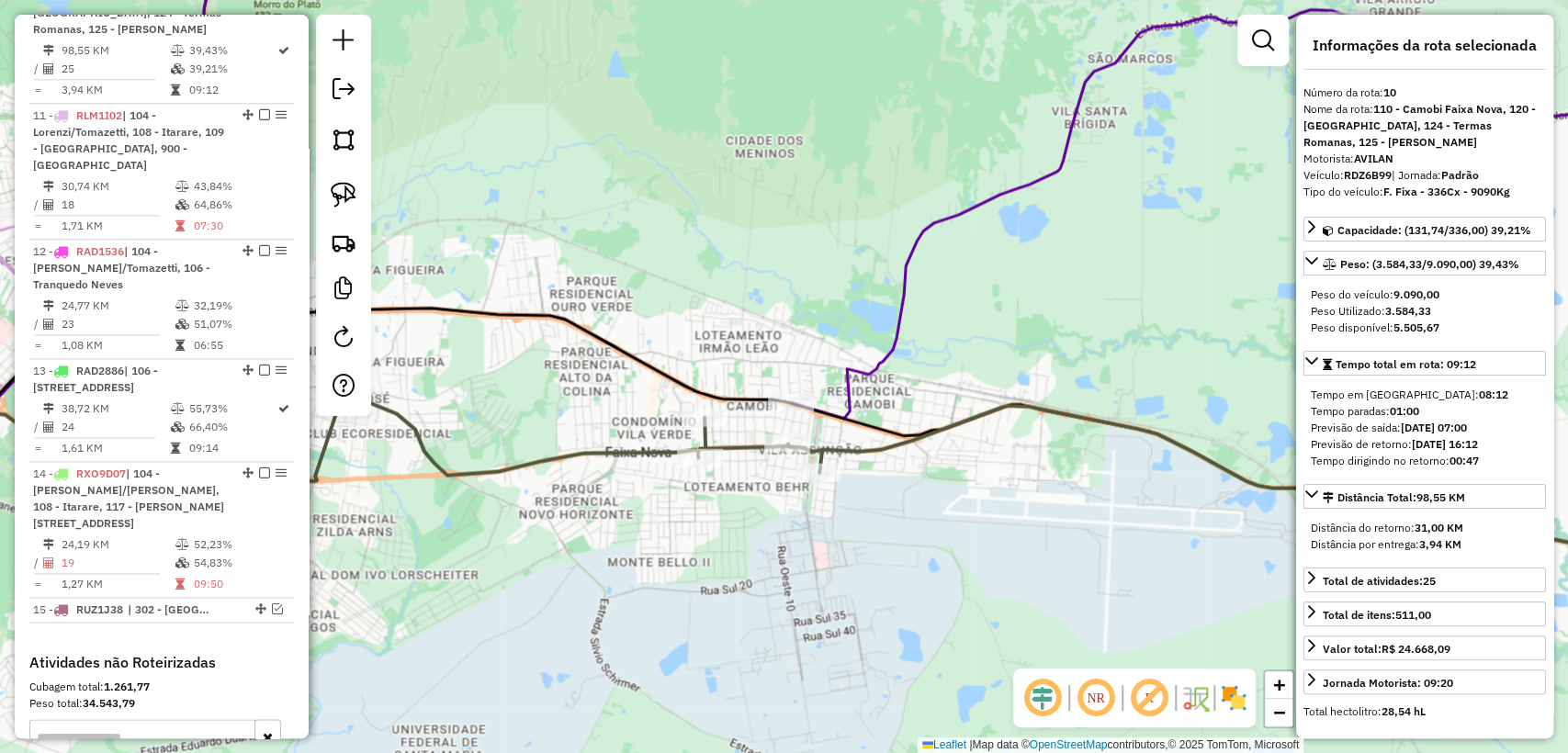
click at [848, 385] on icon at bounding box center [1257, 210] width 933 height 416
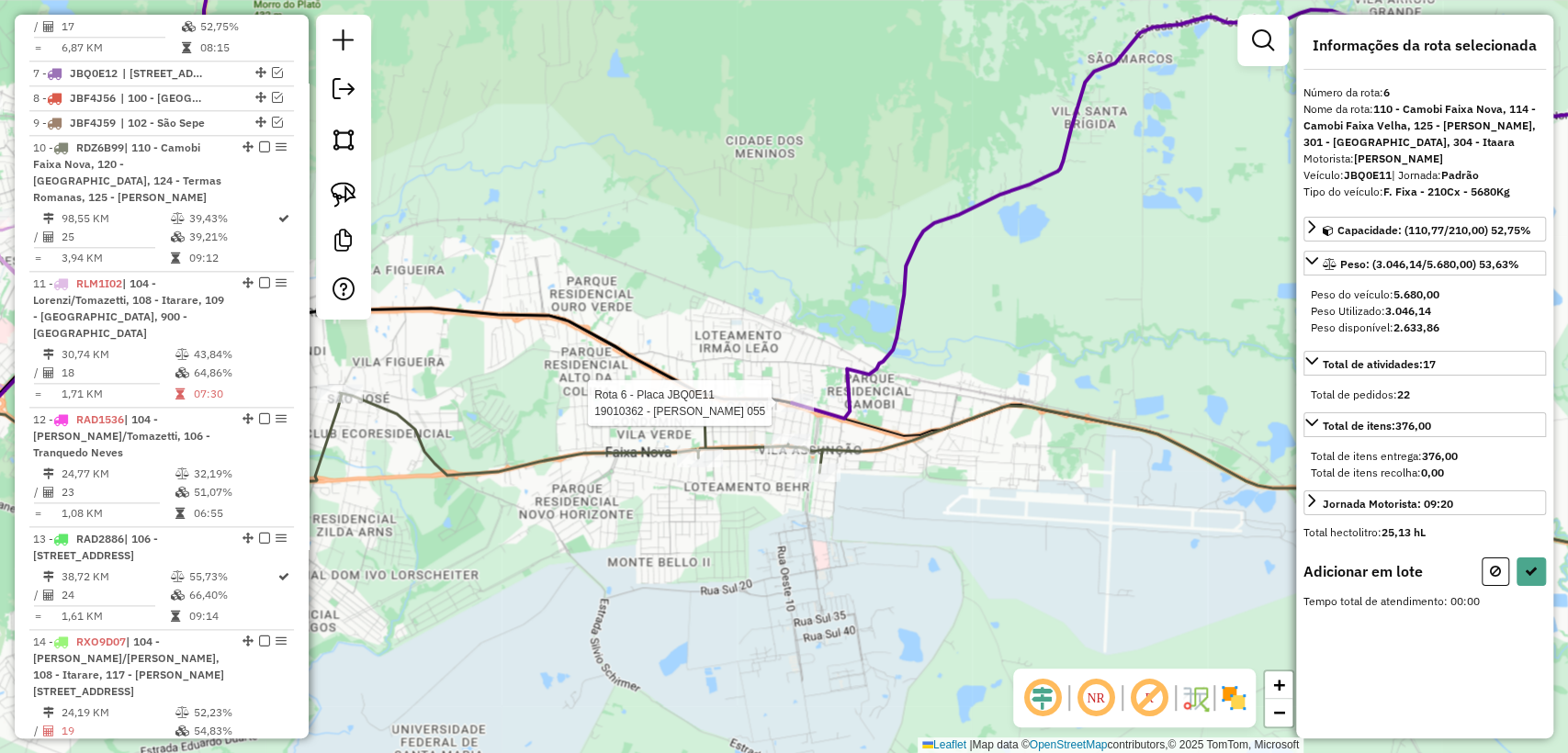
scroll to position [1291, 0]
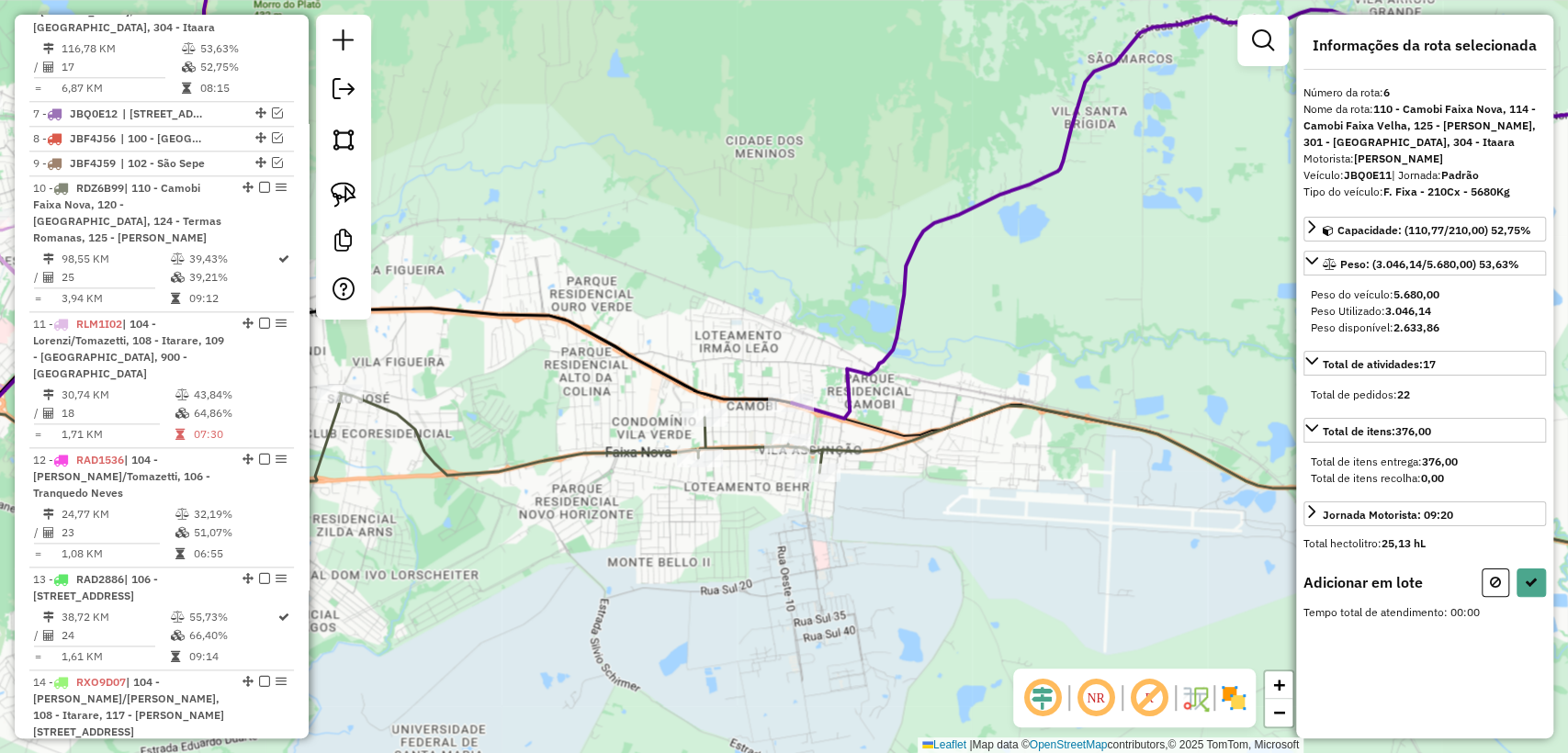
click at [705, 406] on icon at bounding box center [317, 548] width 949 height 479
click at [1529, 570] on button at bounding box center [1531, 583] width 29 height 28
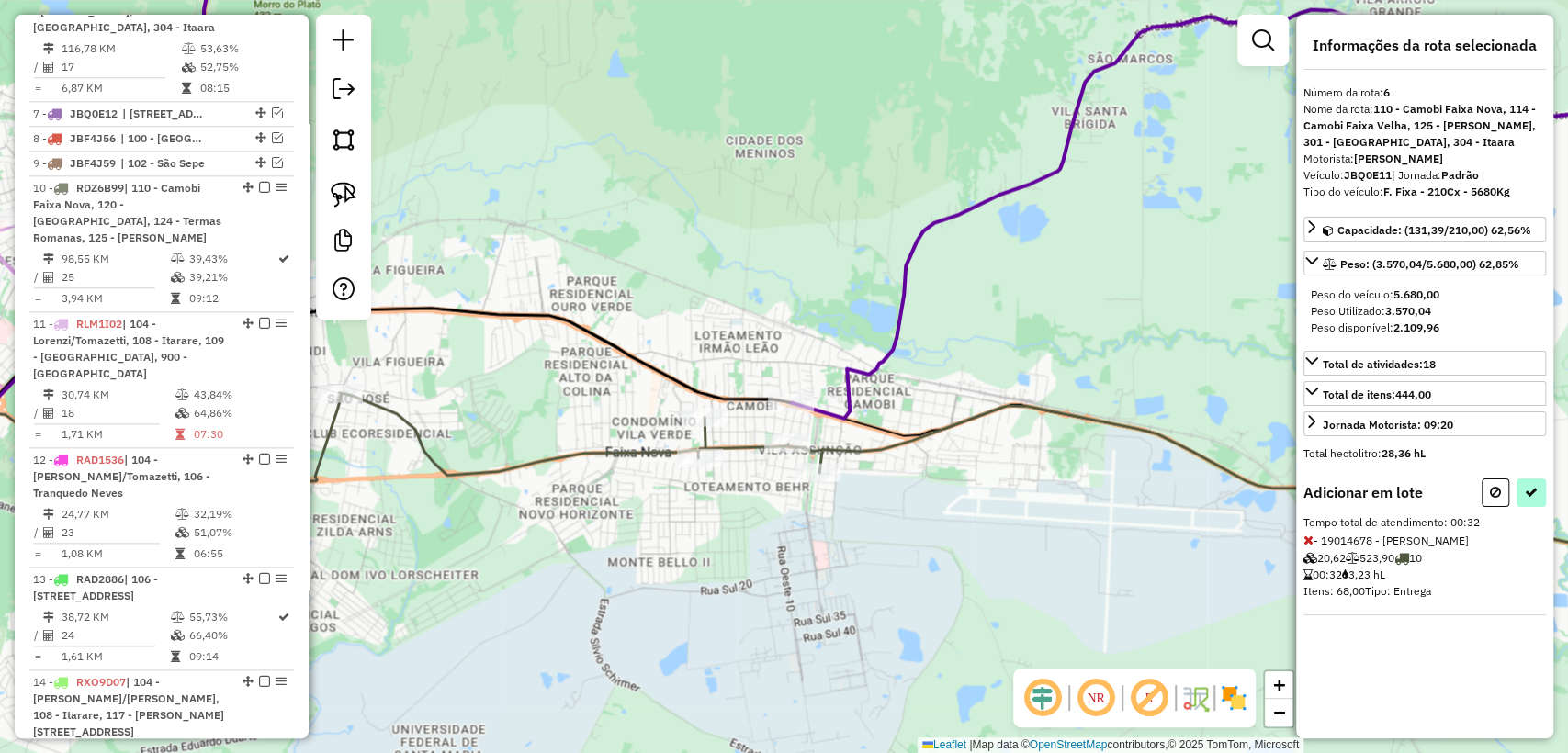
select select "**********"
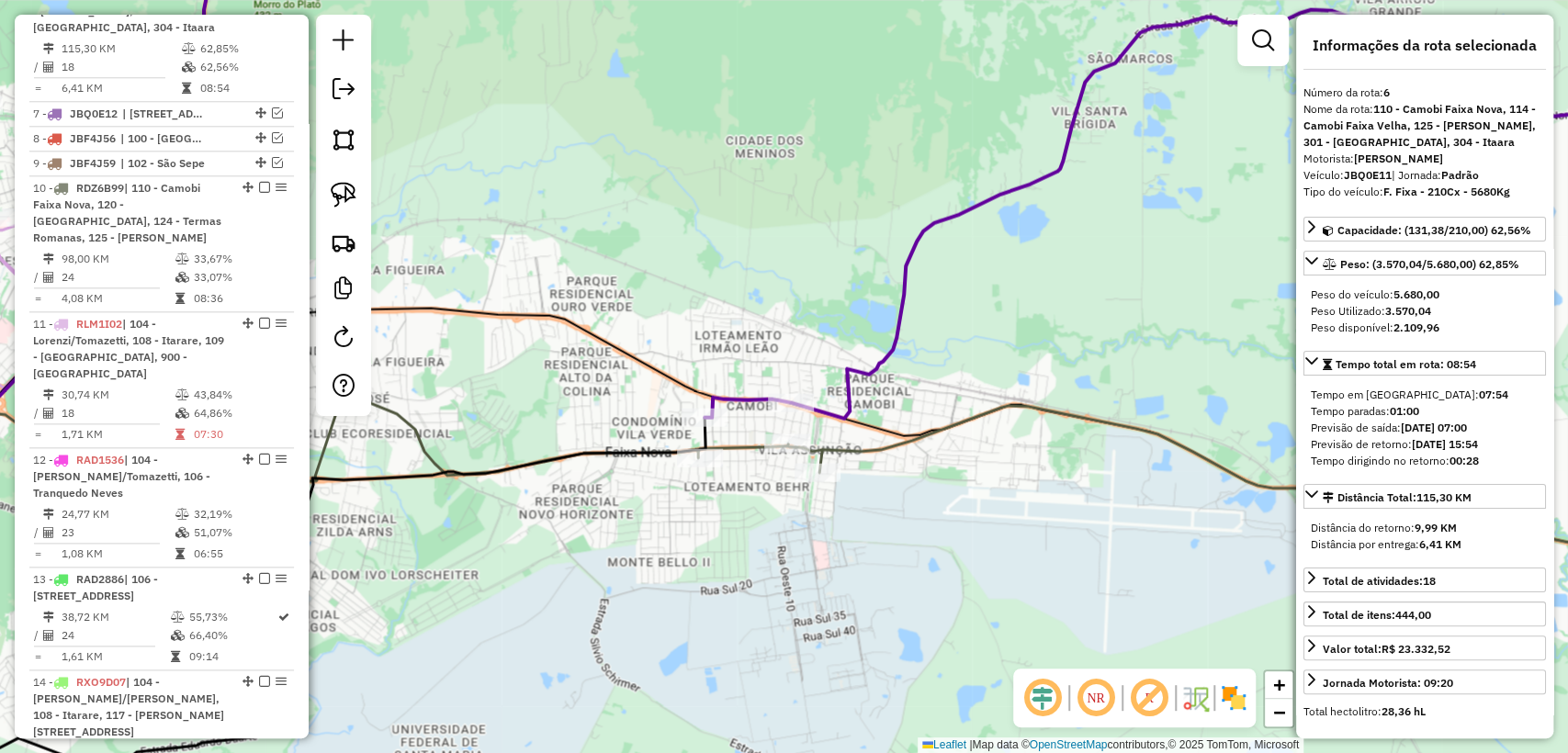
click at [603, 458] on icon at bounding box center [303, 606] width 804 height 376
click at [738, 450] on icon at bounding box center [960, 485] width 1528 height 184
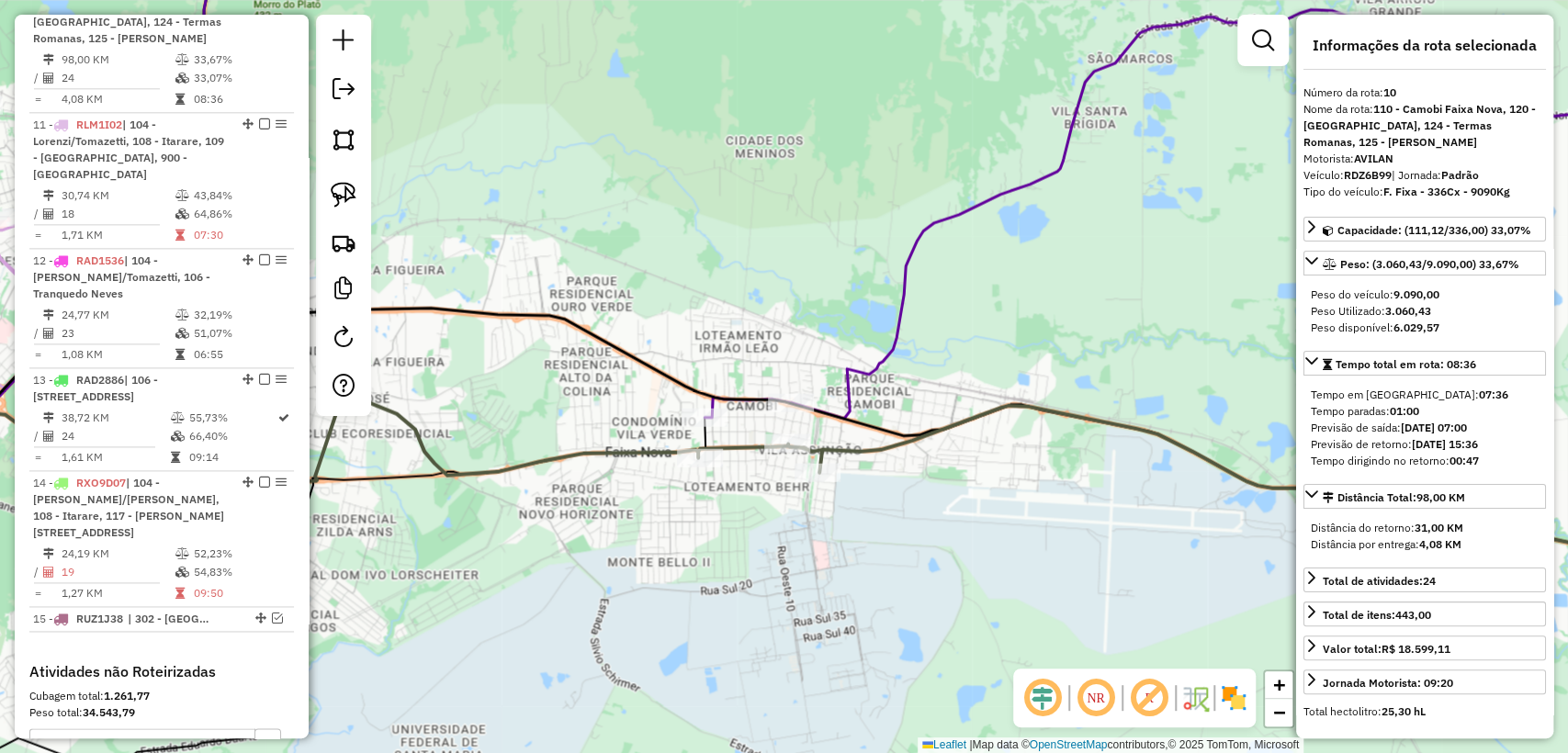
scroll to position [1499, 0]
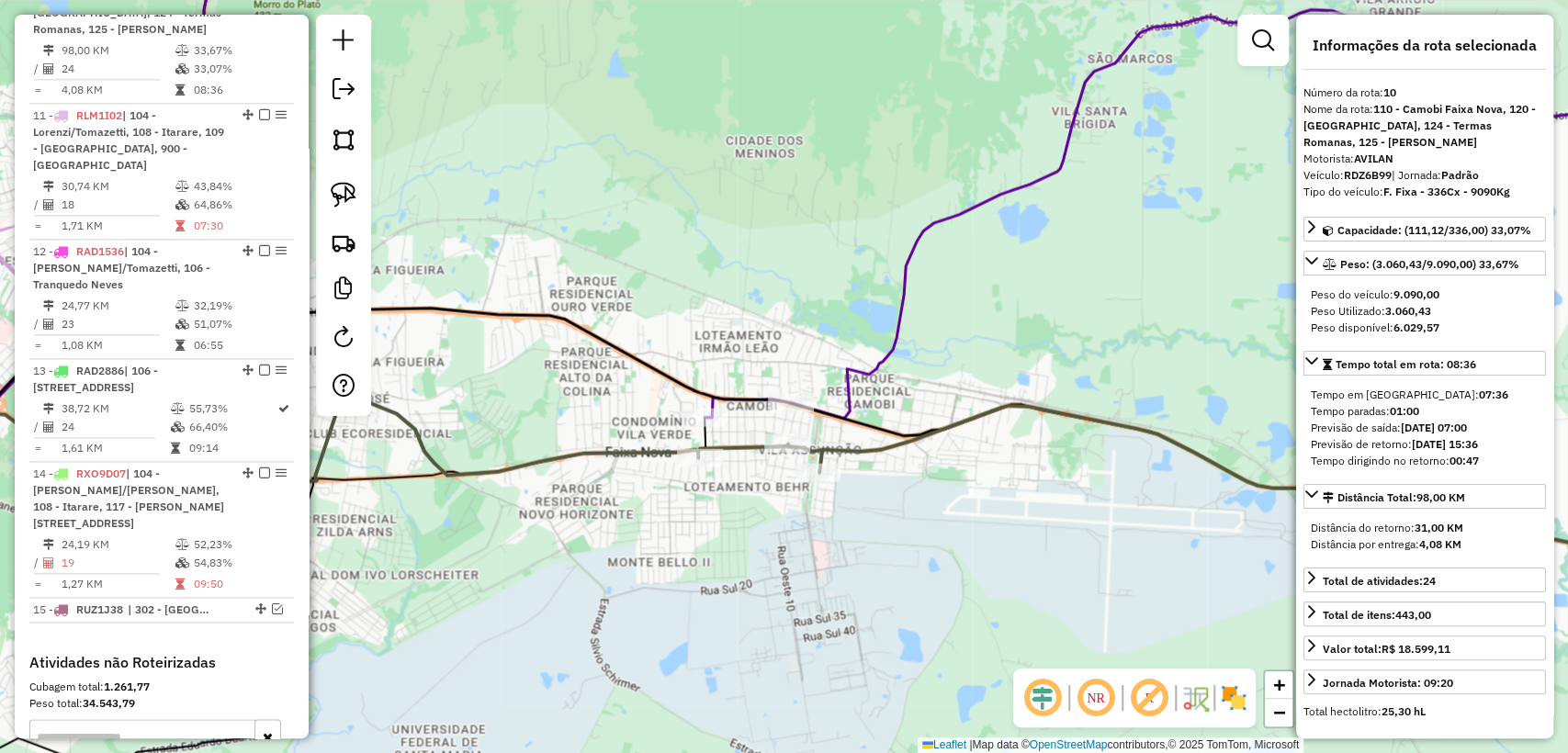
click at [740, 413] on div "Janela de atendimento Grade de atendimento Capacidade Transportadoras Veículos …" at bounding box center [784, 376] width 1568 height 753
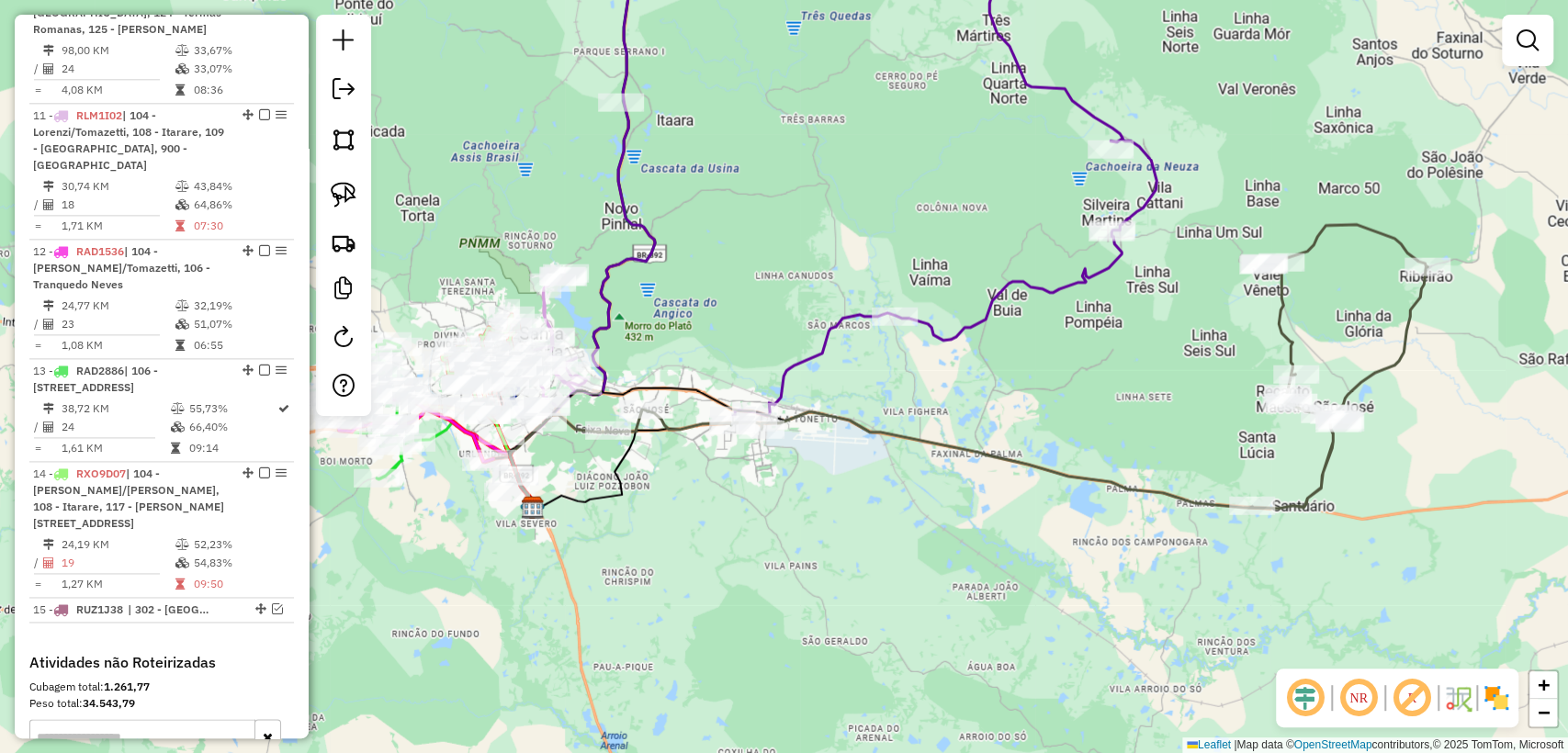
click at [882, 429] on icon at bounding box center [1017, 367] width 821 height 283
select select "**********"
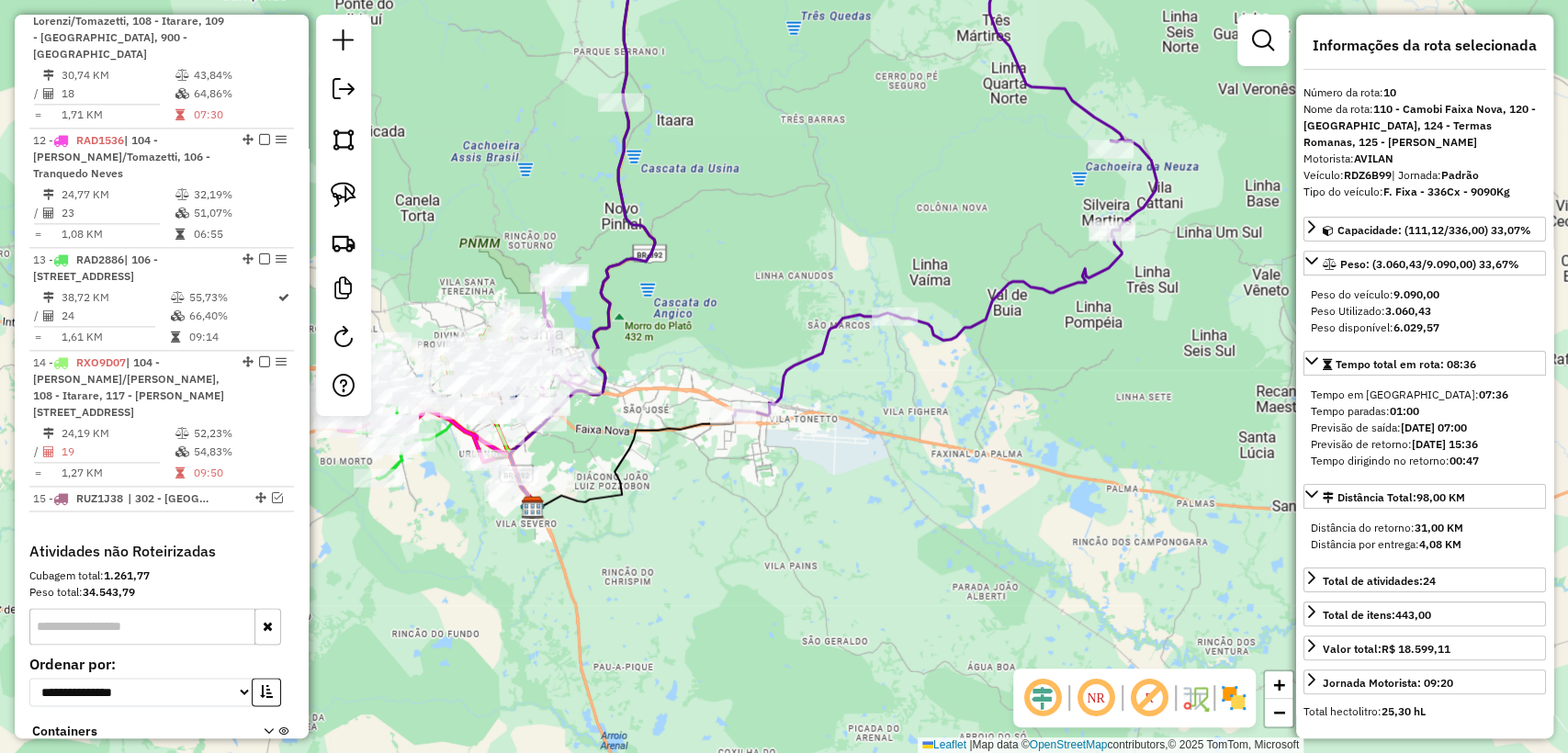
click at [807, 366] on icon at bounding box center [890, 169] width 533 height 491
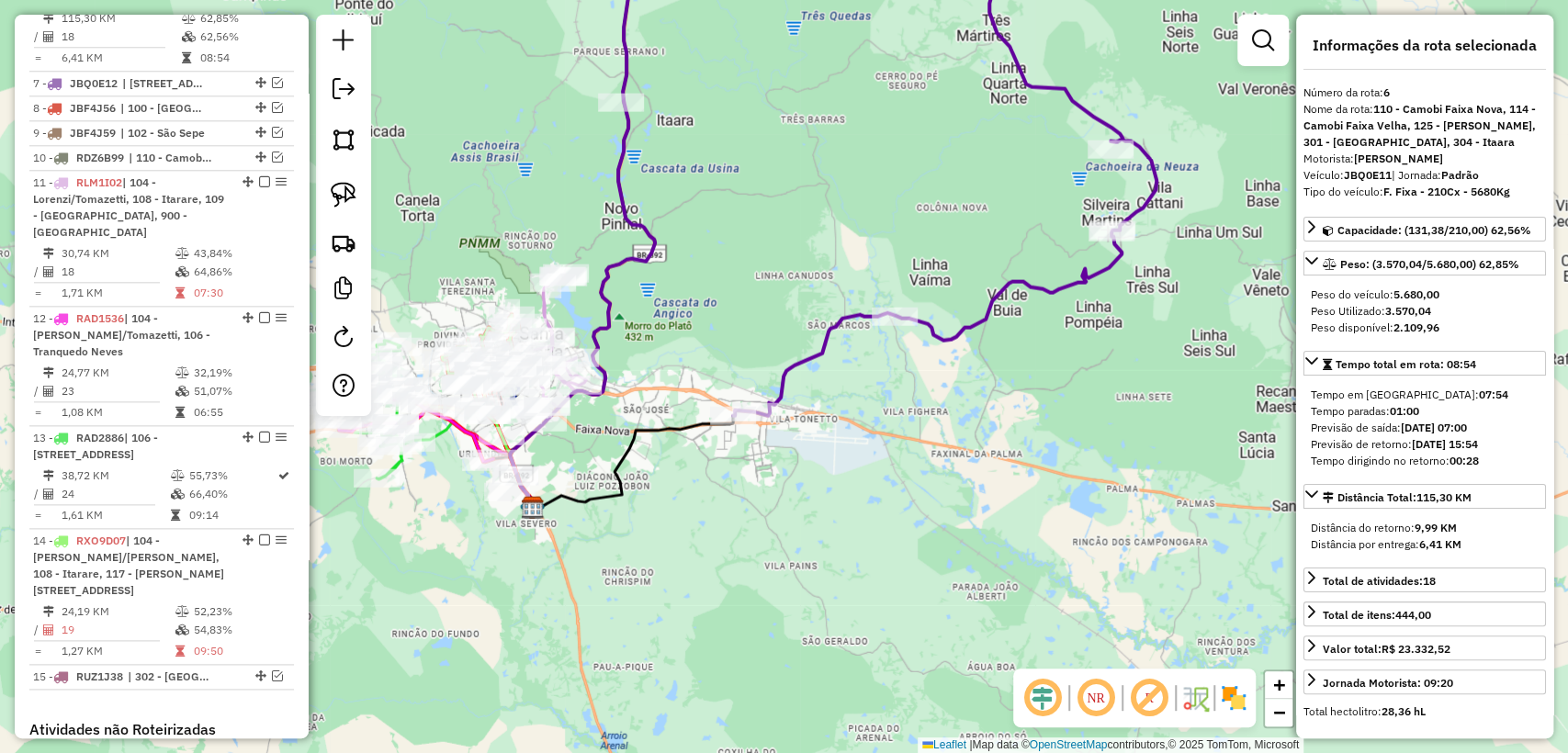
scroll to position [1291, 0]
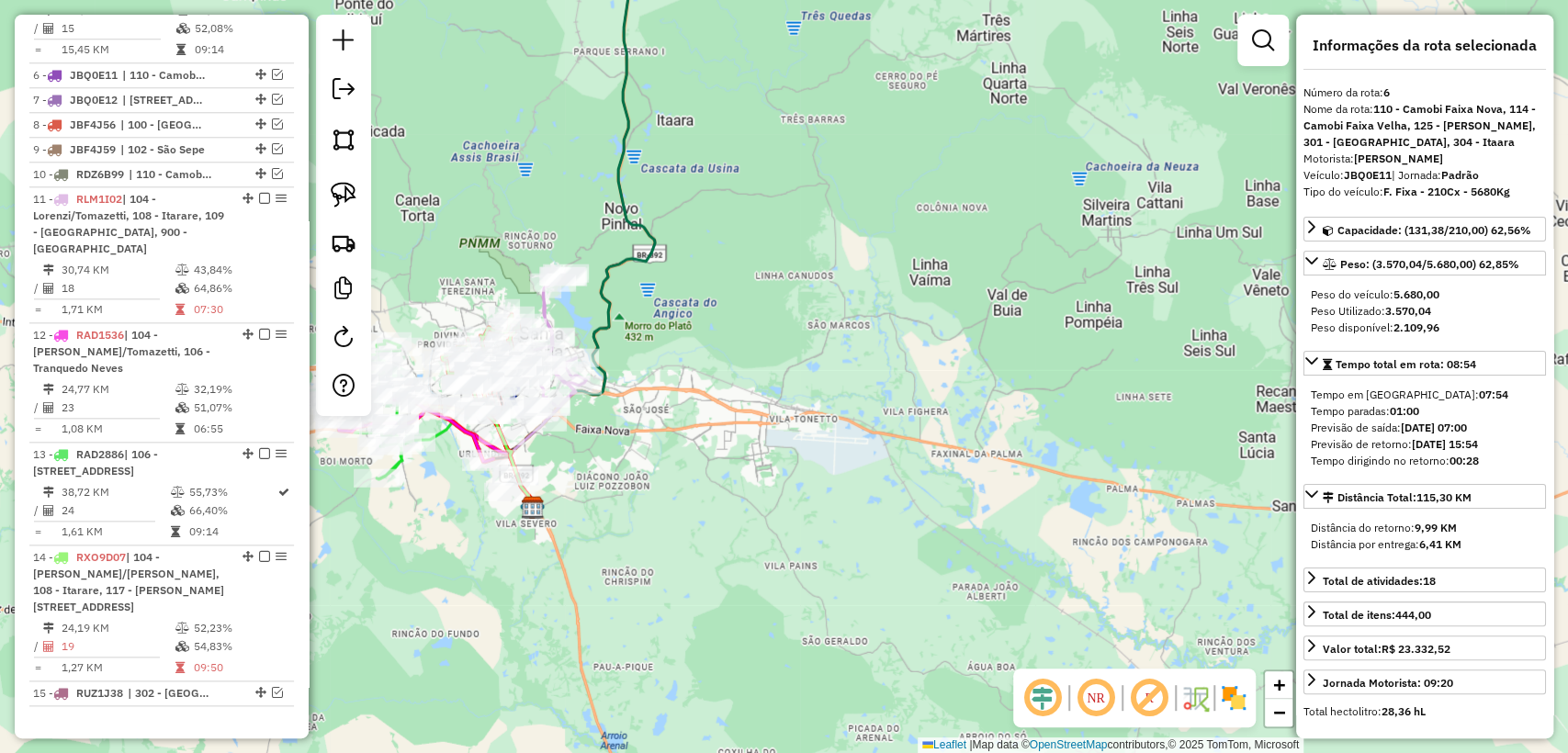
scroll to position [1126, 0]
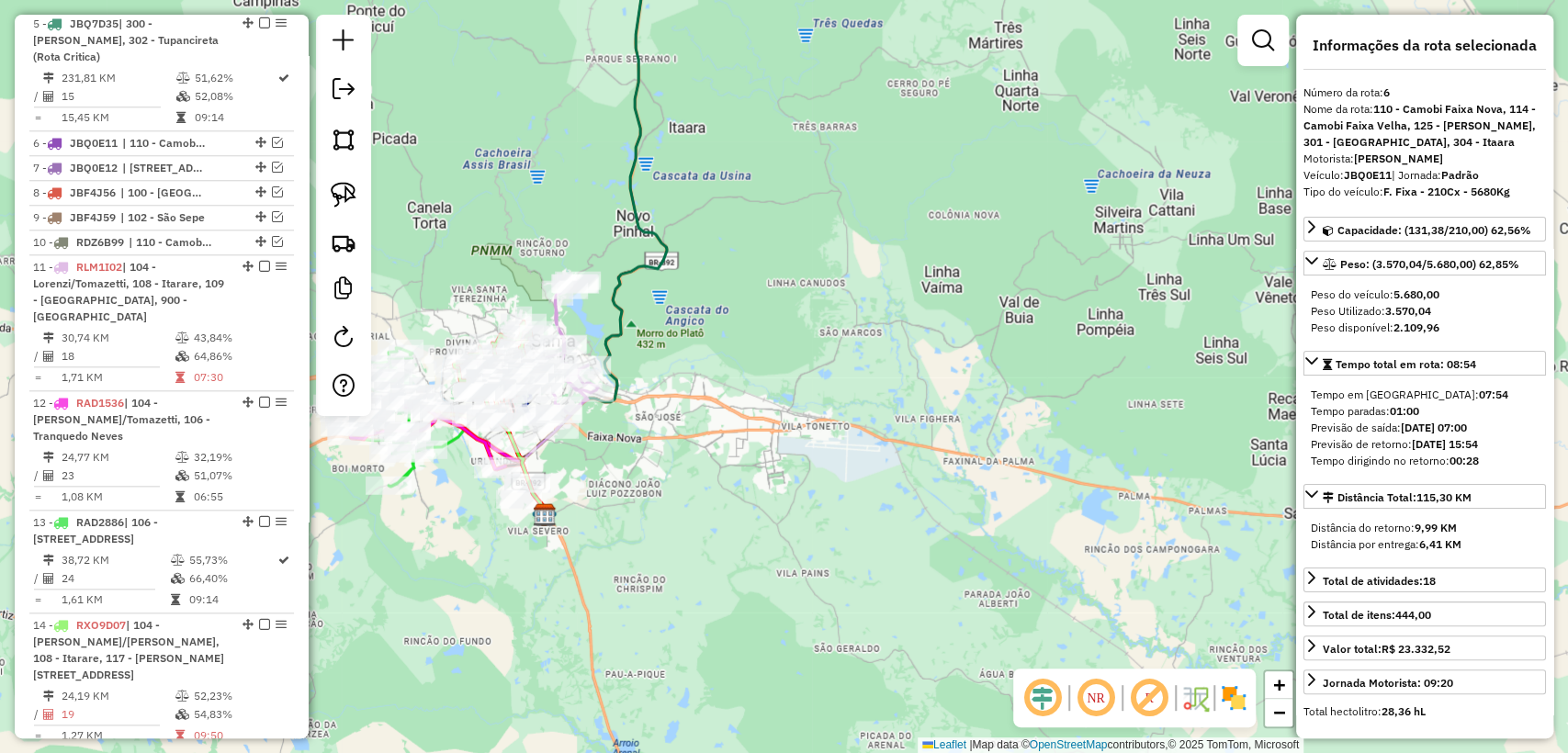
drag, startPoint x: 669, startPoint y: 543, endPoint x: 969, endPoint y: 593, distance: 304.1
click at [946, 676] on div "Janela de atendimento Grade de atendimento Capacidade Transportadoras Veículos …" at bounding box center [784, 376] width 1568 height 753
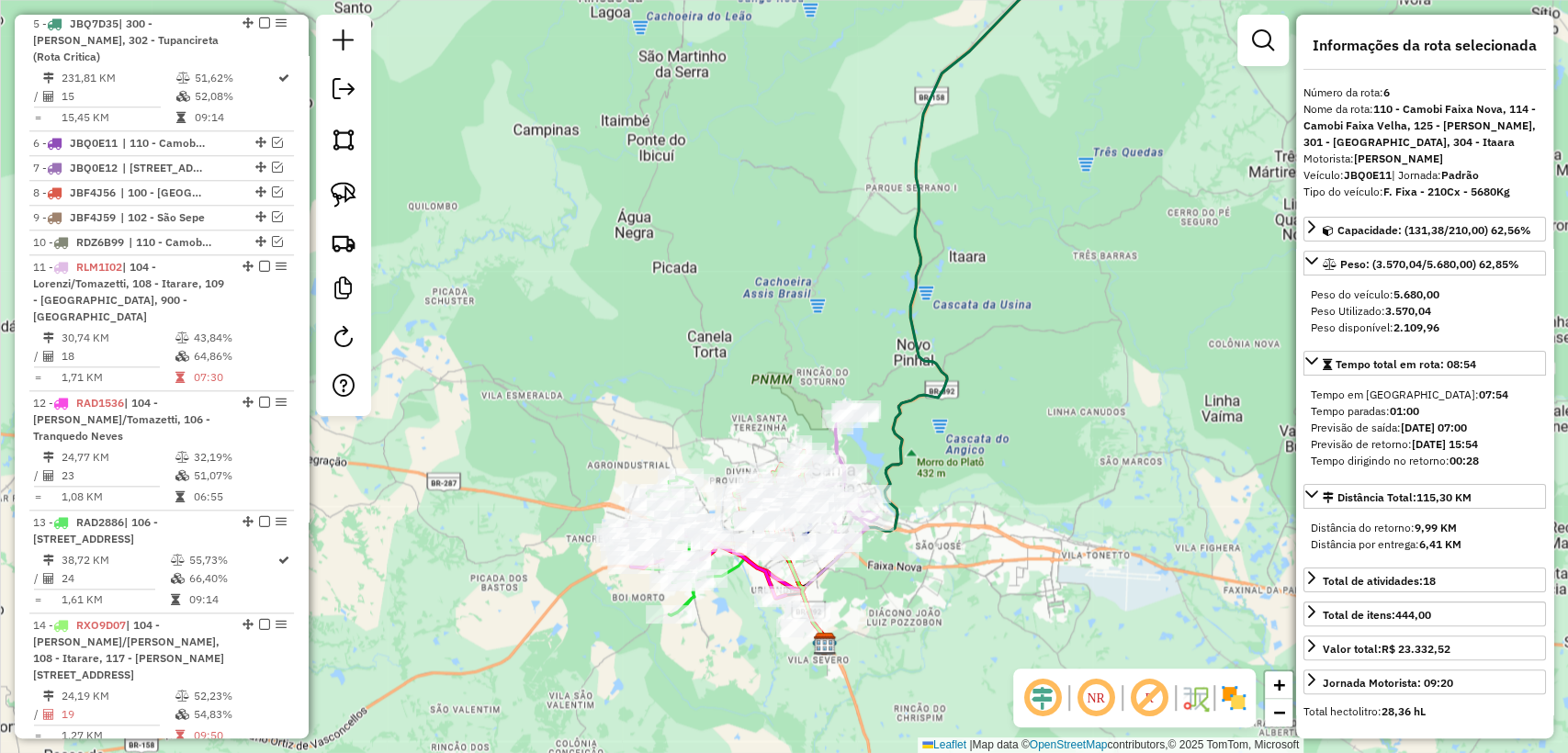
click at [929, 392] on icon at bounding box center [955, 283] width 308 height 719
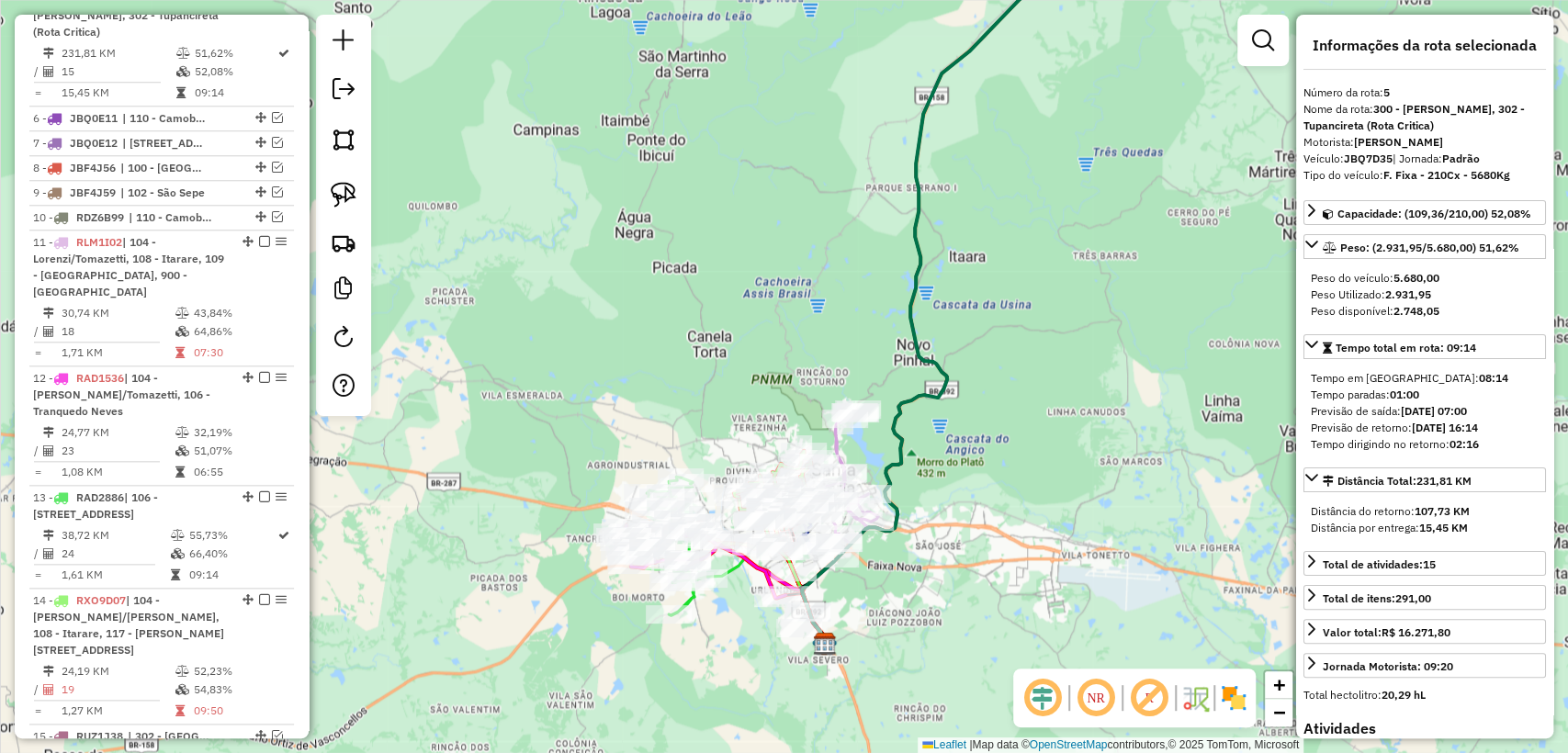
scroll to position [1172, 0]
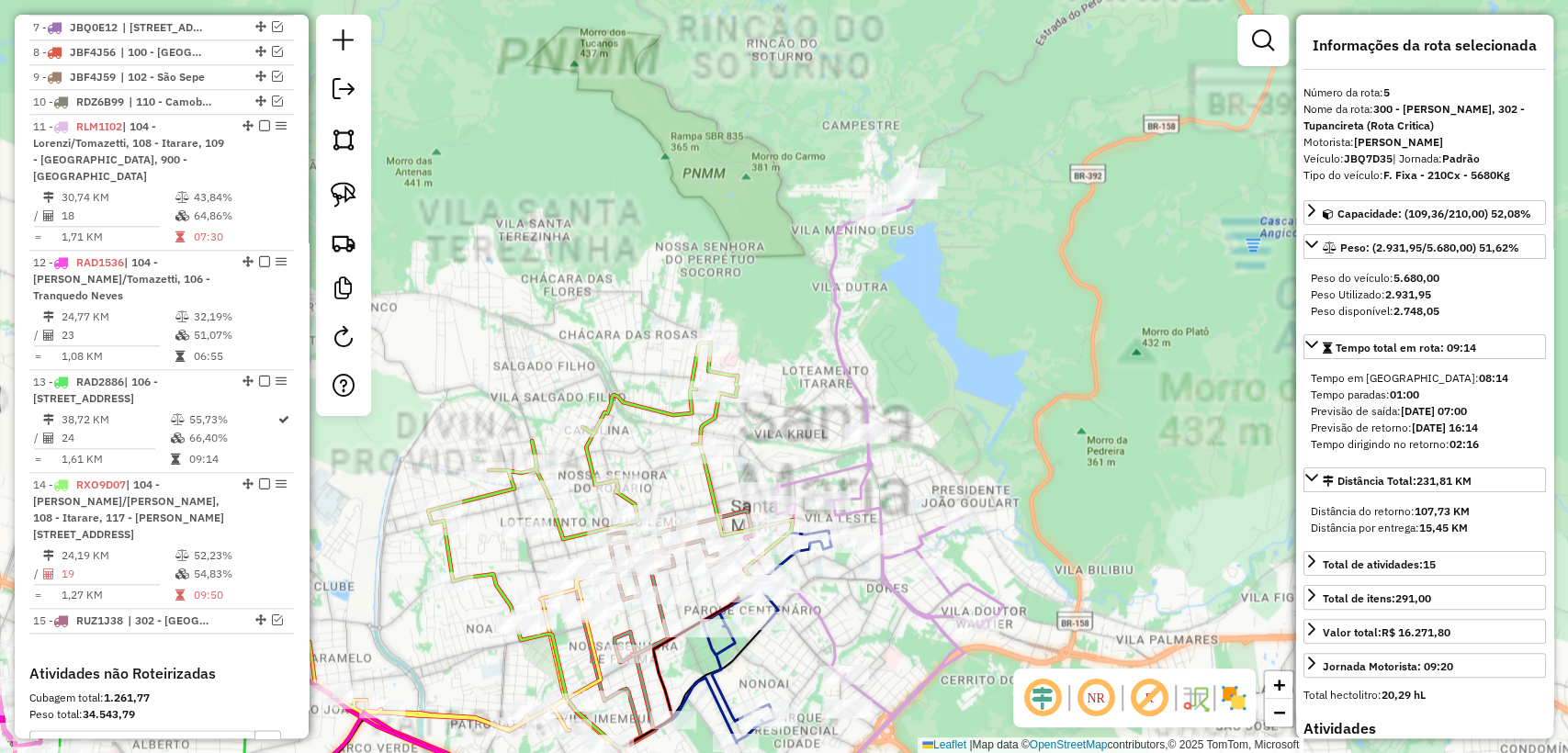
click at [846, 354] on icon at bounding box center [874, 474] width 258 height 595
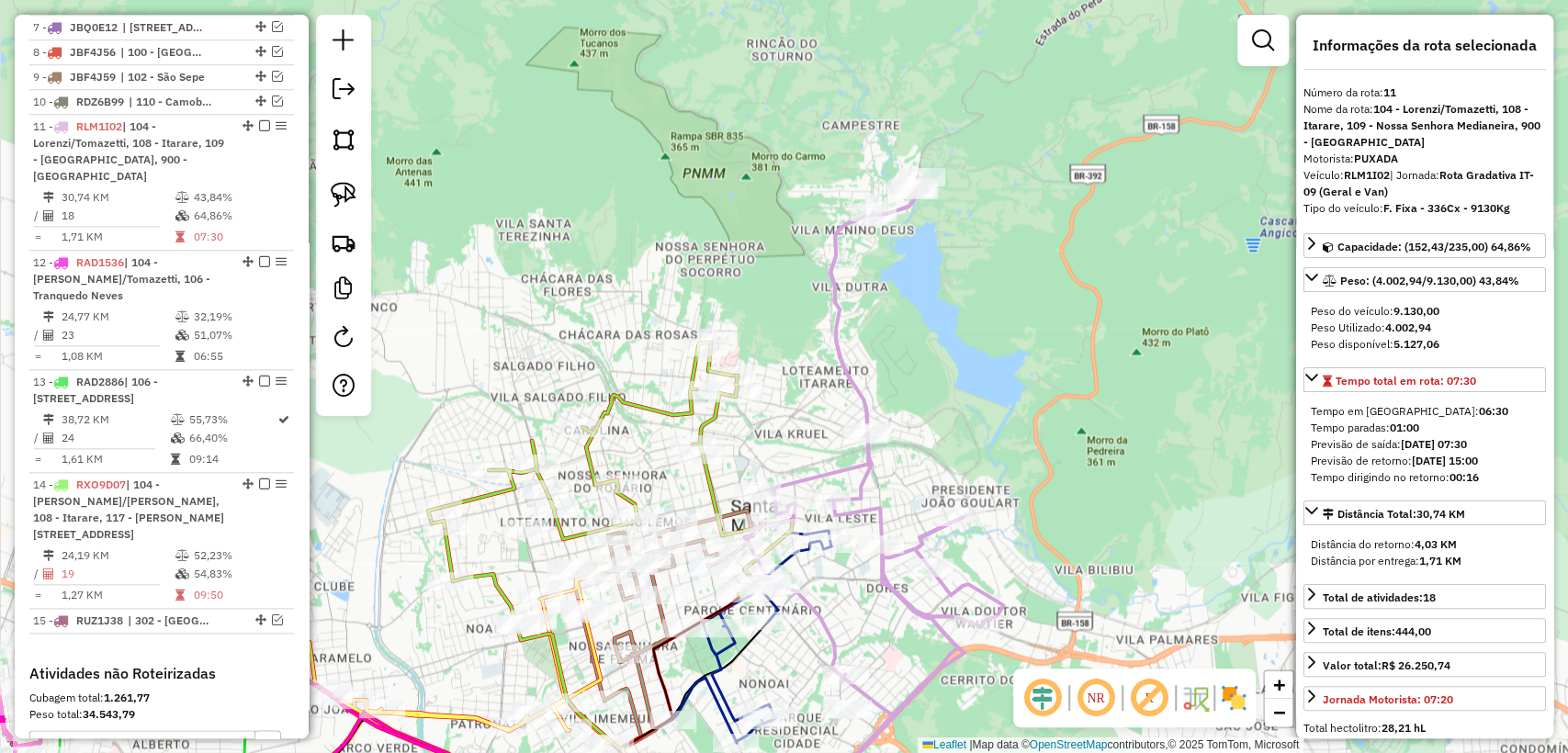
scroll to position [1320, 0]
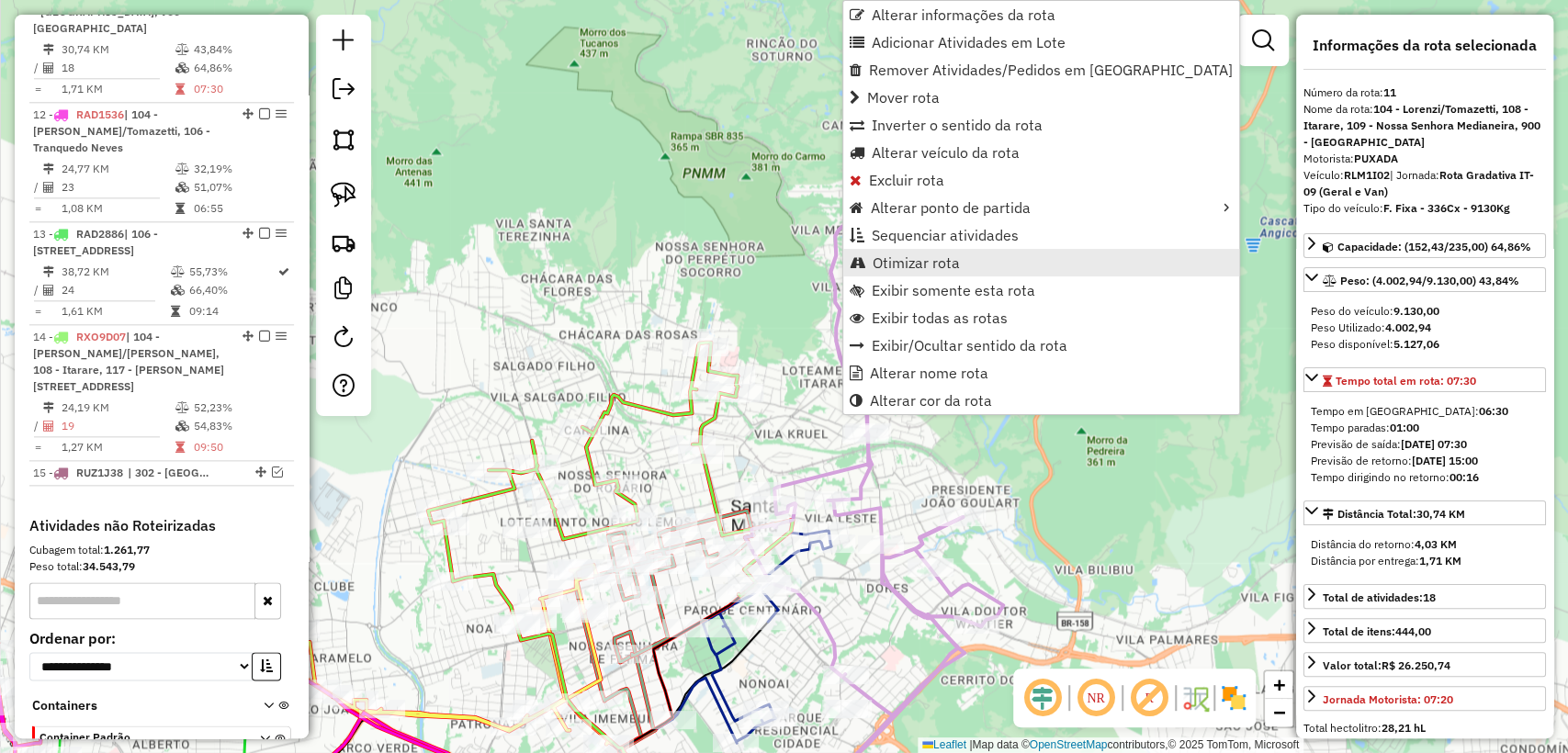
click at [939, 260] on span "Otimizar rota" at bounding box center [916, 263] width 87 height 15
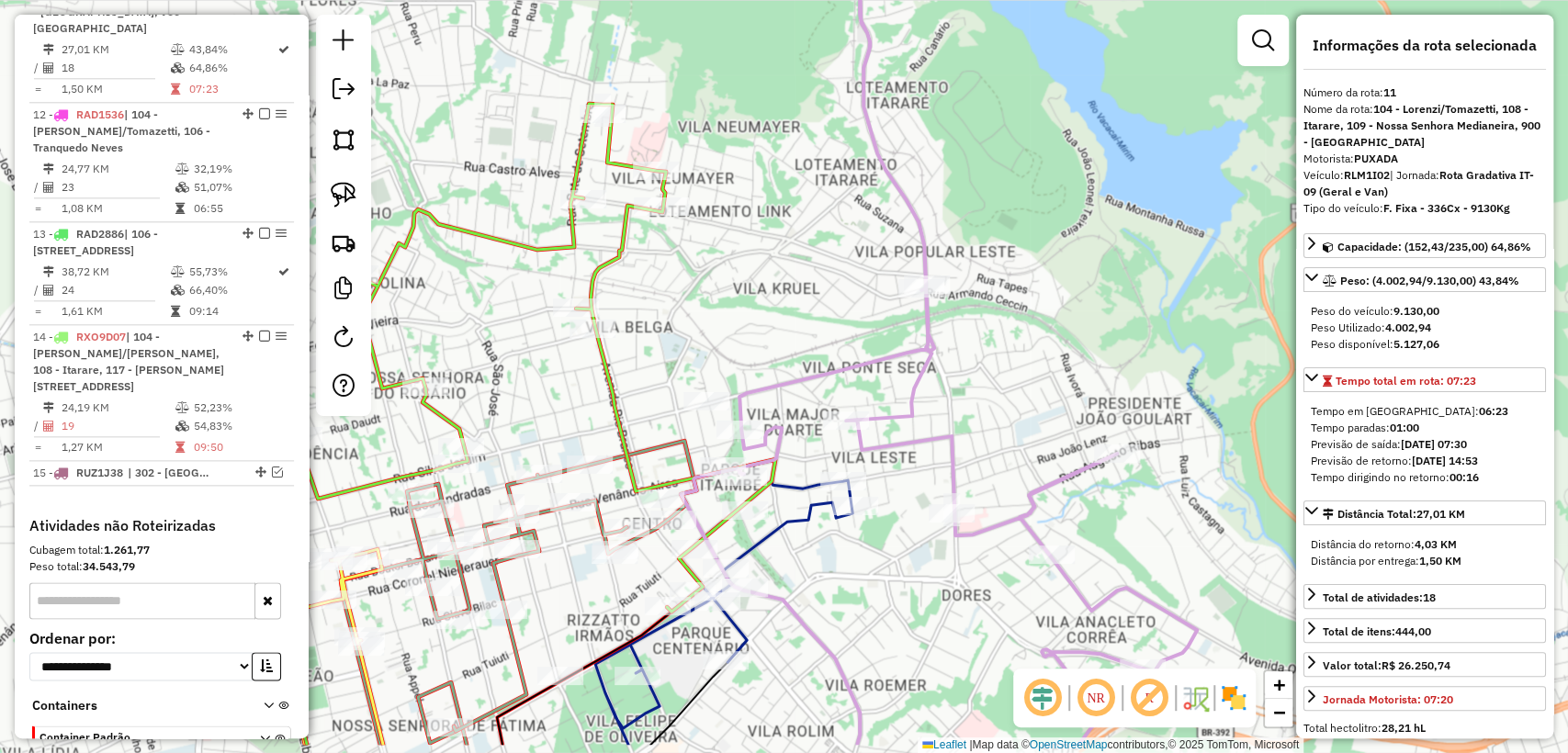
drag, startPoint x: 1007, startPoint y: 441, endPoint x: 1012, endPoint y: 413, distance: 28.4
click at [1012, 413] on div "Janela de atendimento Grade de atendimento Capacidade Transportadoras Veículos …" at bounding box center [784, 376] width 1568 height 753
click at [812, 518] on icon at bounding box center [704, 654] width 297 height 348
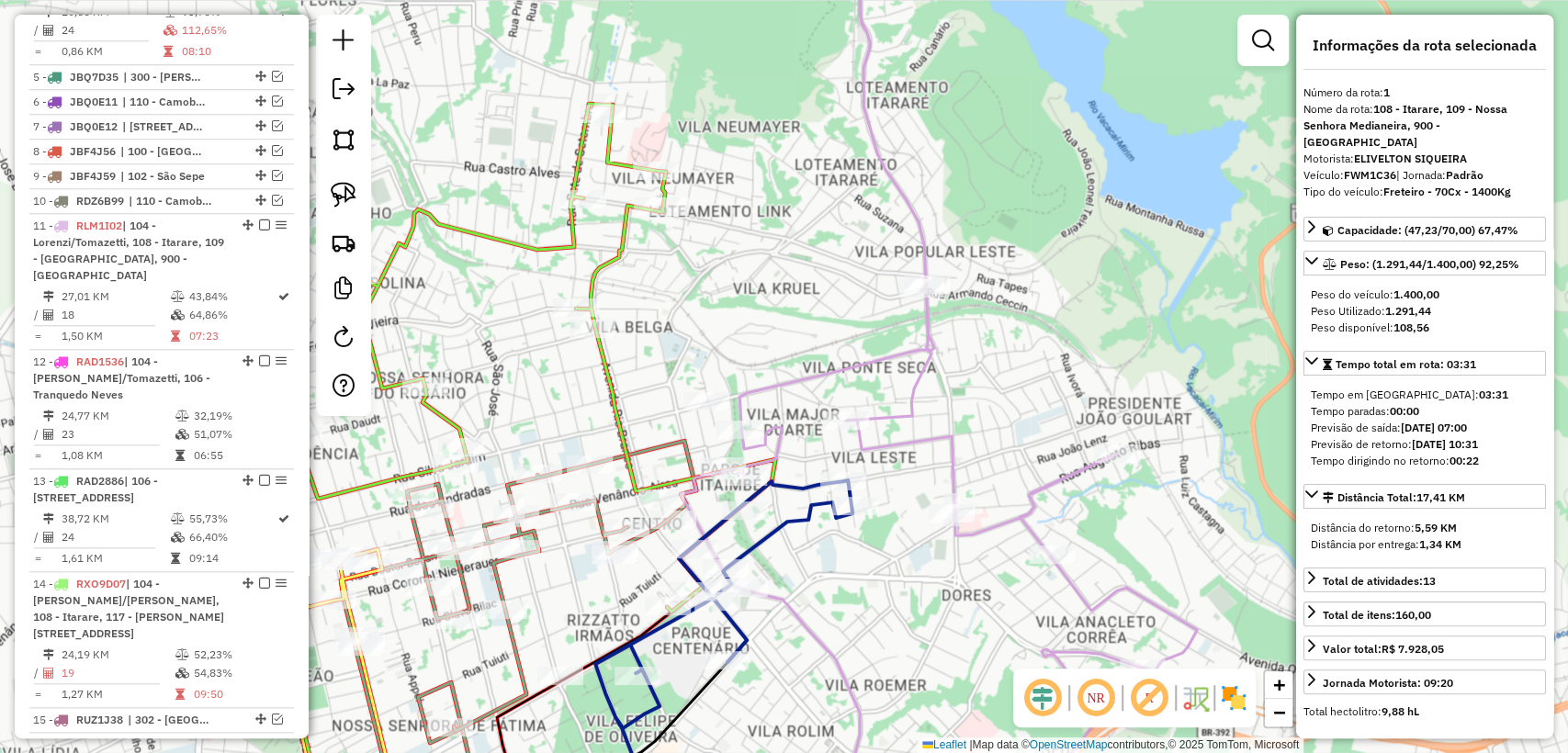
scroll to position [772, 0]
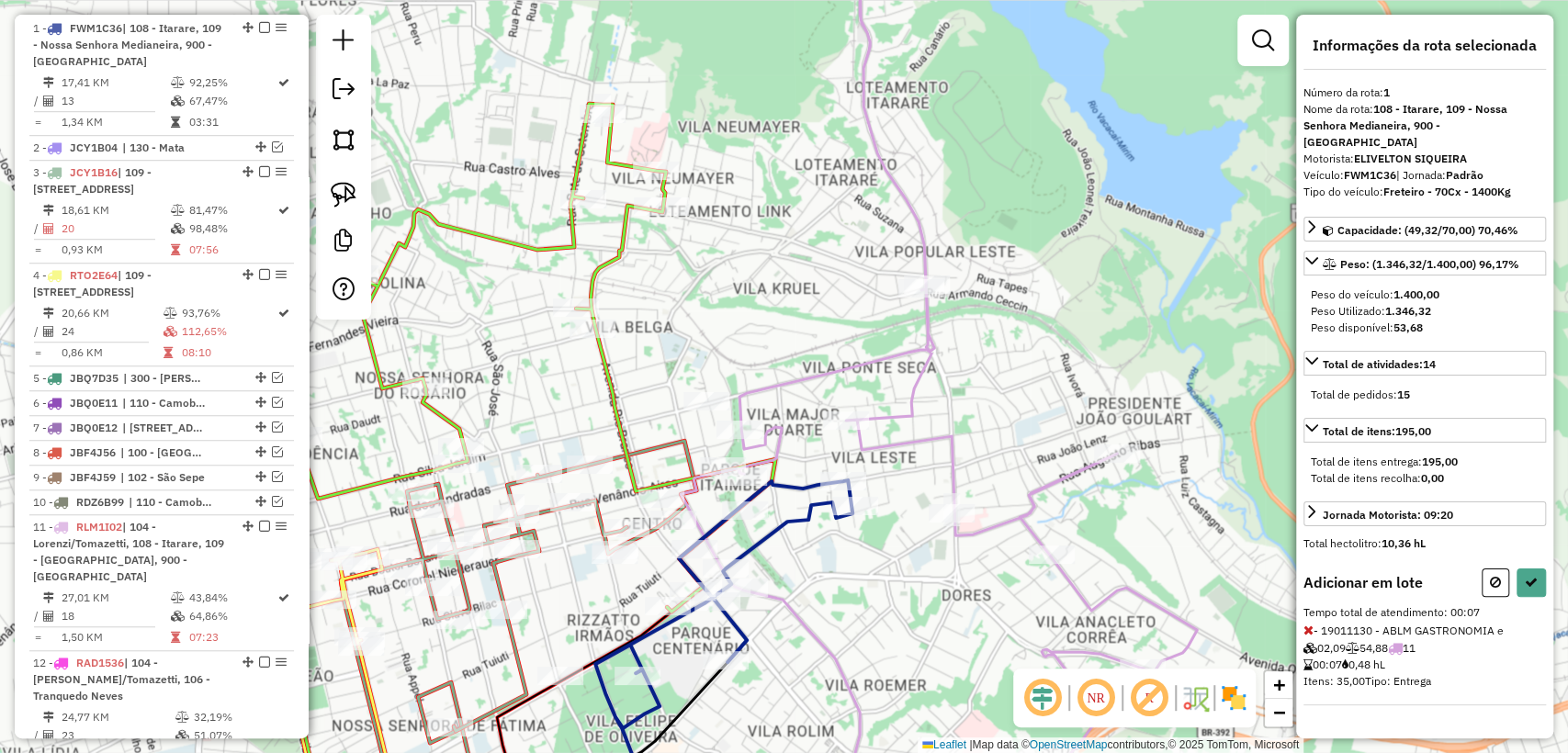
click at [1514, 569] on div at bounding box center [1514, 583] width 65 height 28
click at [1529, 576] on icon at bounding box center [1532, 583] width 13 height 13
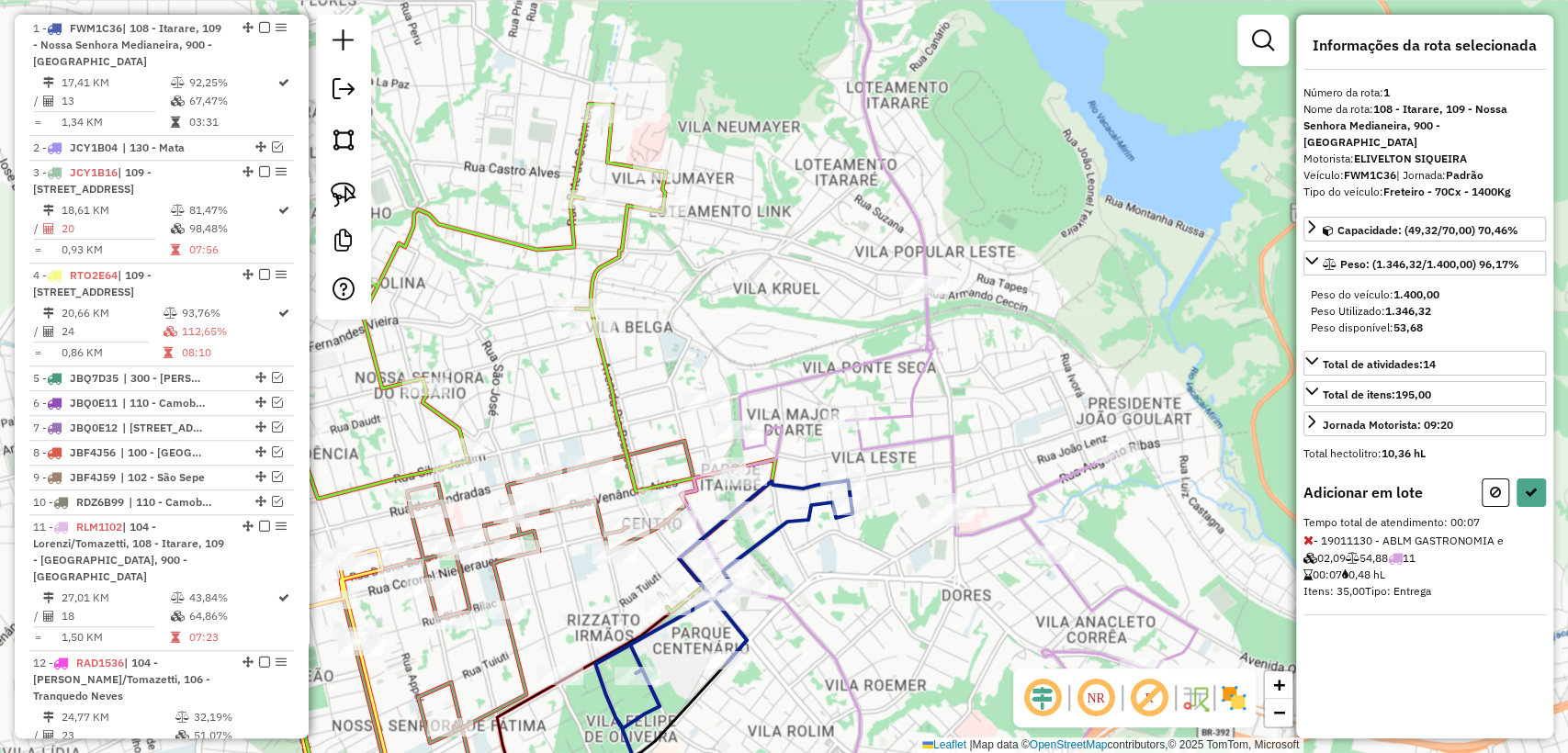
select select "**********"
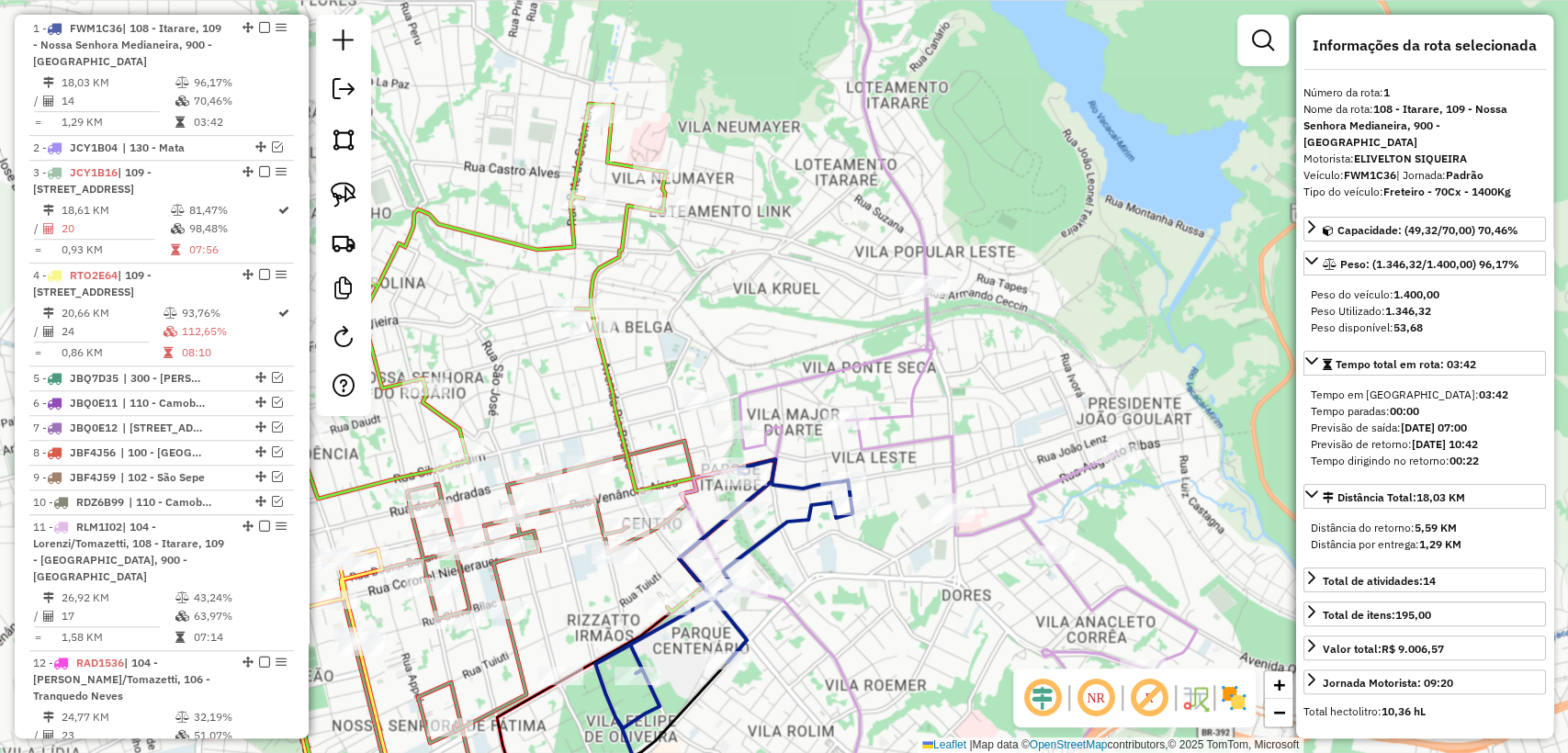
click at [903, 447] on icon at bounding box center [938, 376] width 516 height 904
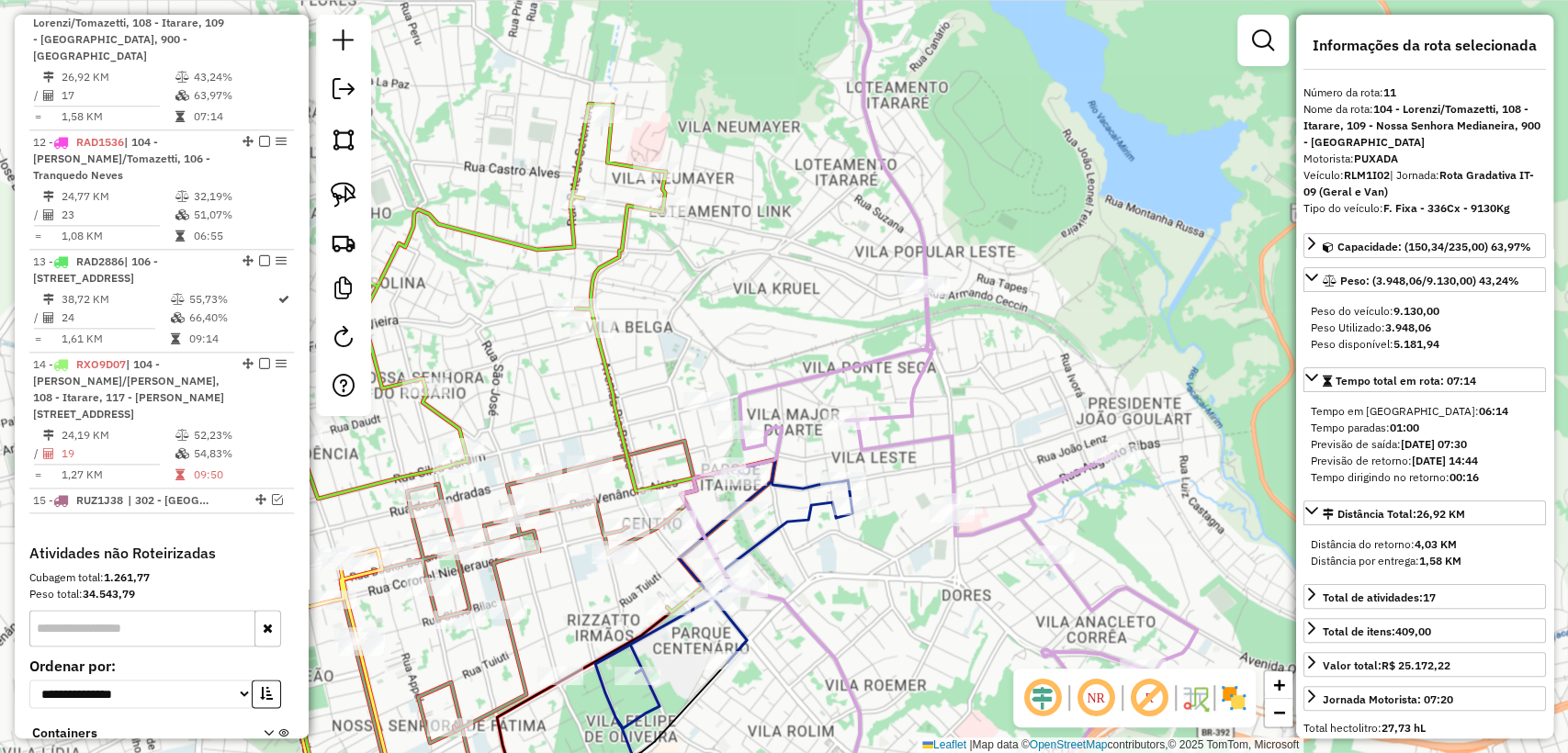
scroll to position [1320, 0]
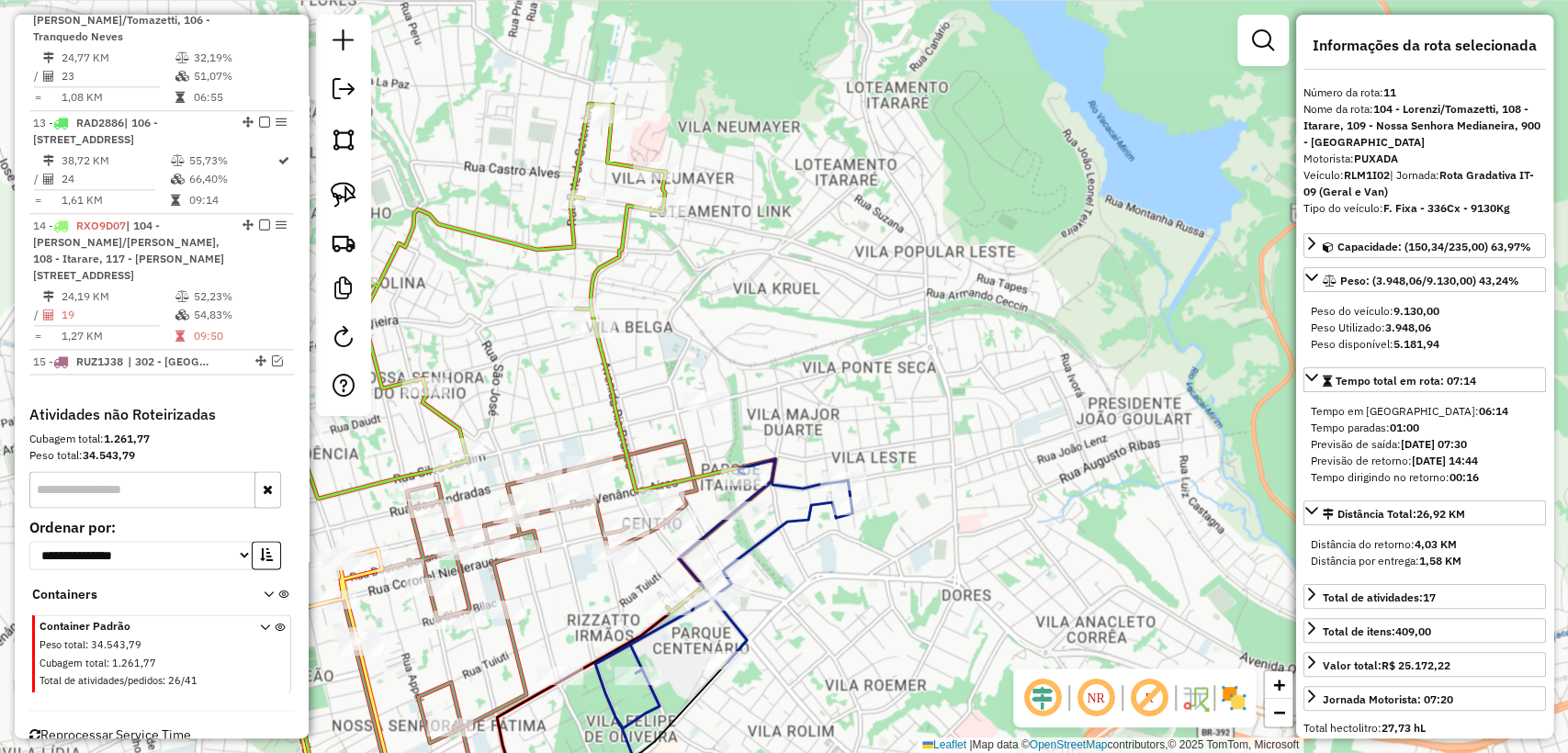
click at [790, 472] on div "Janela de atendimento Grade de atendimento Capacidade Transportadoras Veículos …" at bounding box center [784, 376] width 1568 height 753
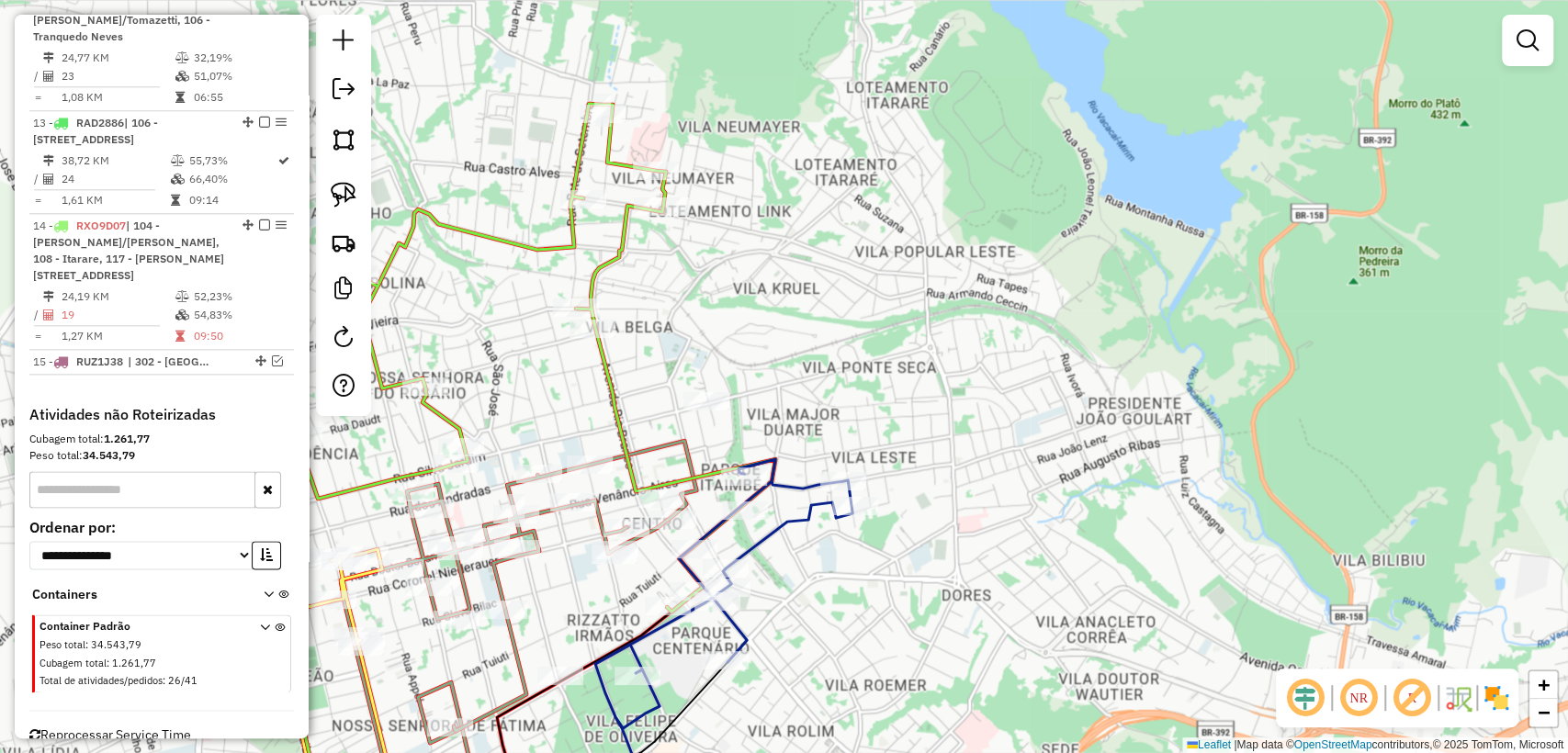
click at [792, 481] on icon at bounding box center [704, 644] width 297 height 369
select select "**********"
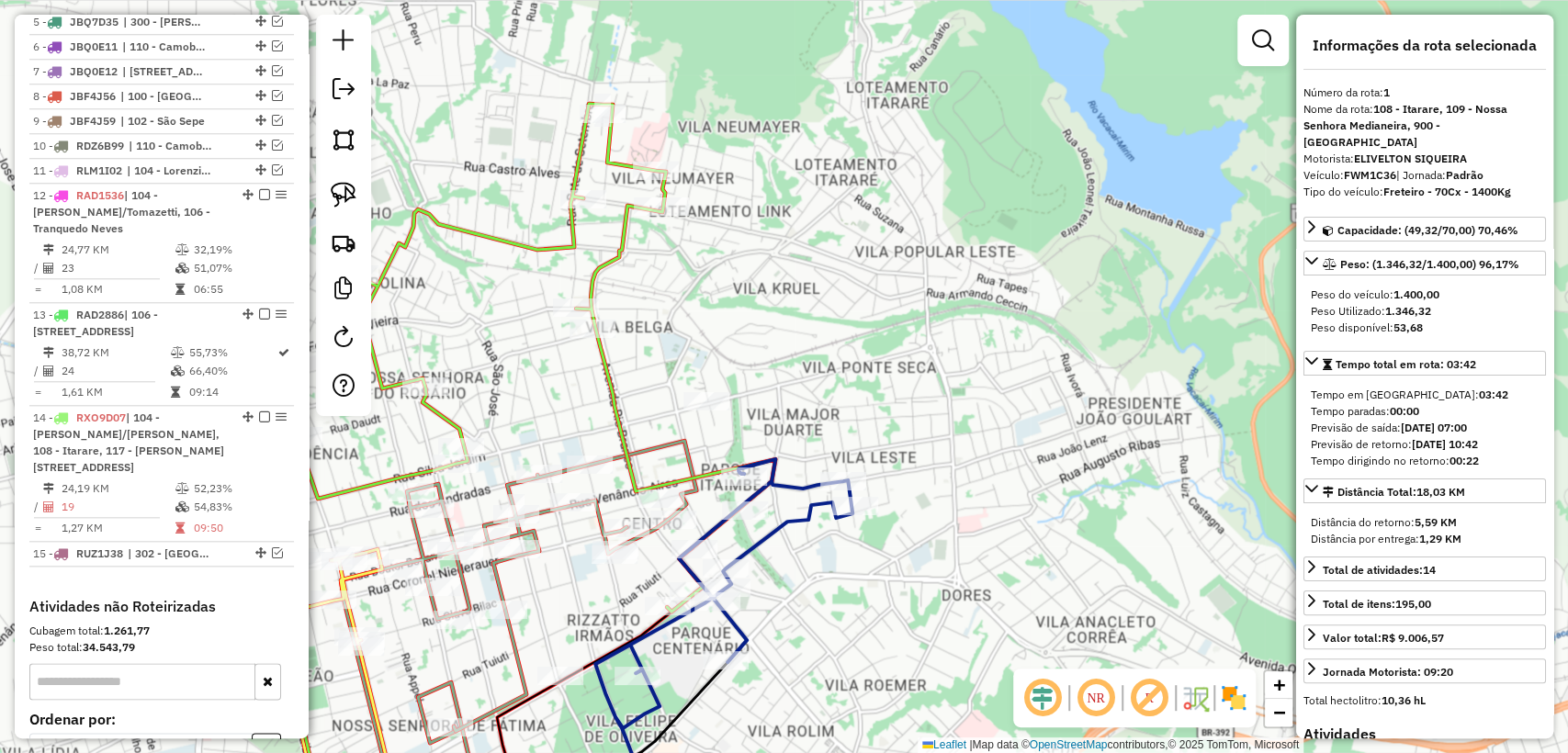
scroll to position [772, 0]
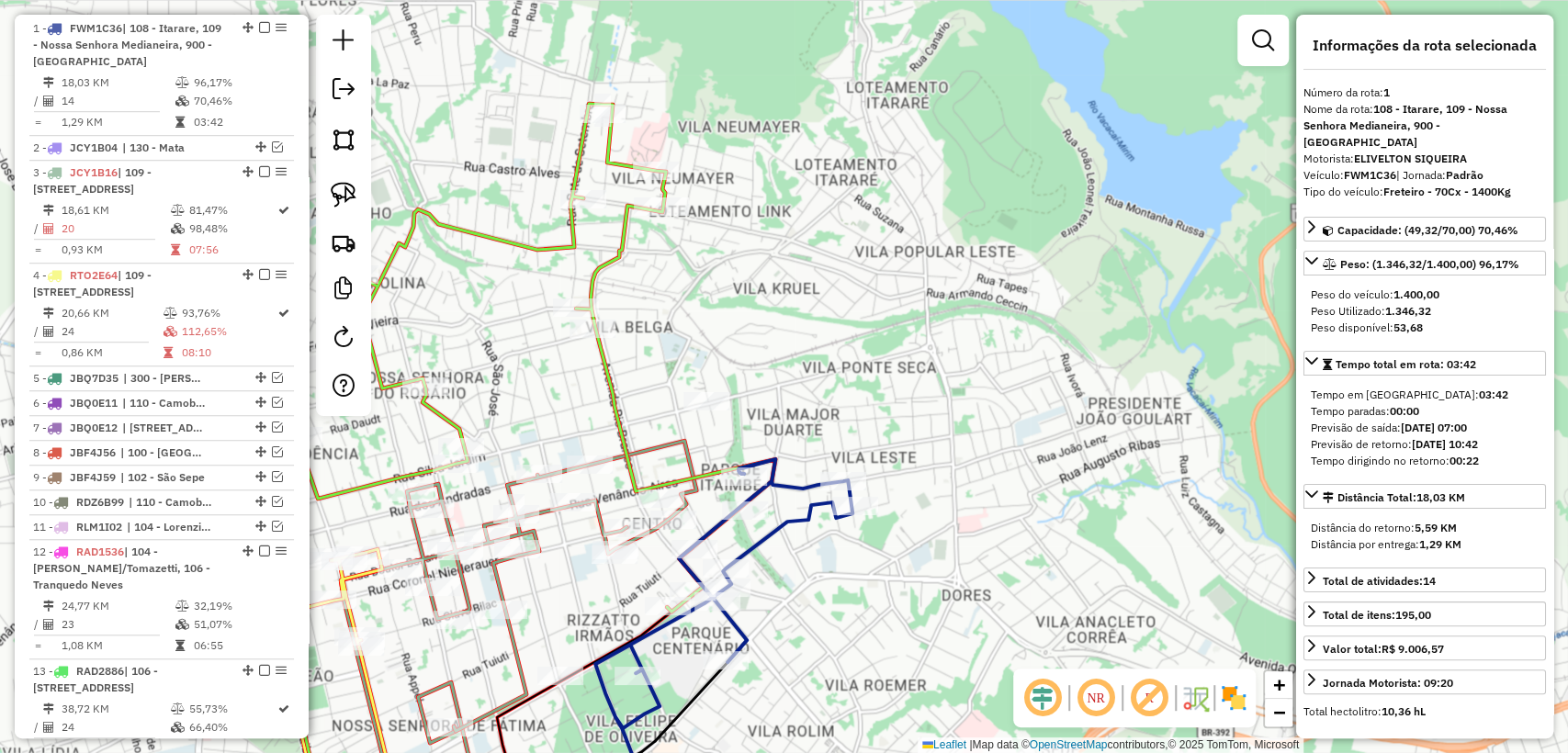
click at [761, 543] on icon at bounding box center [704, 644] width 297 height 369
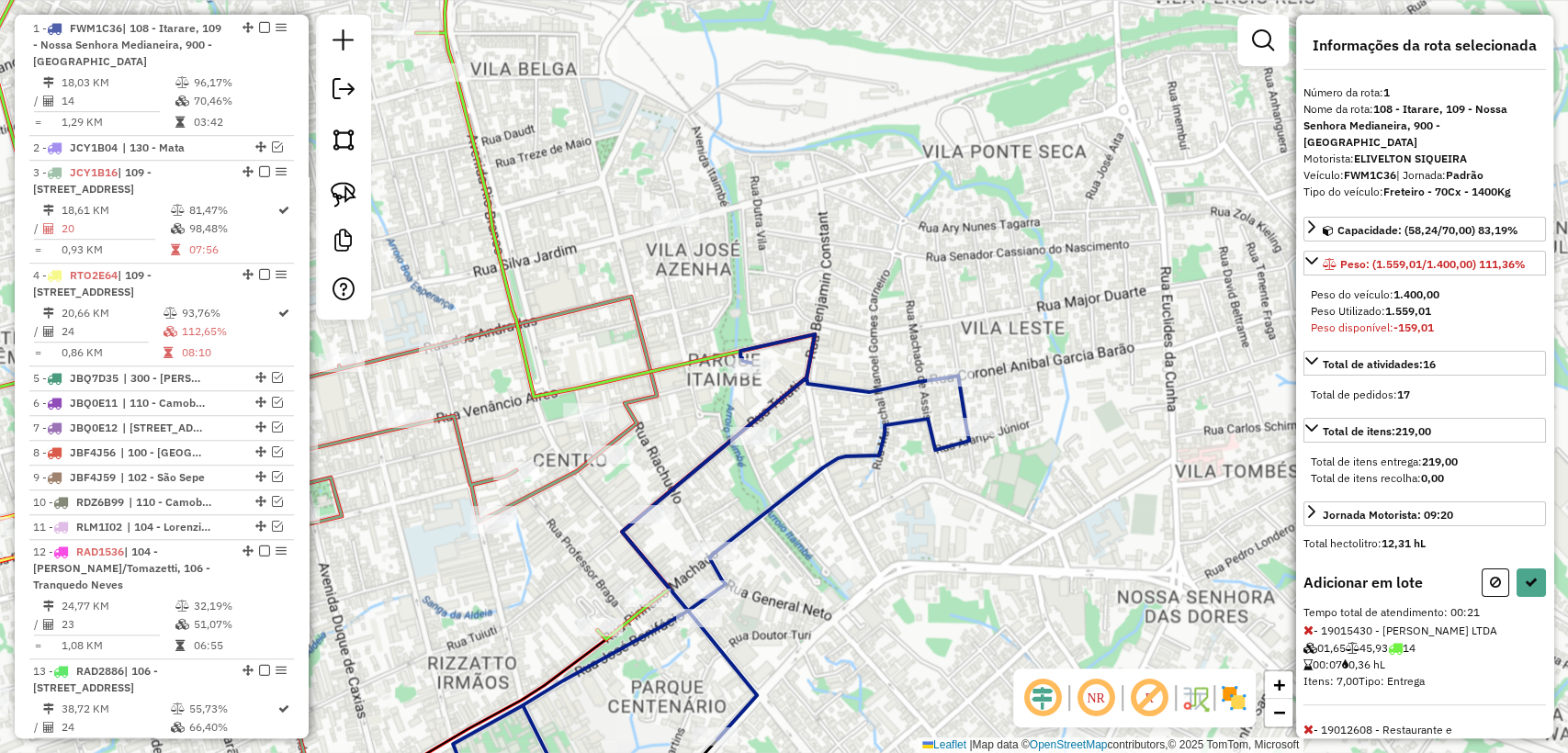
click at [1305, 723] on icon at bounding box center [1308, 730] width 10 height 13
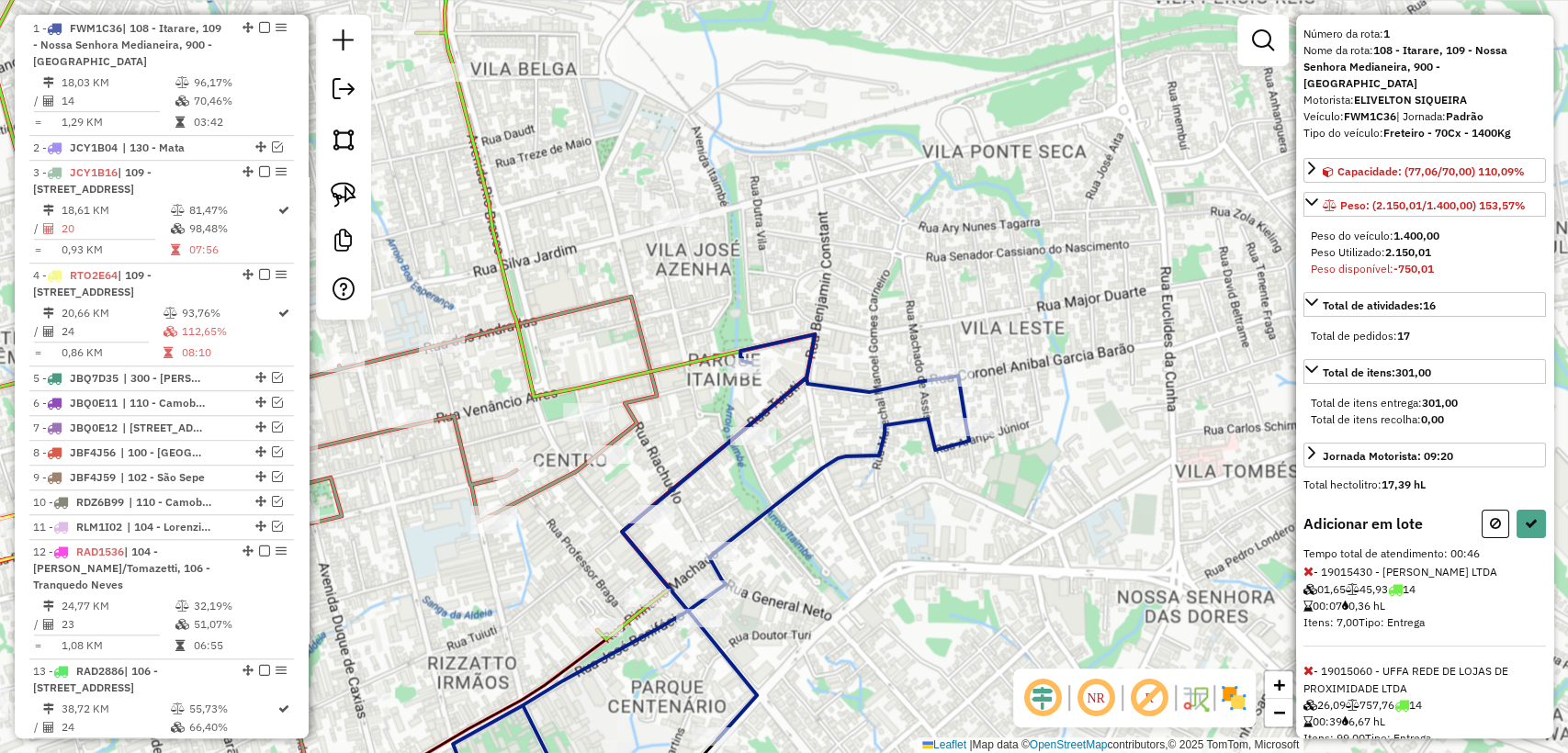
scroll to position [85, 0]
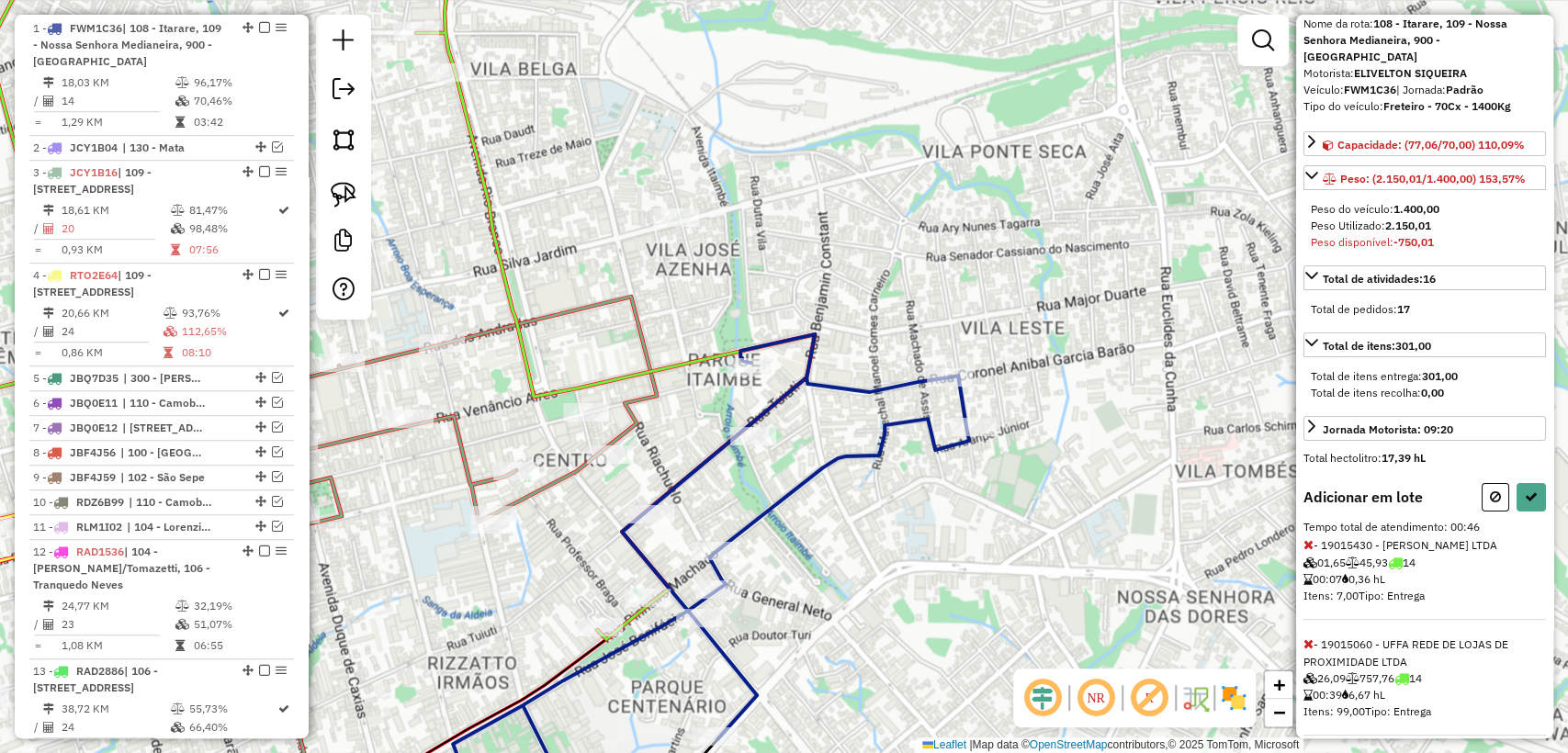
click at [1310, 637] on icon at bounding box center [1308, 644] width 10 height 13
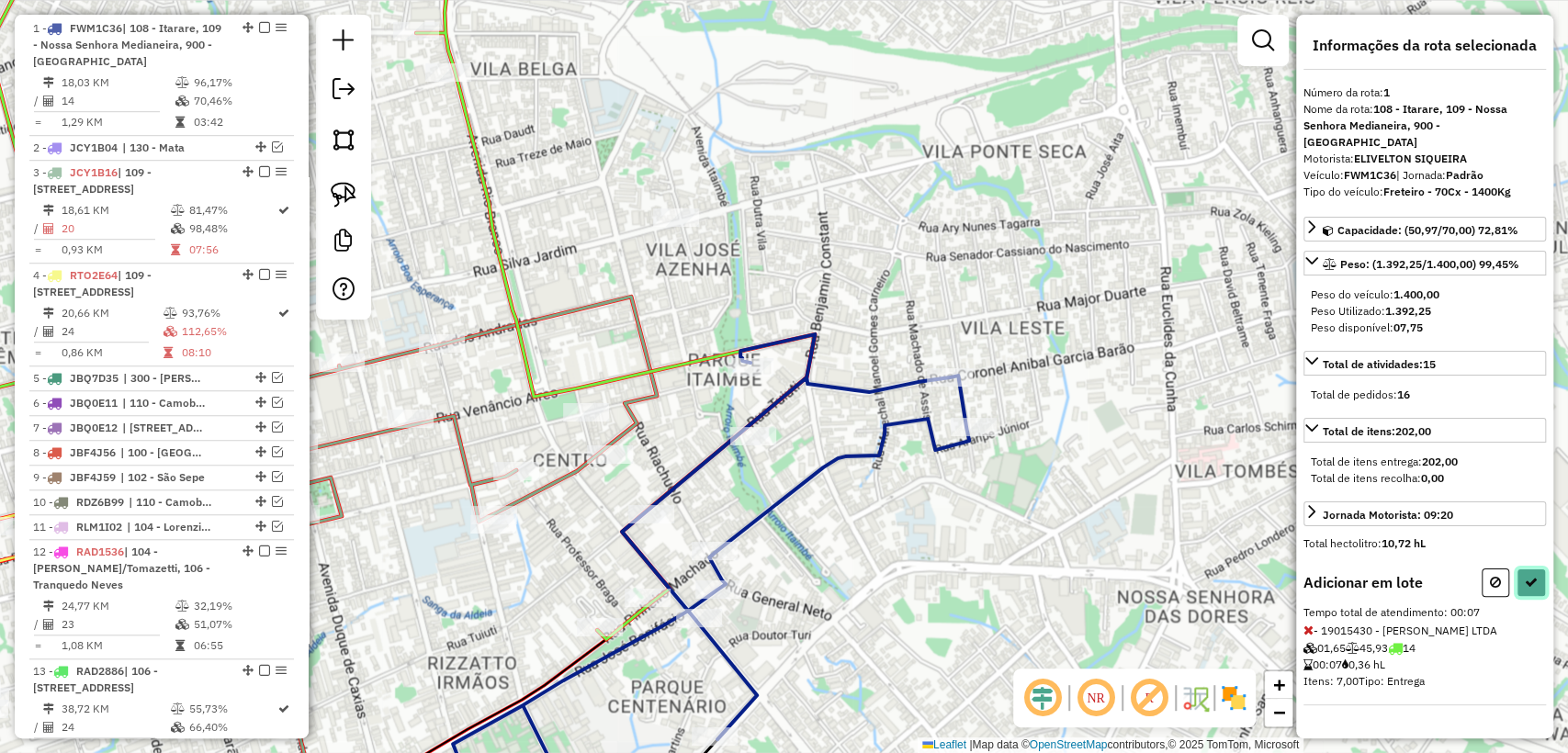
click at [1538, 569] on button at bounding box center [1531, 583] width 29 height 28
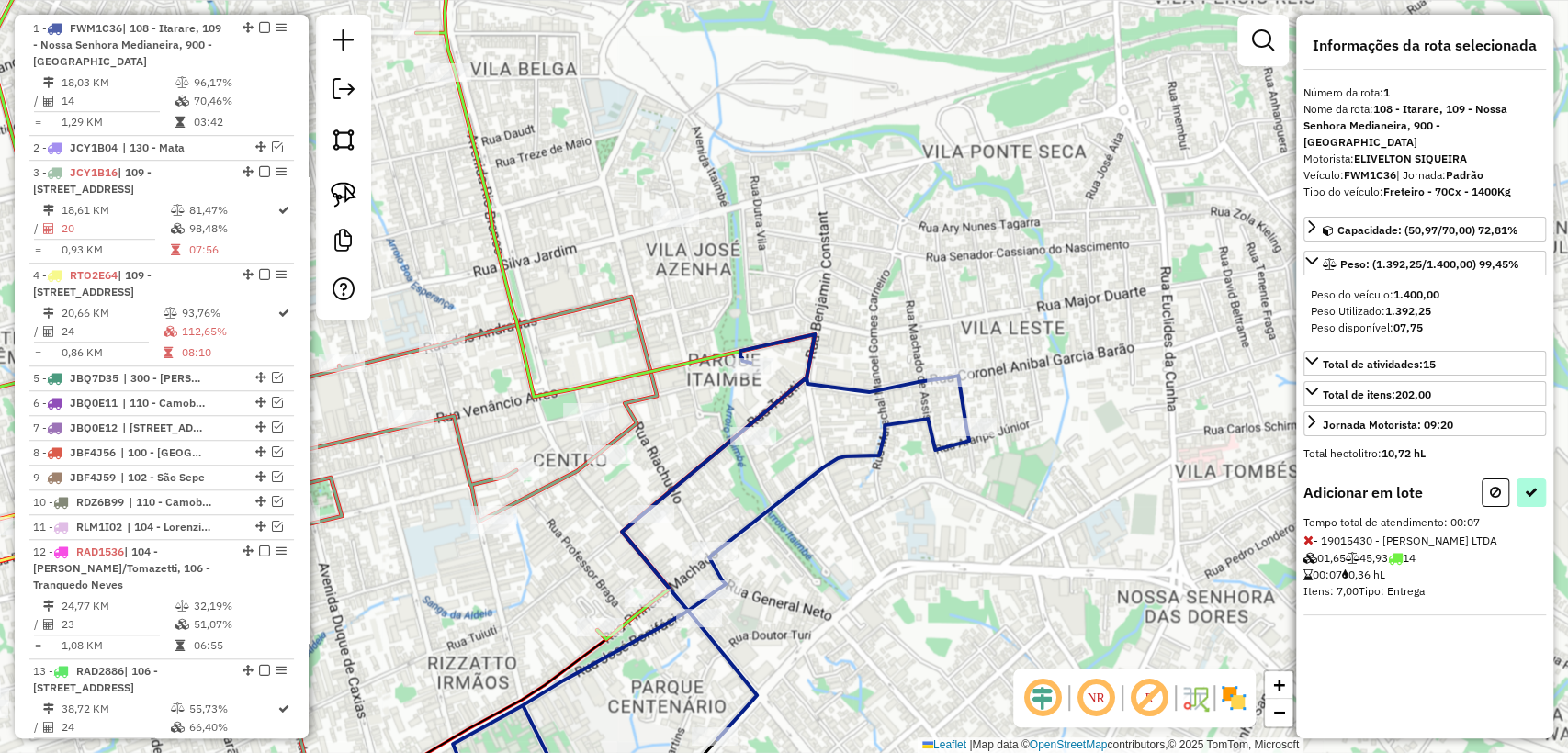
select select "**********"
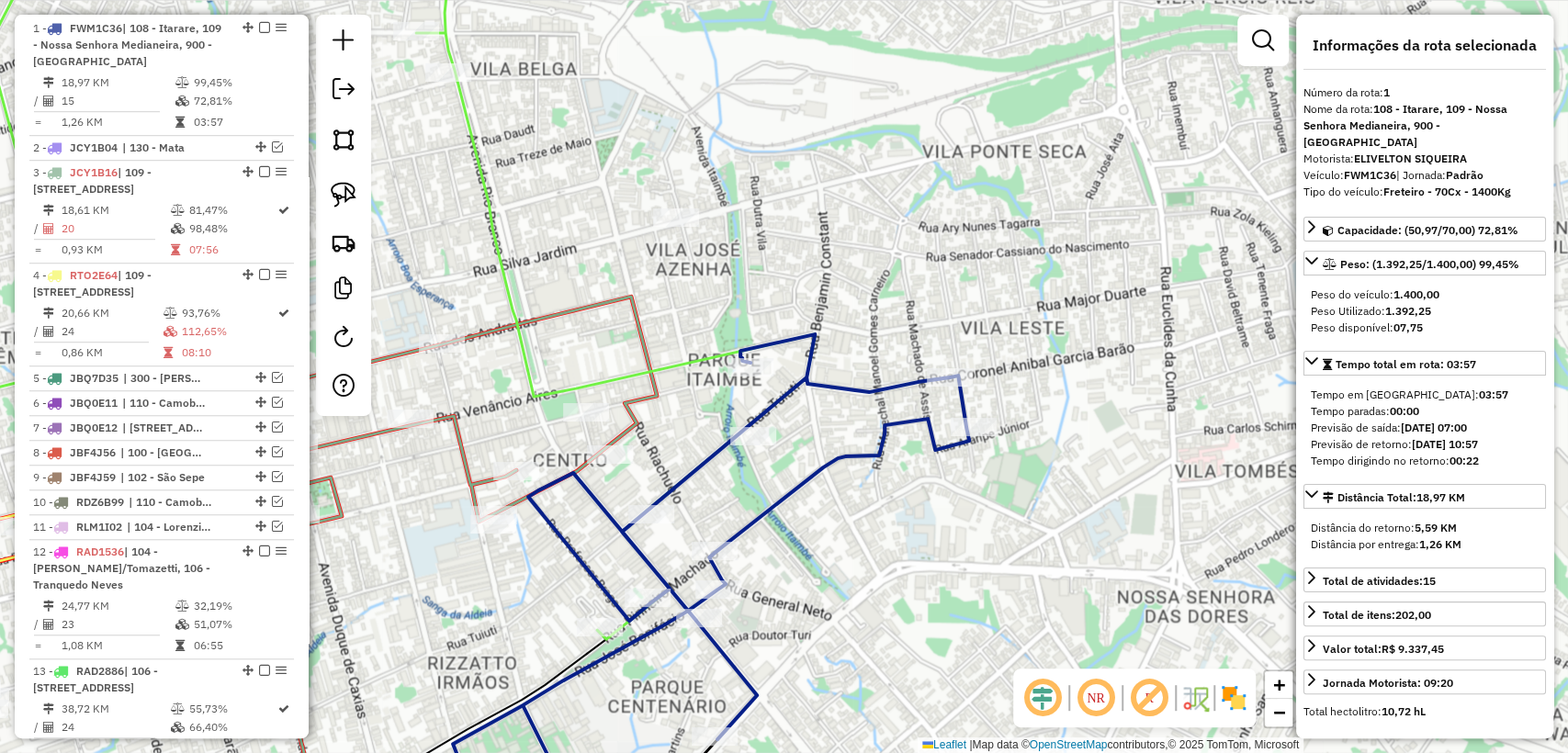
click at [831, 499] on div "Janela de atendimento Grade de atendimento Capacidade Transportadoras Veículos …" at bounding box center [784, 376] width 1568 height 753
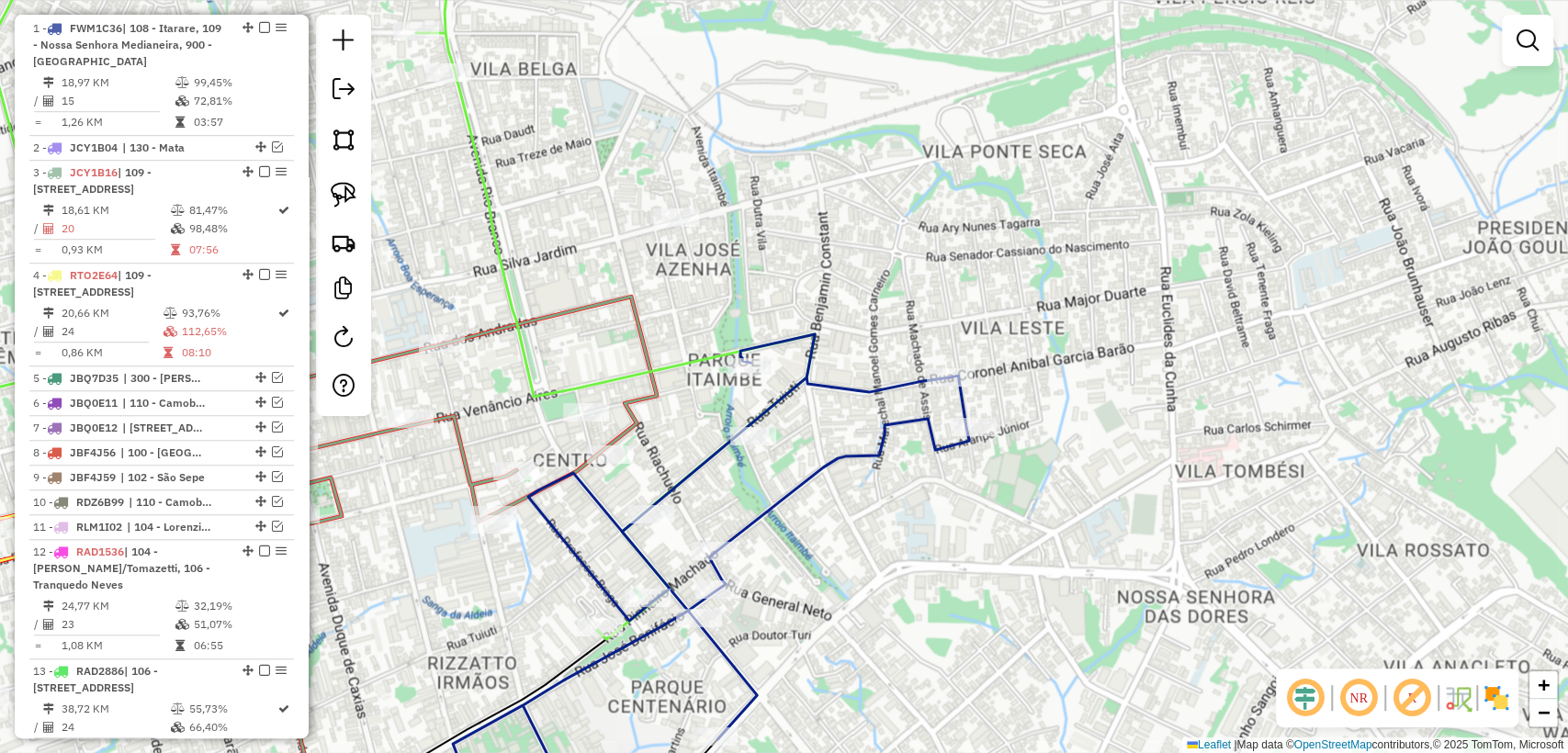
click at [805, 460] on div "Janela de atendimento Grade de atendimento Capacidade Transportadoras Veículos …" at bounding box center [784, 376] width 1568 height 753
click at [814, 470] on icon at bounding box center [711, 581] width 516 height 494
select select "**********"
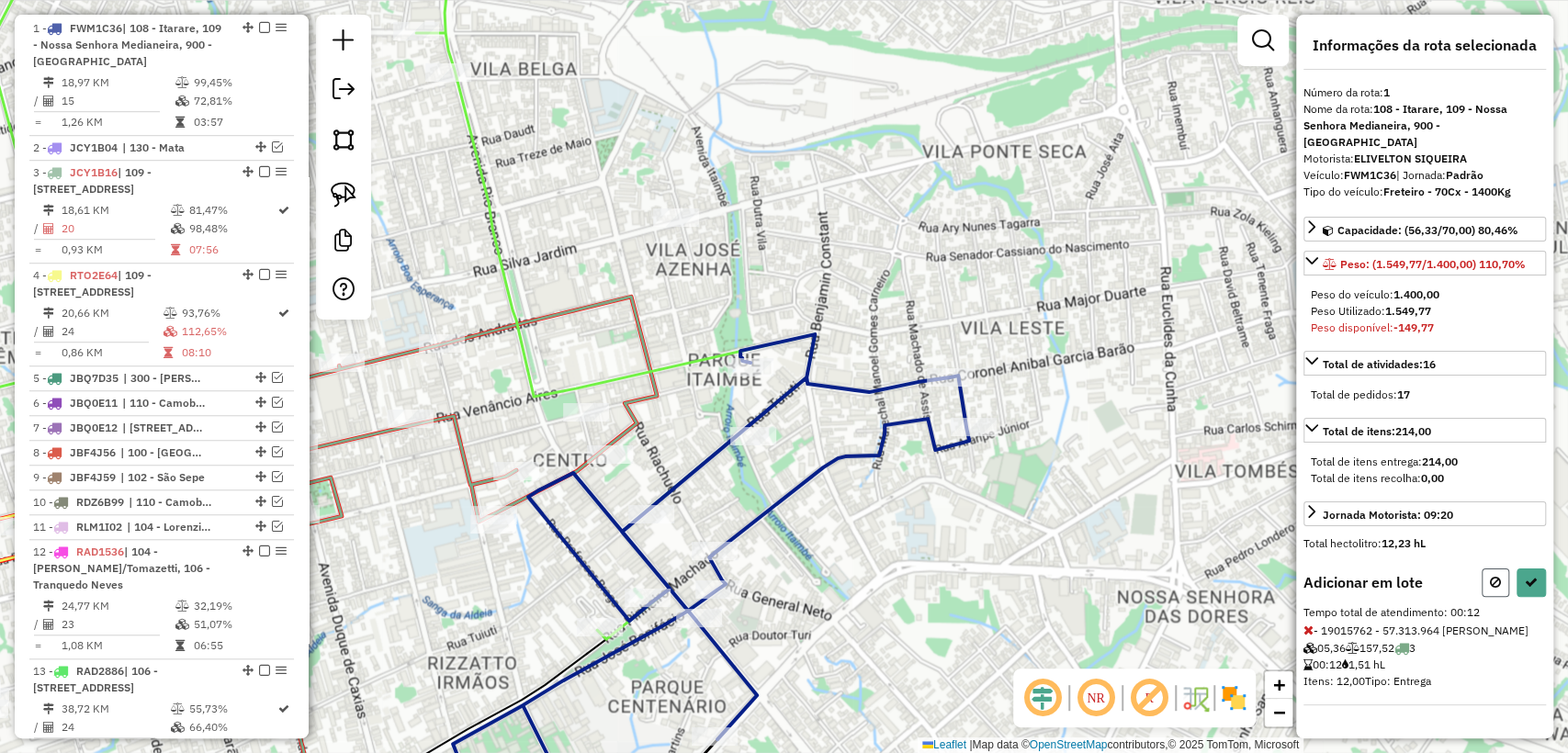
click at [1498, 576] on icon at bounding box center [1495, 583] width 11 height 13
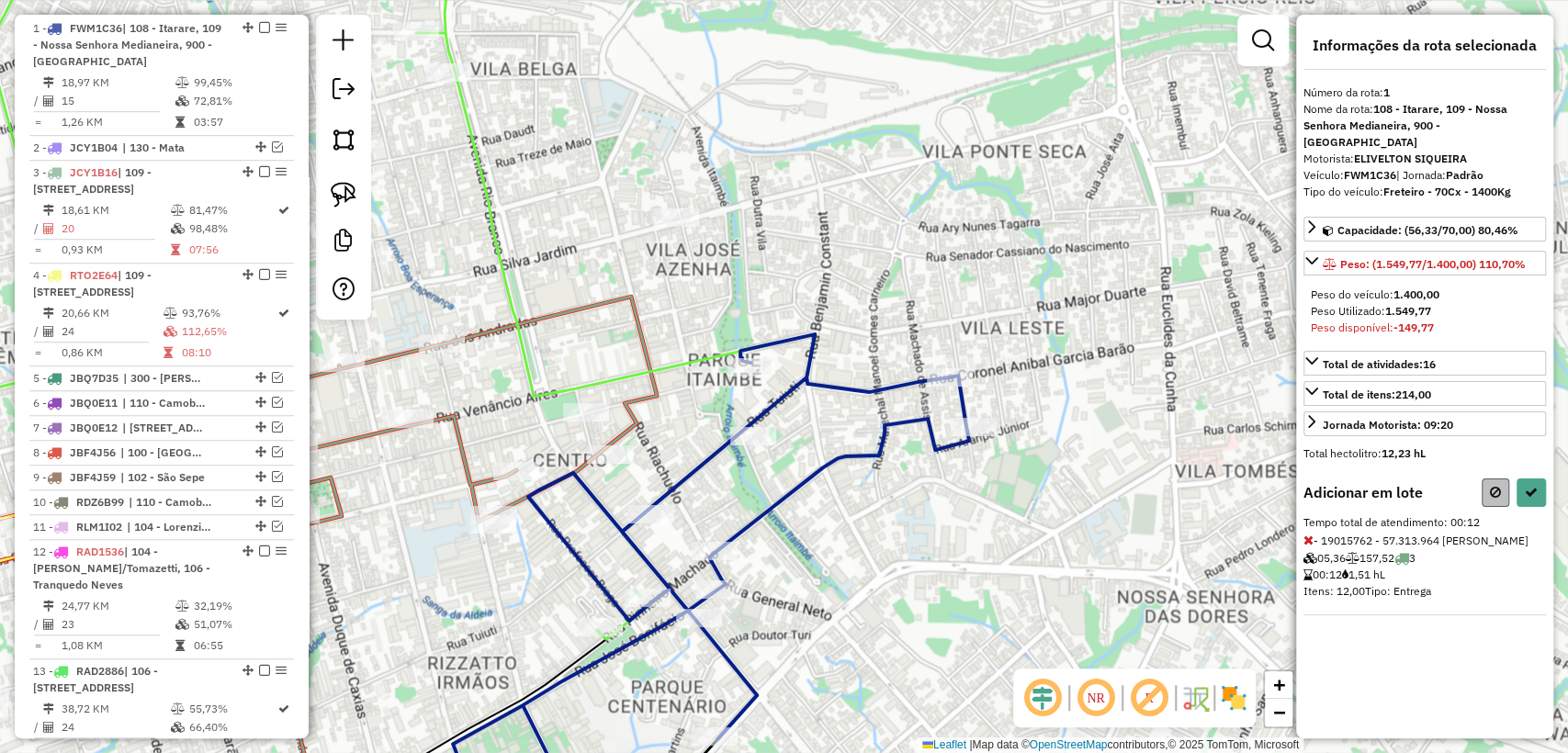
select select "**********"
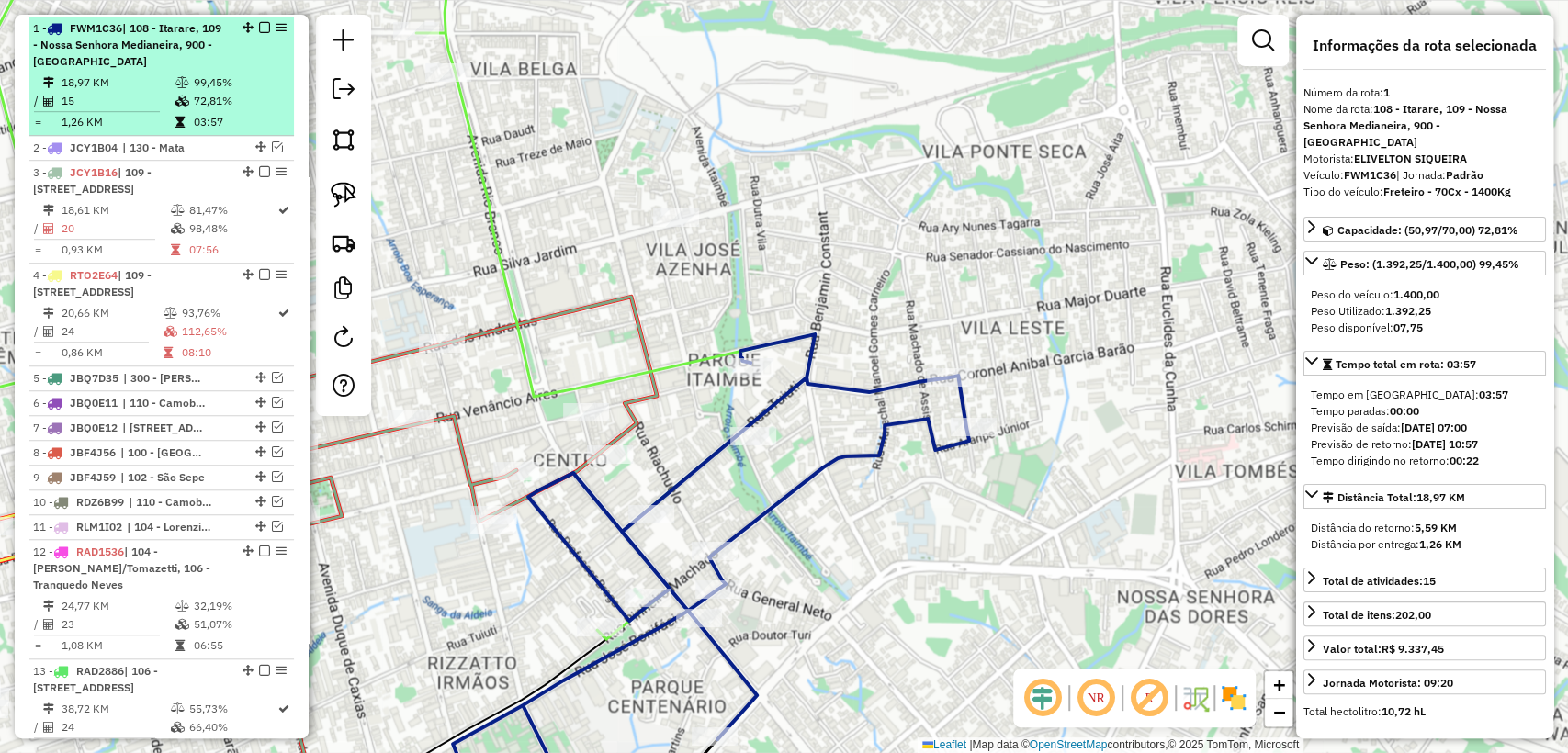
click at [260, 25] on em at bounding box center [265, 28] width 11 height 11
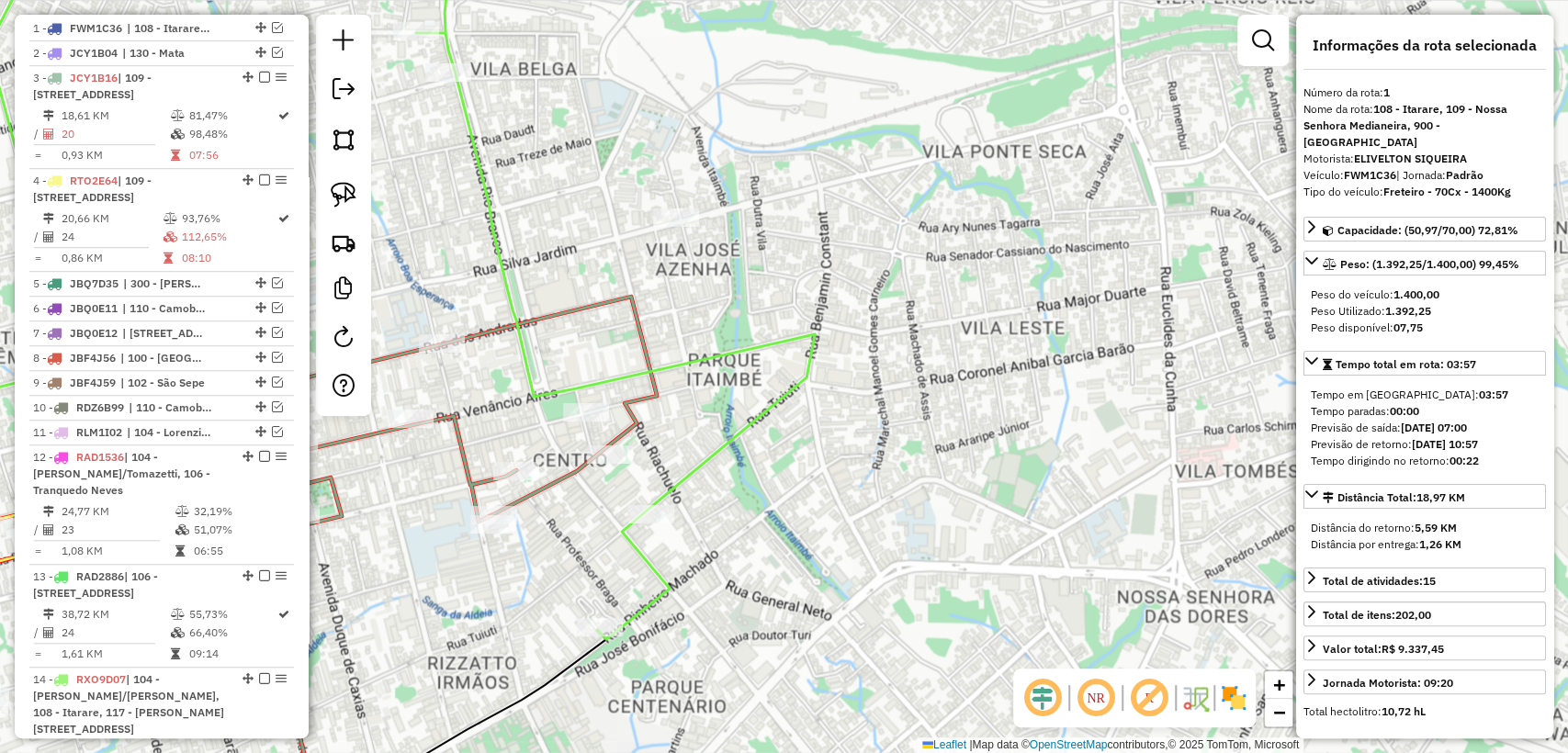
click at [756, 437] on div "Janela de atendimento Grade de atendimento Capacidade Transportadoras Veículos …" at bounding box center [784, 376] width 1568 height 753
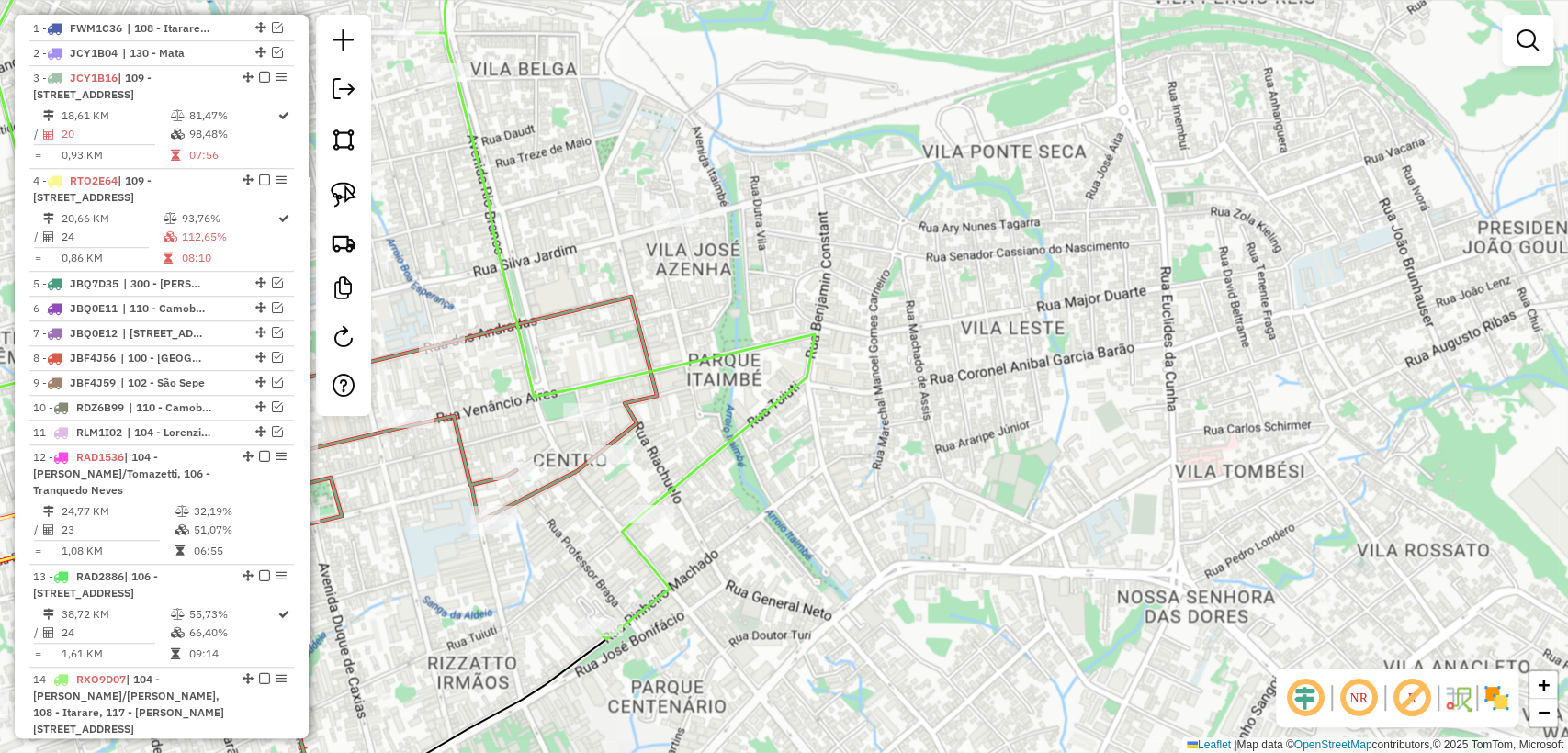
click at [742, 424] on icon at bounding box center [328, 282] width 972 height 715
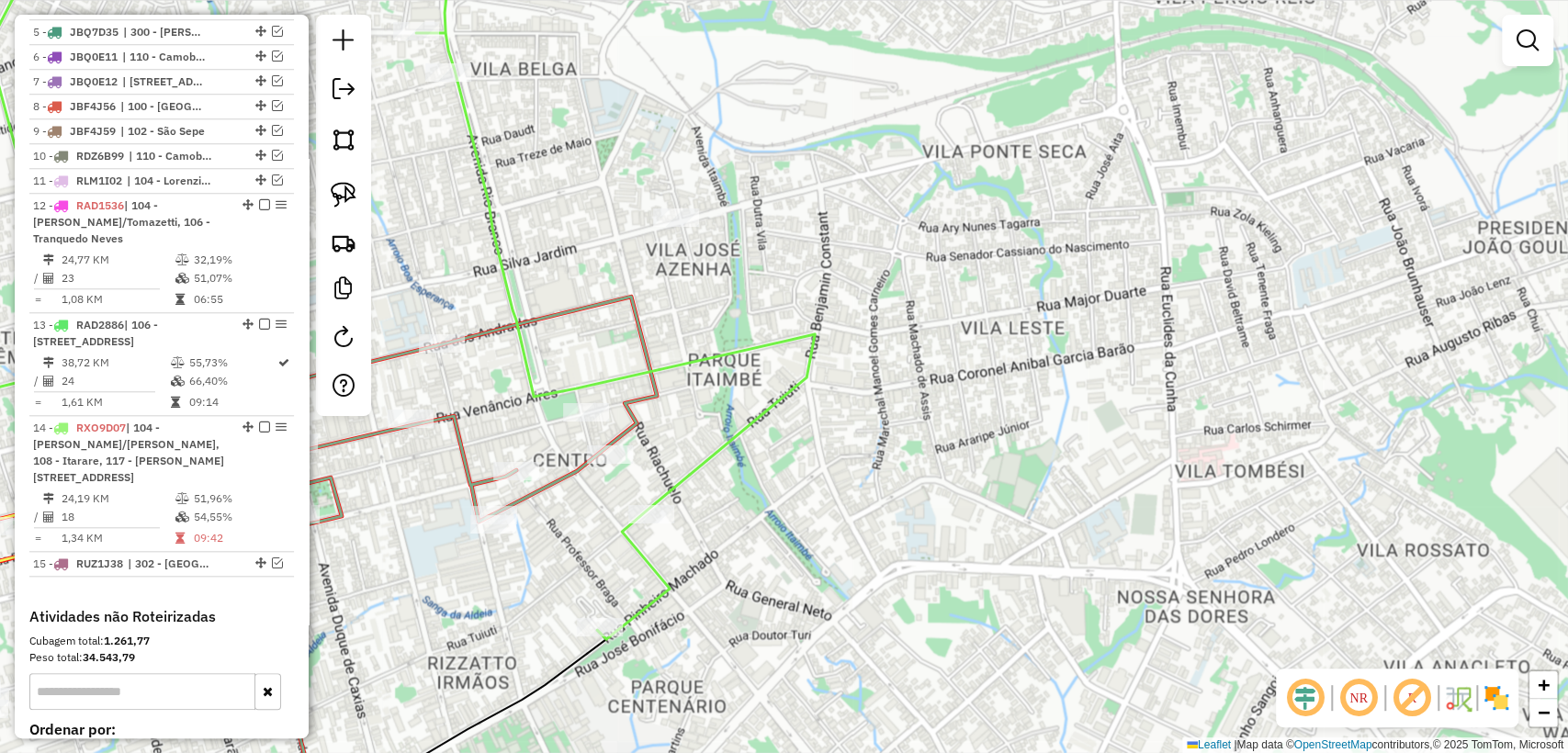
select select "**********"
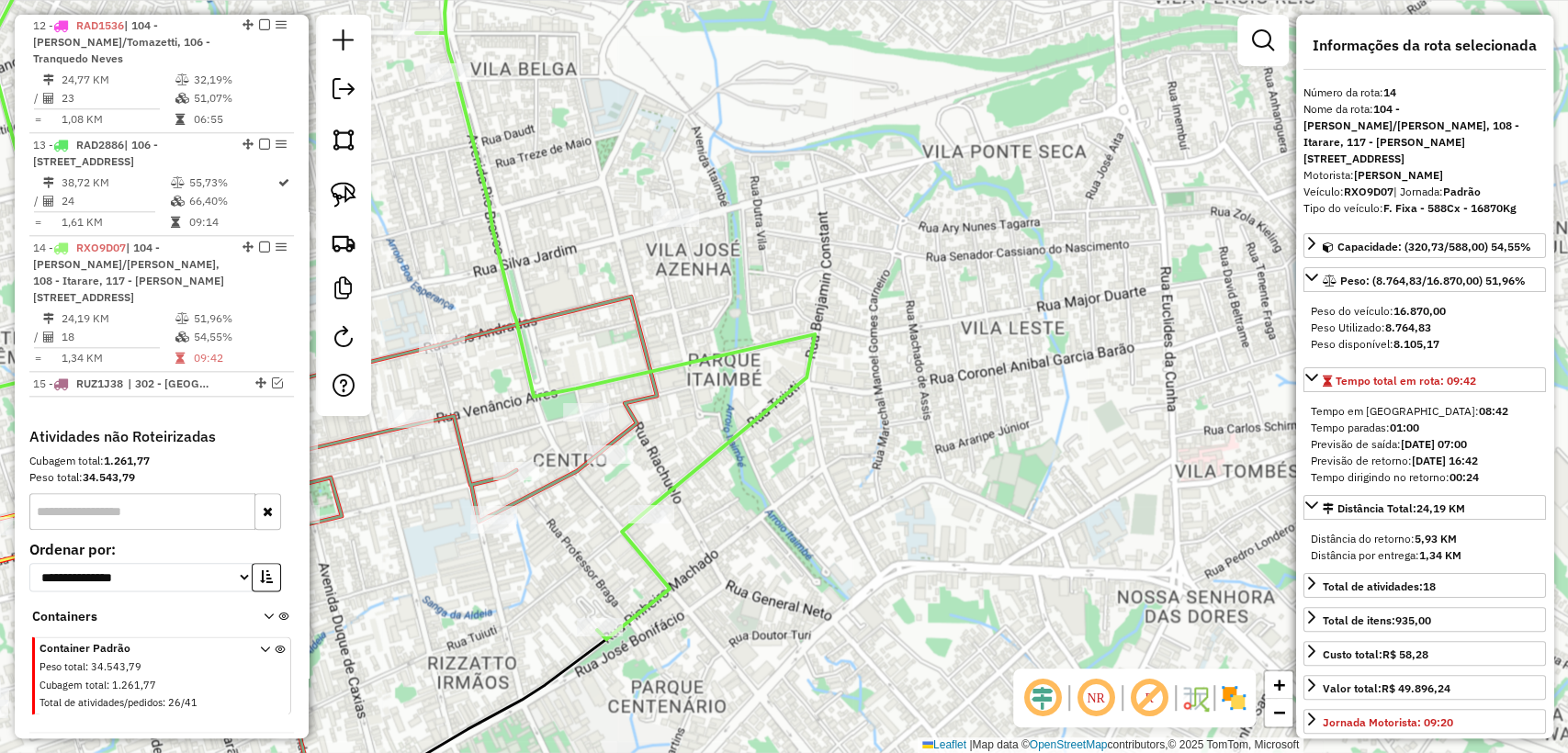
scroll to position [1336, 0]
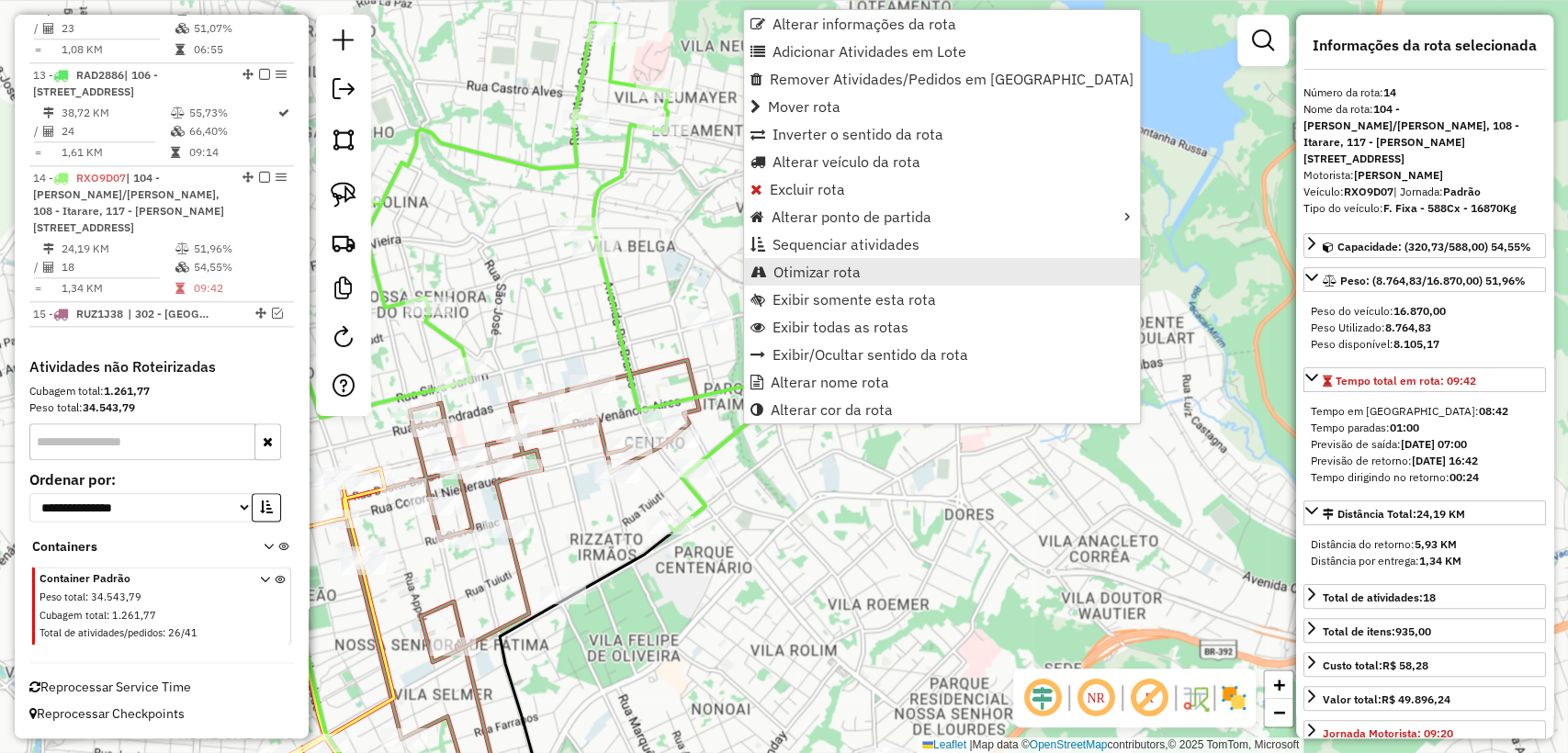
click at [853, 260] on link "Otimizar rota" at bounding box center [941, 271] width 396 height 27
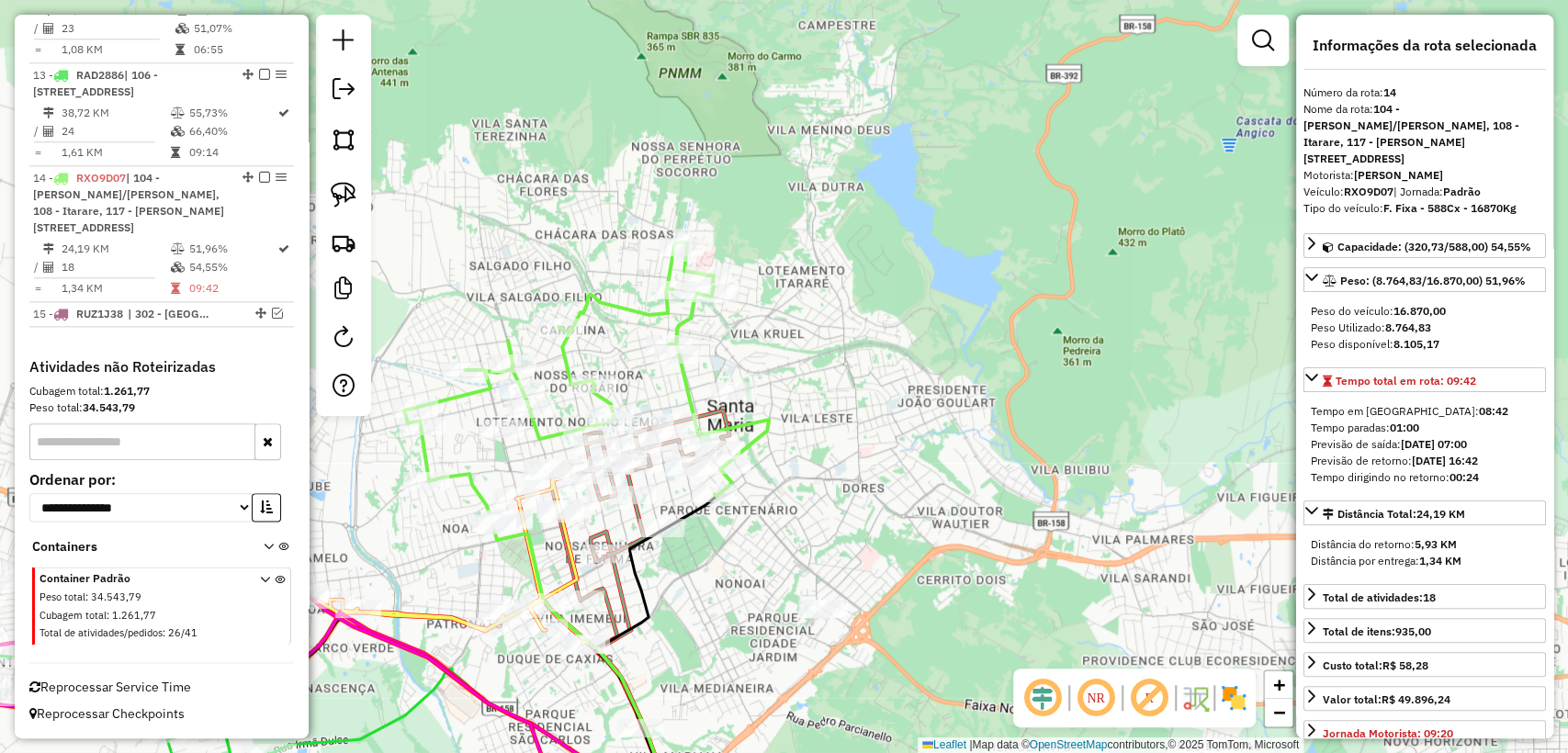
click at [611, 325] on div "Janela de atendimento Grade de atendimento Capacidade Transportadoras Veículos …" at bounding box center [784, 376] width 1568 height 753
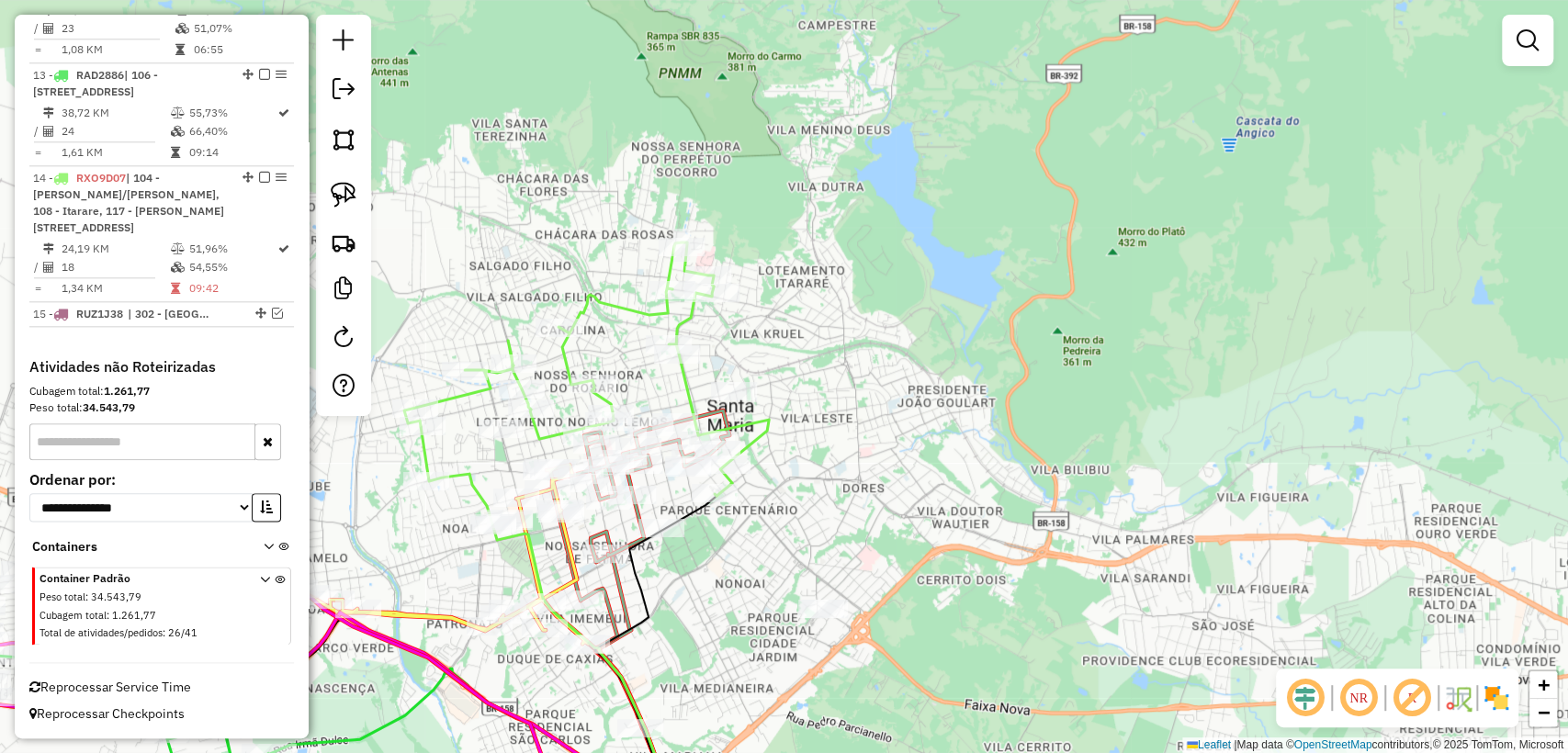
click at [610, 309] on icon at bounding box center [587, 369] width 365 height 253
select select "**********"
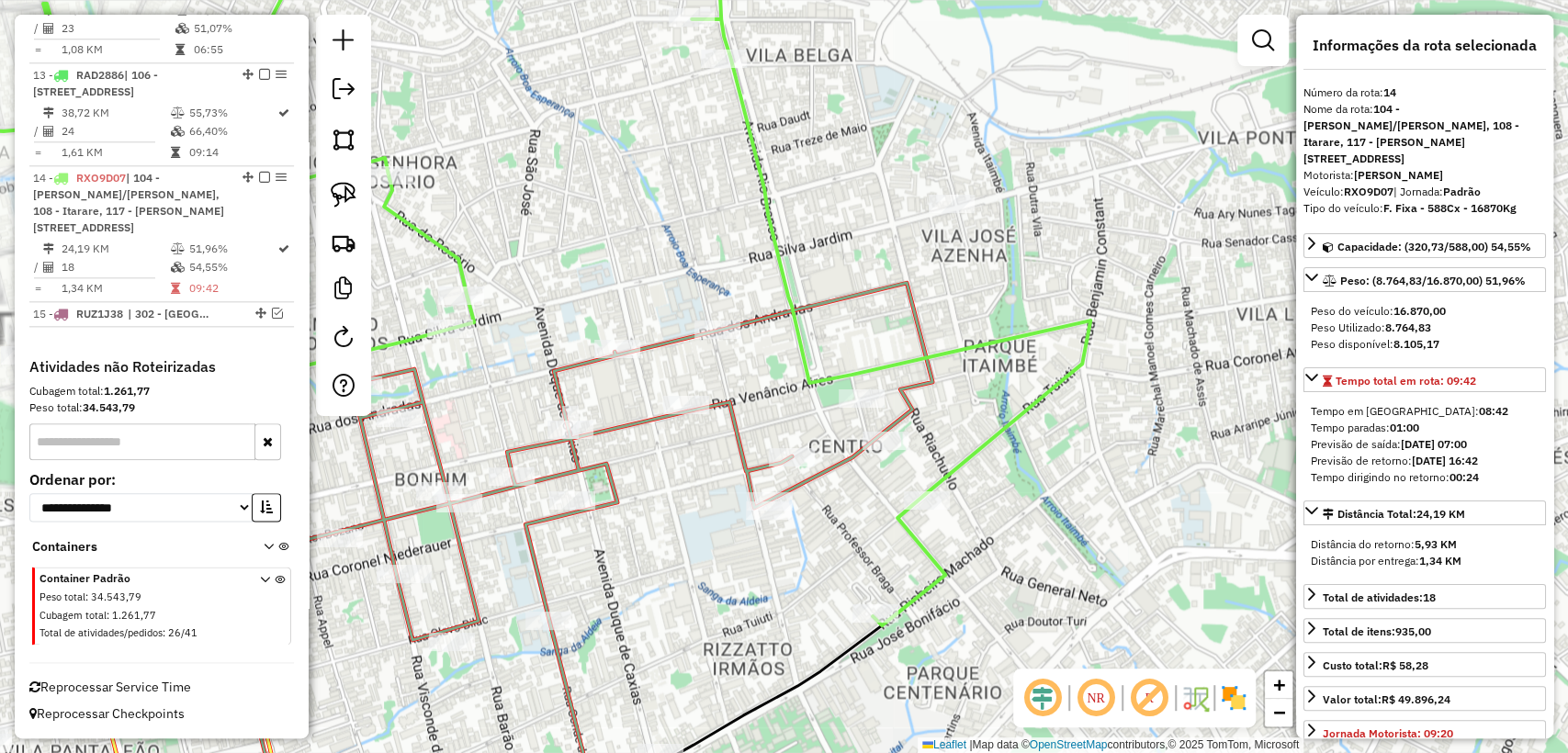
click at [769, 313] on icon at bounding box center [576, 555] width 712 height 545
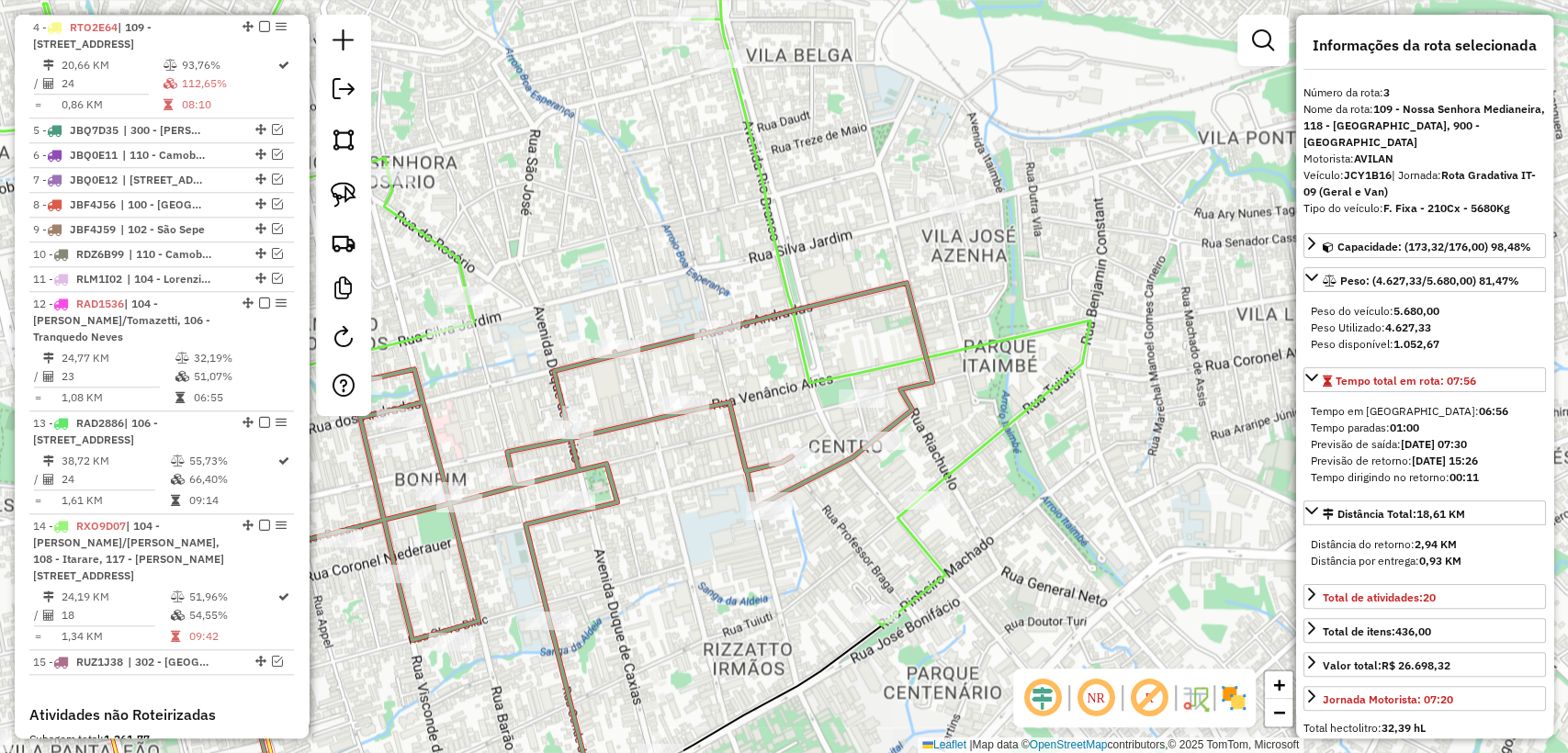
scroll to position [822, 0]
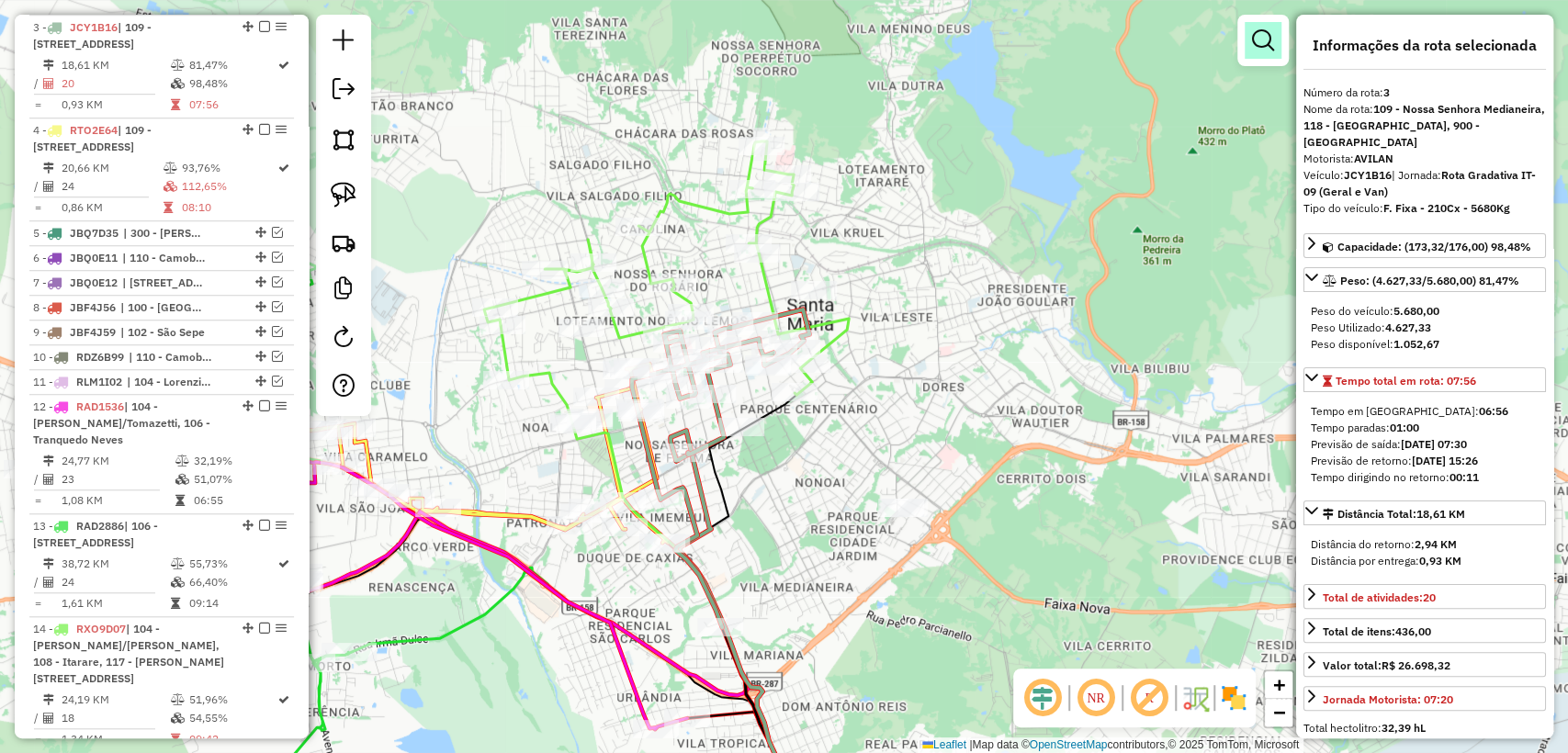
click at [1264, 46] on em at bounding box center [1263, 40] width 22 height 22
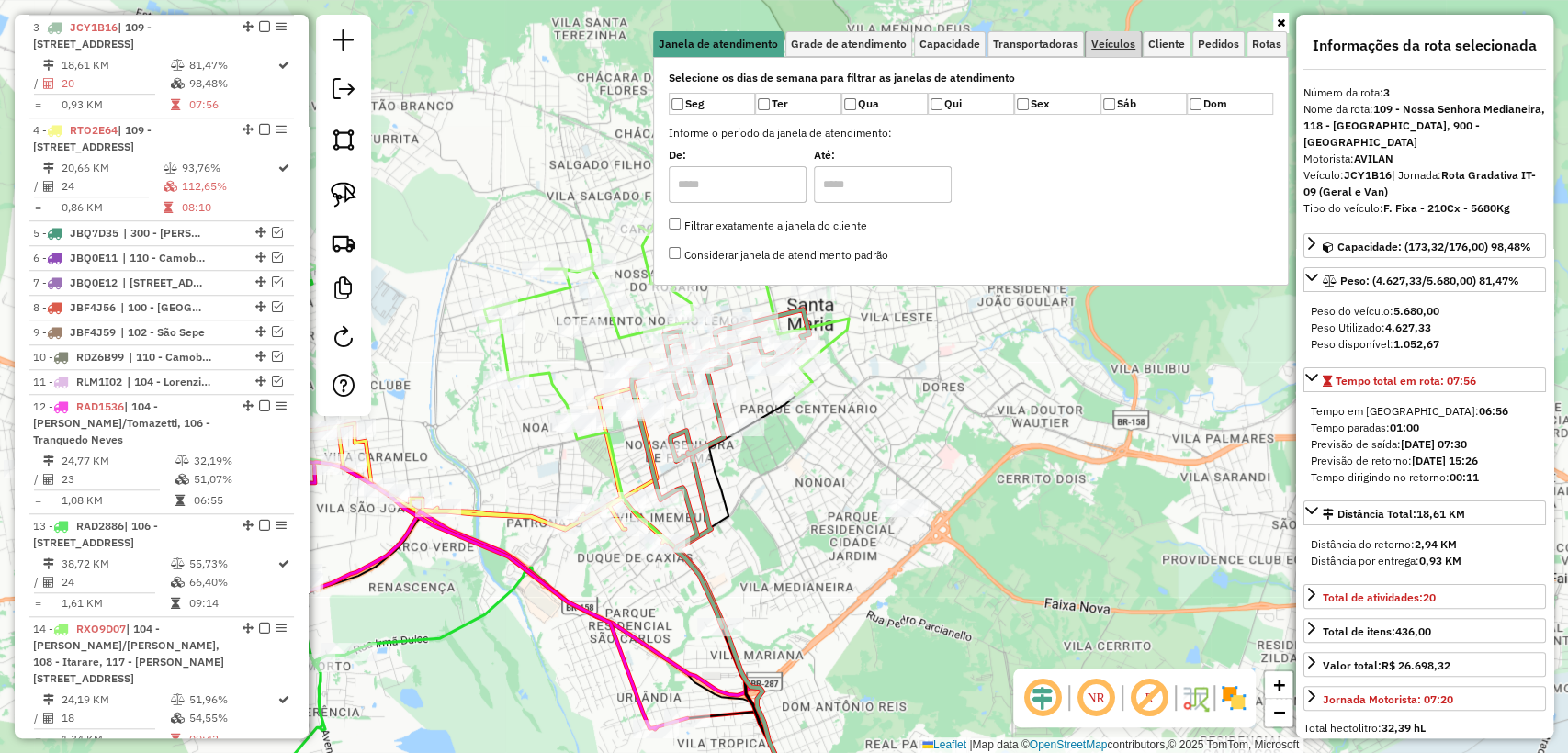
click at [1111, 50] on span "Veículos" at bounding box center [1112, 44] width 44 height 11
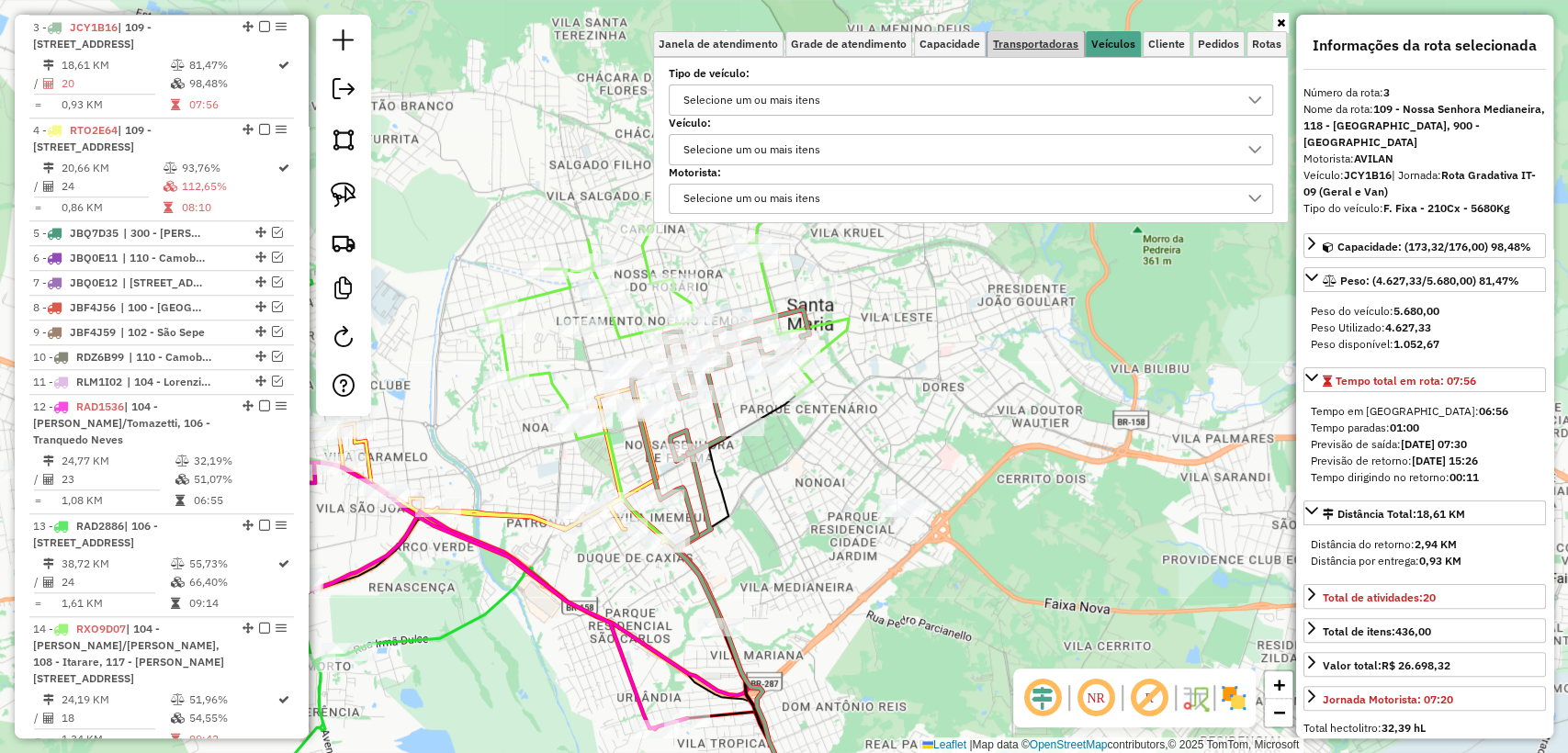
click at [1067, 48] on span "Transportadoras" at bounding box center [1035, 44] width 85 height 11
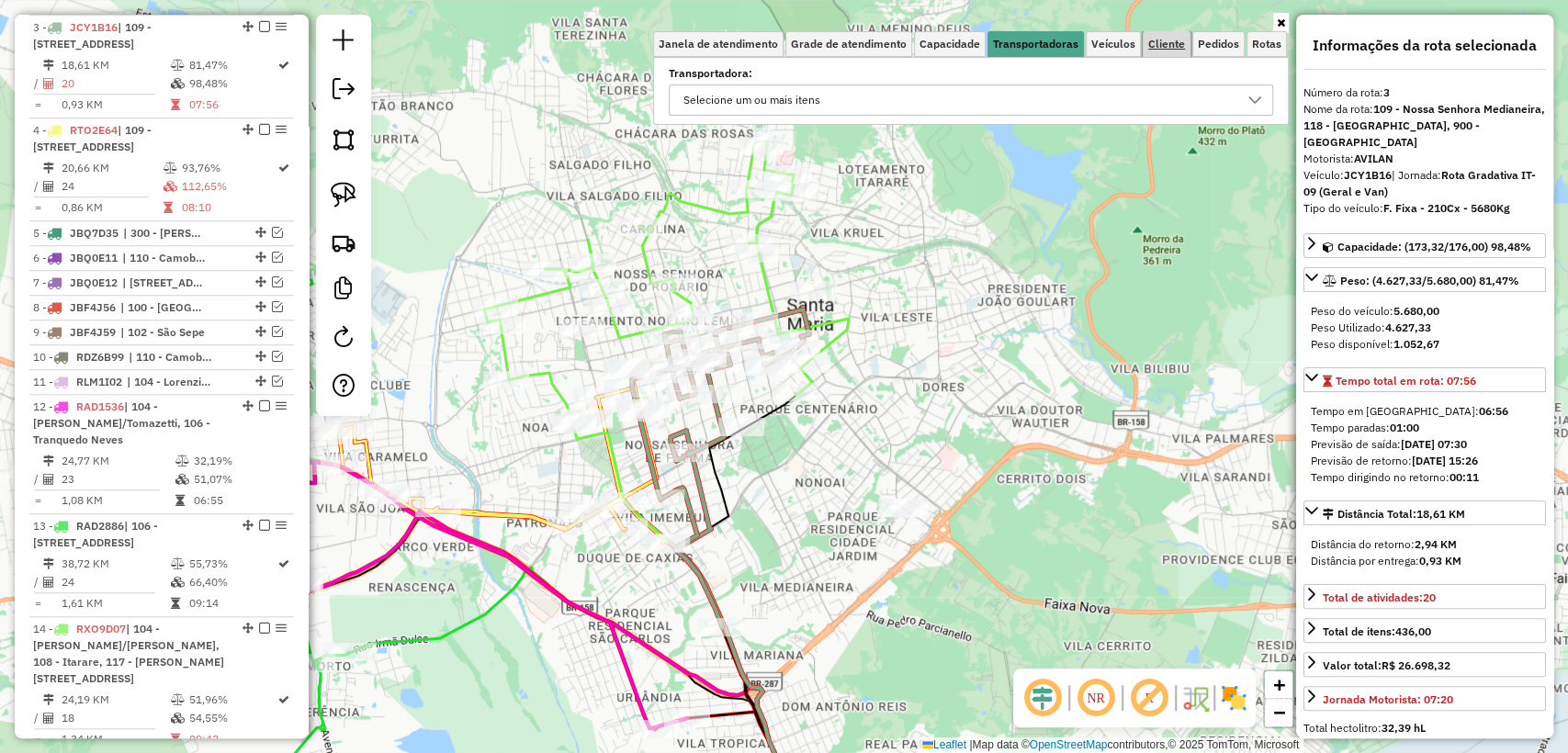
click at [1183, 51] on link "Cliente" at bounding box center [1166, 43] width 48 height 25
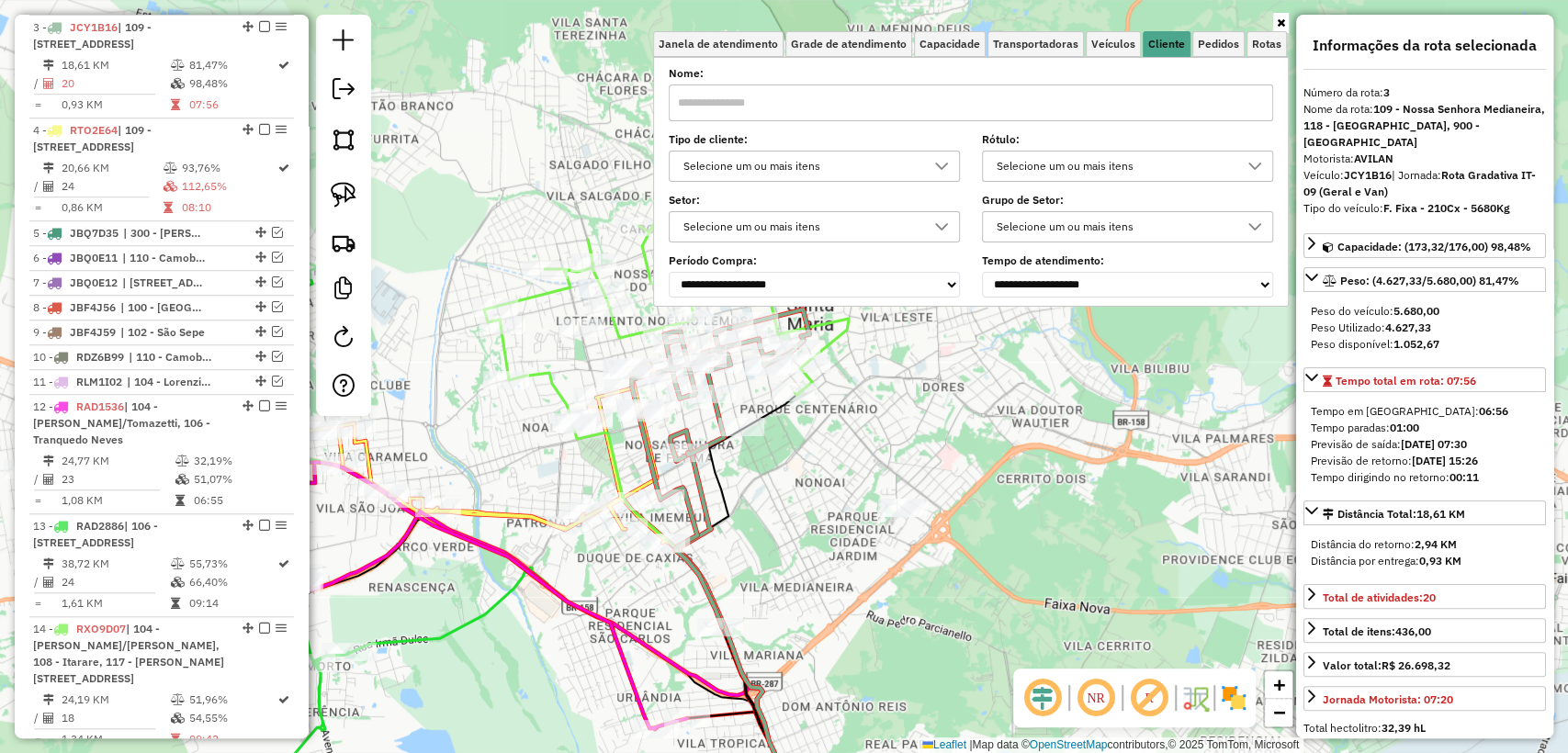
click at [812, 163] on div "Selecione um ou mais itens" at bounding box center [801, 166] width 247 height 29
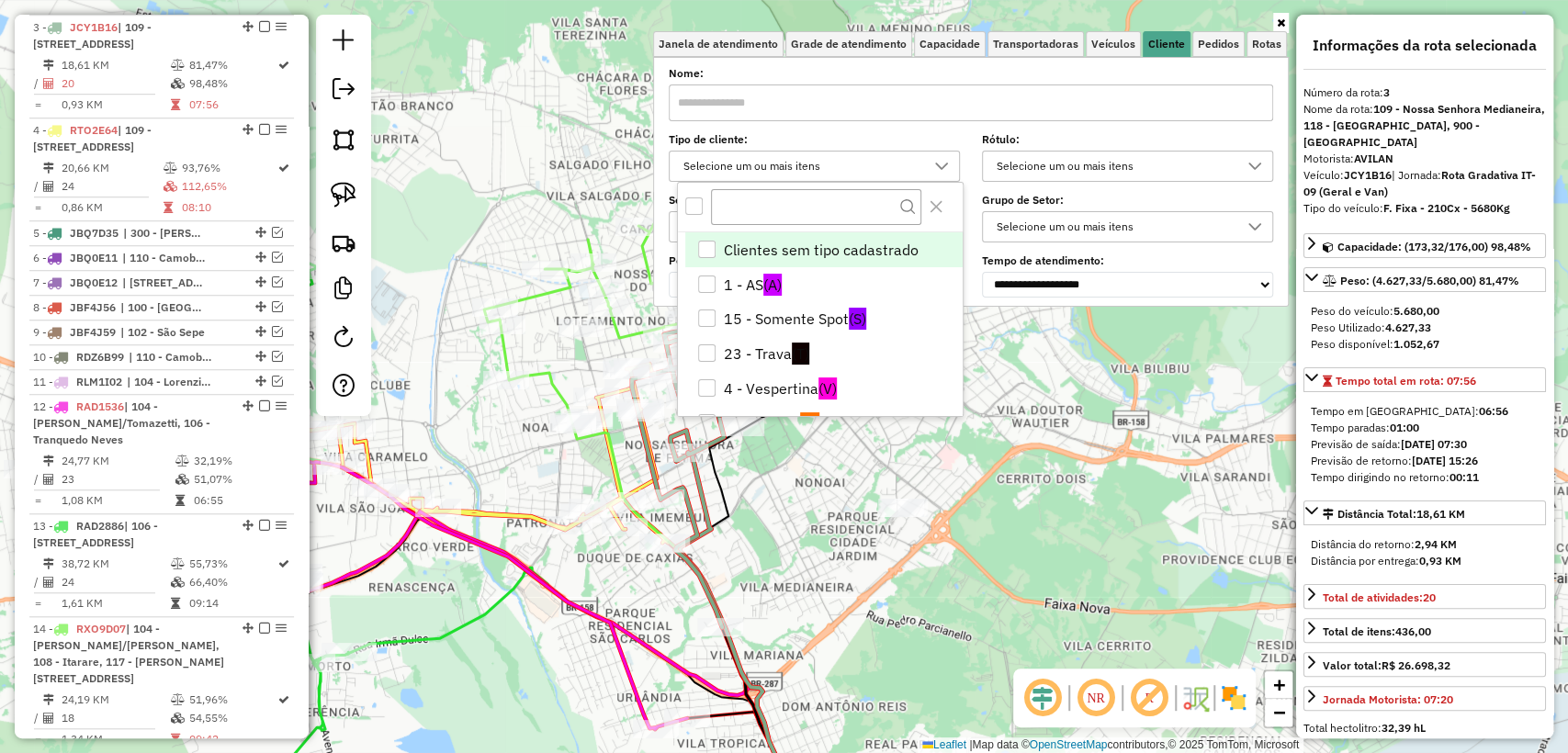
scroll to position [10, 65]
click at [964, 38] on span "Capacidade" at bounding box center [950, 44] width 61 height 11
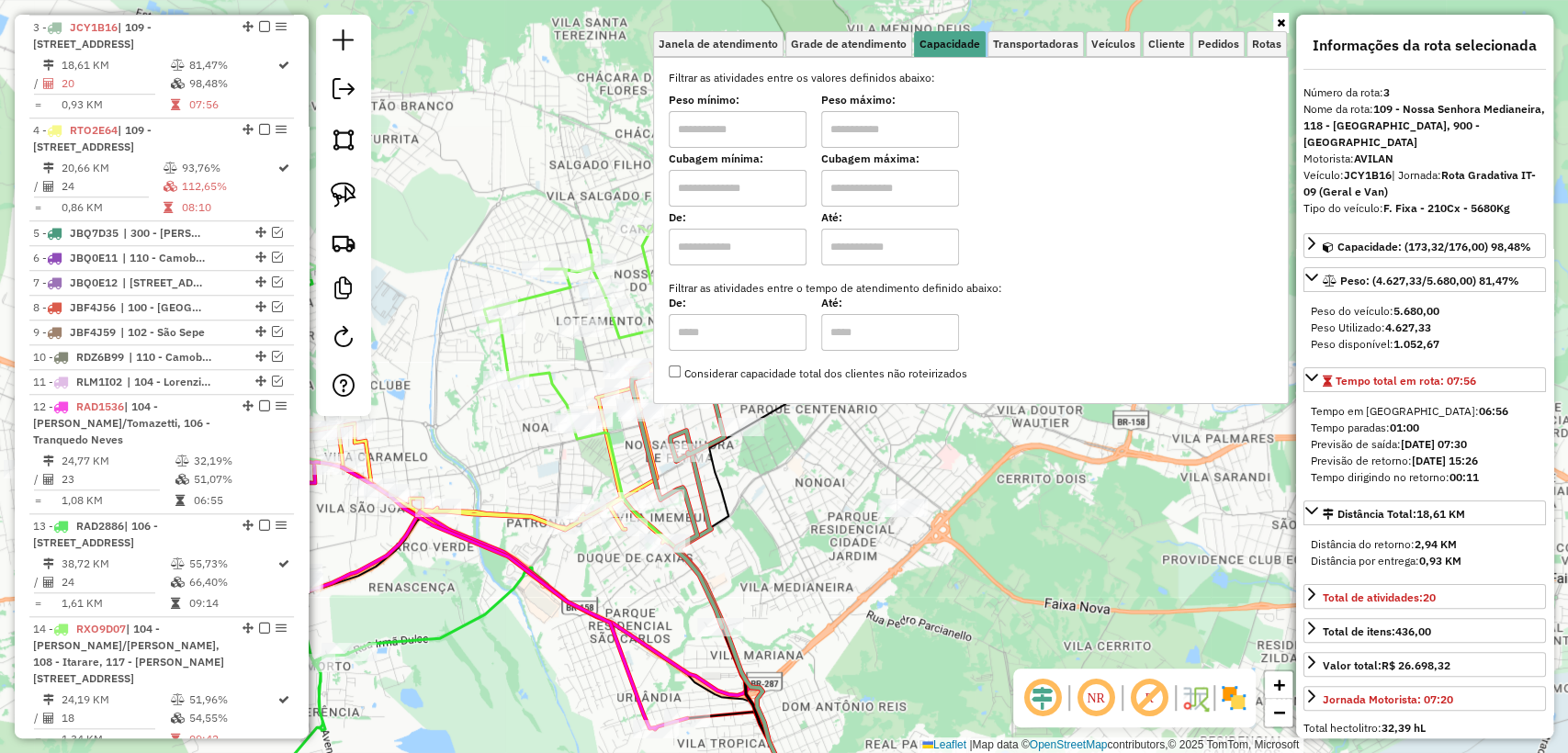
click at [781, 190] on input "text" at bounding box center [737, 188] width 138 height 36
type input "****"
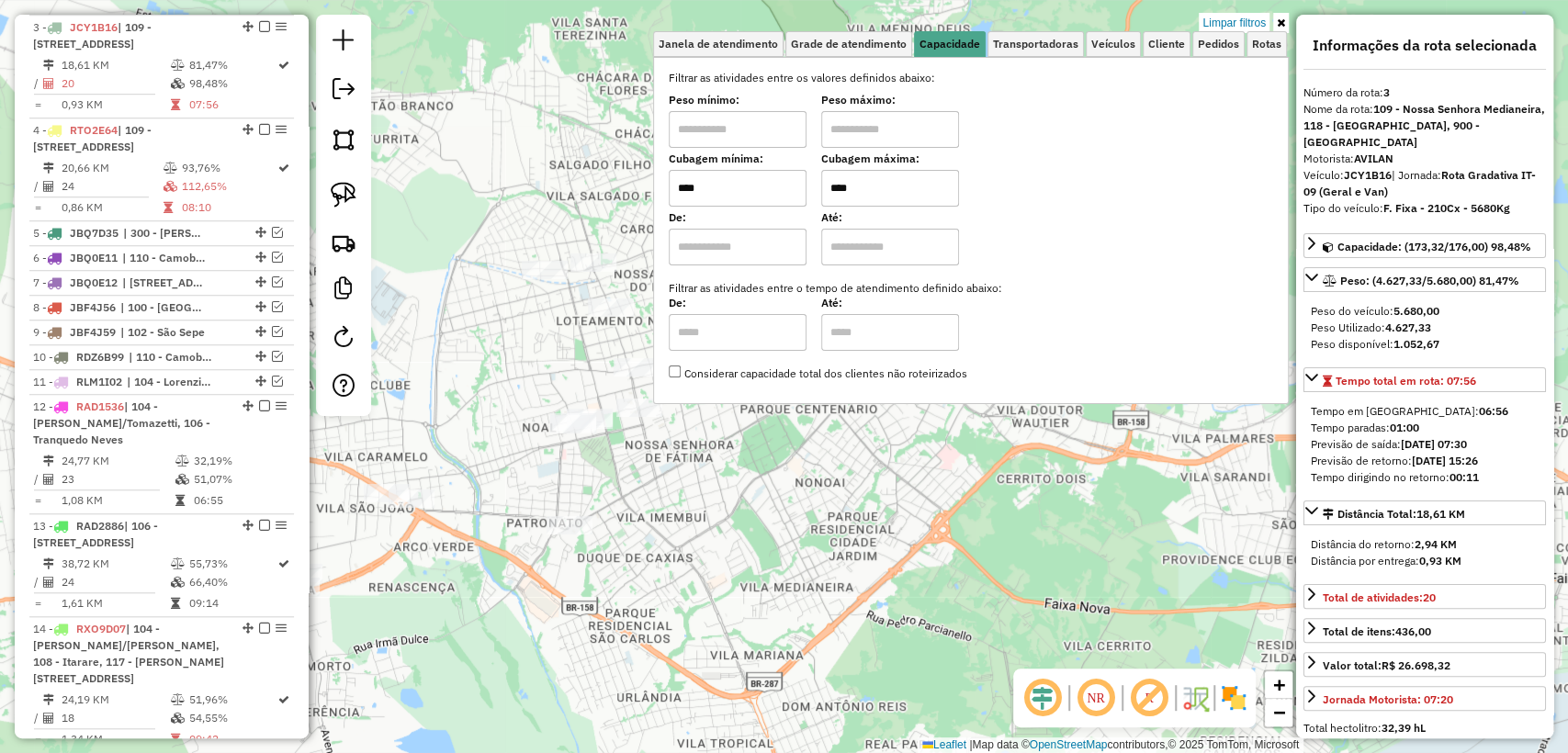
click at [845, 182] on input "****" at bounding box center [890, 188] width 138 height 36
type input "****"
click at [775, 489] on hb-app "Aplicando filtros Pop-up bloqueado! Seu navegador bloqueou automáticamente a ab…" at bounding box center [784, 376] width 1568 height 753
click at [776, 491] on div "Limpar filtros Janela de atendimento Grade de atendimento Capacidade Transporta…" at bounding box center [784, 376] width 1568 height 753
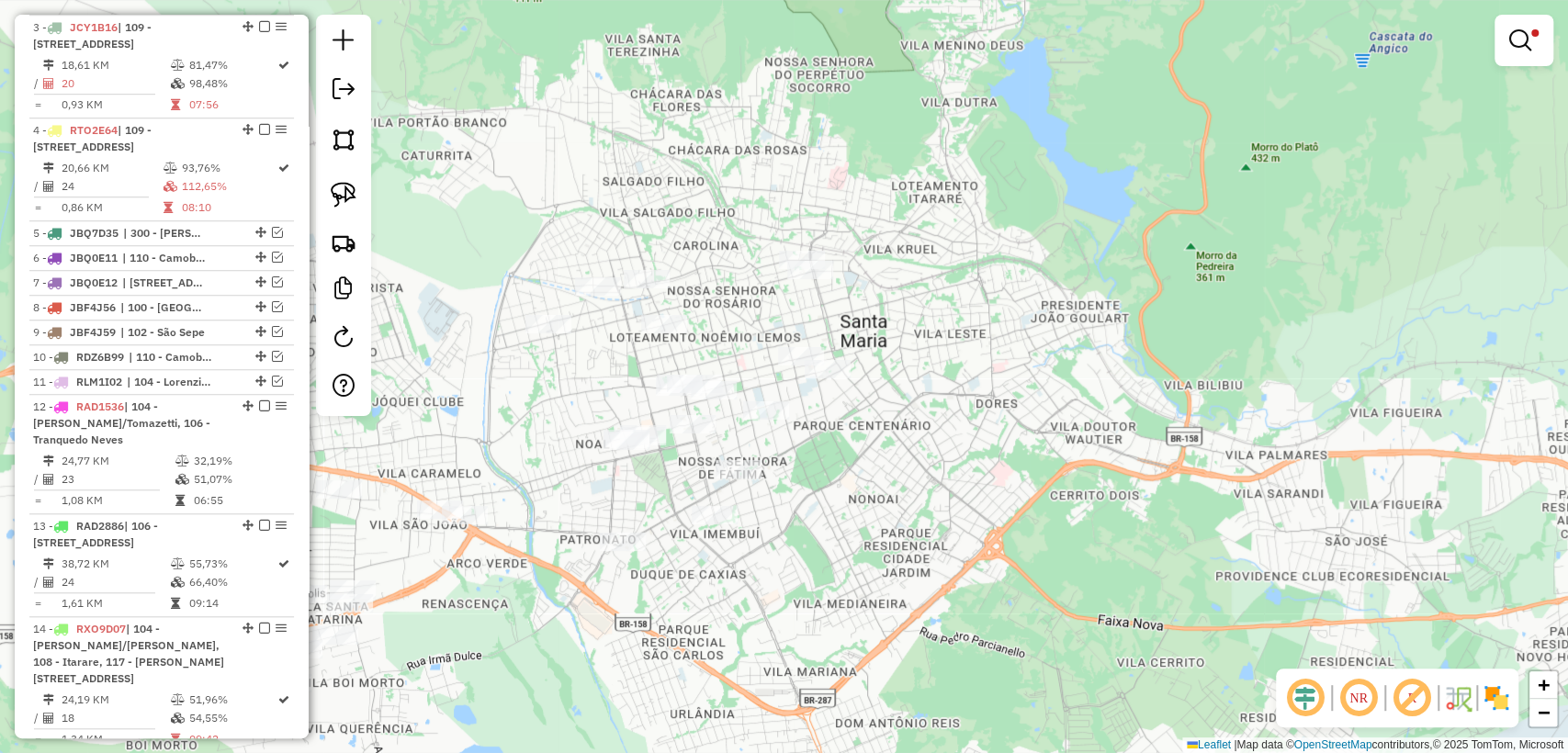
click at [851, 252] on div "Limpar filtros Janela de atendimento Grade de atendimento Capacidade Transporta…" at bounding box center [784, 376] width 1568 height 753
click at [347, 179] on link at bounding box center [343, 195] width 40 height 40
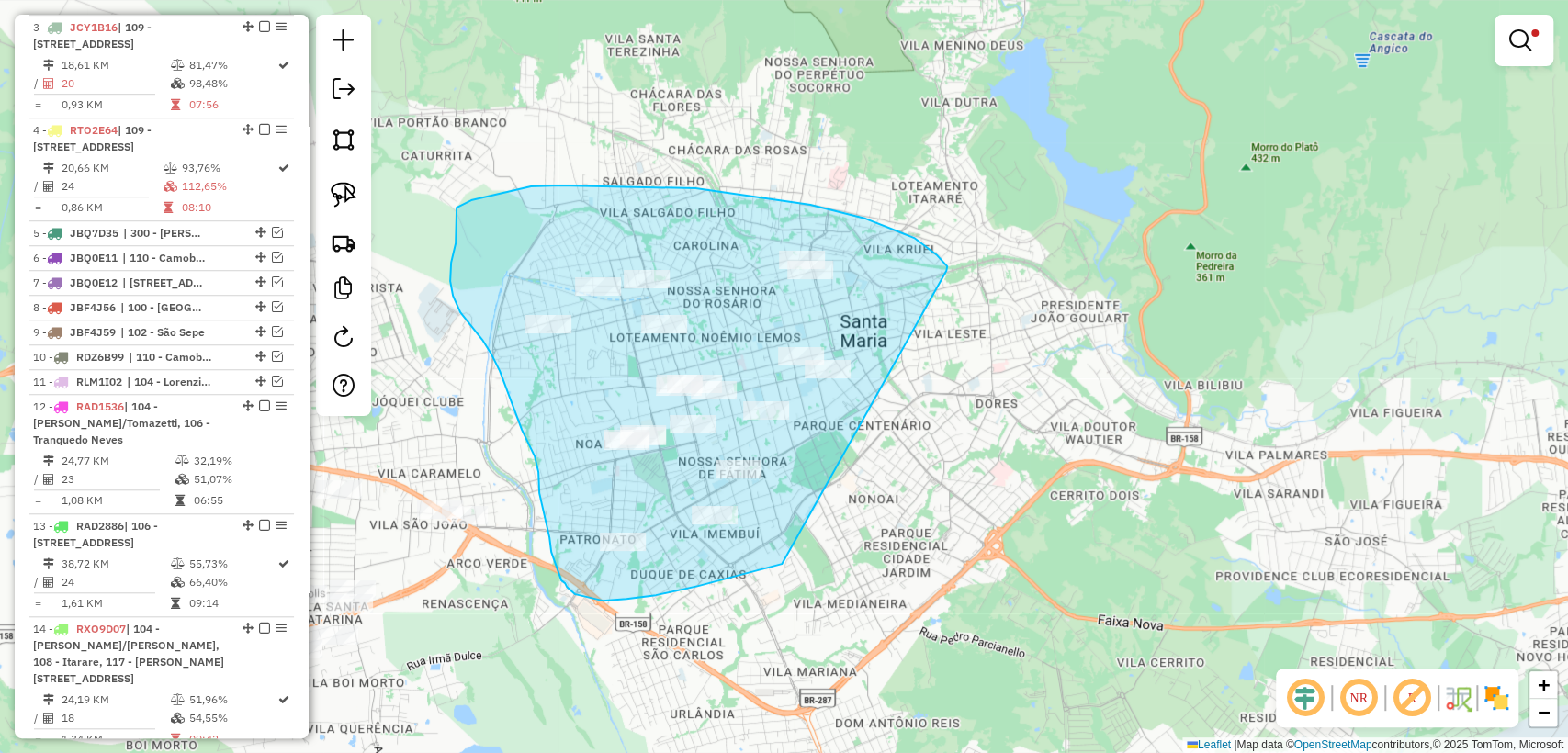
drag, startPoint x: 947, startPoint y: 269, endPoint x: 827, endPoint y: 546, distance: 301.9
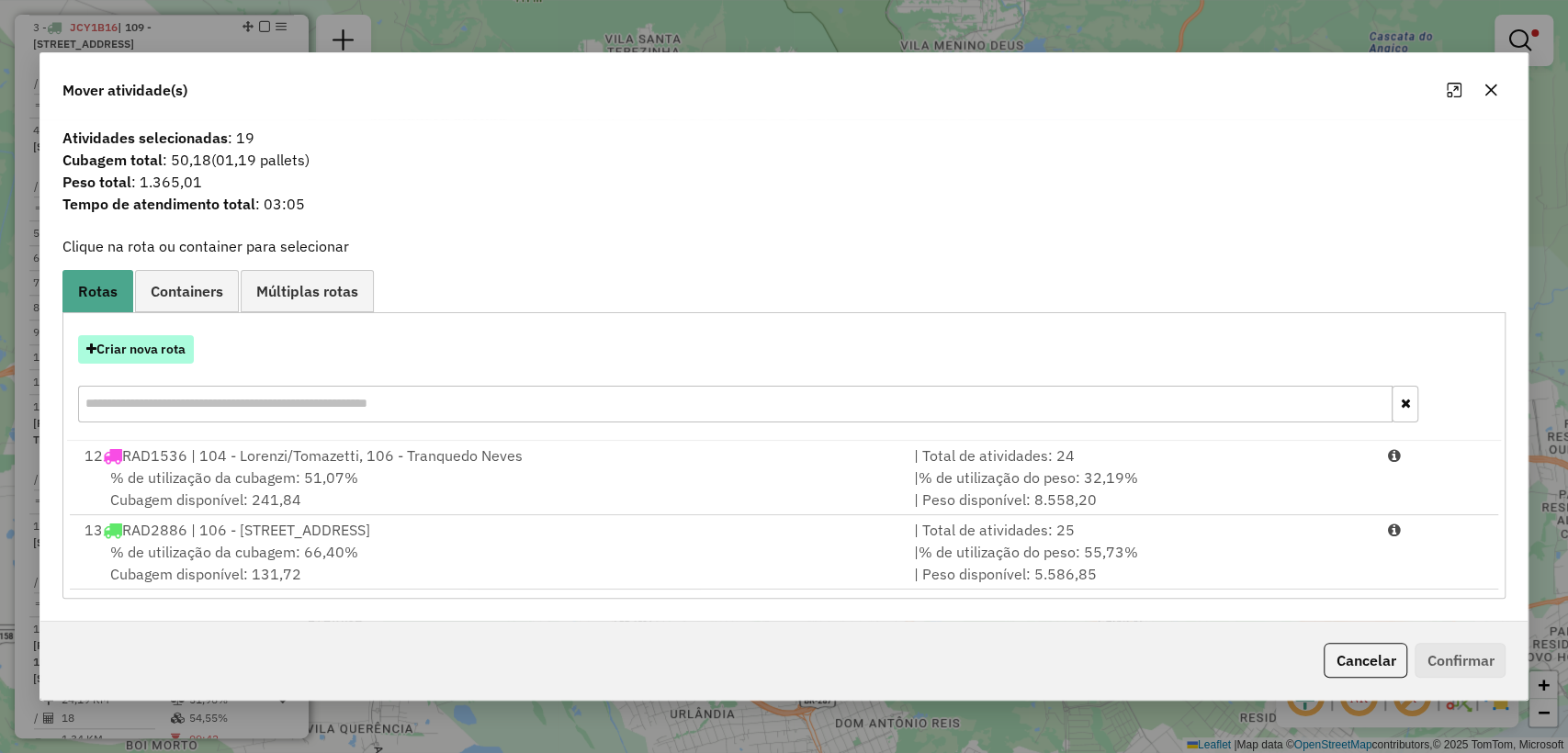
click at [146, 351] on button "Criar nova rota" at bounding box center [136, 349] width 116 height 28
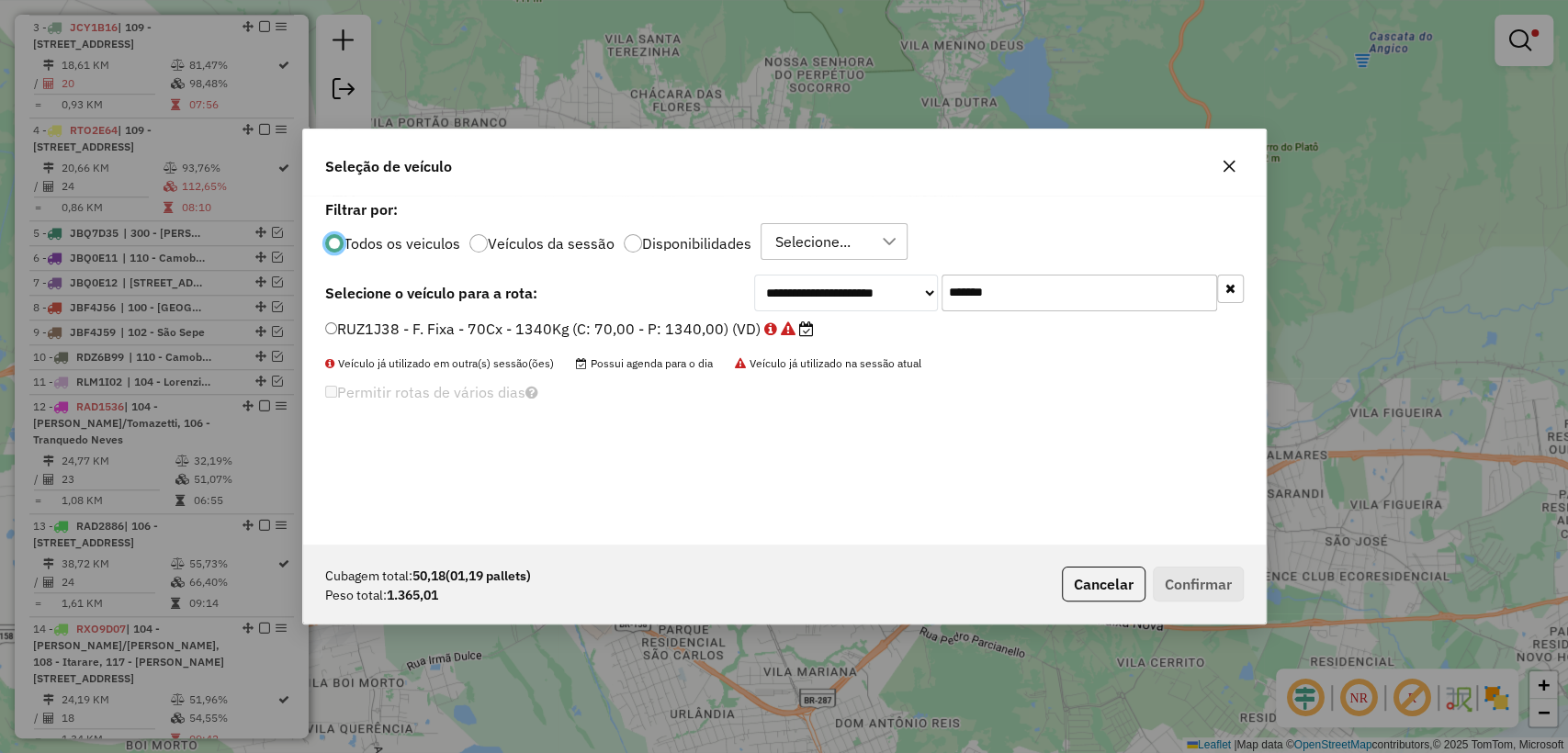
scroll to position [9, 6]
click at [642, 239] on label "Disponibilidades" at bounding box center [696, 243] width 109 height 15
click at [1233, 287] on icon "button" at bounding box center [1230, 288] width 10 height 13
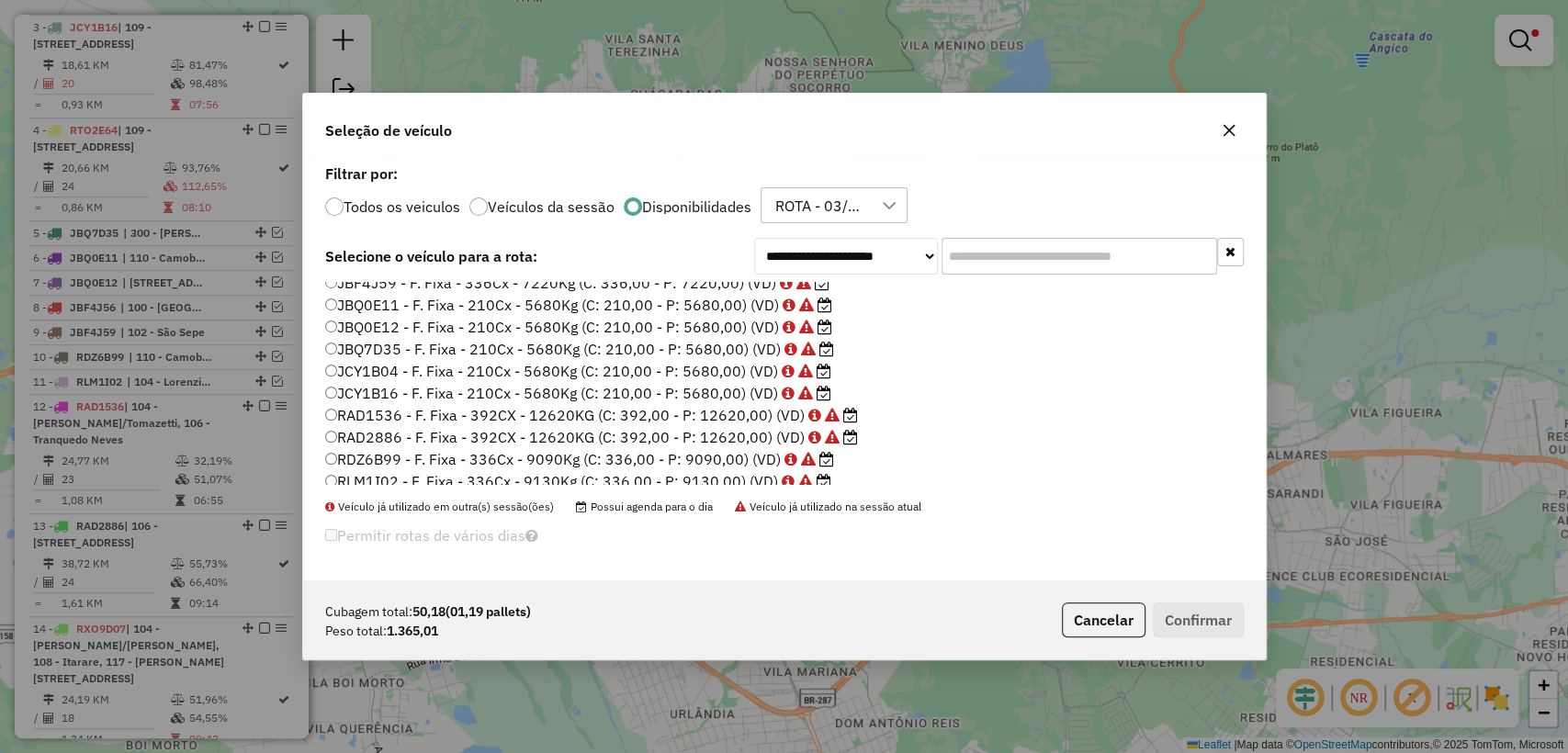
scroll to position [0, 0]
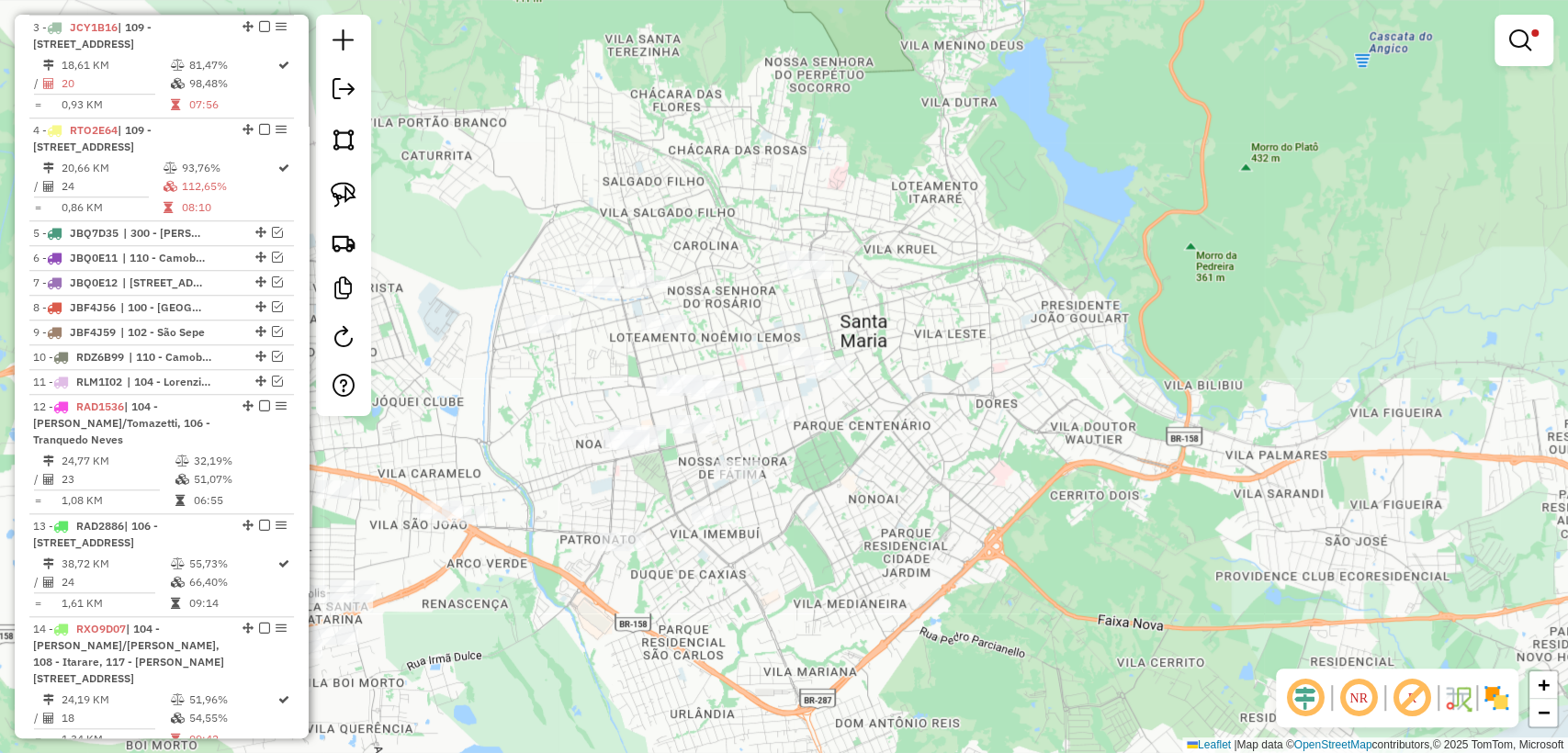
click at [827, 445] on div "Limpar filtros Janela de atendimento Grade de atendimento Capacidade Transporta…" at bounding box center [784, 376] width 1568 height 753
click at [1529, 58] on link at bounding box center [1523, 40] width 44 height 36
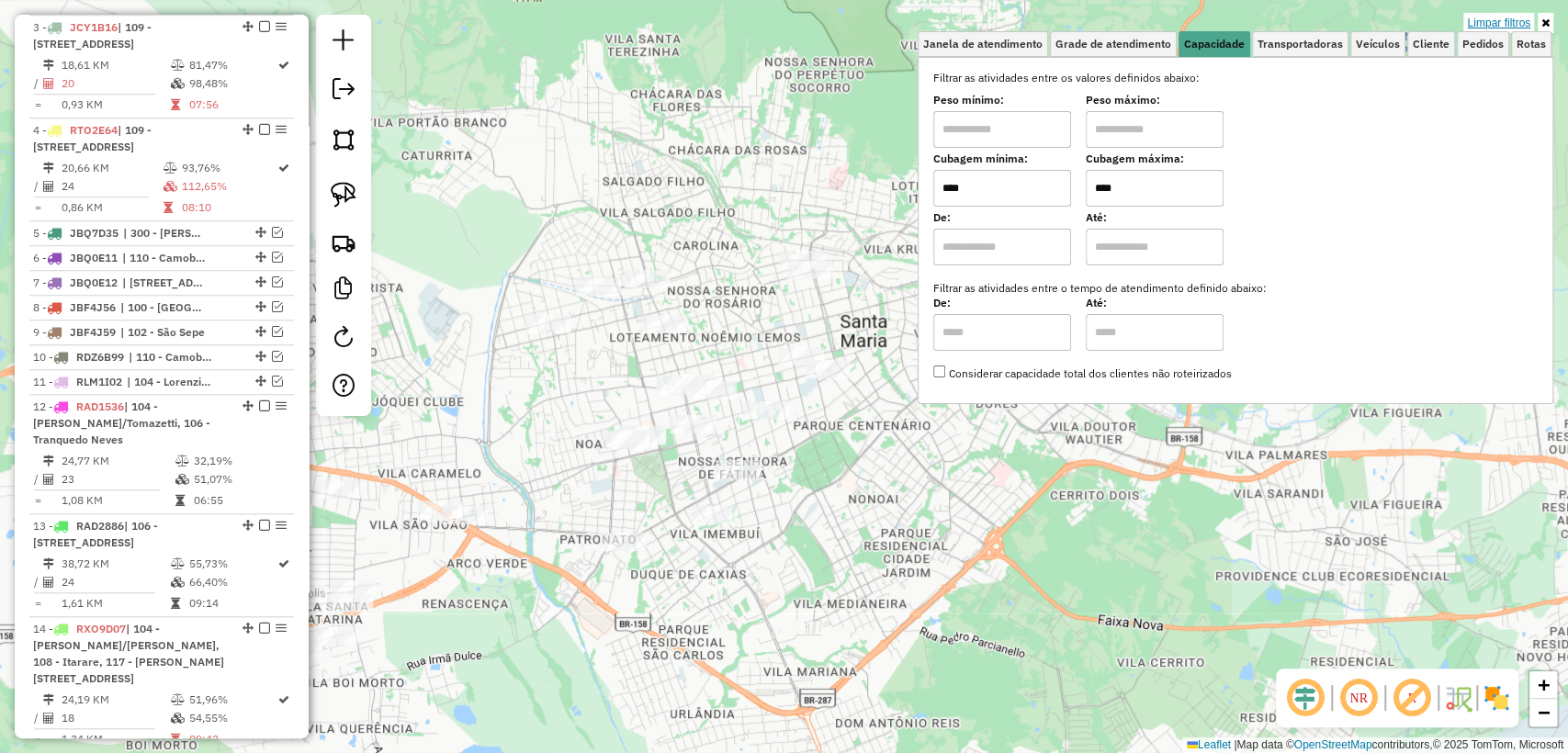
click at [1508, 21] on link "Limpar filtros" at bounding box center [1499, 23] width 71 height 21
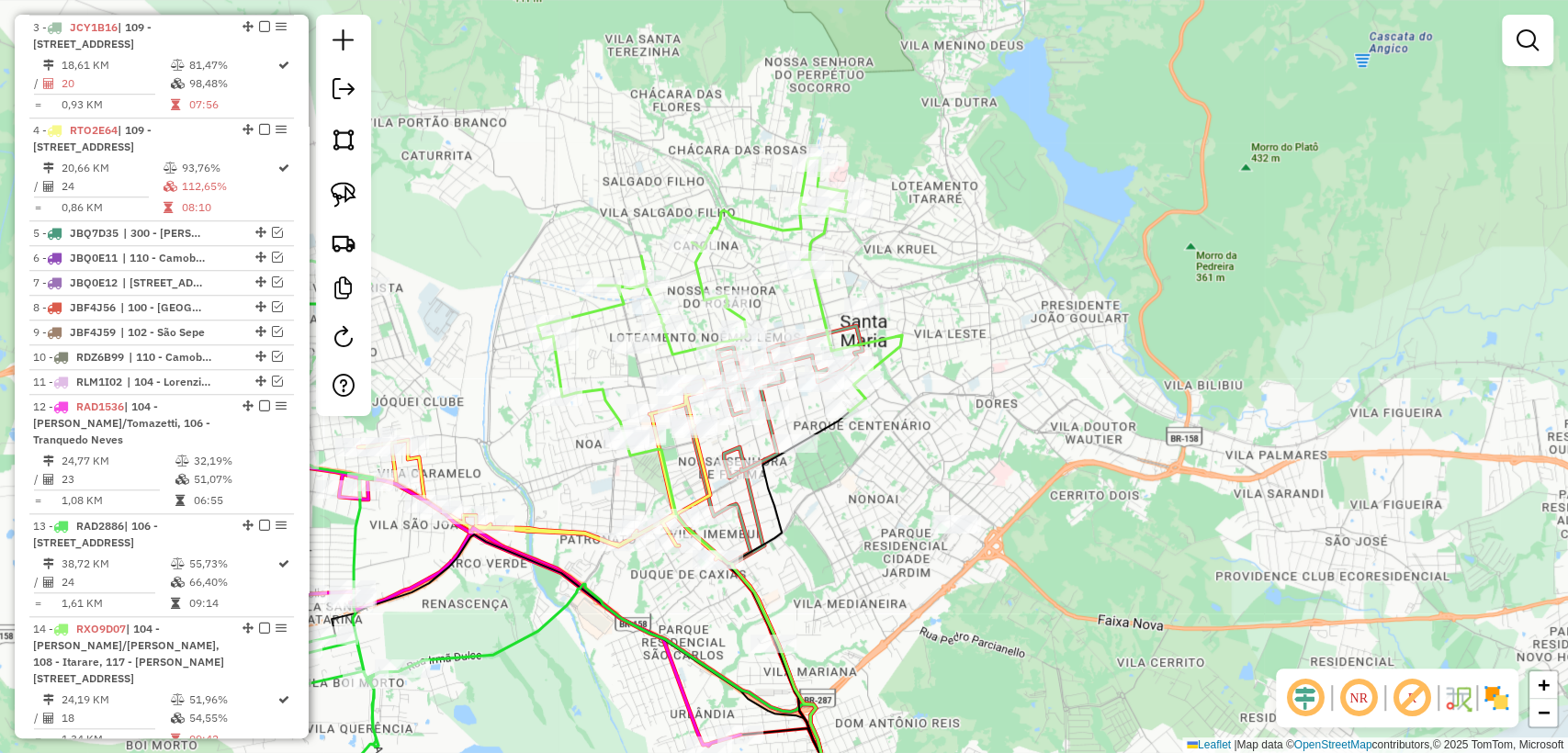
click at [825, 297] on icon at bounding box center [719, 284] width 365 height 253
select select "**********"
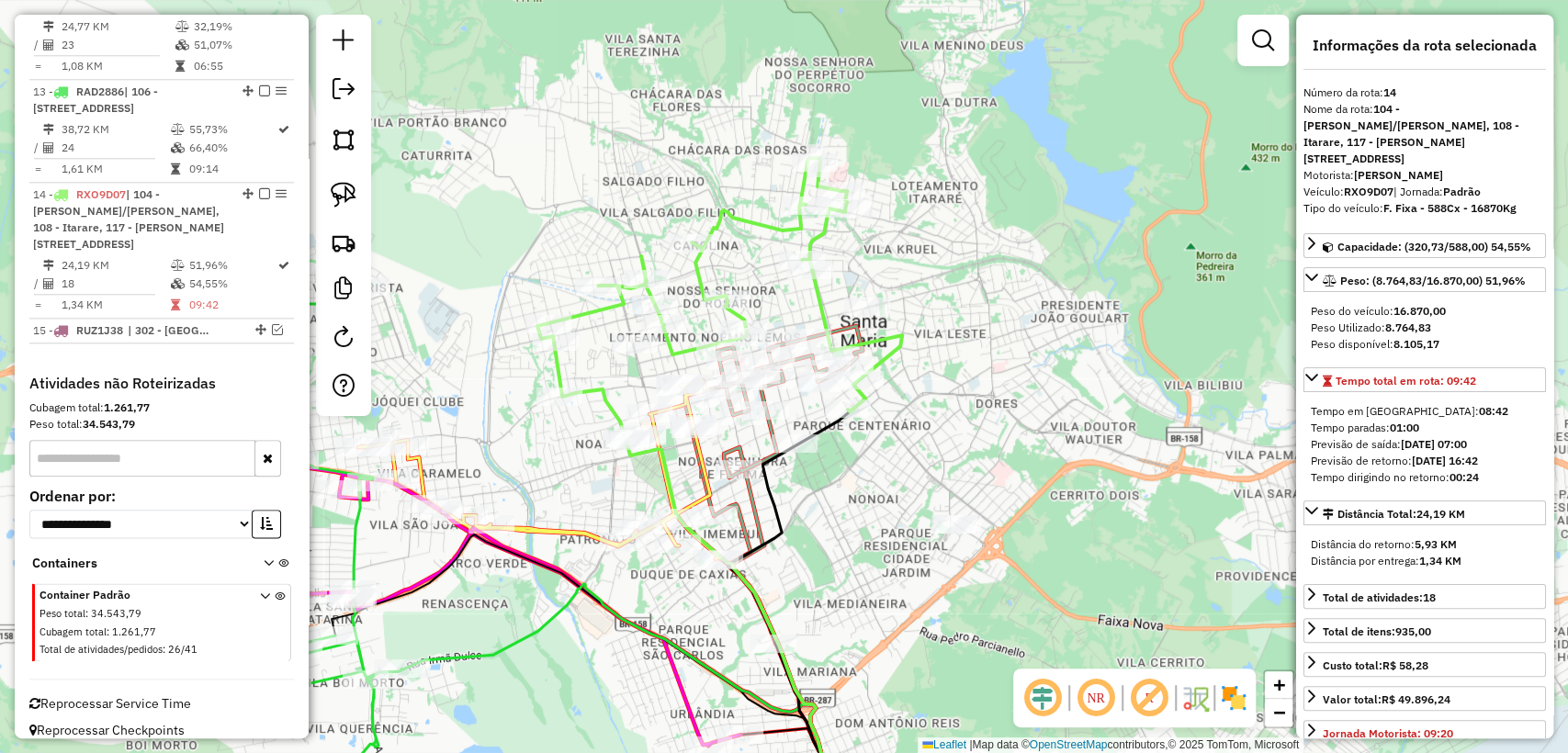
scroll to position [1336, 0]
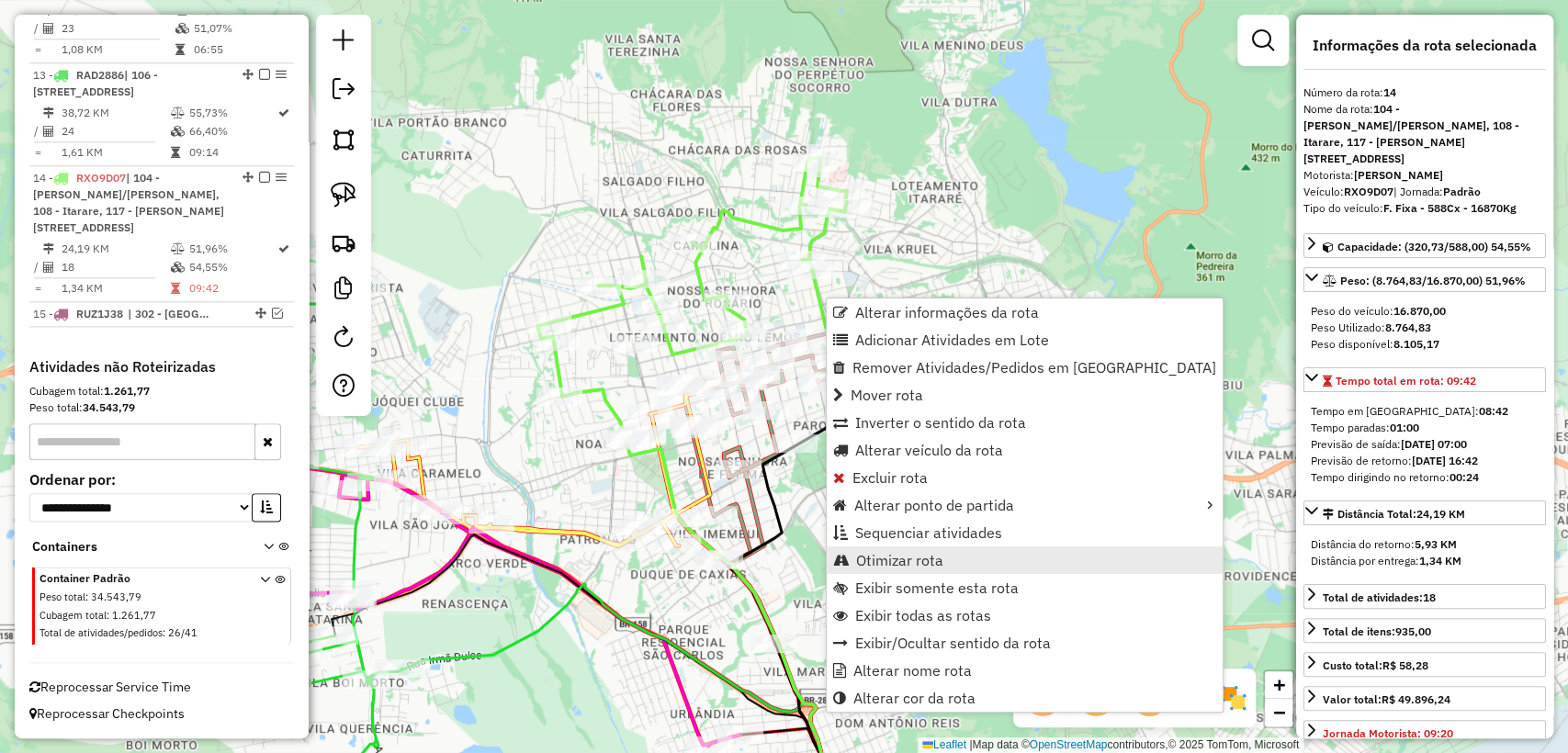
click at [950, 560] on link "Otimizar rota" at bounding box center [1024, 559] width 396 height 27
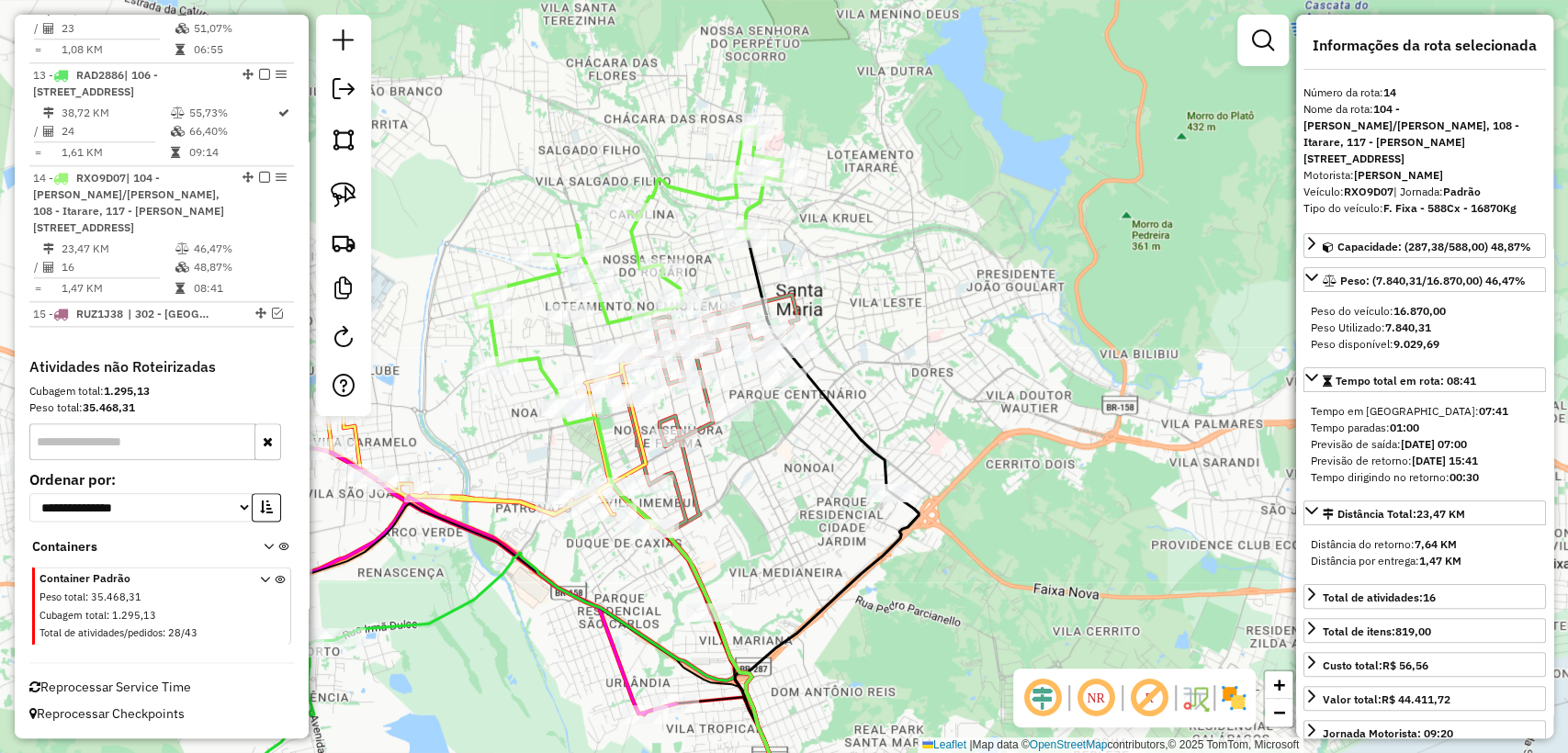
click at [635, 242] on icon at bounding box center [628, 224] width 310 height 196
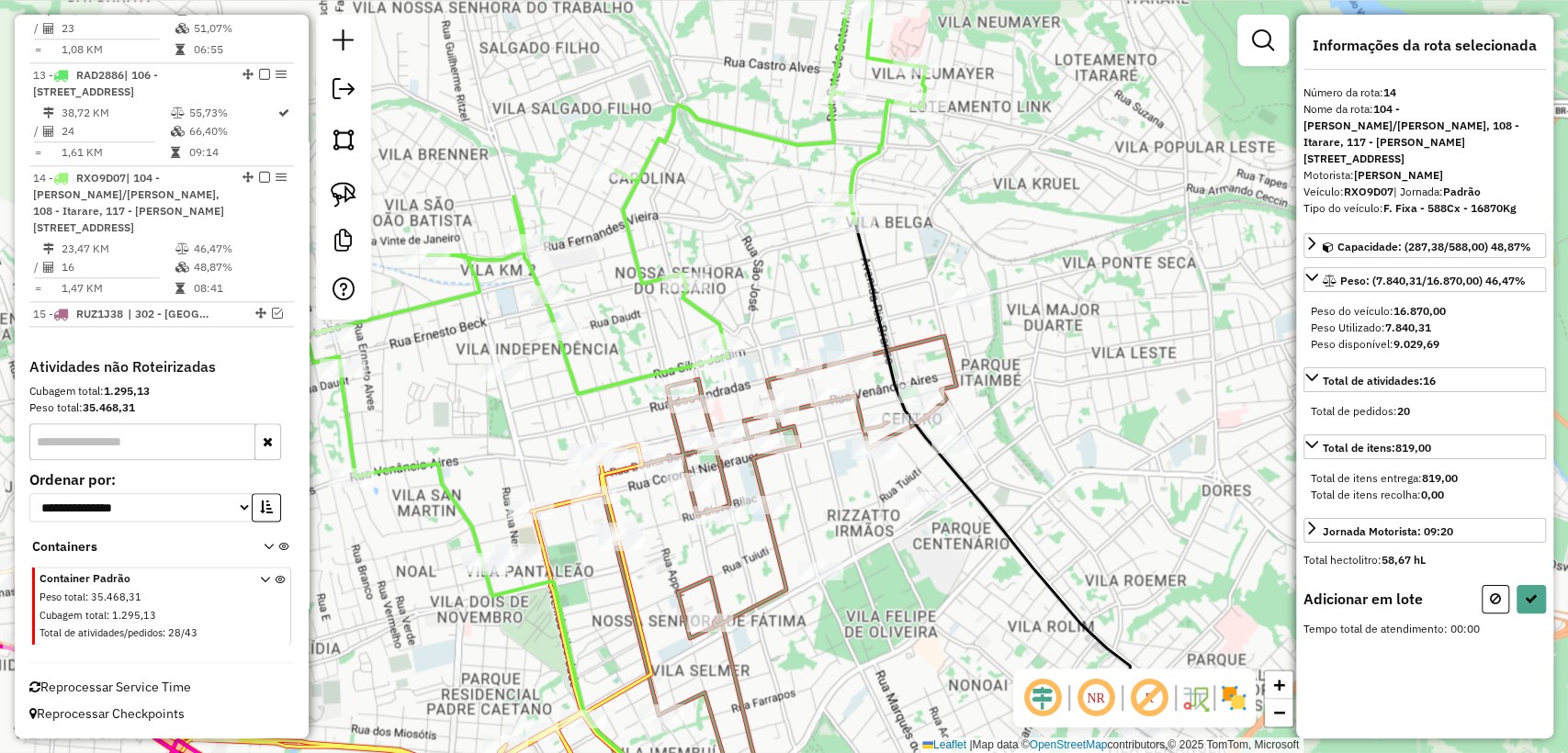
click at [510, 381] on div at bounding box center [501, 372] width 46 height 19
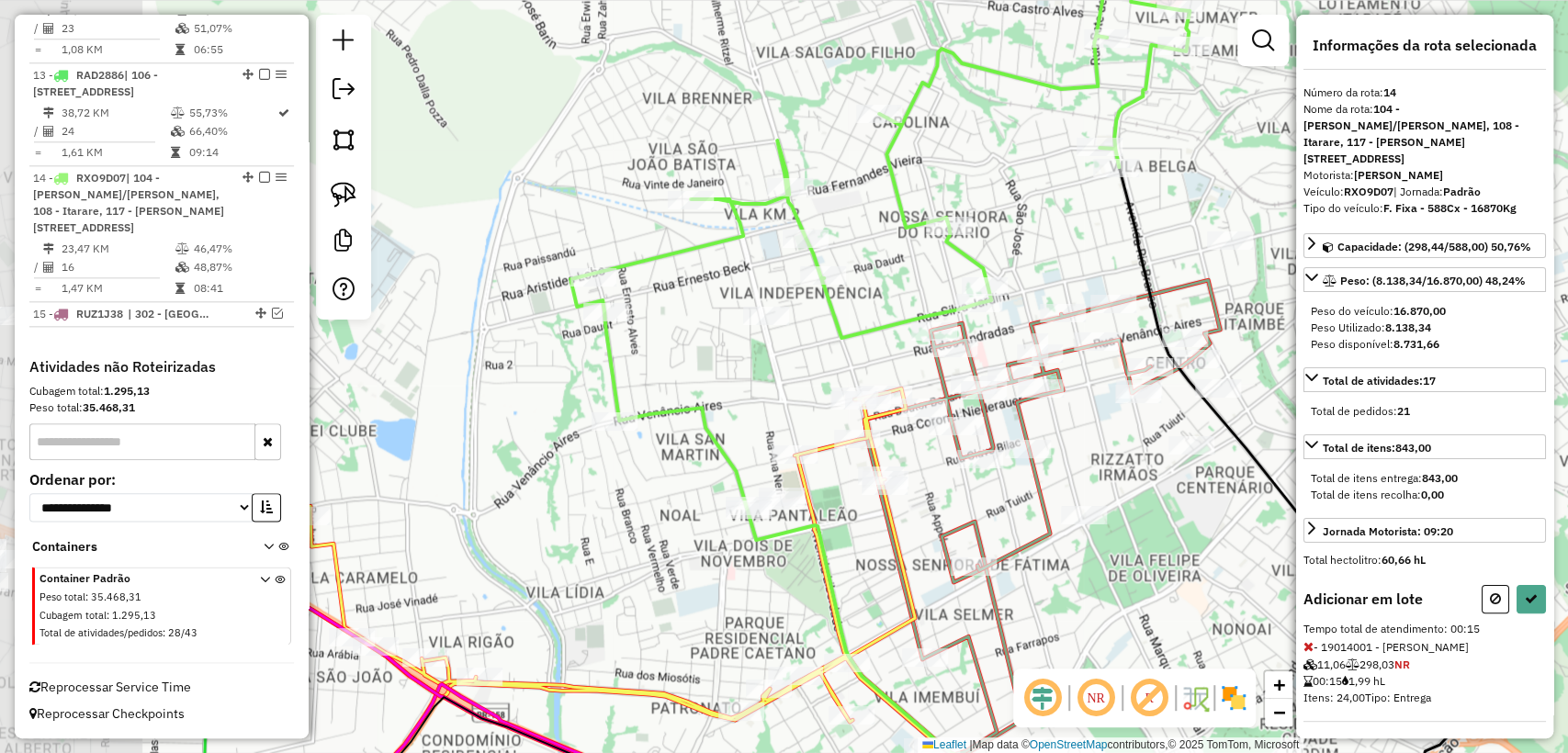
drag, startPoint x: 482, startPoint y: 447, endPoint x: 746, endPoint y: 391, distance: 269.9
click at [746, 391] on div "Janela de atendimento Grade de atendimento Capacidade Transportadoras Veículos …" at bounding box center [784, 376] width 1568 height 753
click at [610, 408] on icon at bounding box center [808, 571] width 409 height 516
drag, startPoint x: 1533, startPoint y: 597, endPoint x: 634, endPoint y: 369, distance: 927.5
click at [657, 347] on hb-router-mapa "Informações da Sessão 1258671 - 03/09/2025 Criação: 03/09/2025 11:03 Depósito: …" at bounding box center [784, 376] width 1568 height 753
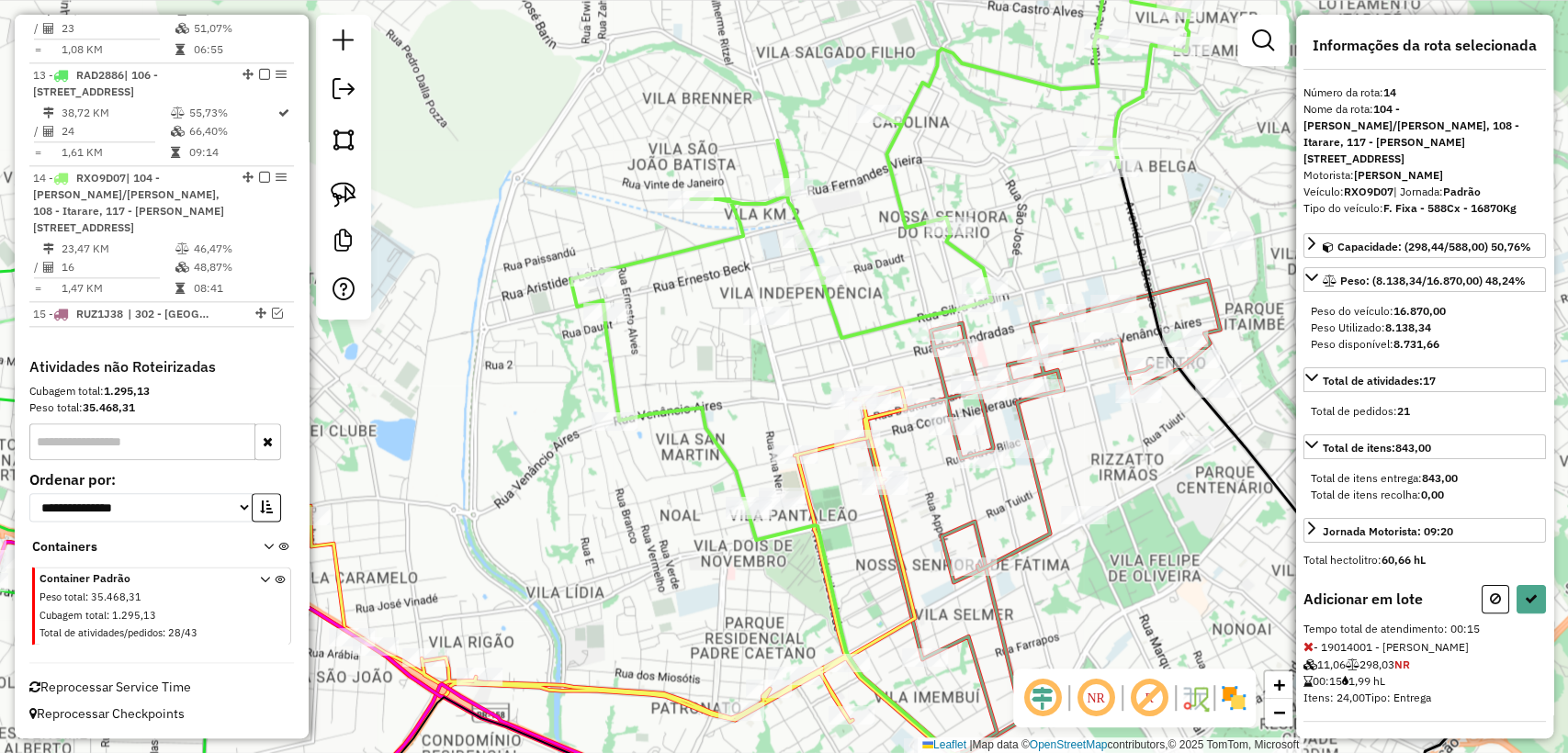
scroll to position [3, 0]
click at [1537, 596] on button at bounding box center [1531, 596] width 29 height 28
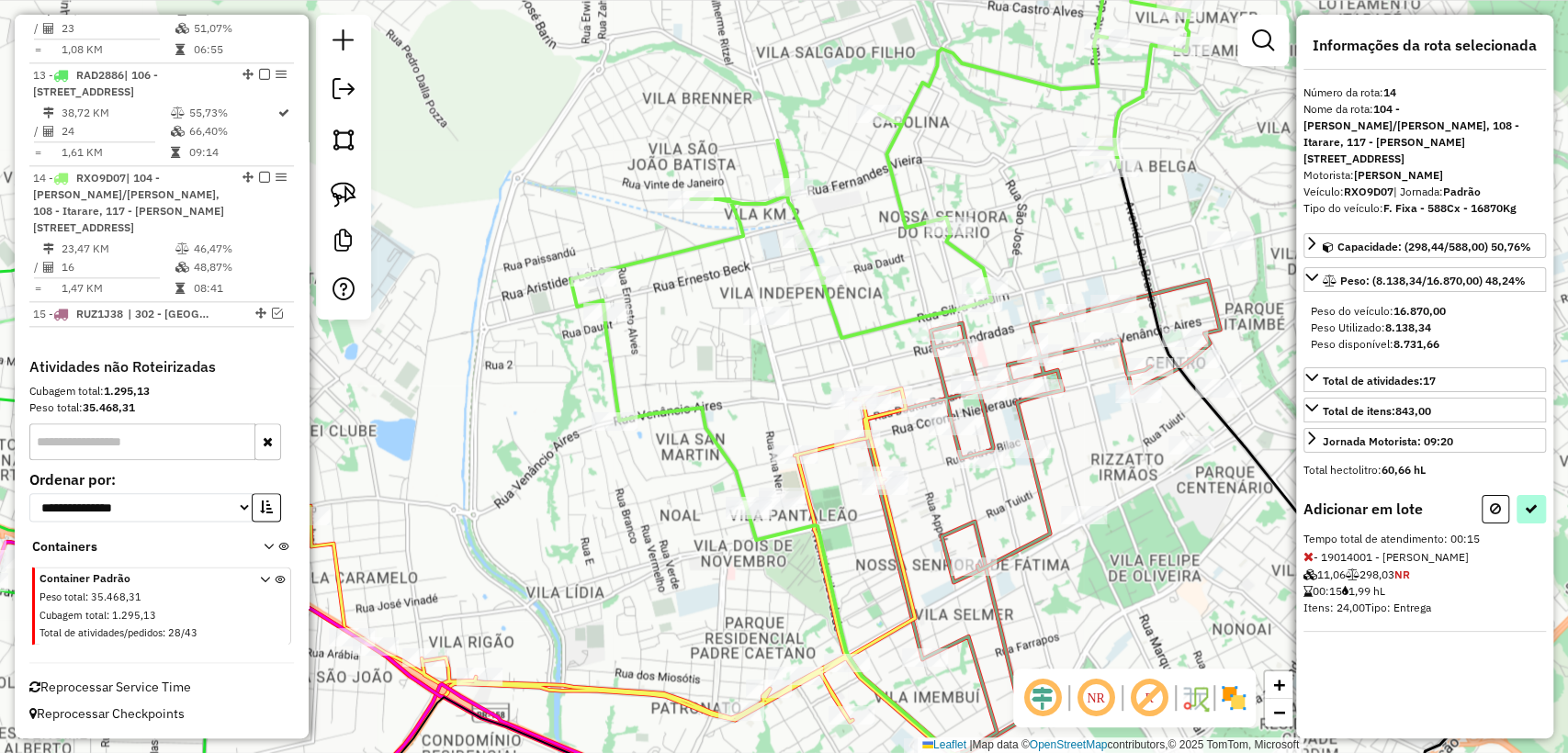
select select "**********"
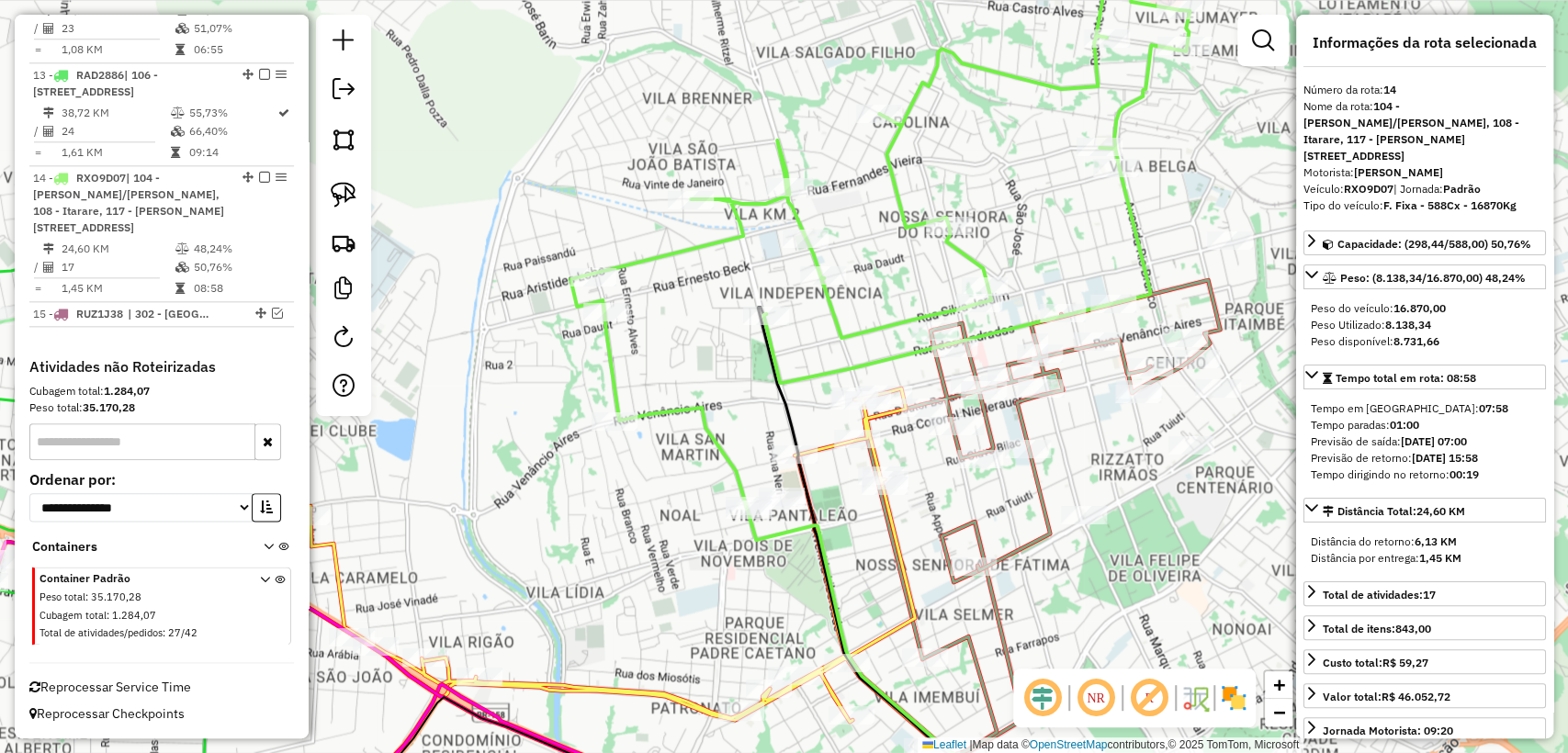
click at [606, 353] on icon at bounding box center [808, 571] width 409 height 516
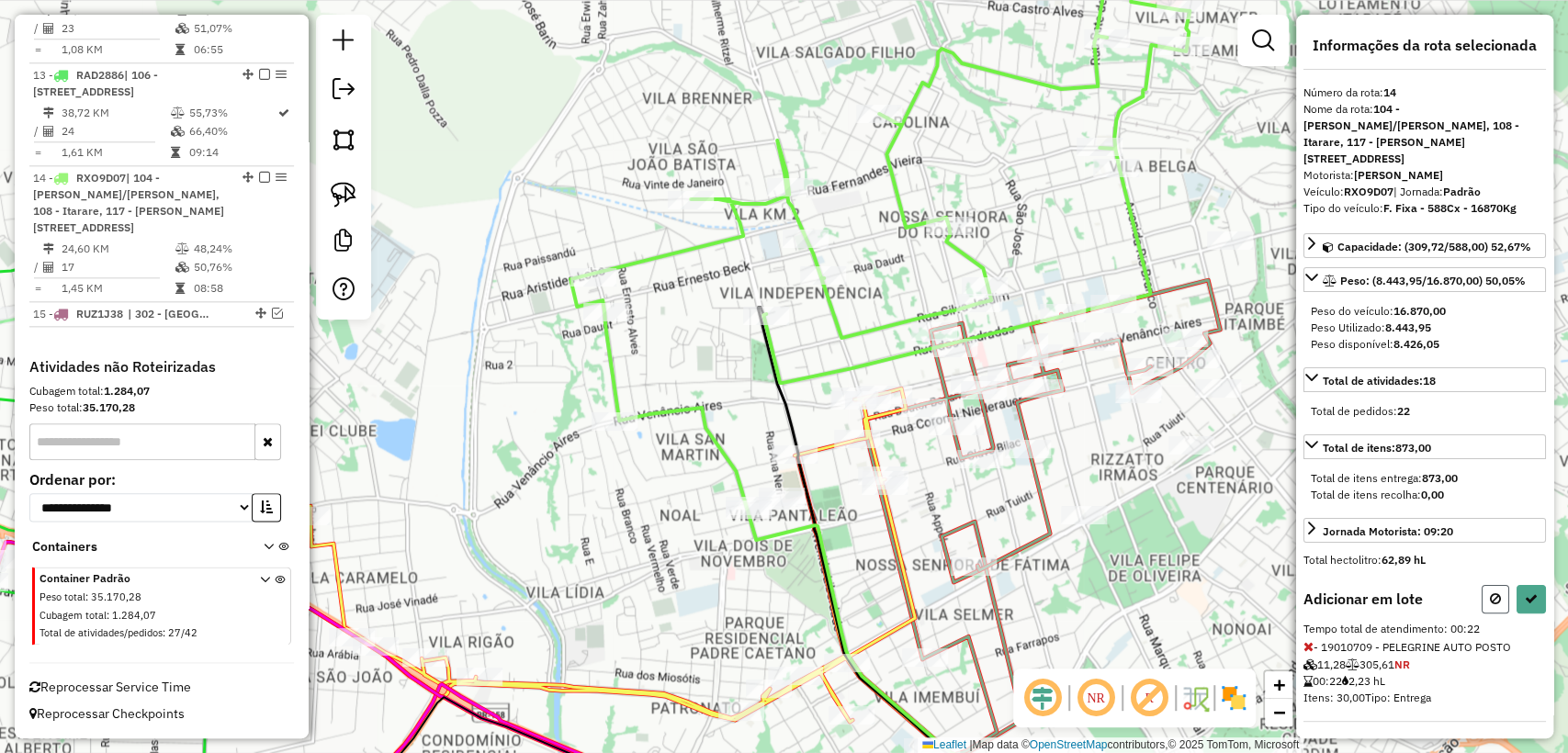
click at [1484, 603] on button at bounding box center [1495, 599] width 27 height 28
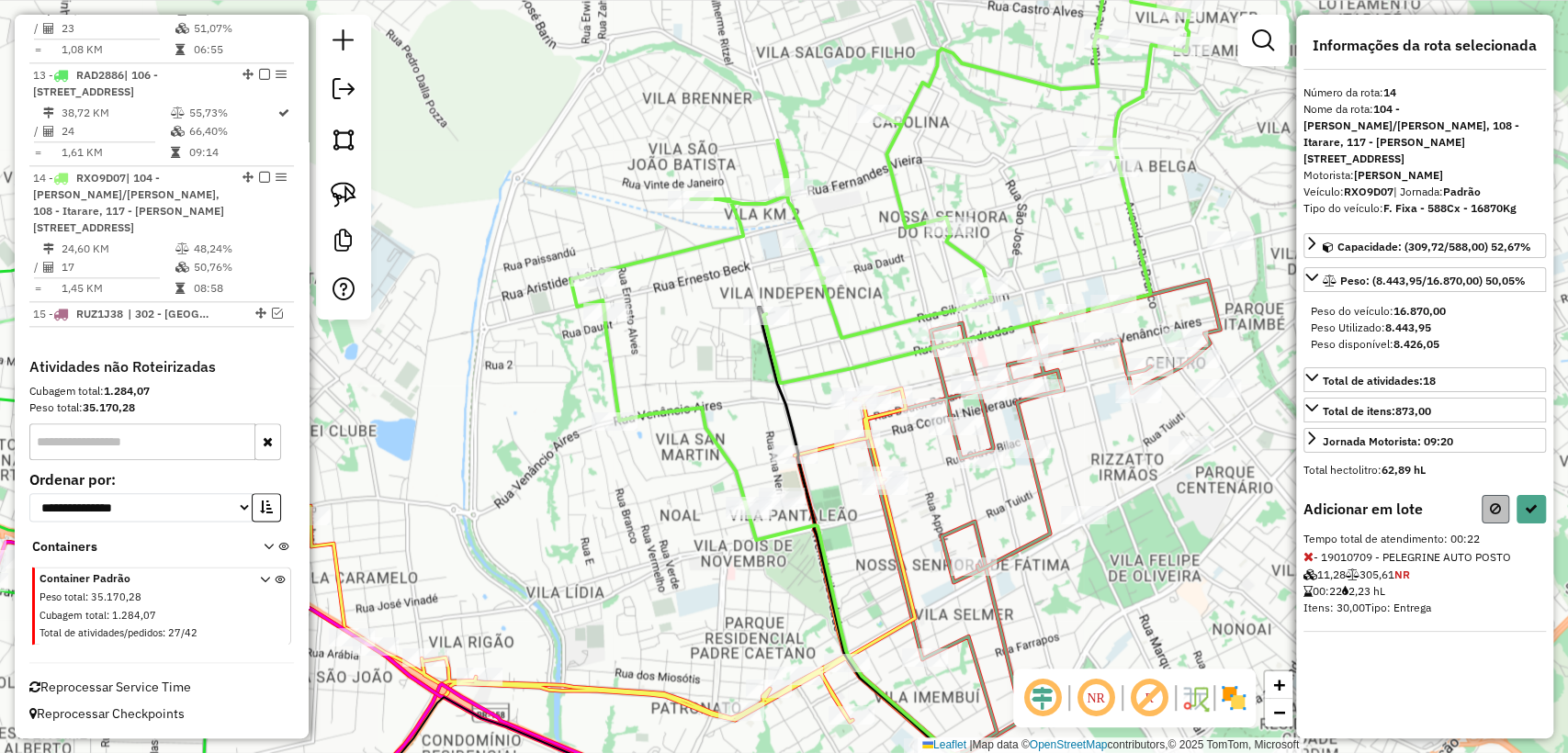
select select "**********"
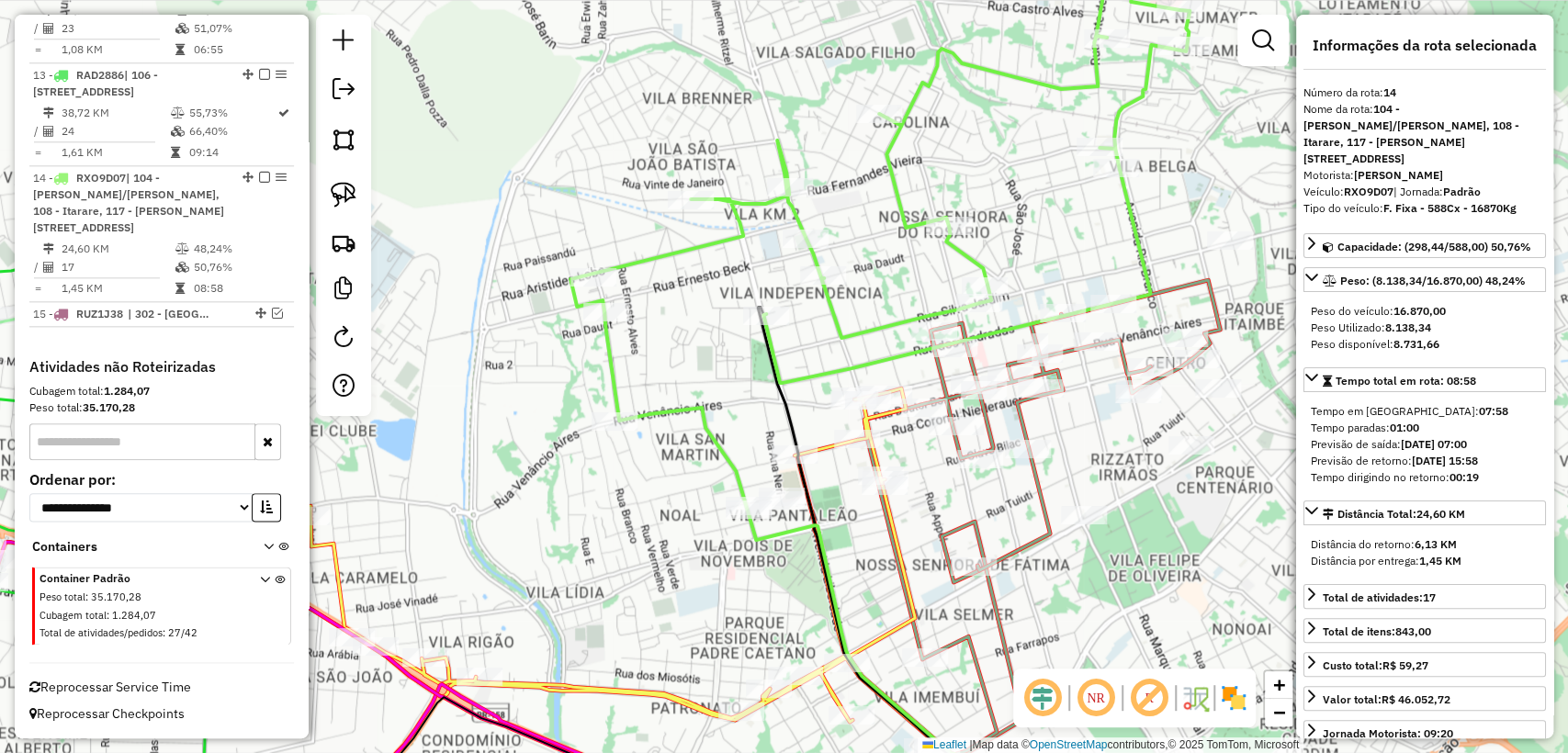
click at [619, 382] on icon at bounding box center [808, 571] width 409 height 516
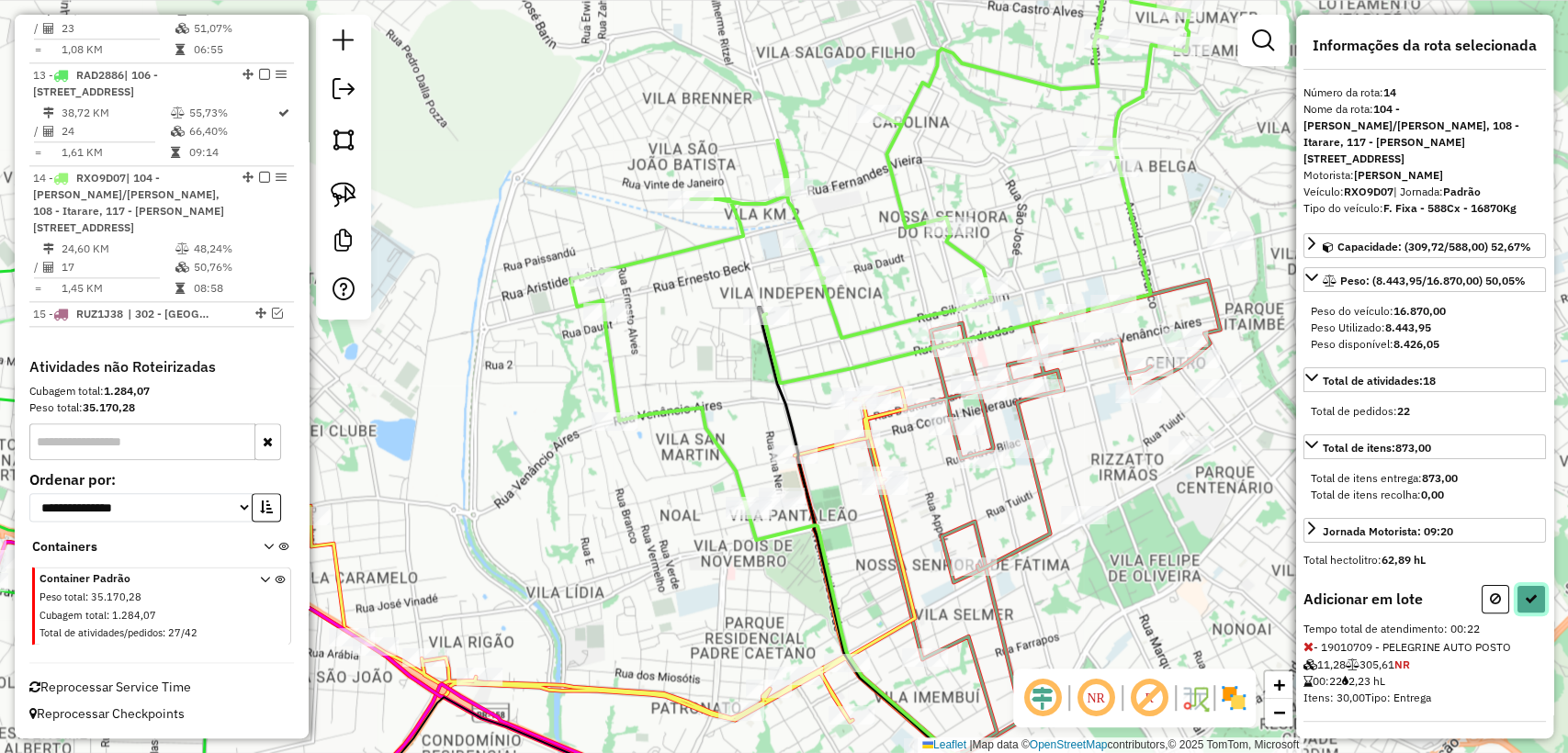
click at [1529, 586] on button at bounding box center [1531, 599] width 29 height 28
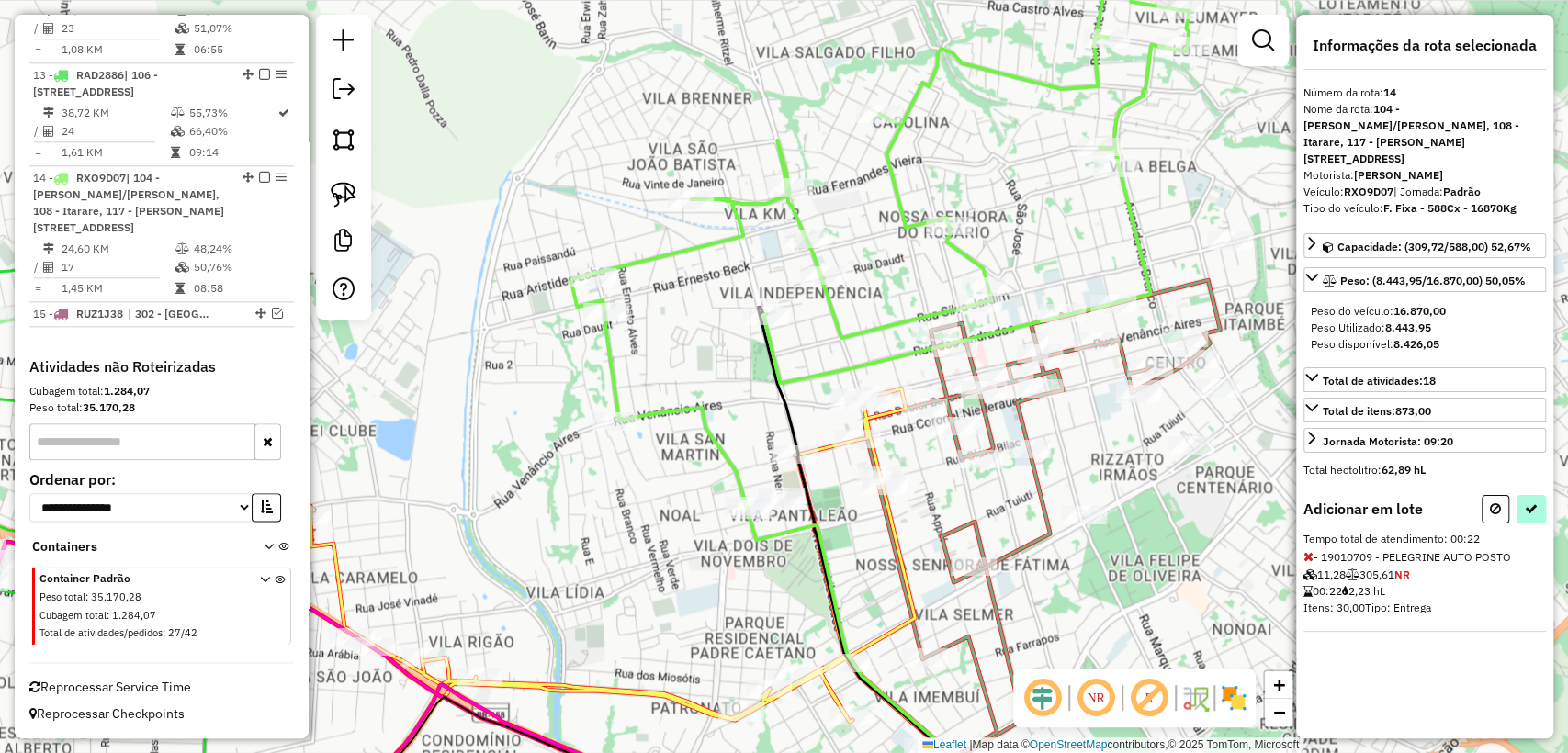
select select "**********"
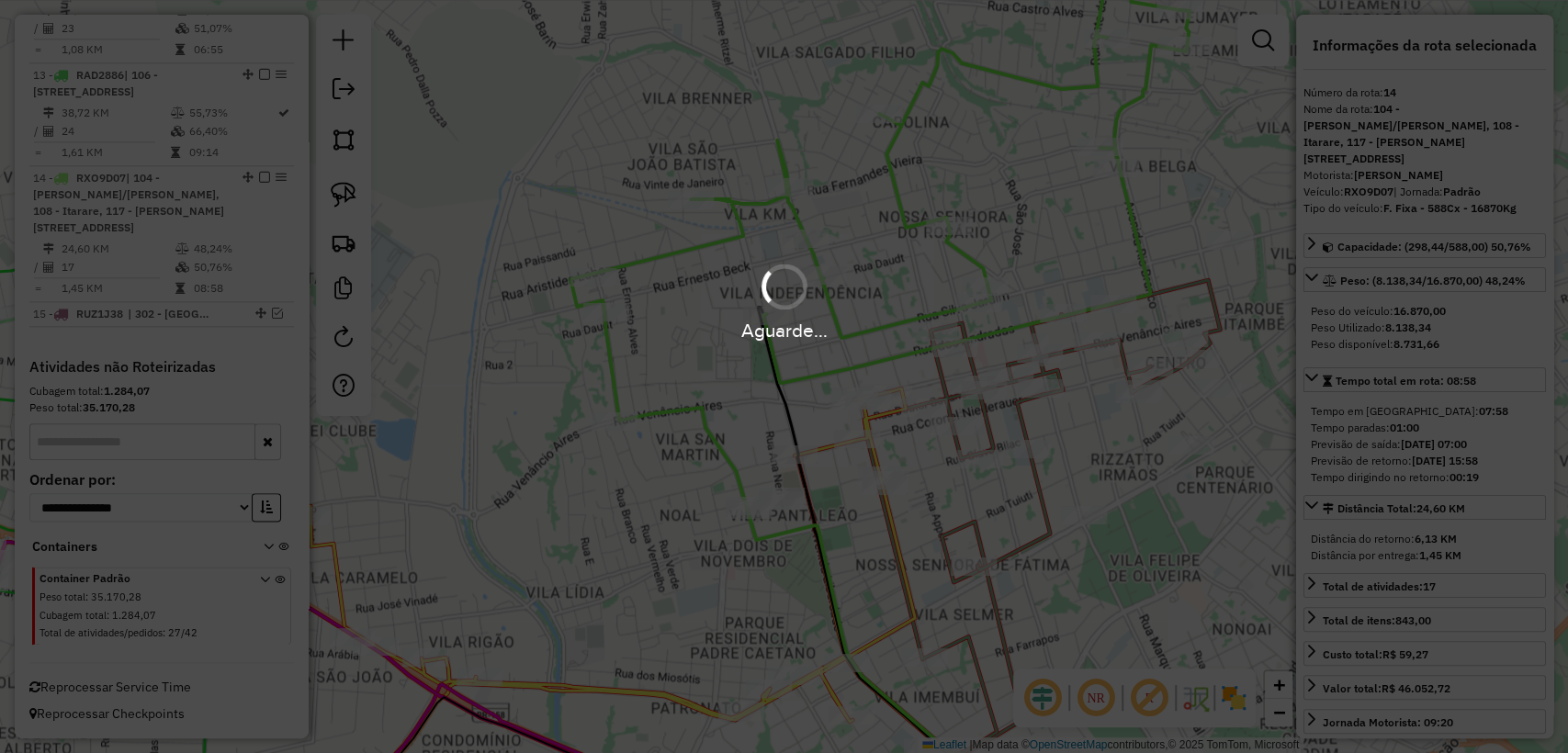
click at [1528, 589] on div "Aguarde..." at bounding box center [784, 376] width 1568 height 753
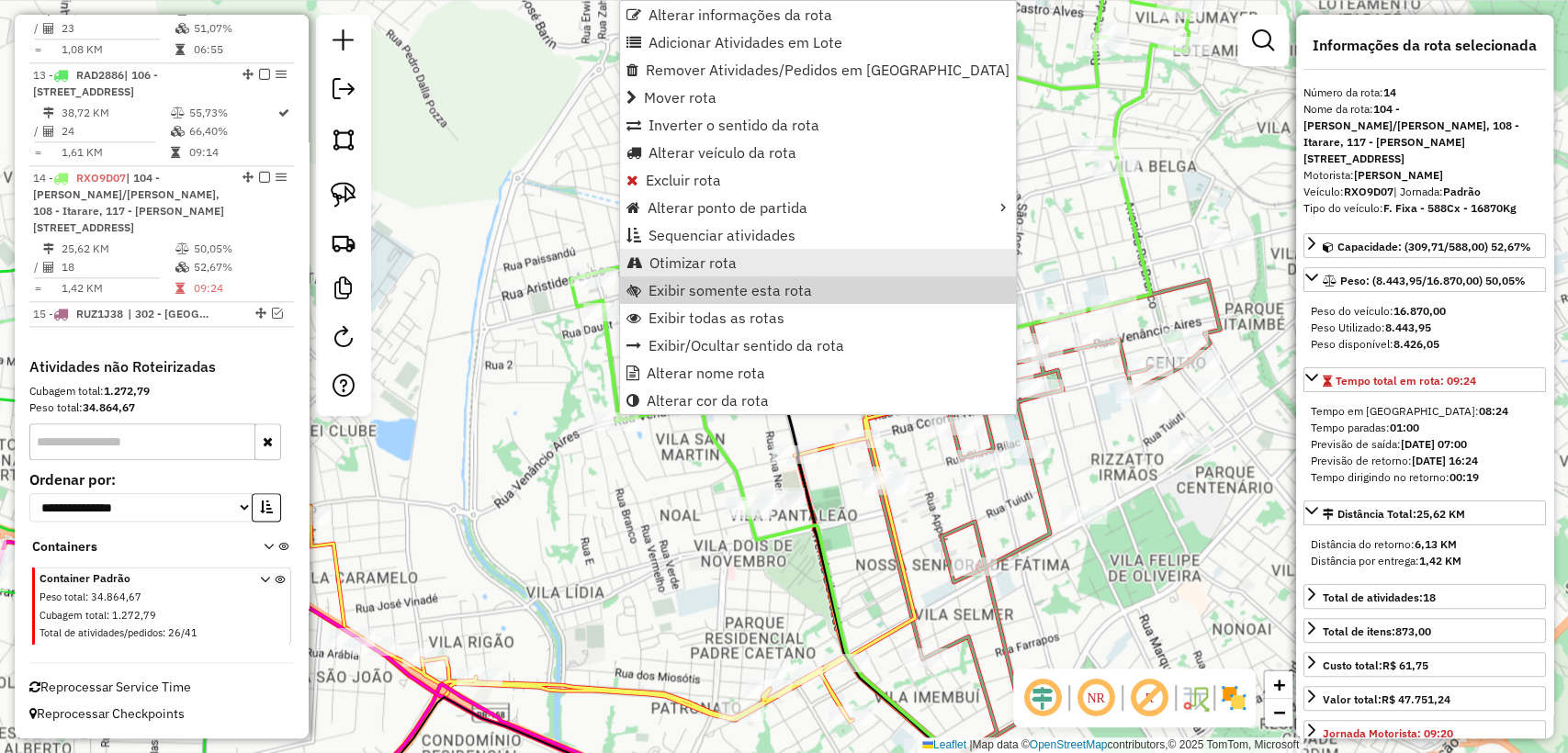
click at [693, 268] on span "Otimizar rota" at bounding box center [692, 263] width 87 height 15
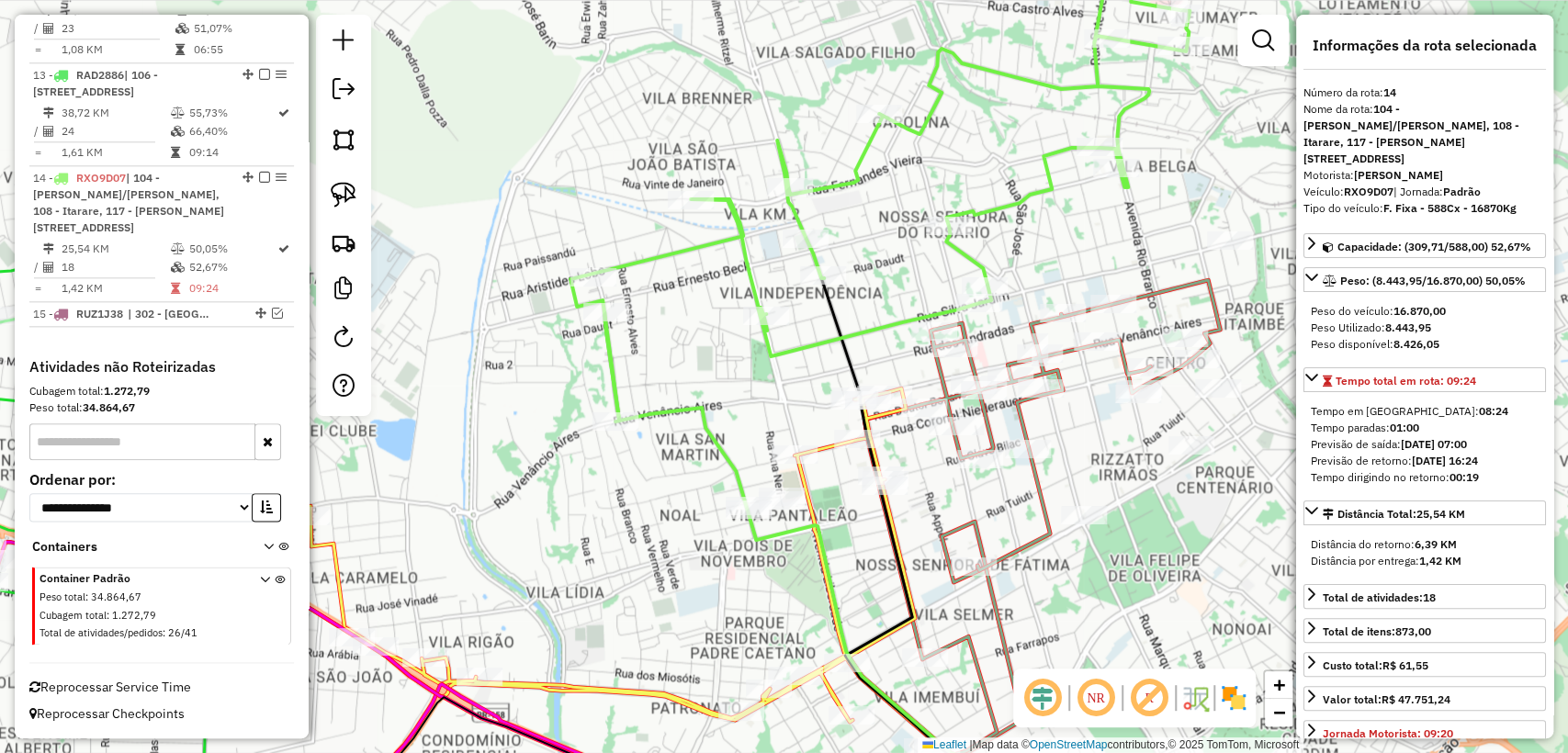
click at [609, 350] on icon at bounding box center [880, 182] width 619 height 479
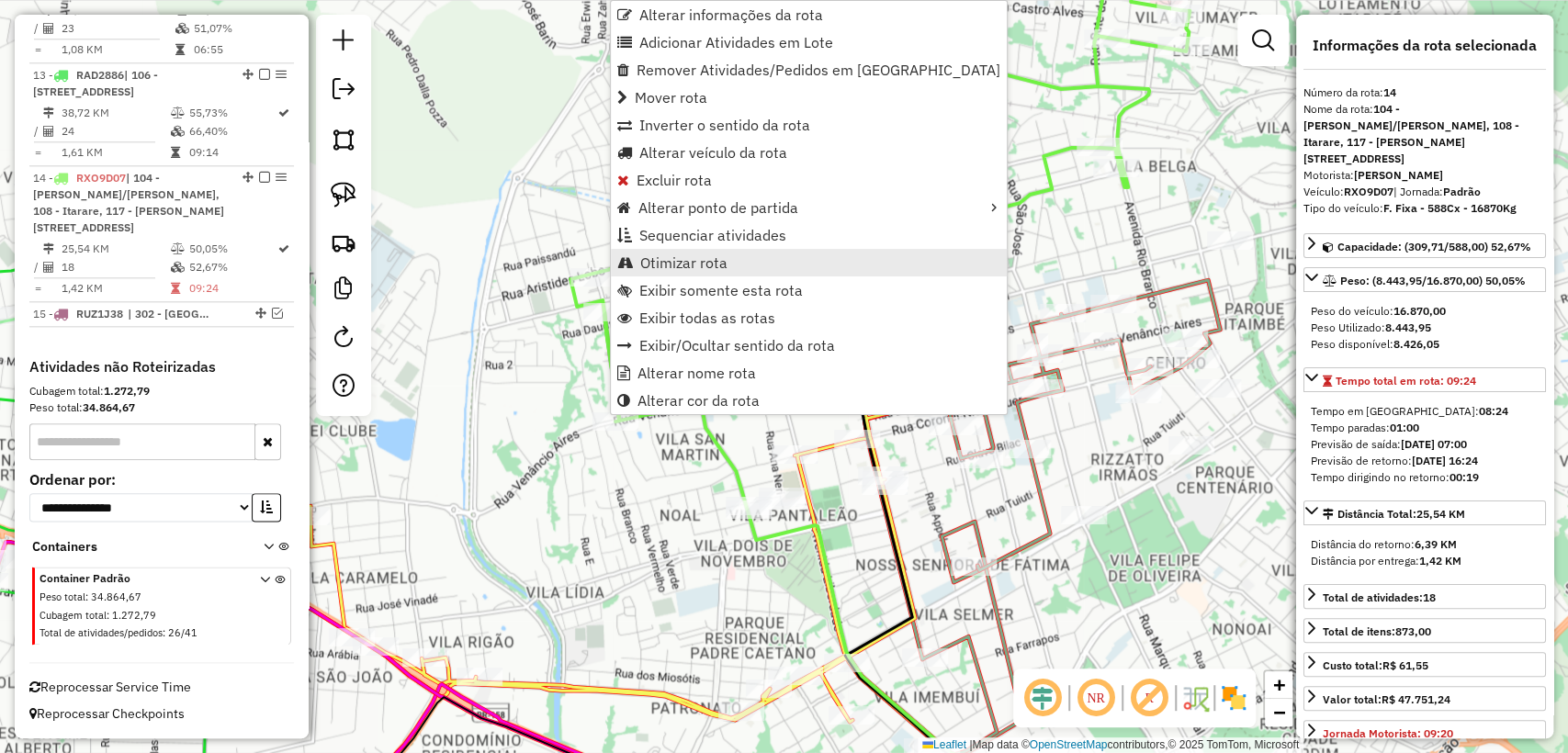
click at [685, 261] on span "Otimizar rota" at bounding box center [683, 263] width 87 height 15
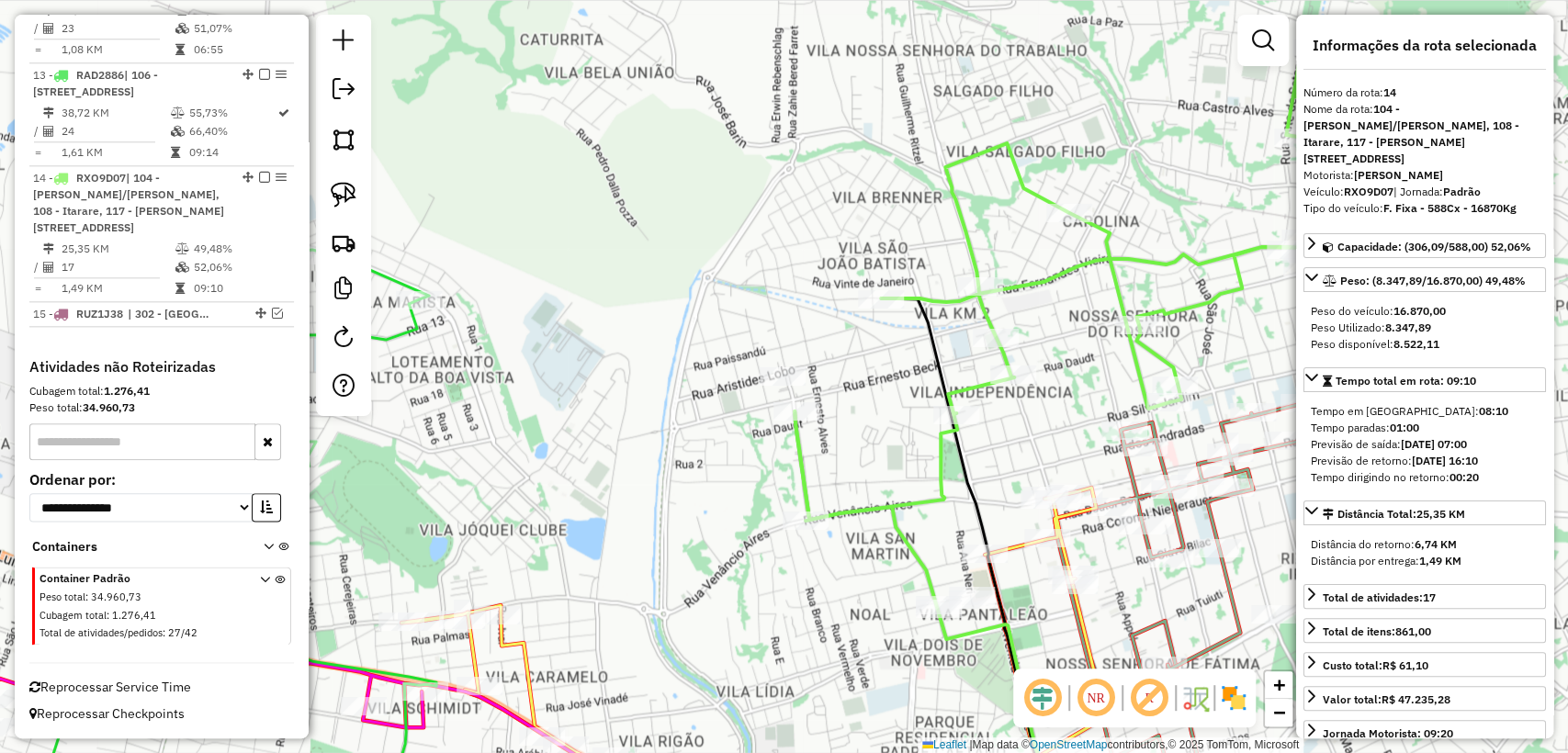
drag, startPoint x: 848, startPoint y: 470, endPoint x: 824, endPoint y: 457, distance: 27.3
click at [821, 452] on div "Janela de atendimento Grade de atendimento Capacidade Transportadoras Veículos …" at bounding box center [784, 376] width 1568 height 753
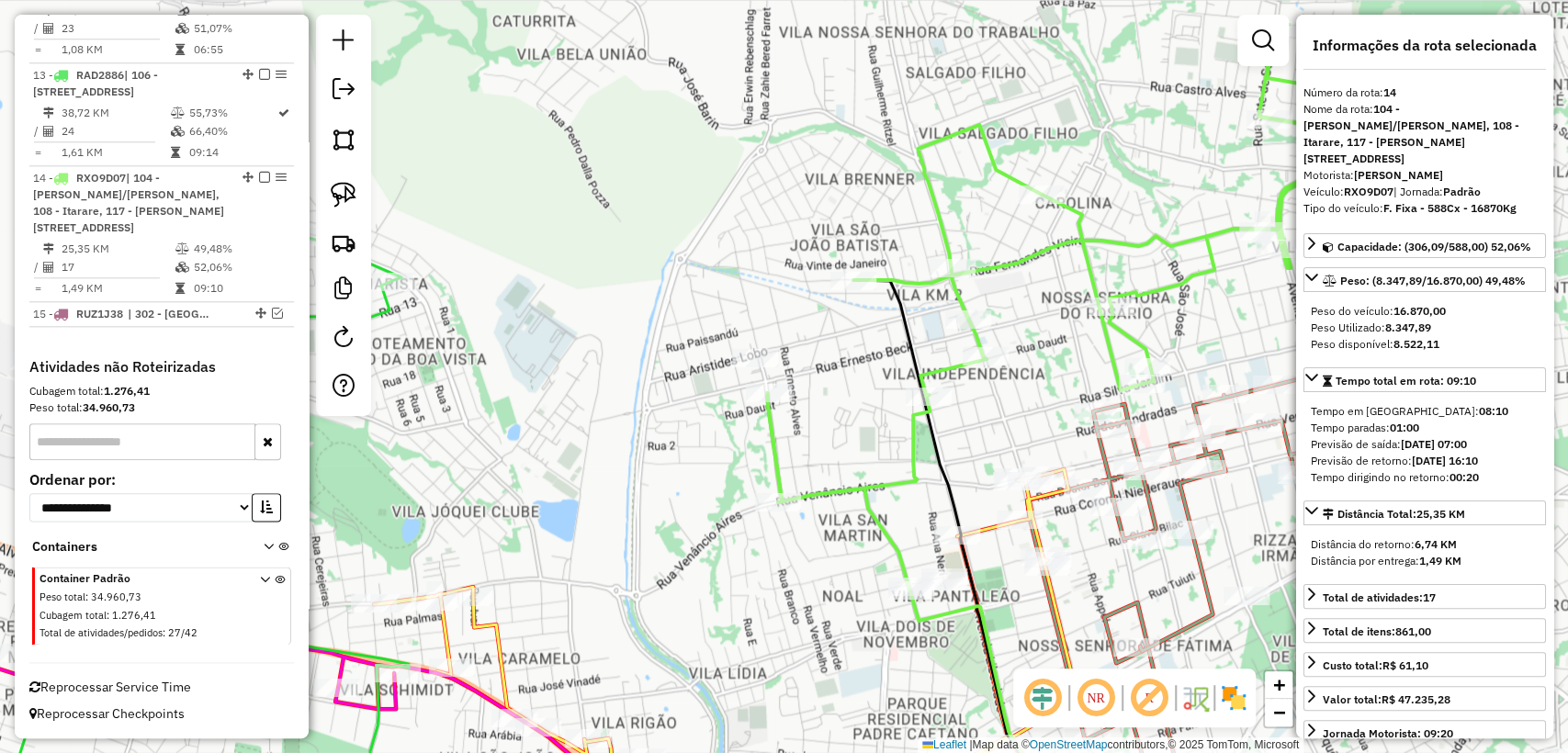
click at [837, 481] on icon at bounding box center [1059, 264] width 585 height 479
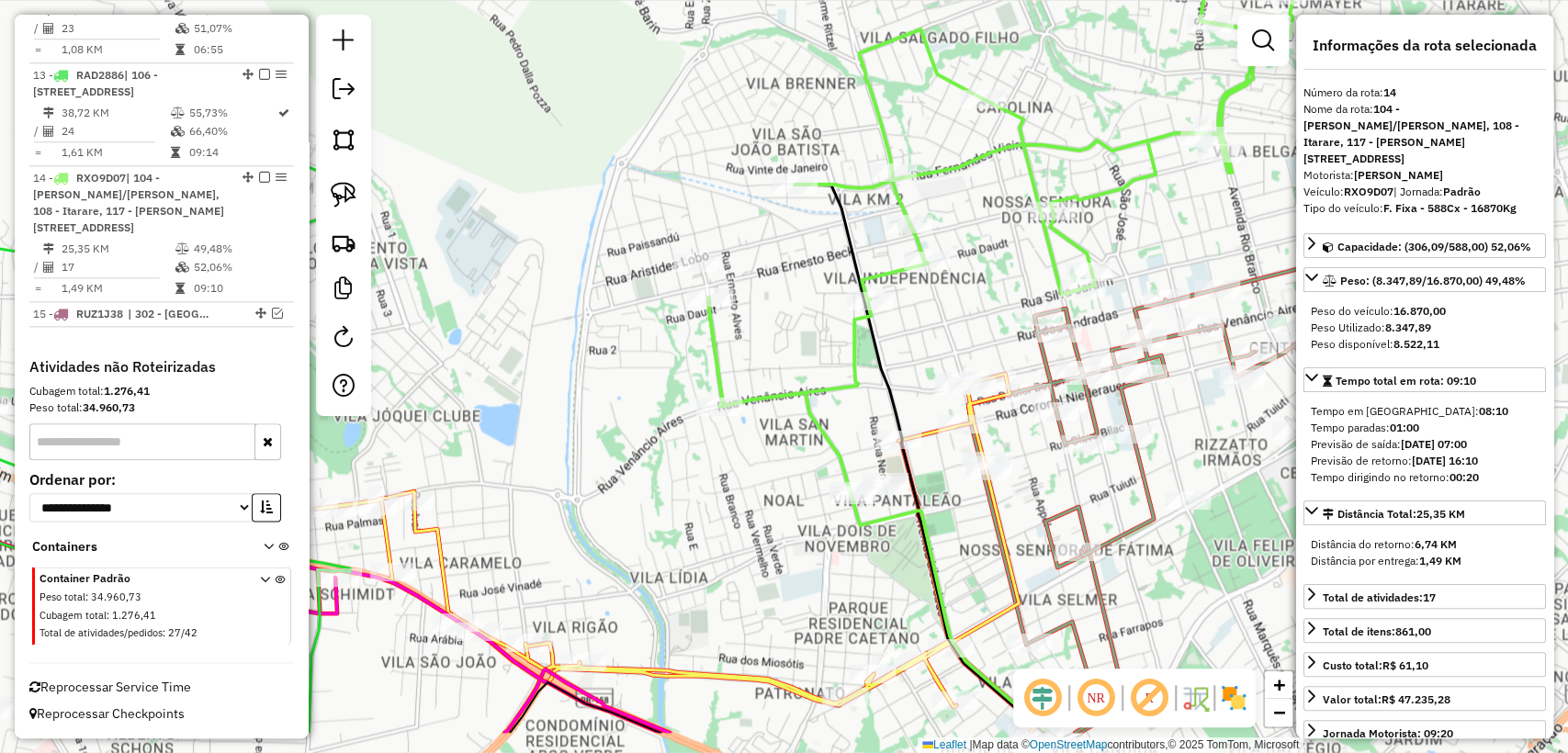
drag, startPoint x: 847, startPoint y: 428, endPoint x: 786, endPoint y: 329, distance: 116.3
click at [786, 329] on div "Janela de atendimento Grade de atendimento Capacidade Transportadoras Veículos …" at bounding box center [784, 376] width 1568 height 753
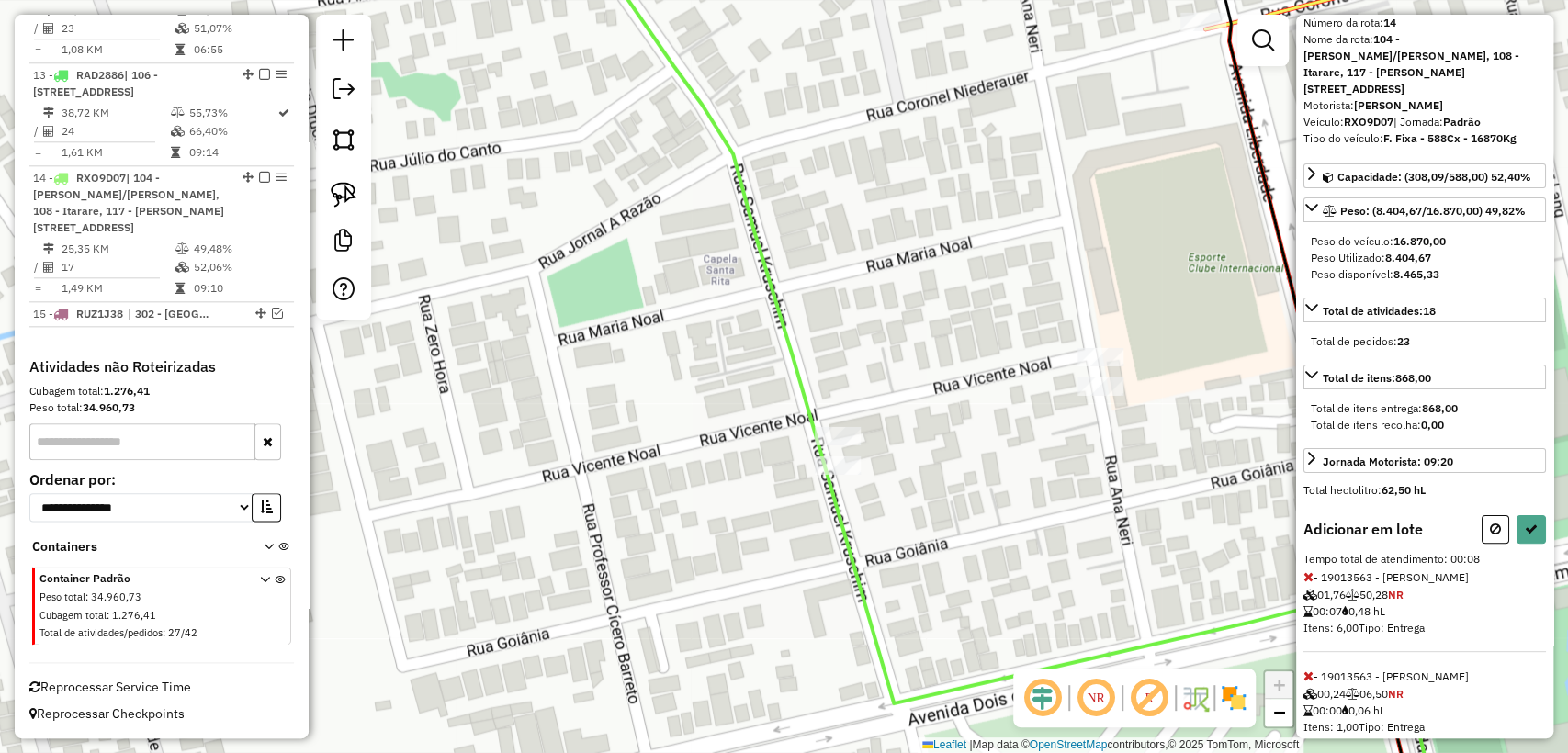
scroll to position [102, 0]
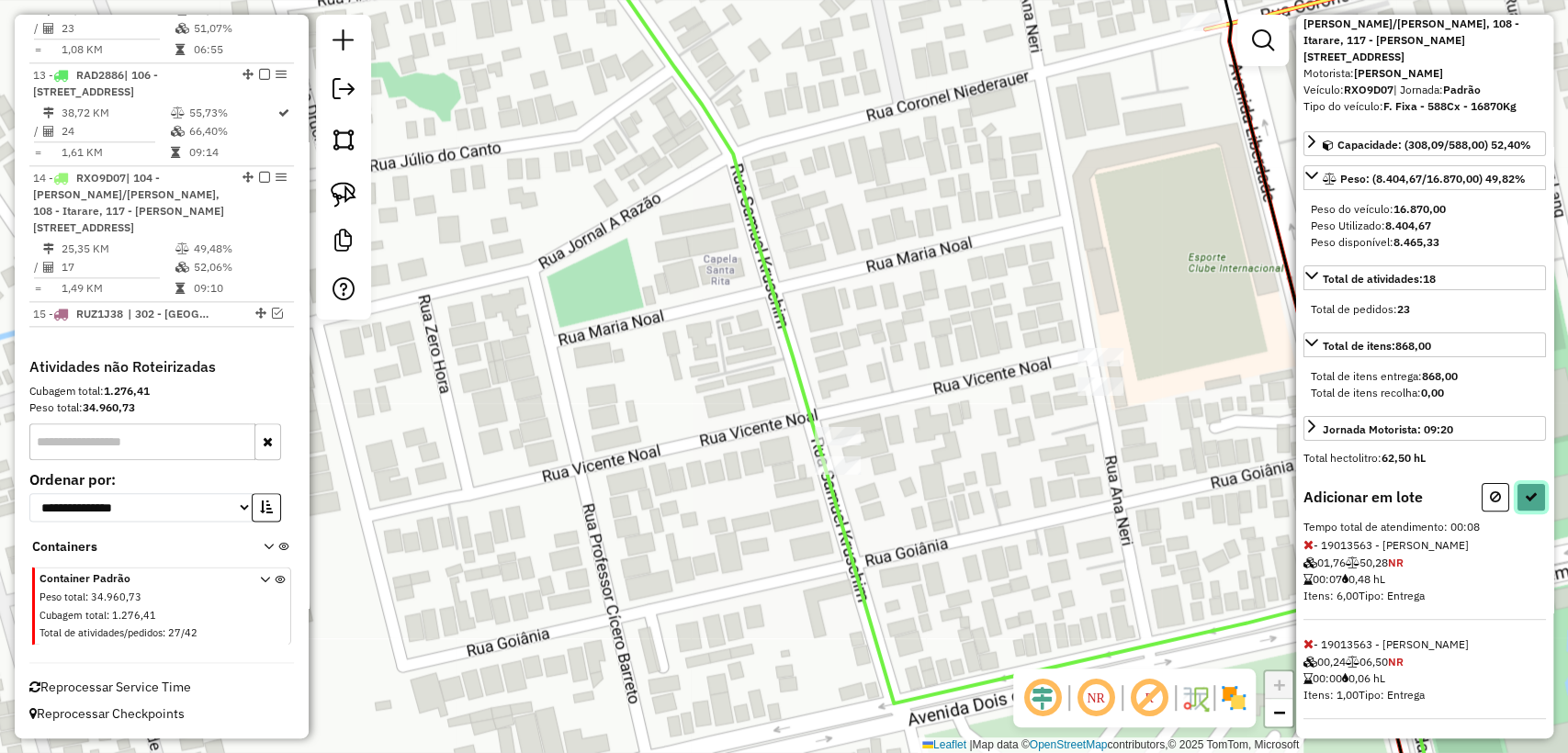
click at [1525, 499] on icon at bounding box center [1532, 497] width 13 height 13
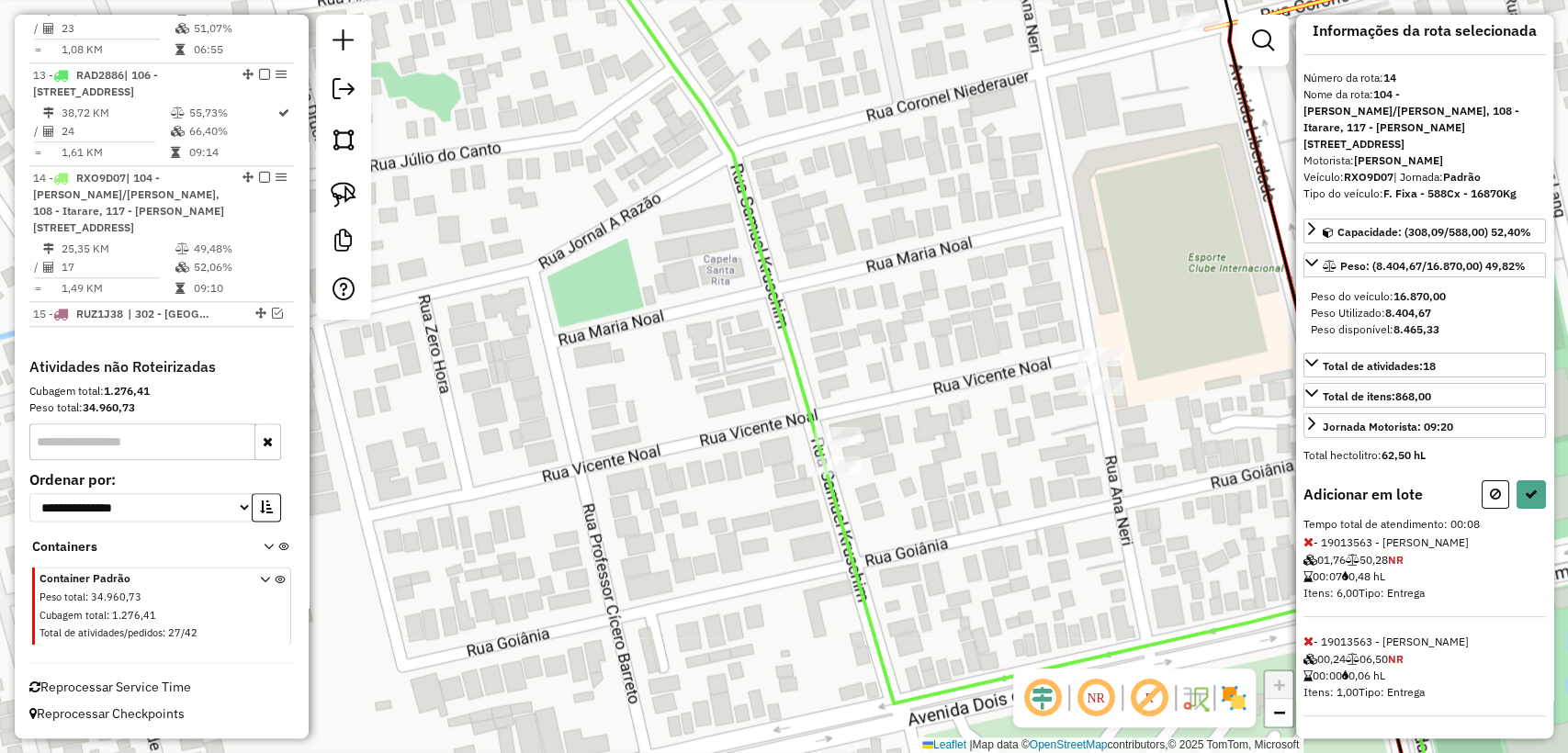
select select "**********"
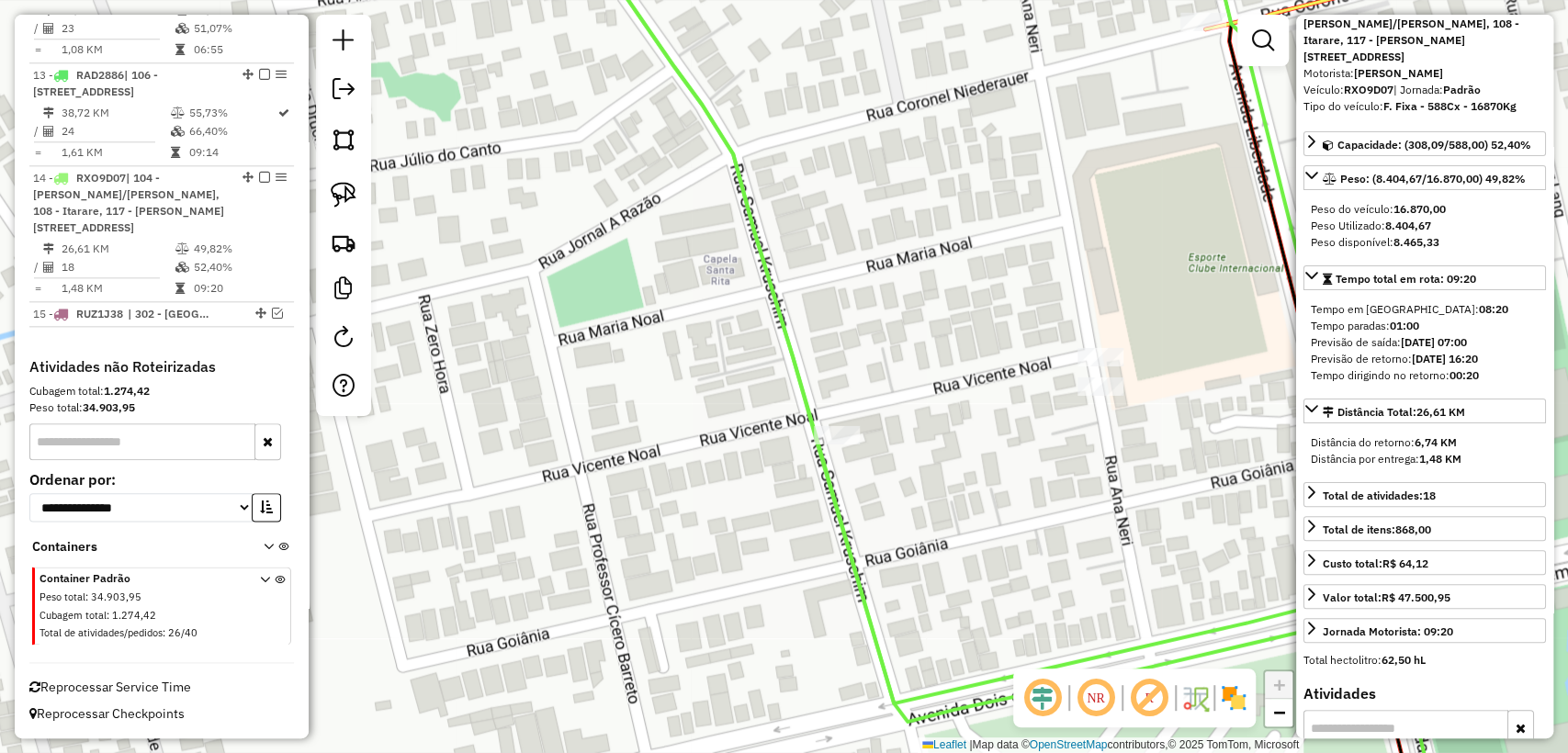
click at [793, 370] on icon at bounding box center [985, 323] width 818 height 797
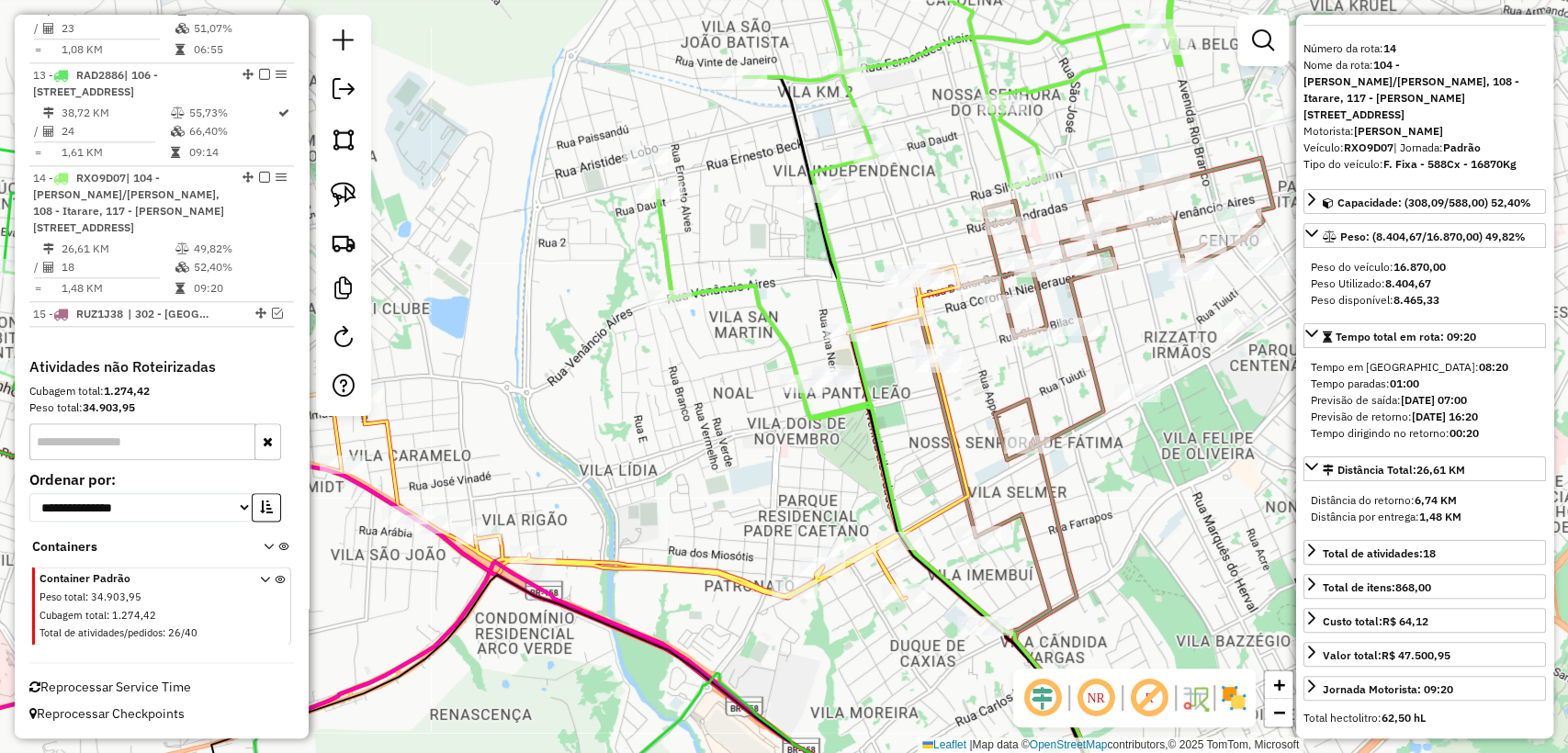
scroll to position [0, 0]
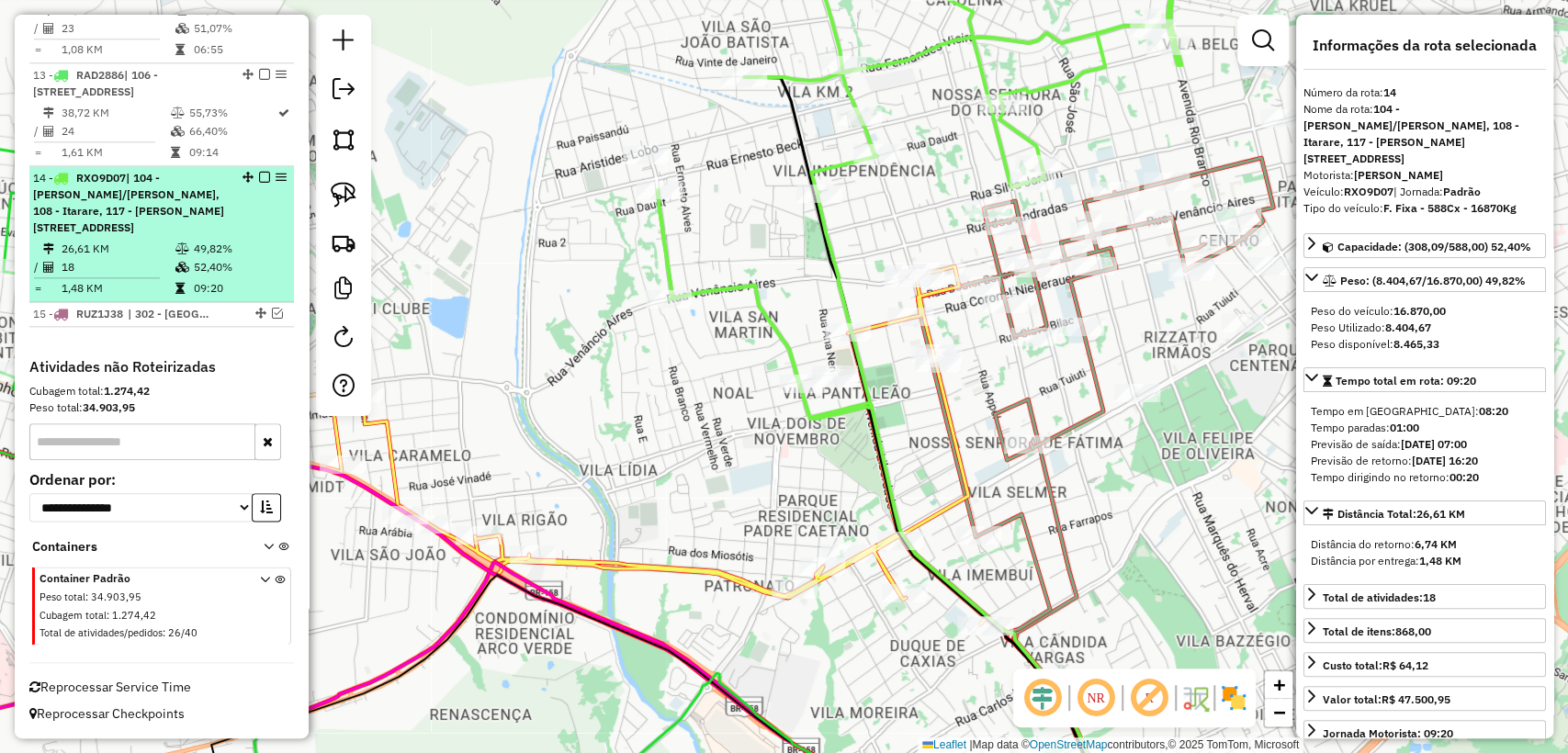
click at [259, 181] on em at bounding box center [265, 178] width 11 height 11
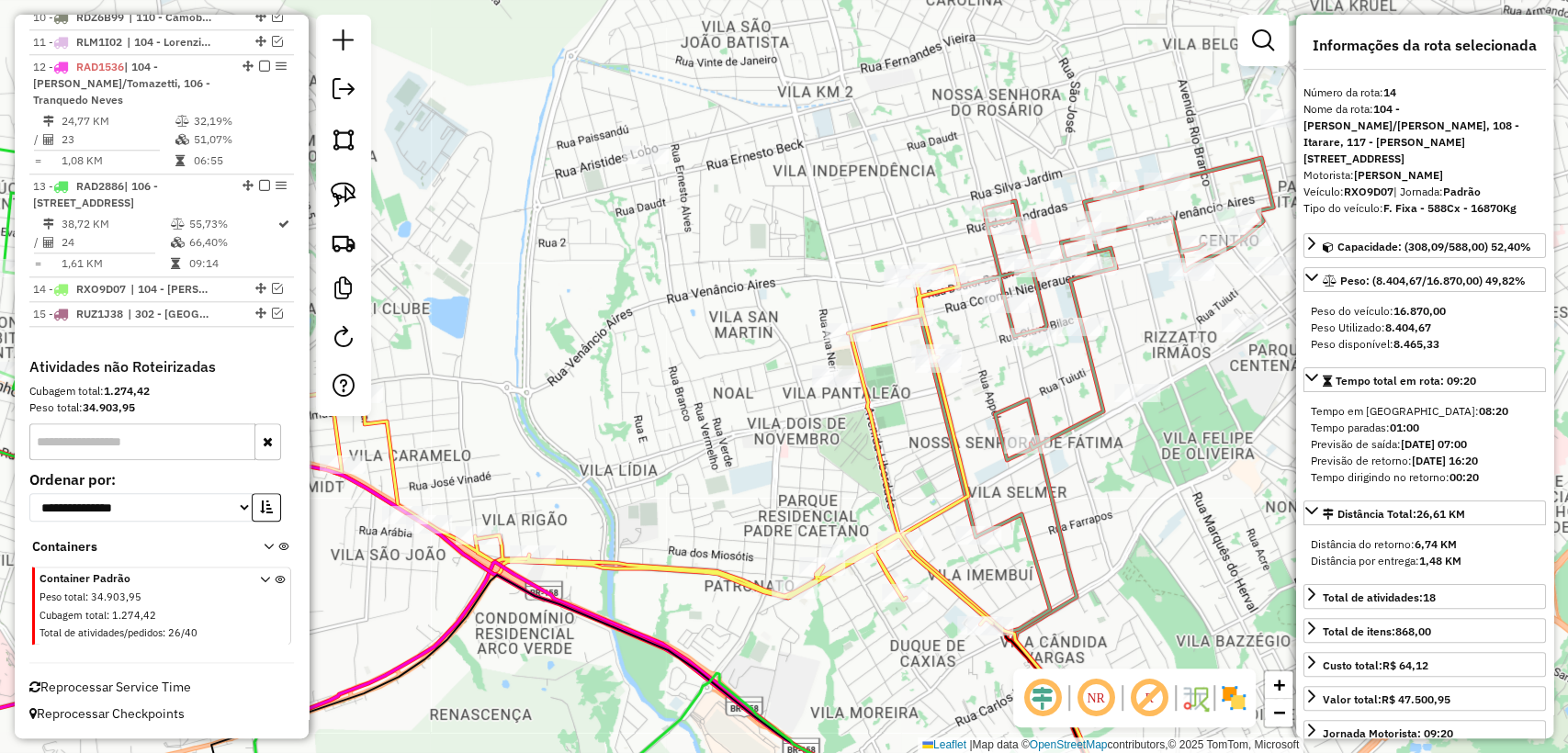
click at [868, 394] on icon at bounding box center [629, 445] width 728 height 358
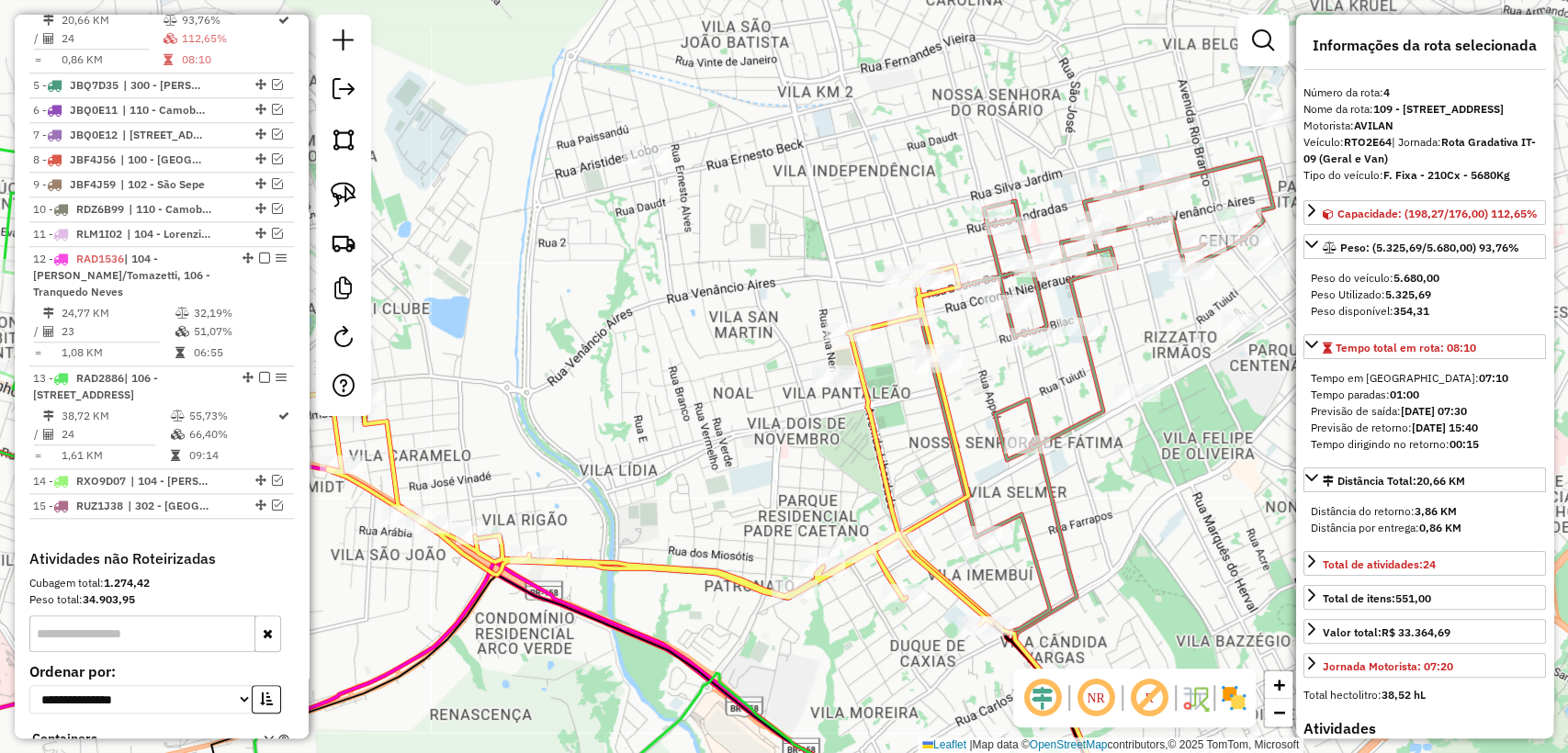
scroll to position [940, 0]
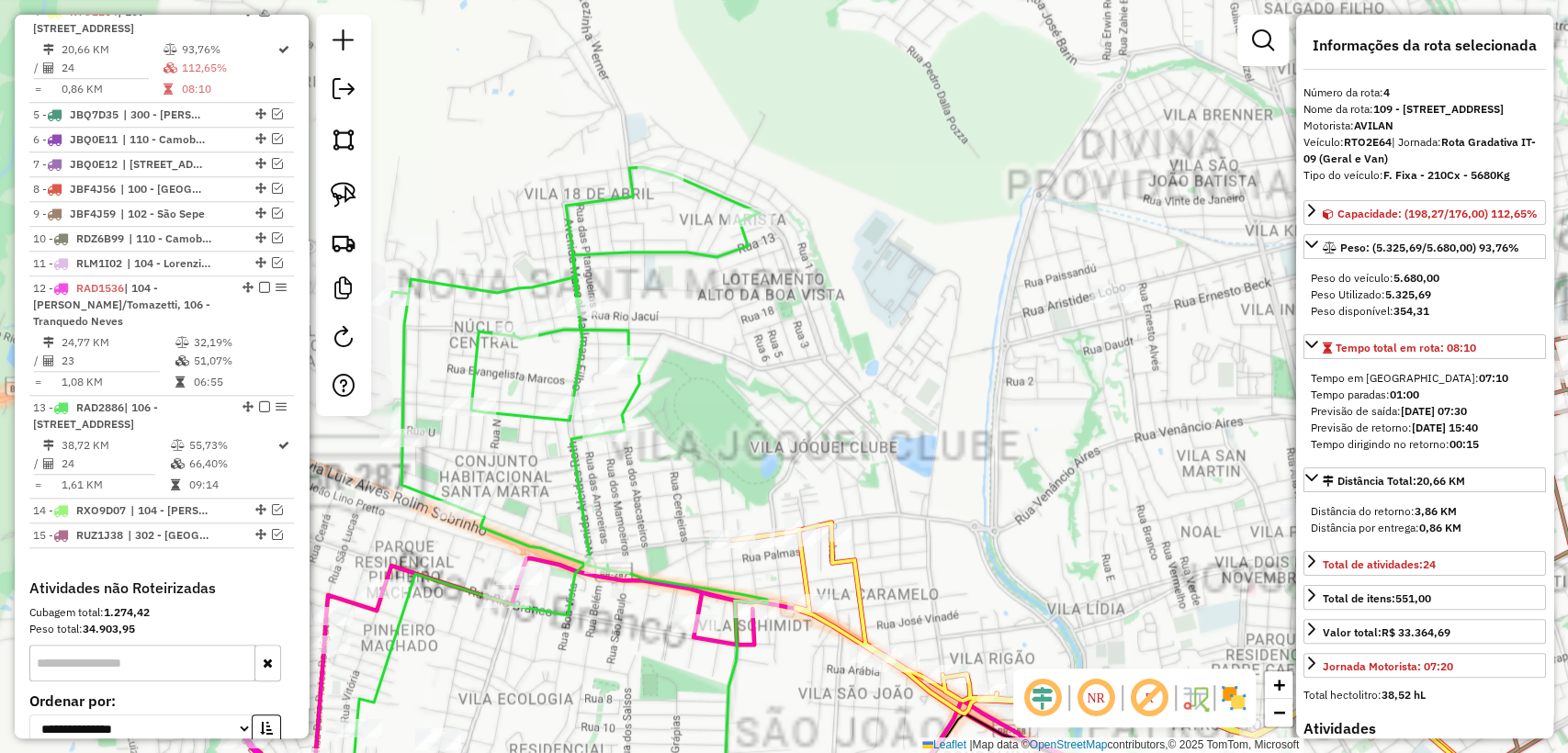
click at [573, 473] on icon at bounding box center [489, 498] width 555 height 661
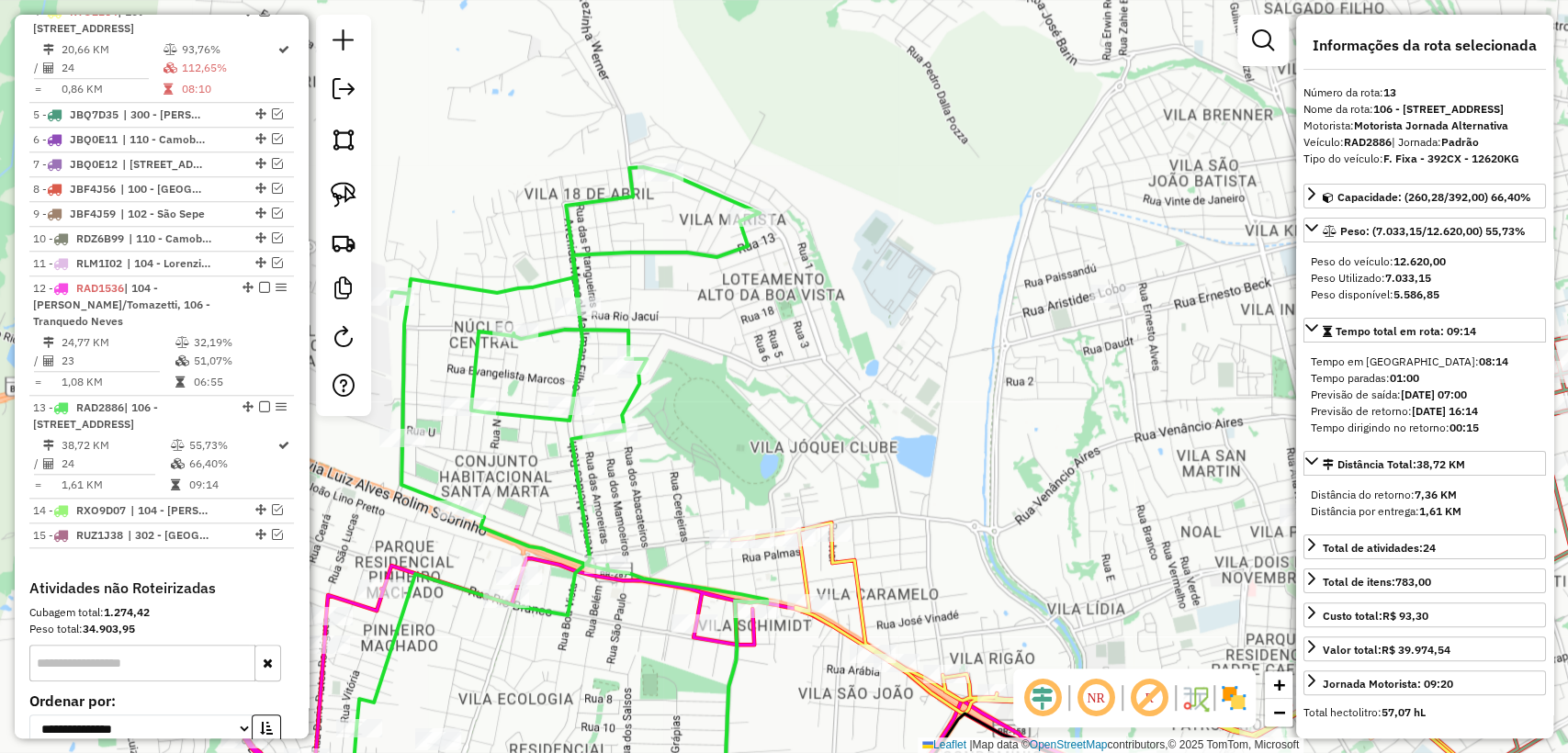
scroll to position [1225, 0]
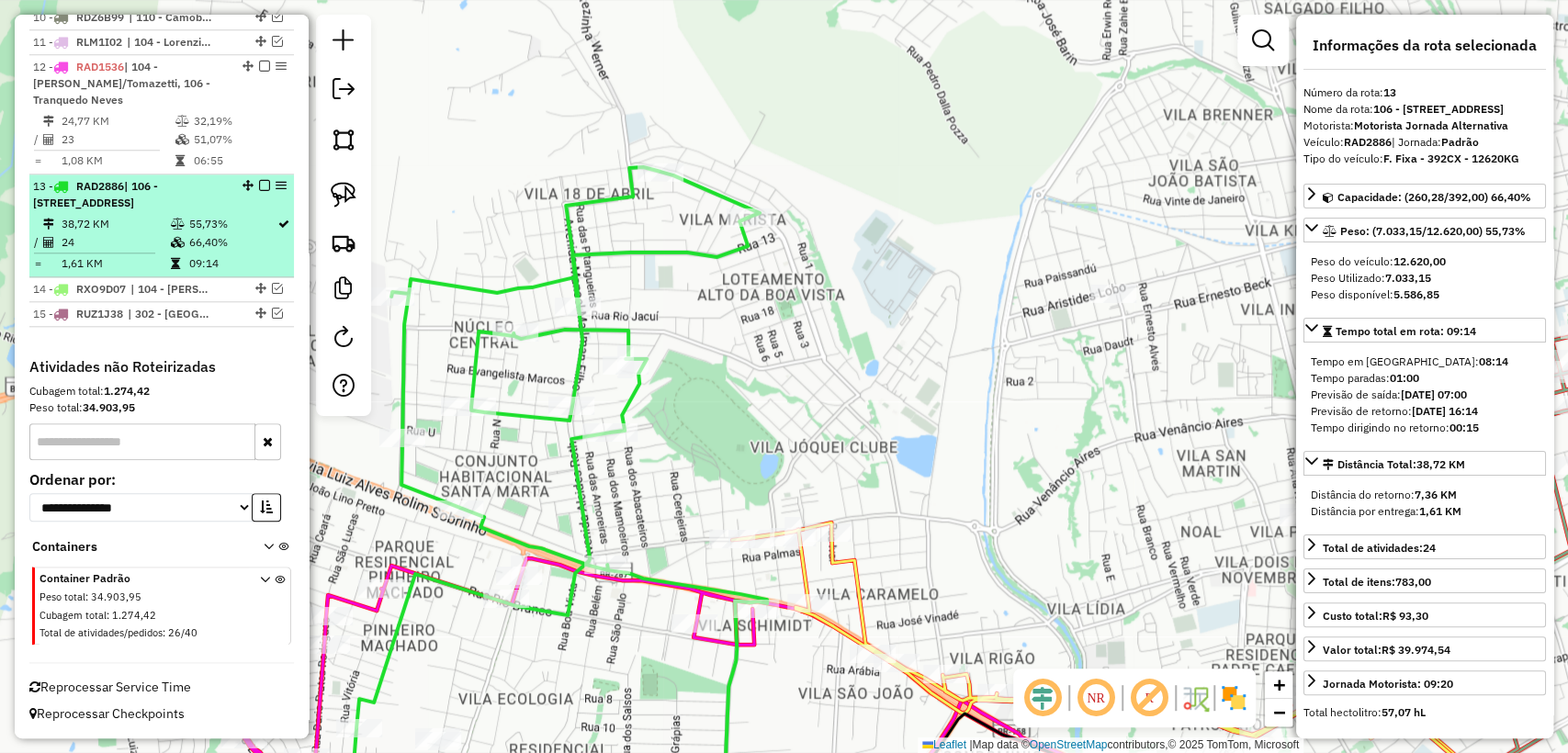
click at [260, 180] on em at bounding box center [265, 185] width 11 height 11
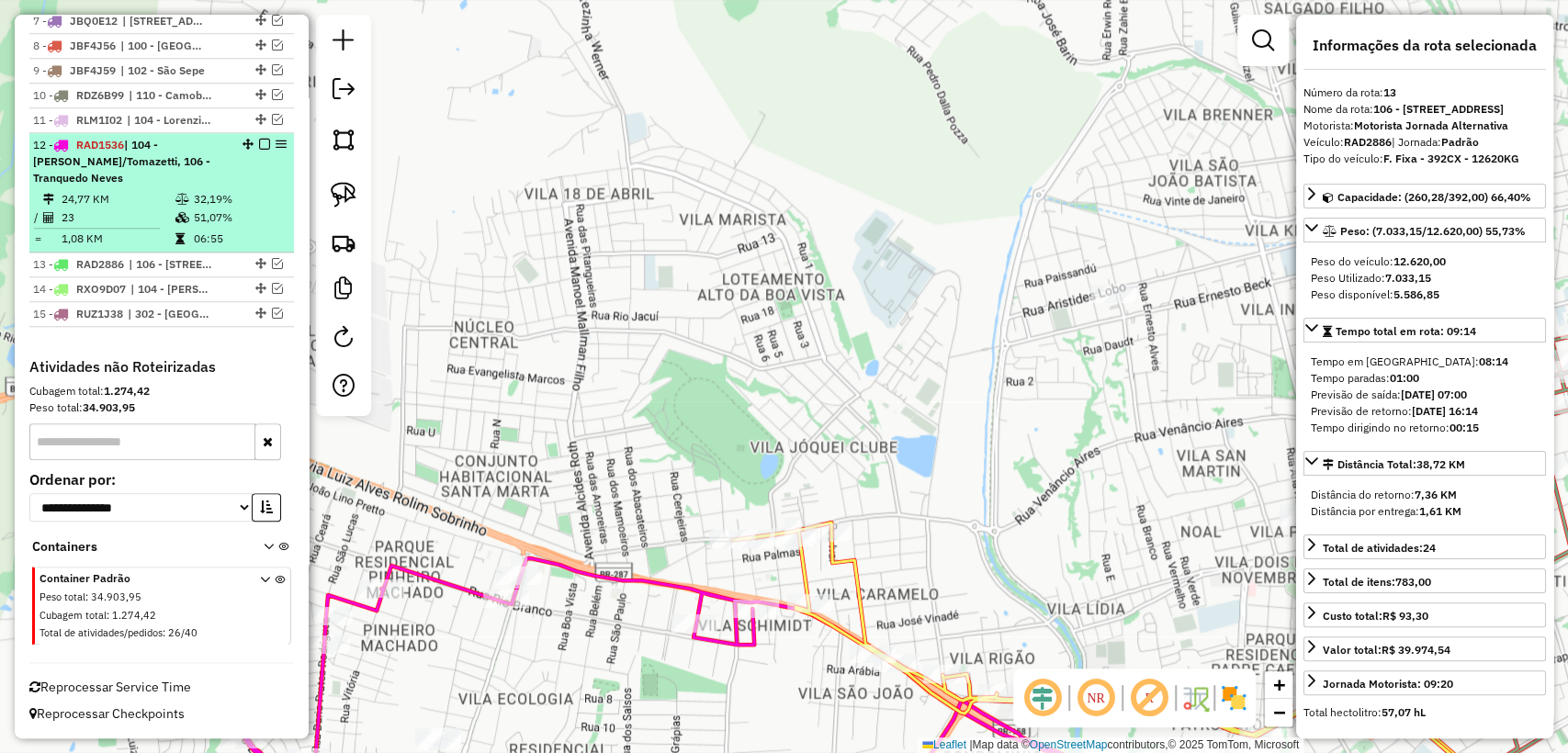
scroll to position [1131, 0]
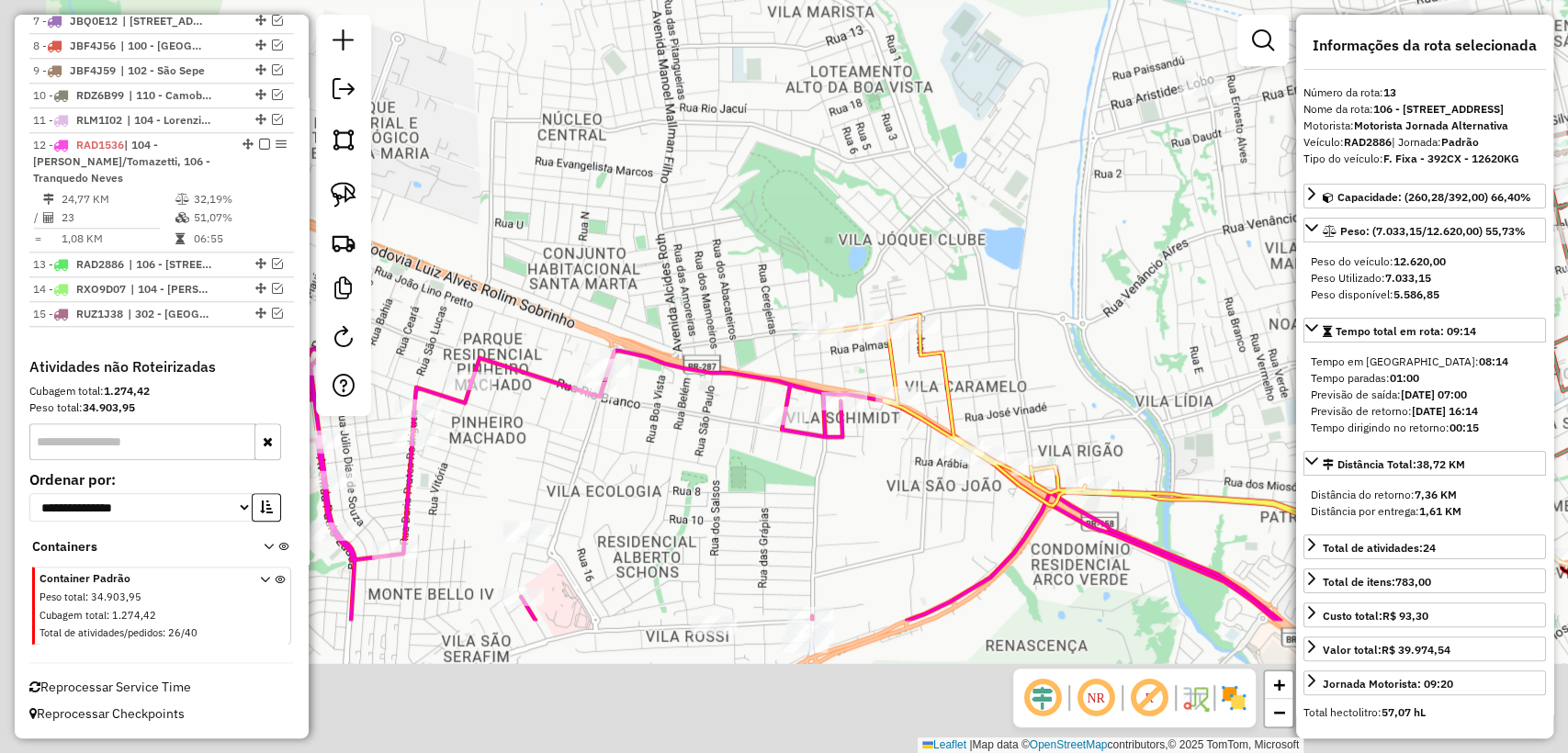
drag, startPoint x: 745, startPoint y: 317, endPoint x: 752, endPoint y: 235, distance: 82.3
click at [834, 111] on div "Janela de atendimento Grade de atendimento Capacidade Transportadoras Veículos …" at bounding box center [784, 376] width 1568 height 753
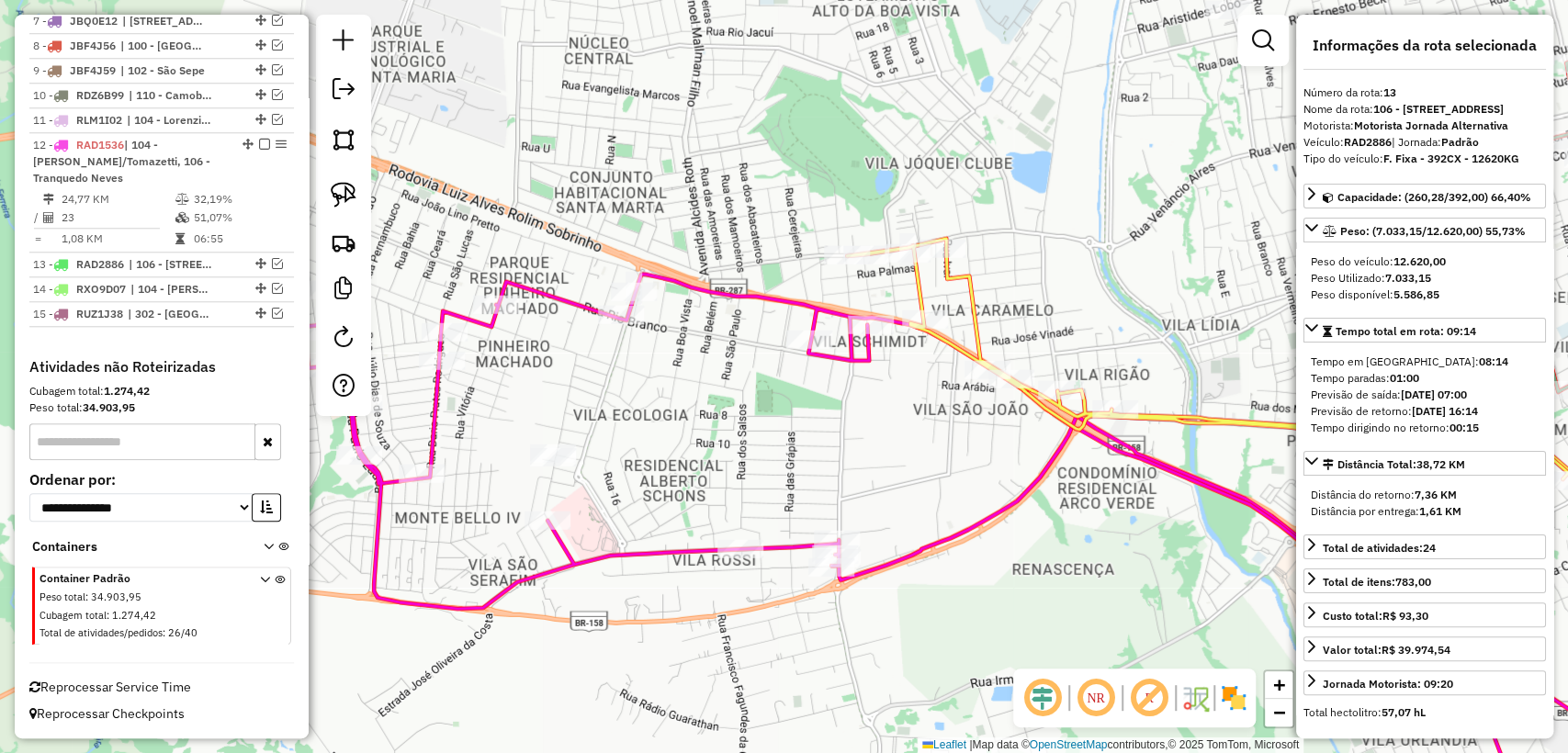
click at [562, 303] on icon at bounding box center [916, 551] width 1225 height 556
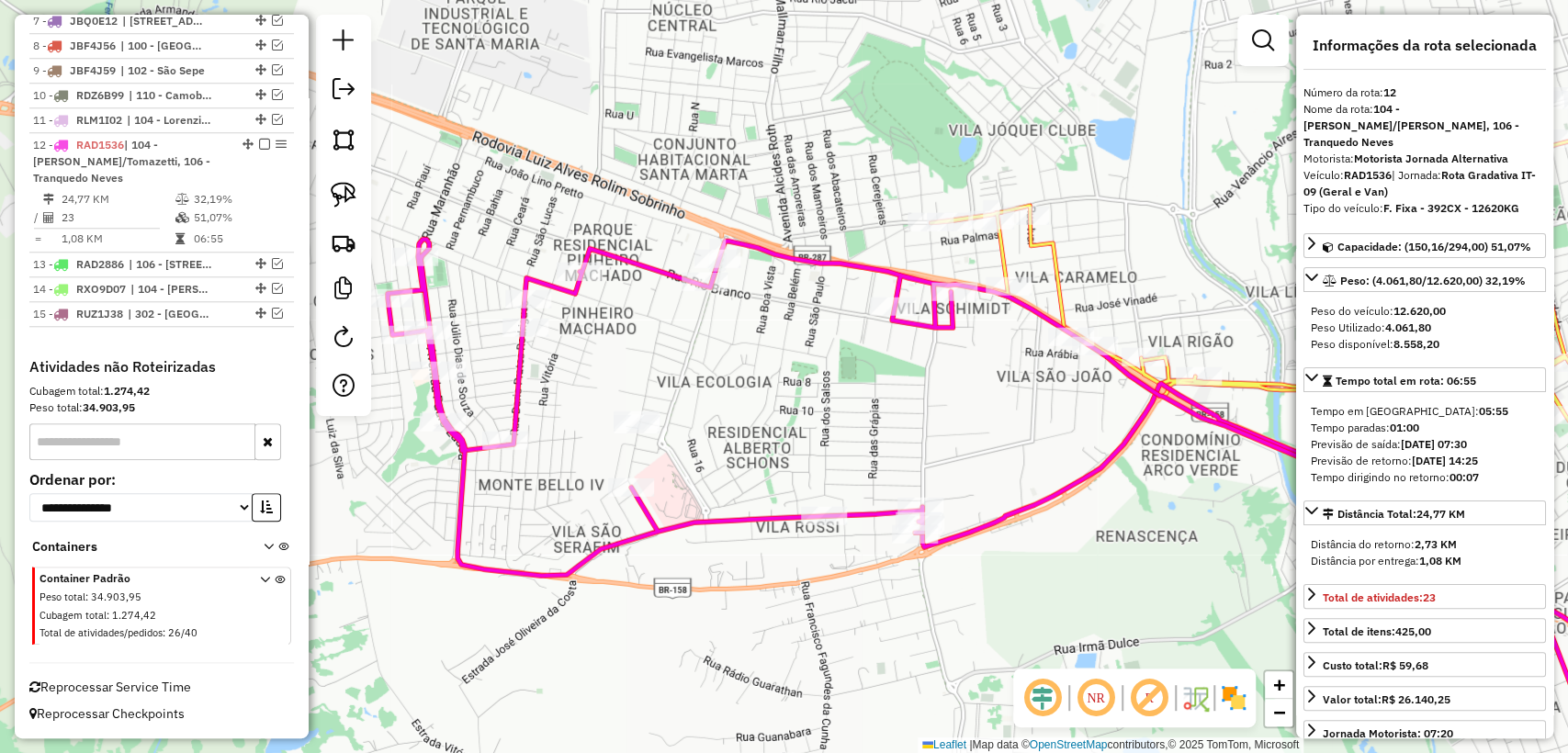
drag, startPoint x: 636, startPoint y: 587, endPoint x: 682, endPoint y: 568, distance: 49.8
click at [682, 568] on div "Janela de atendimento Grade de atendimento Capacidade Transportadoras Veículos …" at bounding box center [784, 376] width 1568 height 753
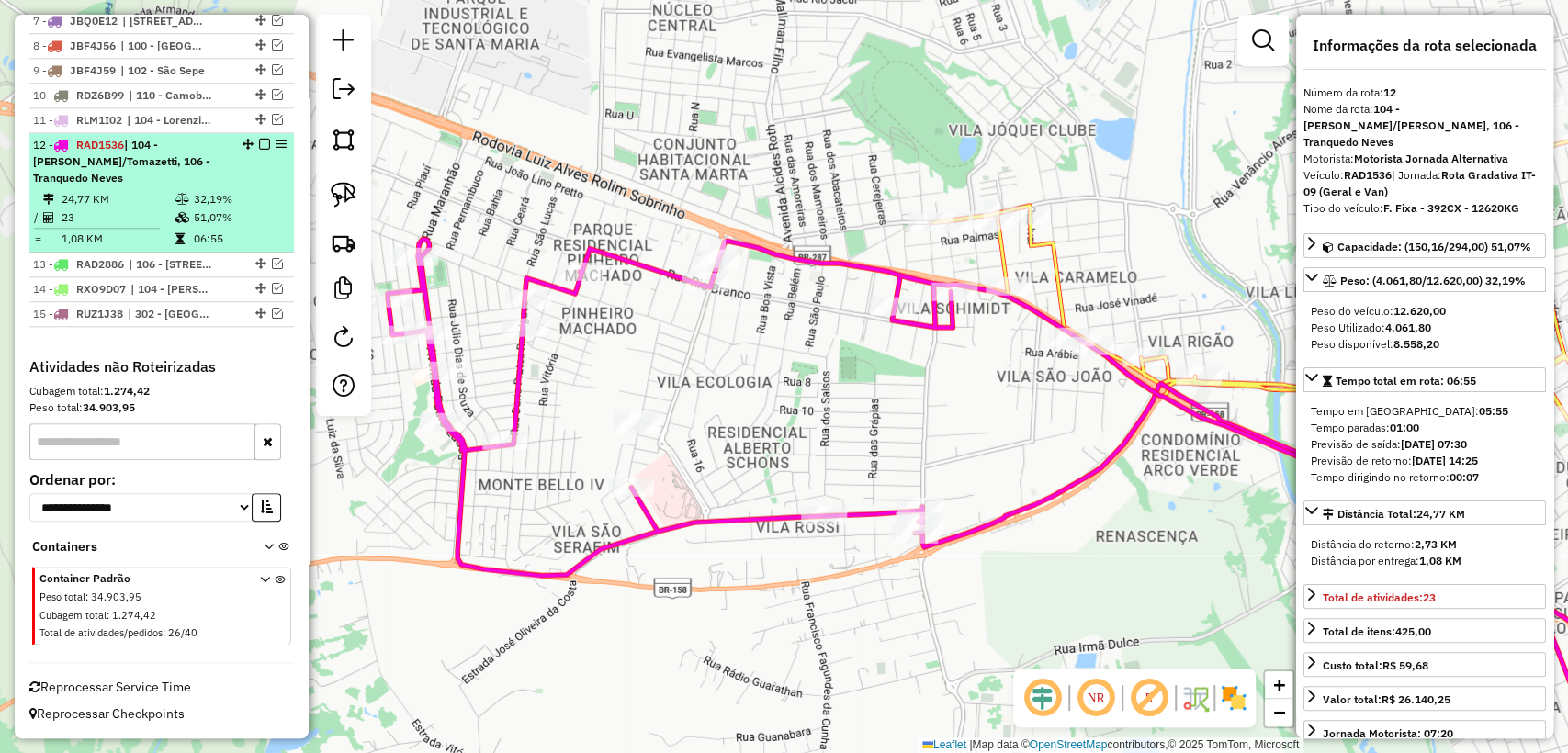
click at [265, 145] on em at bounding box center [265, 144] width 11 height 11
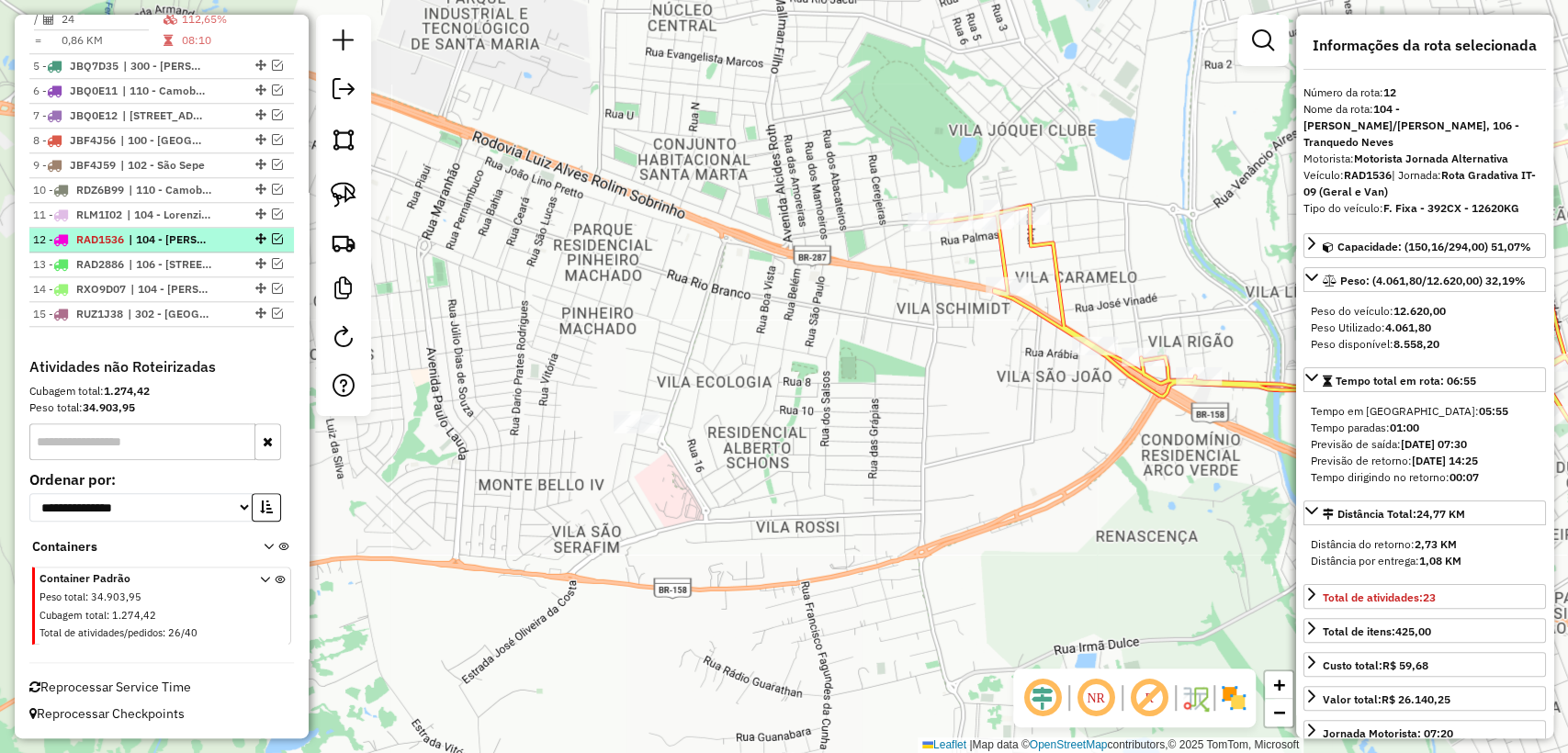
scroll to position [1035, 0]
click at [1063, 280] on icon at bounding box center [1295, 267] width 728 height 358
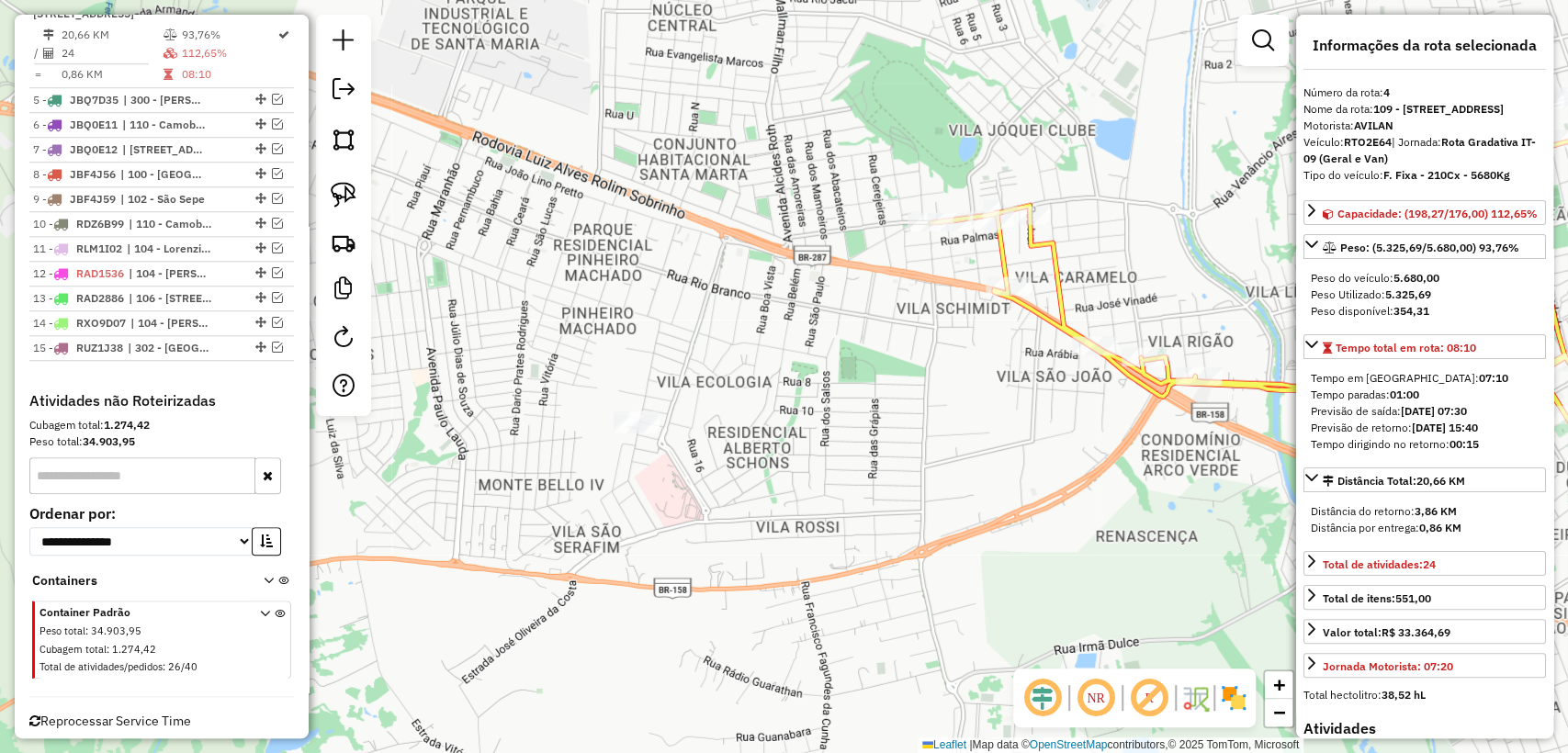
scroll to position [940, 0]
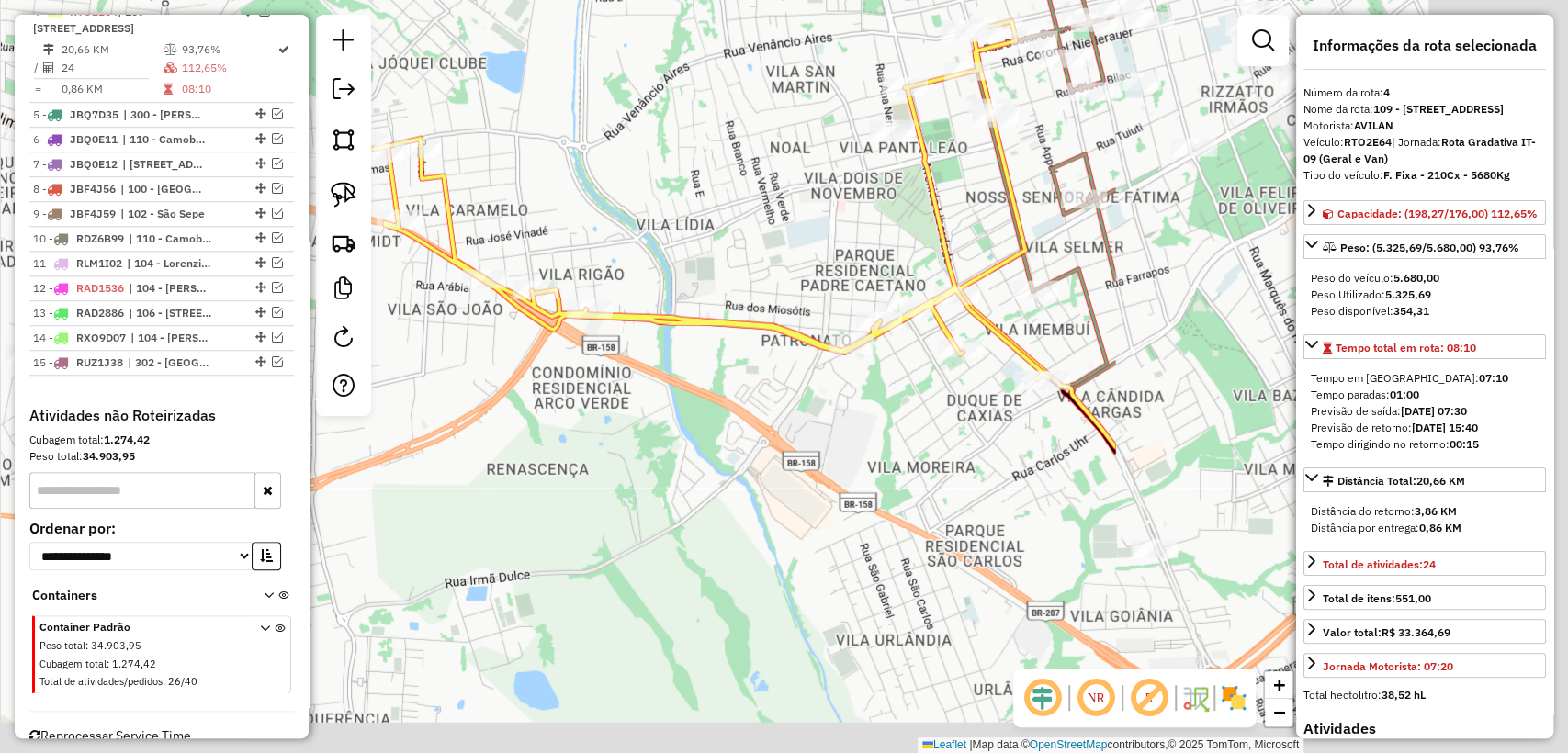
drag, startPoint x: 983, startPoint y: 442, endPoint x: 564, endPoint y: 447, distance: 419.0
click at [359, 360] on hb-router-mapa "Informações da Sessão 1258671 - 03/09/2025 Criação: 03/09/2025 11:03 Depósito: …" at bounding box center [784, 376] width 1568 height 753
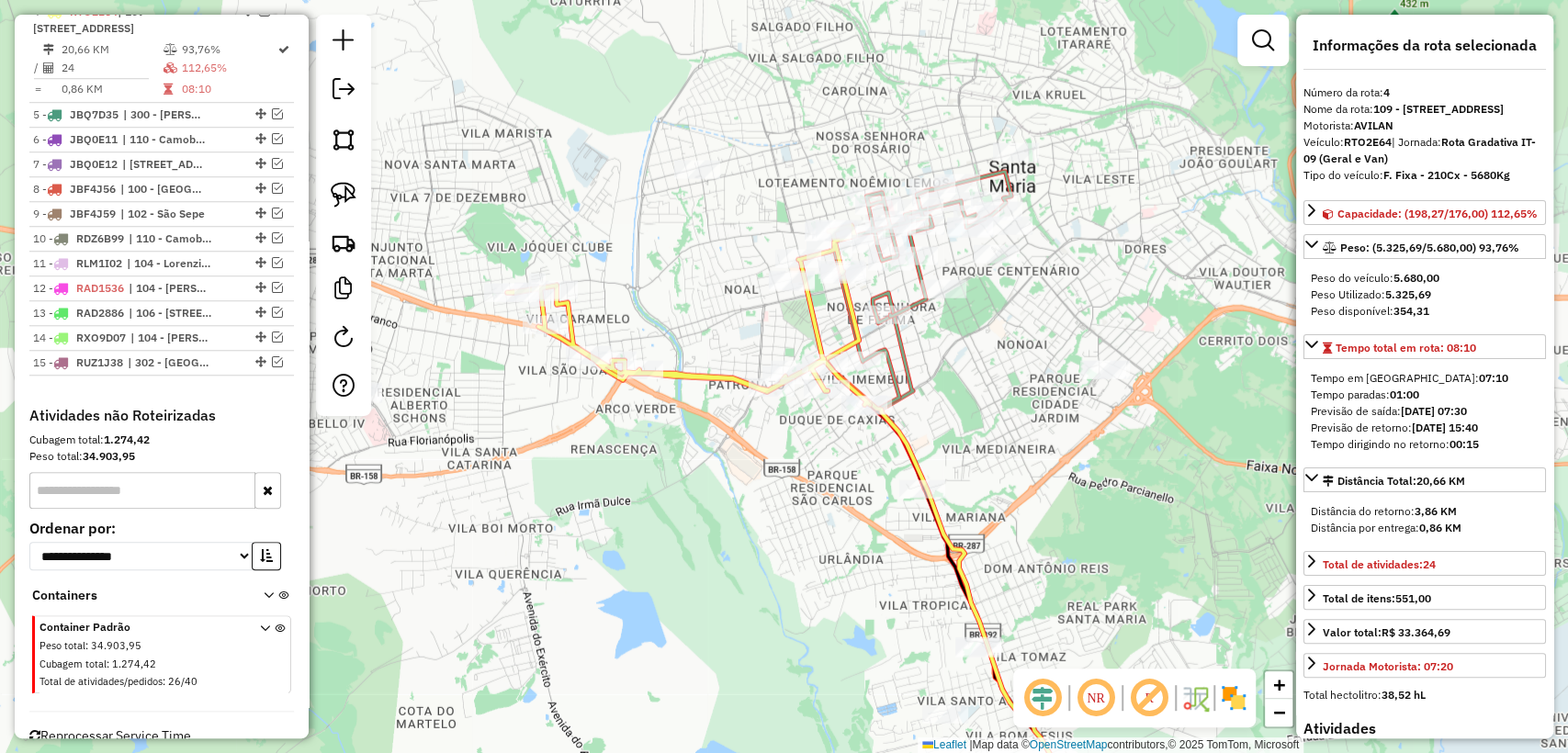
drag, startPoint x: 924, startPoint y: 586, endPoint x: 845, endPoint y: 592, distance: 79.2
click at [845, 592] on div "Janela de atendimento Grade de atendimento Capacidade Transportadoras Veículos …" at bounding box center [784, 376] width 1568 height 753
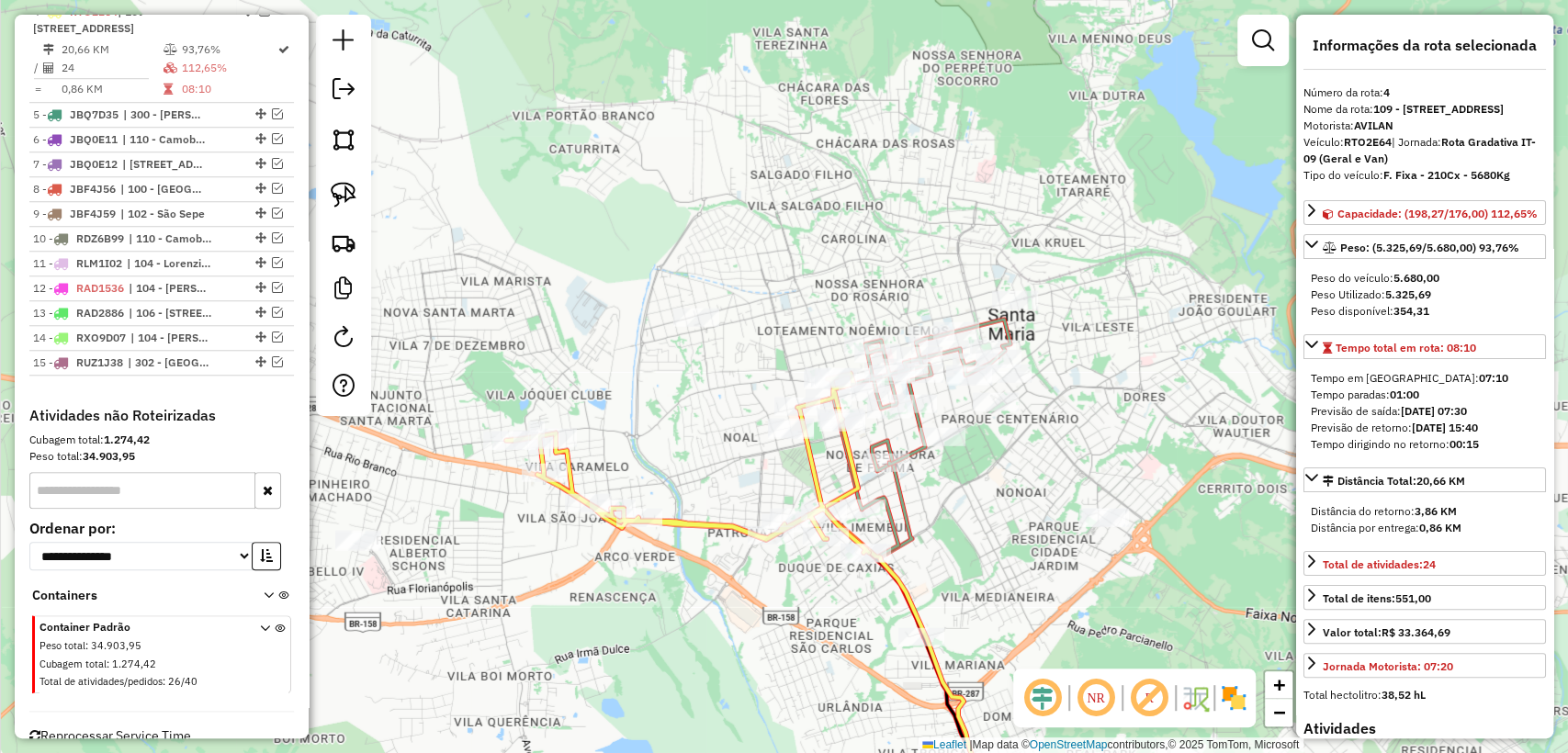
click at [904, 447] on icon at bounding box center [921, 479] width 177 height 318
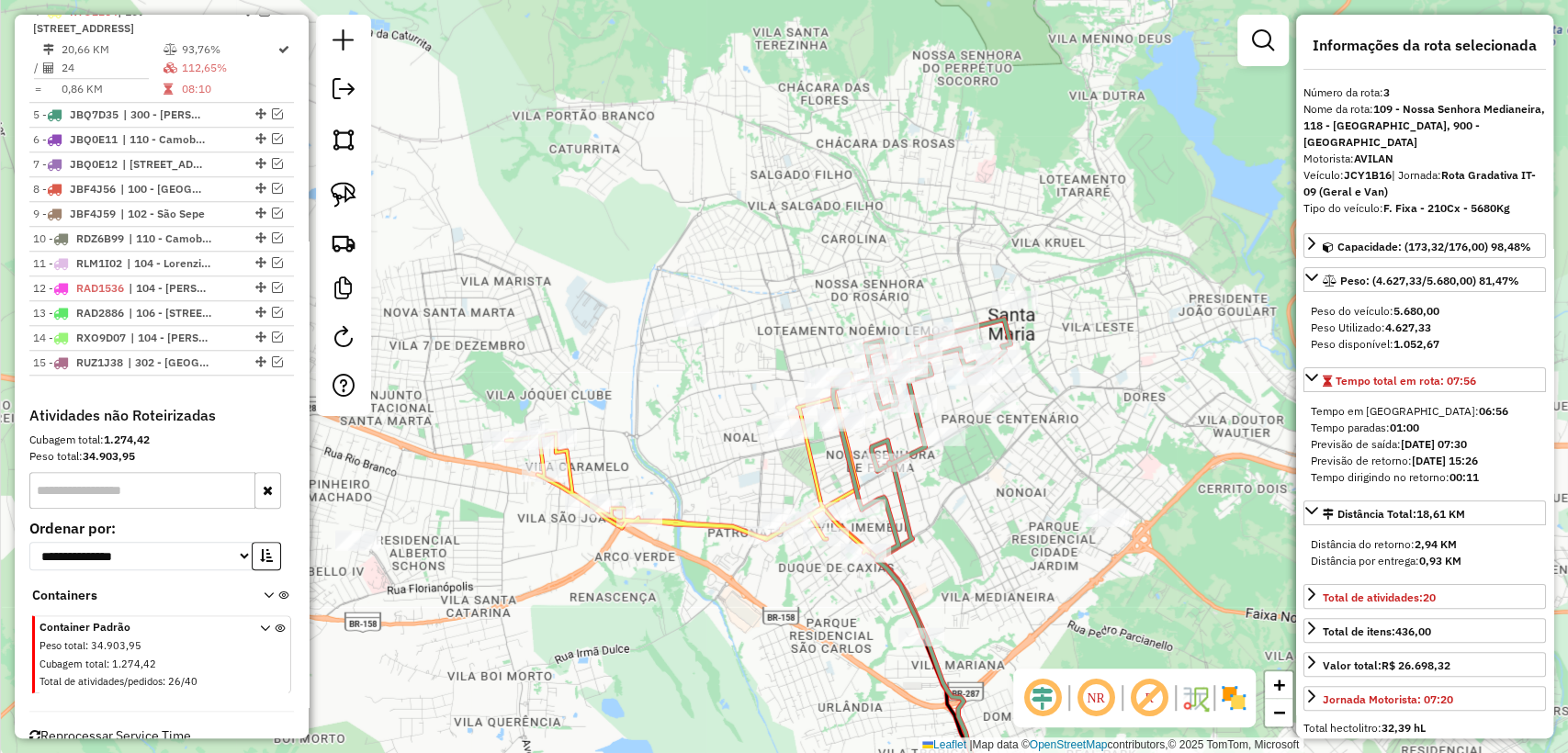
scroll to position [822, 0]
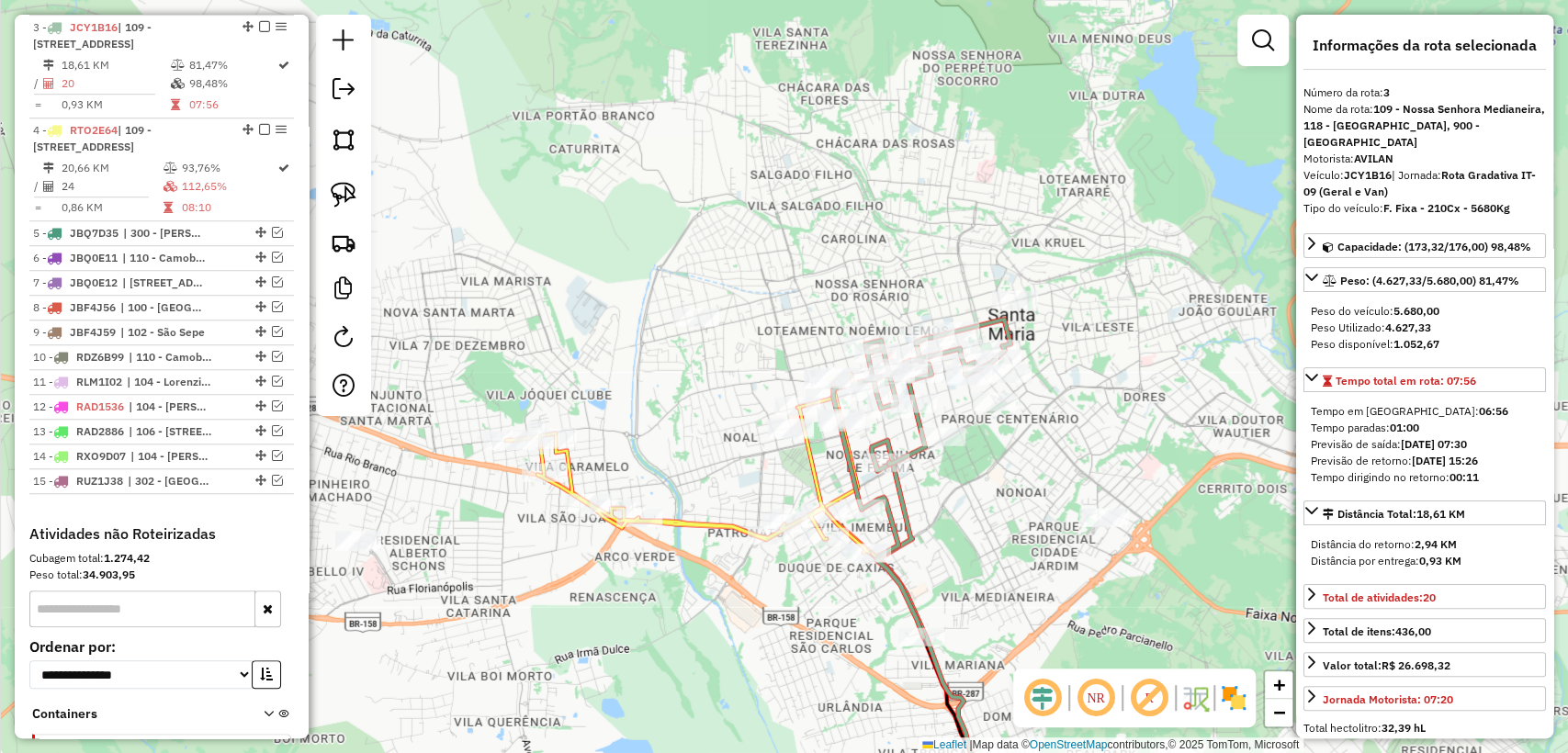
click at [914, 453] on icon at bounding box center [921, 479] width 177 height 318
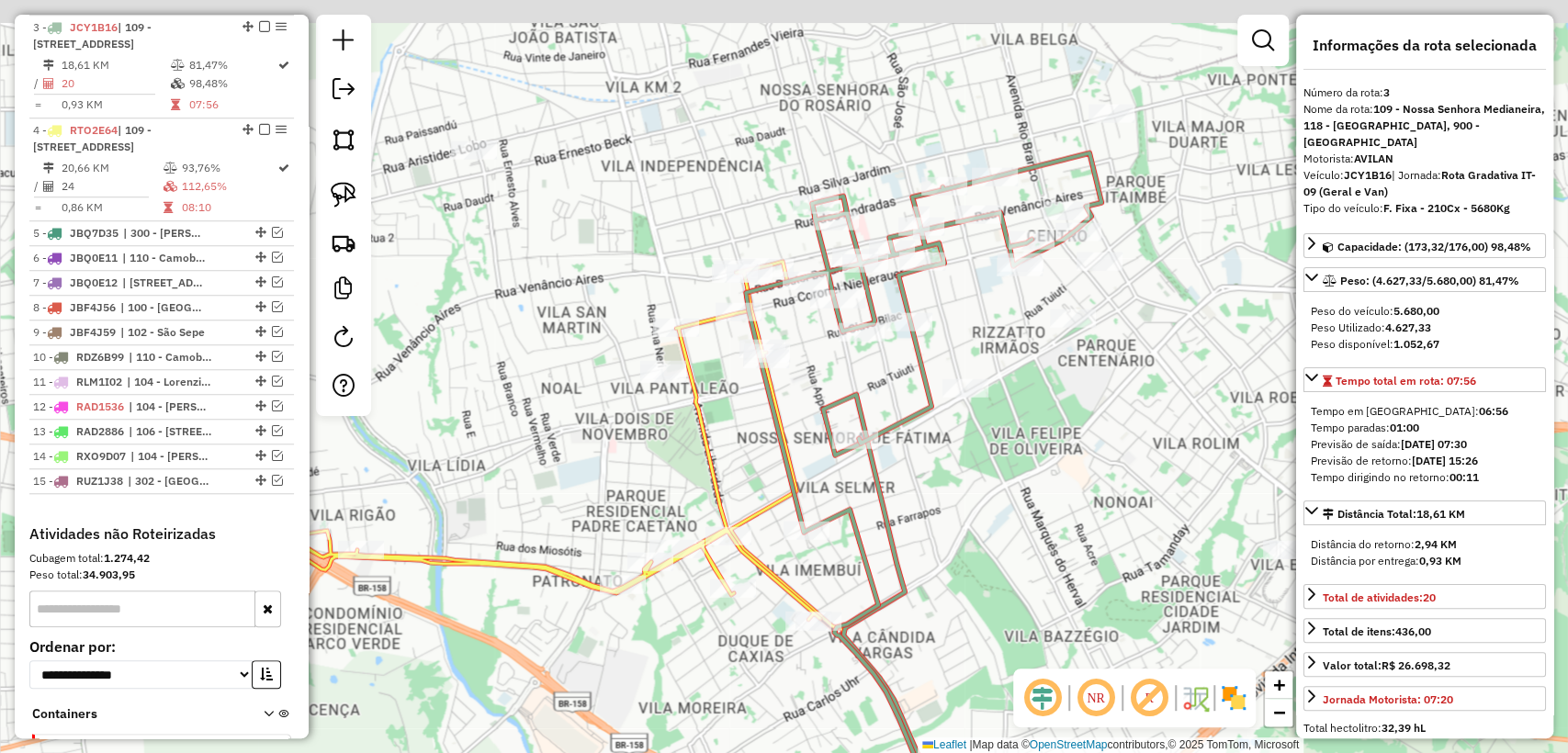
drag, startPoint x: 1024, startPoint y: 545, endPoint x: 1000, endPoint y: 612, distance: 71.2
click at [1004, 613] on div "Janela de atendimento Grade de atendimento Capacidade Transportadoras Veículos …" at bounding box center [784, 376] width 1568 height 753
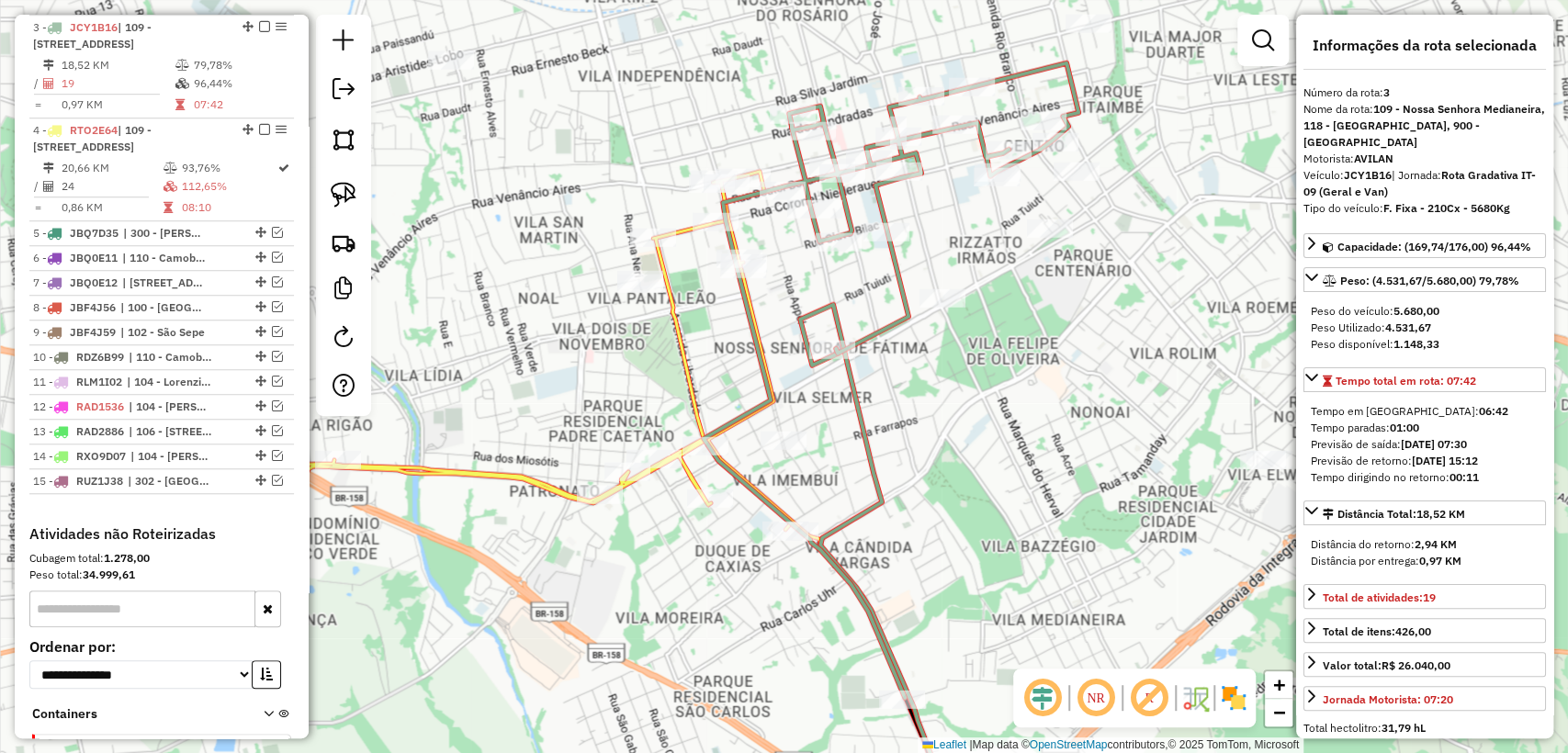
drag, startPoint x: 926, startPoint y: 369, endPoint x: 925, endPoint y: 432, distance: 63.0
click at [925, 432] on div "Janela de atendimento Grade de atendimento Capacidade Transportadoras Veículos …" at bounding box center [784, 376] width 1568 height 753
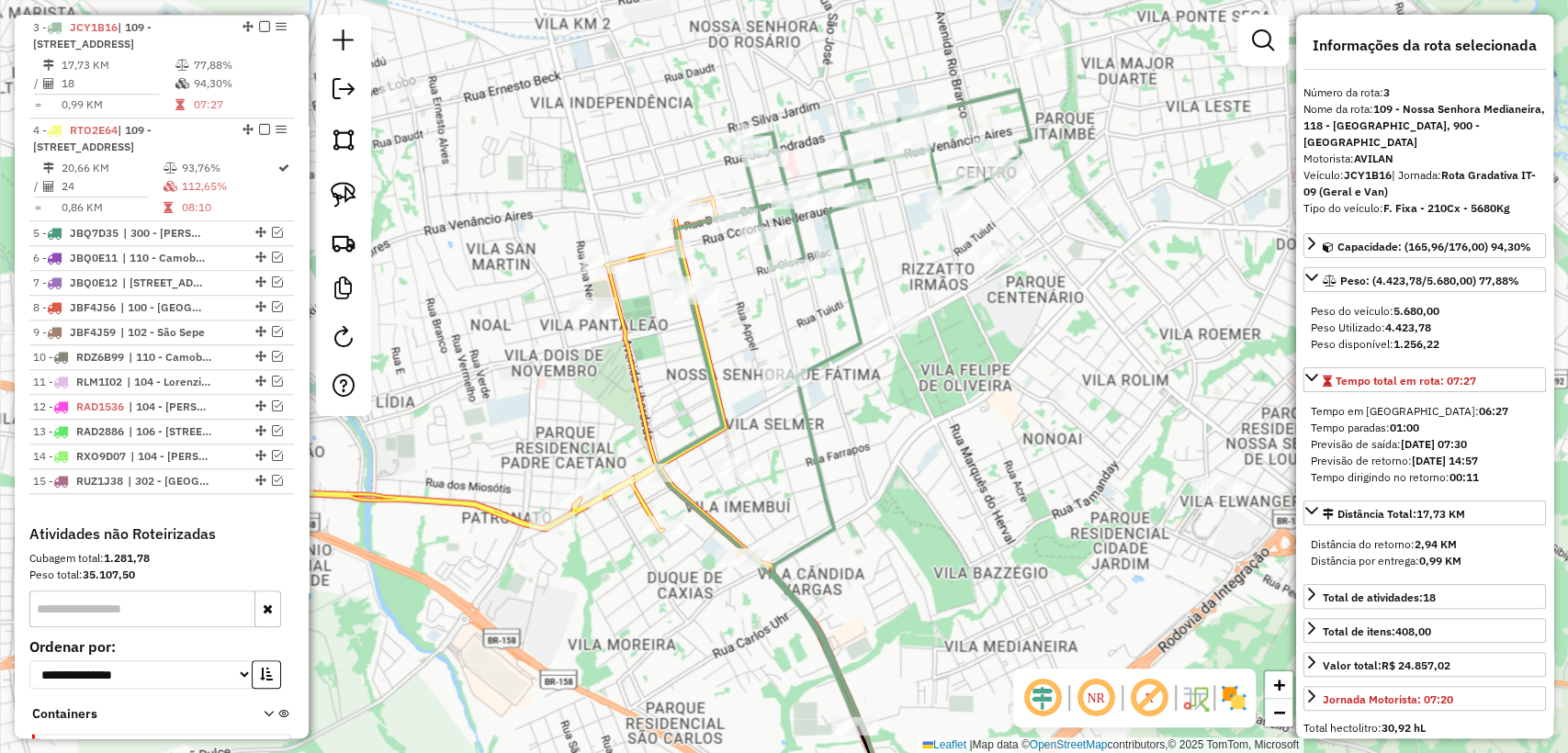
click at [857, 306] on icon at bounding box center [838, 543] width 131 height 570
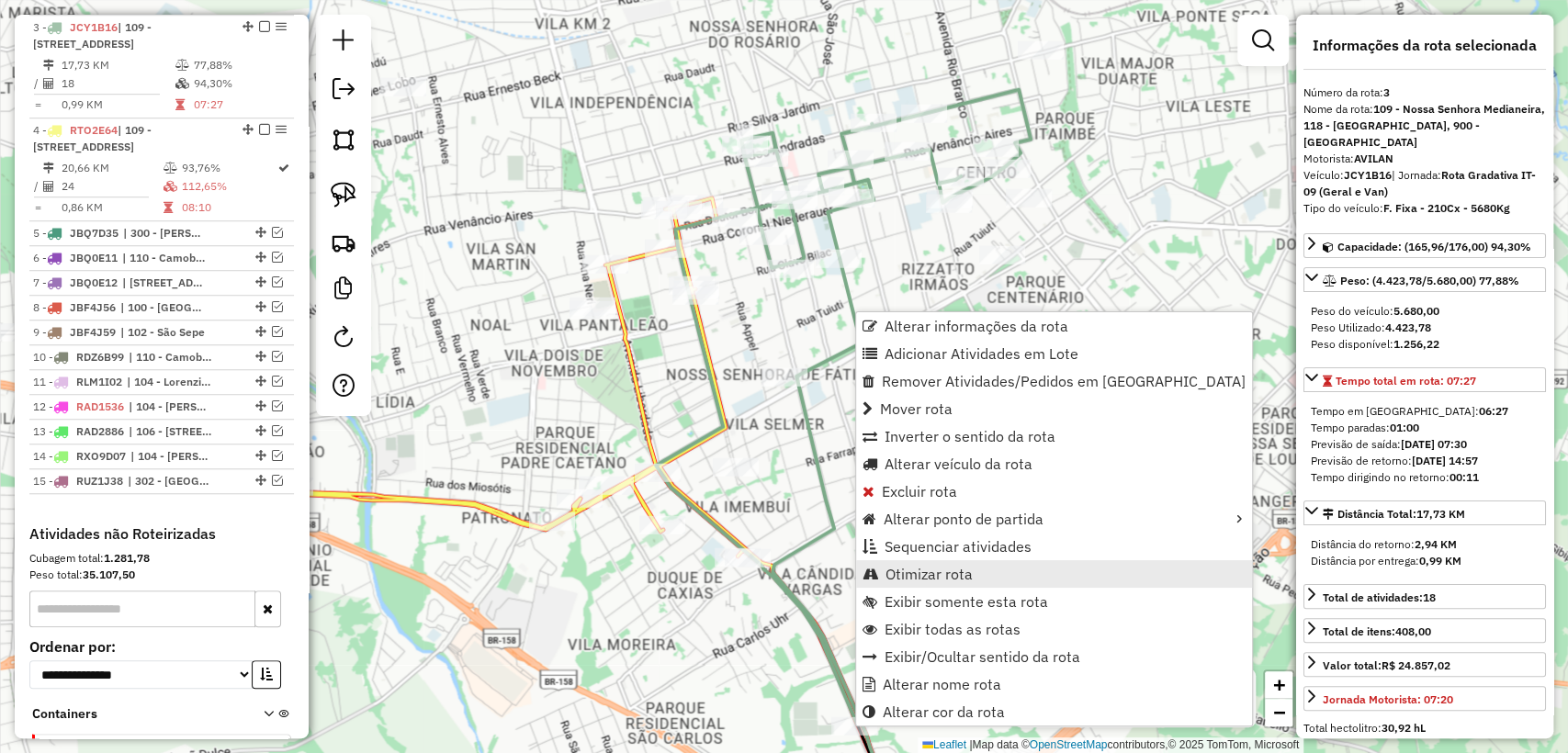
click at [998, 575] on link "Otimizar rota" at bounding box center [1053, 573] width 396 height 27
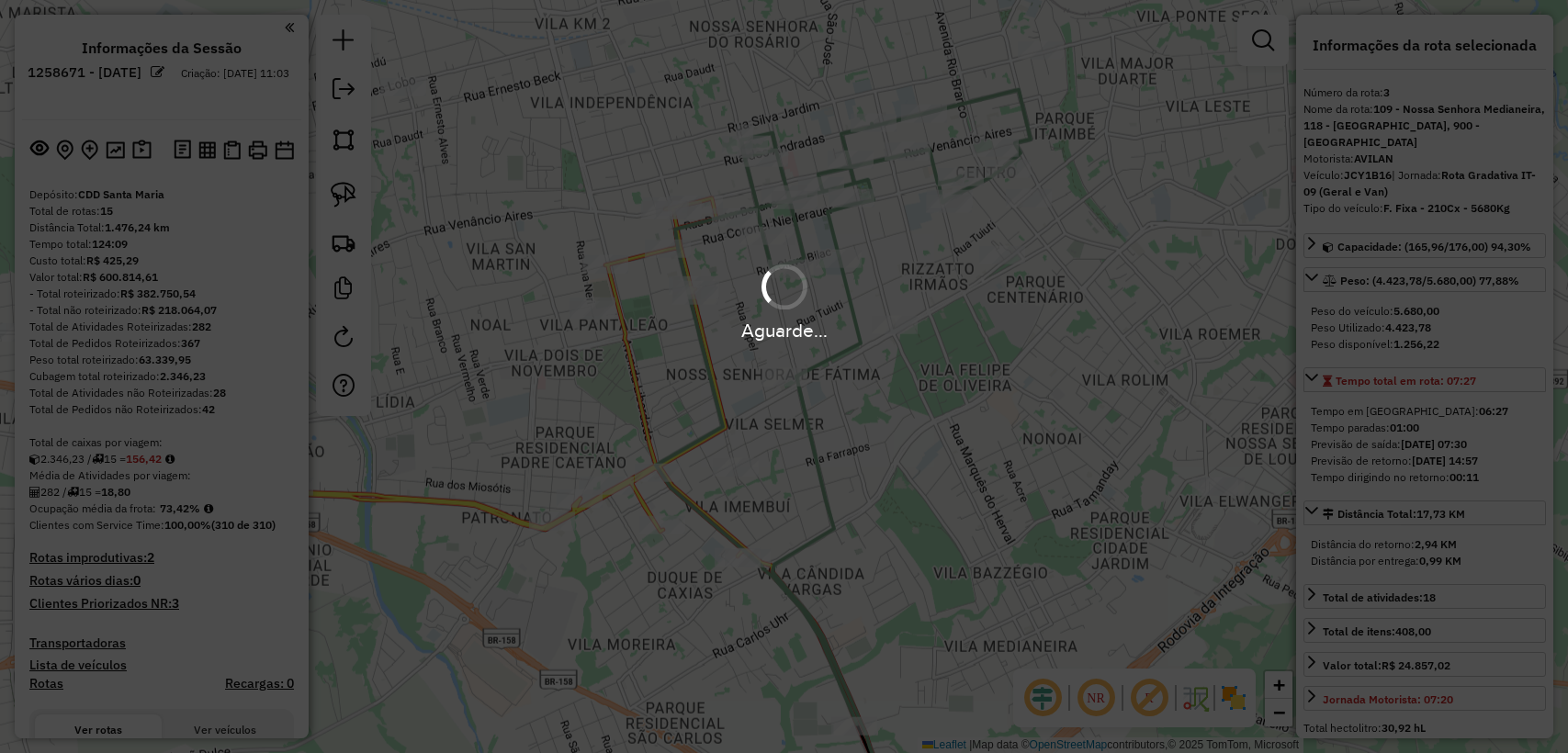
select select "**********"
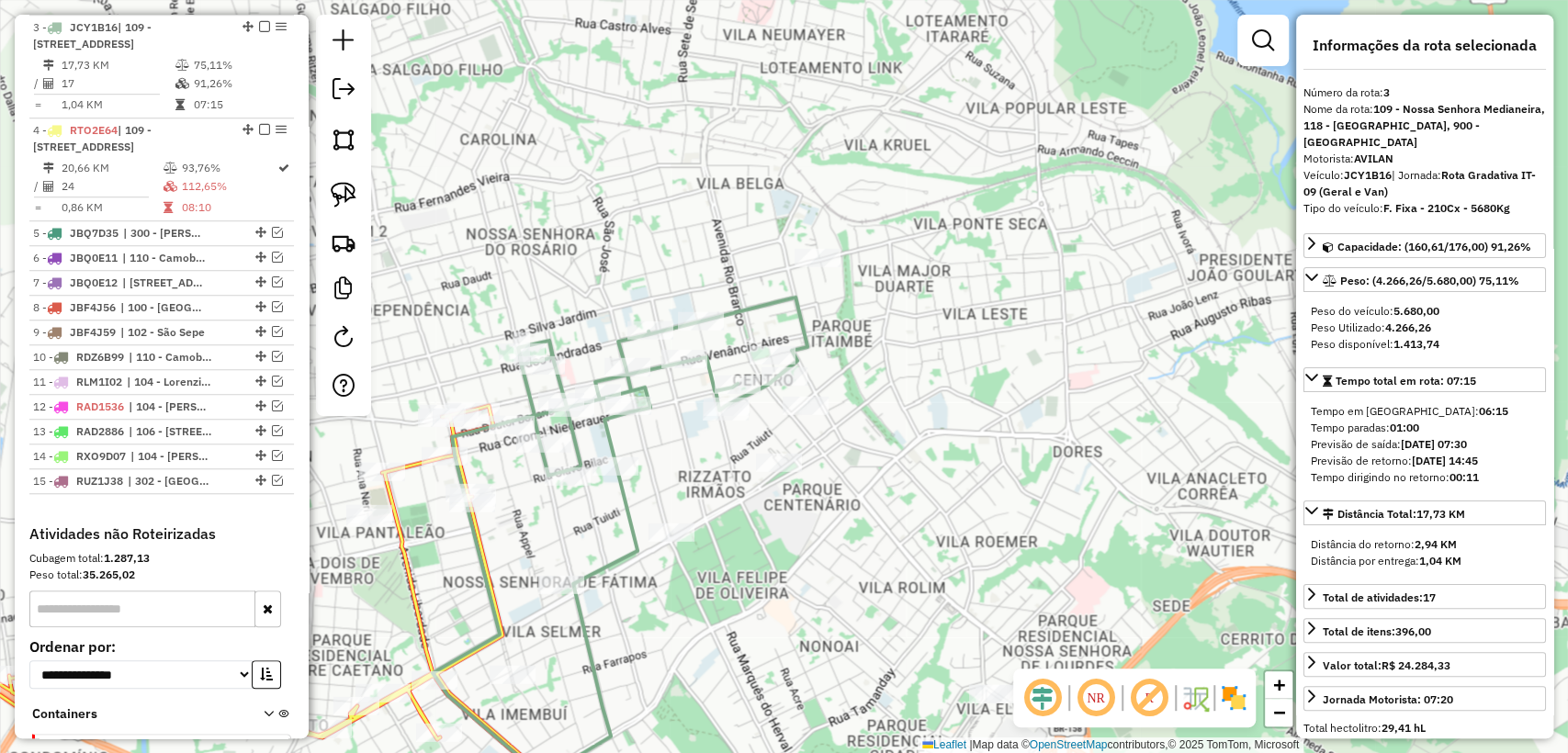
click at [624, 513] on icon at bounding box center [593, 647] width 88 height 362
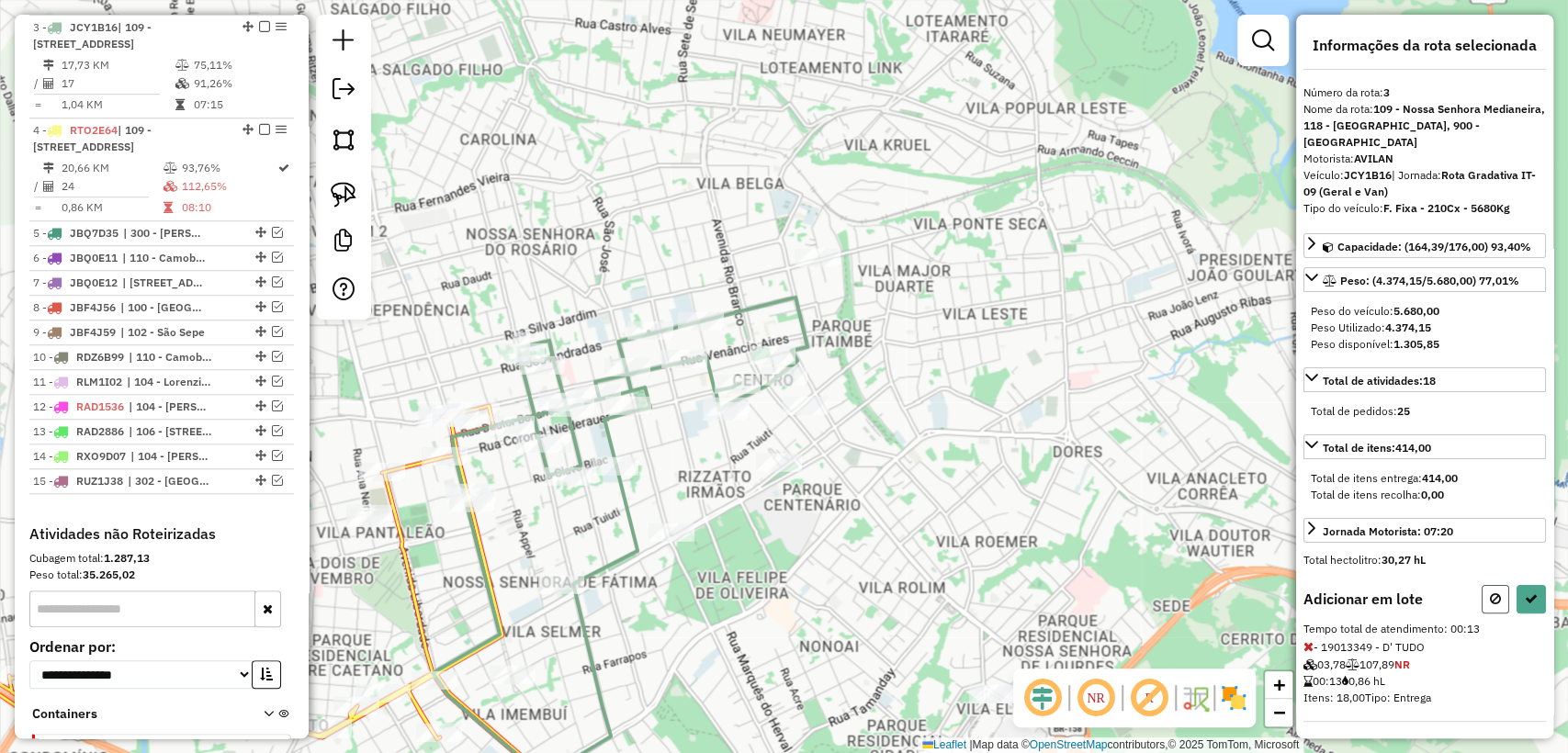
click at [1490, 592] on icon at bounding box center [1495, 599] width 11 height 13
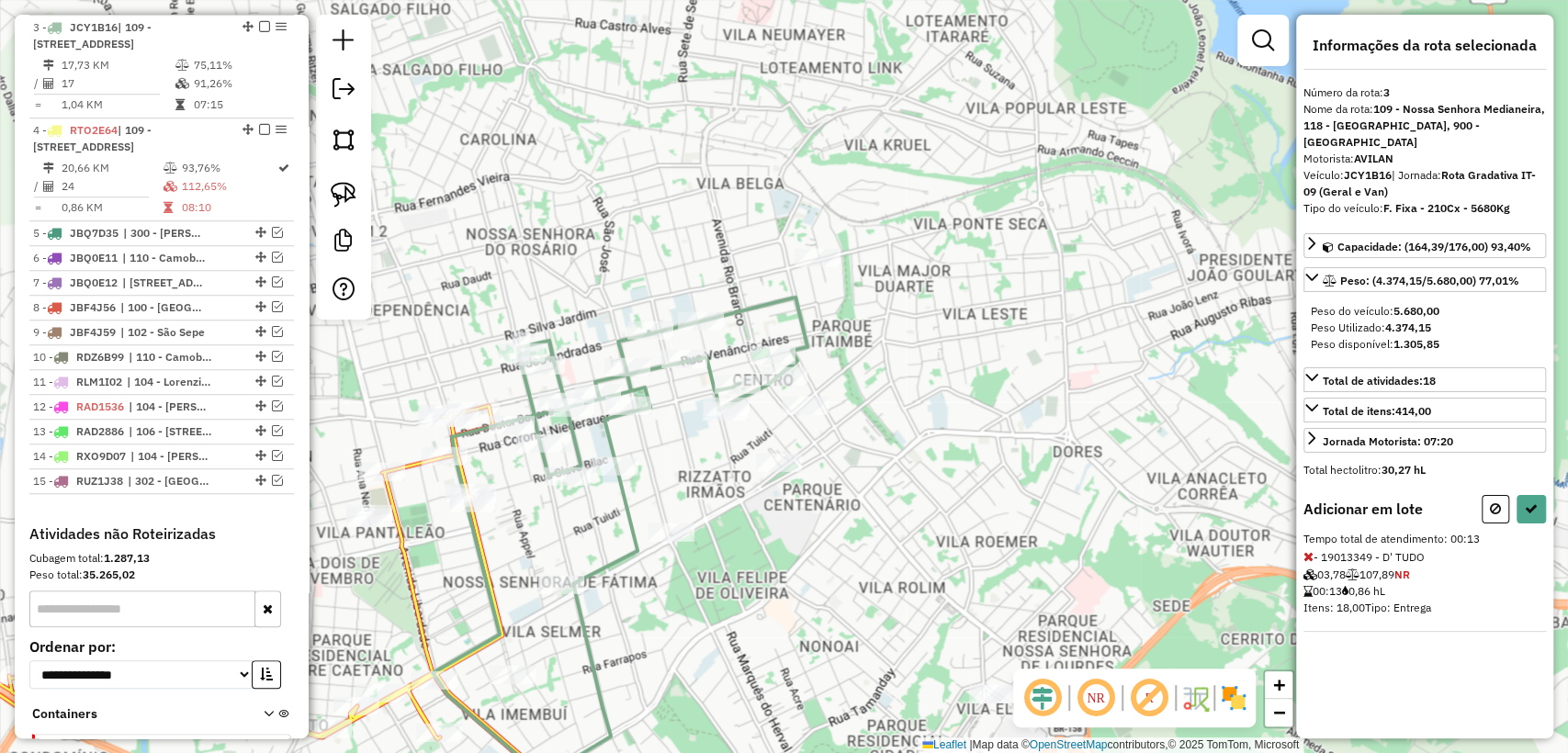
select select "**********"
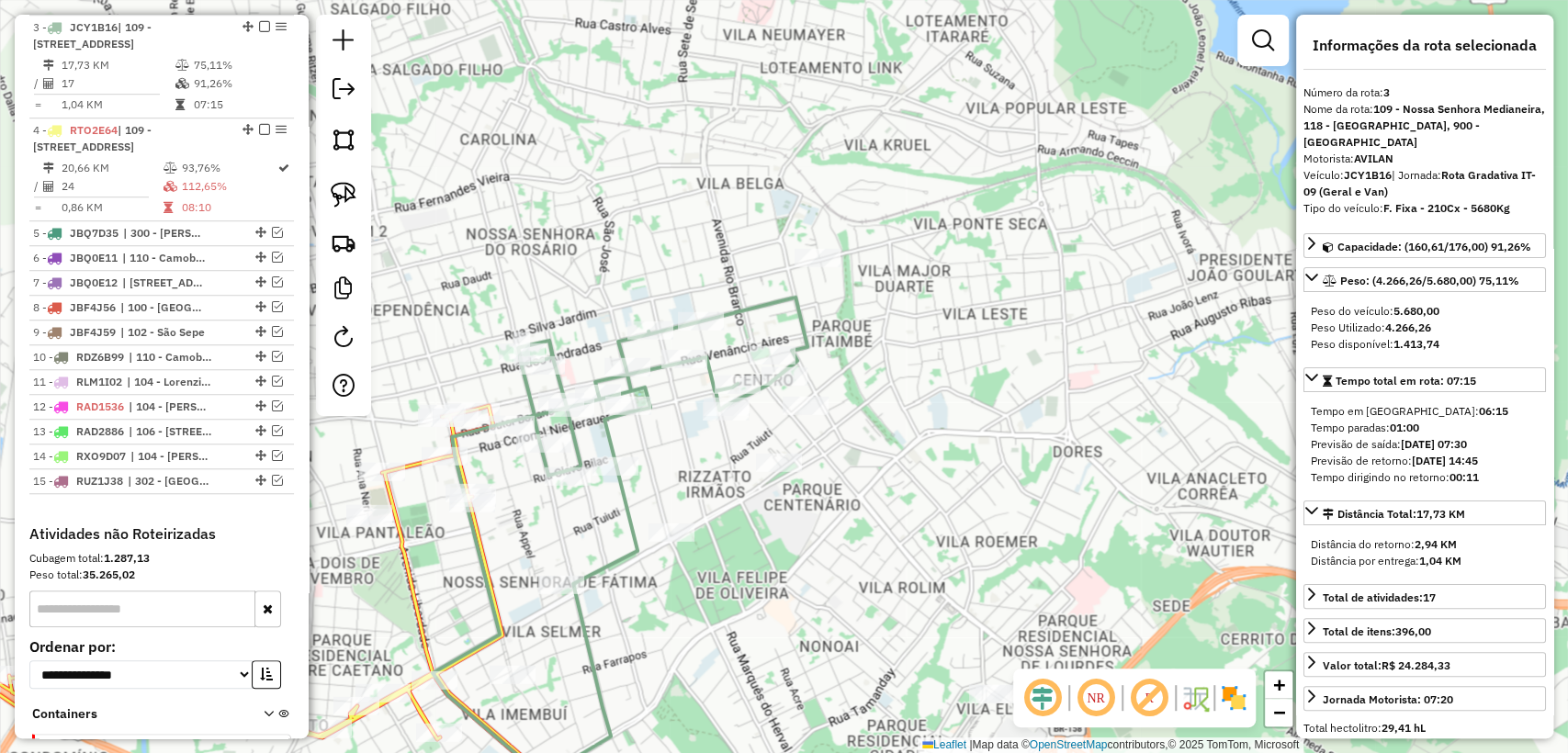
click at [264, 26] on em at bounding box center [265, 27] width 11 height 11
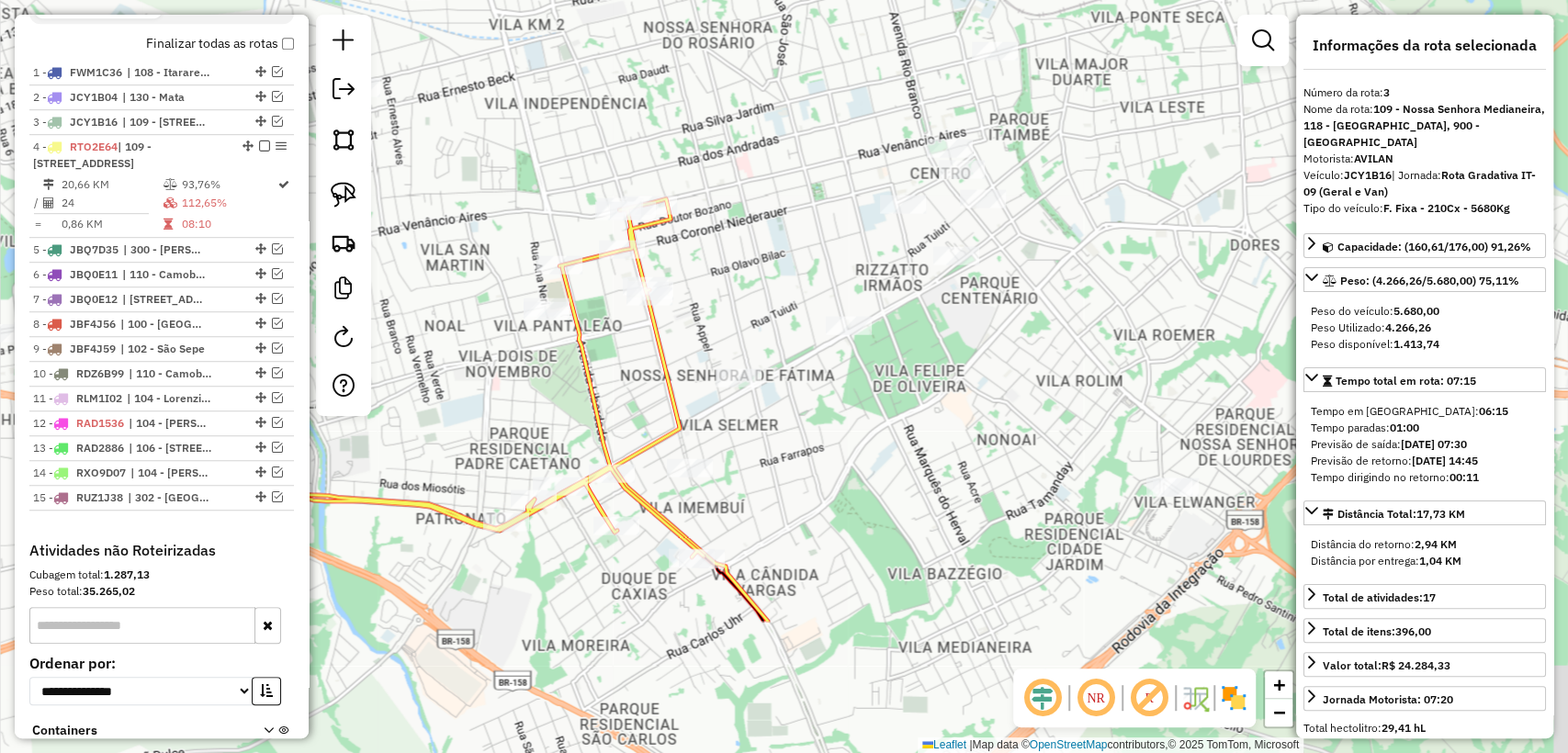
drag, startPoint x: 549, startPoint y: 542, endPoint x: 736, endPoint y: 328, distance: 284.2
click at [736, 328] on div "Janela de atendimento Grade de atendimento Capacidade Transportadoras Veículos …" at bounding box center [784, 376] width 1568 height 753
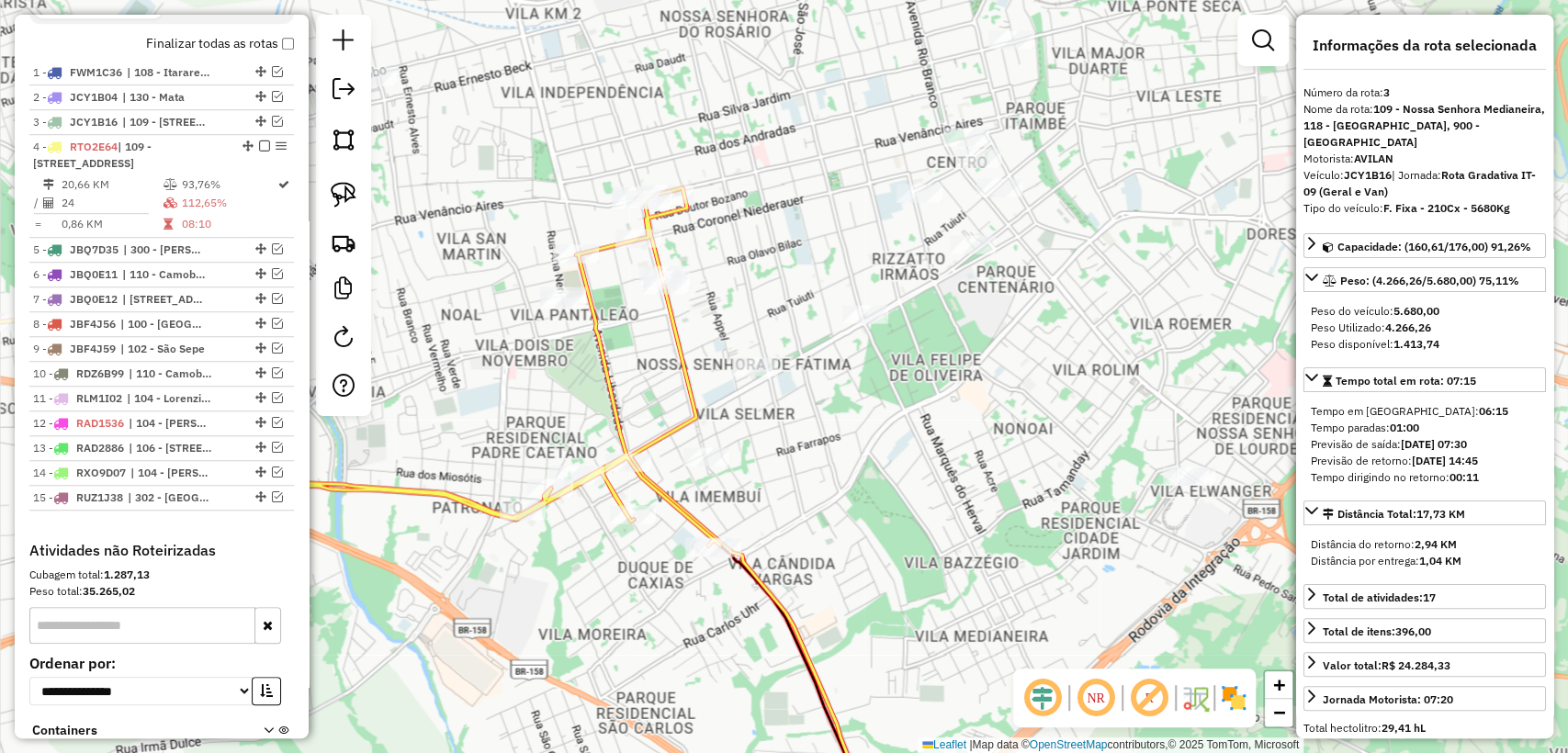
click at [680, 387] on icon at bounding box center [755, 555] width 250 height 545
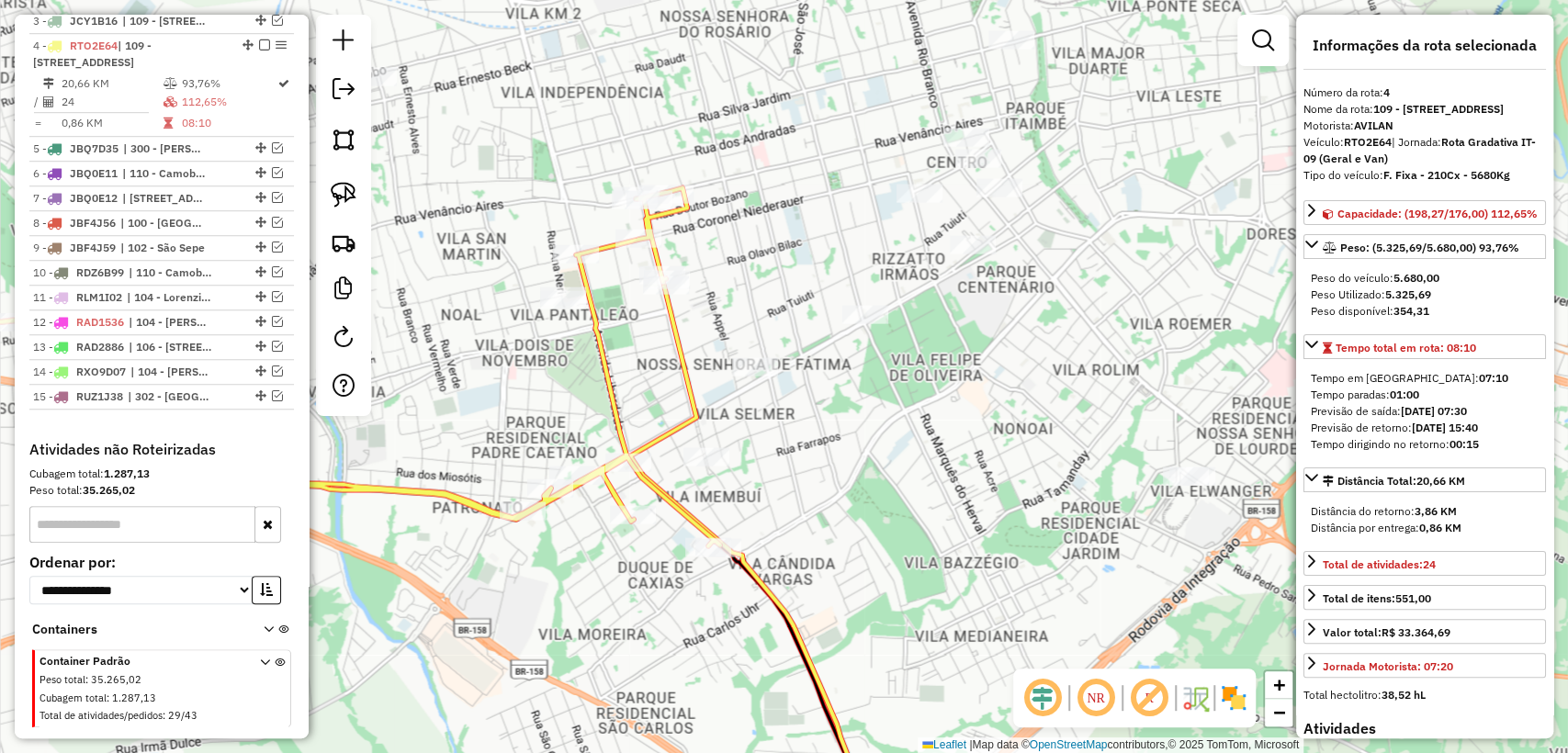
scroll to position [846, 0]
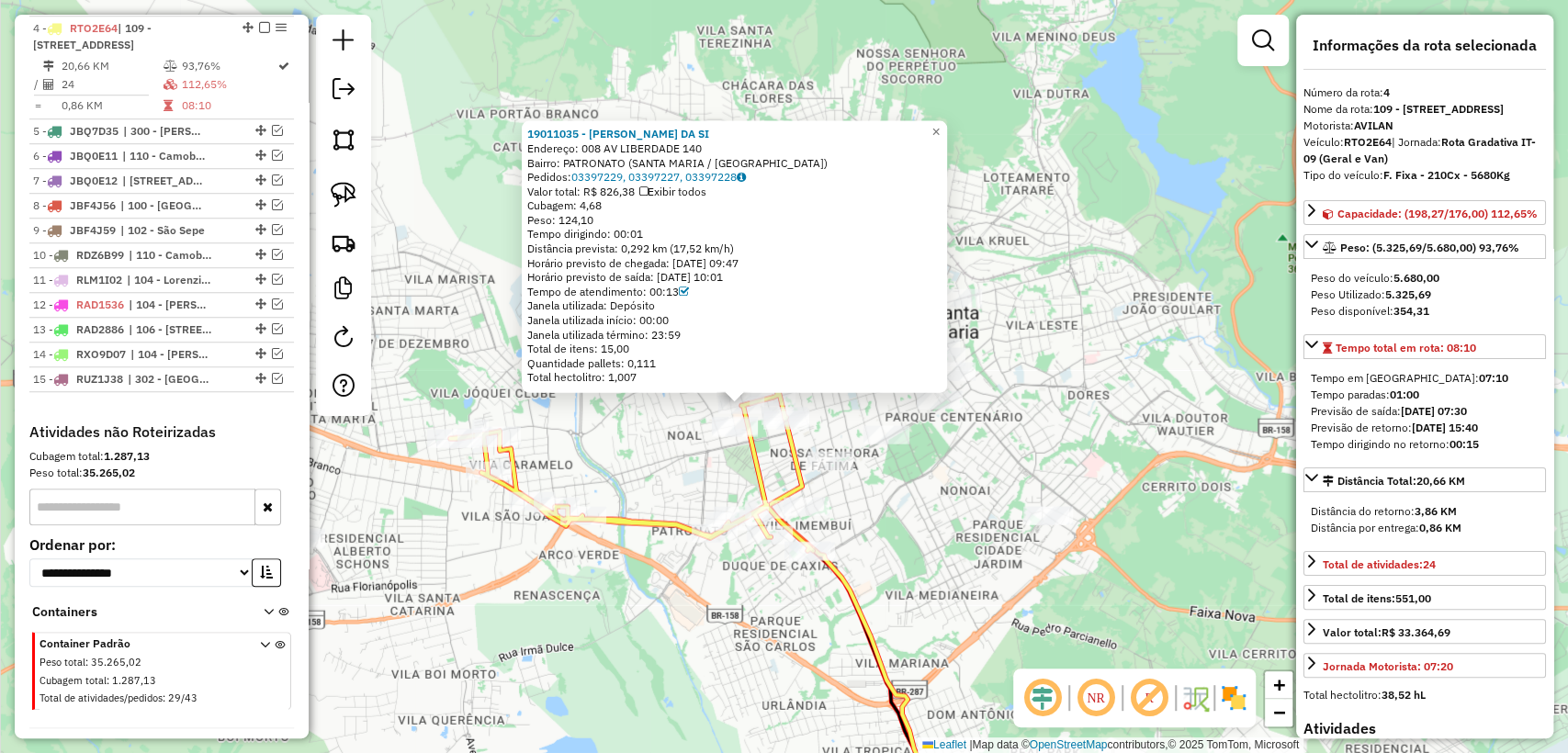
drag, startPoint x: 616, startPoint y: 480, endPoint x: 631, endPoint y: 472, distance: 17.0
click at [631, 472] on div "19011035 - [PERSON_NAME] DA SI Endereço: 008 AV LIBERDADE 140 Bairro: PATRONATO…" at bounding box center [784, 376] width 1568 height 753
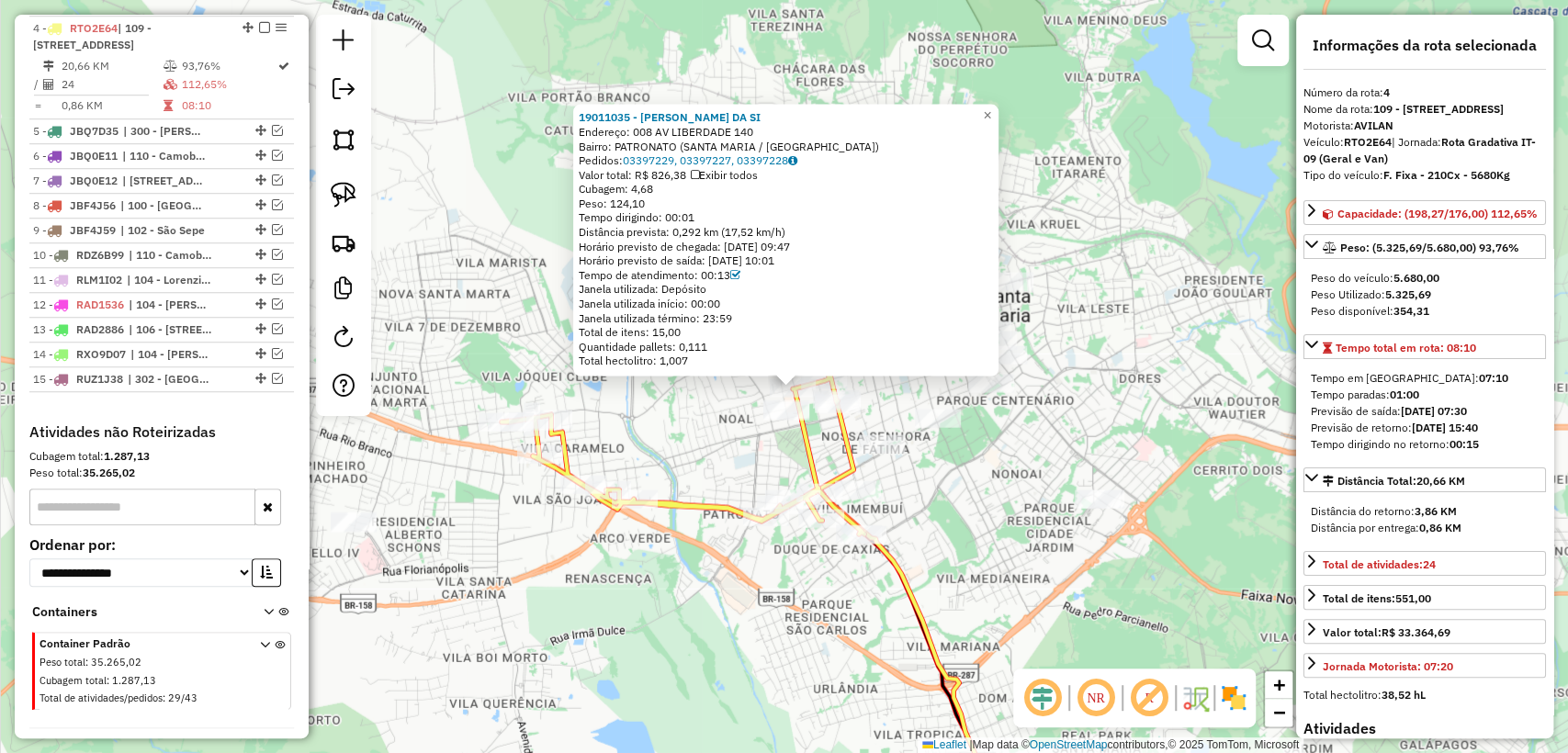
drag, startPoint x: 635, startPoint y: 471, endPoint x: 654, endPoint y: 457, distance: 23.6
click at [648, 458] on div "19011035 - [PERSON_NAME] DA SI Endereço: 008 AV LIBERDADE 140 Bairro: PATRONATO…" at bounding box center [784, 376] width 1568 height 753
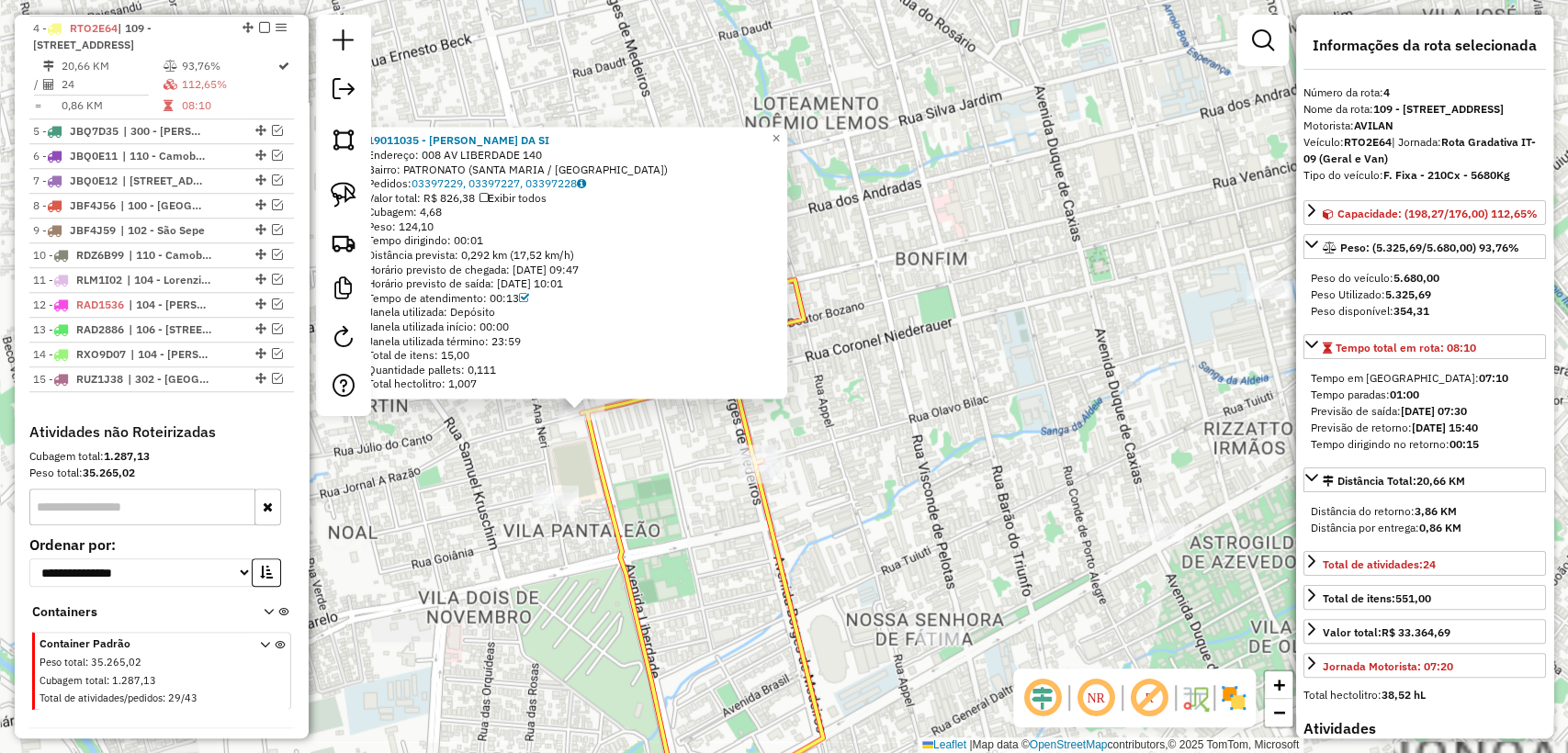
click at [840, 432] on div "19011035 - [PERSON_NAME] DA SI Endereço: 008 AV LIBERDADE 140 Bairro: PATRONATO…" at bounding box center [784, 376] width 1568 height 753
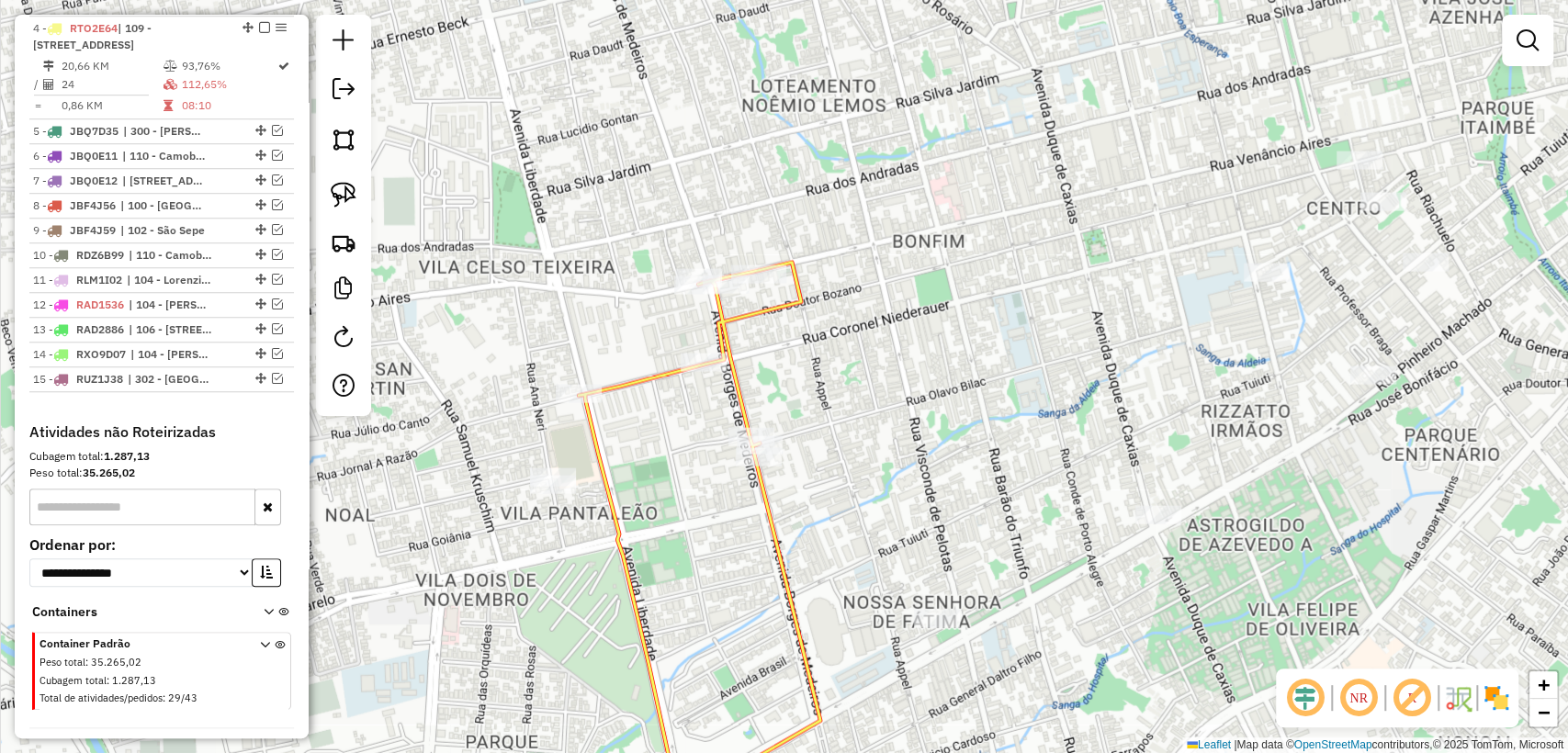
drag, startPoint x: 832, startPoint y: 453, endPoint x: 760, endPoint y: 207, distance: 256.3
click at [760, 207] on div "Janela de atendimento Grade de atendimento Capacidade Transportadoras Veículos …" at bounding box center [784, 376] width 1568 height 753
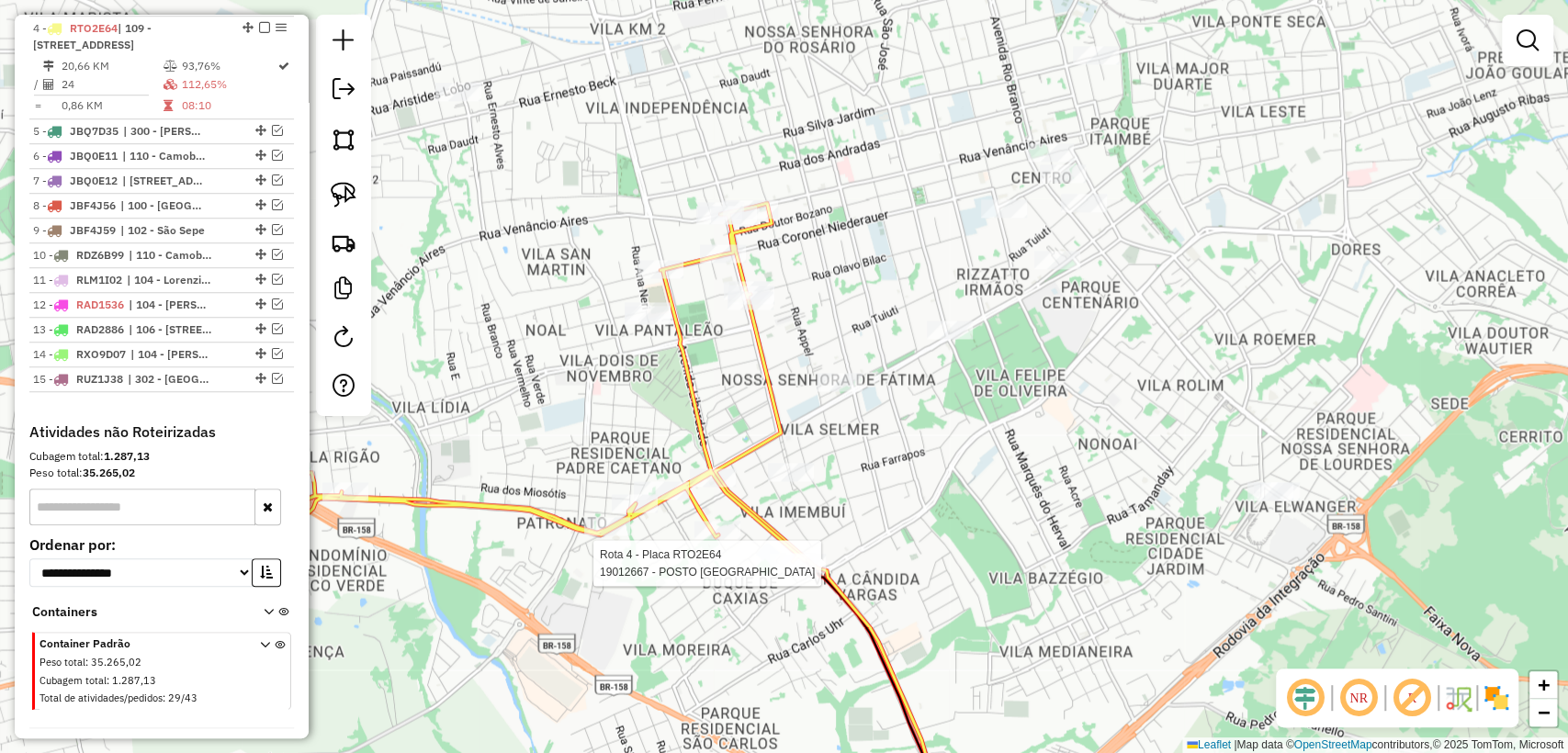
select select "**********"
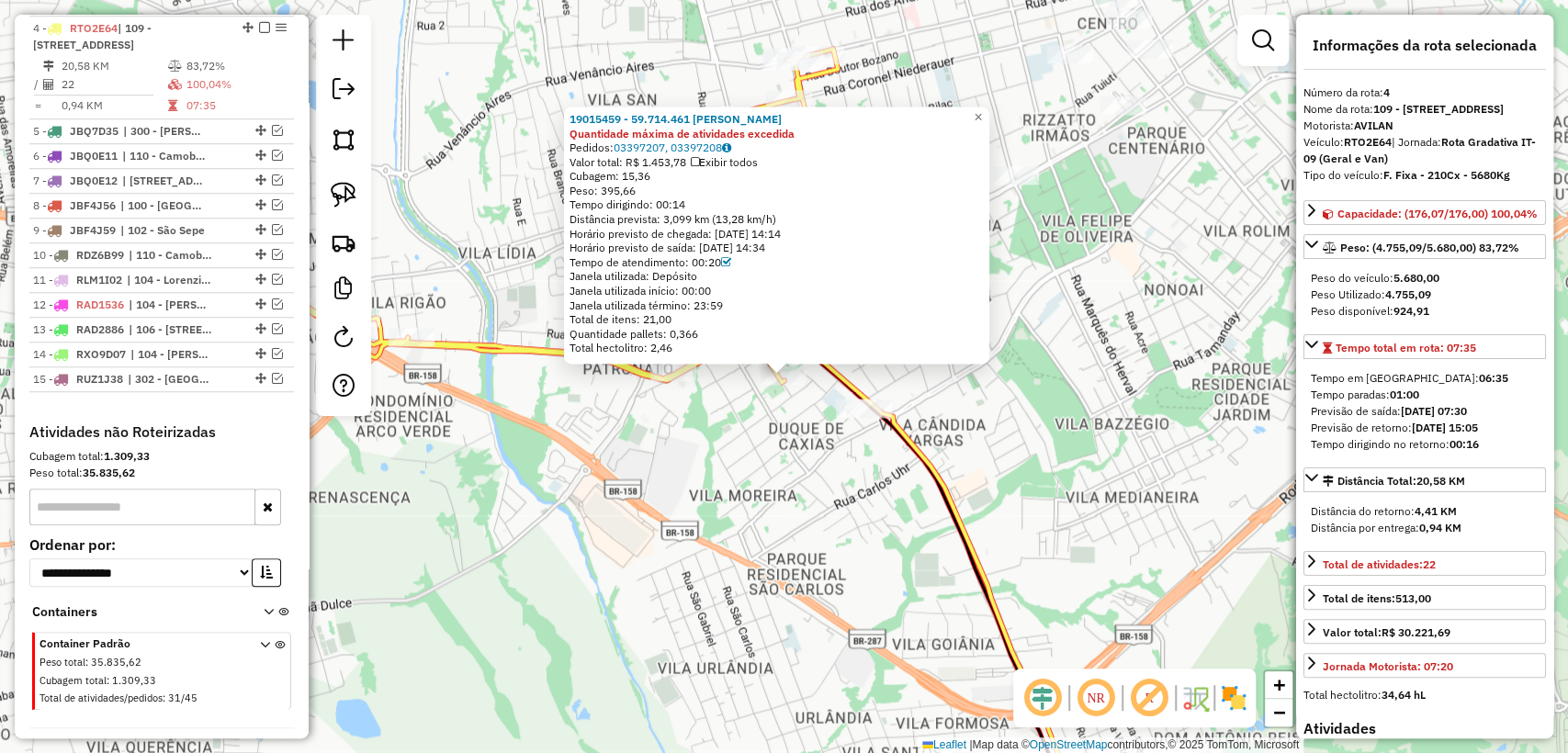
click at [783, 437] on div "19015459 - 59.714.461 [PERSON_NAME] Quantidade máxima de atividades excedida Pe…" at bounding box center [784, 376] width 1568 height 753
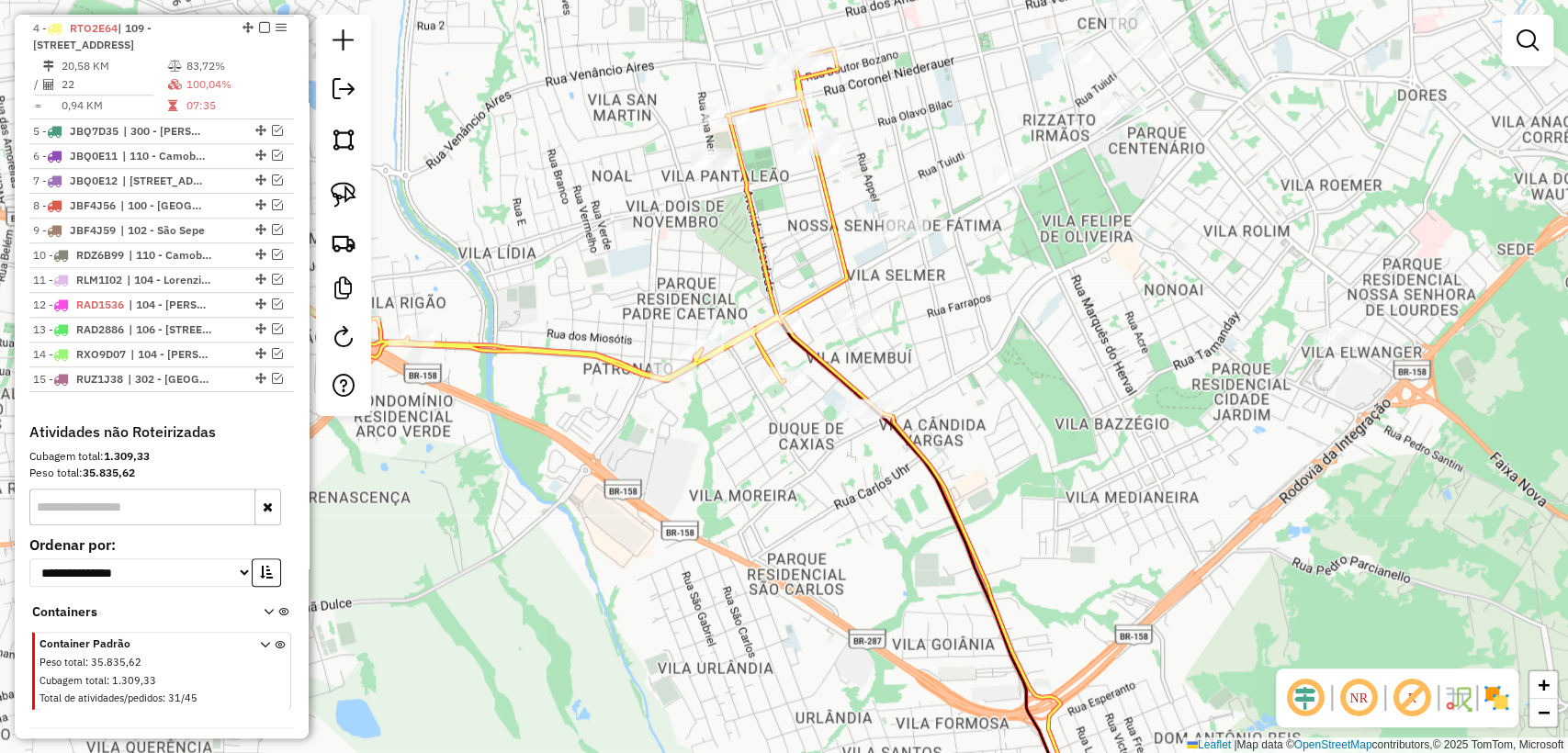
click at [777, 311] on icon at bounding box center [490, 215] width 694 height 333
select select "**********"
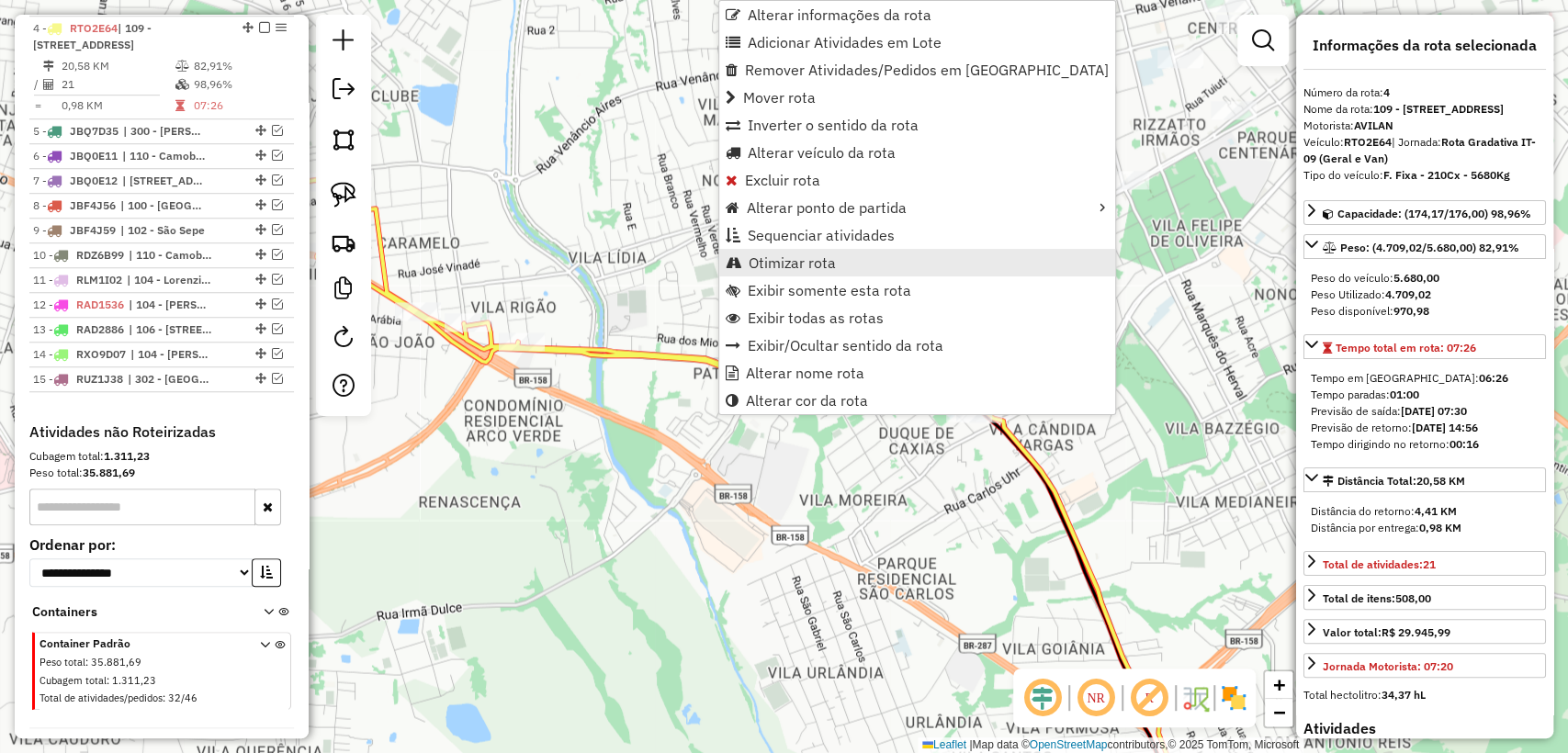
click at [776, 253] on ul "Alterar informações da rota Adicionar Atividades em Lote Remover Atividades/Ped…" at bounding box center [917, 208] width 396 height 413
click at [776, 255] on span "Otimizar rota" at bounding box center [791, 263] width 87 height 15
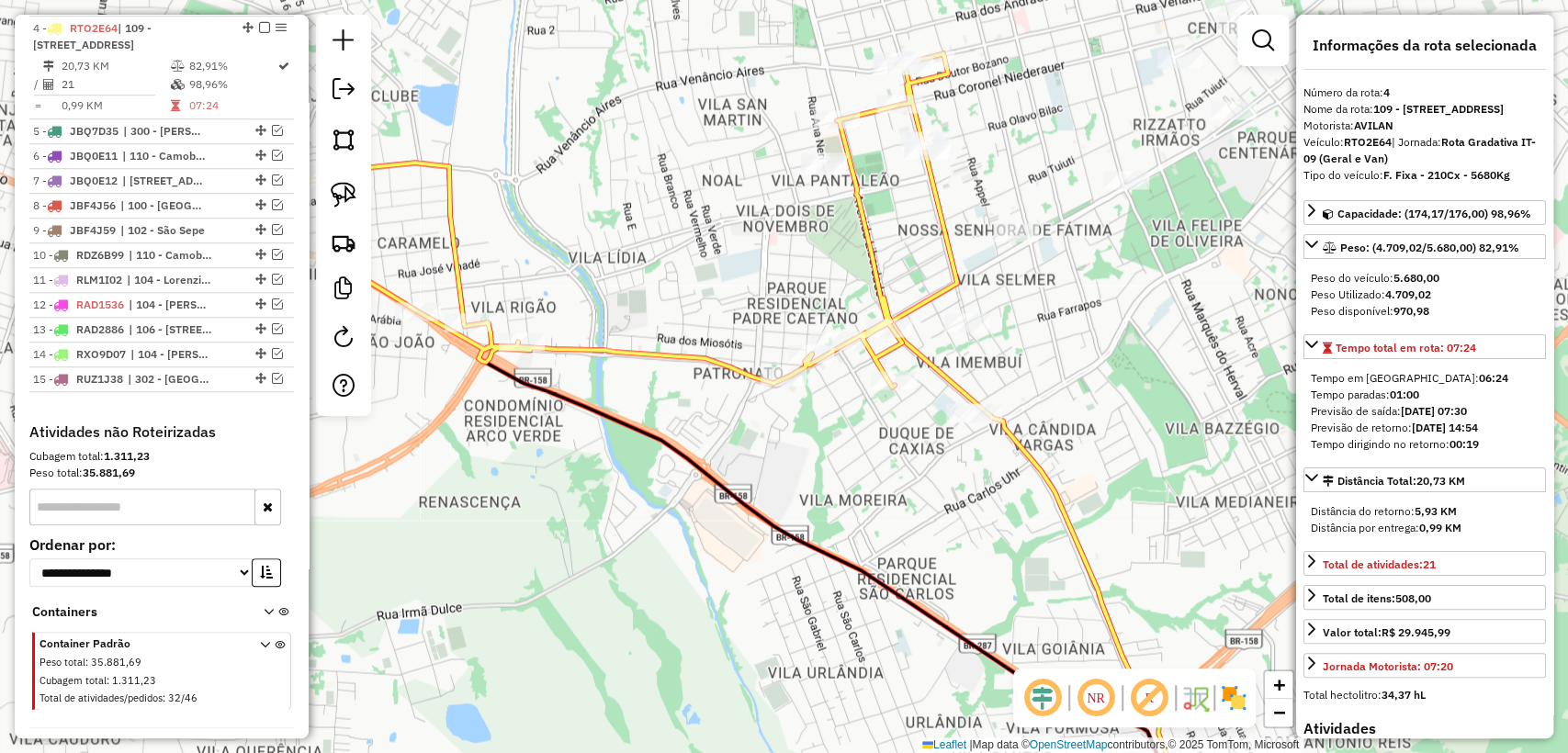
click at [889, 369] on icon at bounding box center [601, 220] width 694 height 333
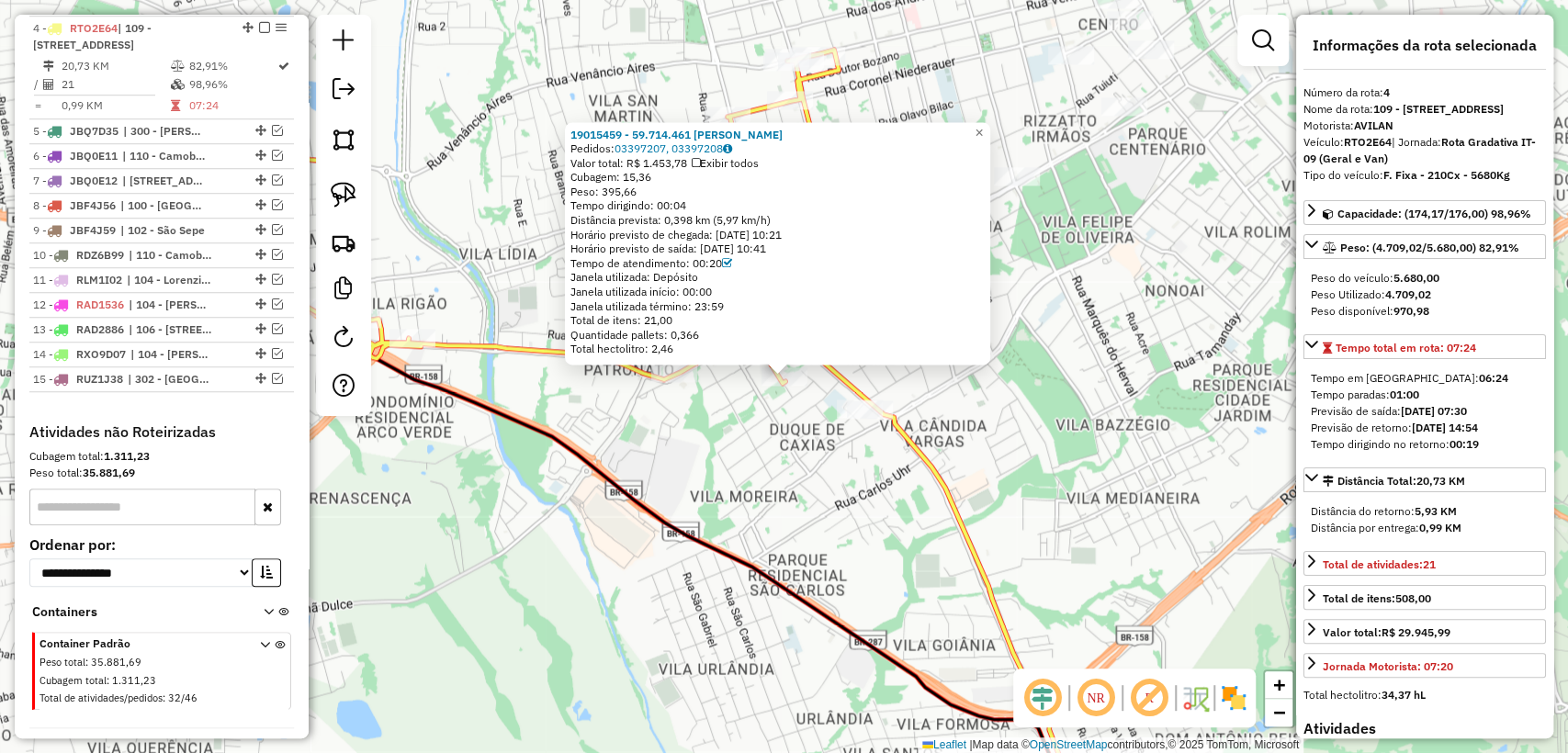
click at [785, 408] on div "19015459 - 59.714.461 [PERSON_NAME] Pedidos: 03397207, 03397208 Valor total: R$…" at bounding box center [784, 376] width 1568 height 753
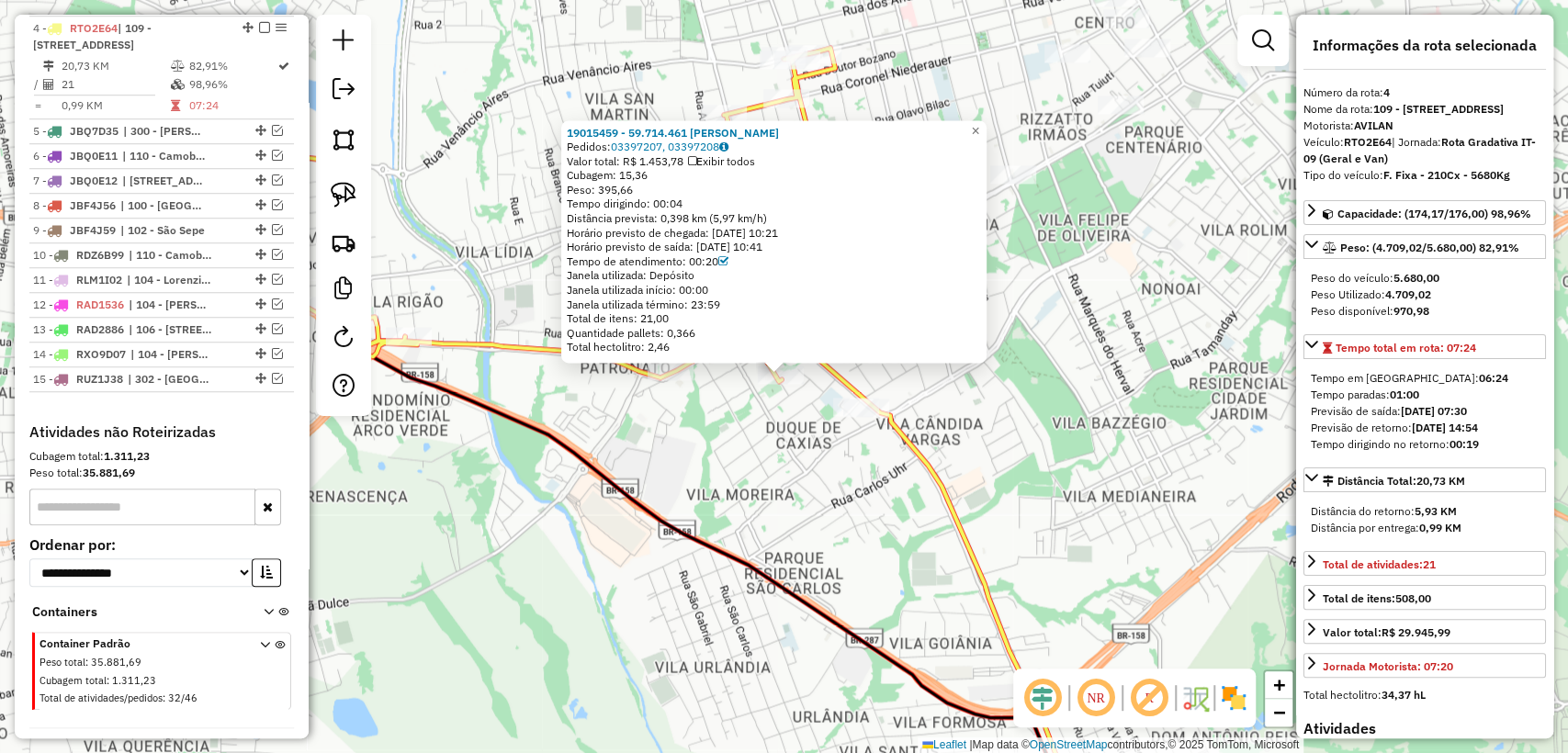
click at [809, 455] on div "19015459 - 59.714.461 [PERSON_NAME] Pedidos: 03397207, 03397208 Valor total: R$…" at bounding box center [784, 376] width 1568 height 753
click at [772, 423] on div "19015459 - 59.714.461 [PERSON_NAME] Pedidos: 03397207, 03397208 Valor total: R$…" at bounding box center [784, 376] width 1568 height 753
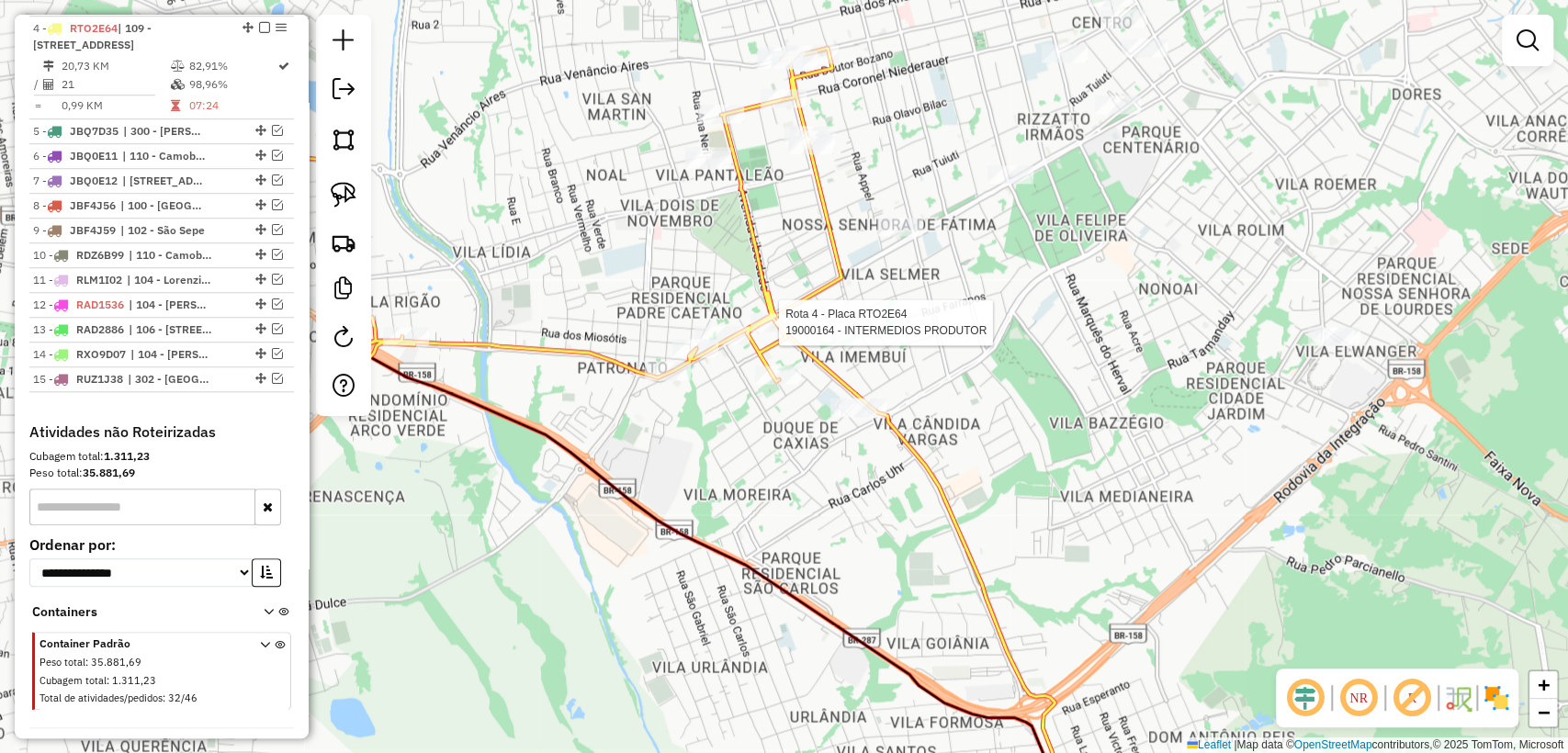
select select "**********"
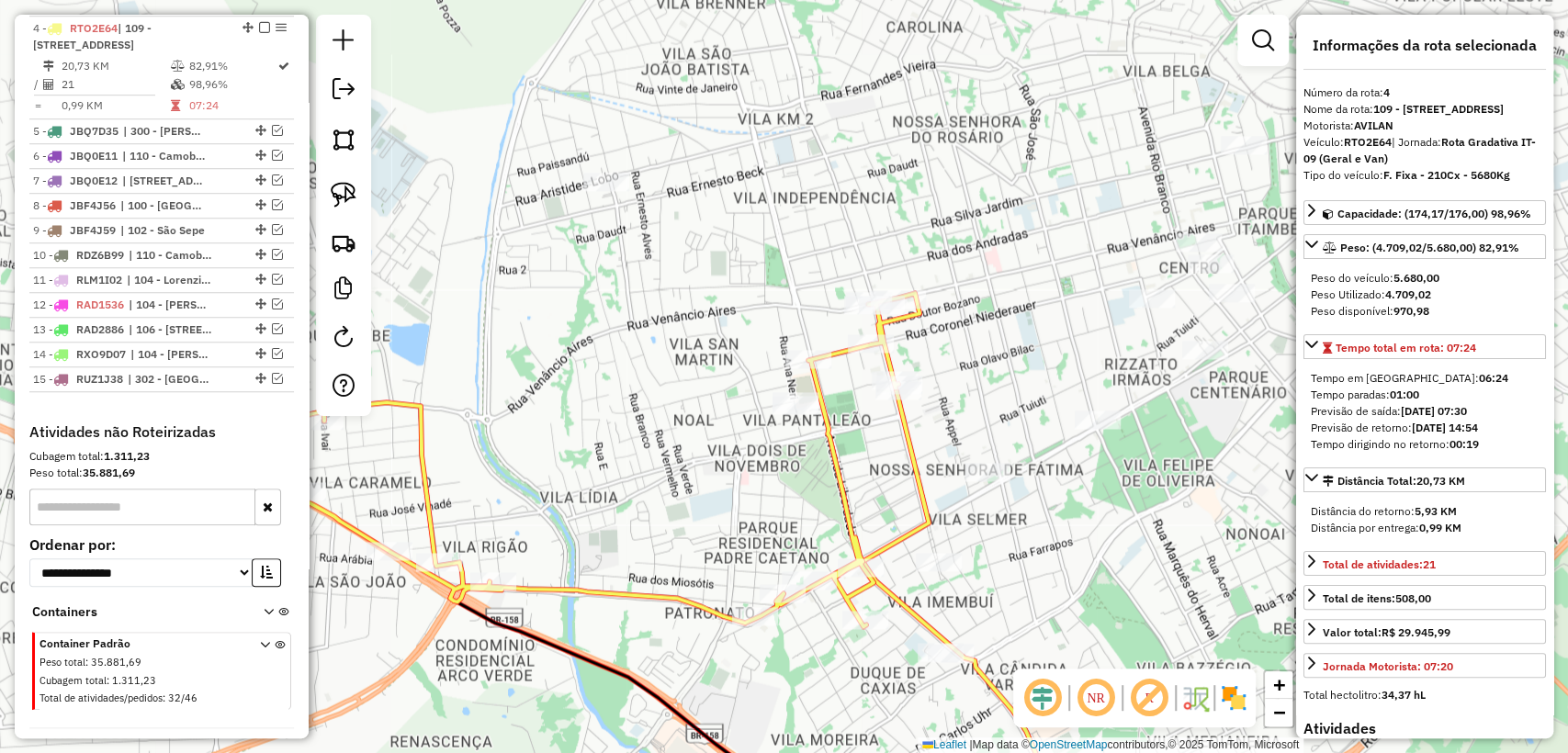
drag, startPoint x: 530, startPoint y: 575, endPoint x: 587, endPoint y: 534, distance: 70.2
click at [588, 525] on div "Rota 4 - Placa RTO2E64 19013902 - POSTO DAL RI POSTO D Janela de atendimento Gr…" at bounding box center [784, 376] width 1568 height 753
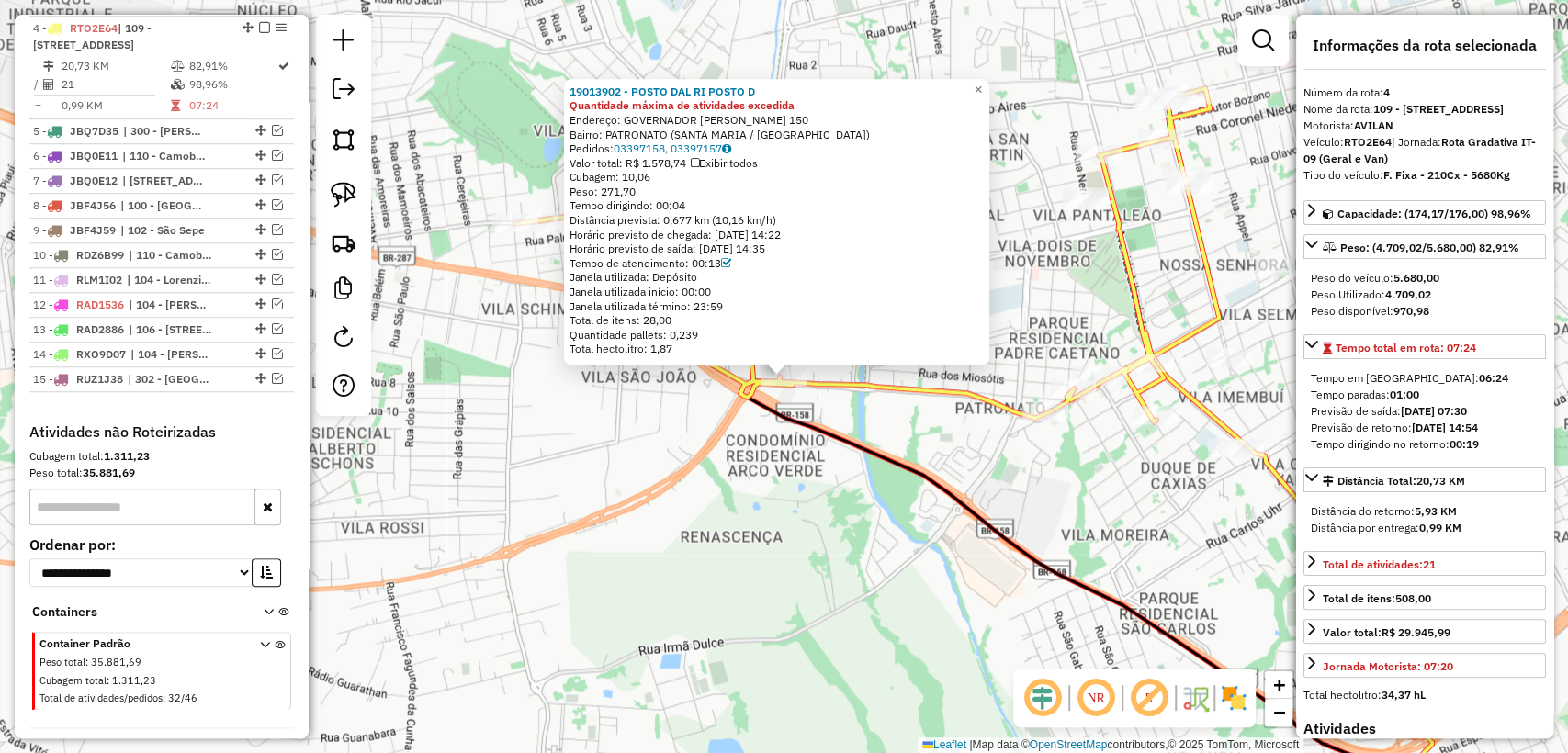
click at [707, 421] on div "19013902 - POSTO DAL RI POSTO D Quantidade máxima de atividades excedida Endere…" at bounding box center [784, 376] width 1568 height 753
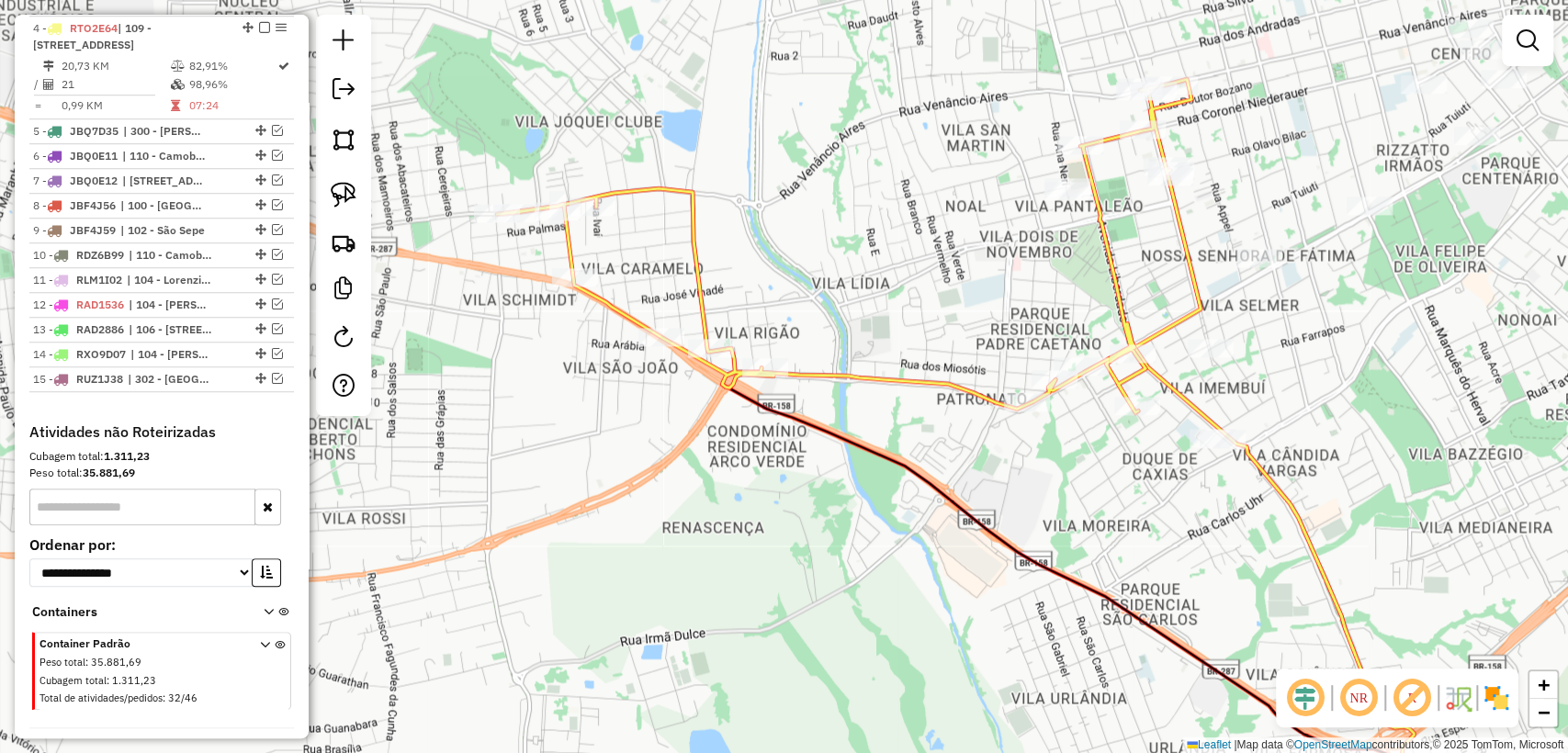
drag, startPoint x: 938, startPoint y: 325, endPoint x: 920, endPoint y: 314, distance: 21.1
click at [920, 314] on div "Janela de atendimento Grade de atendimento Capacidade Transportadoras Veículos …" at bounding box center [784, 376] width 1568 height 753
select select "**********"
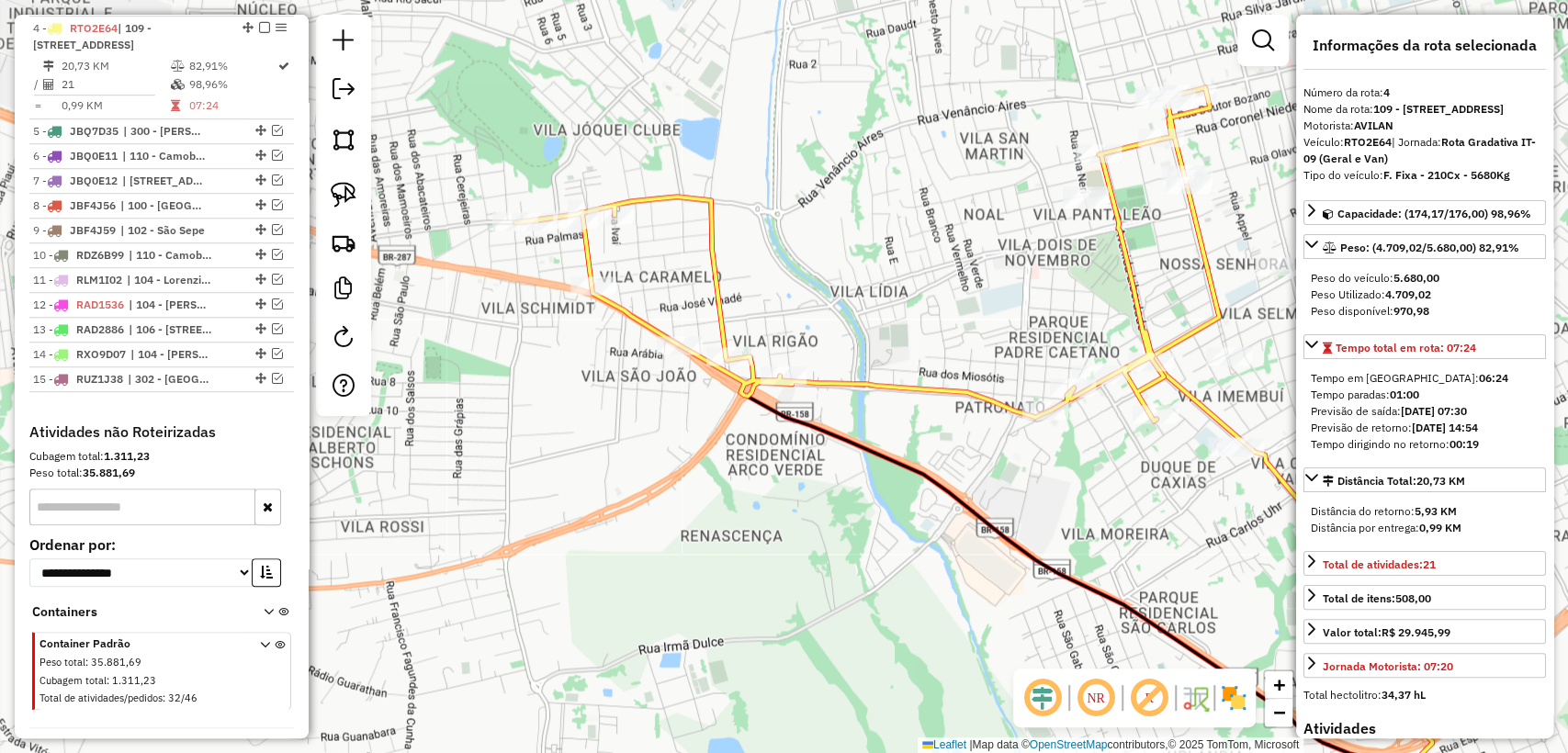
drag, startPoint x: 1029, startPoint y: 268, endPoint x: 995, endPoint y: 289, distance: 40.0
click at [995, 289] on div "Janela de atendimento Grade de atendimento Capacidade Transportadoras Veículos …" at bounding box center [784, 376] width 1568 height 753
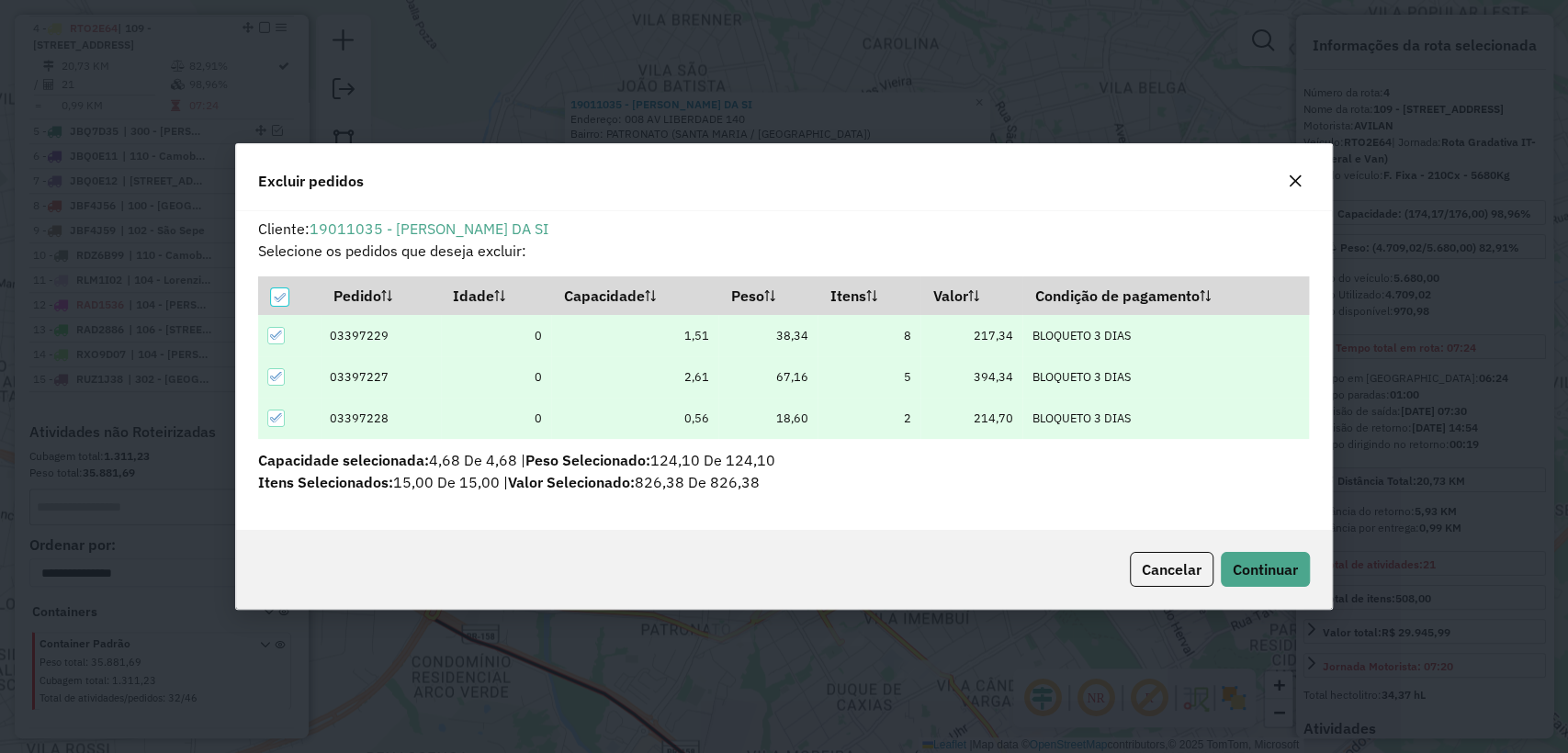
scroll to position [0, 0]
click at [1281, 577] on span "Continuar" at bounding box center [1266, 570] width 65 height 19
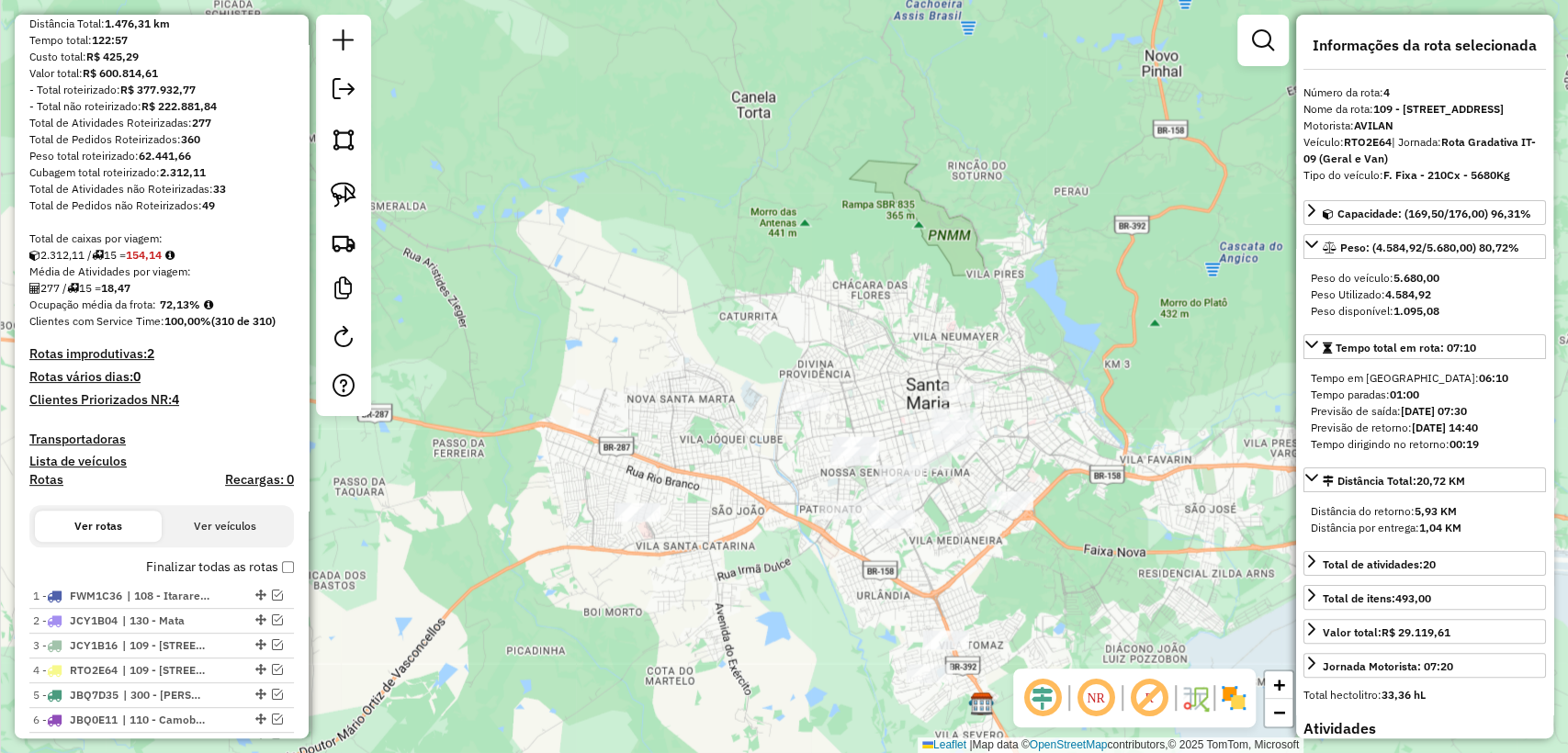
scroll to position [831, 0]
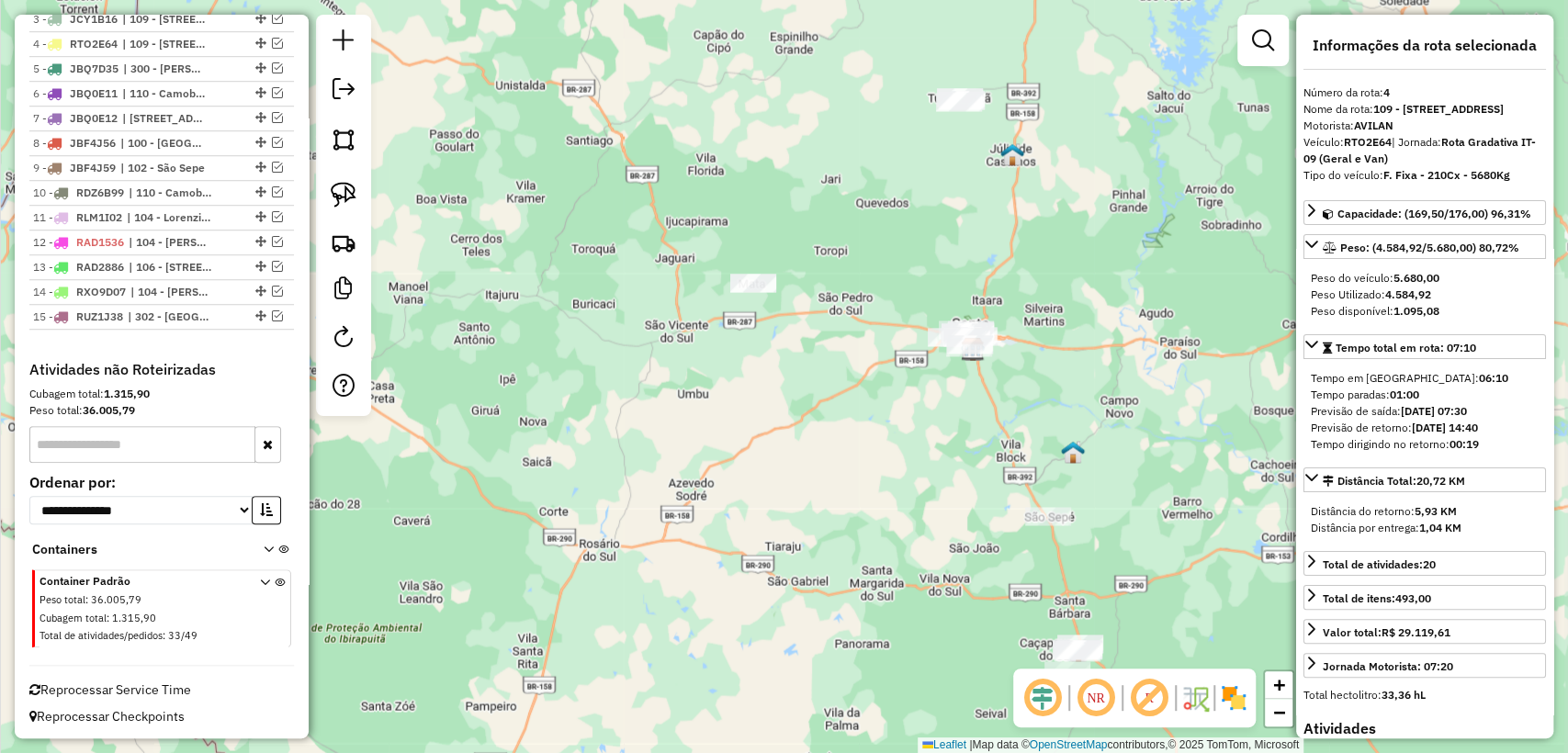
drag, startPoint x: 1120, startPoint y: 372, endPoint x: 1053, endPoint y: 369, distance: 67.1
click at [1053, 369] on div "Janela de atendimento Grade de atendimento Capacidade Transportadoras Veículos …" at bounding box center [784, 376] width 1568 height 753
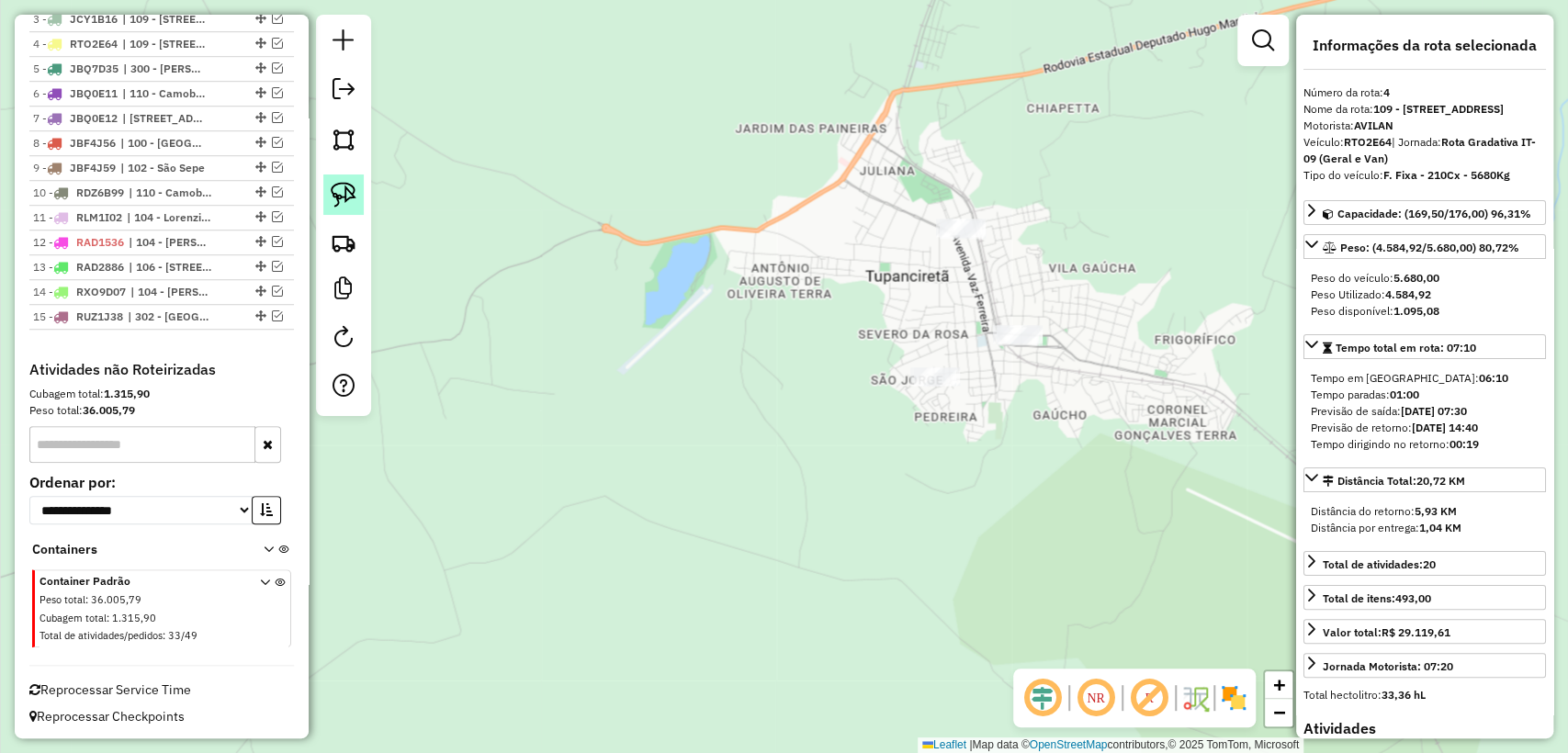
click at [327, 210] on link at bounding box center [343, 195] width 40 height 40
drag, startPoint x: 1138, startPoint y: 248, endPoint x: 924, endPoint y: 275, distance: 215.7
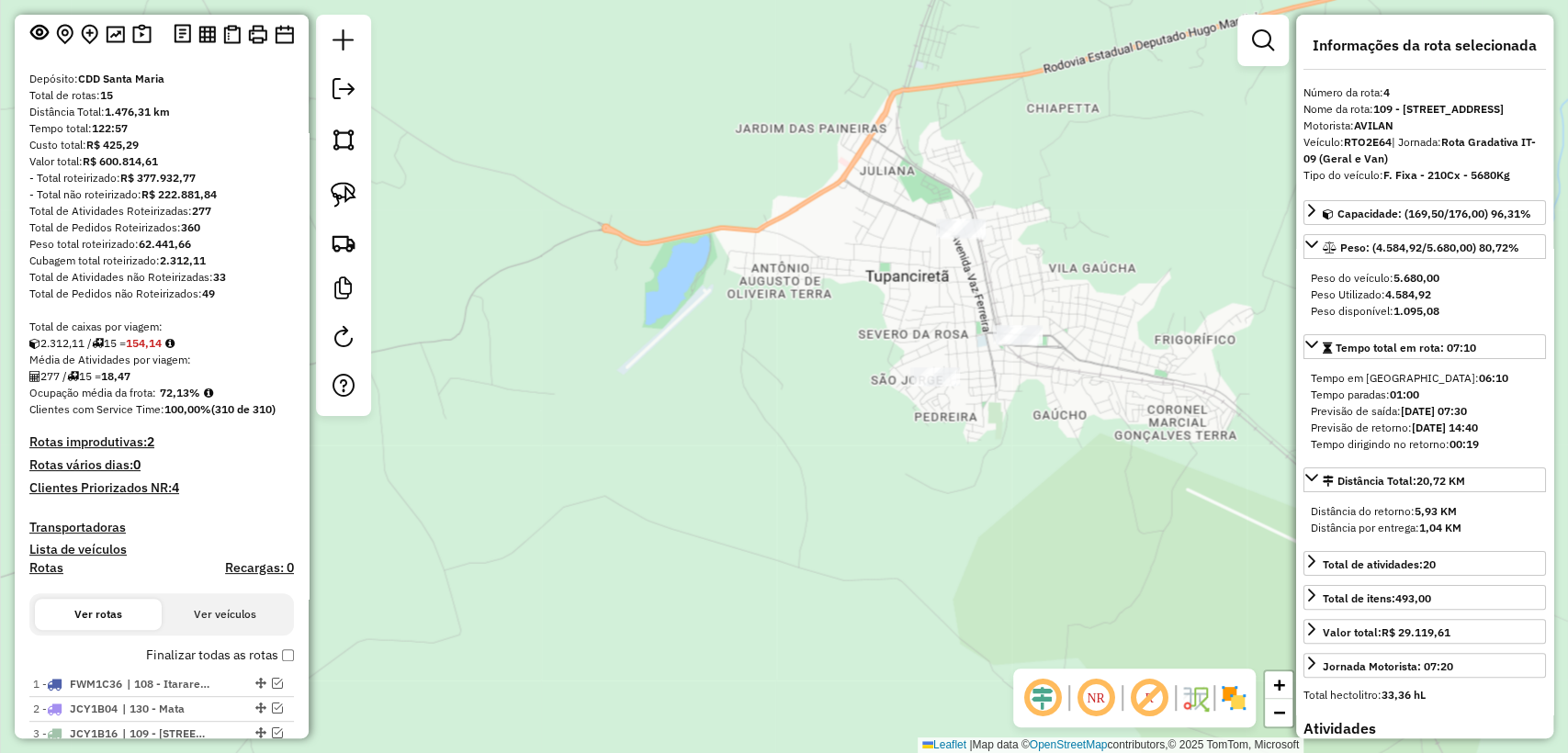
scroll to position [0, 0]
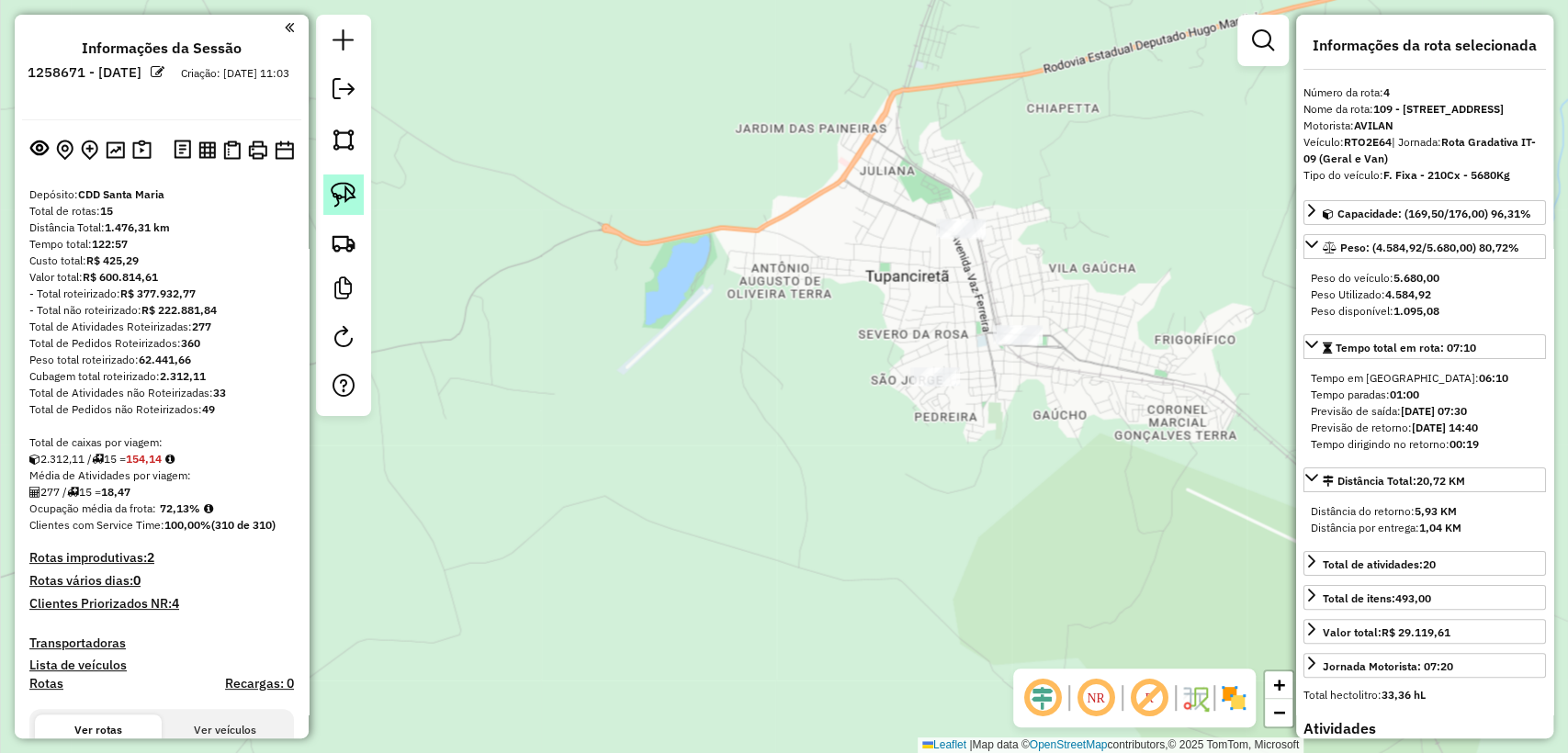
click at [343, 201] on img at bounding box center [342, 194] width 25 height 25
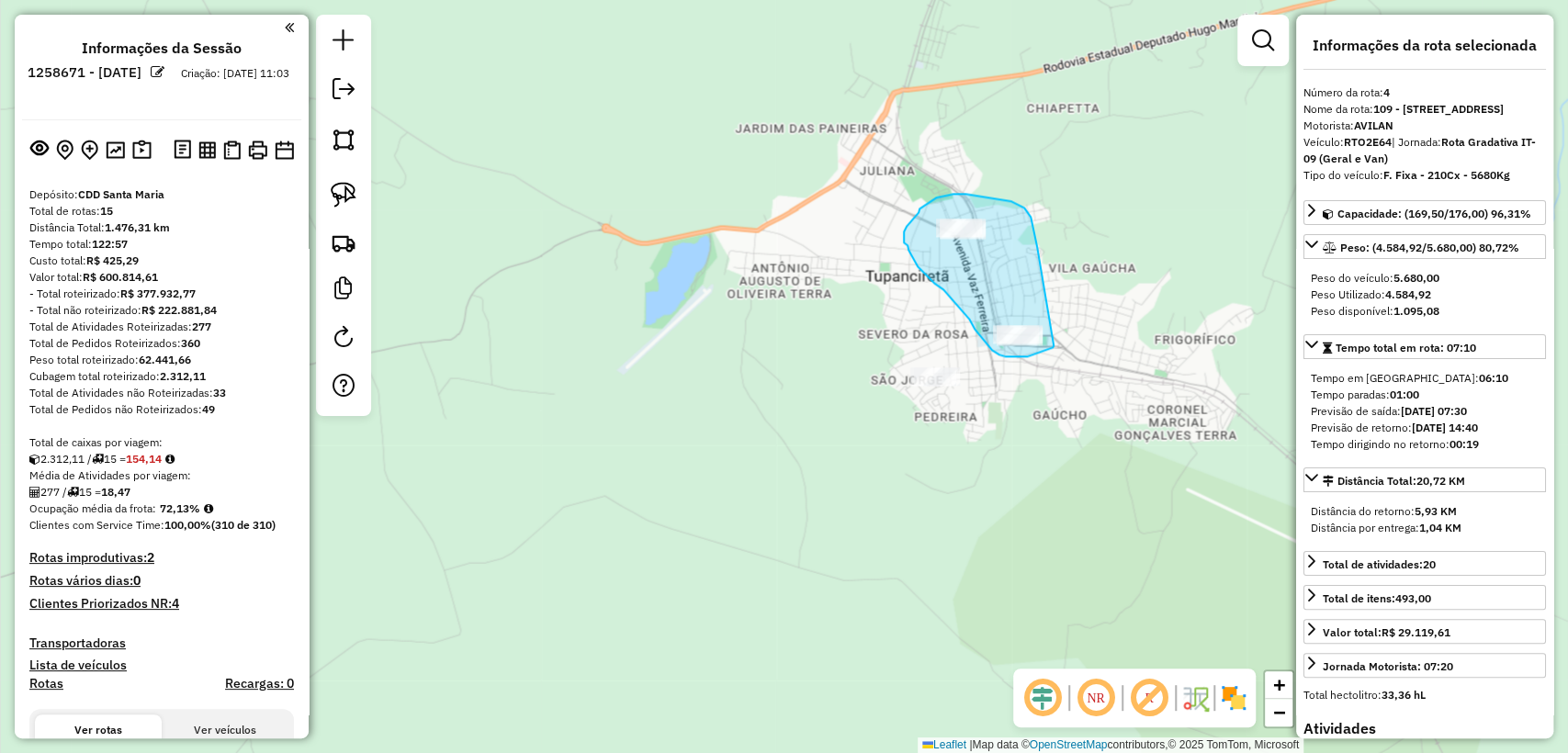
drag, startPoint x: 1037, startPoint y: 247, endPoint x: 1053, endPoint y: 345, distance: 99.3
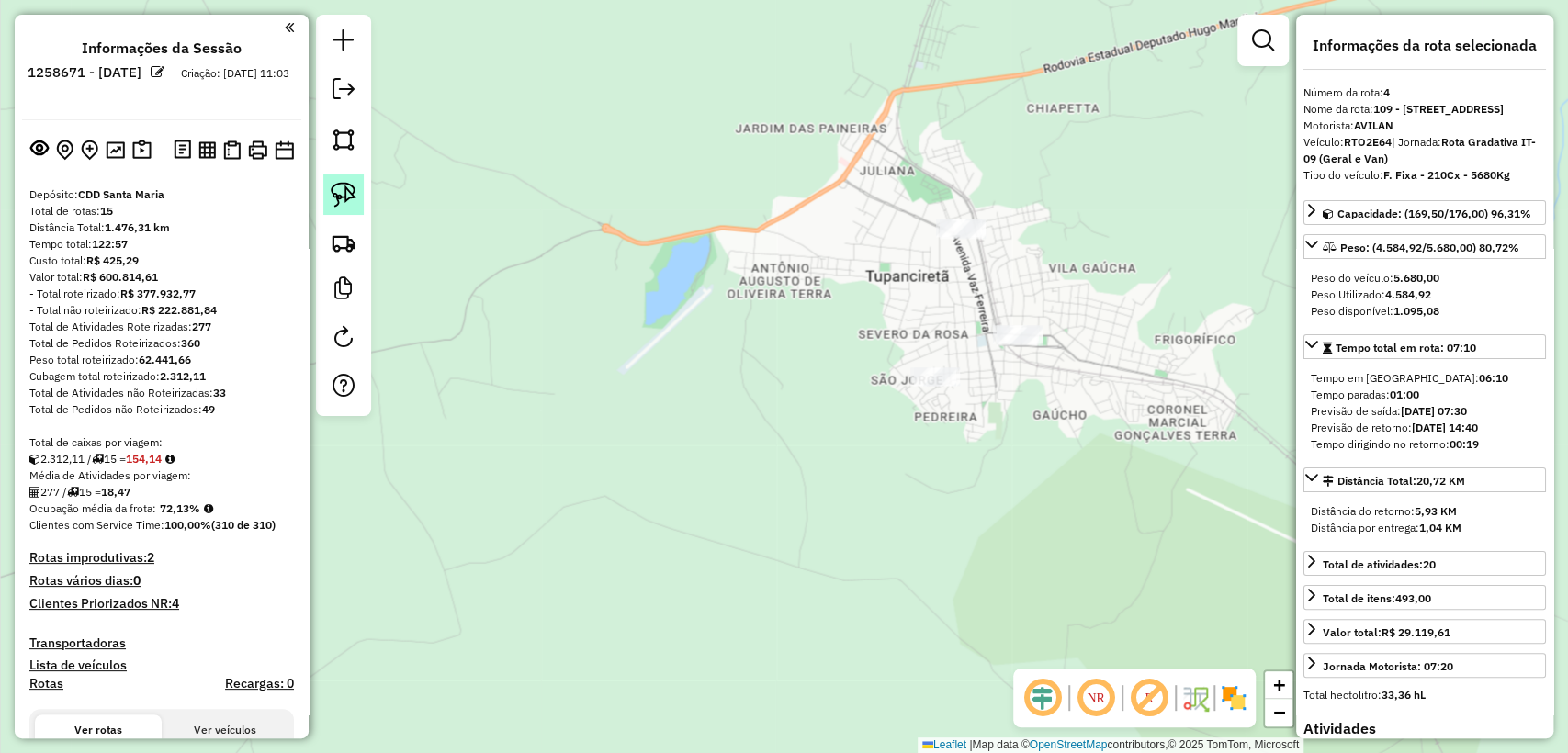
click at [335, 192] on img at bounding box center [342, 194] width 25 height 25
drag, startPoint x: 1096, startPoint y: 315, endPoint x: 1000, endPoint y: 394, distance: 124.3
click at [365, 195] on div at bounding box center [343, 215] width 55 height 401
click at [353, 193] on img at bounding box center [342, 194] width 25 height 25
drag, startPoint x: 1042, startPoint y: 259, endPoint x: 852, endPoint y: 250, distance: 190.2
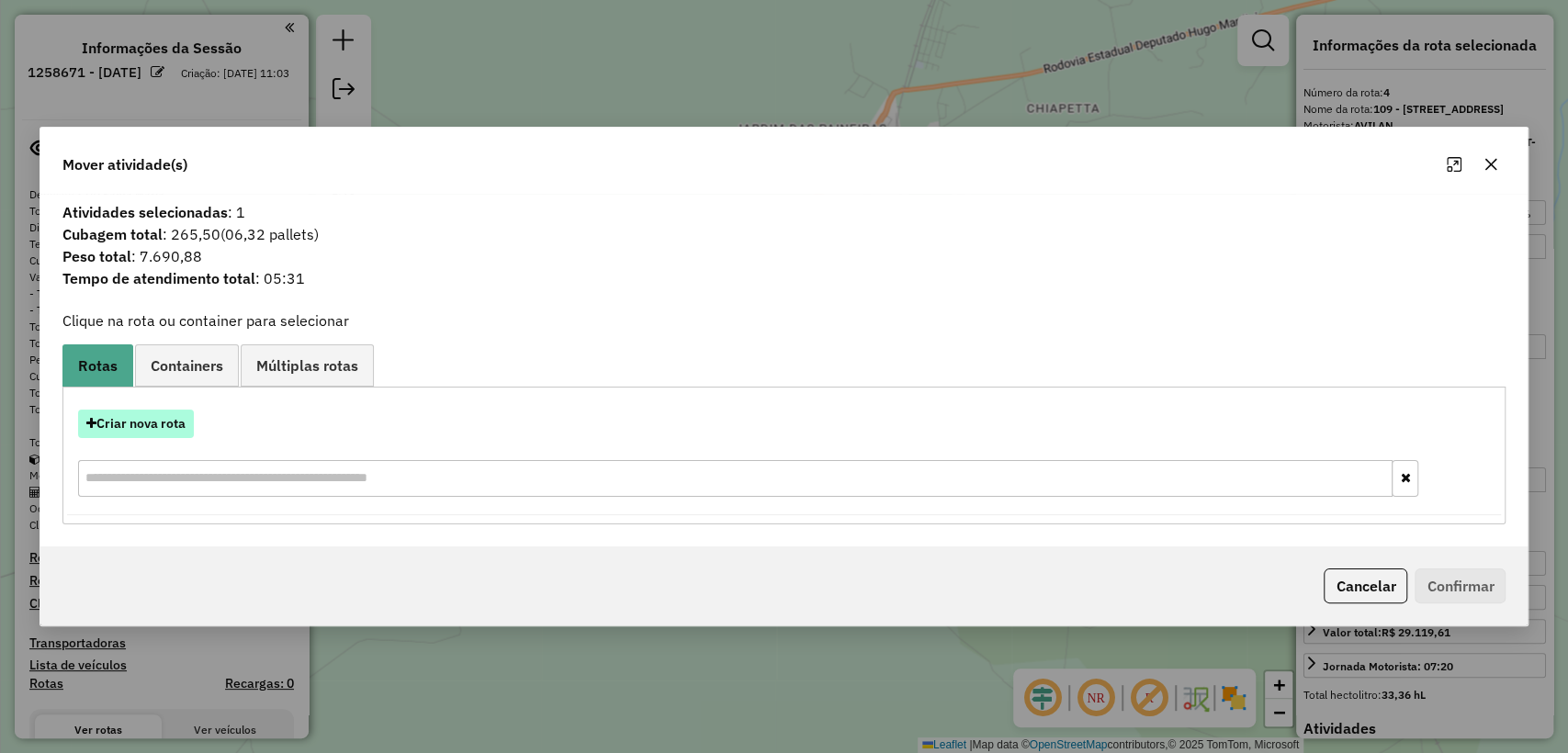
click at [136, 432] on button "Criar nova rota" at bounding box center [136, 424] width 116 height 28
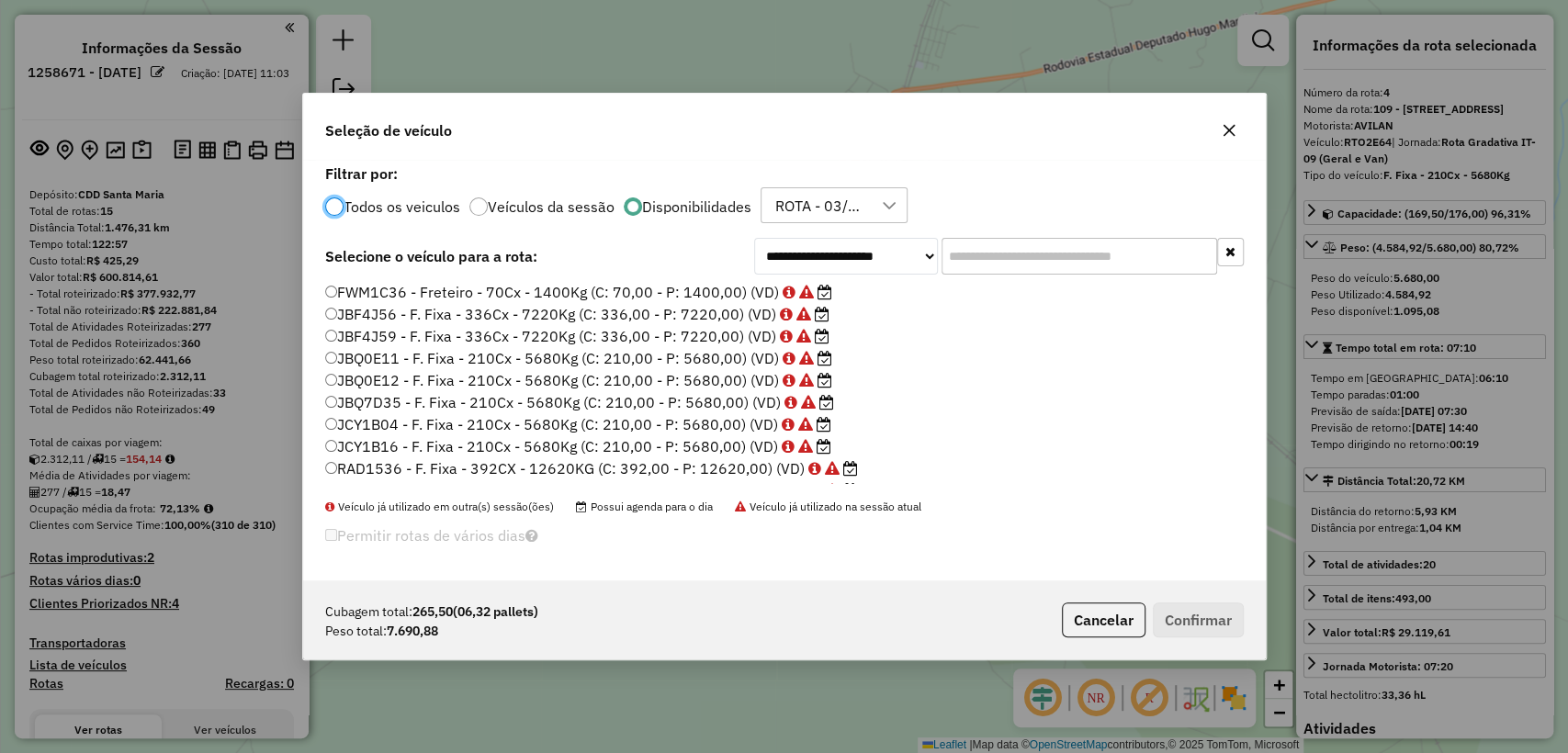
scroll to position [9, 6]
click at [1004, 261] on input "*" at bounding box center [1079, 255] width 276 height 36
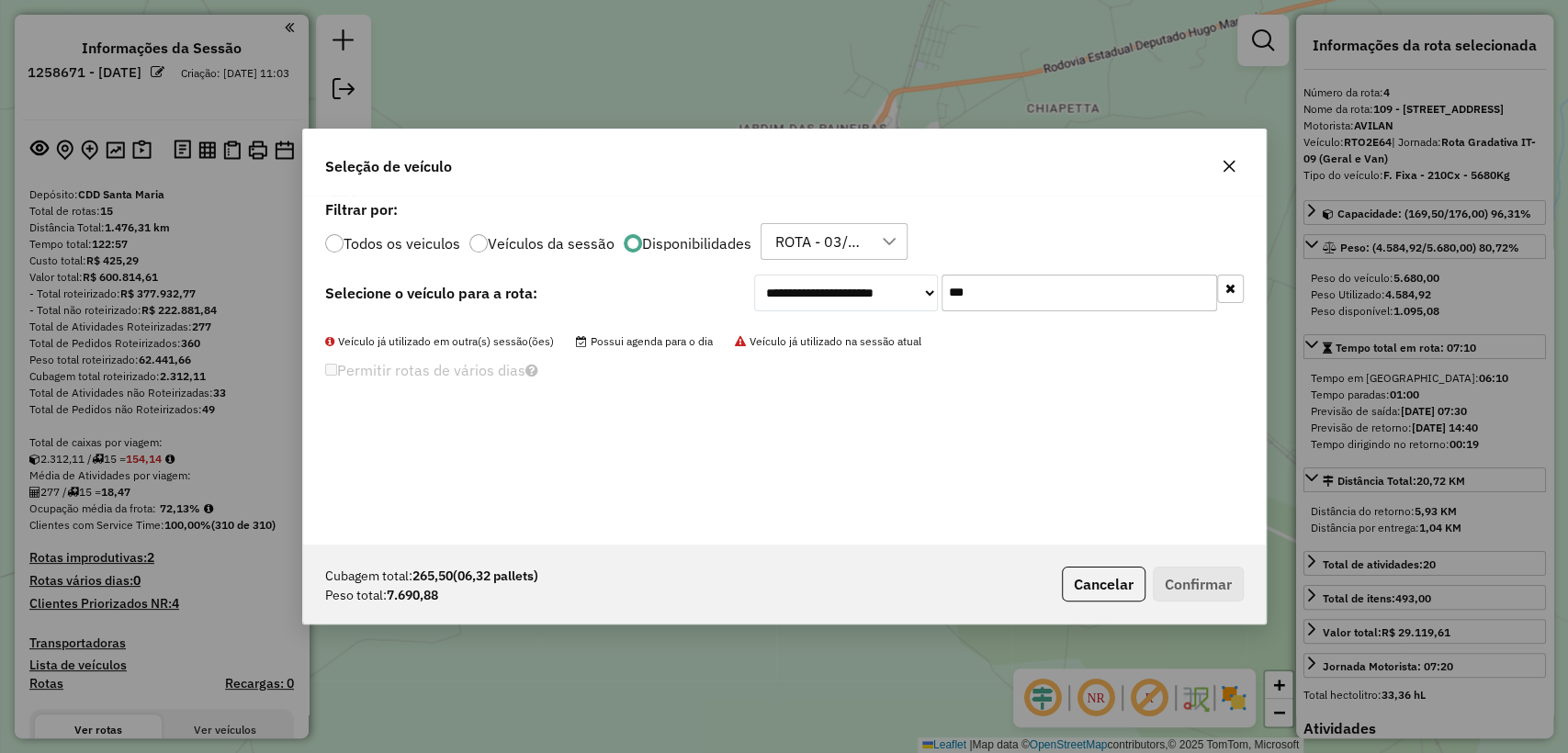
type input "***"
drag, startPoint x: 412, startPoint y: 229, endPoint x: 399, endPoint y: 237, distance: 15.3
click at [404, 232] on div "Todos os veiculos Veículos da sessão Disponibilidades ROTA - 03/09 - PROMAX" at bounding box center [785, 241] width 919 height 36
click at [399, 237] on label "Todos os veiculos" at bounding box center [401, 243] width 117 height 15
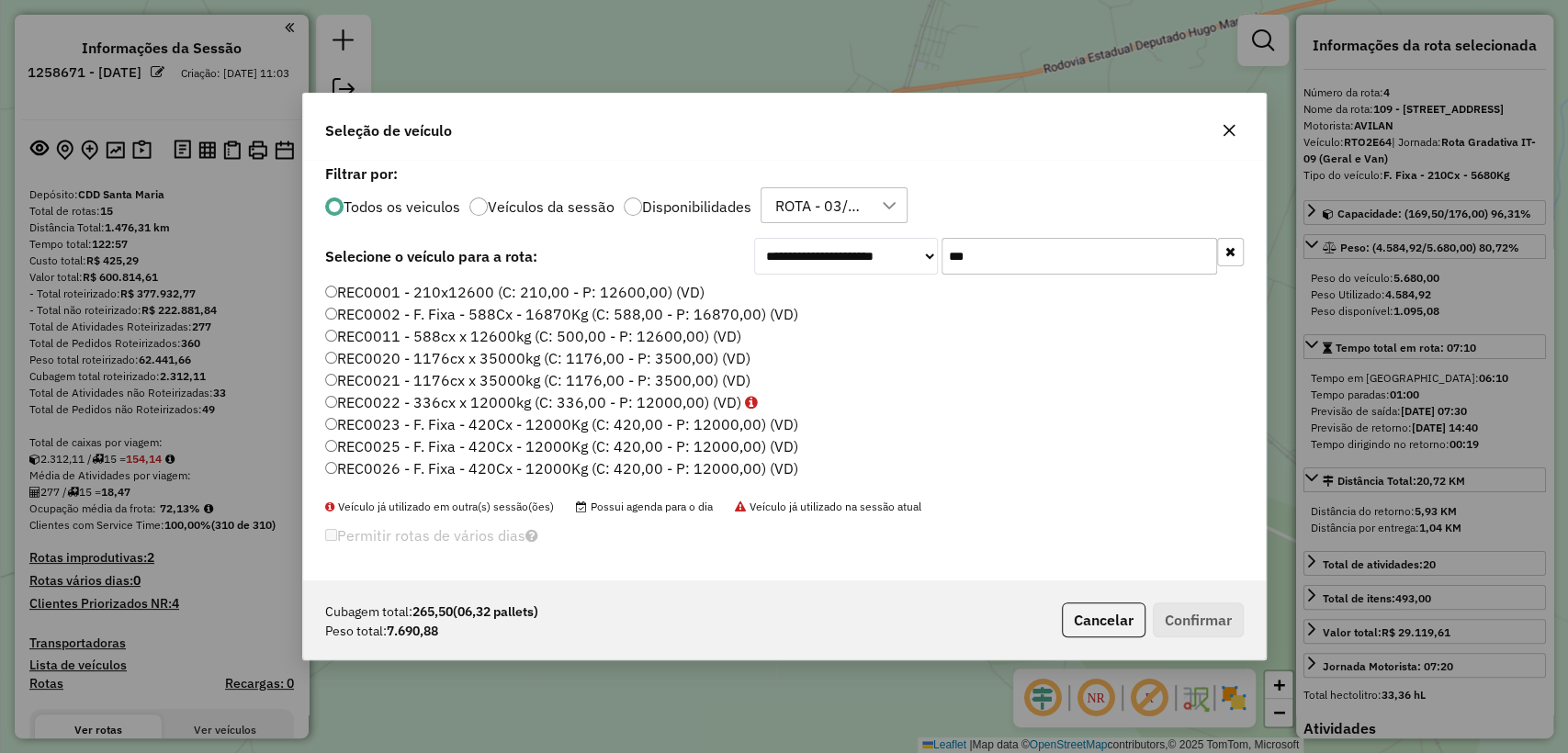
click at [341, 297] on label "REC0001 - 210x12600 (C: 210,00 - P: 12600,00) (VD)" at bounding box center [515, 292] width 379 height 22
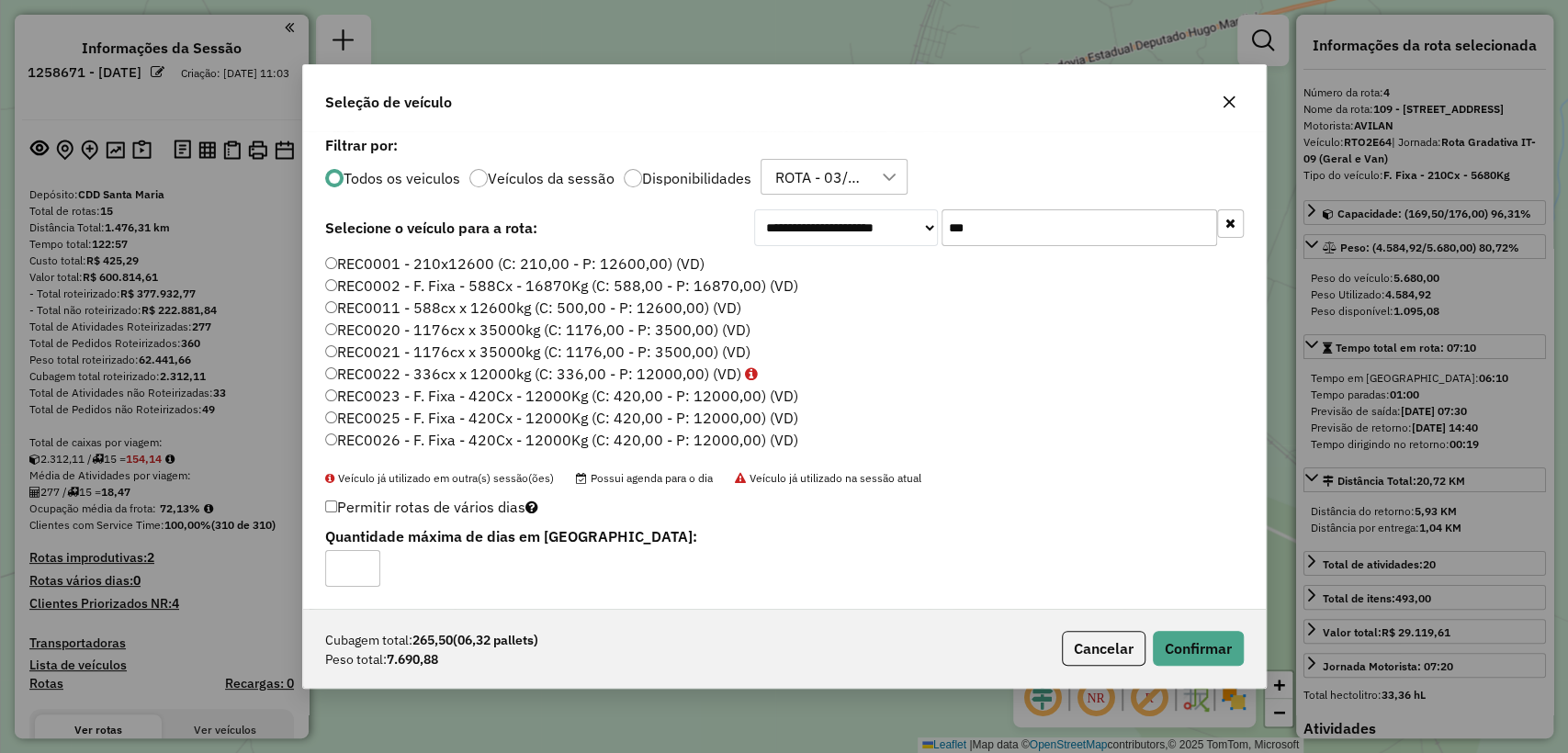
click at [409, 382] on label "REC0022 - 336cx x 12000kg (C: 336,00 - P: 12000,00) (VD)" at bounding box center [542, 374] width 432 height 22
click at [1232, 644] on button "Confirmar" at bounding box center [1198, 647] width 91 height 35
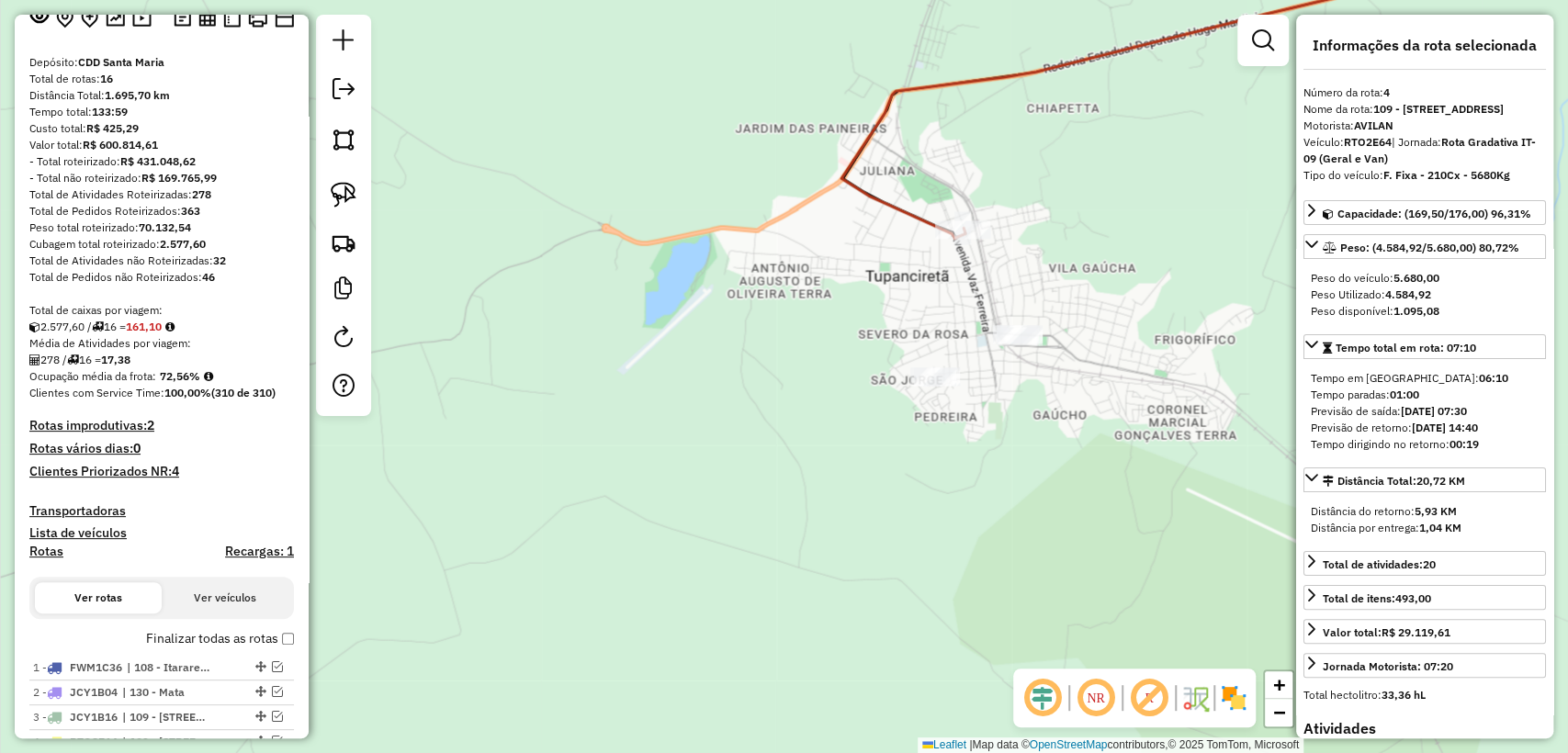
scroll to position [0, 0]
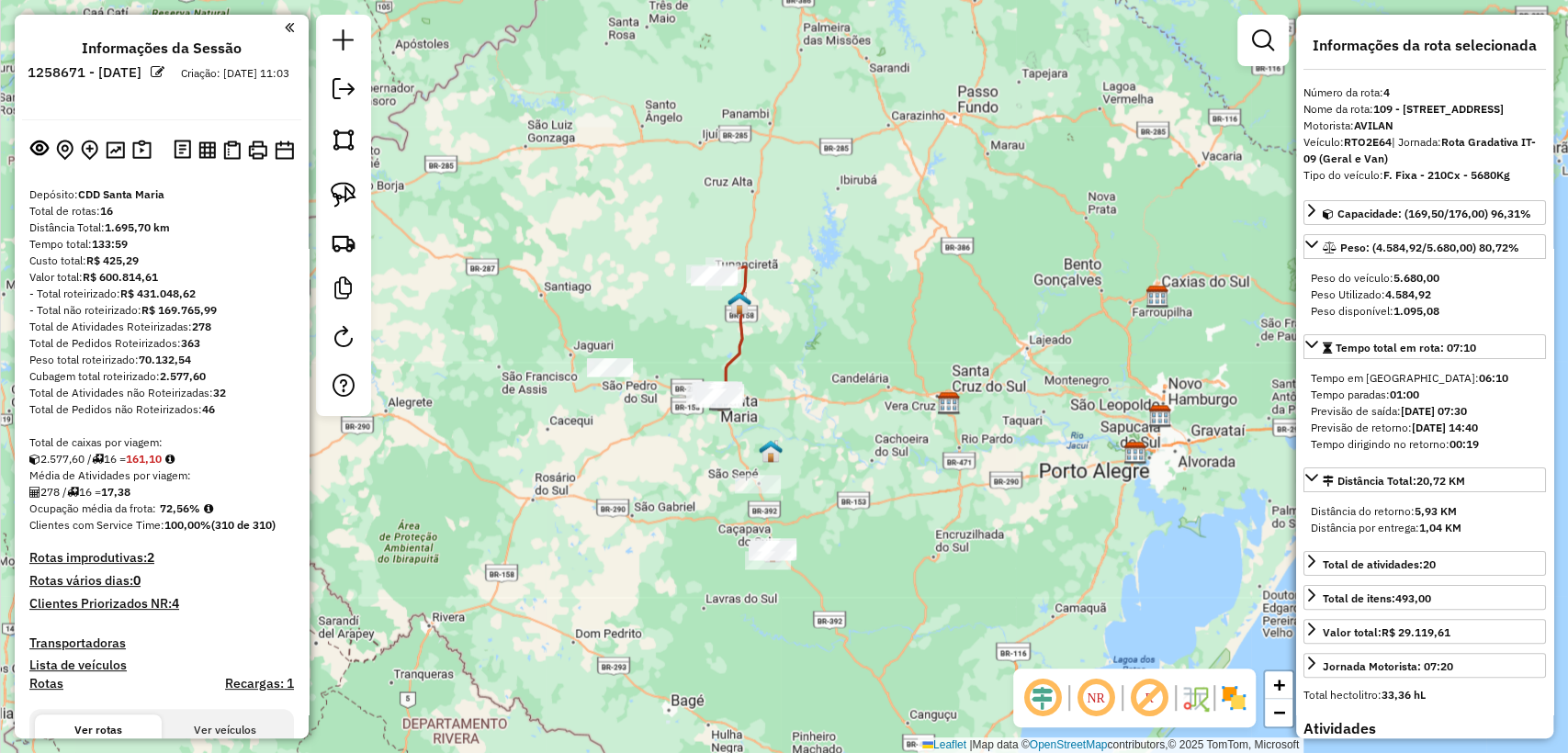
drag, startPoint x: 810, startPoint y: 492, endPoint x: 801, endPoint y: 384, distance: 108.4
click at [801, 384] on div "Janela de atendimento Grade de atendimento Capacidade Transportadoras Veículos …" at bounding box center [784, 376] width 1568 height 753
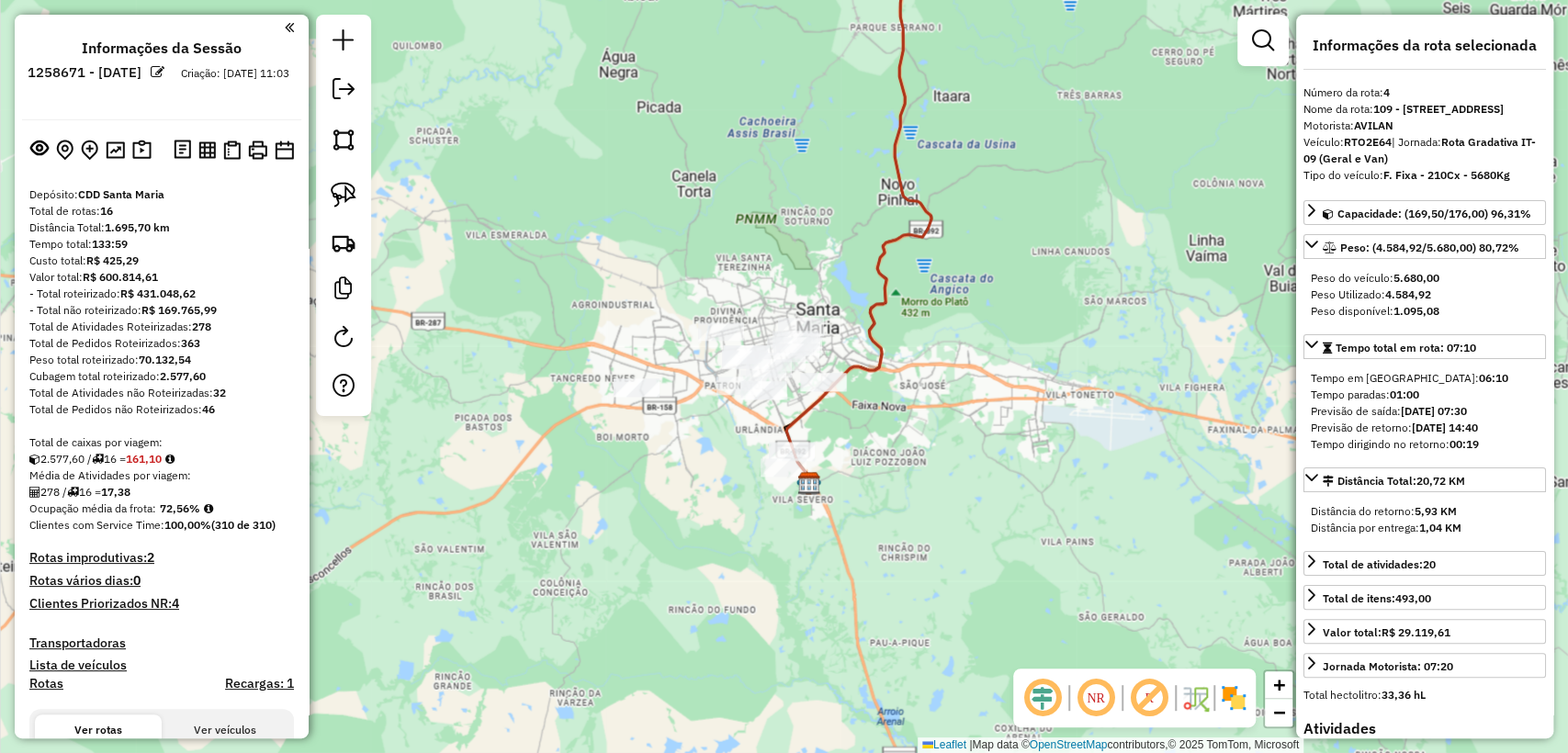
scroll to position [204, 0]
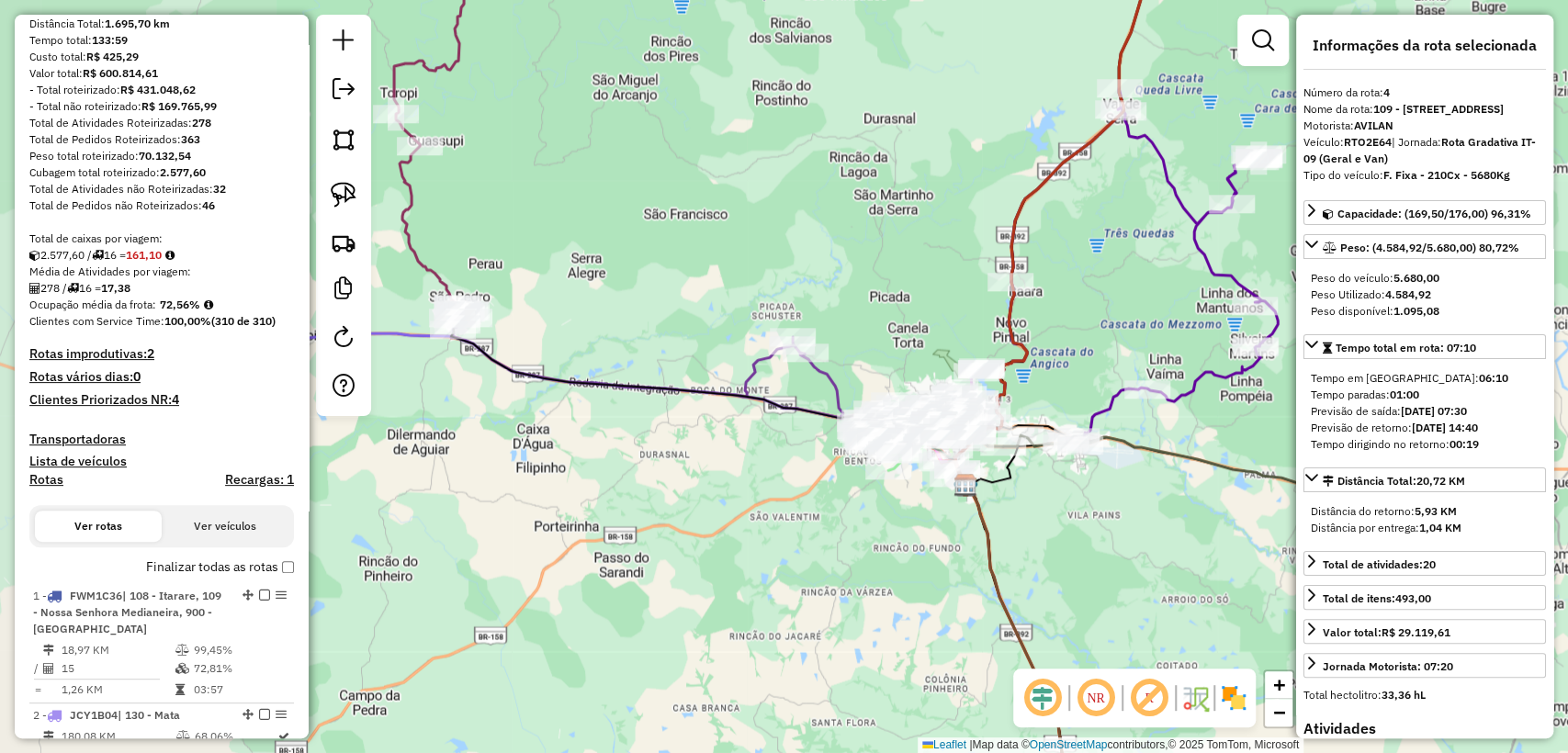
drag, startPoint x: 406, startPoint y: 571, endPoint x: 755, endPoint y: 547, distance: 349.8
click at [755, 547] on div "Janela de atendimento Grade de atendimento Capacidade Transportadoras Veículos …" at bounding box center [784, 376] width 1568 height 753
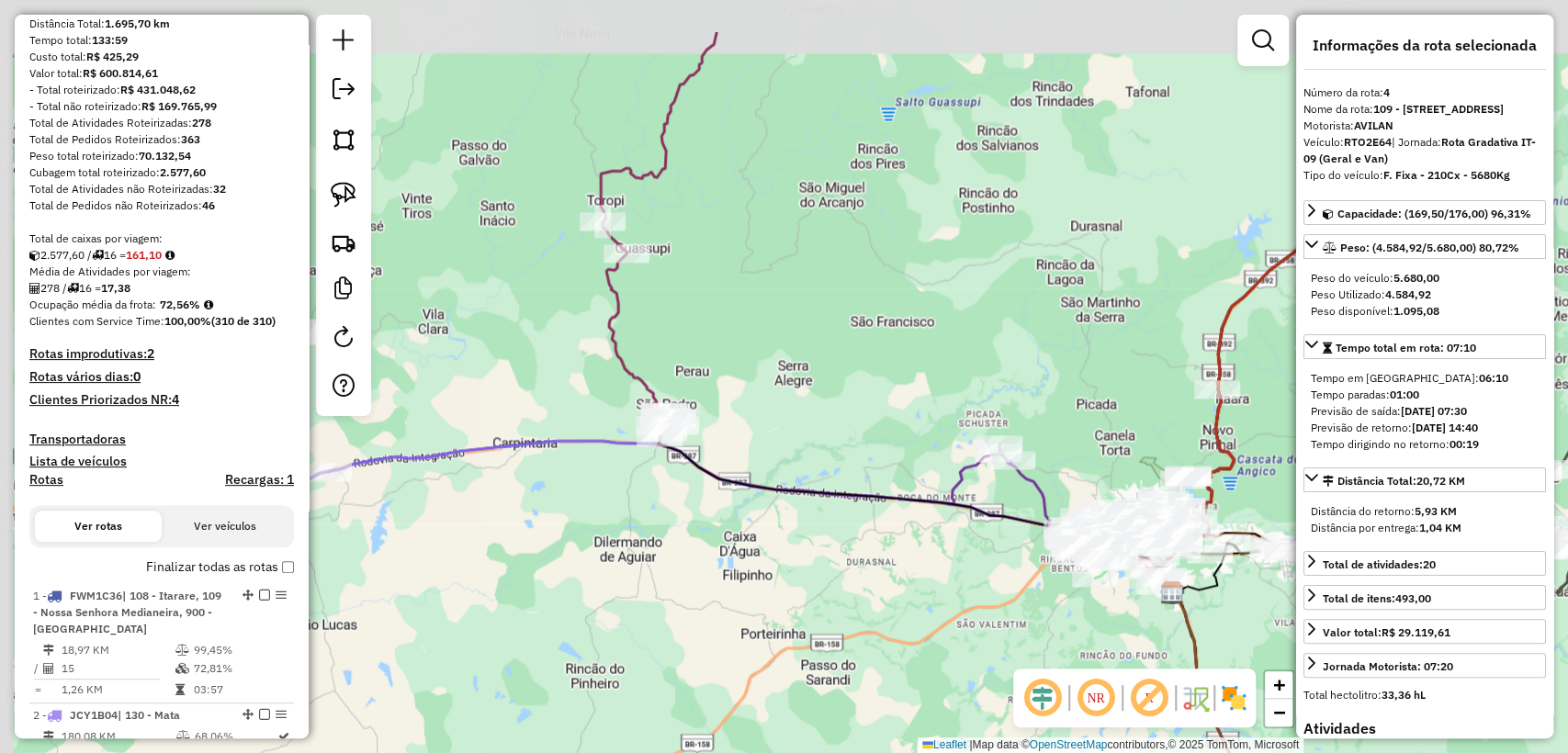
drag, startPoint x: 662, startPoint y: 535, endPoint x: 790, endPoint y: 578, distance: 135.0
click at [791, 585] on div "Janela de atendimento Grade de atendimento Capacidade Transportadoras Veículos …" at bounding box center [784, 376] width 1568 height 753
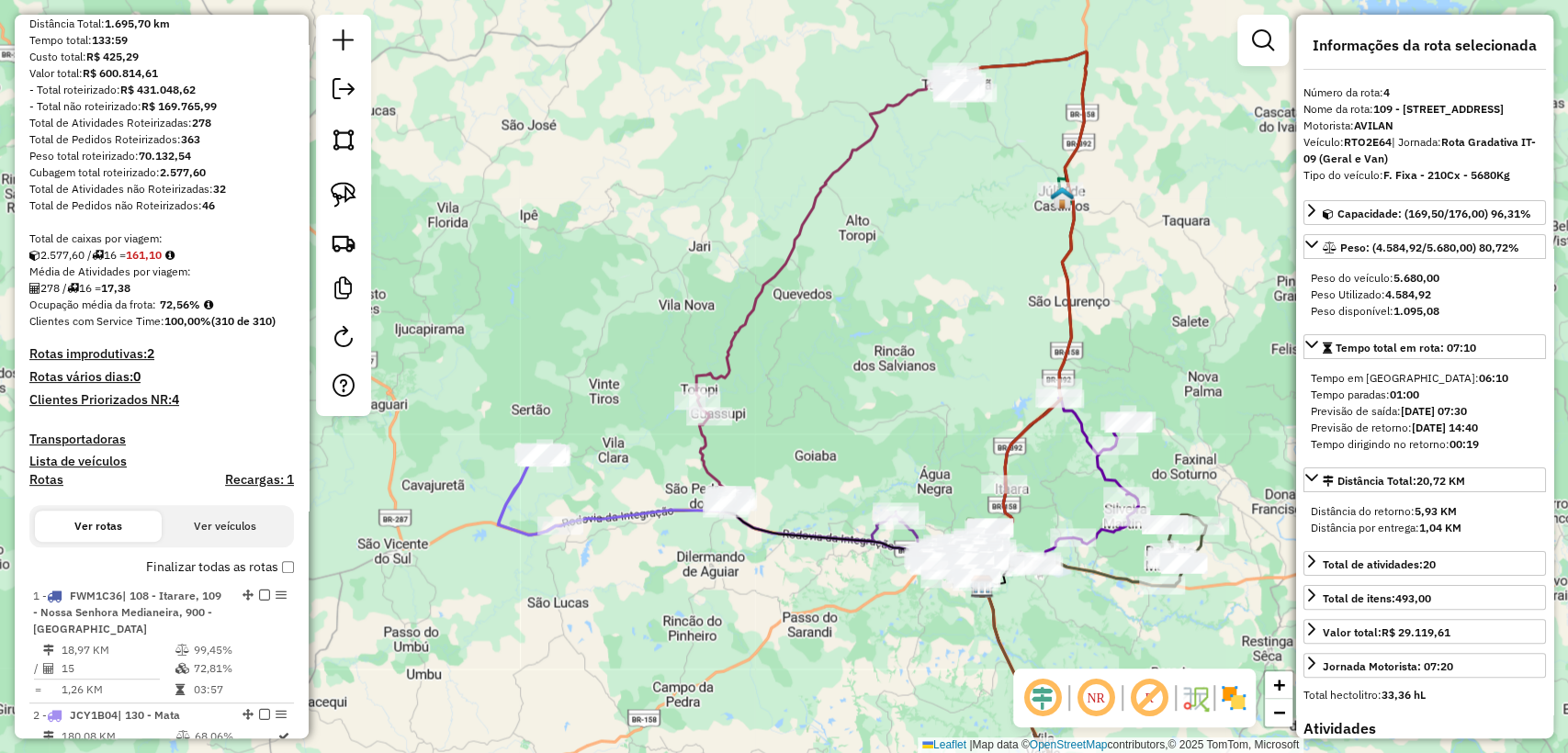
click at [745, 323] on icon at bounding box center [827, 288] width 263 height 419
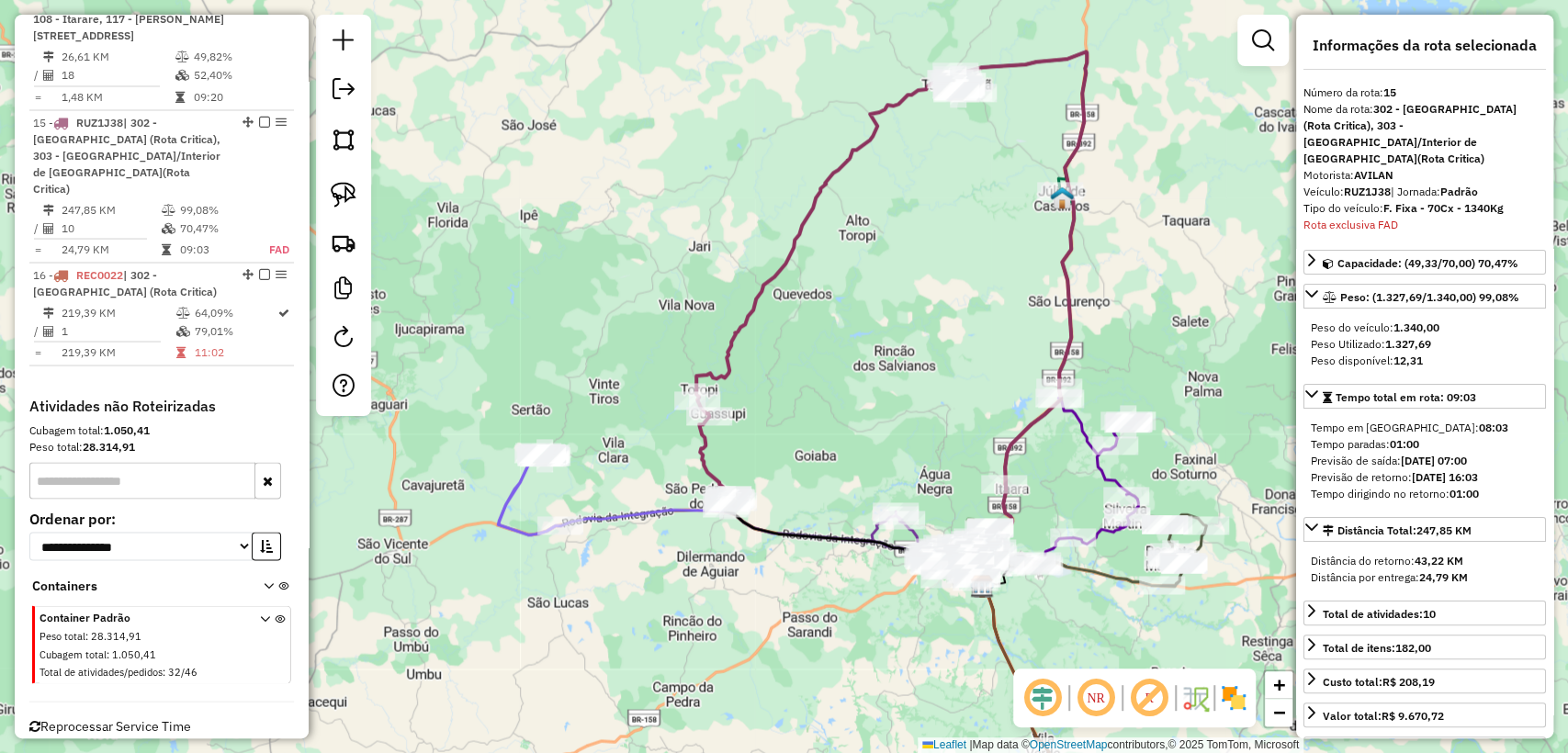
scroll to position [2368, 0]
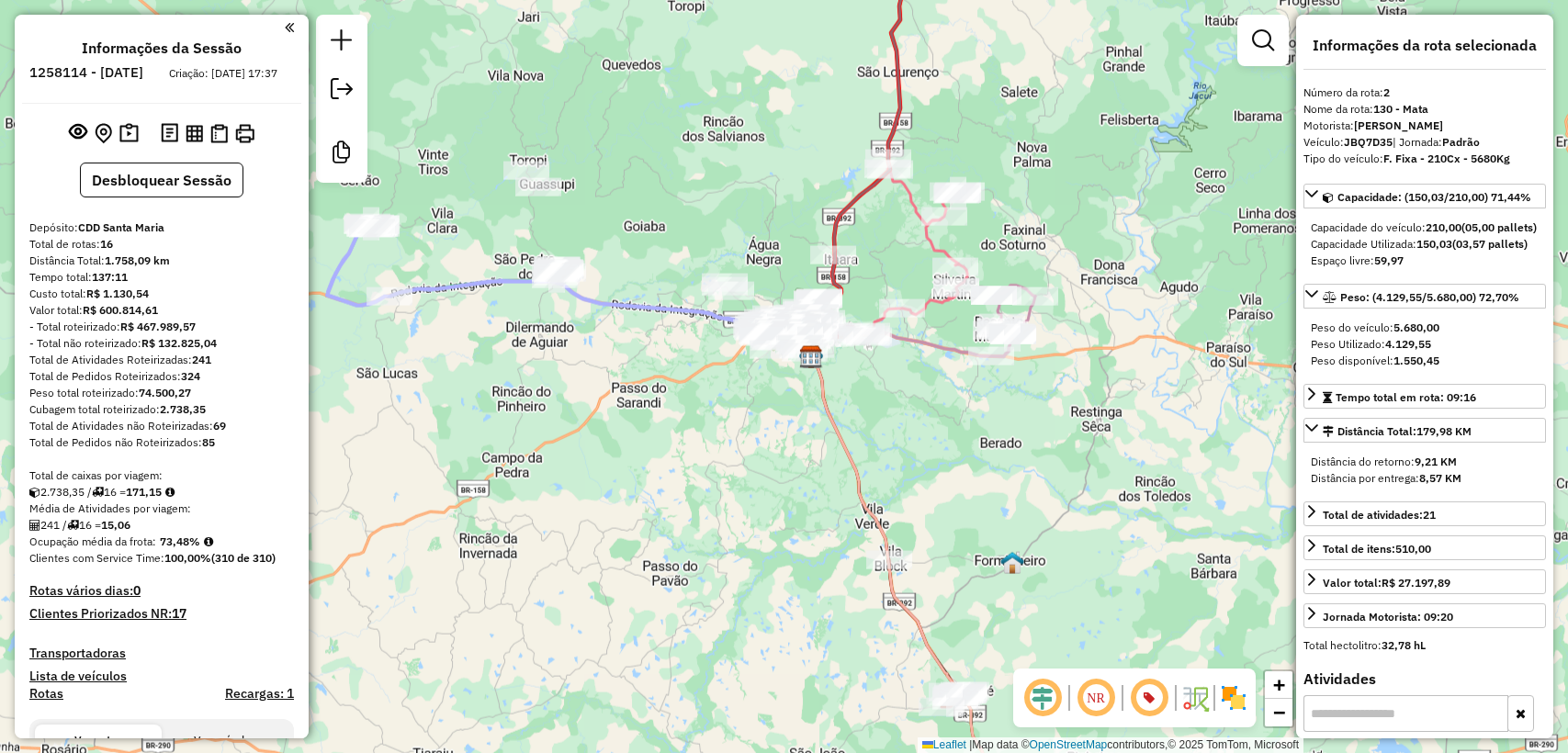
select select "**********"
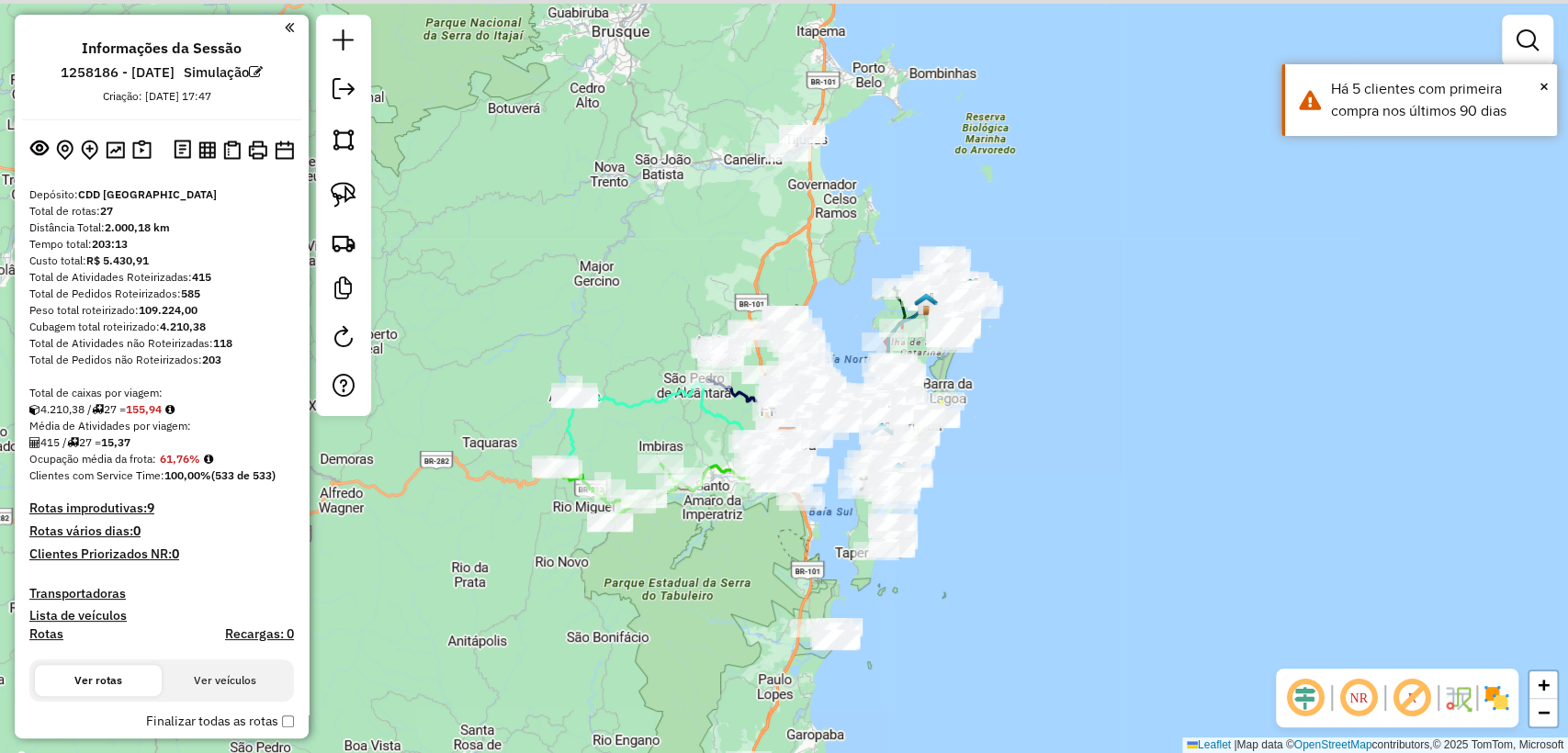
drag, startPoint x: 781, startPoint y: 147, endPoint x: 782, endPoint y: 252, distance: 105.0
click at [782, 252] on div "Janela de atendimento Grade de atendimento Capacidade Transportadoras Veículos …" at bounding box center [784, 376] width 1568 height 753
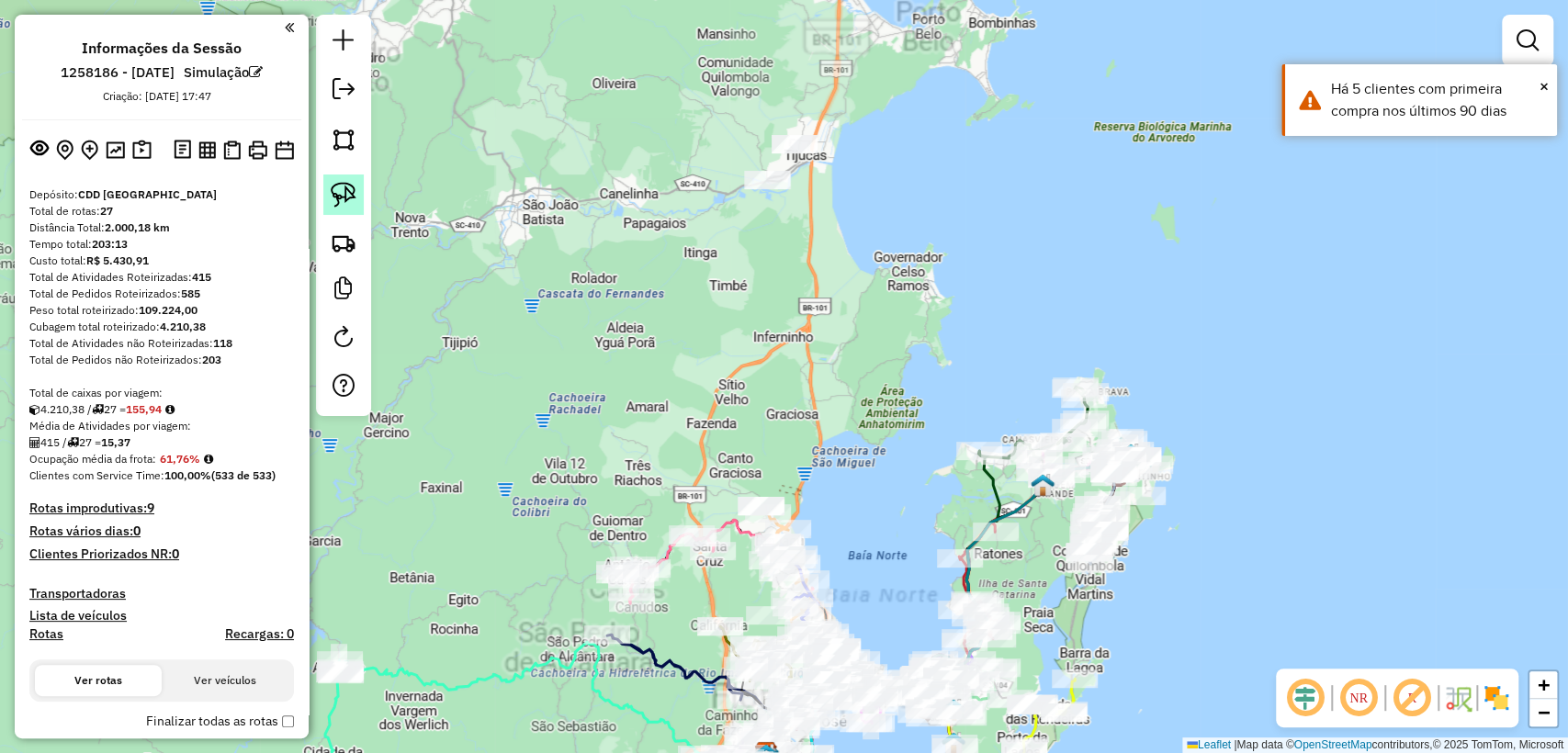
click at [350, 195] on img at bounding box center [342, 194] width 25 height 25
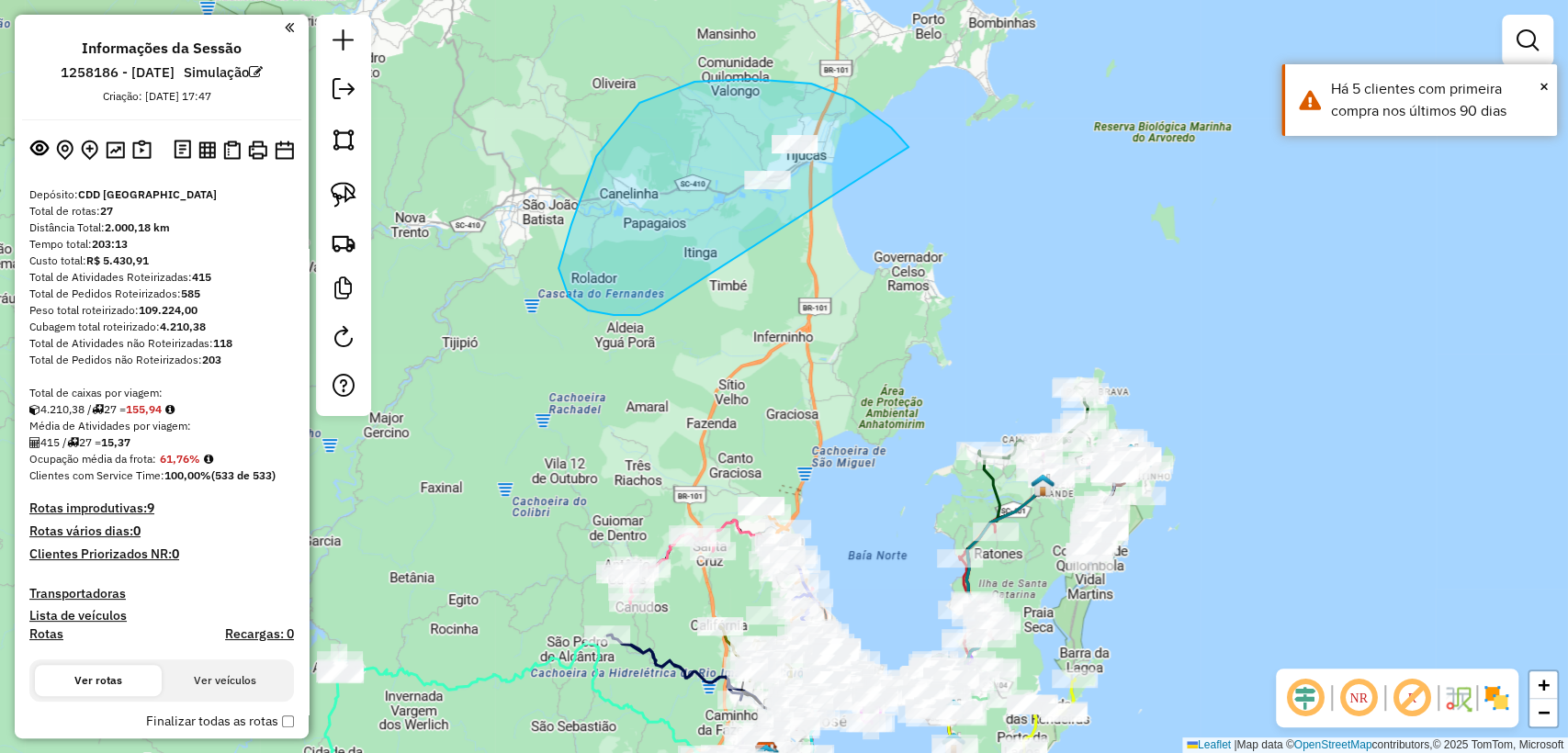
drag, startPoint x: 904, startPoint y: 141, endPoint x: 659, endPoint y: 310, distance: 297.6
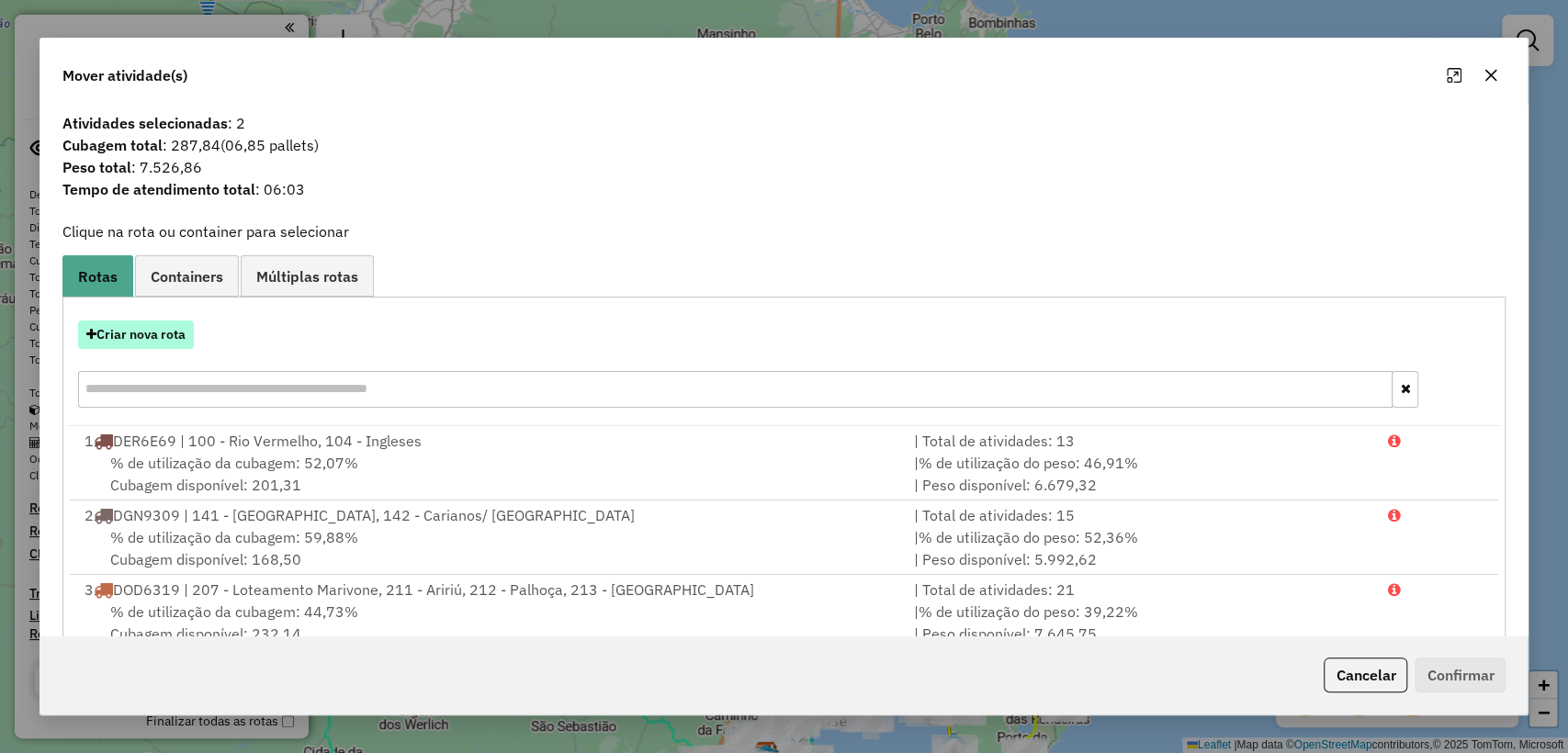
click at [123, 325] on button "Criar nova rota" at bounding box center [136, 335] width 116 height 28
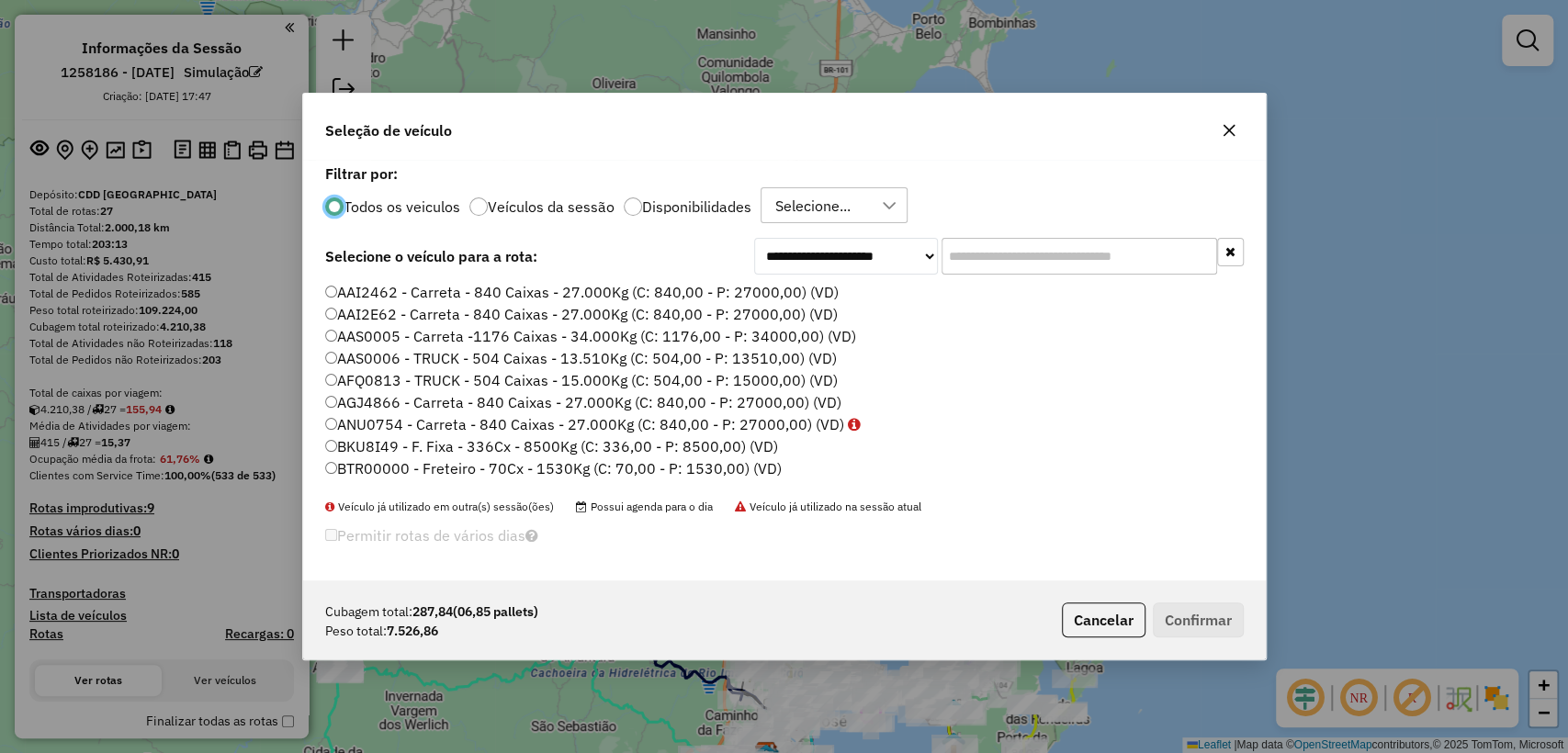
scroll to position [9, 6]
click at [675, 221] on div "Todos os veiculos Veículos da sessão Disponibilidades Selecione..." at bounding box center [785, 205] width 919 height 36
click at [657, 204] on label "Disponibilidades" at bounding box center [696, 207] width 109 height 15
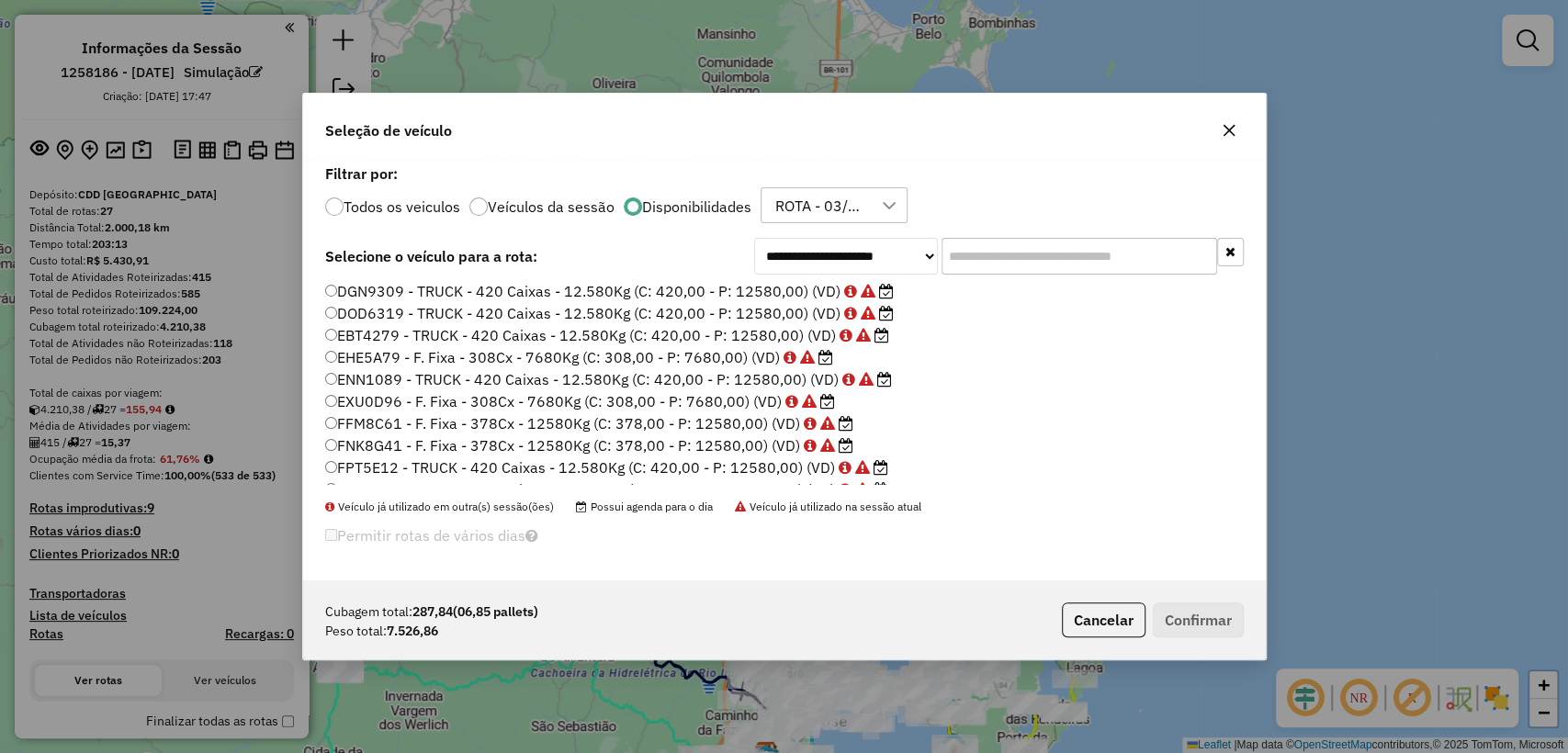
scroll to position [0, 0]
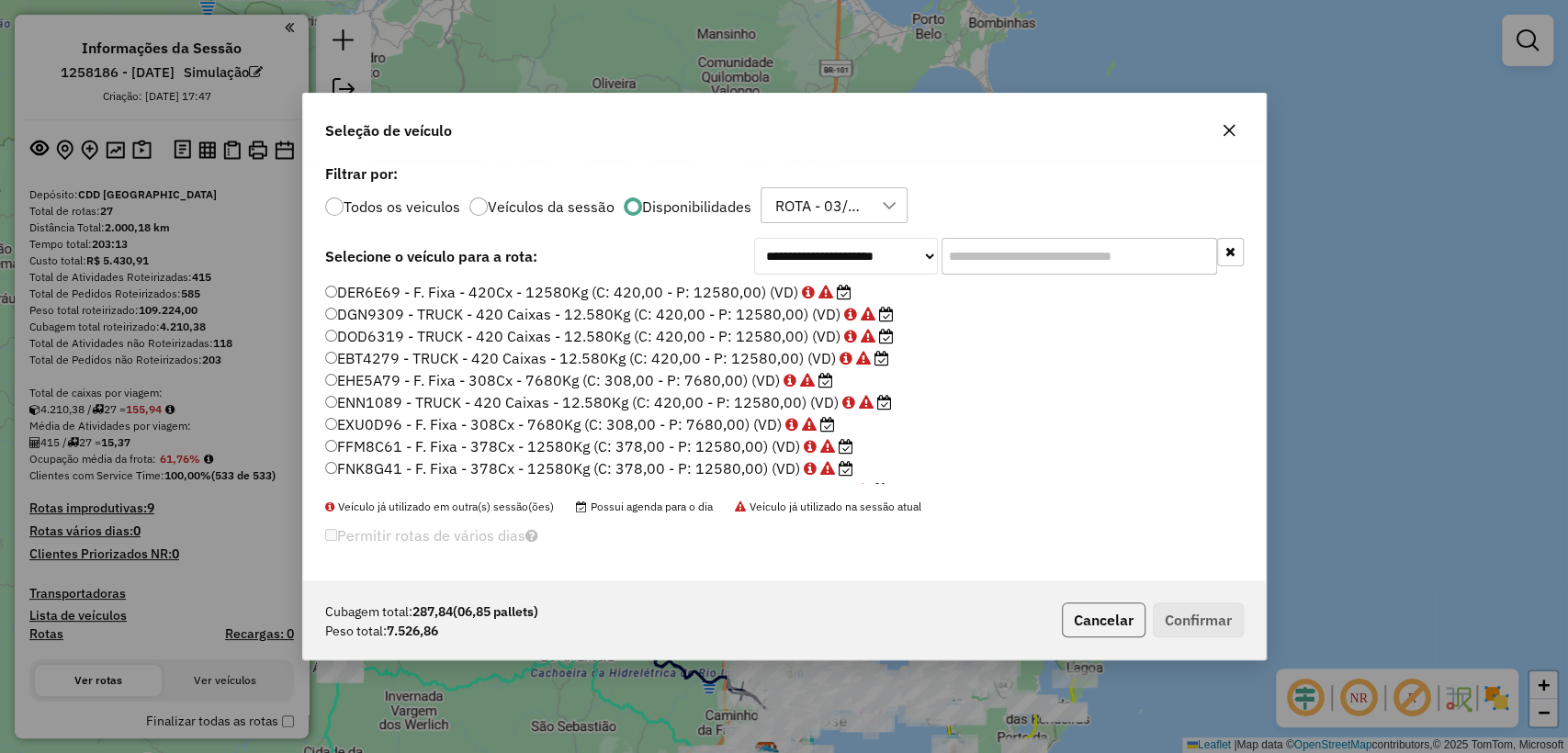
click at [1087, 618] on button "Cancelar" at bounding box center [1103, 619] width 83 height 35
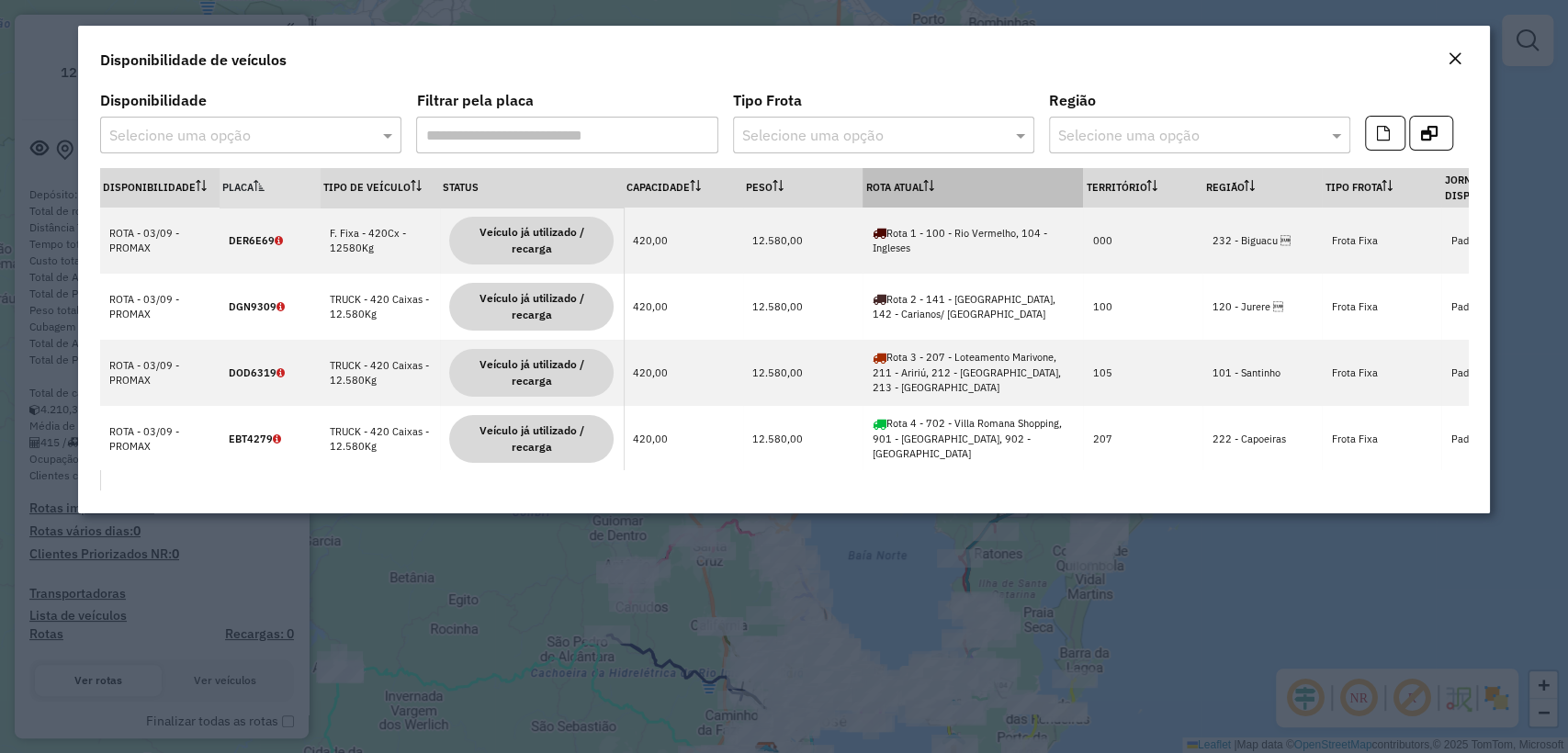
click at [963, 170] on th "Rota Atual" at bounding box center [973, 188] width 221 height 39
click at [950, 181] on th "Rota Atual" at bounding box center [973, 188] width 221 height 39
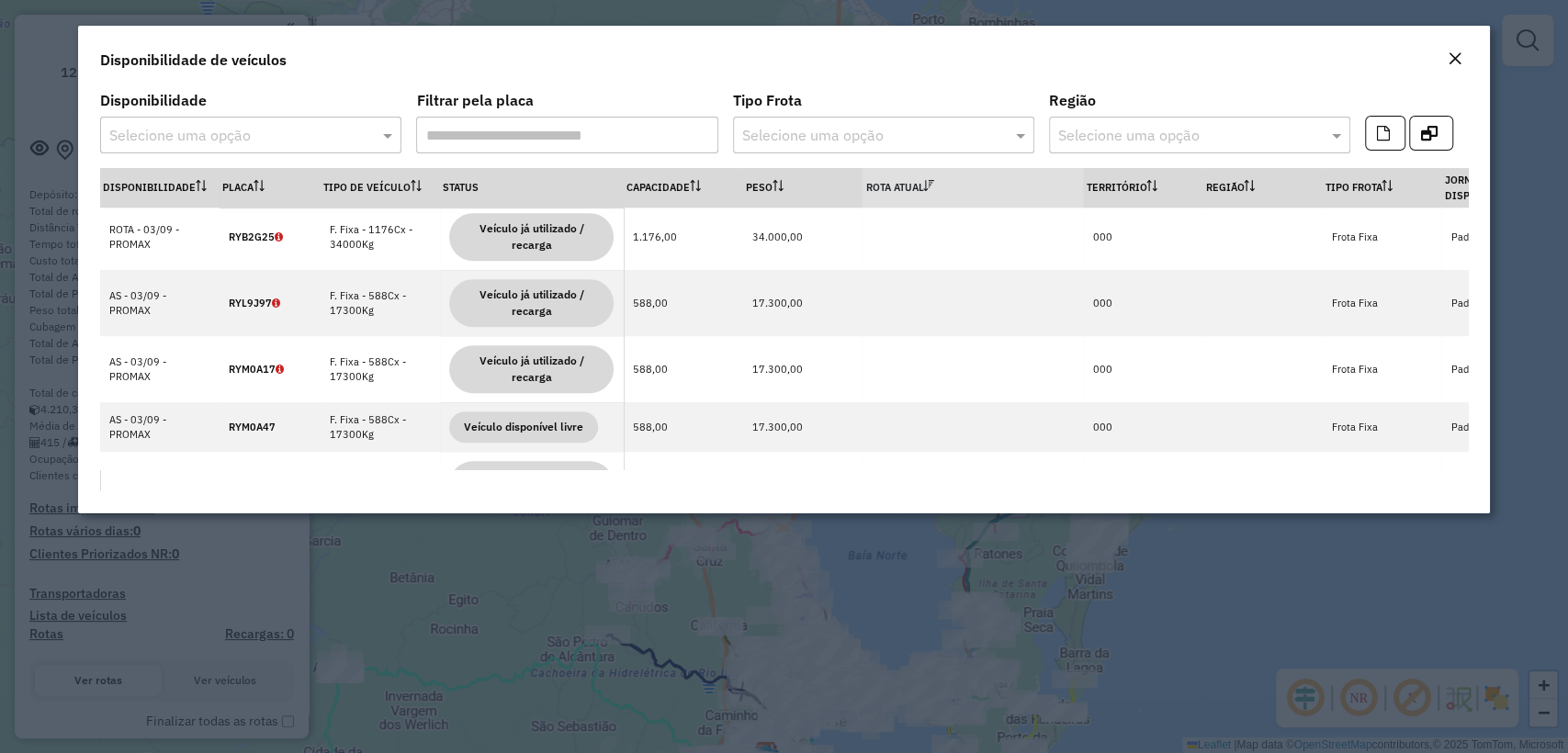
scroll to position [612, 0]
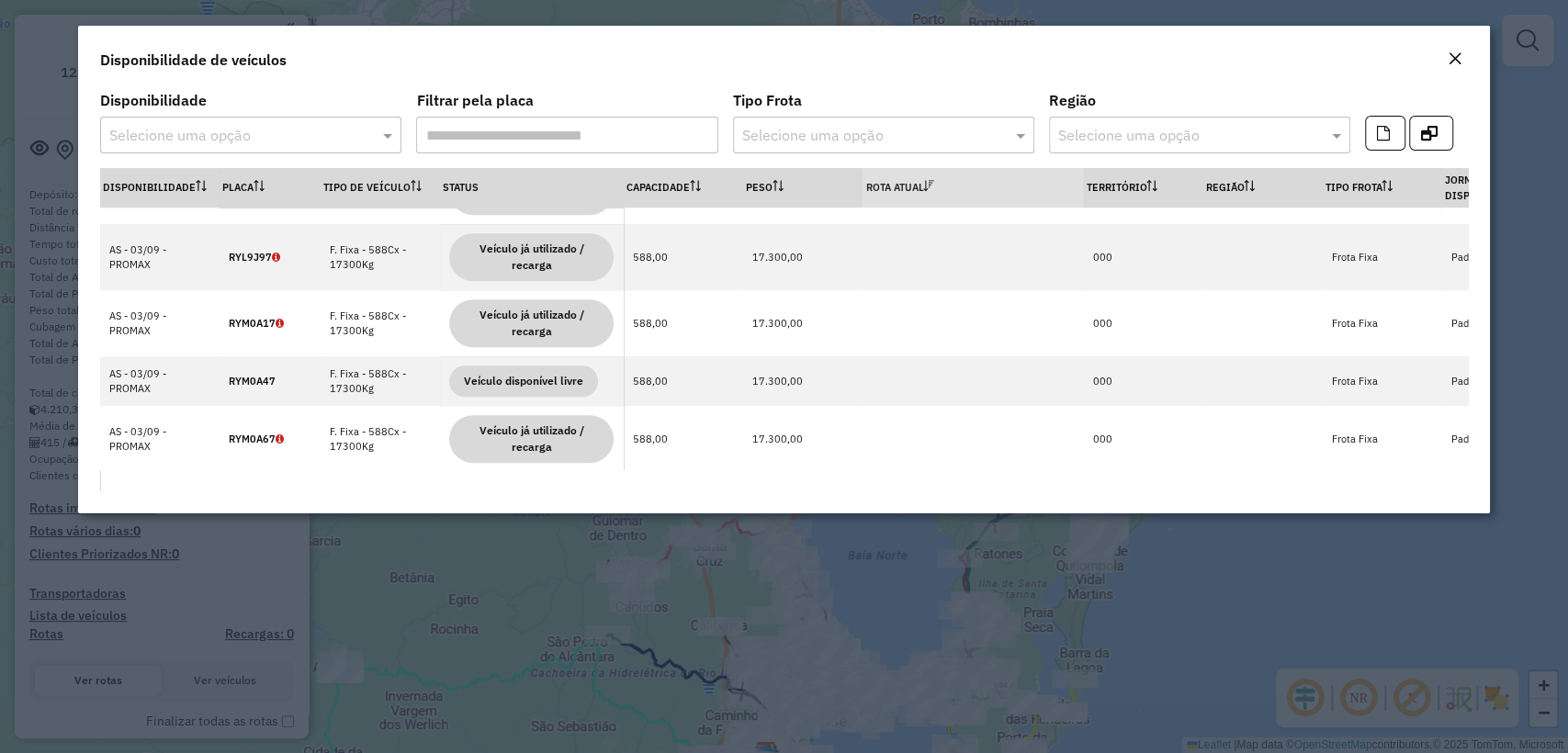
click at [253, 140] on input "text" at bounding box center [232, 137] width 246 height 22
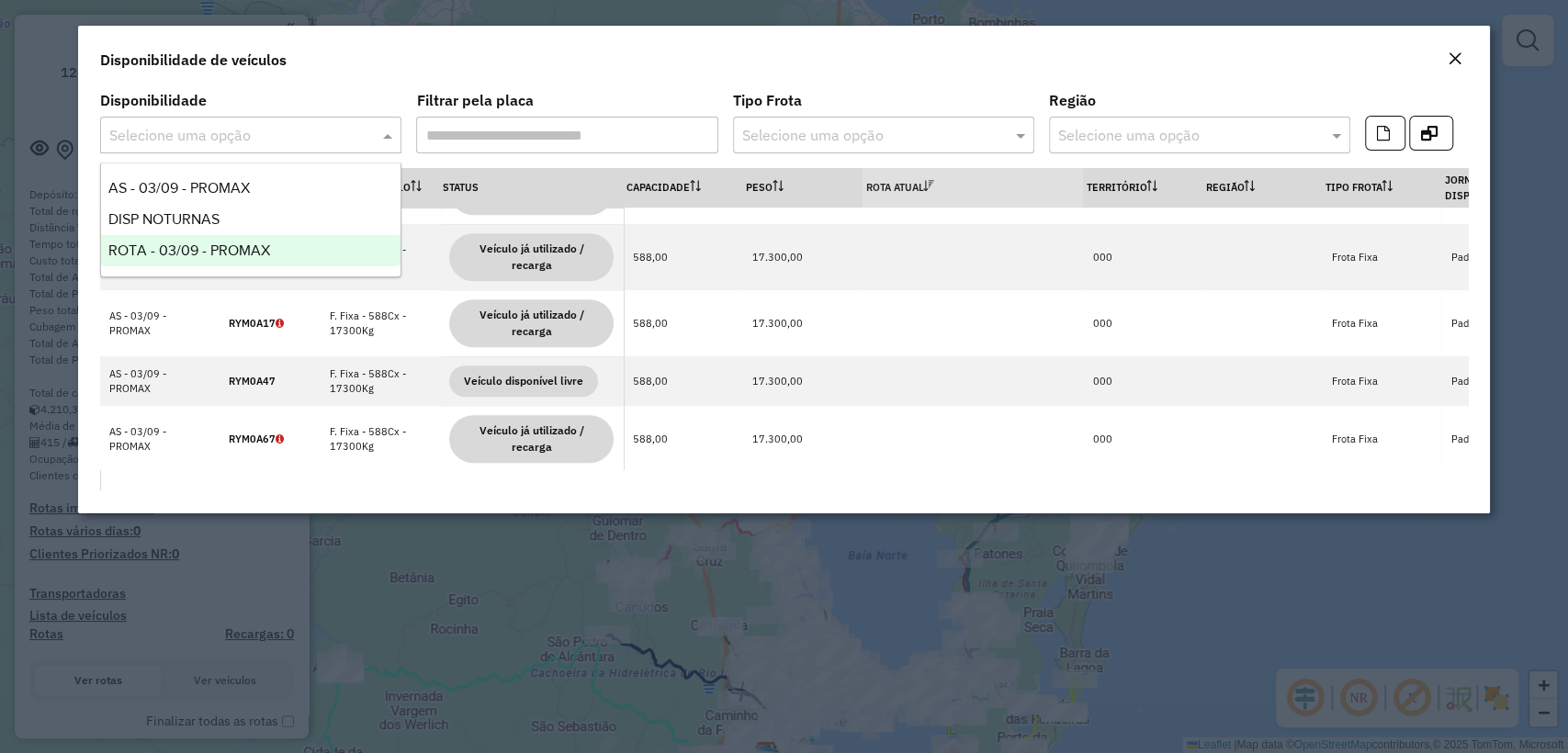
click at [236, 251] on span "ROTA - 03/09 - PROMAX" at bounding box center [189, 250] width 162 height 16
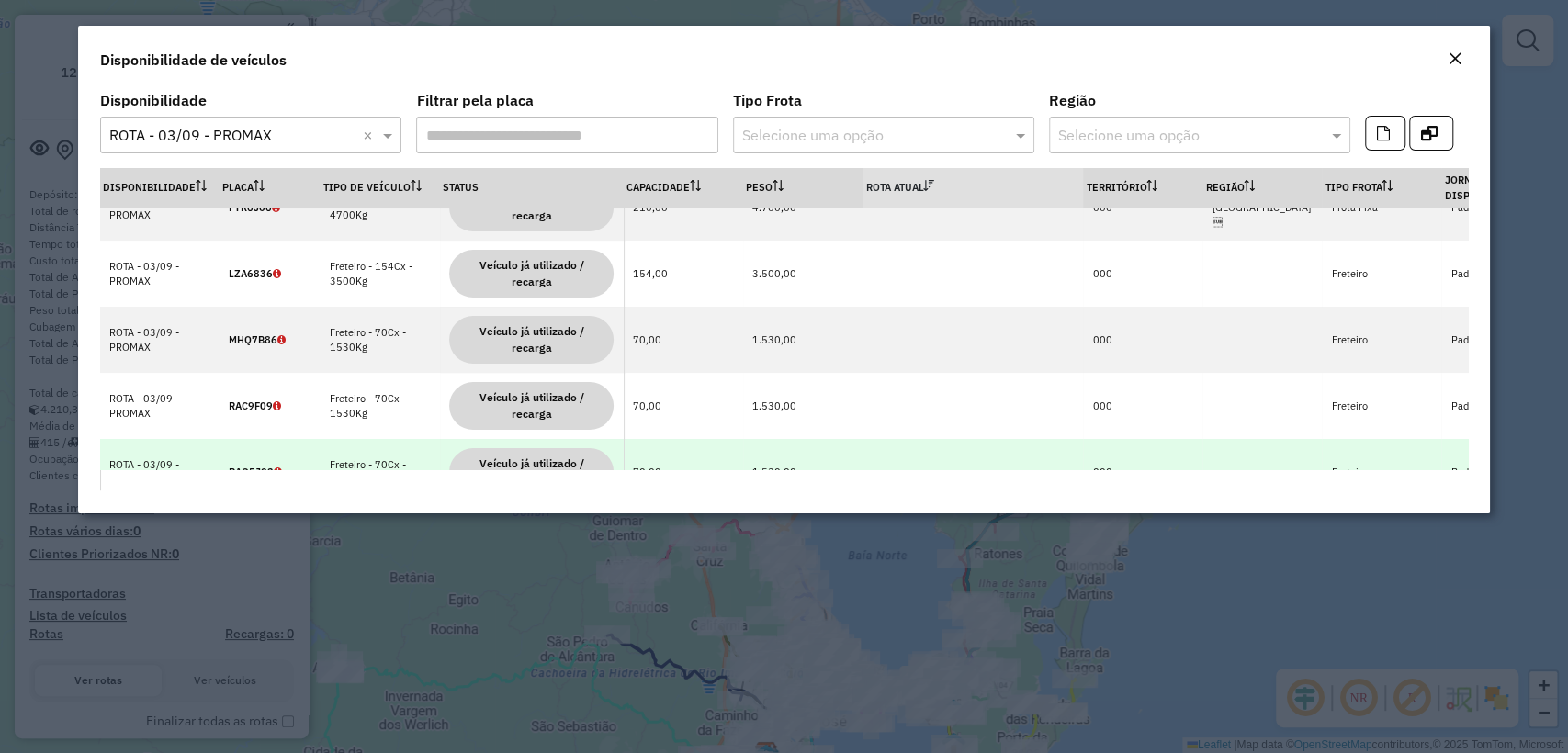
scroll to position [0, 0]
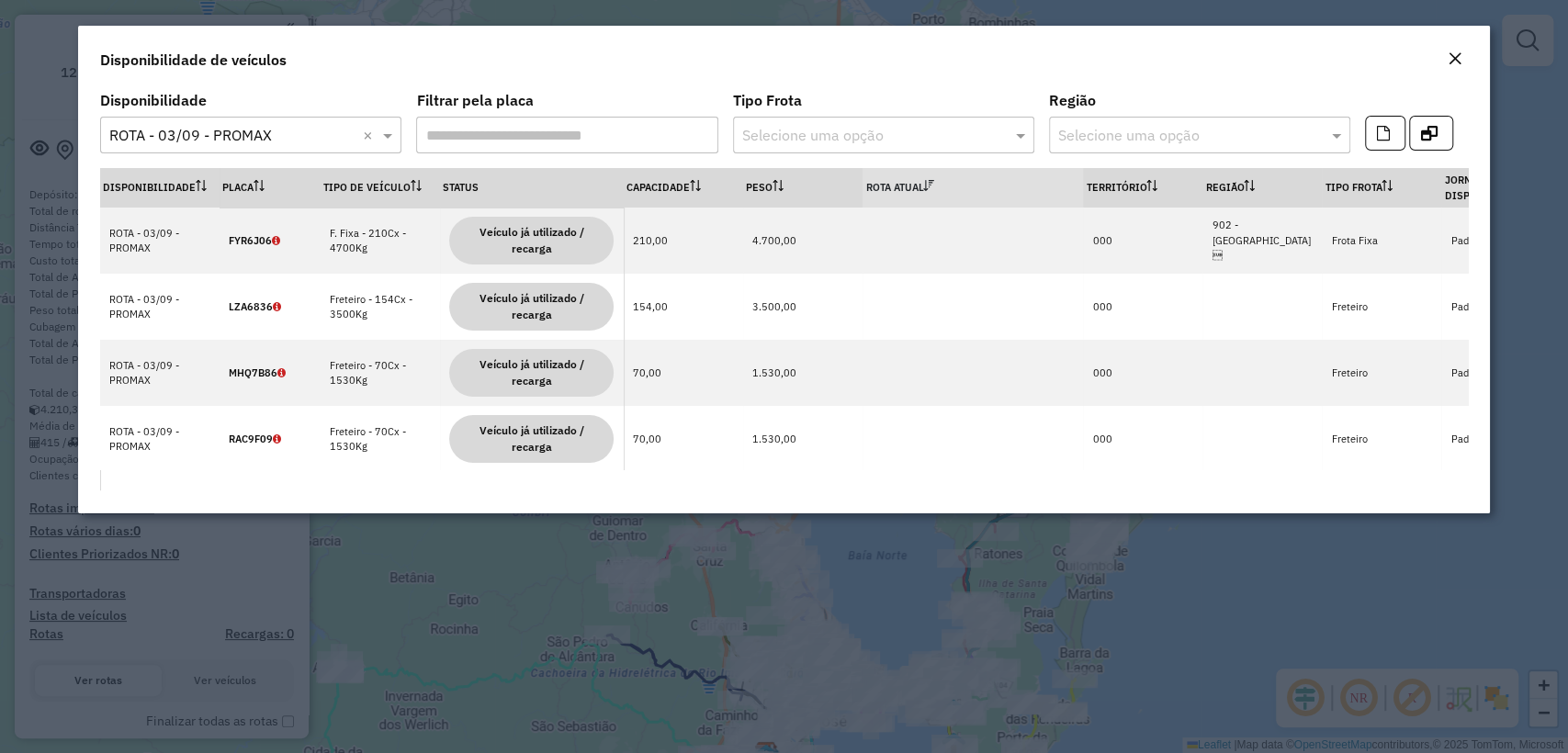
click at [1455, 62] on em "Close" at bounding box center [1455, 59] width 15 height 15
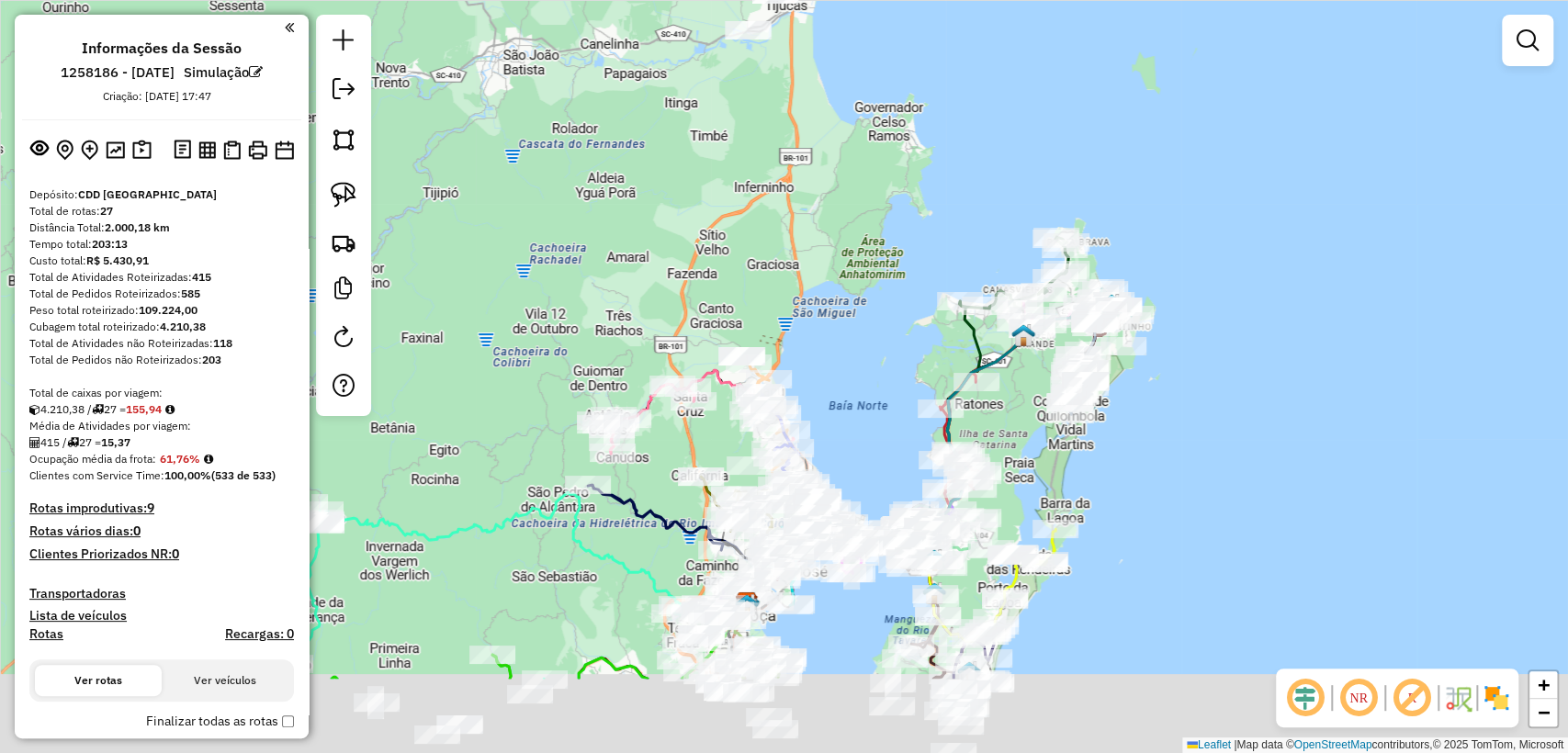
drag, startPoint x: 901, startPoint y: 504, endPoint x: 925, endPoint y: 297, distance: 208.4
click at [925, 297] on div "Janela de atendimento Grade de atendimento Capacidade Transportadoras Veículos …" at bounding box center [784, 376] width 1568 height 753
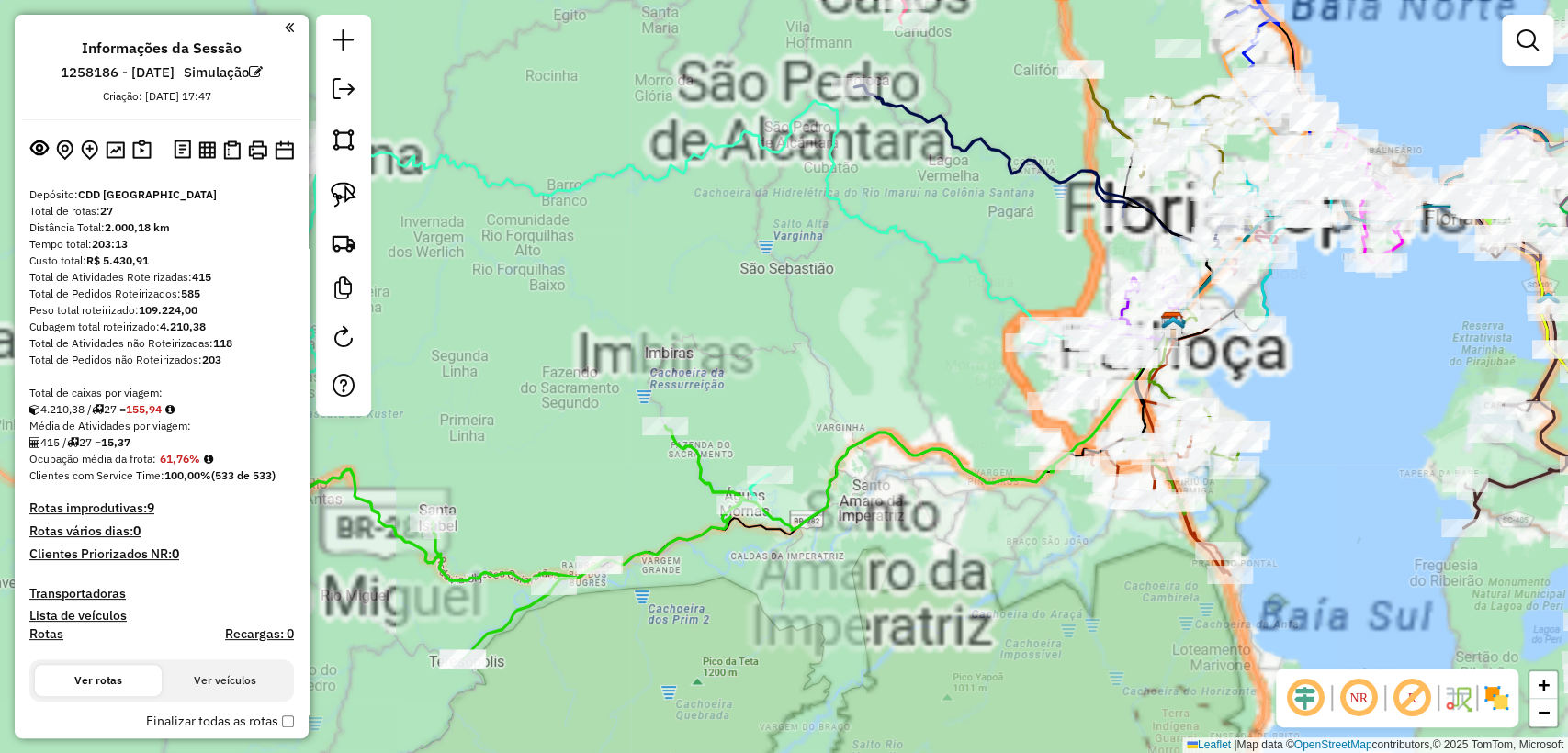
click at [659, 558] on icon at bounding box center [492, 543] width 505 height 233
select select "**********"
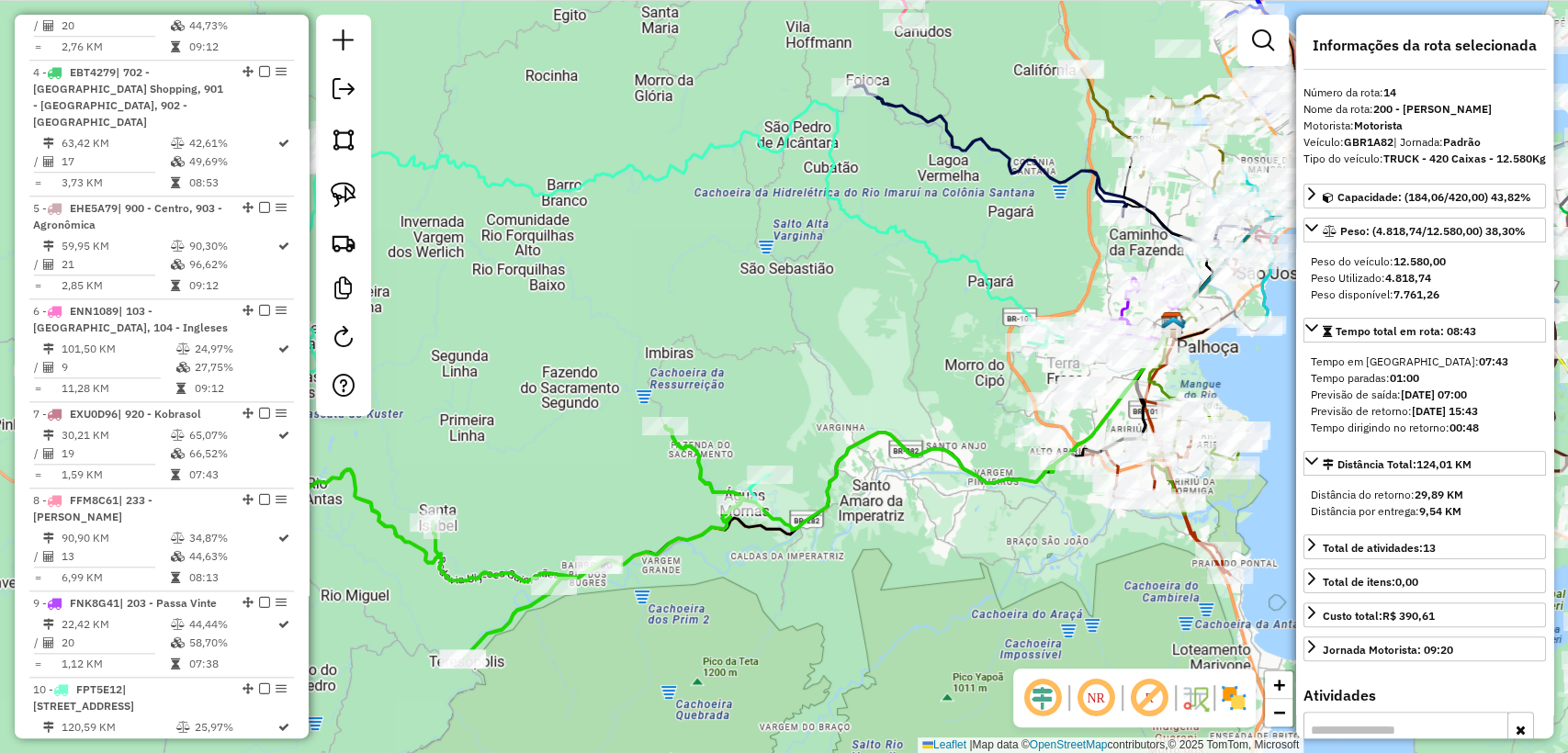
scroll to position [2108, 0]
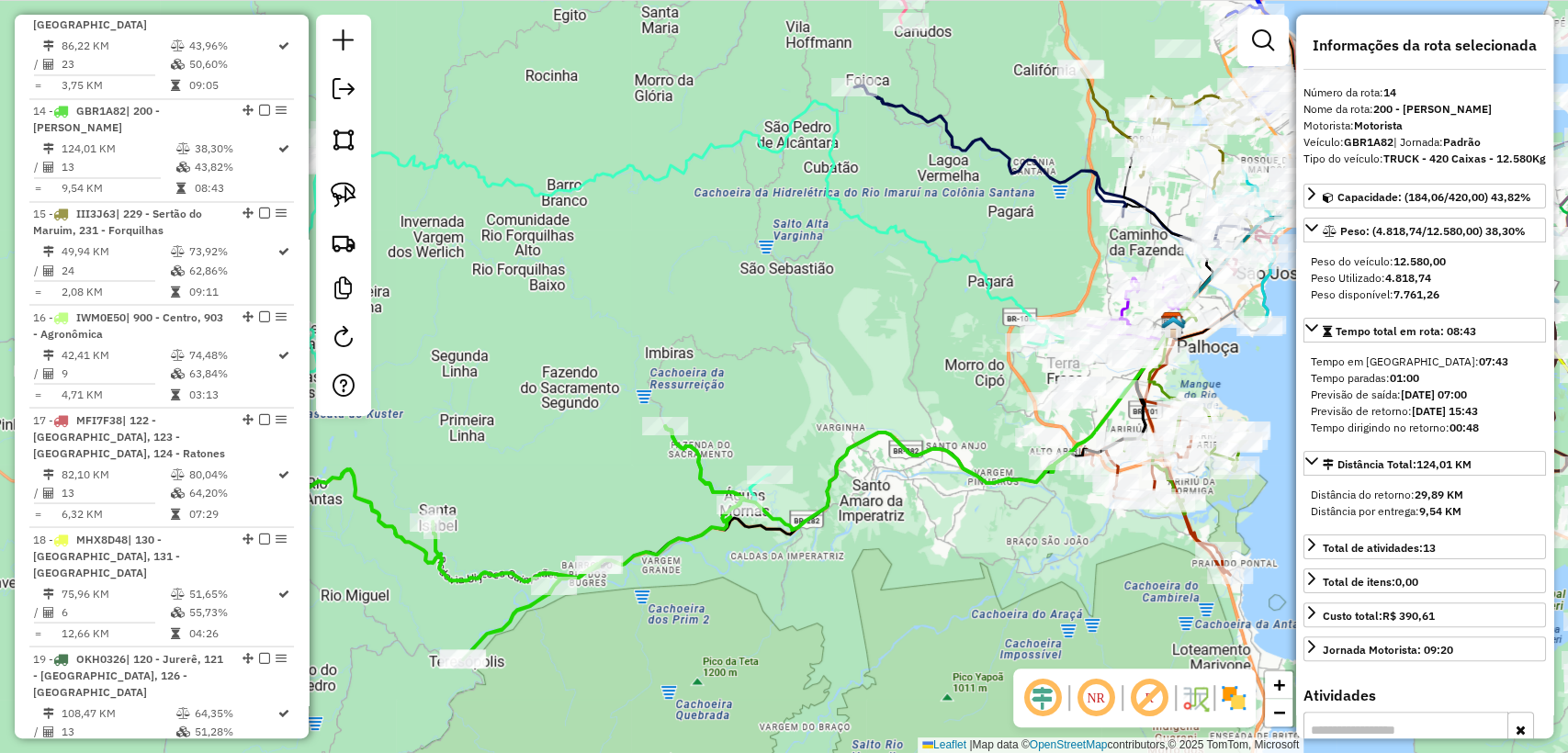
click at [963, 242] on div "Janela de atendimento Grade de atendimento Capacidade Transportadoras Veículos …" at bounding box center [784, 376] width 1568 height 753
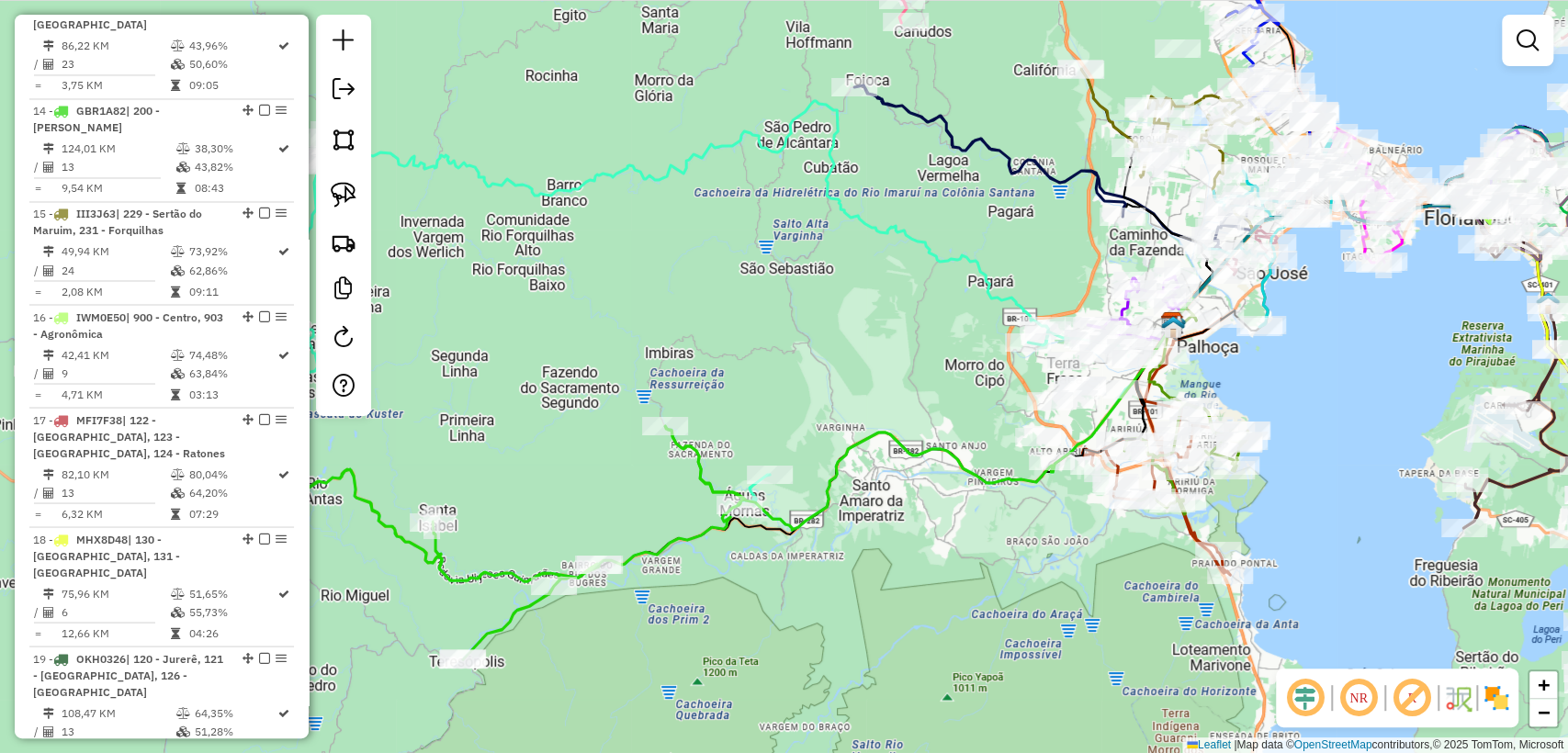
click at [955, 253] on icon at bounding box center [694, 340] width 870 height 480
select select "**********"
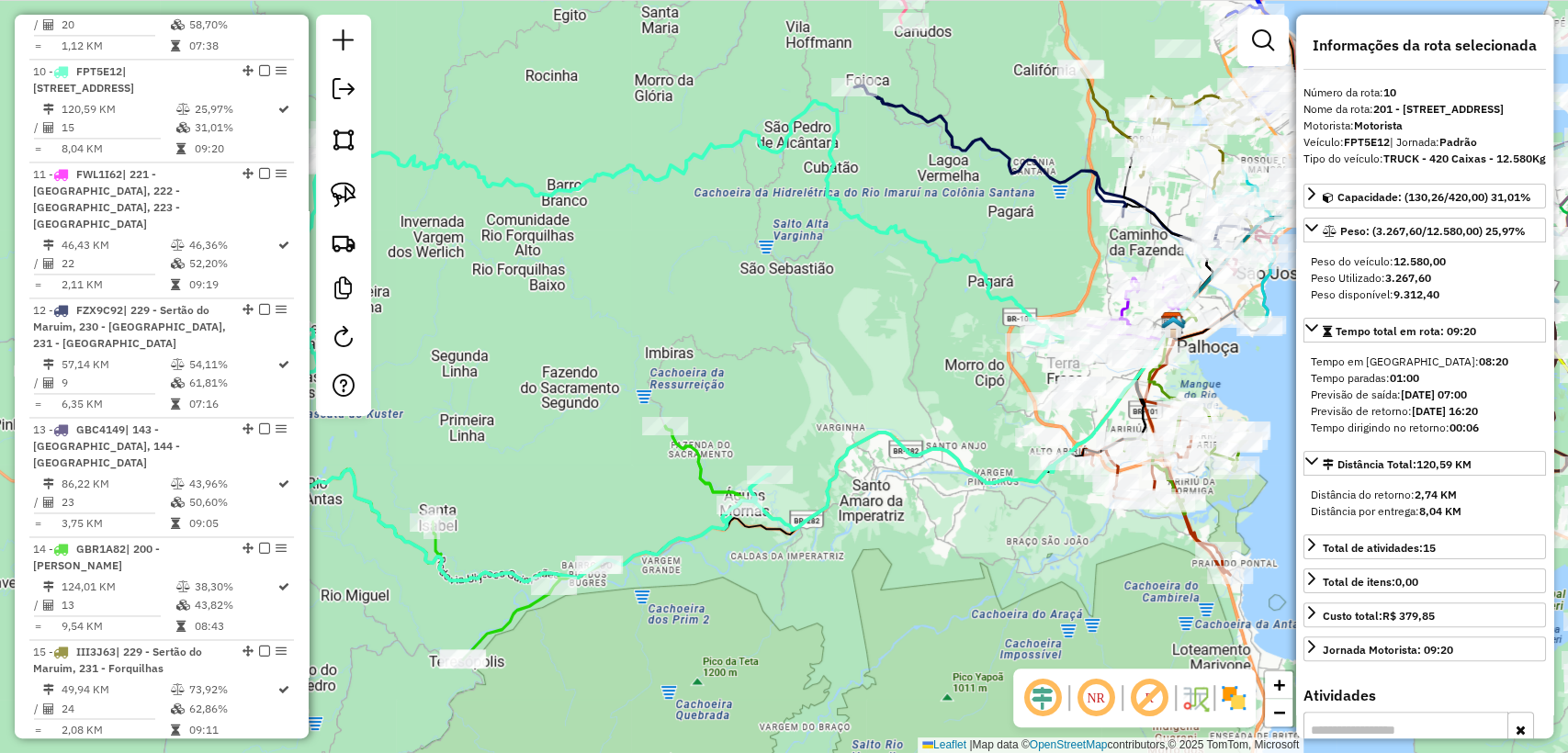
scroll to position [1646, 0]
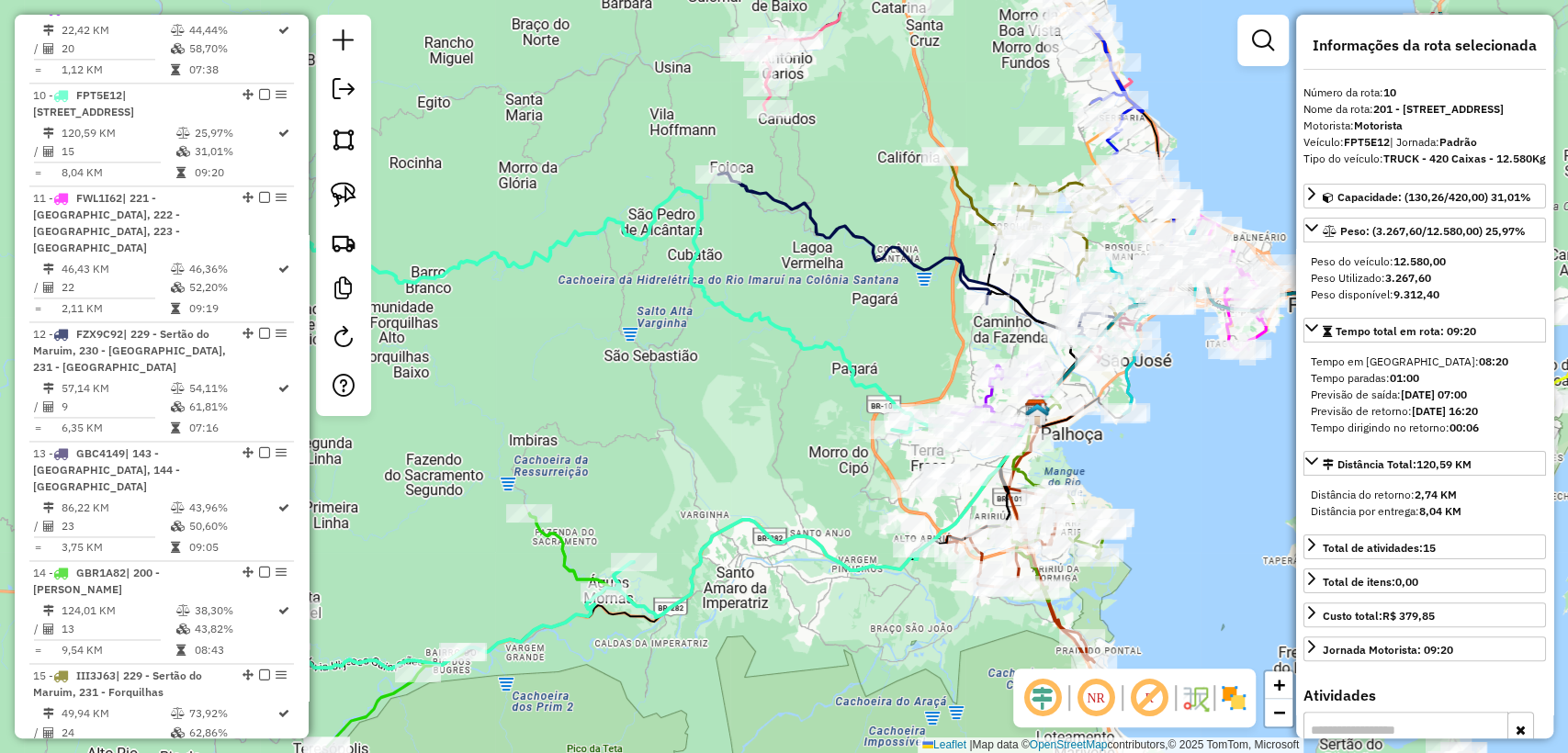
drag, startPoint x: 907, startPoint y: 309, endPoint x: 781, endPoint y: 385, distance: 147.1
click at [781, 386] on div "Janela de atendimento Grade de atendimento Capacidade Transportadoras Veículos …" at bounding box center [784, 376] width 1568 height 753
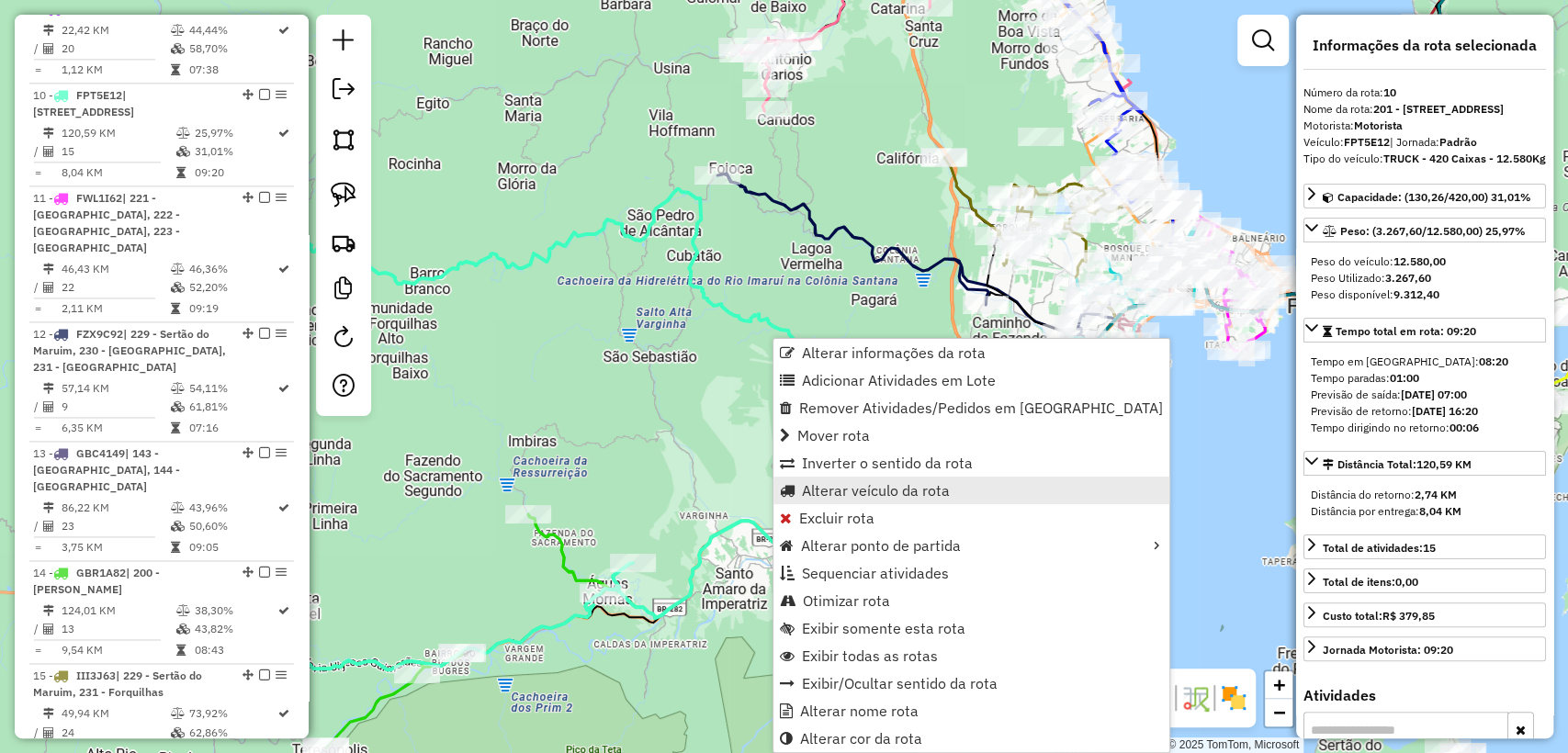
click at [878, 490] on span "Alterar veículo da rota" at bounding box center [876, 490] width 148 height 15
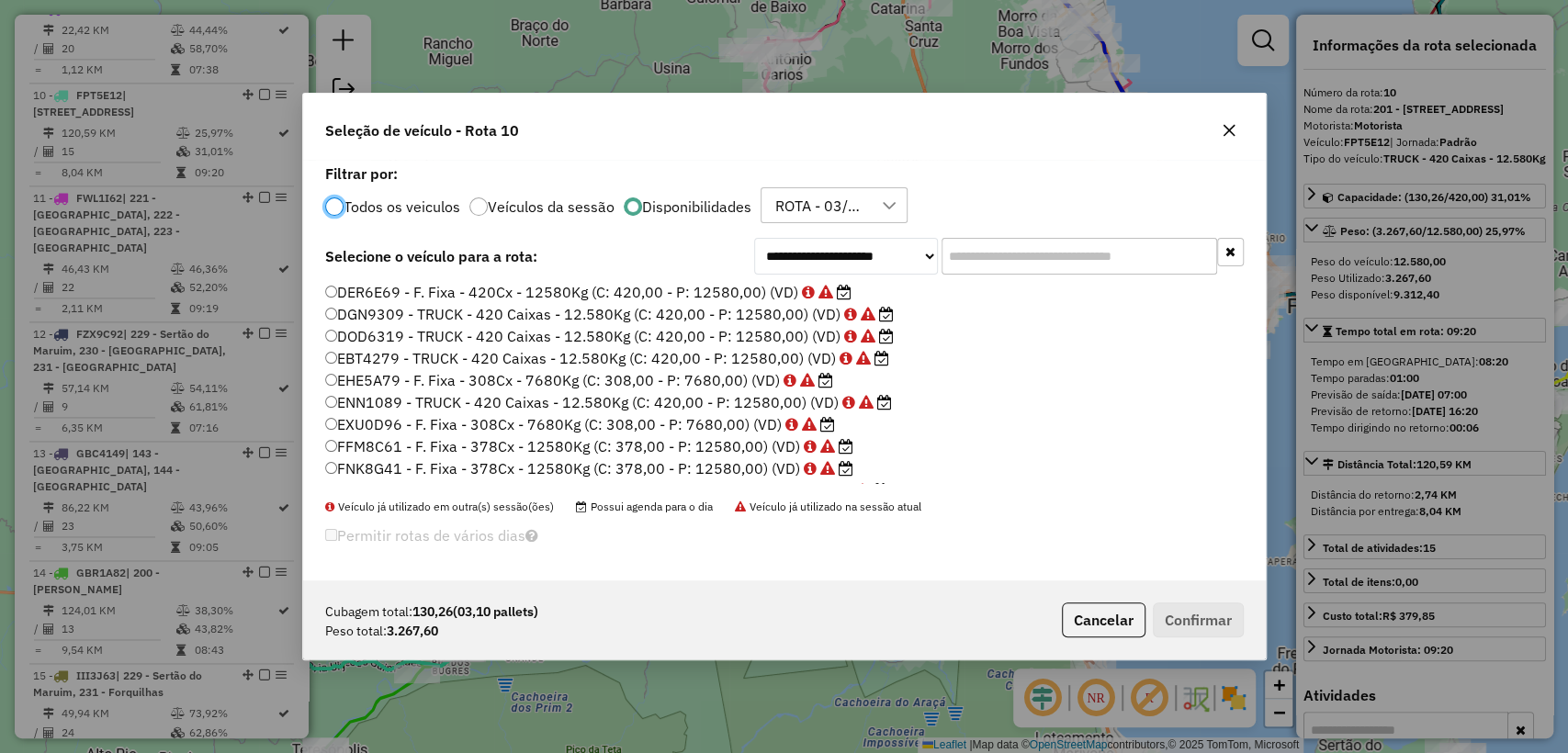
scroll to position [102, 0]
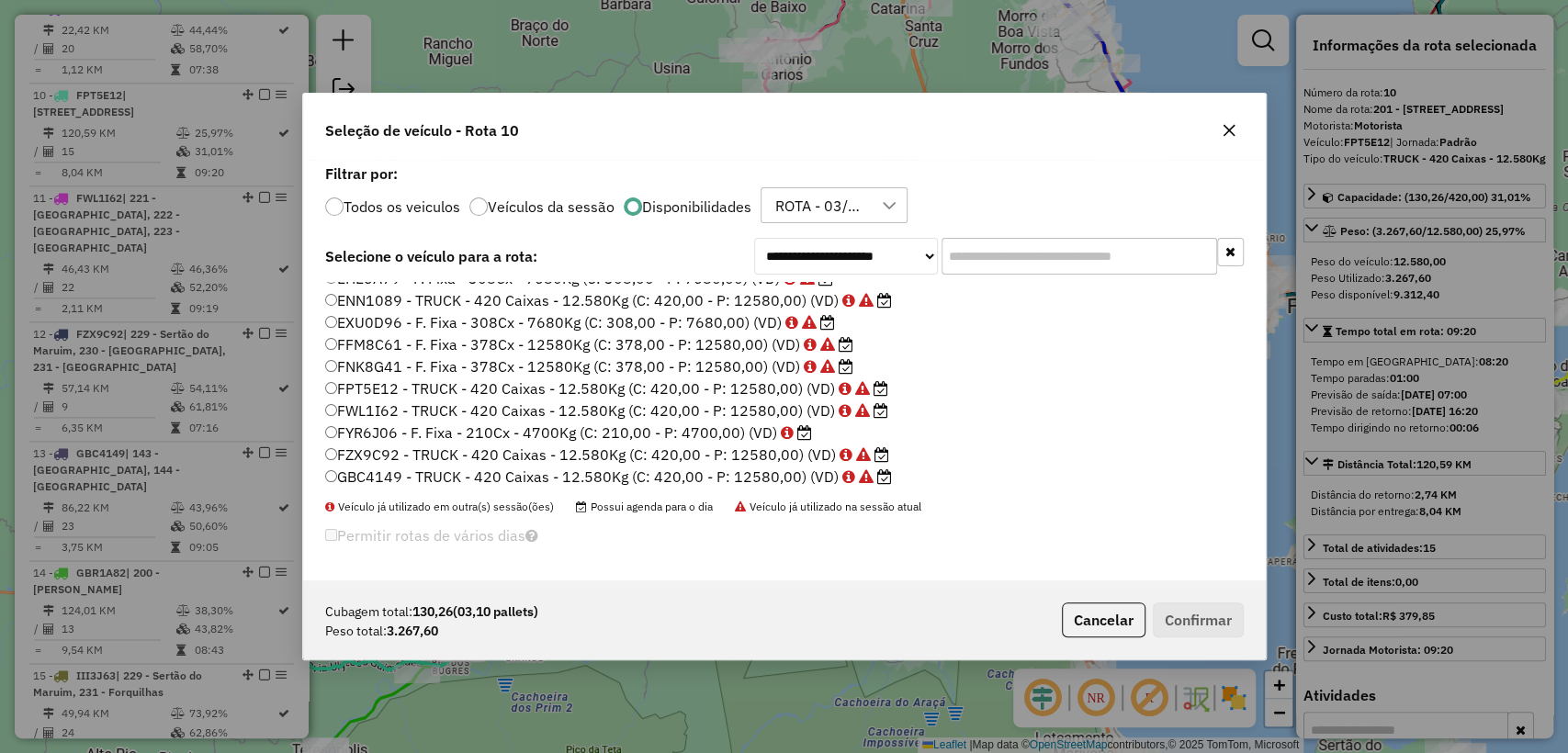
click at [703, 434] on label "FYR6J06 - F. Fixa - 210Cx - 4700Kg (C: 210,00 - P: 4700,00) (VD)" at bounding box center [569, 433] width 486 height 22
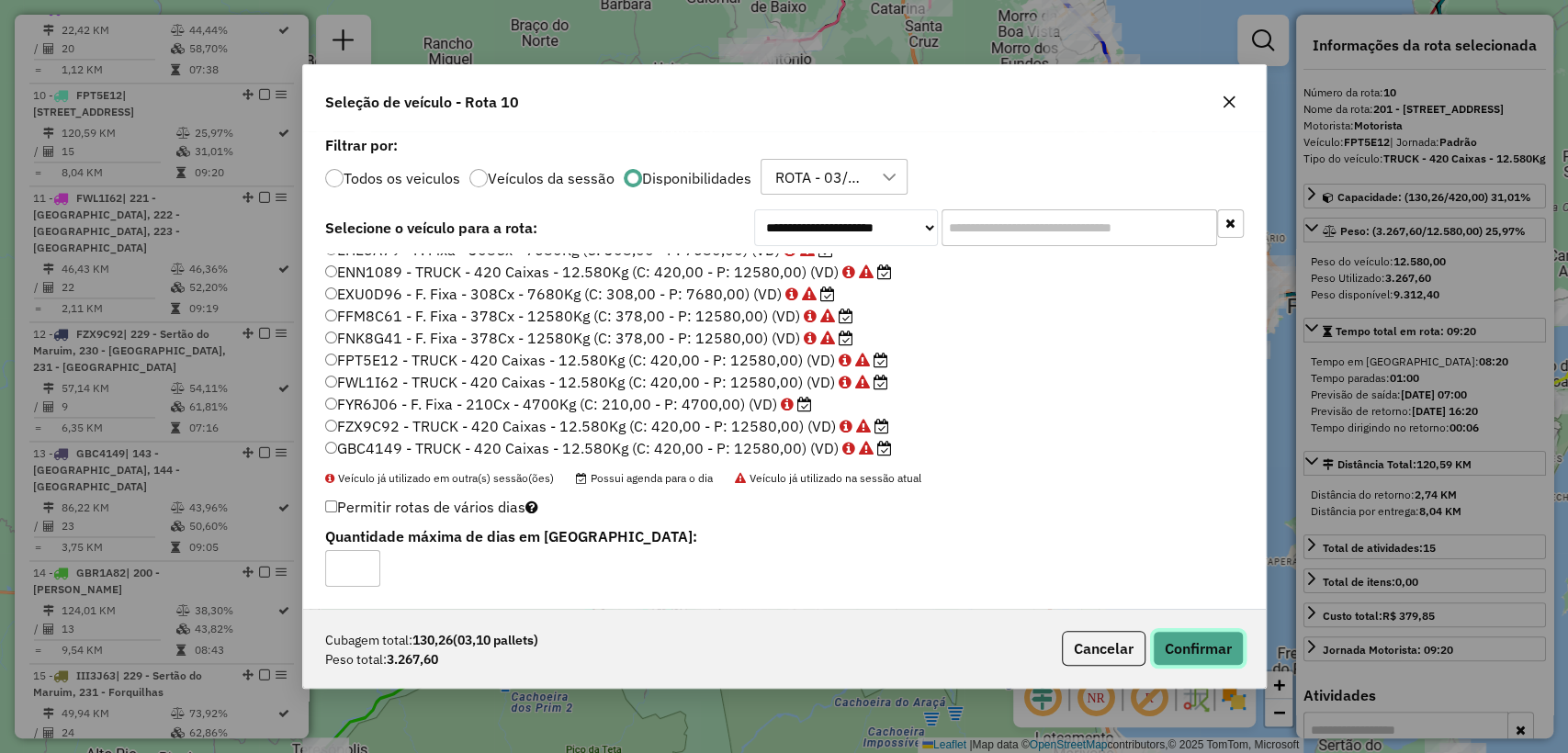
click at [1170, 663] on button "Confirmar" at bounding box center [1198, 647] width 91 height 35
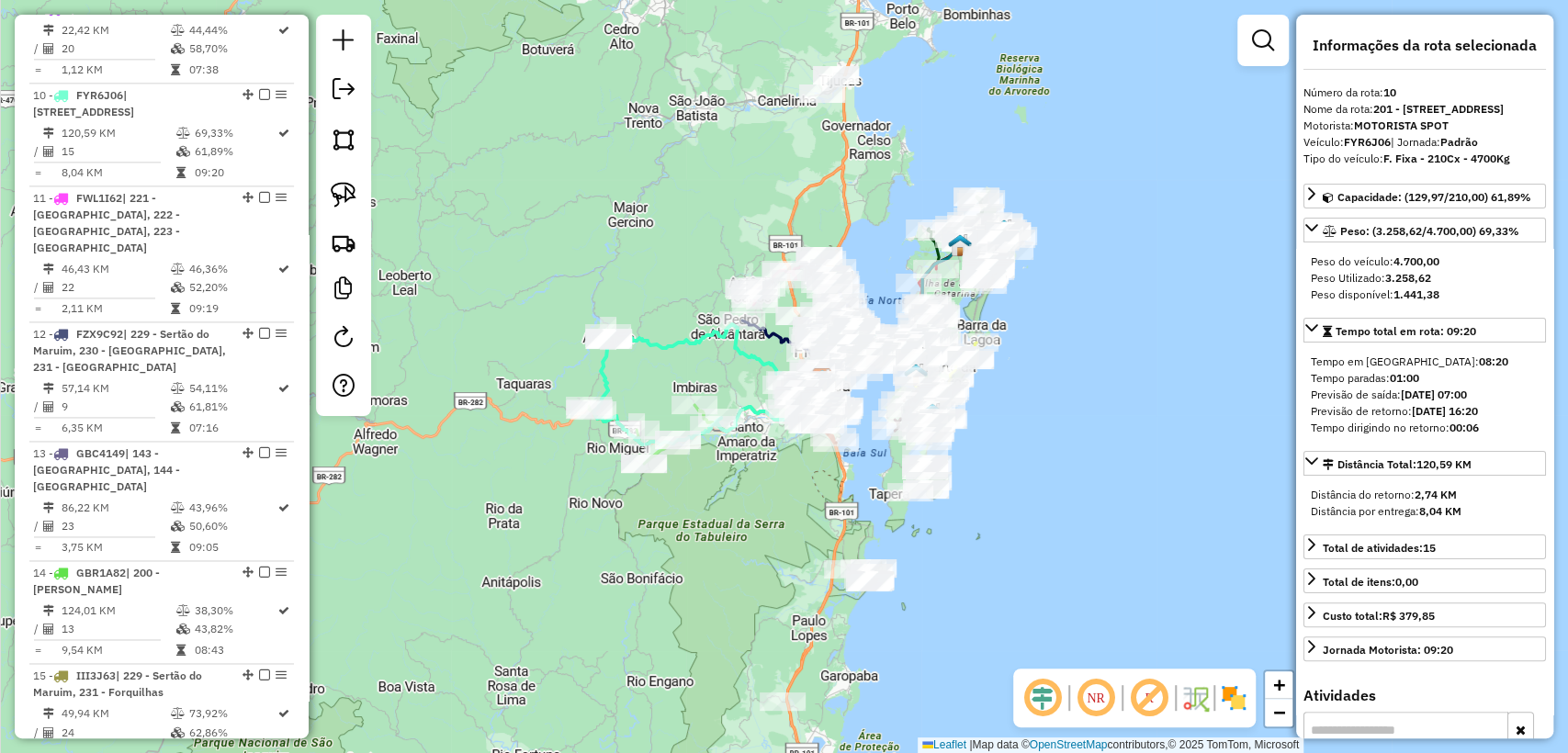
drag, startPoint x: 671, startPoint y: 215, endPoint x: 660, endPoint y: 332, distance: 117.5
click at [660, 332] on div "Janela de atendimento Grade de atendimento Capacidade Transportadoras Veículos …" at bounding box center [784, 376] width 1568 height 753
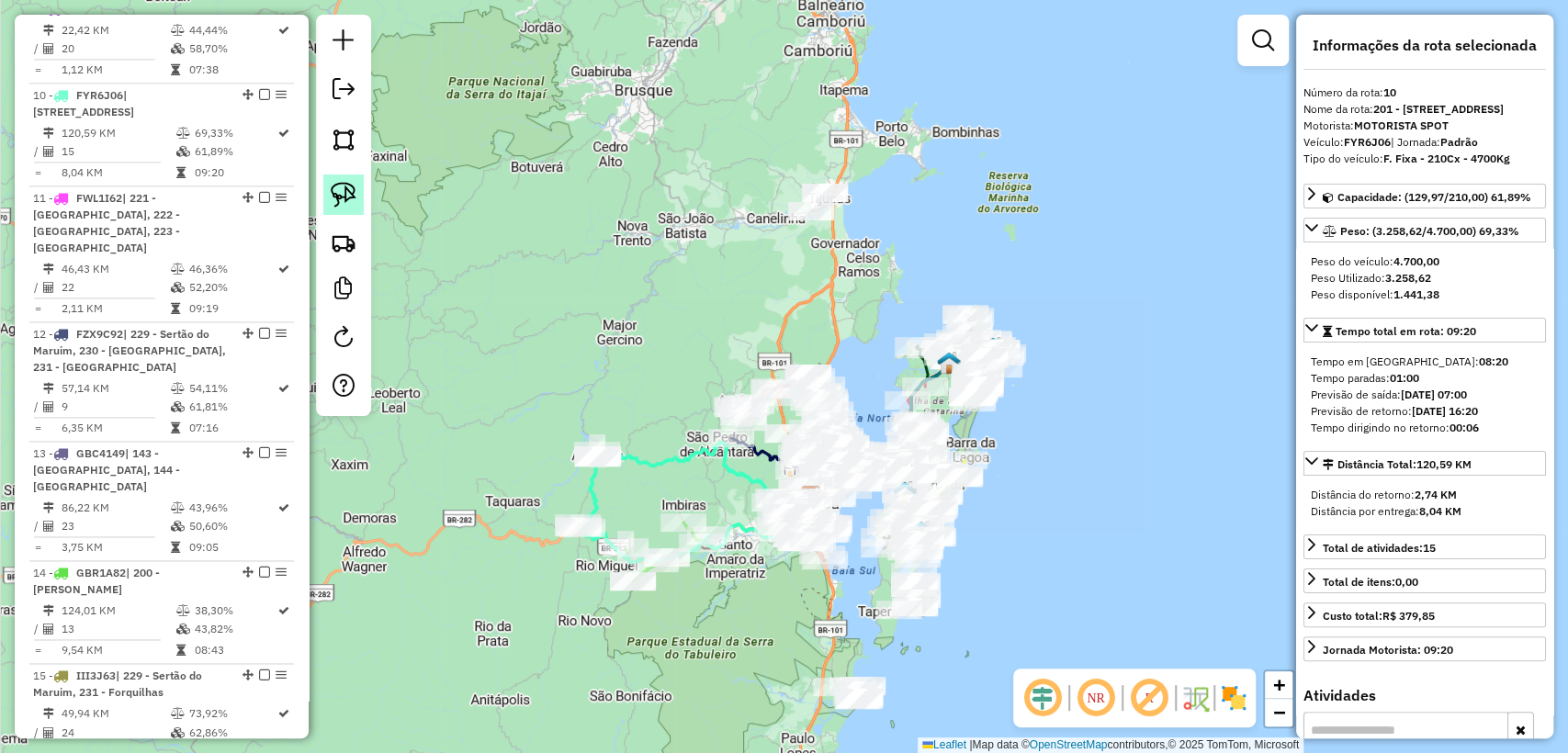
click at [339, 194] on img at bounding box center [342, 194] width 25 height 25
drag, startPoint x: 893, startPoint y: 214, endPoint x: 753, endPoint y: 229, distance: 140.8
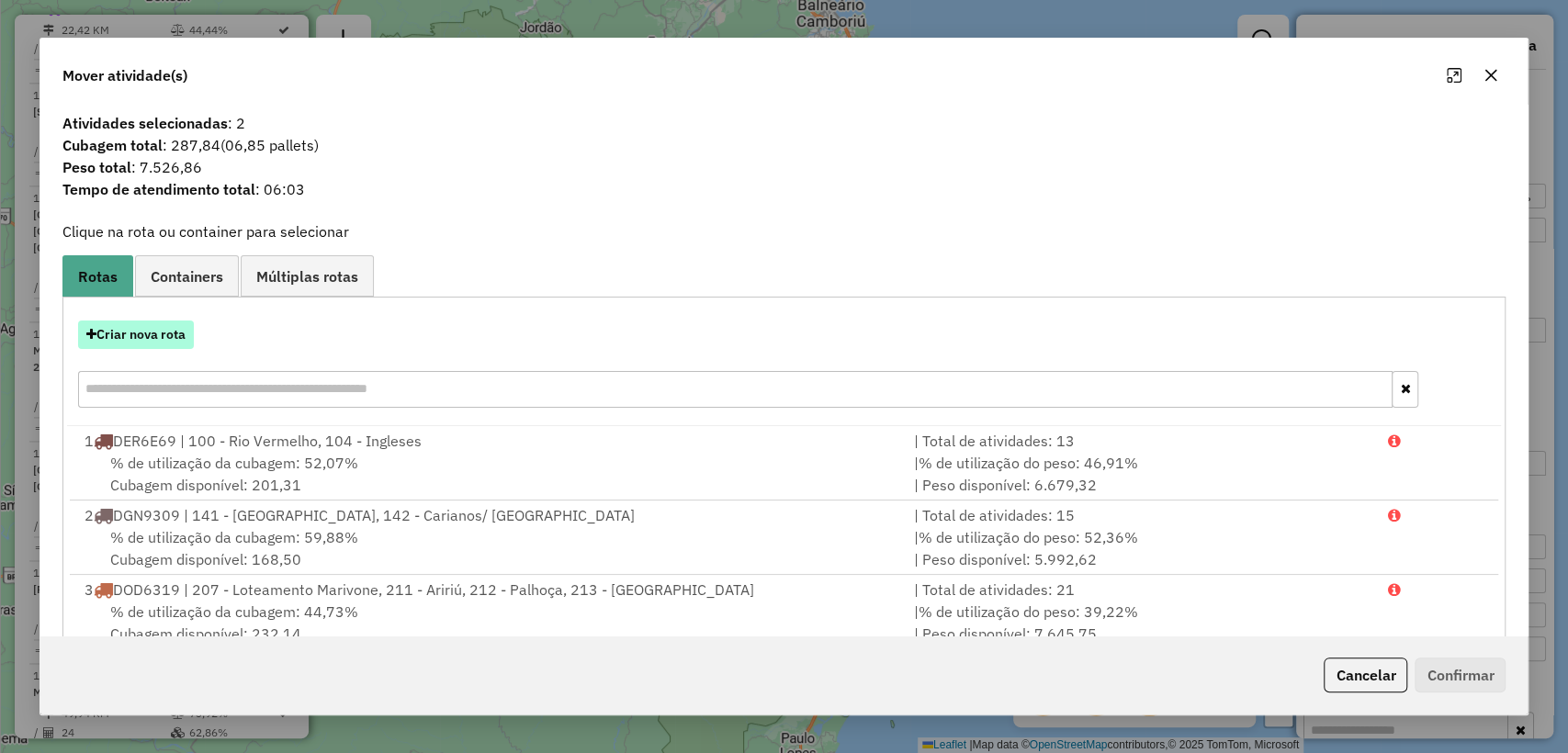
click at [162, 332] on button "Criar nova rota" at bounding box center [136, 335] width 116 height 28
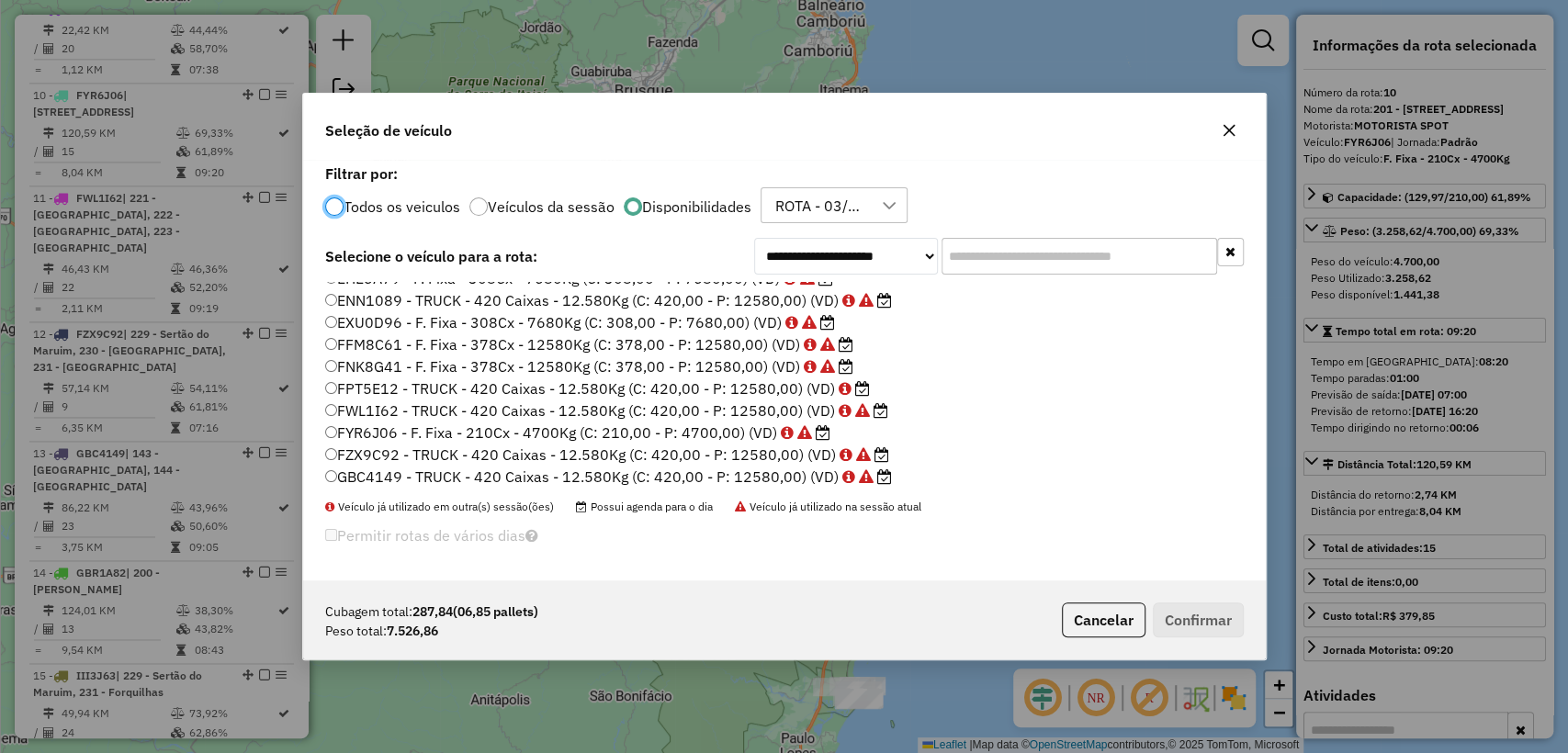
scroll to position [204, 0]
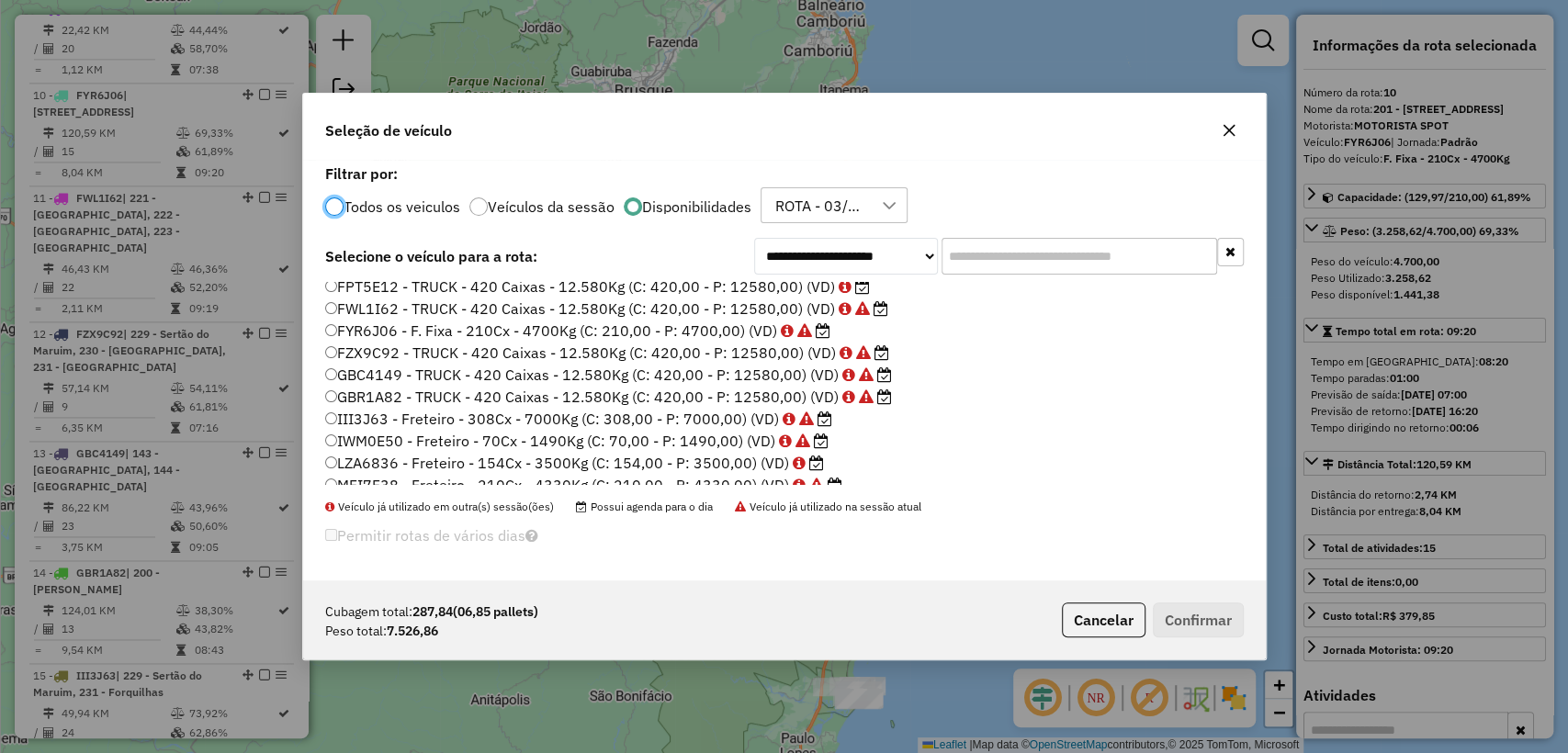
click at [748, 285] on label "FPT5E12 - TRUCK - 420 Caixas - 12.580Kg (C: 420,00 - P: 12580,00) (VD)" at bounding box center [598, 287] width 544 height 22
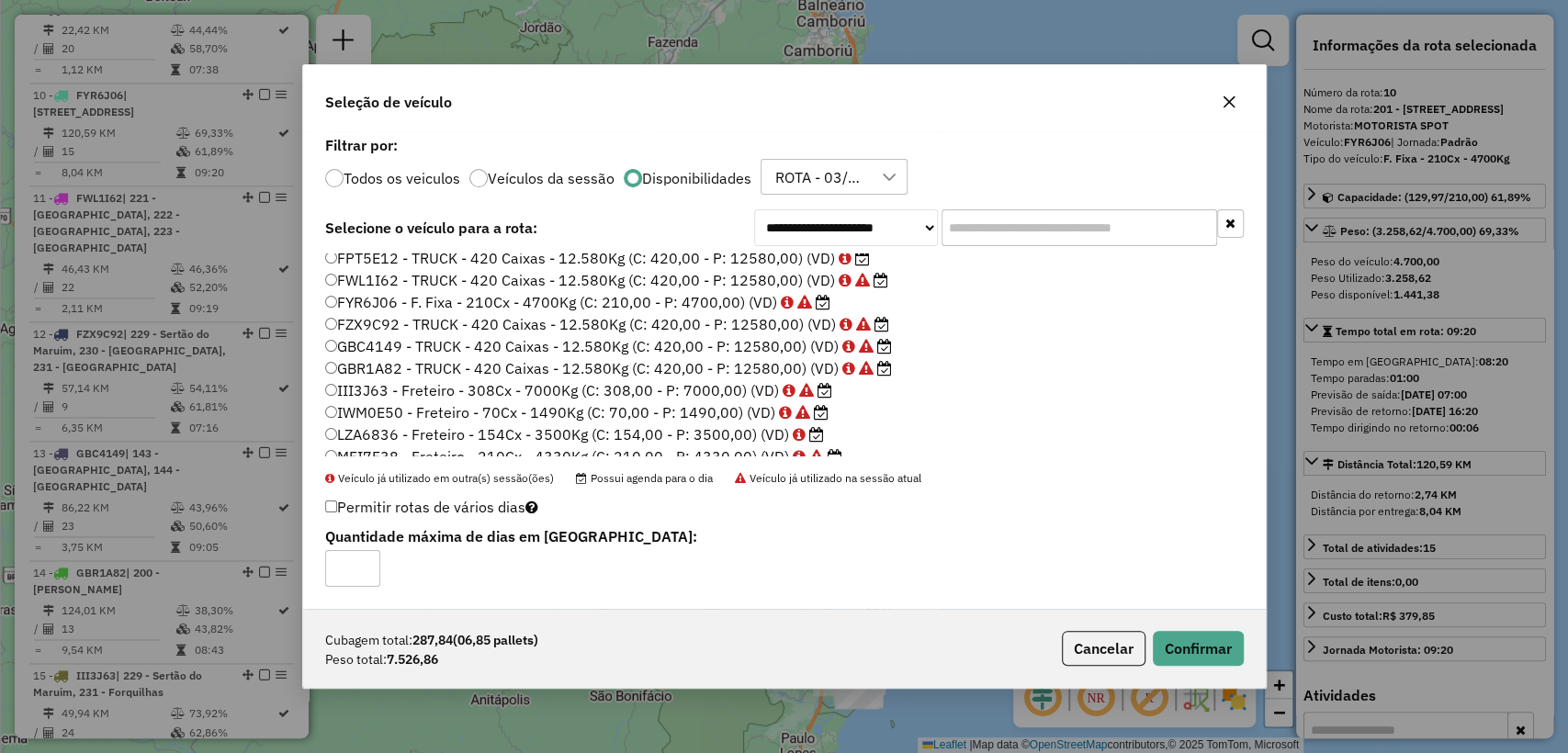
scroll to position [201, 0]
click at [1210, 652] on button "Confirmar" at bounding box center [1198, 647] width 91 height 35
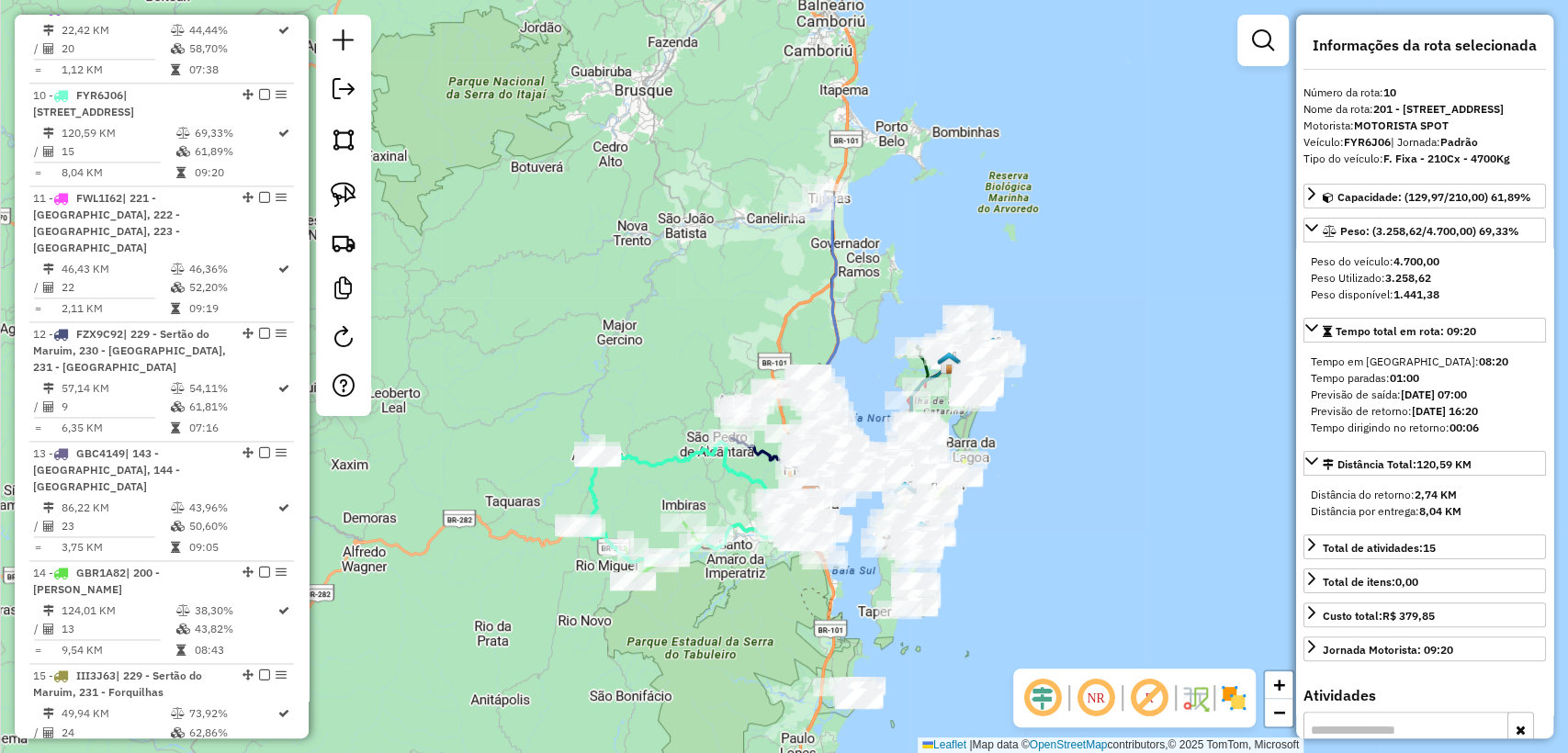
click at [618, 241] on div "Janela de atendimento Grade de atendimento Capacidade Transportadoras Veículos …" at bounding box center [784, 376] width 1568 height 753
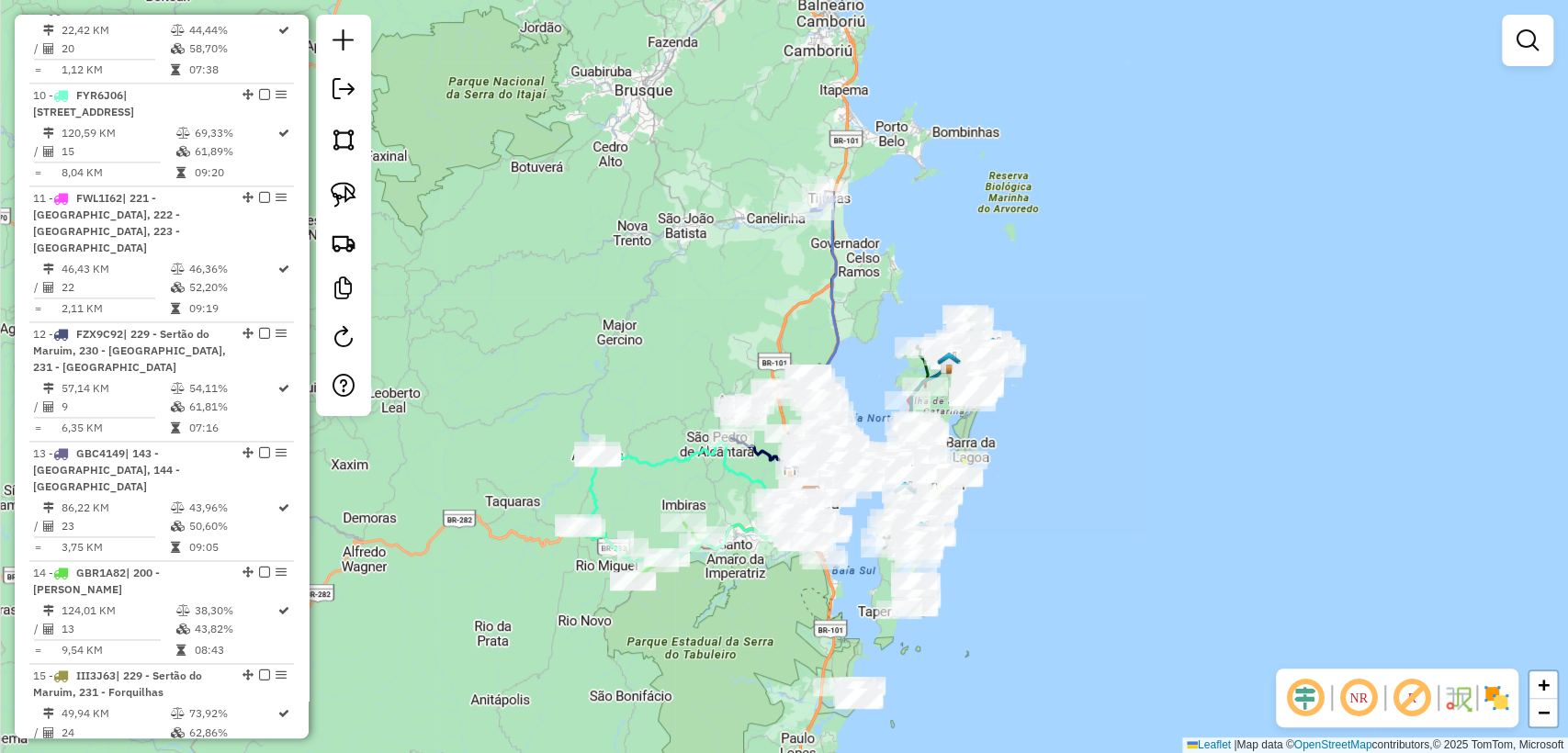
click at [826, 253] on icon at bounding box center [828, 346] width 34 height 300
select select "**********"
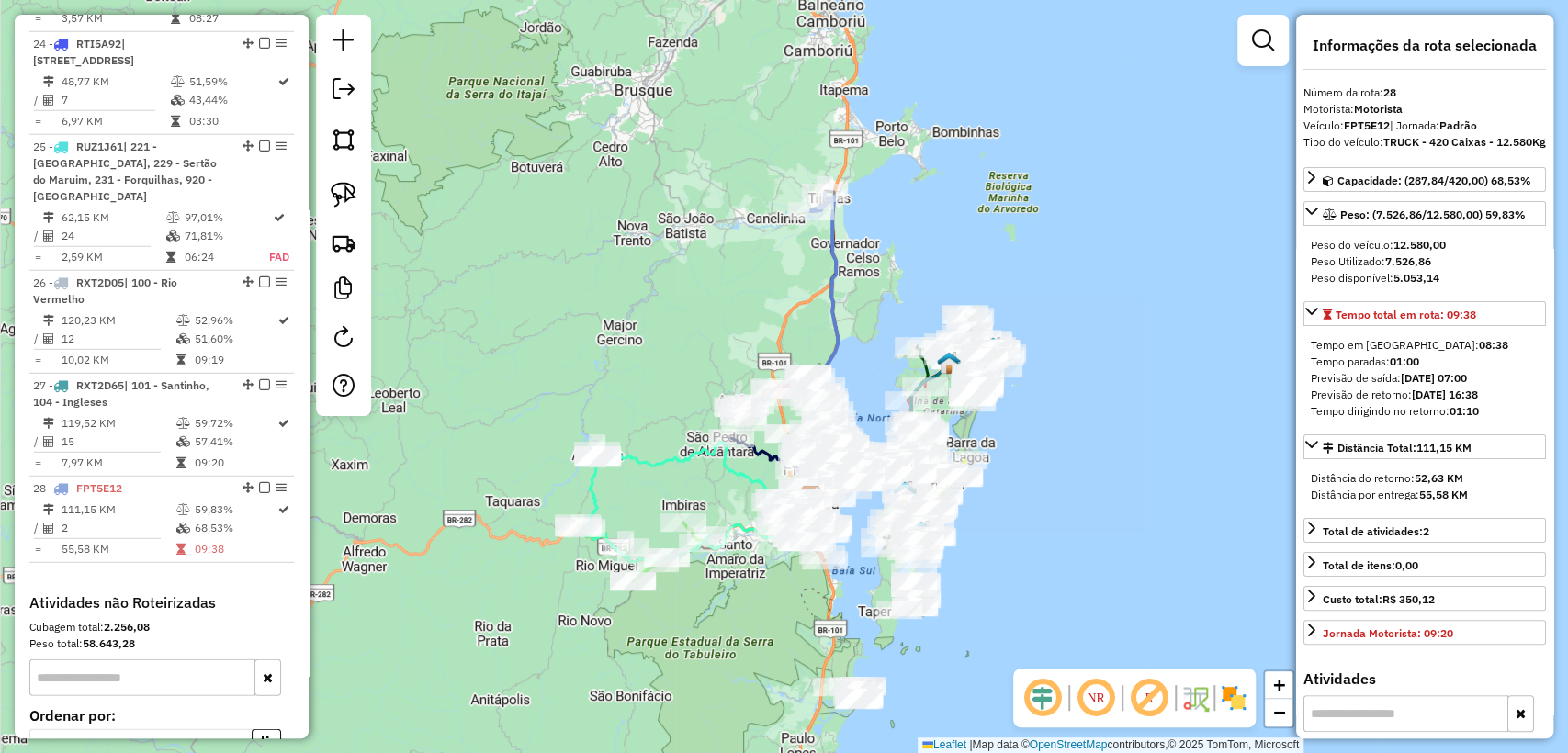
scroll to position [3370, 0]
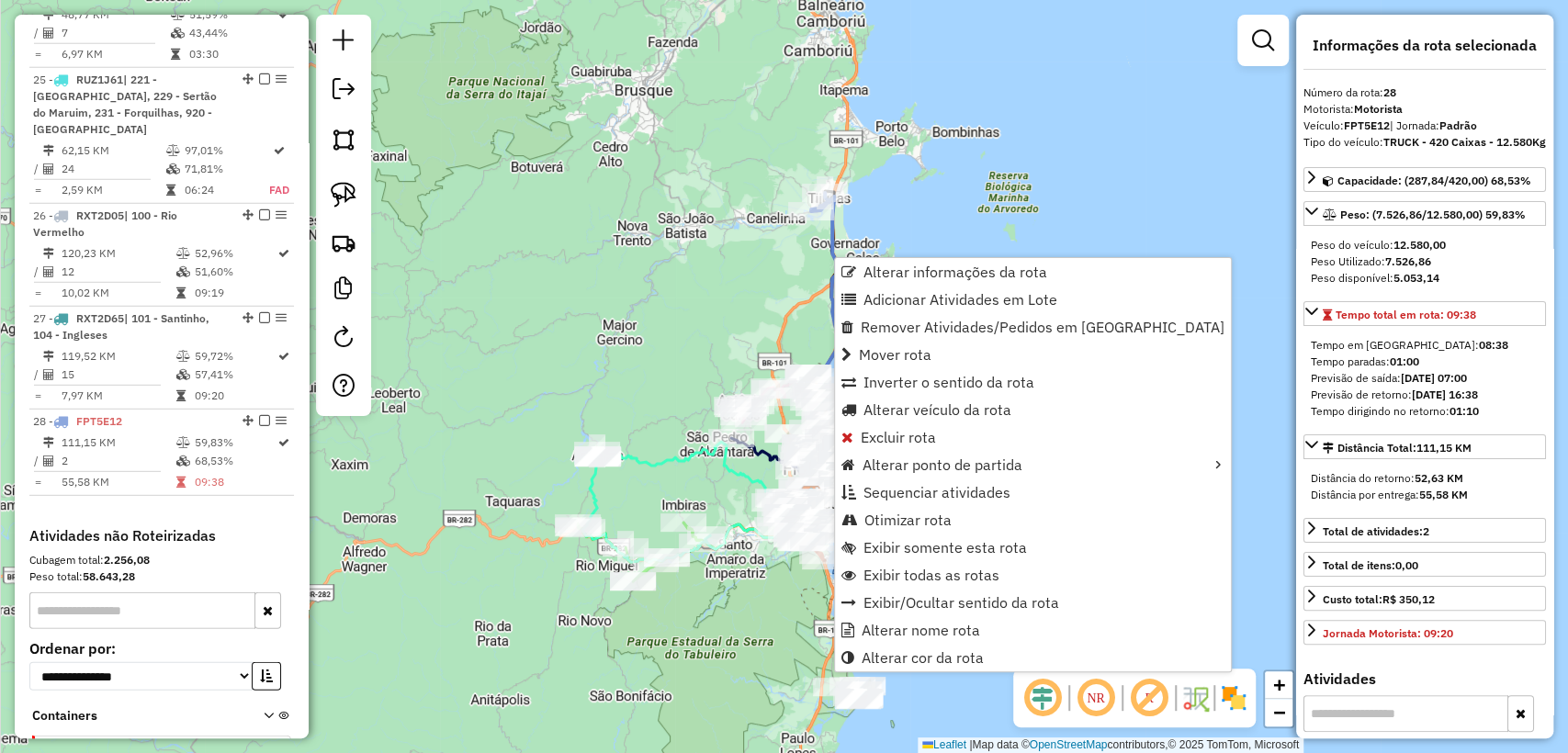
click at [793, 282] on div "Janela de atendimento Grade de atendimento Capacidade Transportadoras Veículos …" at bounding box center [784, 376] width 1568 height 753
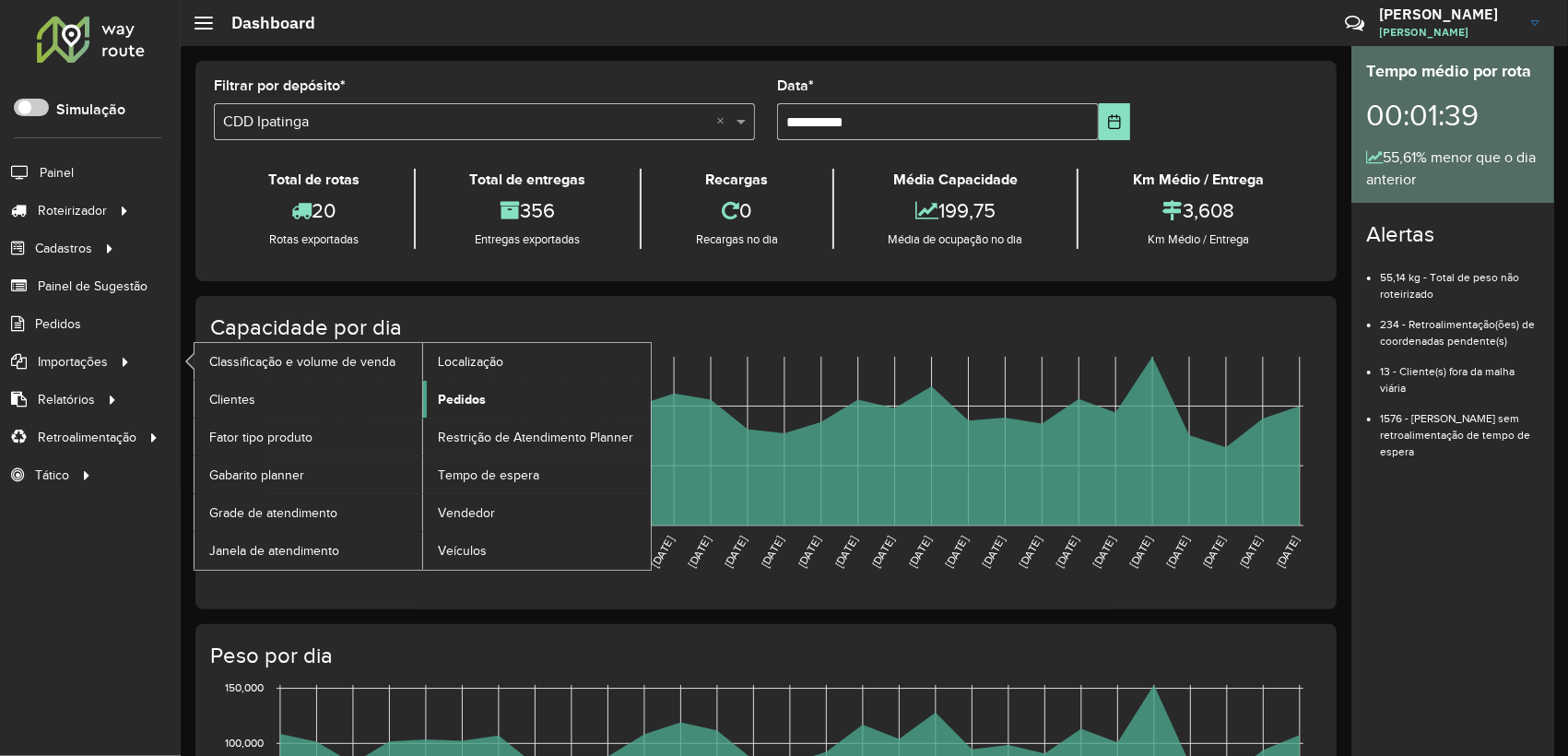
click at [479, 398] on span "Pedidos" at bounding box center [461, 399] width 48 height 20
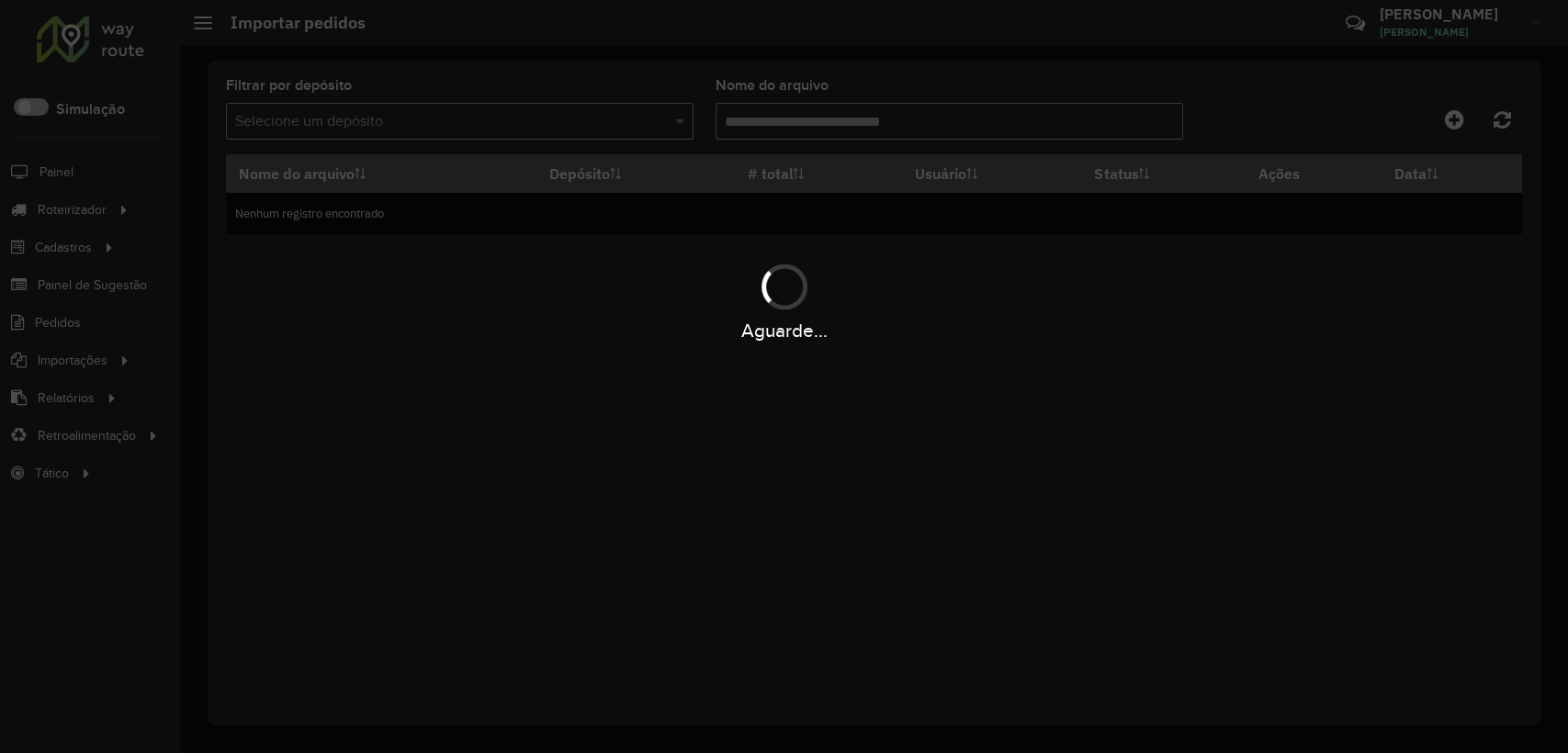
click at [573, 122] on div "Aguarde..." at bounding box center [784, 376] width 1568 height 753
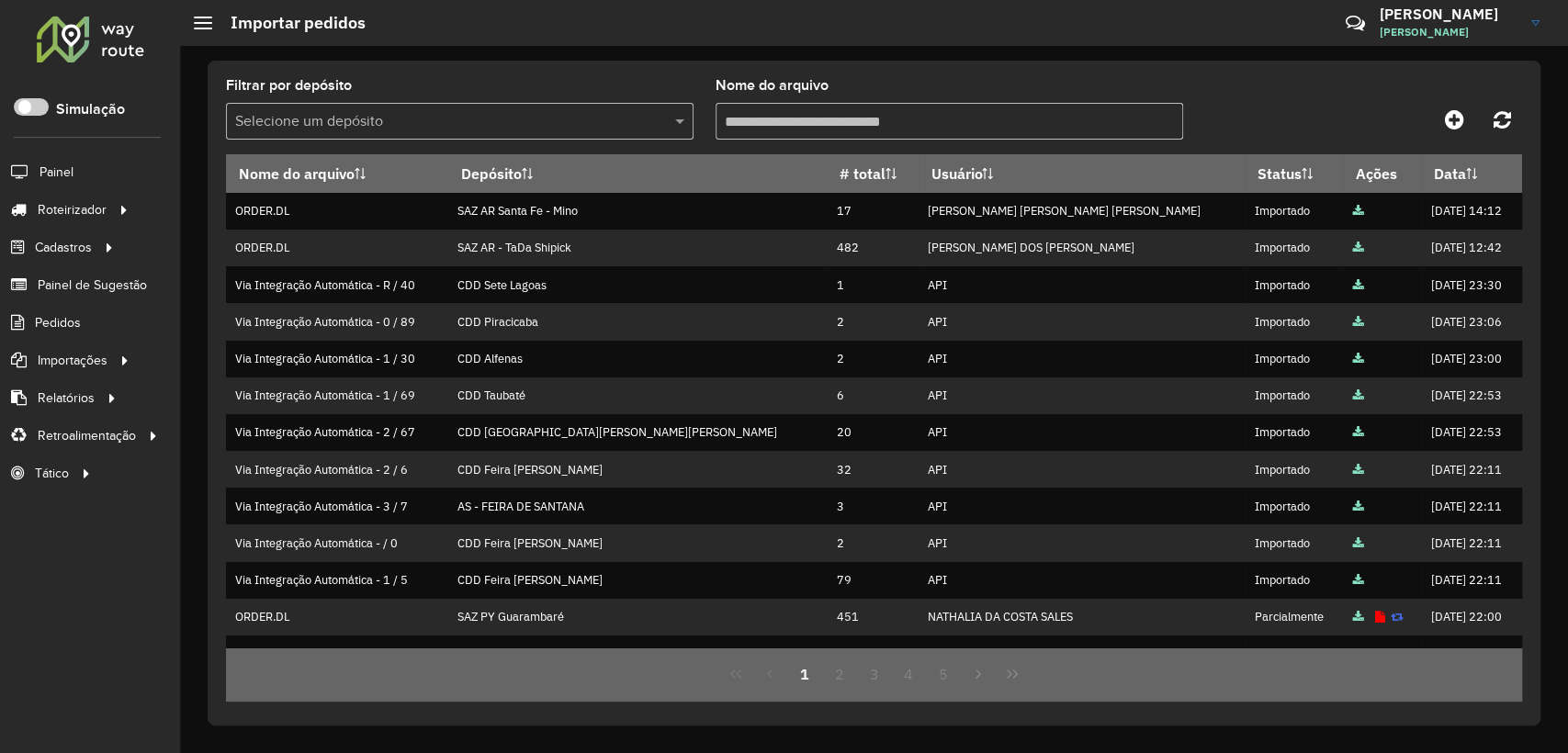
click at [573, 122] on input "text" at bounding box center [441, 123] width 413 height 22
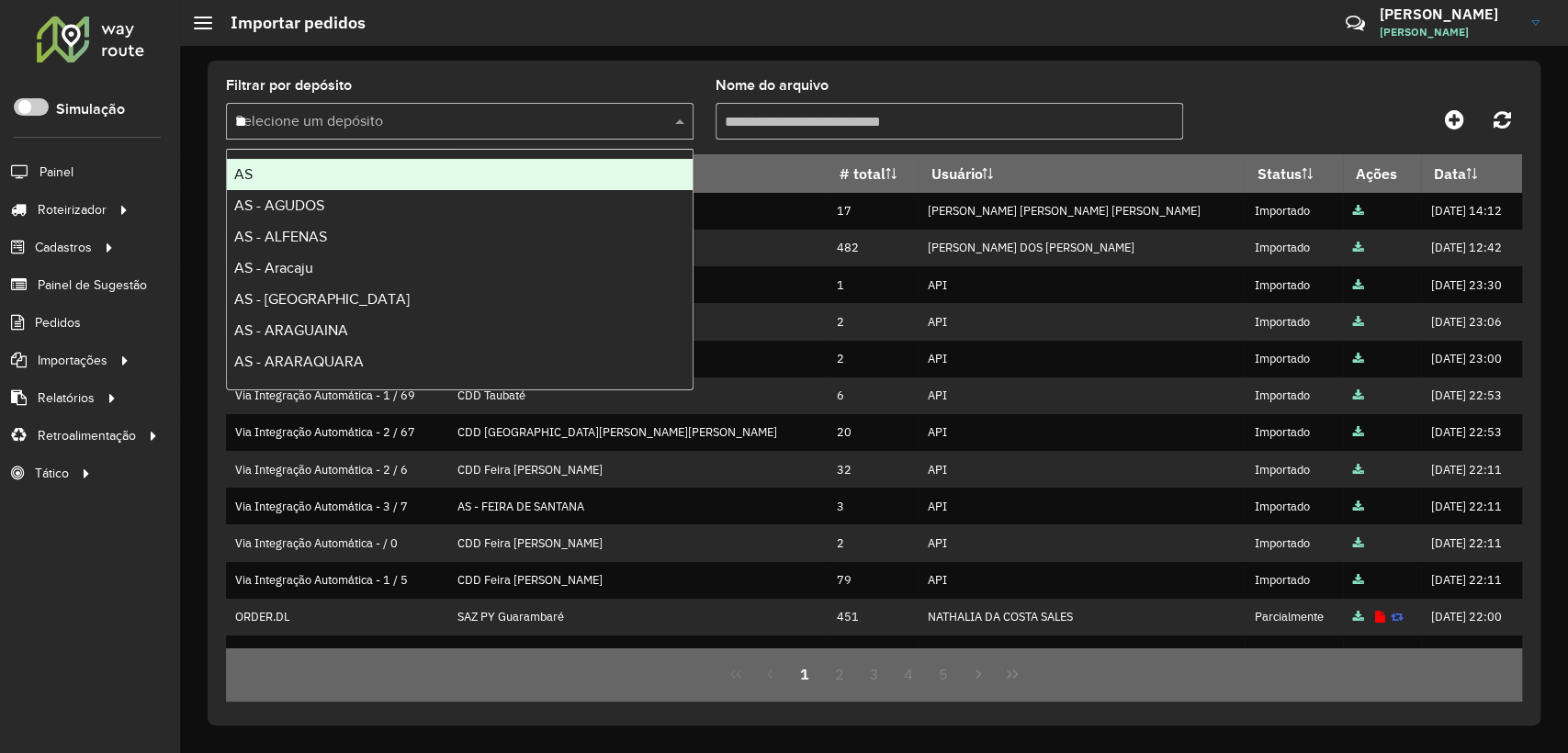
type input "***"
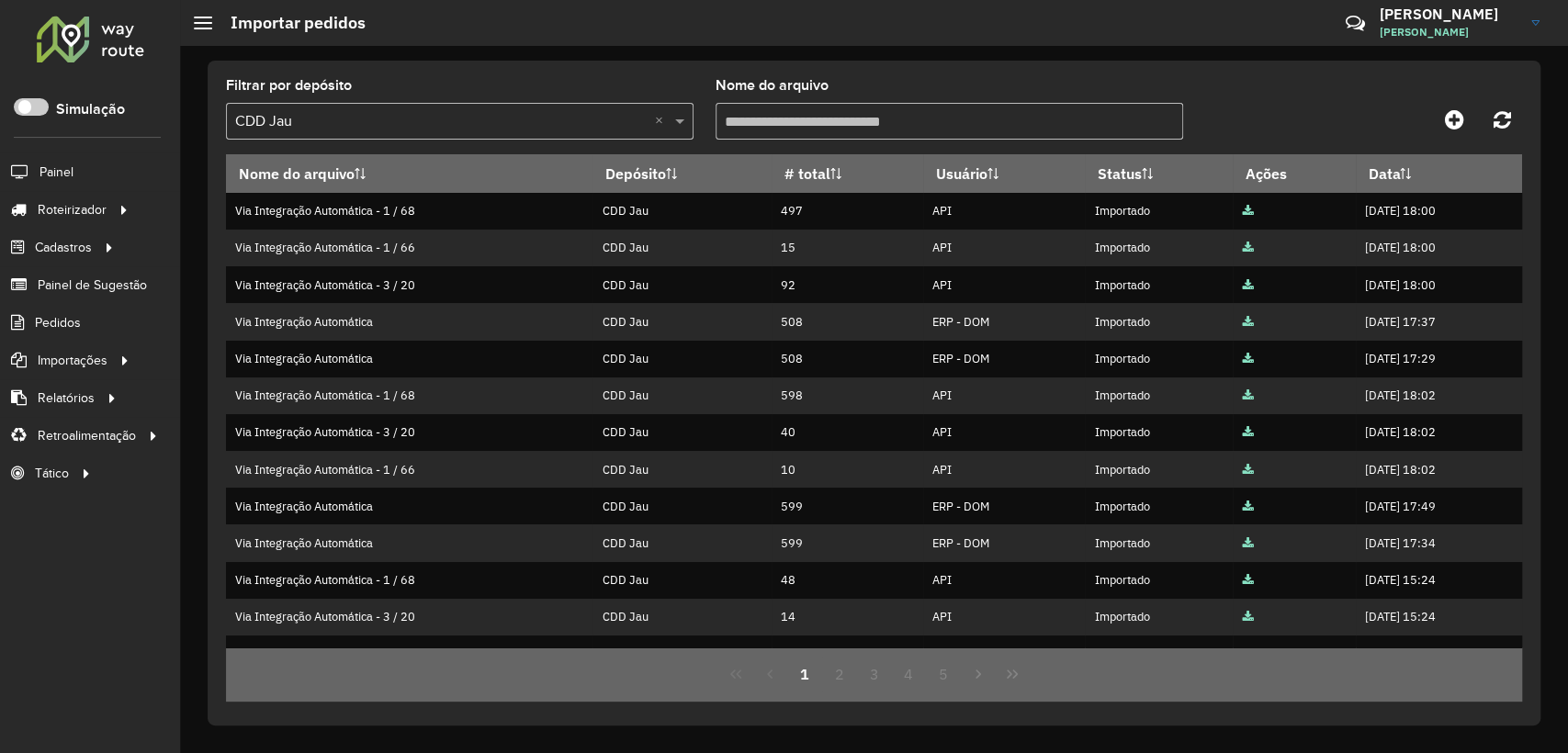
click at [420, 123] on input "text" at bounding box center [441, 123] width 413 height 22
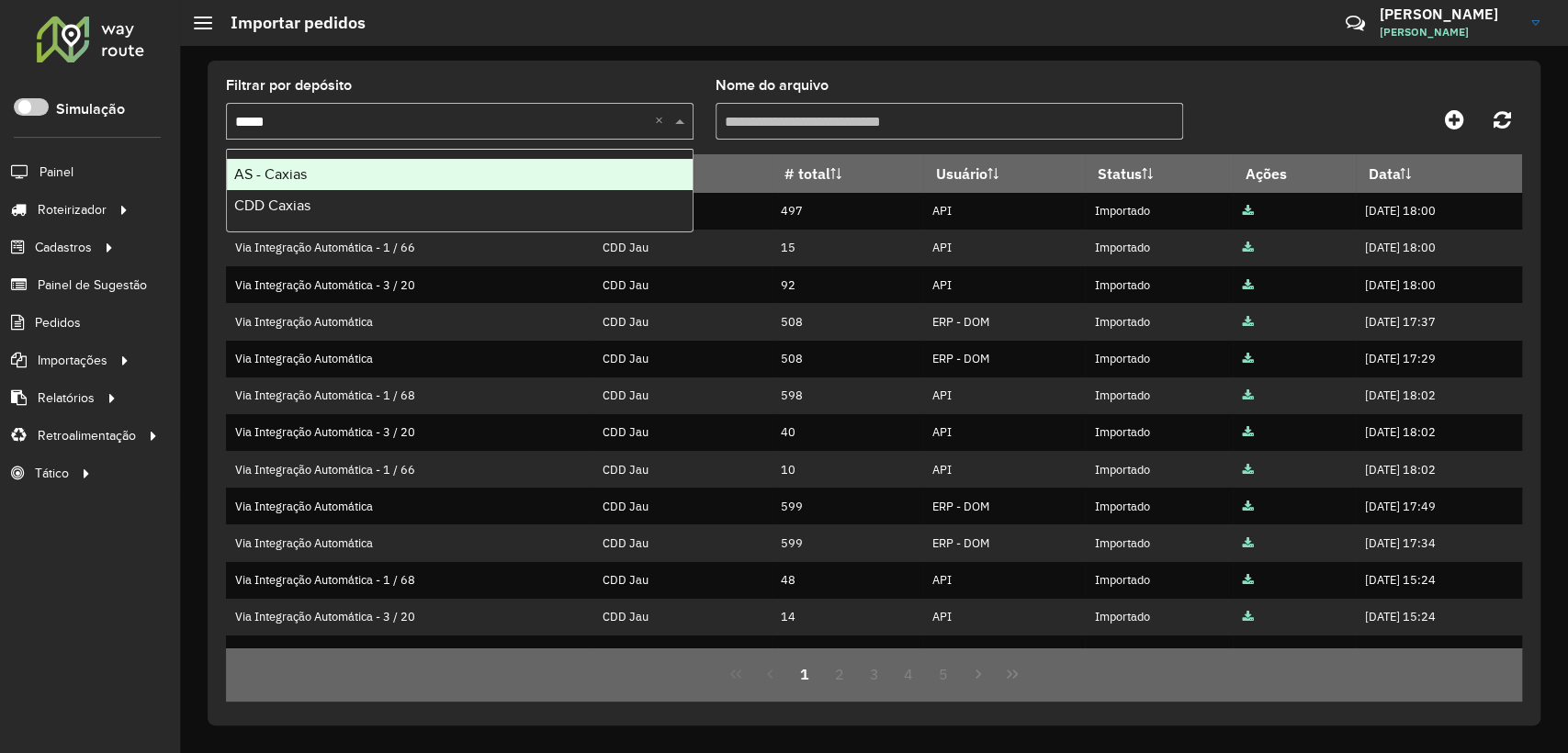
type input "******"
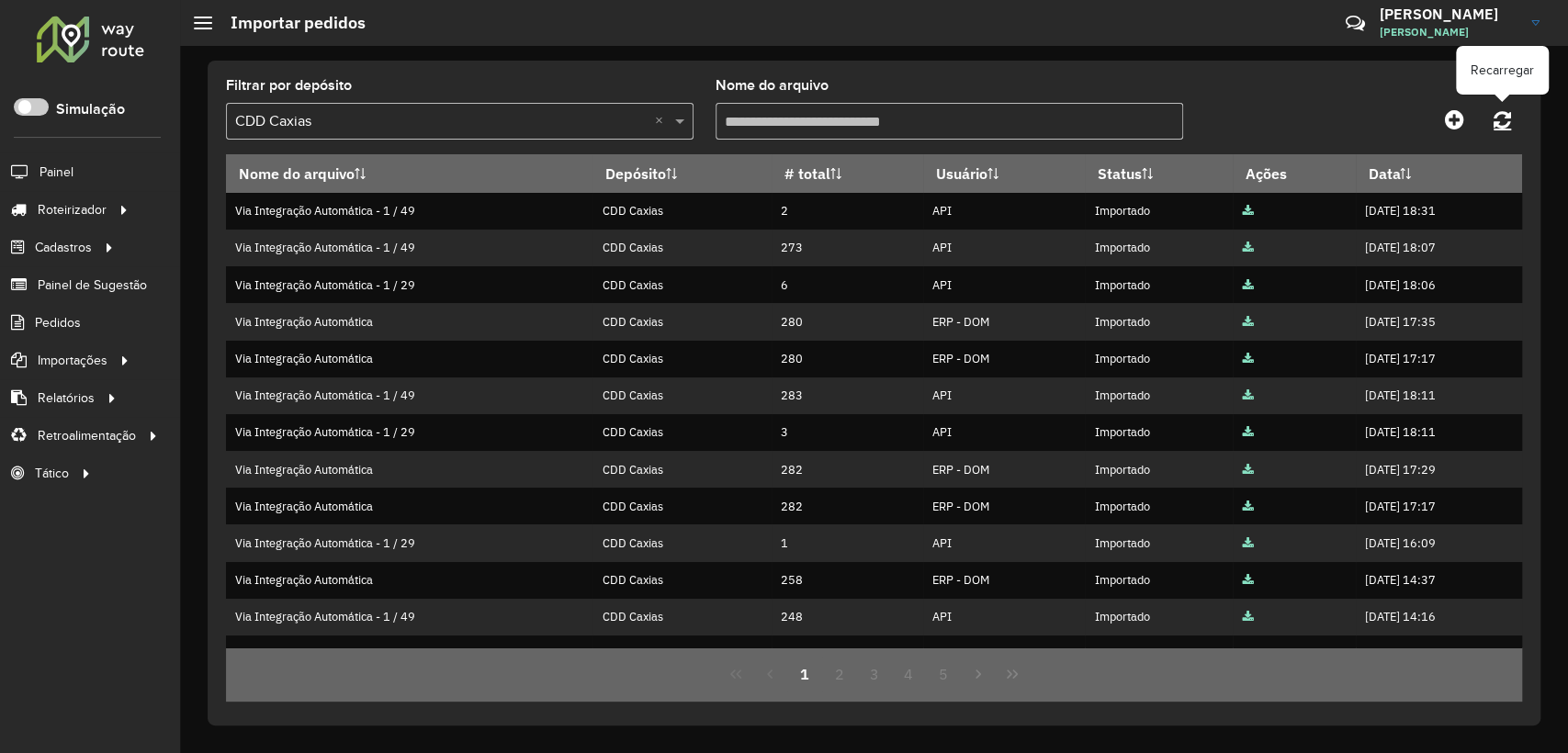
click at [1494, 117] on icon at bounding box center [1502, 120] width 18 height 21
